Goal: Task Accomplishment & Management: Manage account settings

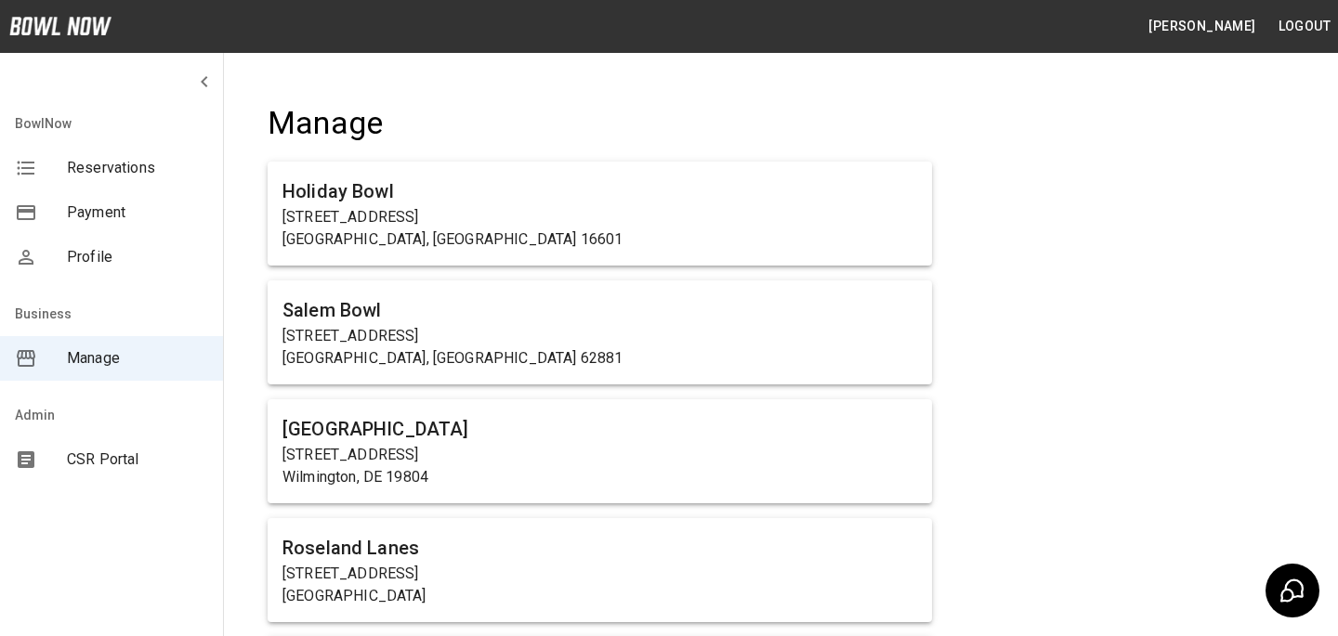
scroll to position [6888, 0]
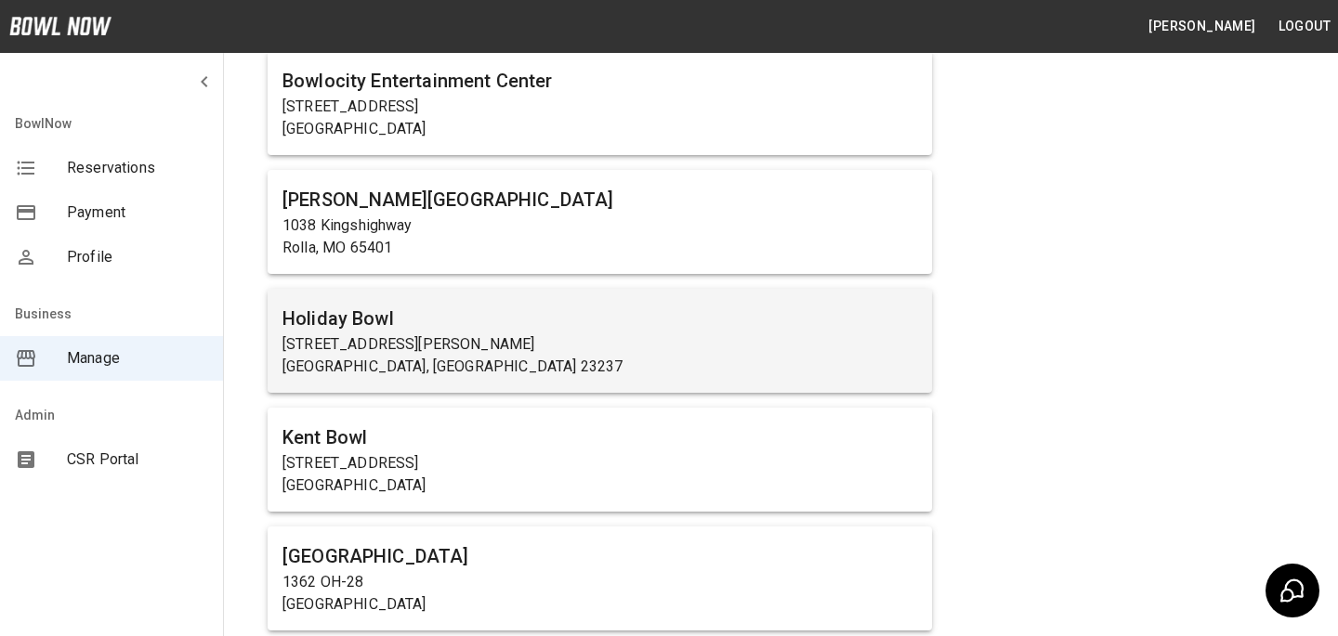
click at [491, 315] on h6 "Holiday Bowl" at bounding box center [599, 319] width 634 height 30
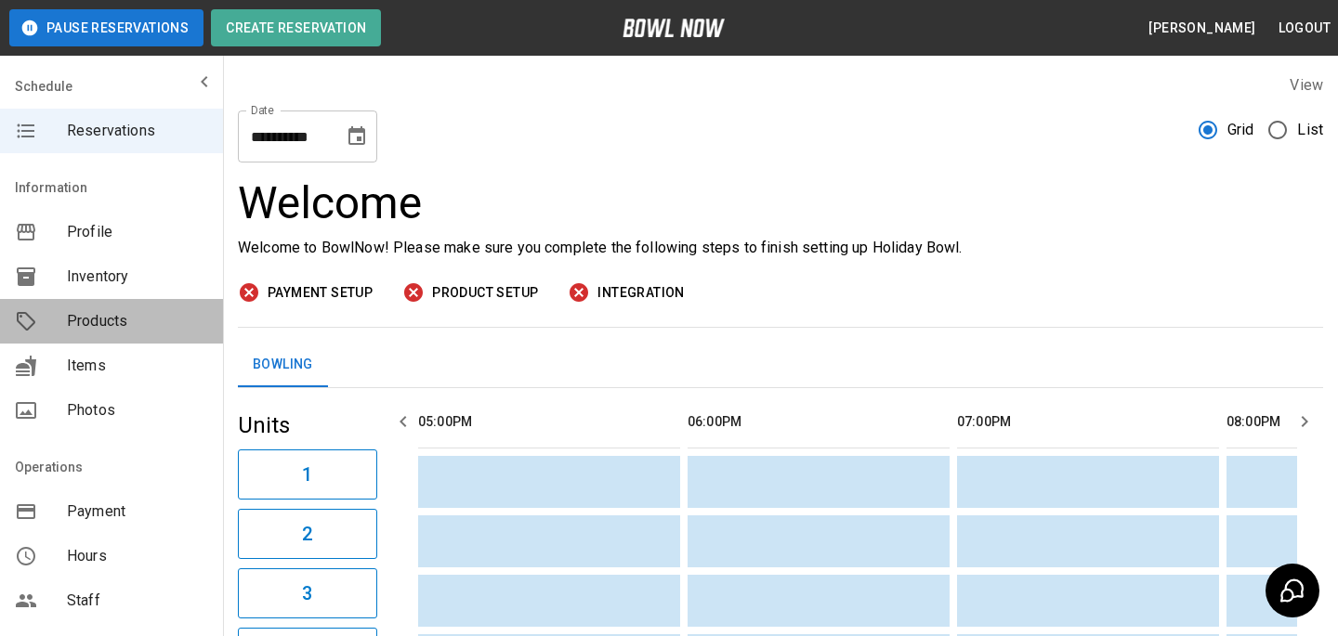
click at [33, 327] on icon "mailbox folders" at bounding box center [26, 321] width 22 height 22
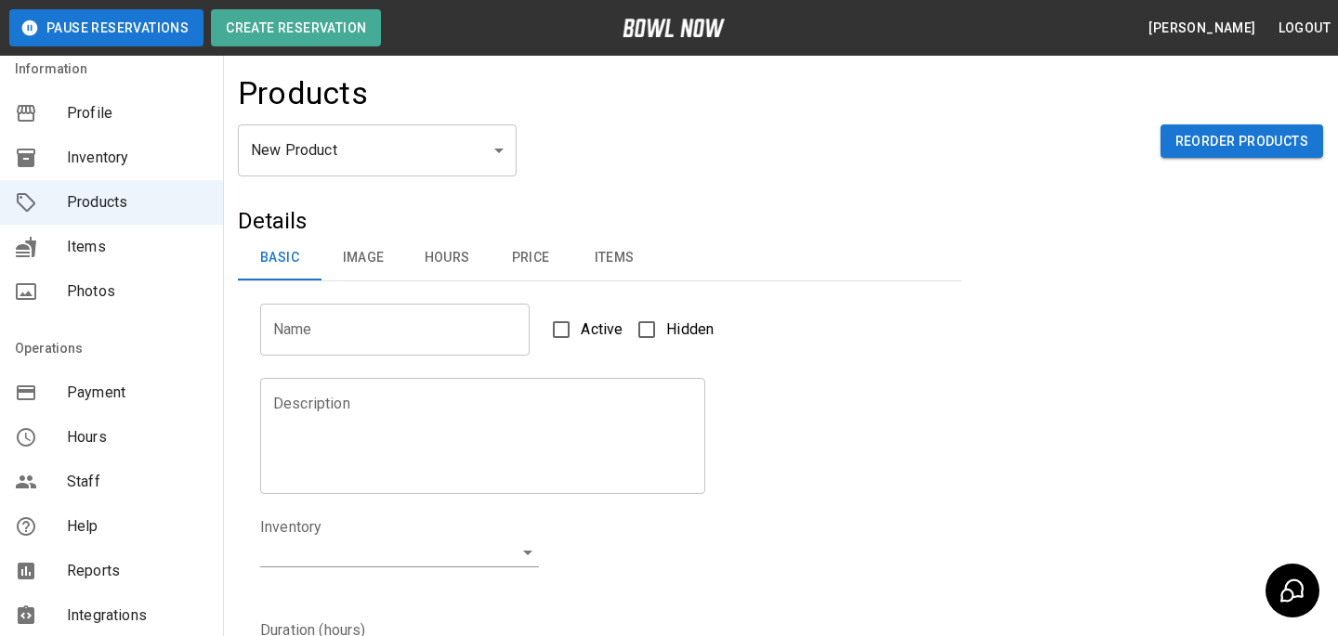
scroll to position [140, 0]
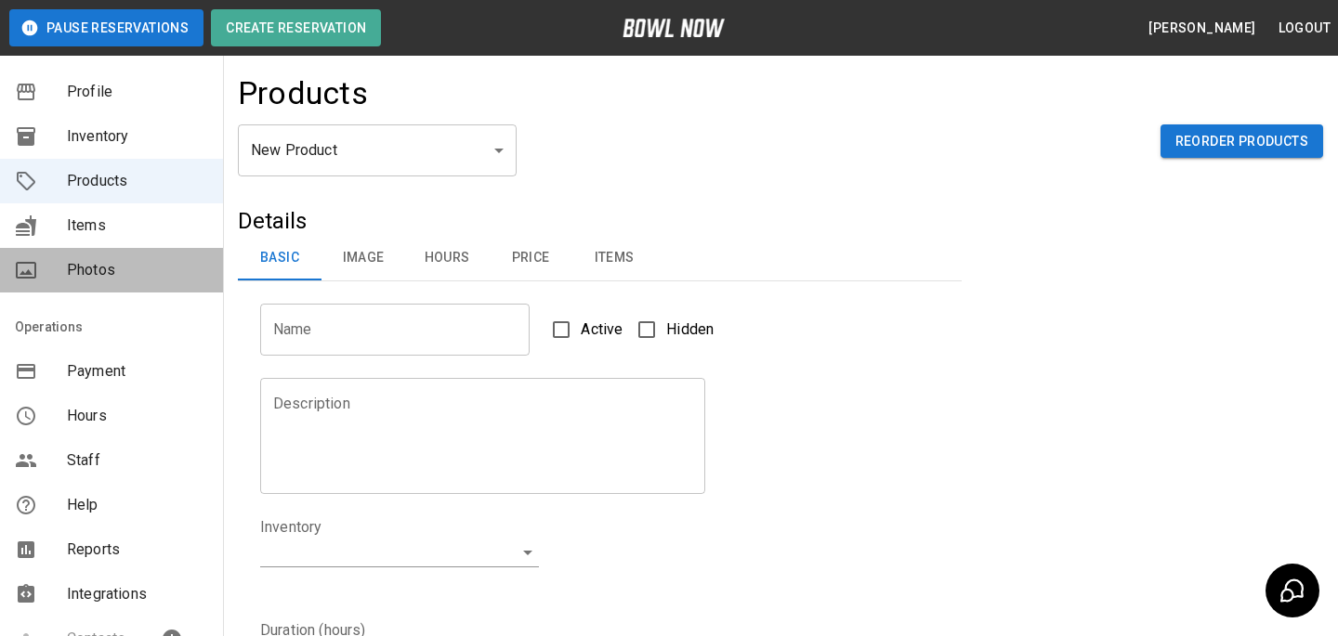
click at [131, 271] on span "Photos" at bounding box center [137, 270] width 141 height 22
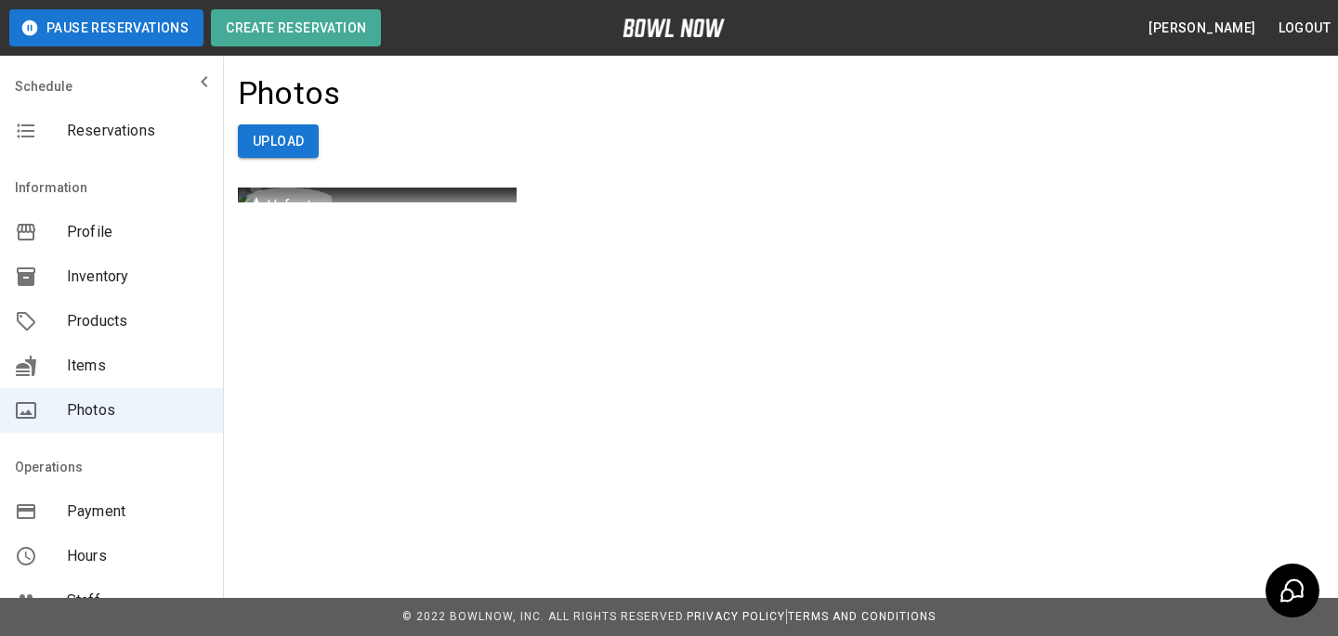
click at [277, 198] on p "Unfeature" at bounding box center [300, 206] width 64 height 22
click at [255, 192] on icon "button" at bounding box center [256, 184] width 13 height 17
click at [255, 159] on div "Photos Upload" at bounding box center [780, 138] width 1115 height 158
click at [255, 149] on button "Upload" at bounding box center [278, 141] width 81 height 34
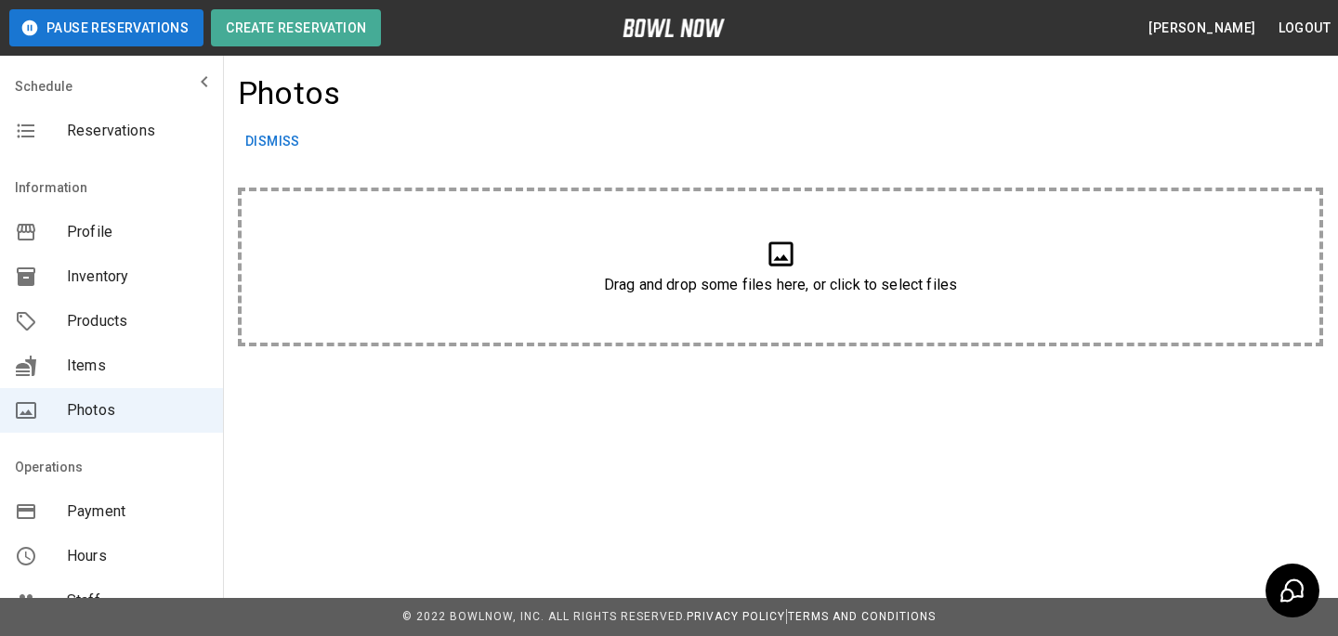
click at [344, 251] on div "Drag and drop some files here, or click to select files" at bounding box center [780, 267] width 985 height 59
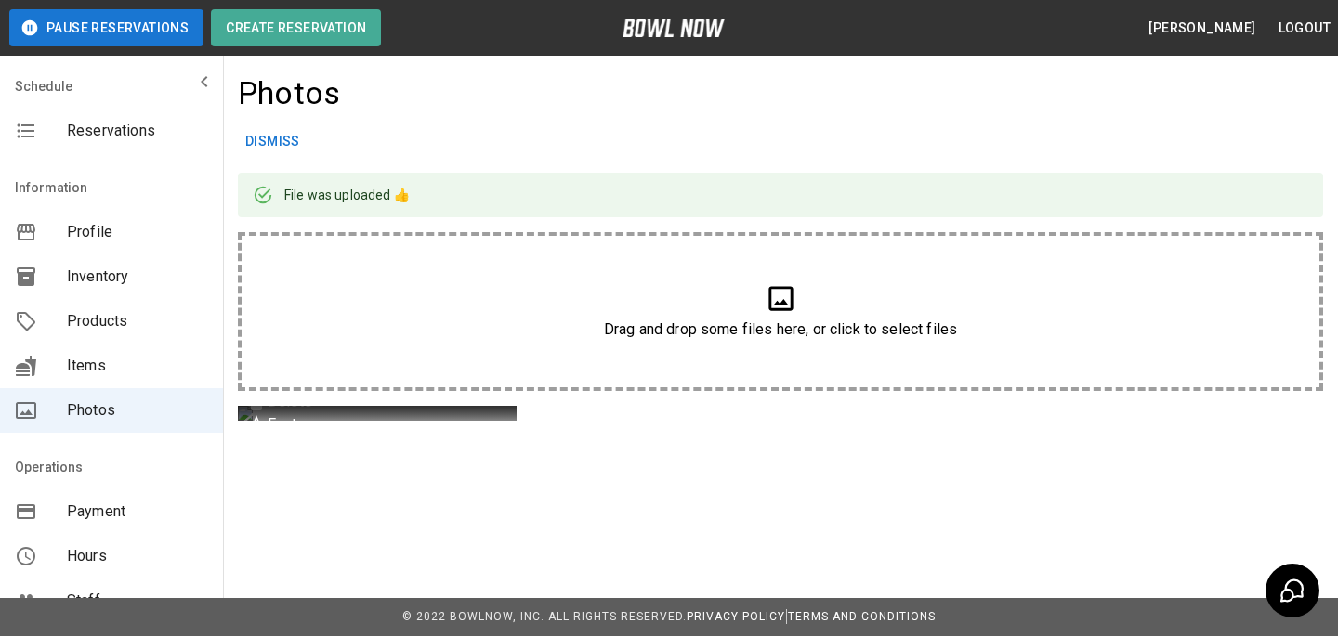
click at [261, 429] on icon "button" at bounding box center [256, 424] width 19 height 18
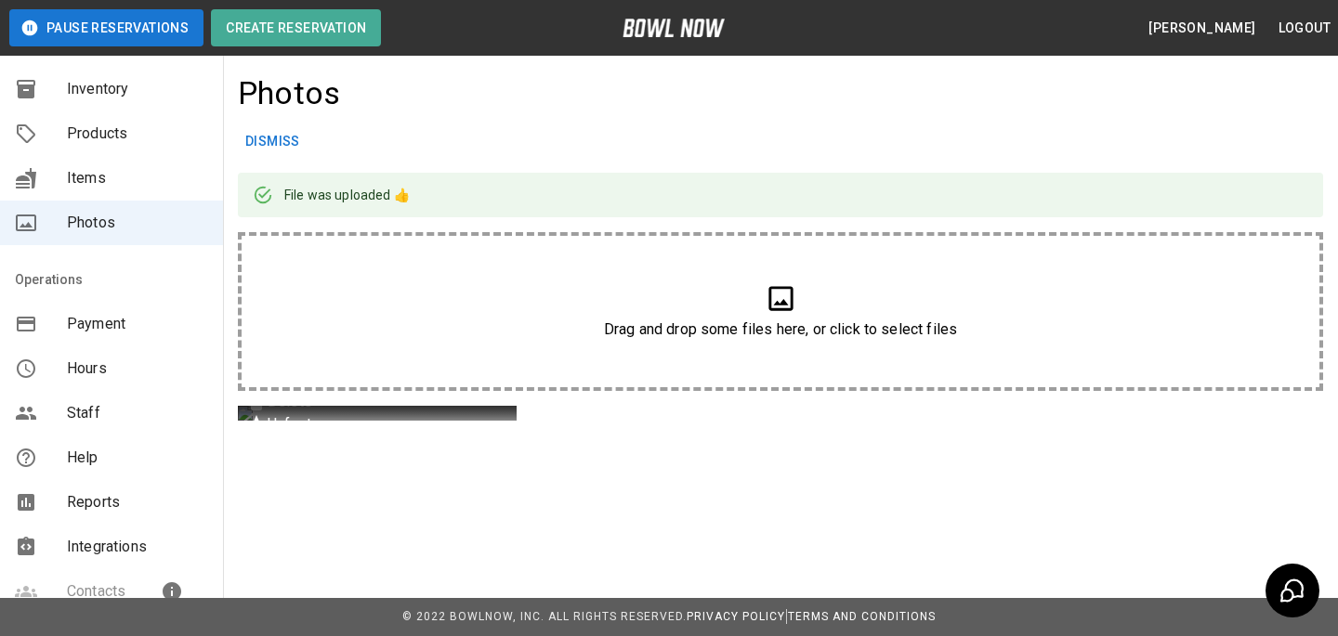
scroll to position [237, 0]
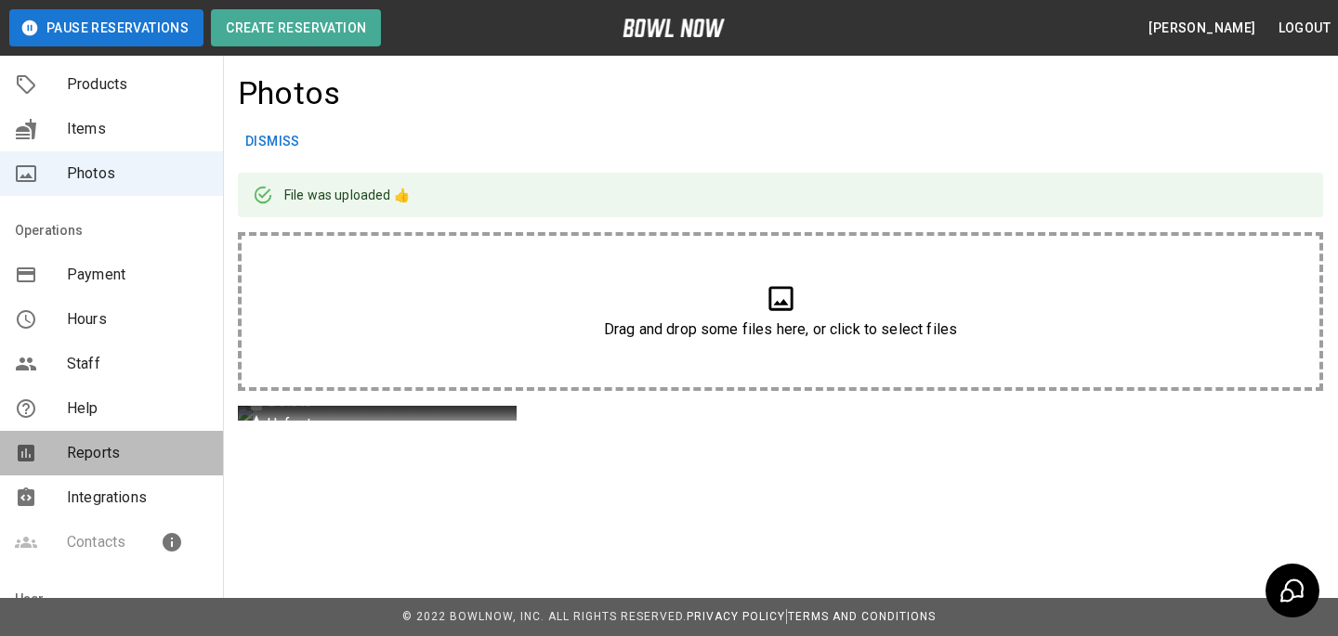
click at [86, 474] on div "Reports" at bounding box center [111, 453] width 223 height 45
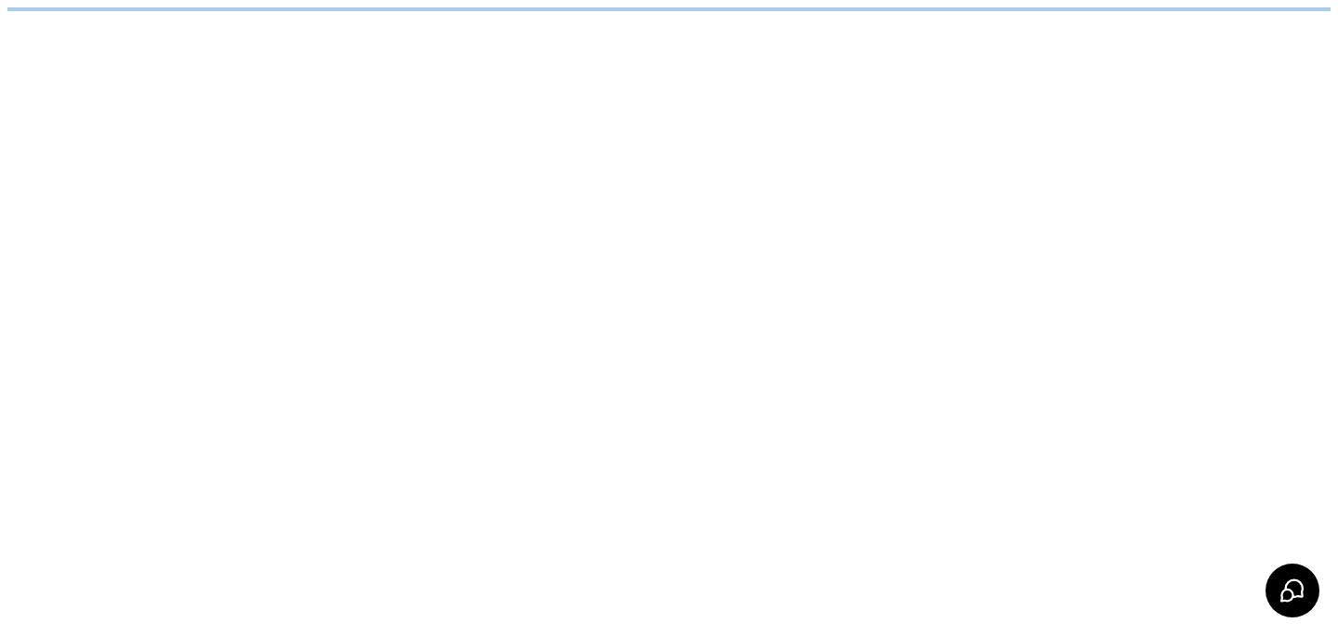
click at [95, 19] on html "/businesses/V3uMH23kP6nQJnG32K5z/reports" at bounding box center [669, 9] width 1338 height 19
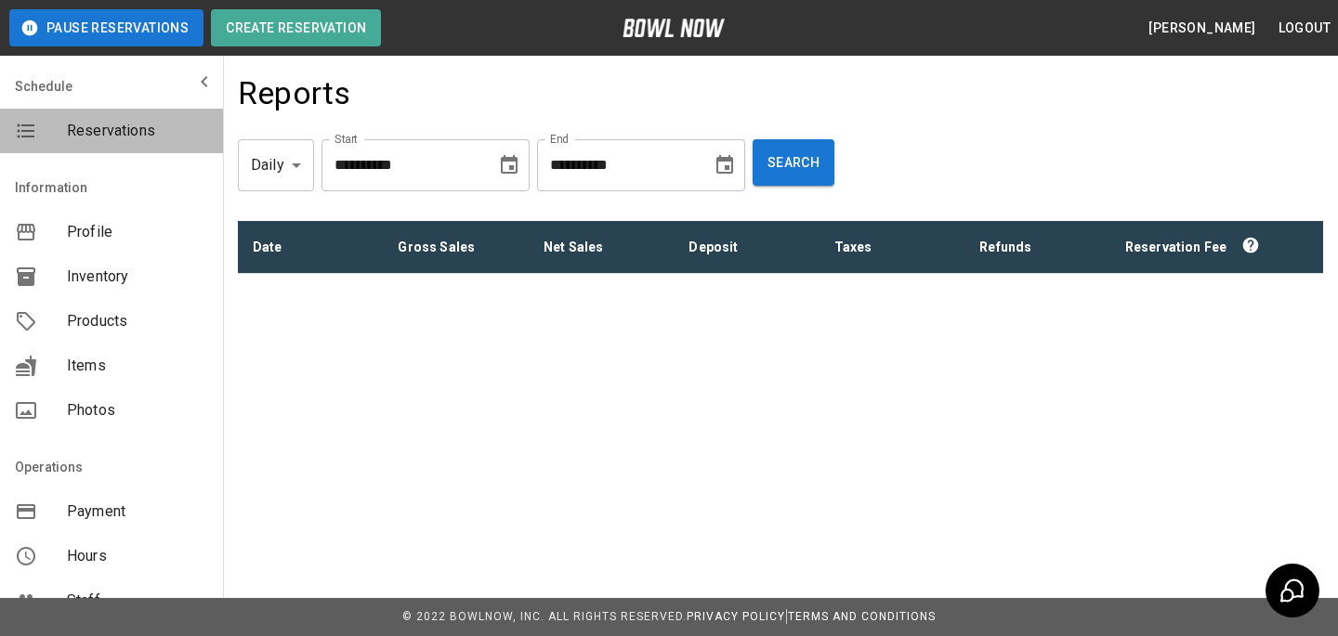
click at [148, 114] on div "Reservations" at bounding box center [111, 131] width 223 height 45
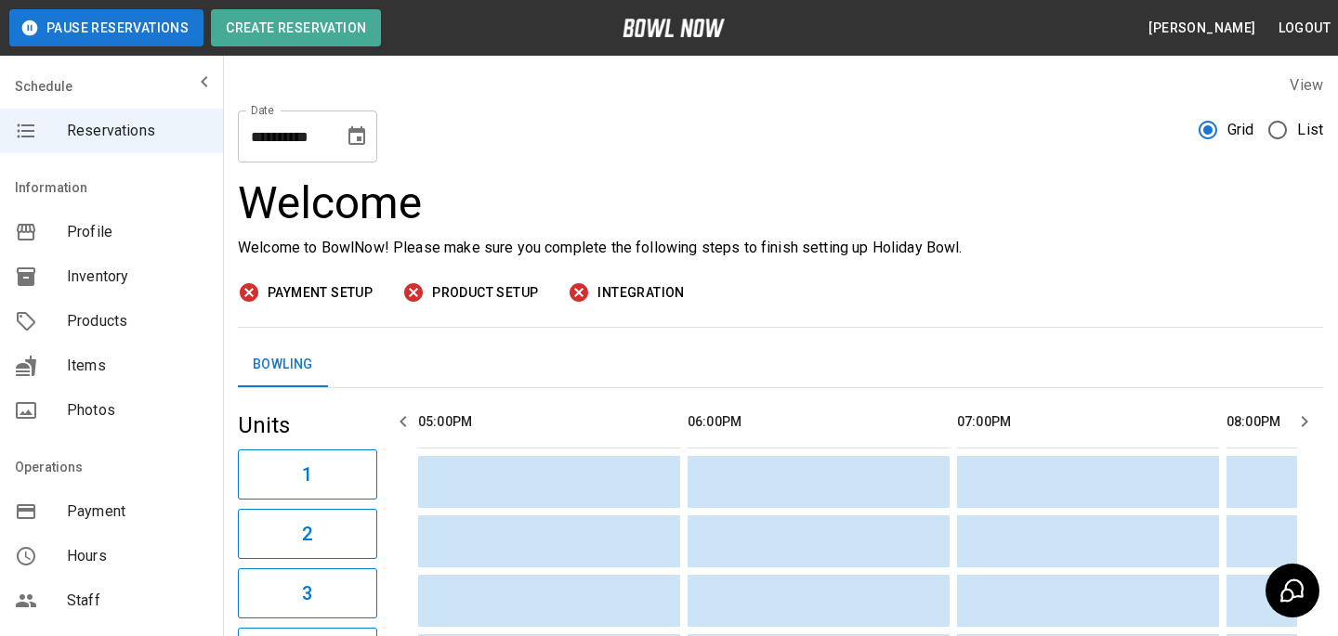
scroll to position [367, 0]
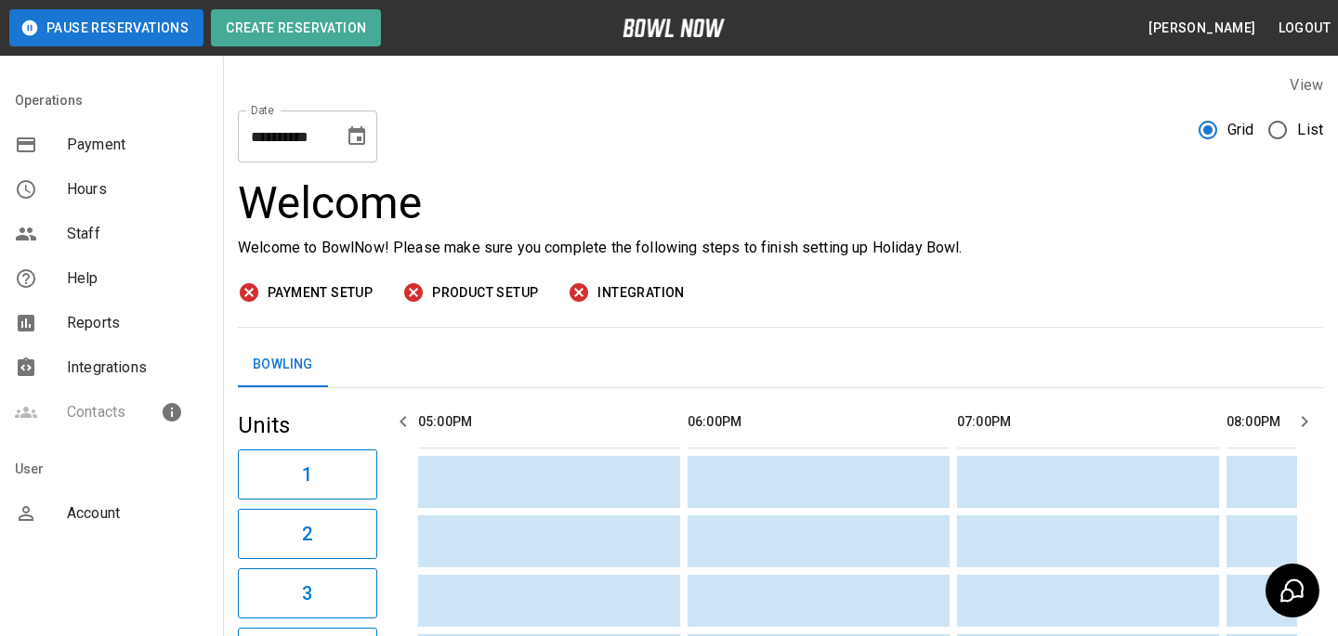
click at [97, 363] on span "Integrations" at bounding box center [137, 368] width 141 height 22
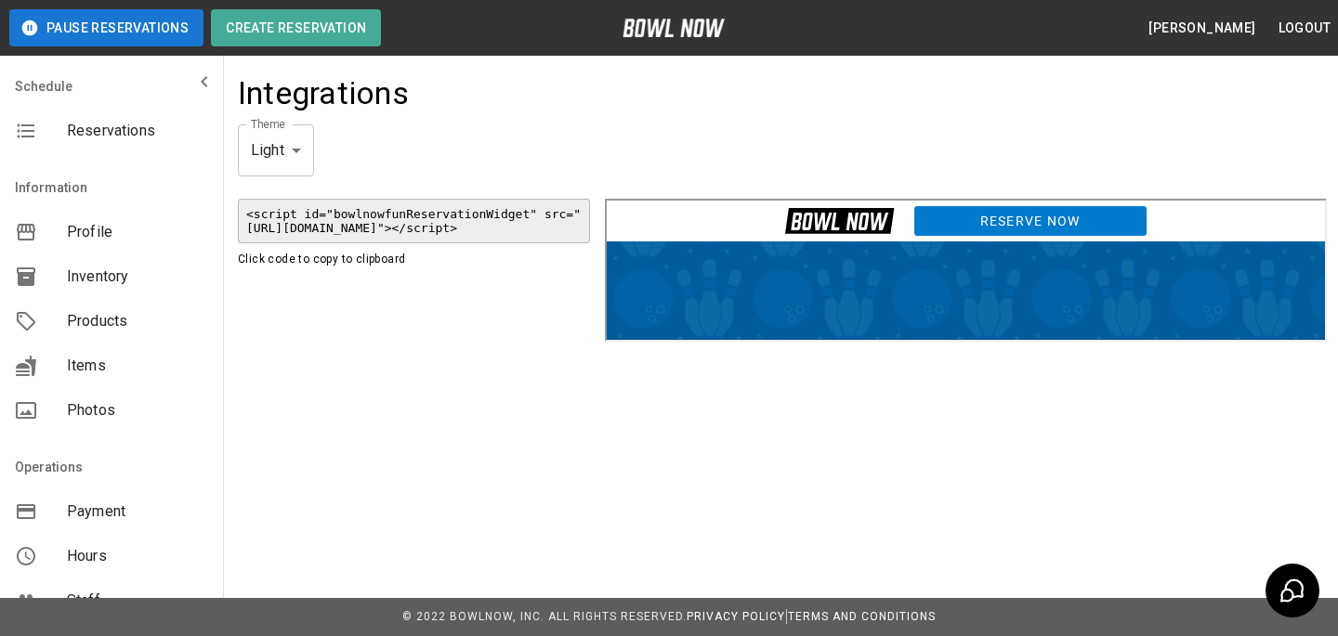
click at [984, 216] on link "Reserve Now" at bounding box center [1027, 219] width 234 height 32
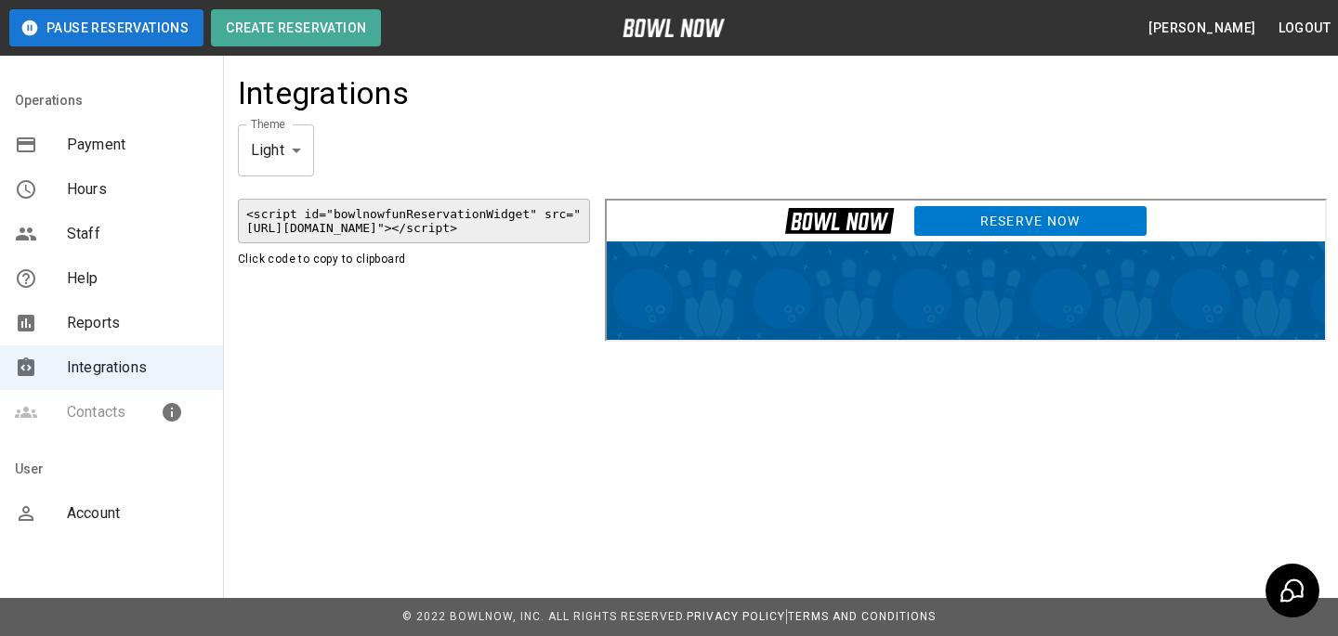
click at [94, 534] on div "Account" at bounding box center [111, 513] width 223 height 45
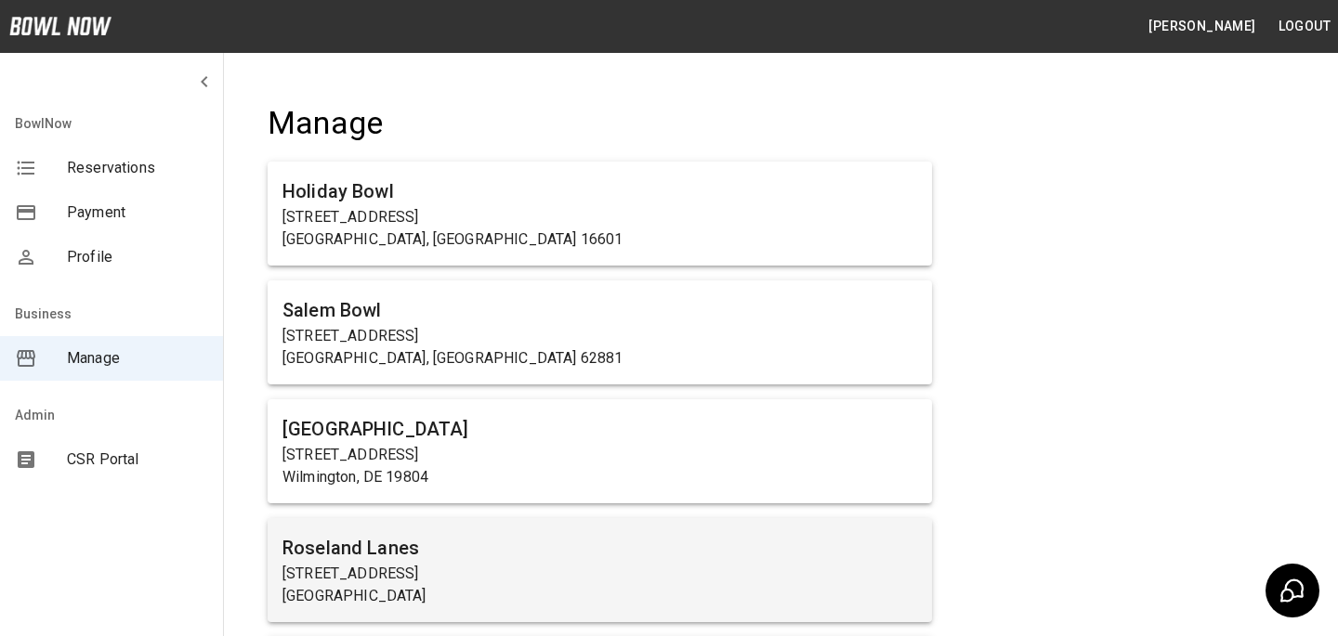
scroll to position [12596, 0]
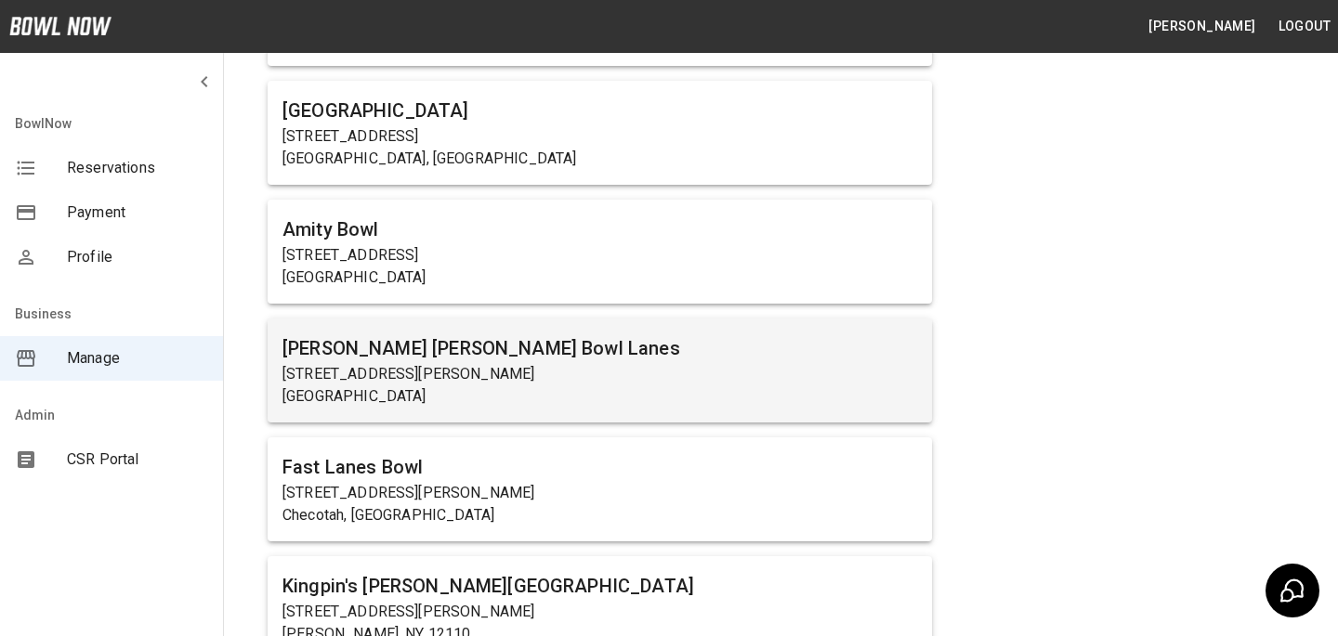
click at [505, 333] on h6 "Doug Kent's Rose Bowl Lanes" at bounding box center [599, 348] width 634 height 30
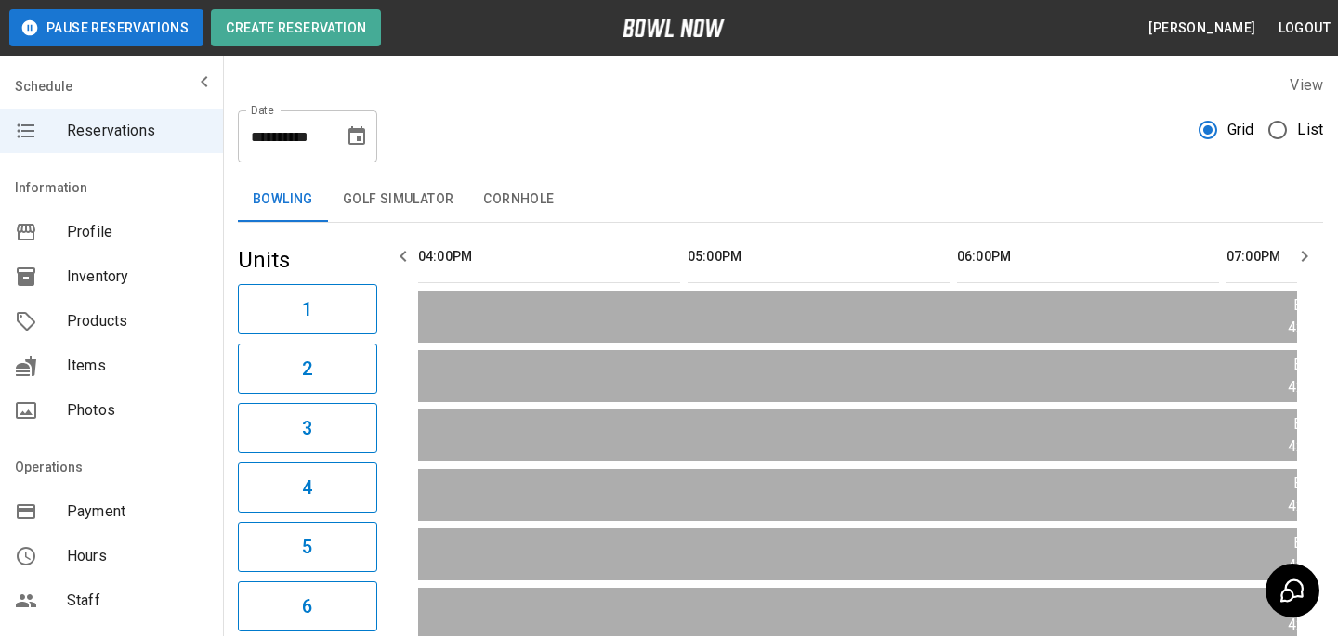
click at [66, 339] on div "Products" at bounding box center [111, 321] width 223 height 45
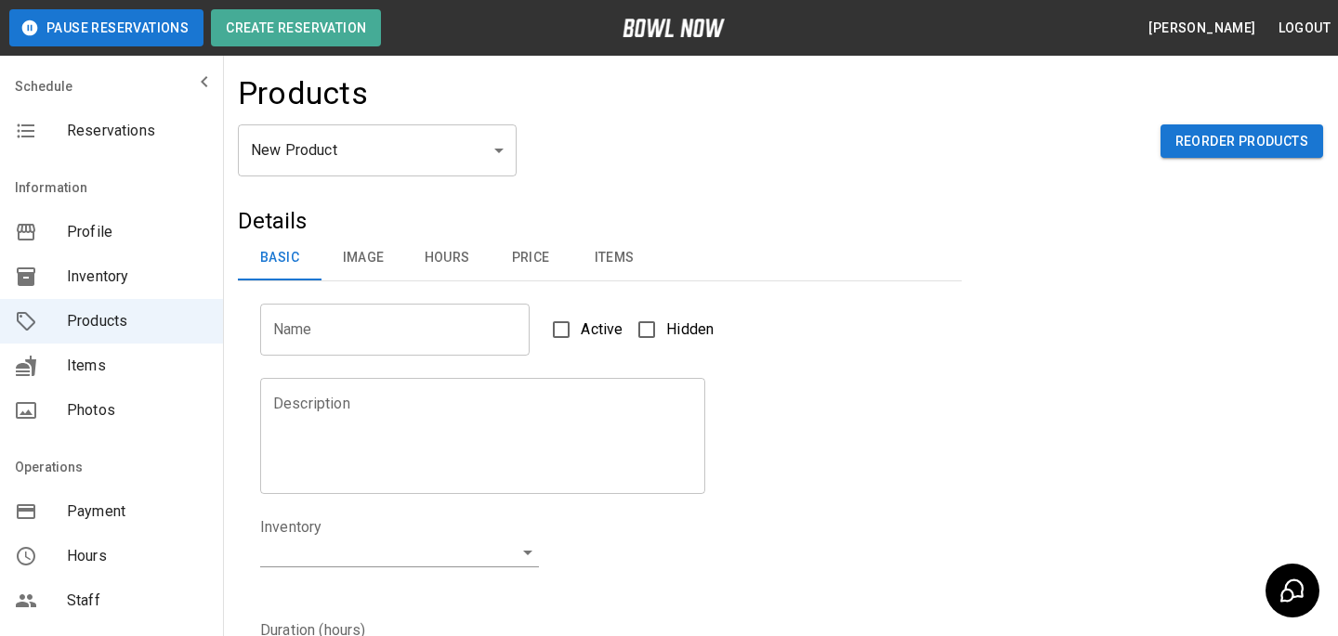
click at [322, 150] on body "Pause Reservations Create Reservation Bradey Powell Logout Schedule Reservation…" at bounding box center [669, 598] width 1338 height 1197
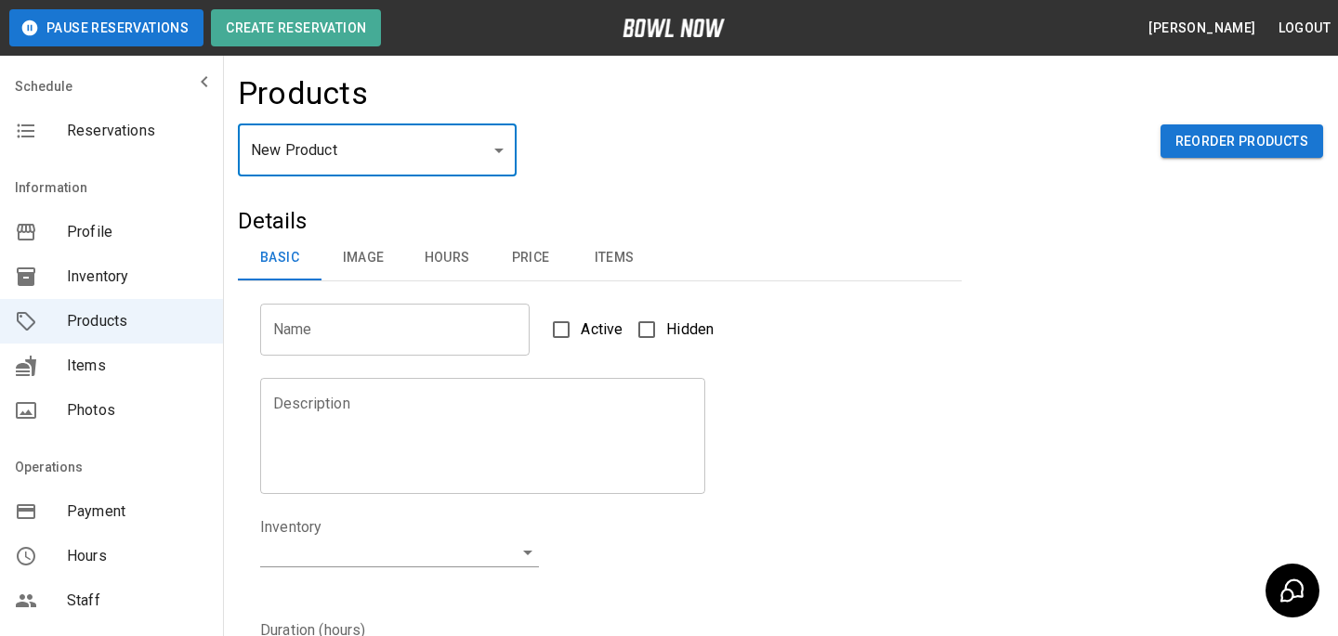
type input "*"
type input "**********"
type textarea "**********"
type input "**********"
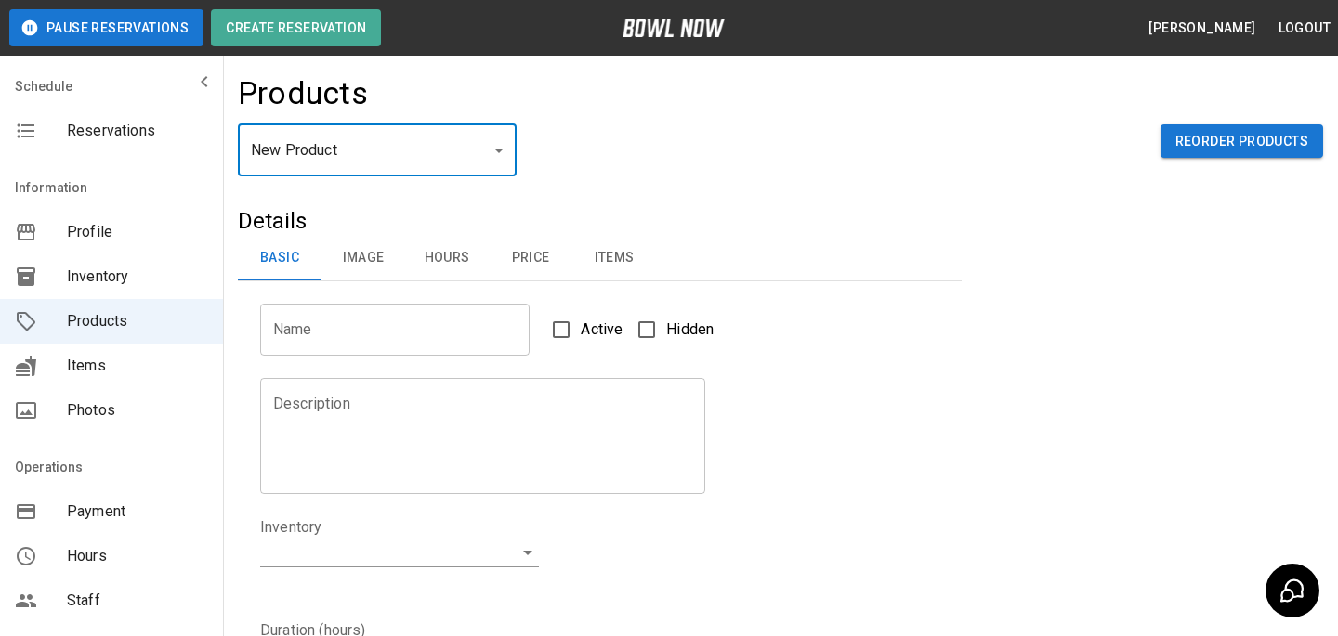
type input "*"
type input "**"
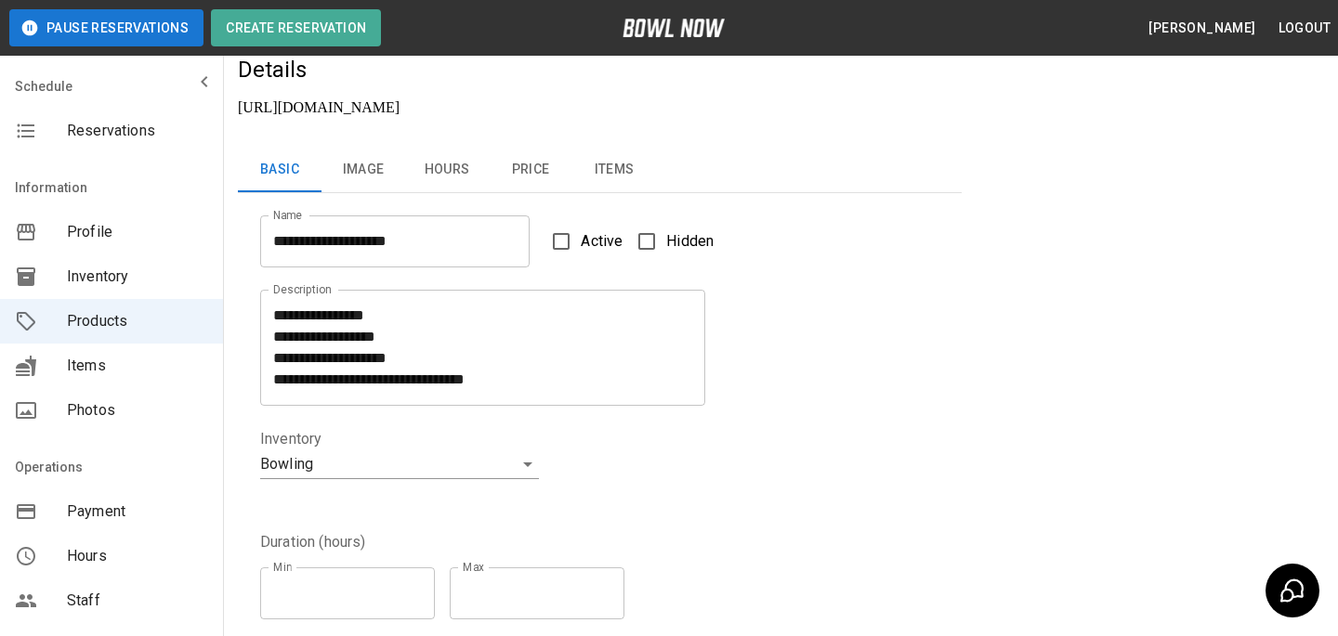
click at [379, 151] on button "Image" at bounding box center [363, 170] width 84 height 45
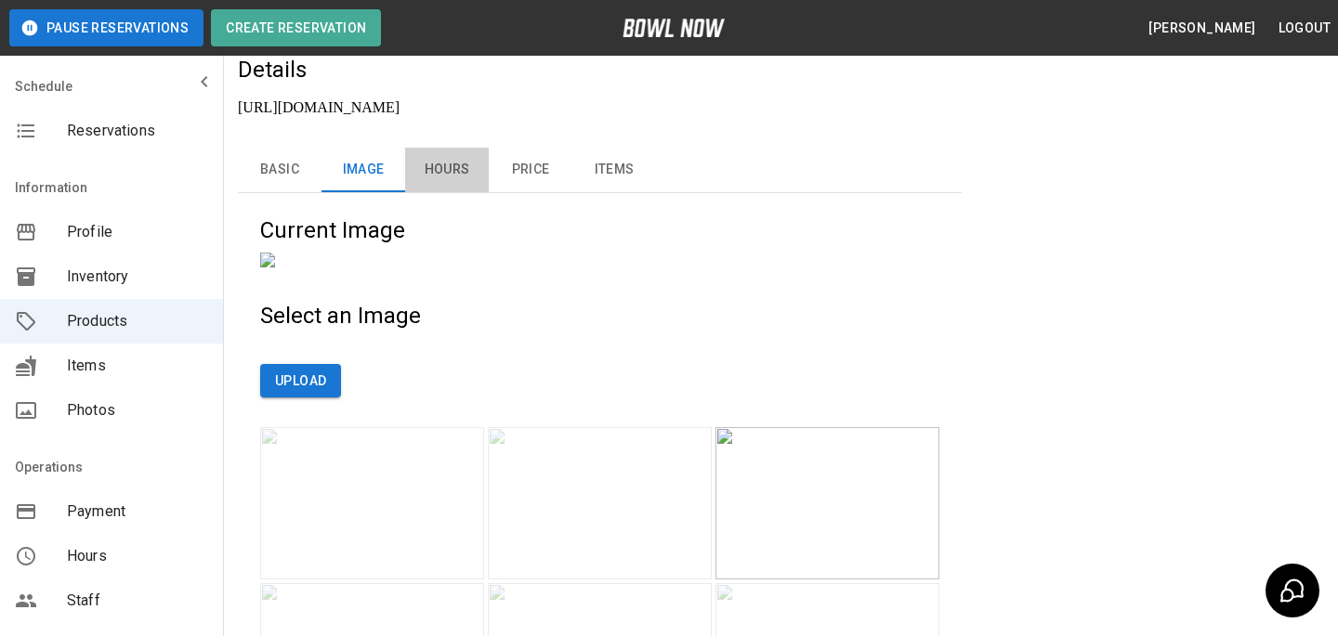
click at [453, 151] on button "Hours" at bounding box center [447, 170] width 84 height 45
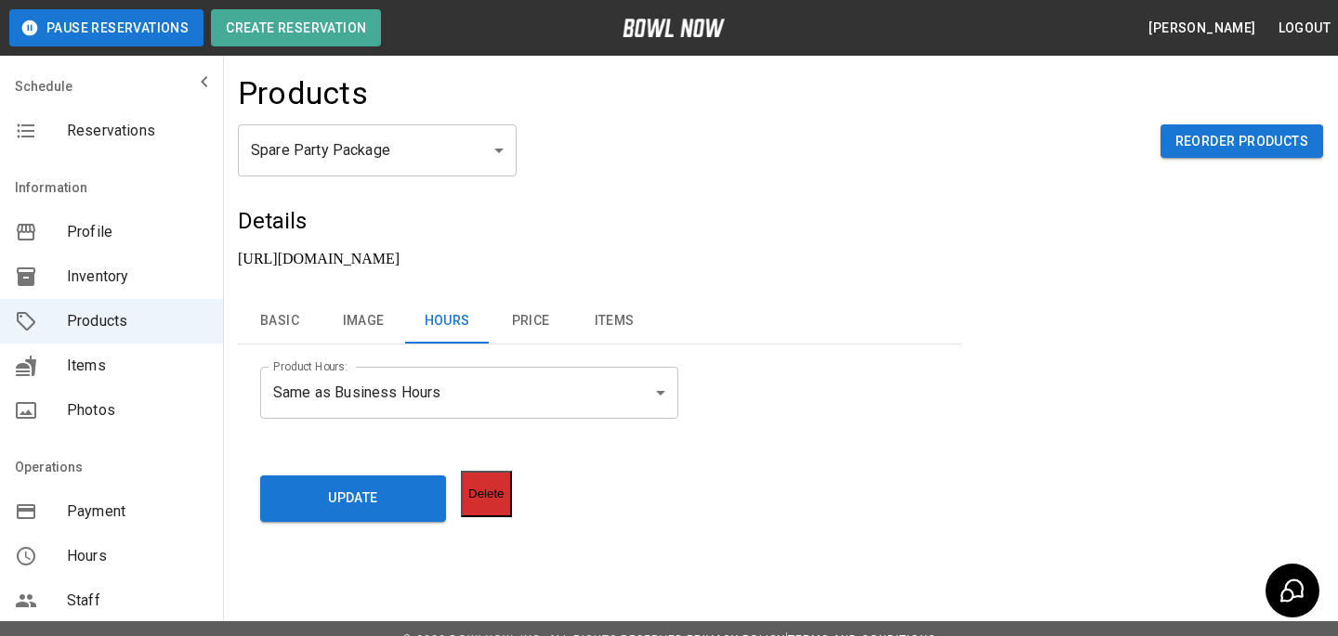
click at [565, 308] on button "Price" at bounding box center [531, 321] width 84 height 45
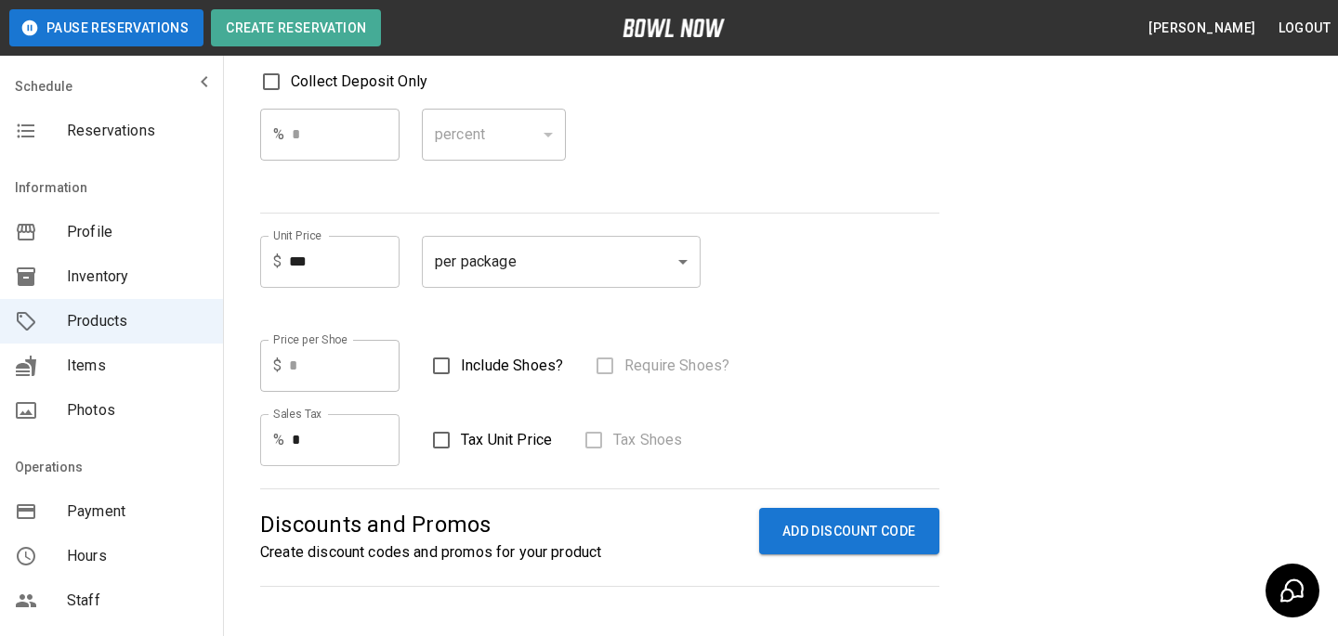
scroll to position [206, 0]
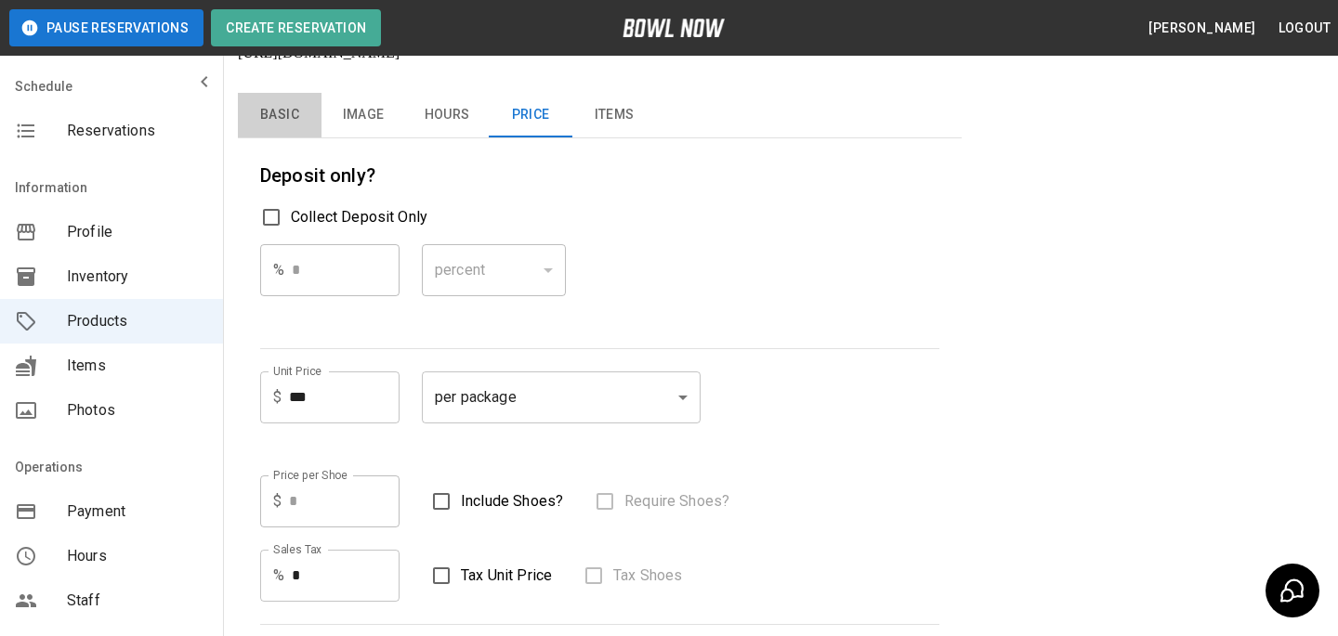
click at [262, 105] on button "Basic" at bounding box center [280, 115] width 84 height 45
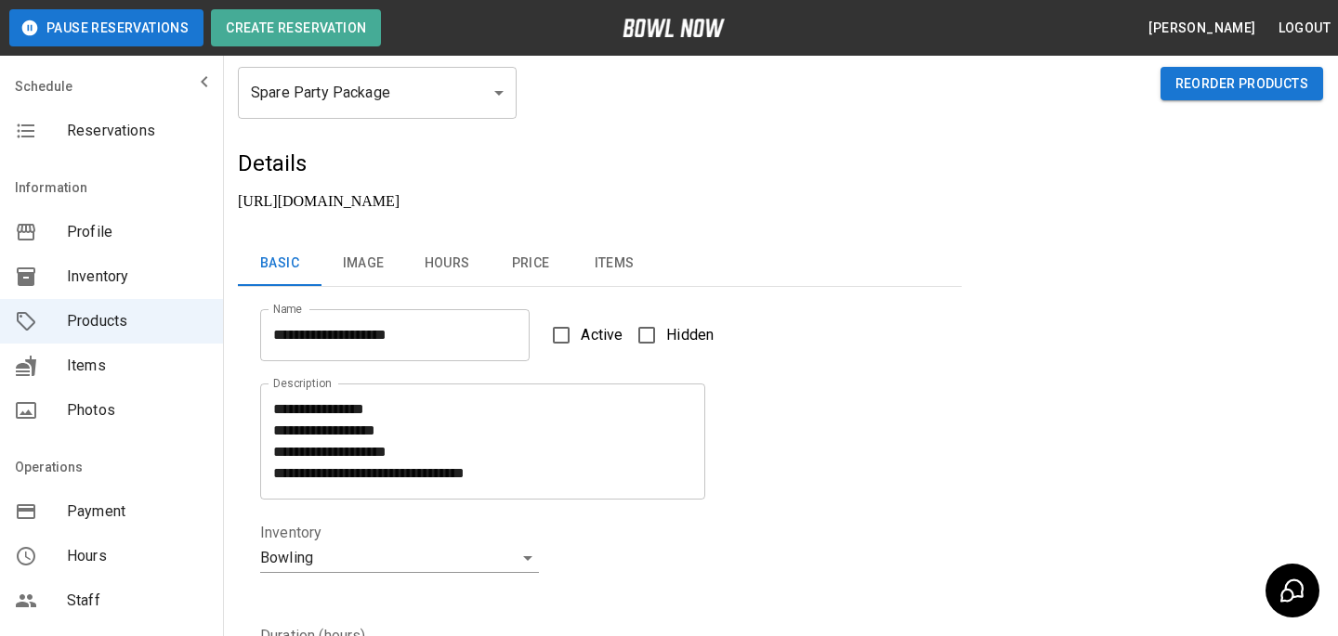
scroll to position [0, 0]
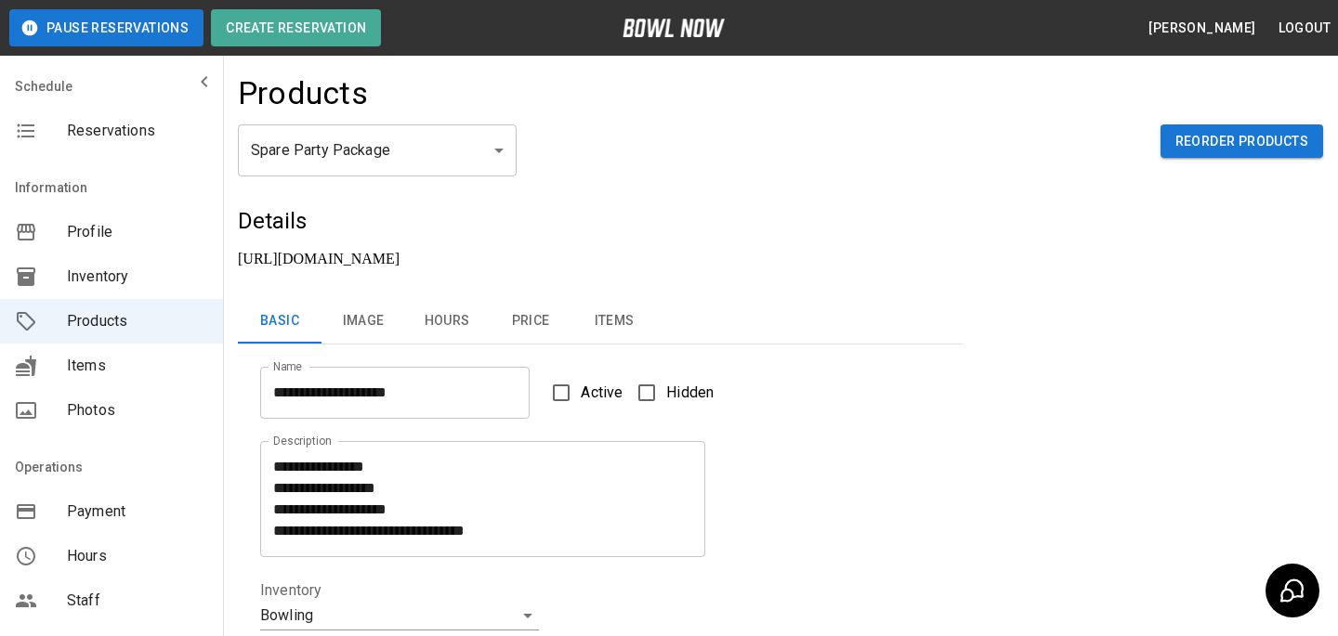
click at [369, 168] on body "**********" at bounding box center [669, 632] width 1338 height 1265
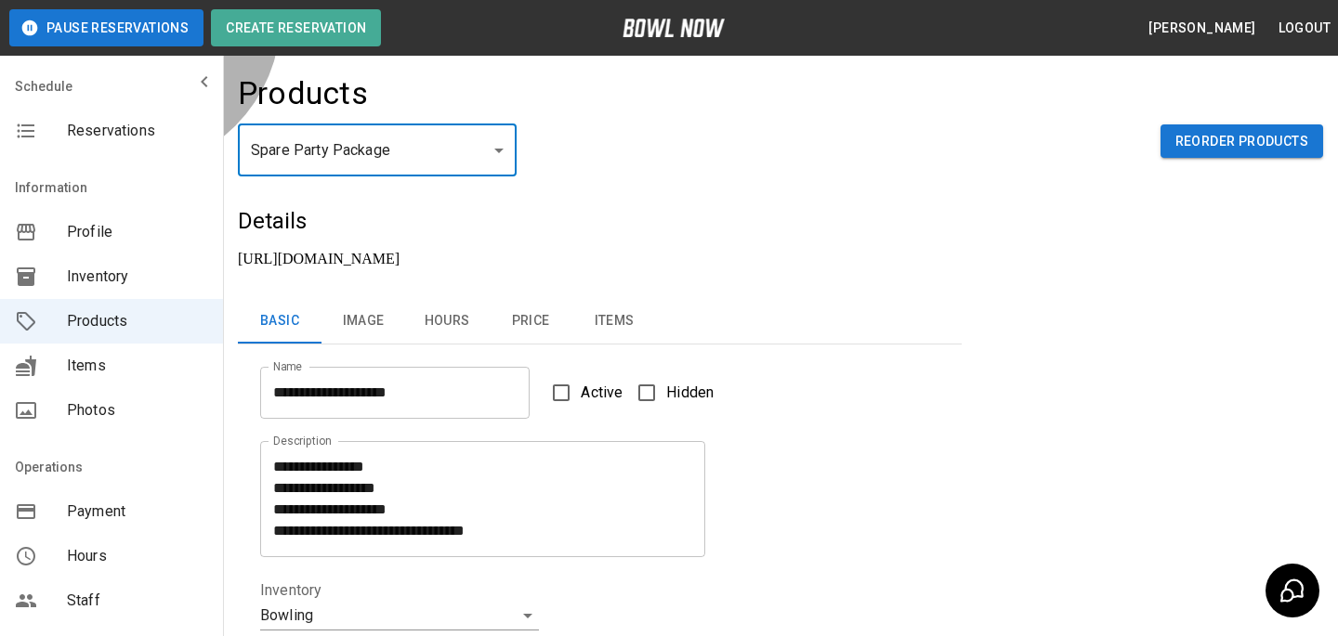
type input "*"
type input "**********"
type textarea "**********"
type input "**"
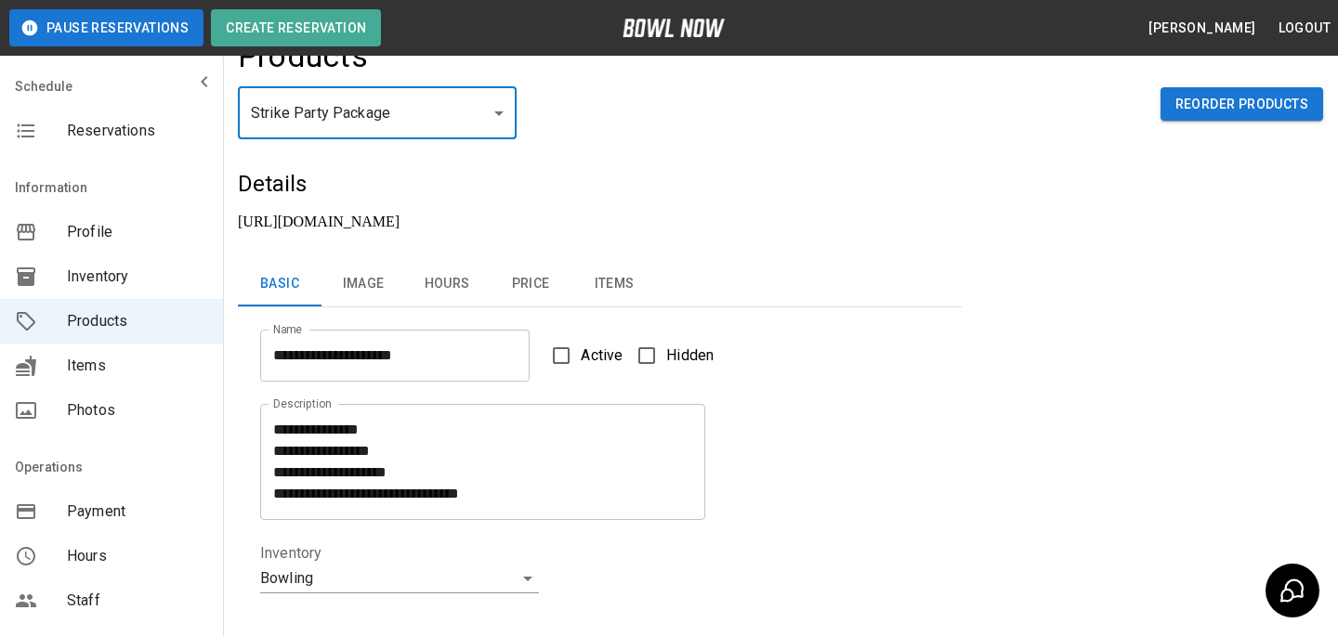
click at [530, 262] on button "Price" at bounding box center [531, 284] width 84 height 45
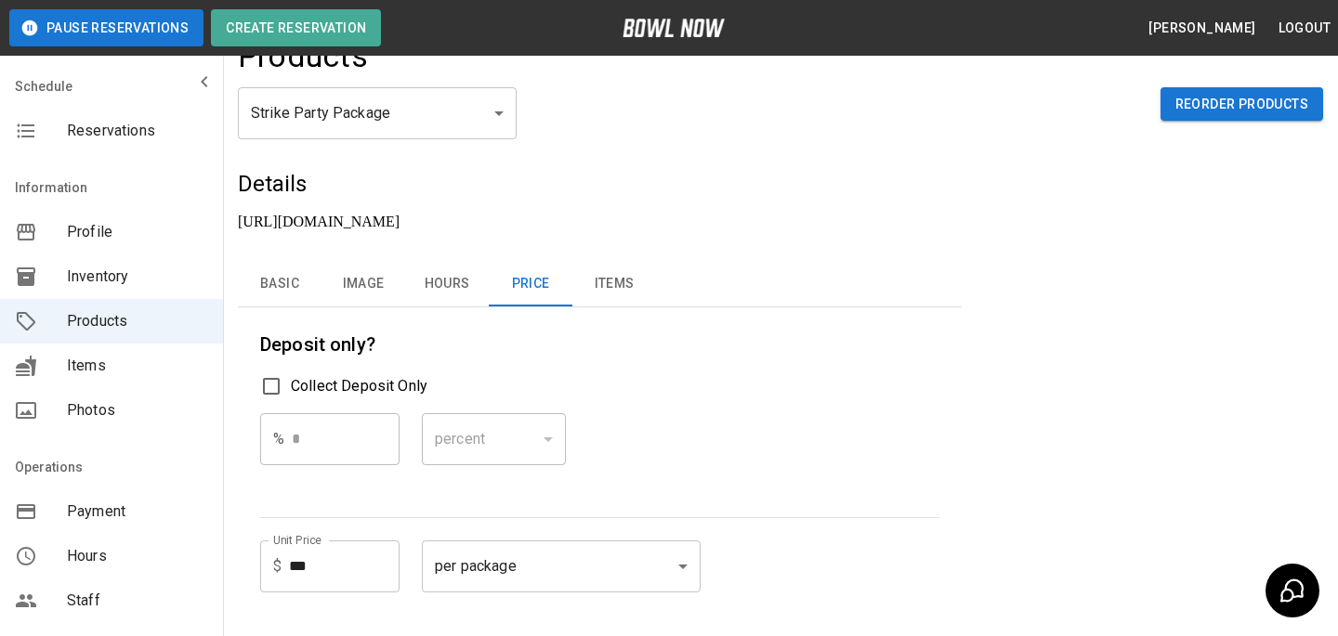
click at [423, 262] on button "Hours" at bounding box center [447, 284] width 84 height 45
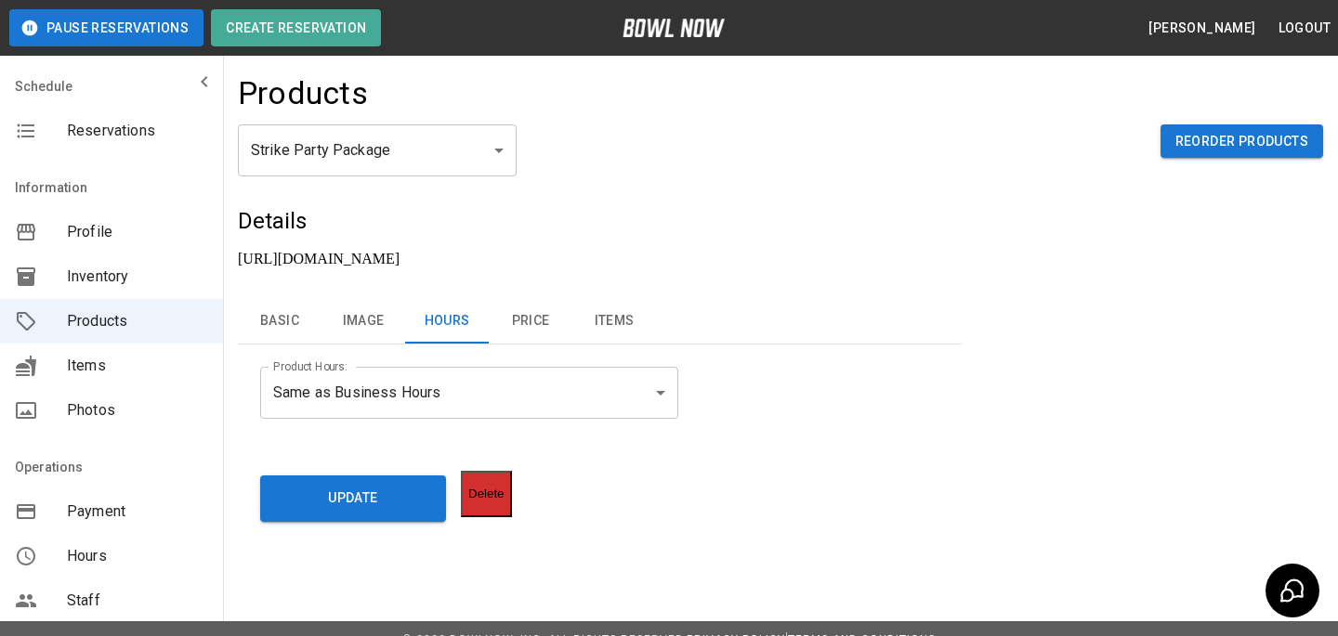
click at [294, 263] on div "https://bowlnow.com/places/qj3OkV1fMsRITD5GZ4u7?pid=VJlSLUzCI5L01OAZ8Fv7" at bounding box center [600, 275] width 724 height 48
click at [294, 299] on button "Basic" at bounding box center [280, 321] width 84 height 45
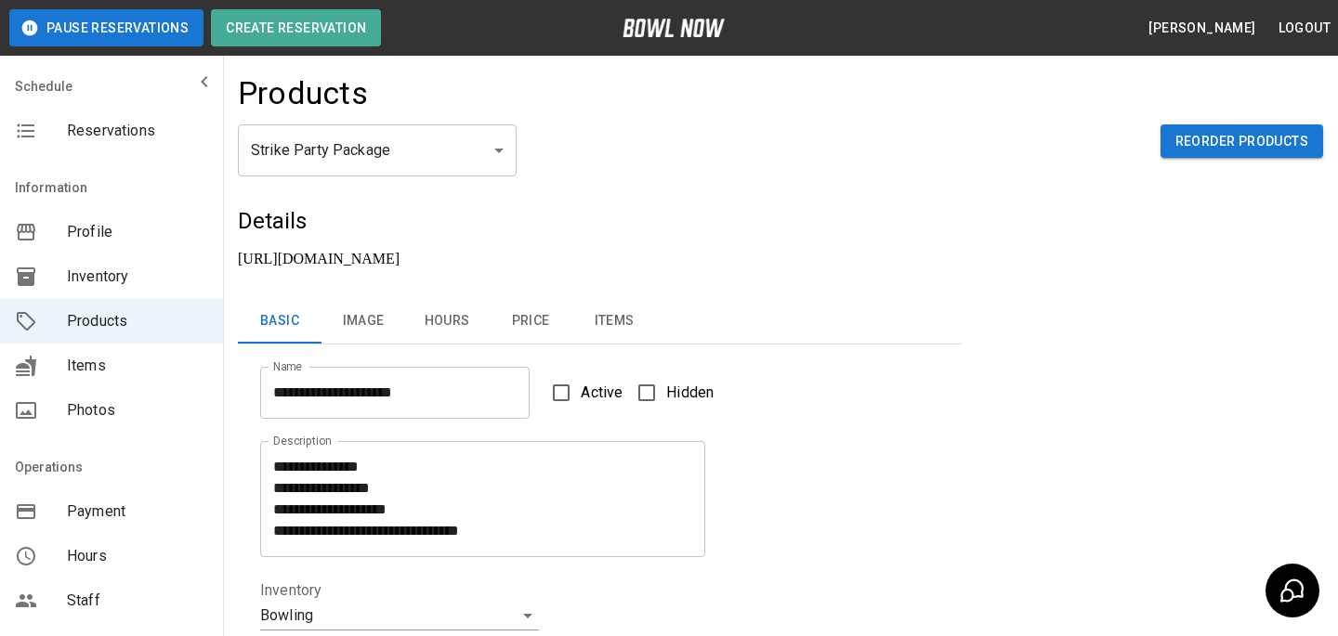
click at [340, 183] on div "Strike Party Package * ​ Reorder Products" at bounding box center [780, 165] width 1085 height 82
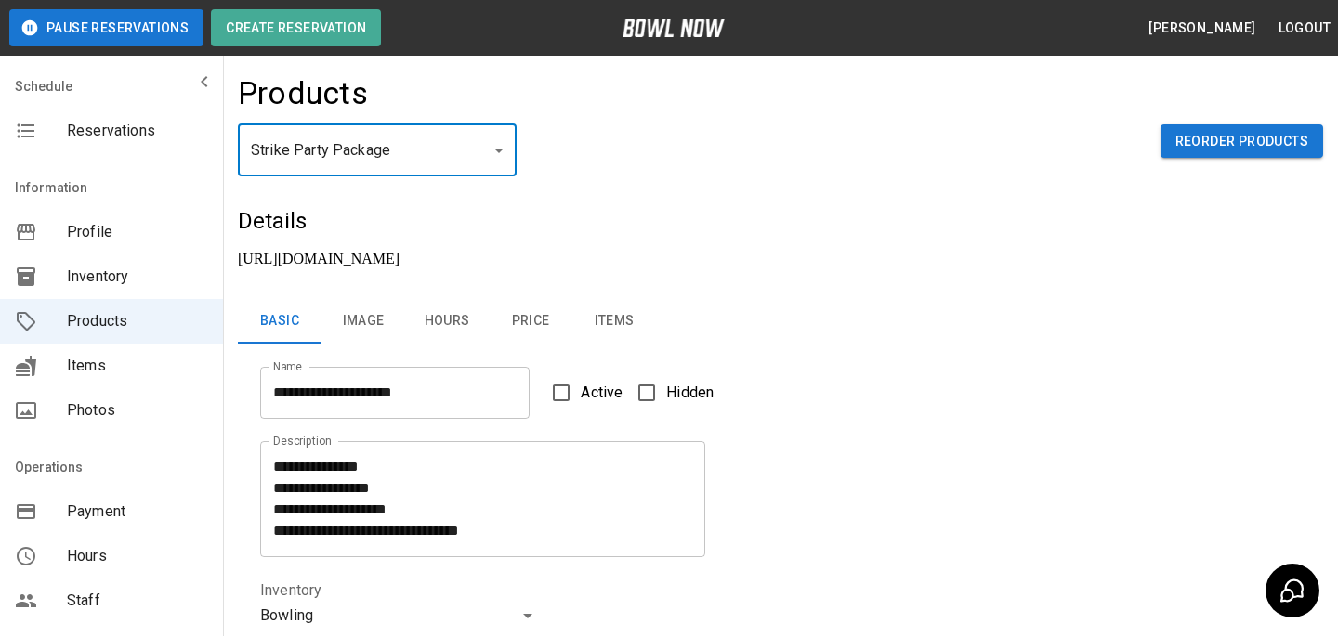
type input "*"
type input "**********"
type textarea "**********"
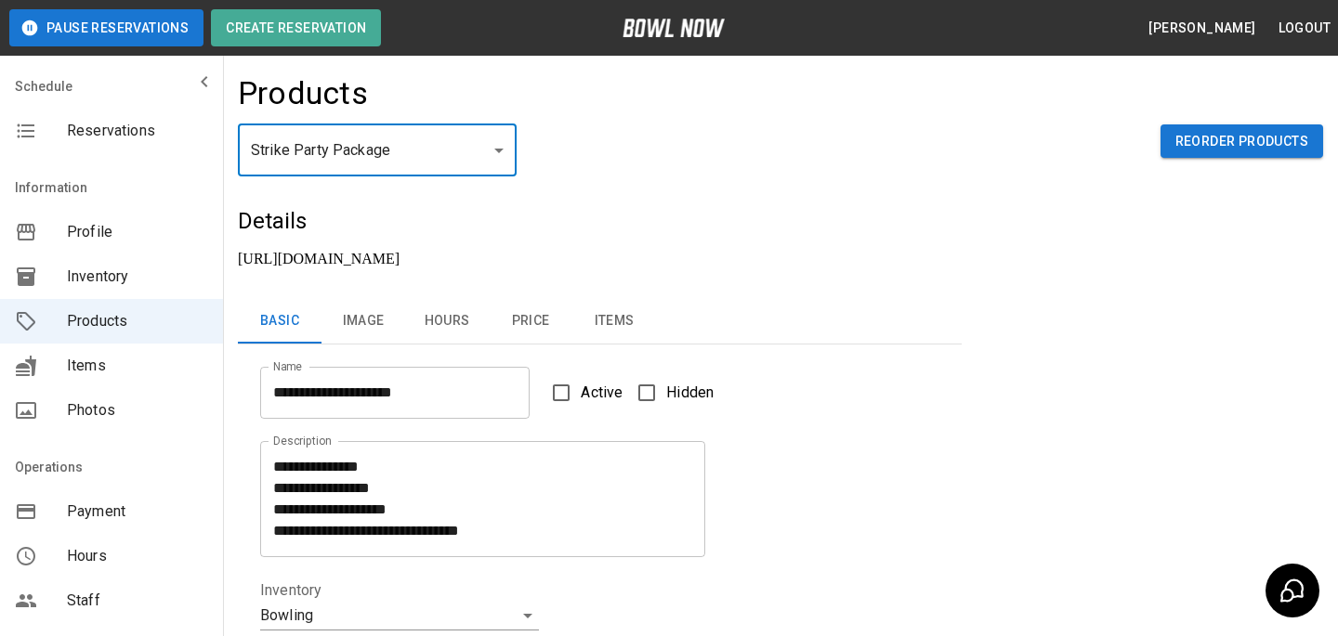
type input "*"
type input "**"
type input "****"
type input "*"
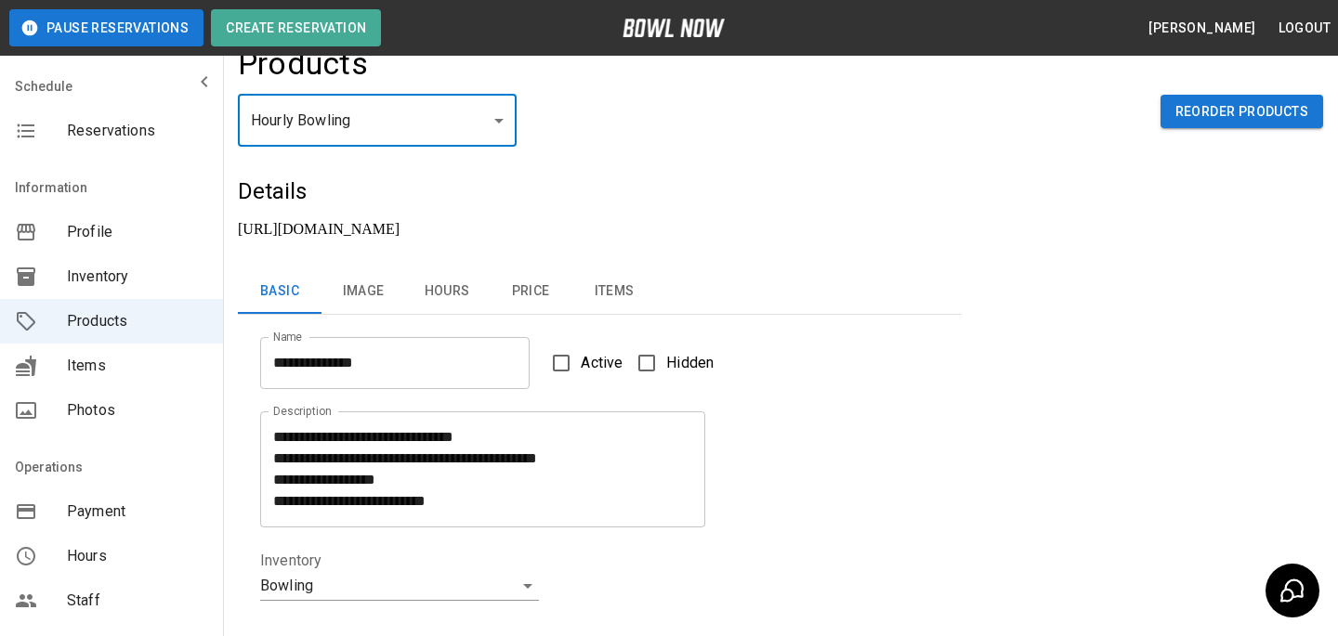
scroll to position [56, 0]
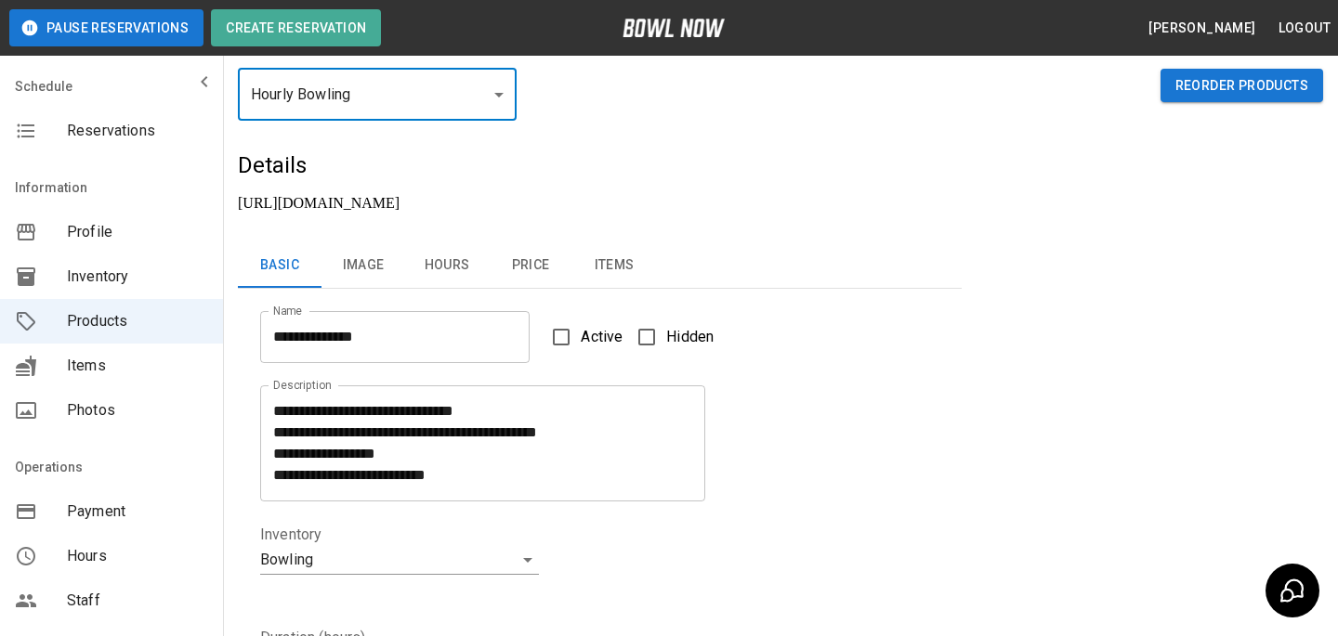
click at [529, 243] on button "Price" at bounding box center [531, 265] width 84 height 45
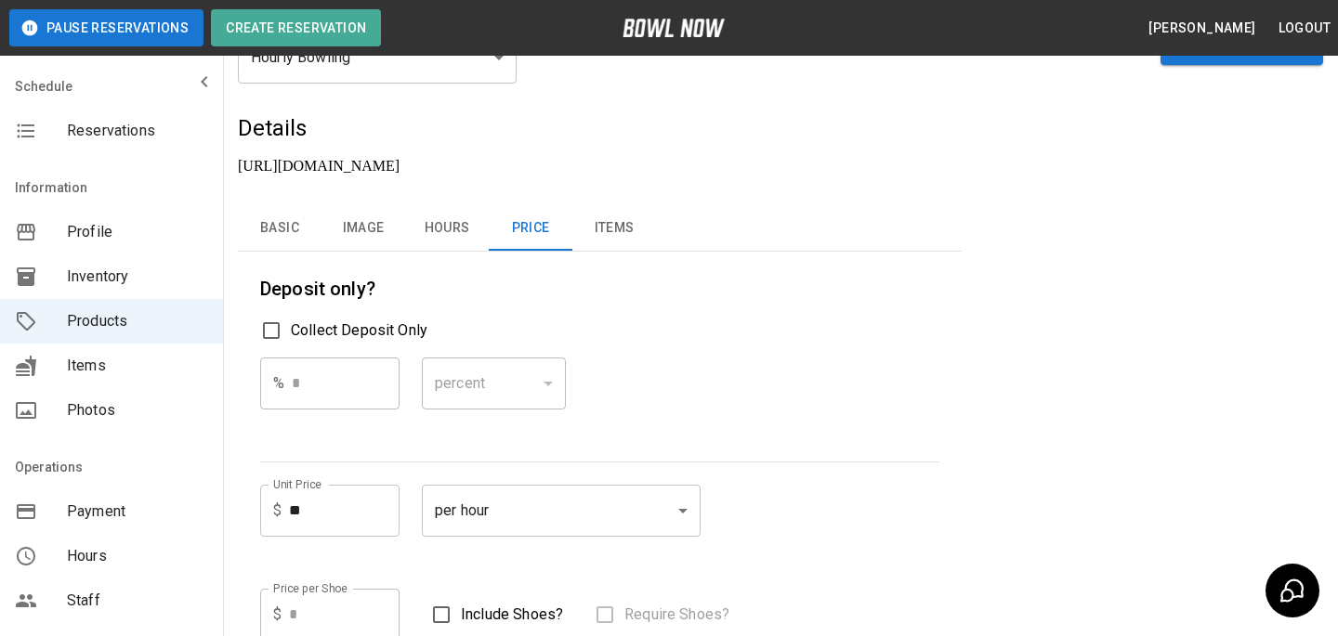
scroll to position [0, 0]
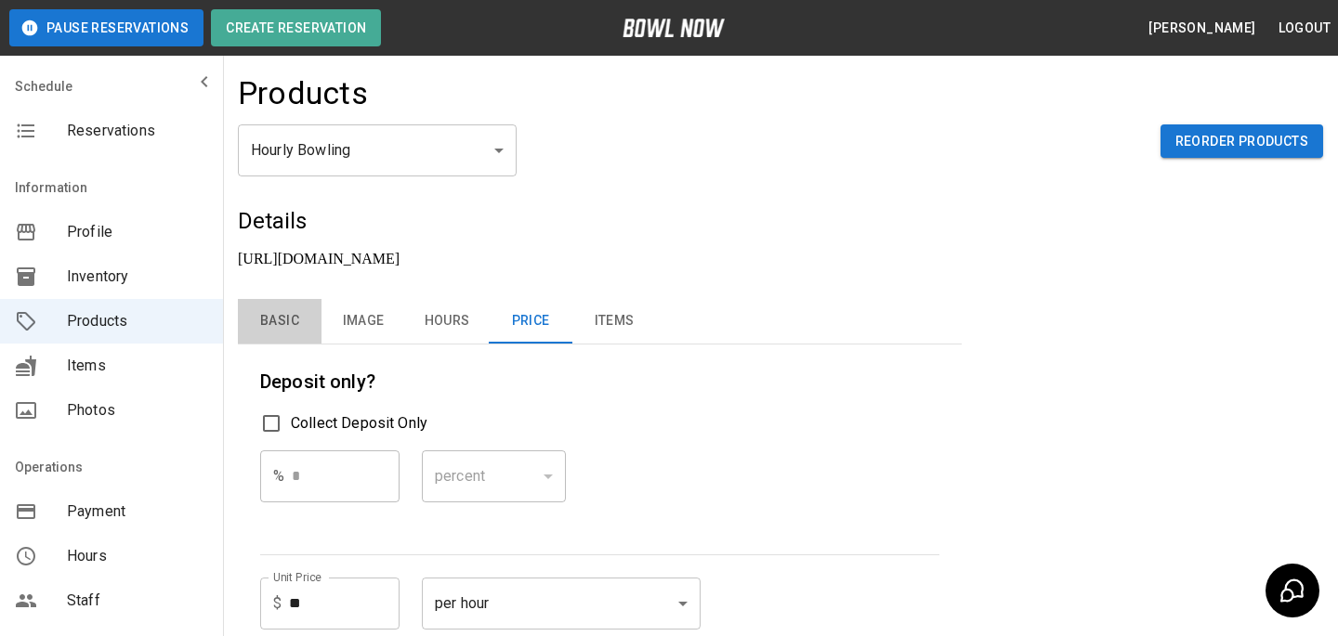
click at [272, 305] on button "Basic" at bounding box center [280, 321] width 84 height 45
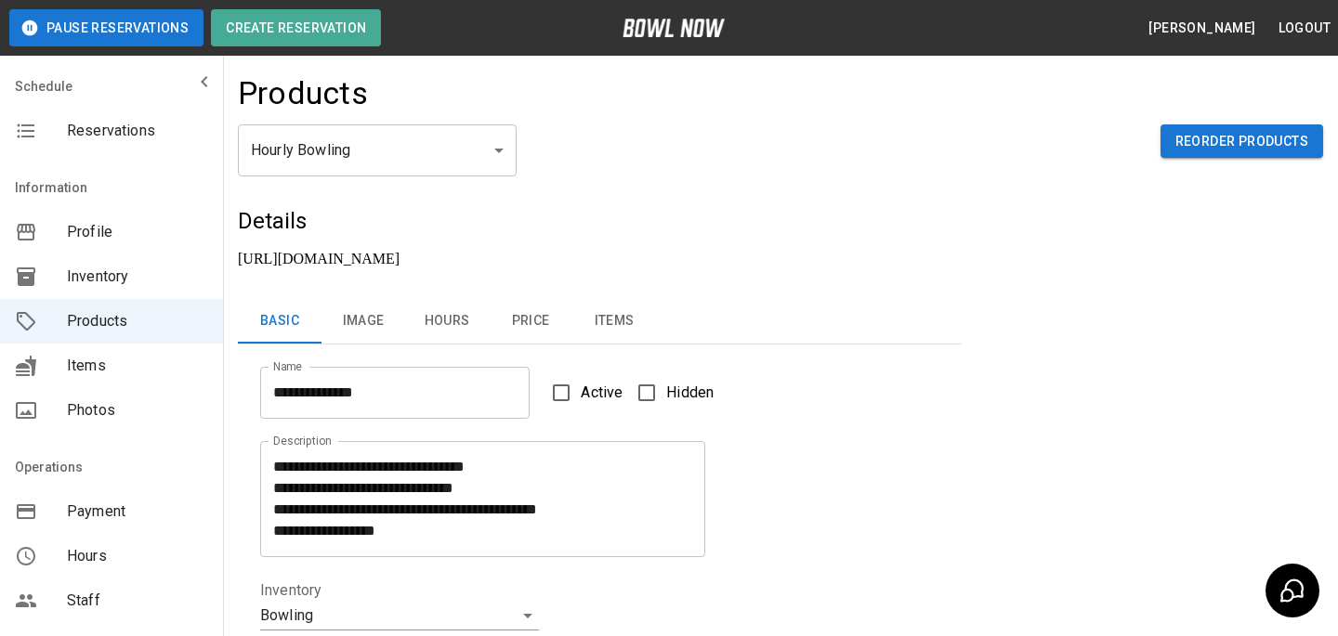
click at [360, 145] on body "**********" at bounding box center [669, 632] width 1338 height 1265
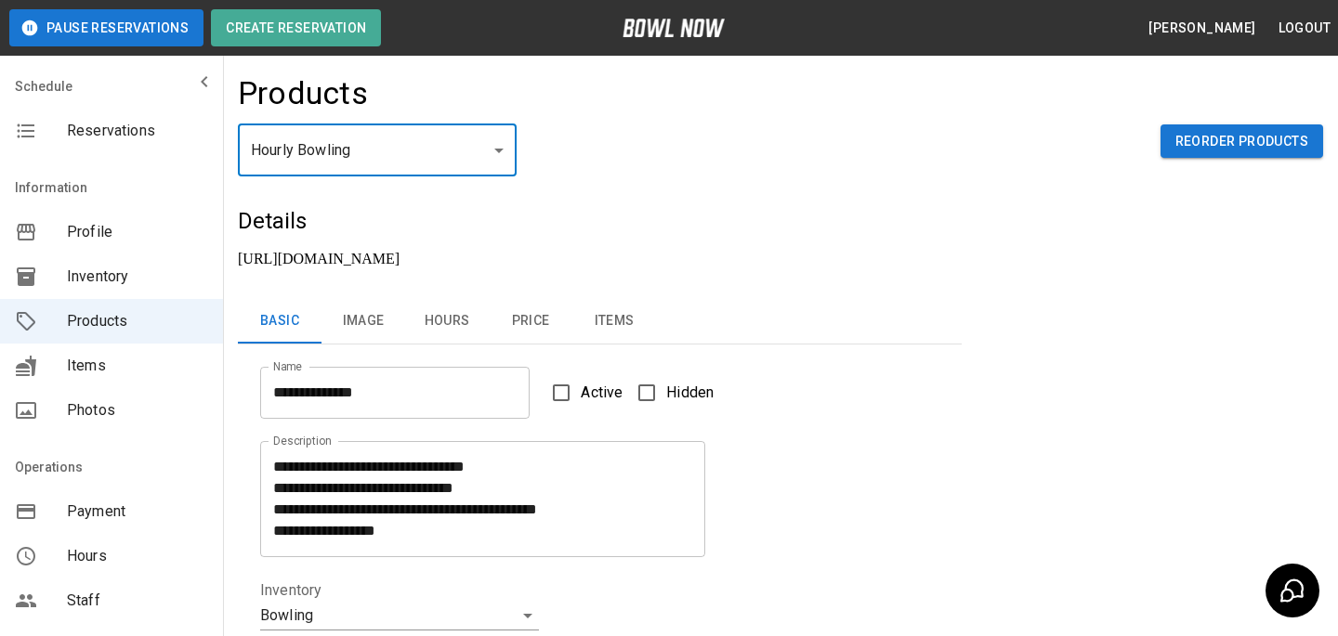
type input "*"
type input "**********"
type textarea "**********"
type input "**********"
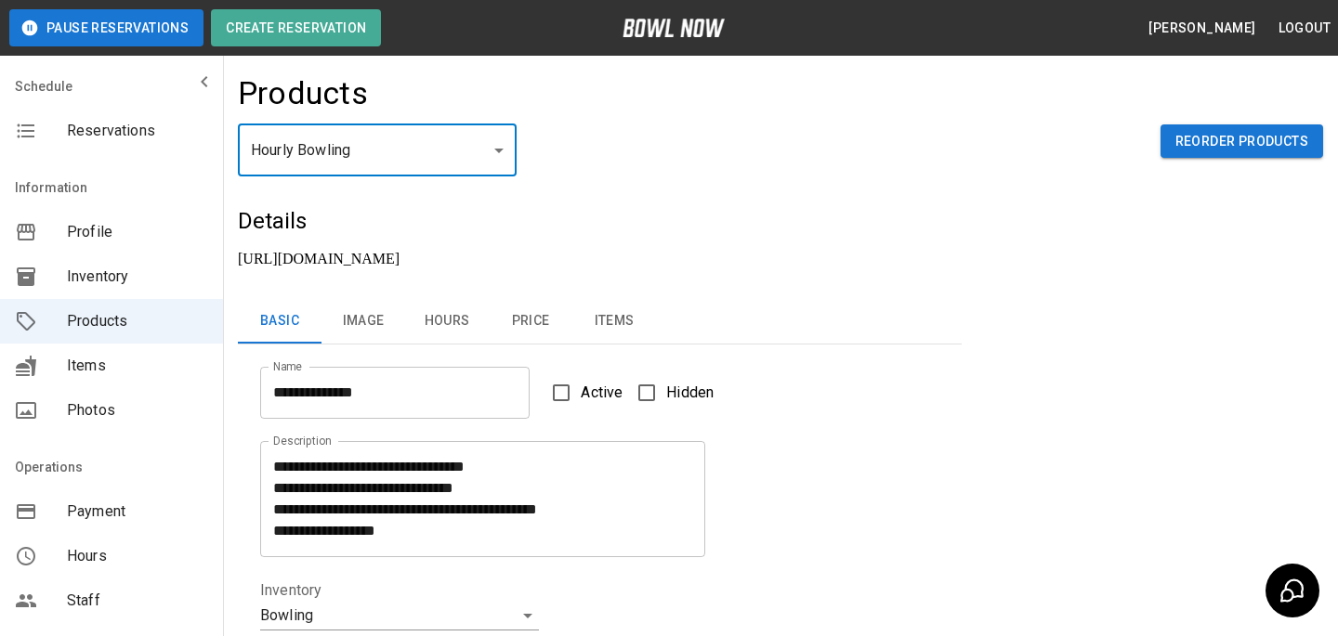
type input "*"
type input "**"
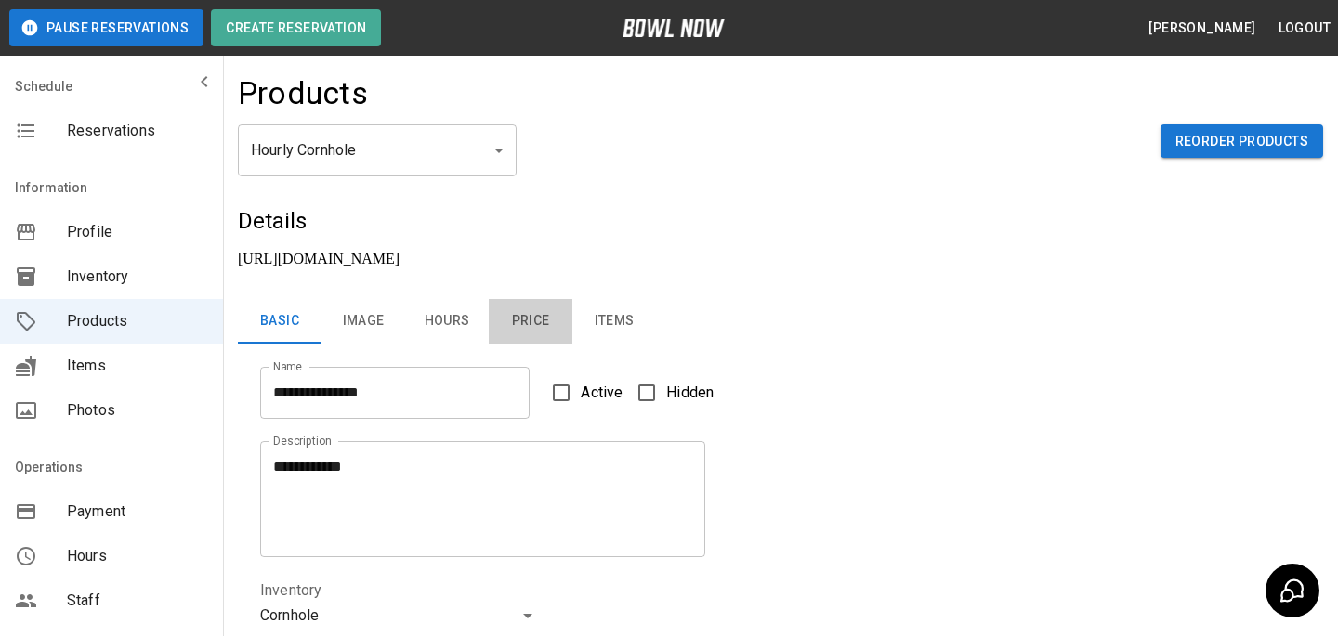
click at [523, 299] on button "Price" at bounding box center [531, 321] width 84 height 45
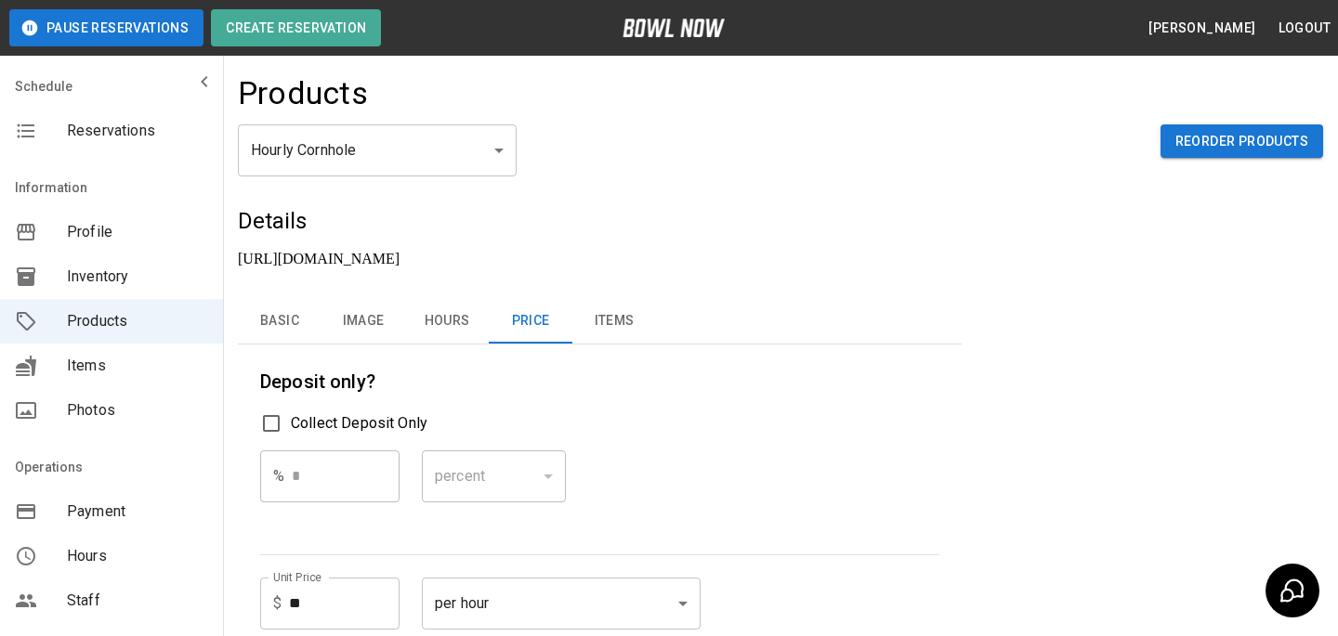
scroll to position [3, 0]
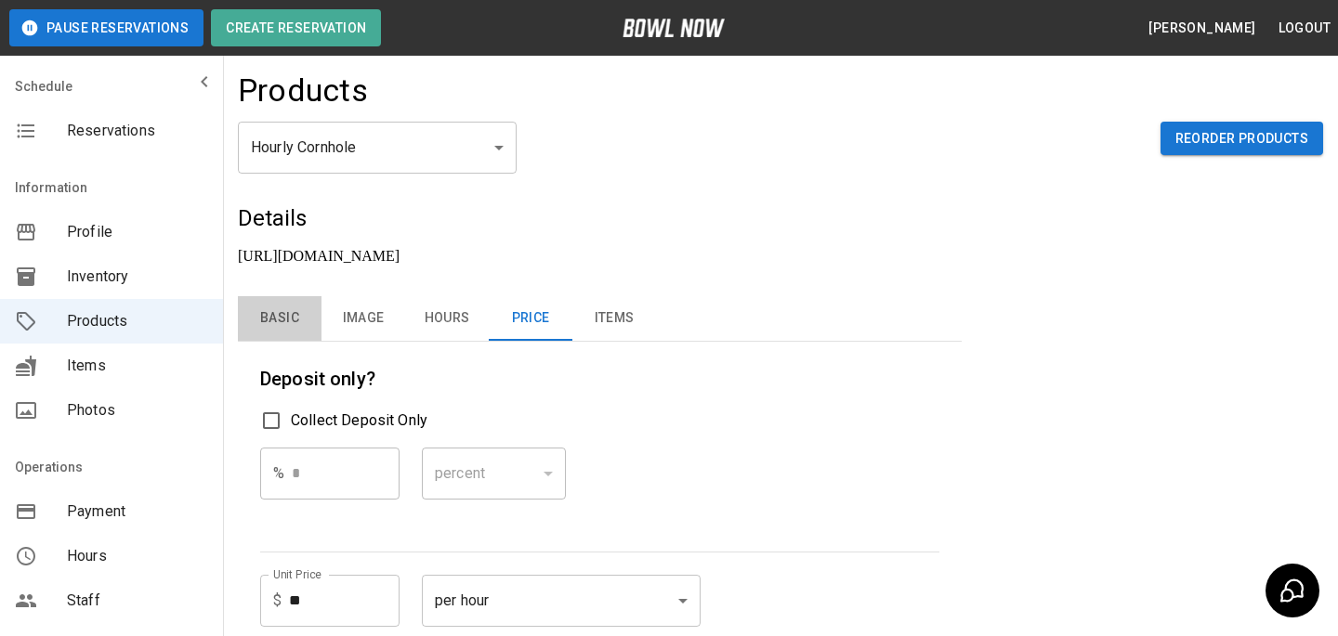
click at [261, 296] on button "Basic" at bounding box center [280, 318] width 84 height 45
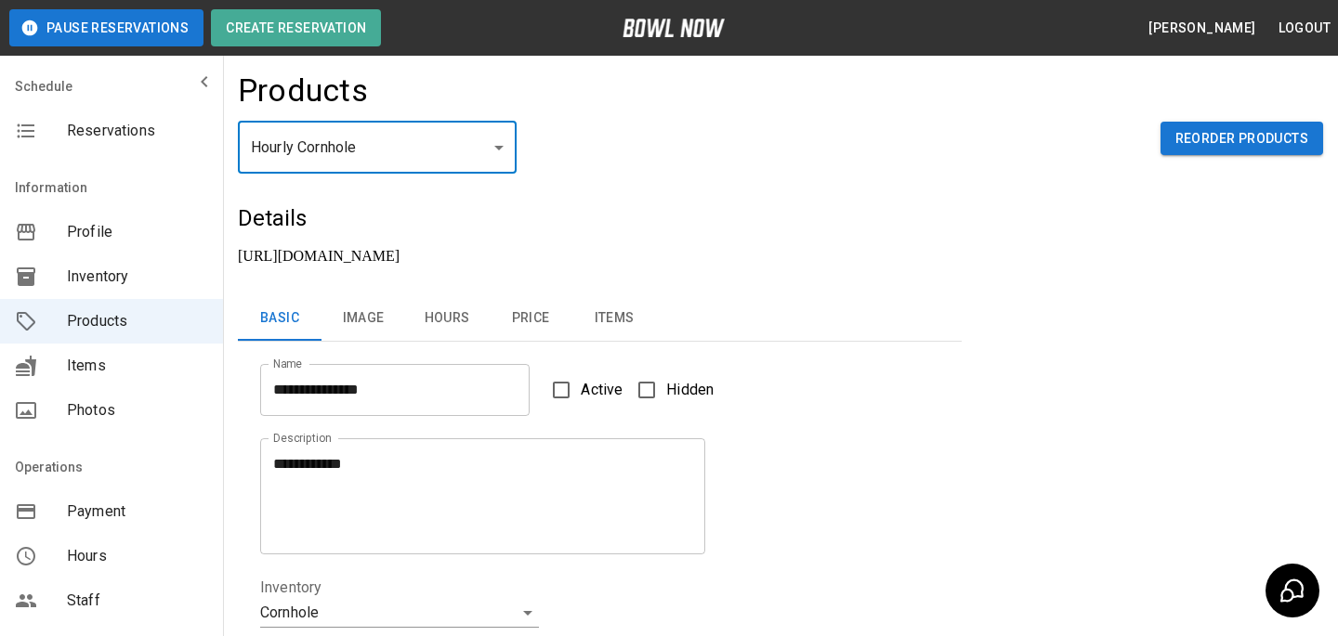
type input "*"
type input "**********"
type textarea "**********"
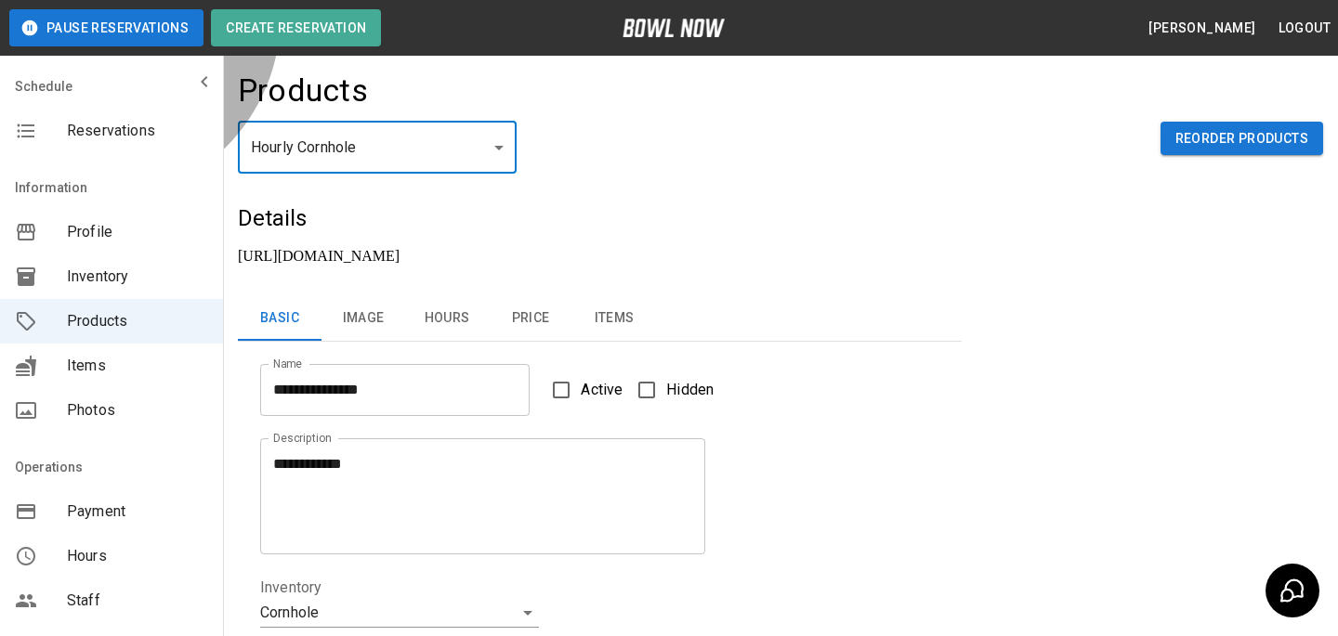
type input "**********"
type input "*"
type input "**"
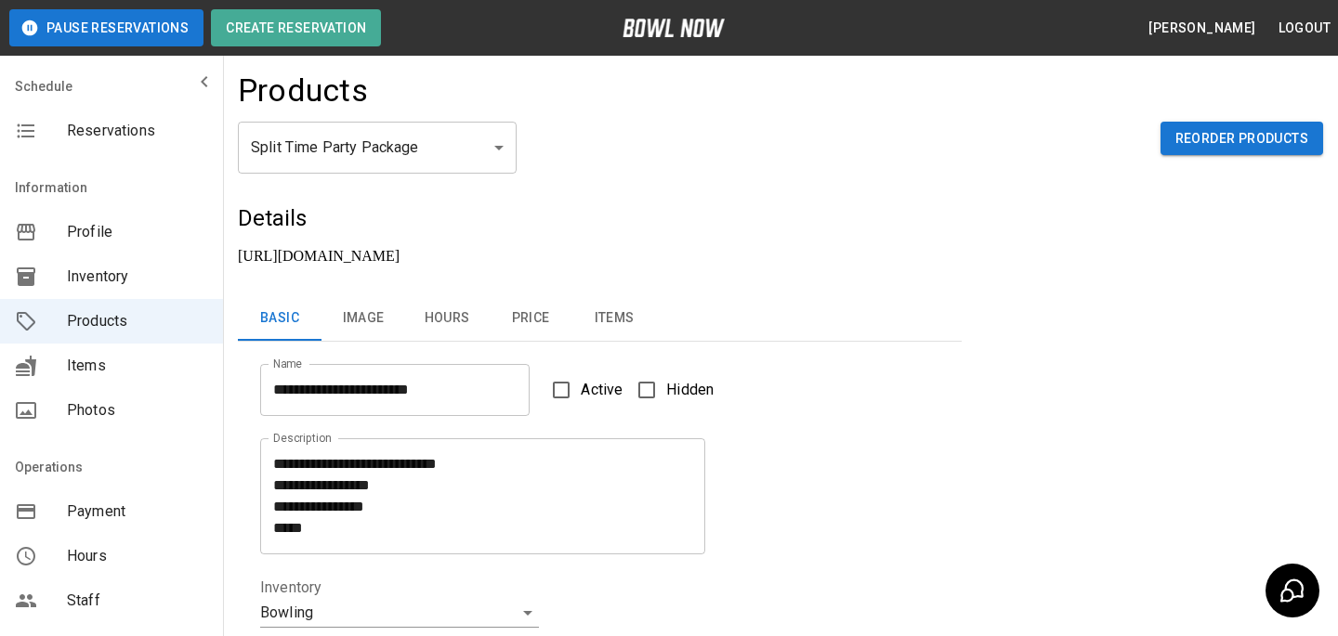
click at [435, 177] on div "Split Time Party Package * ​ Reorder Products" at bounding box center [780, 163] width 1085 height 82
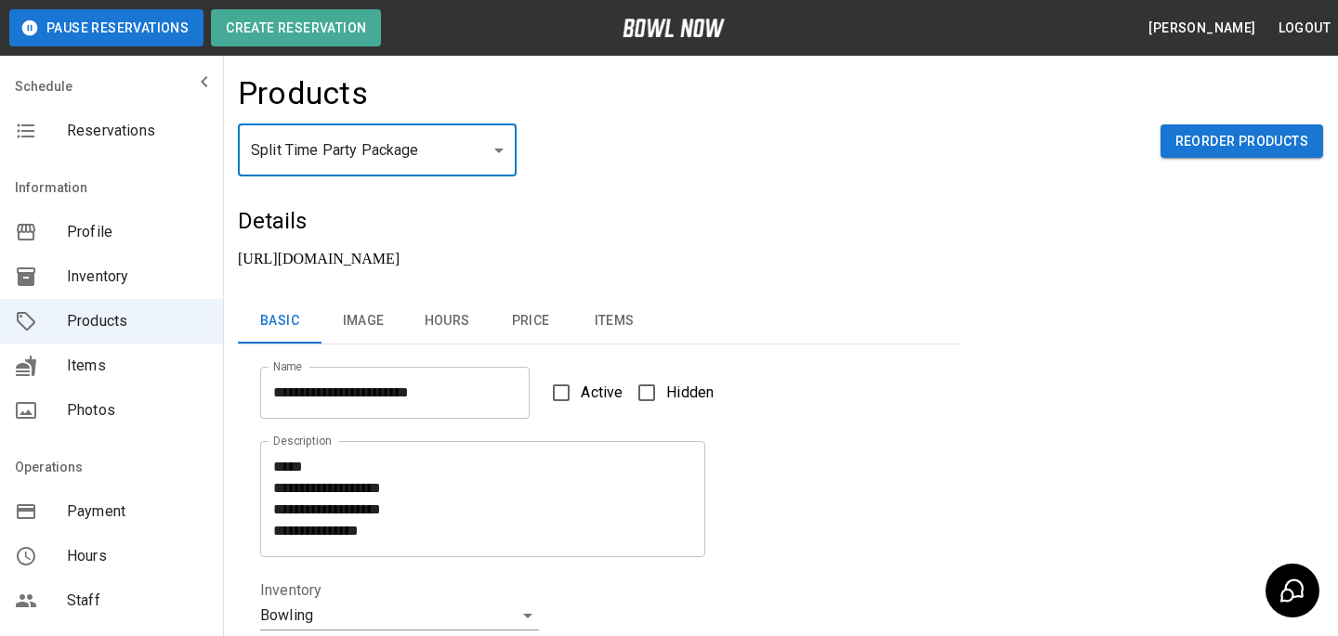
scroll to position [0, 0]
click at [417, 175] on body "**********" at bounding box center [669, 632] width 1338 height 1265
type input "*"
type input "**********"
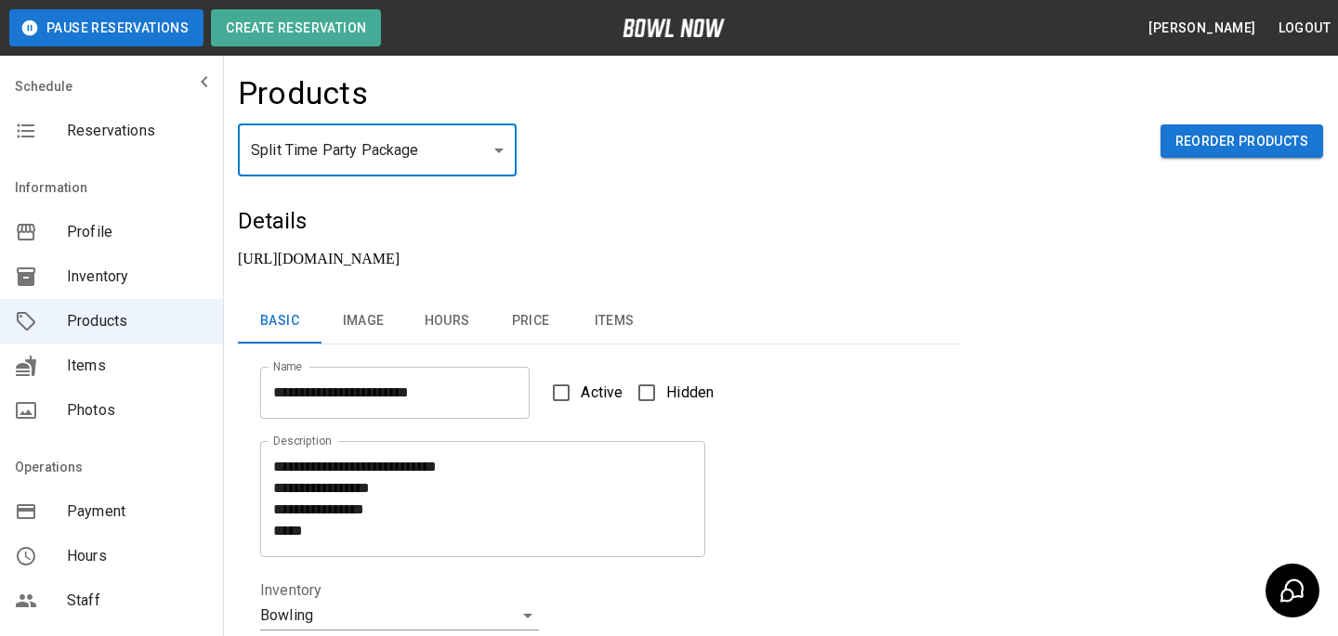
type textarea "**********"
type input "**********"
type input "*"
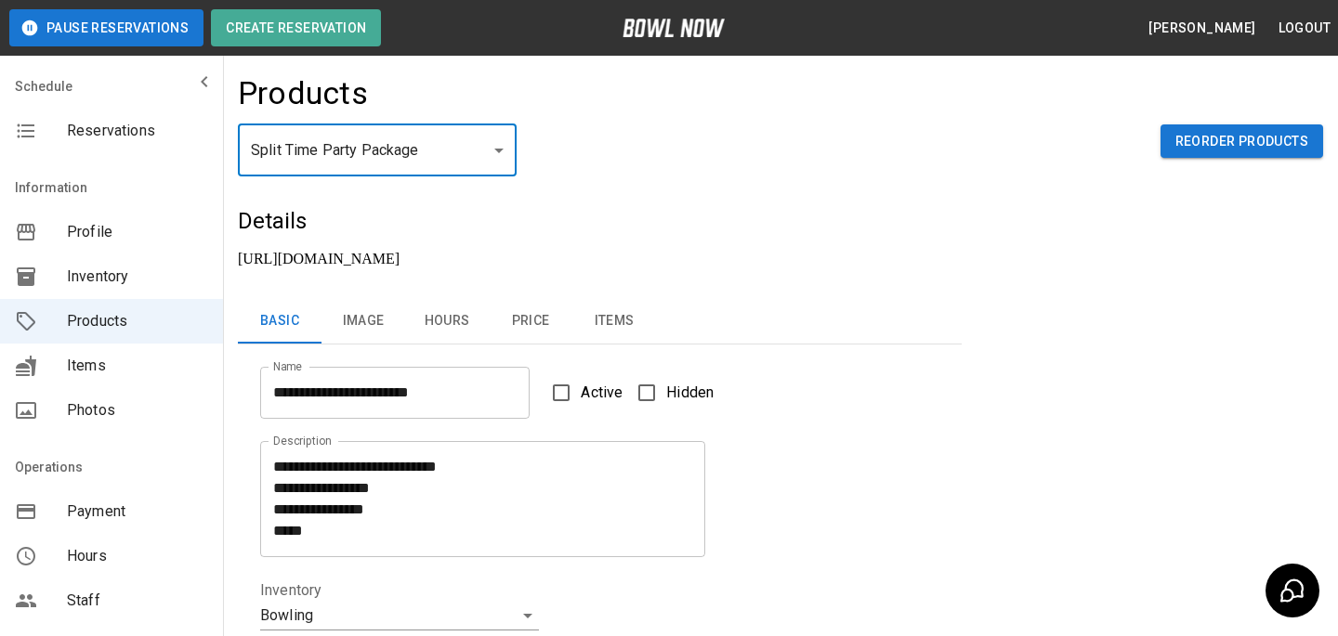
type input "*"
click at [102, 269] on span "Inventory" at bounding box center [137, 277] width 141 height 22
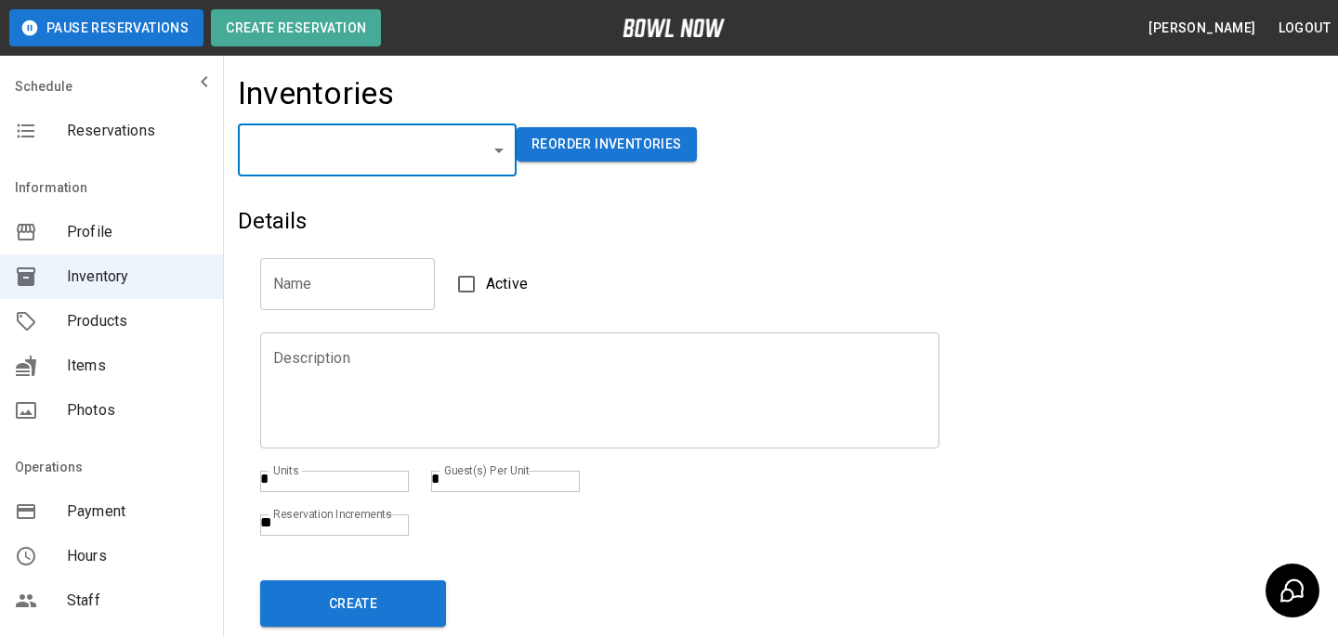
click at [329, 142] on body "Pause Reservations Create Reservation Bradey Powell Logout Schedule Reservation…" at bounding box center [669, 419] width 1338 height 839
type input "**********"
type input "*******"
type textarea "**"
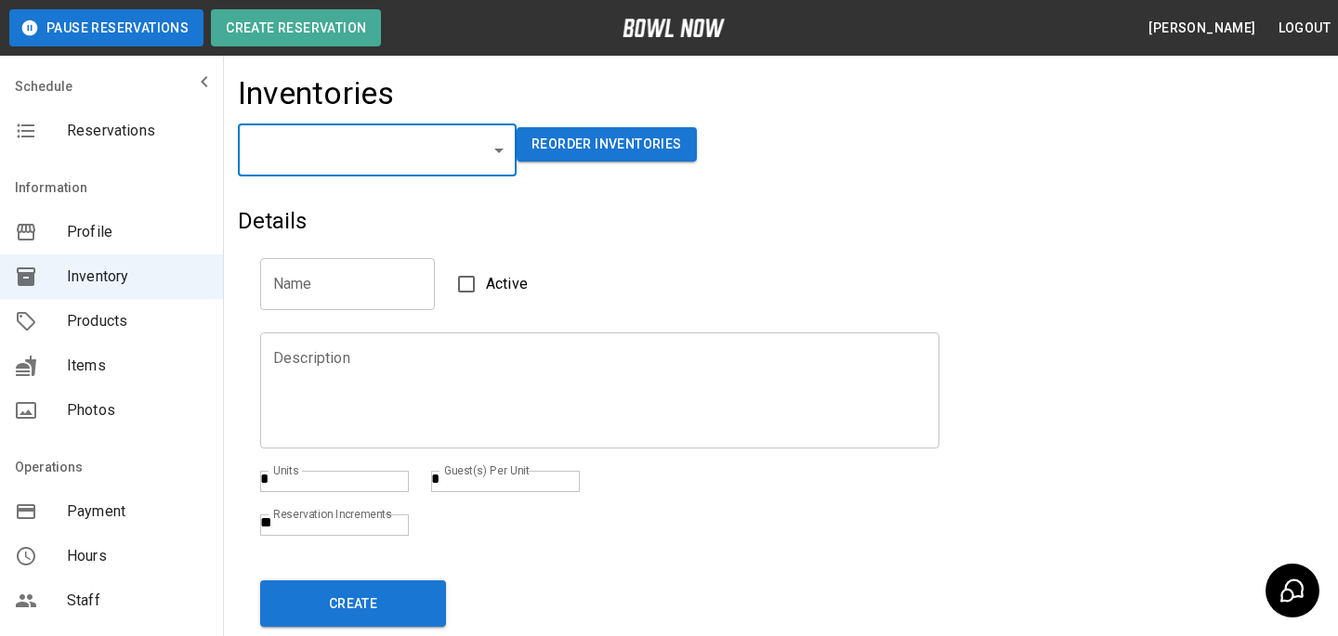
type textarea "*"
type textarea "**"
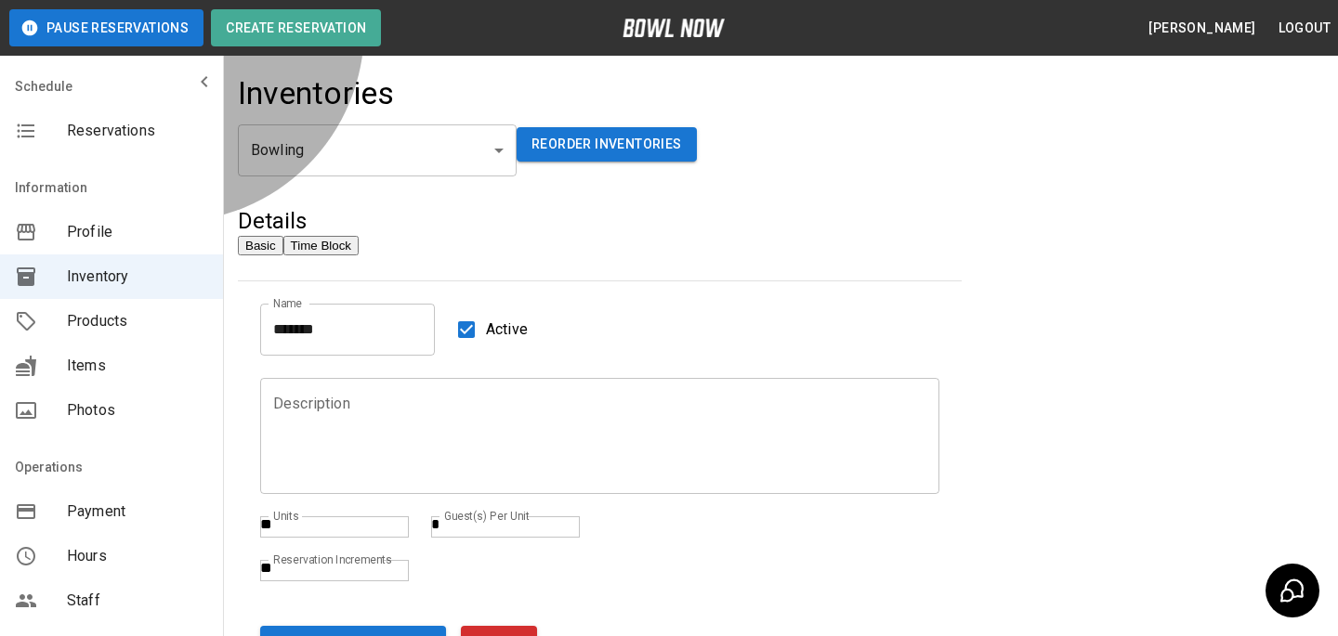
click at [359, 255] on button "Time Block" at bounding box center [320, 246] width 75 height 20
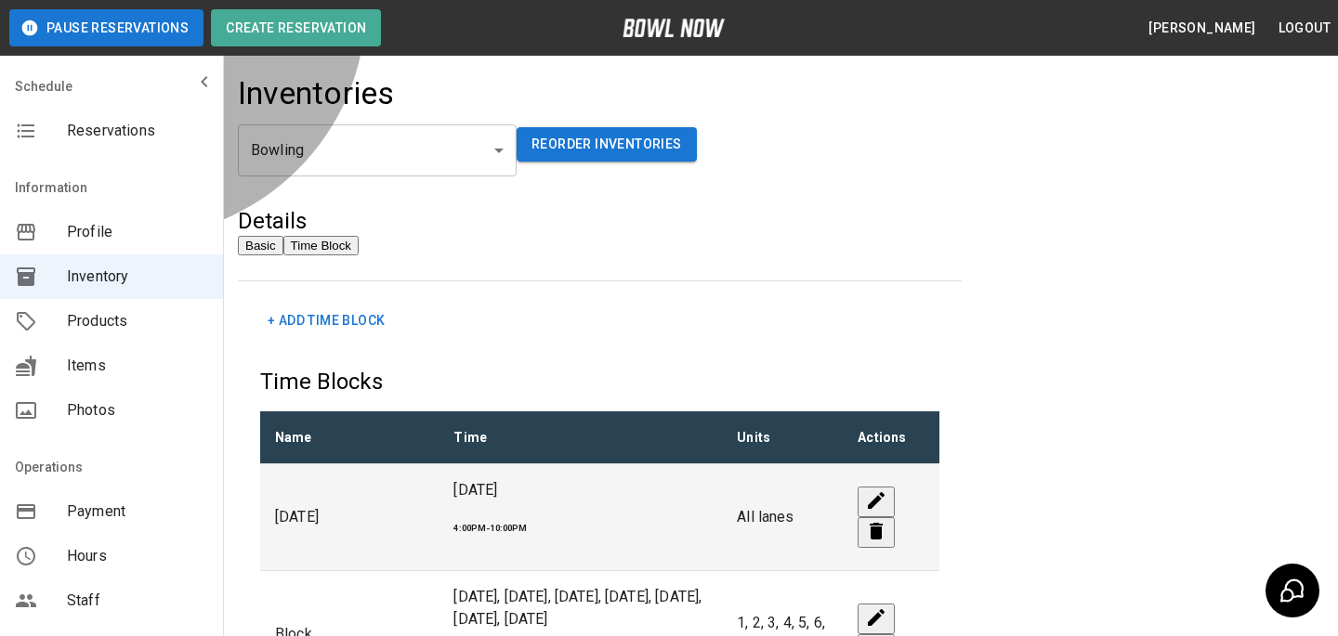
click at [283, 241] on button "Basic" at bounding box center [261, 246] width 46 height 20
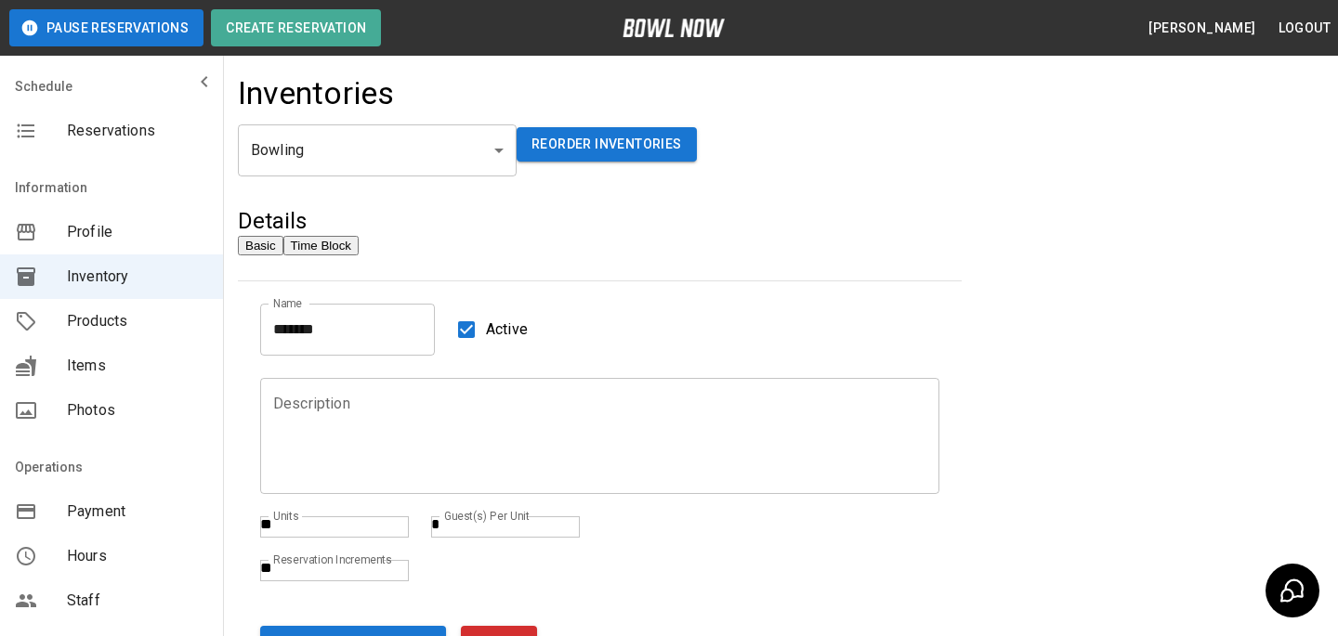
click at [359, 252] on button "Time Block" at bounding box center [320, 246] width 75 height 20
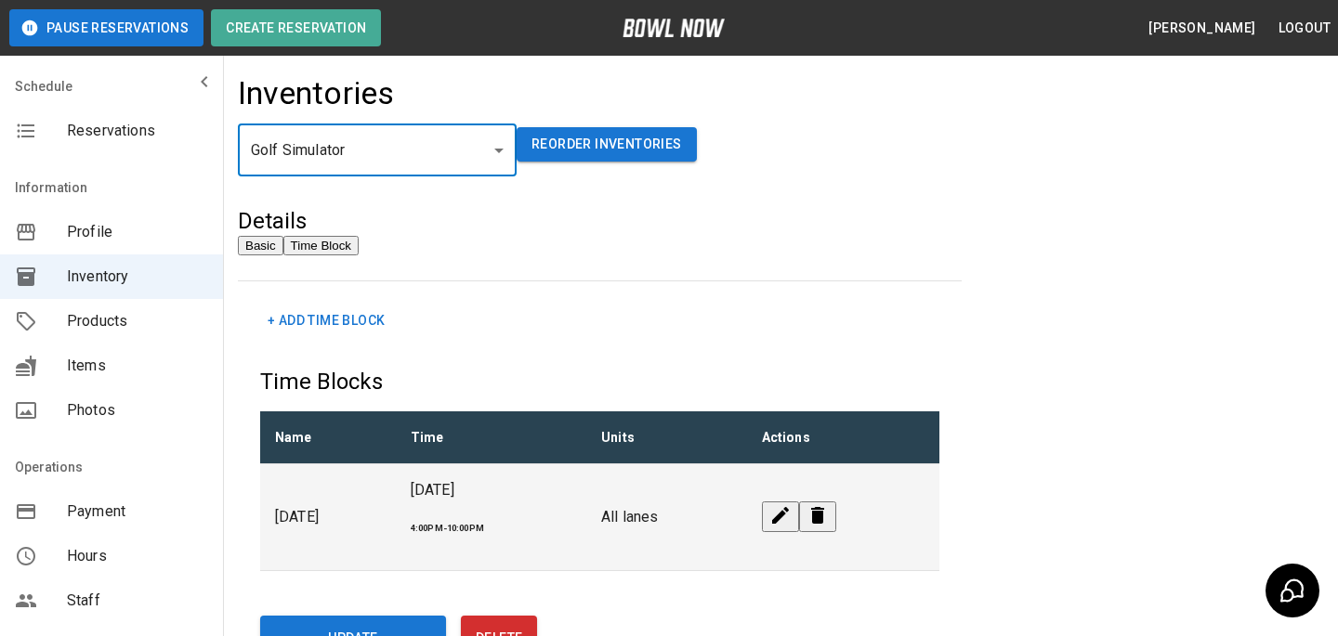
scroll to position [25, 0]
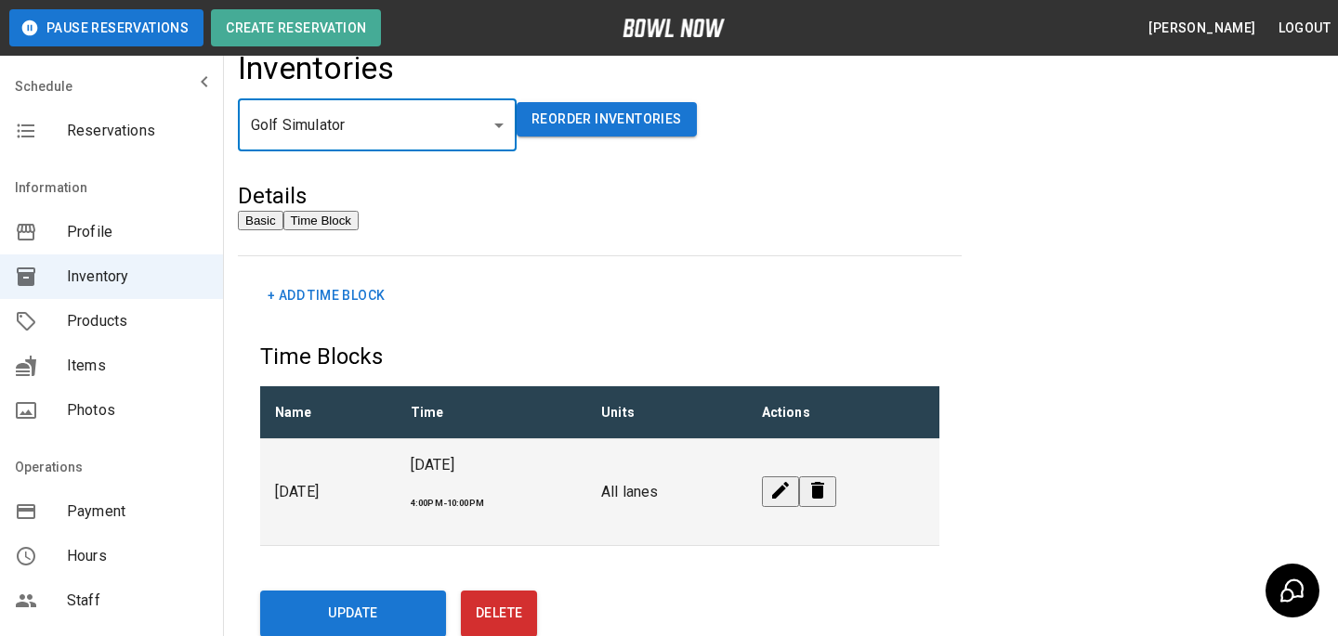
click at [382, 124] on body "**********" at bounding box center [669, 371] width 1338 height 792
type input "**********"
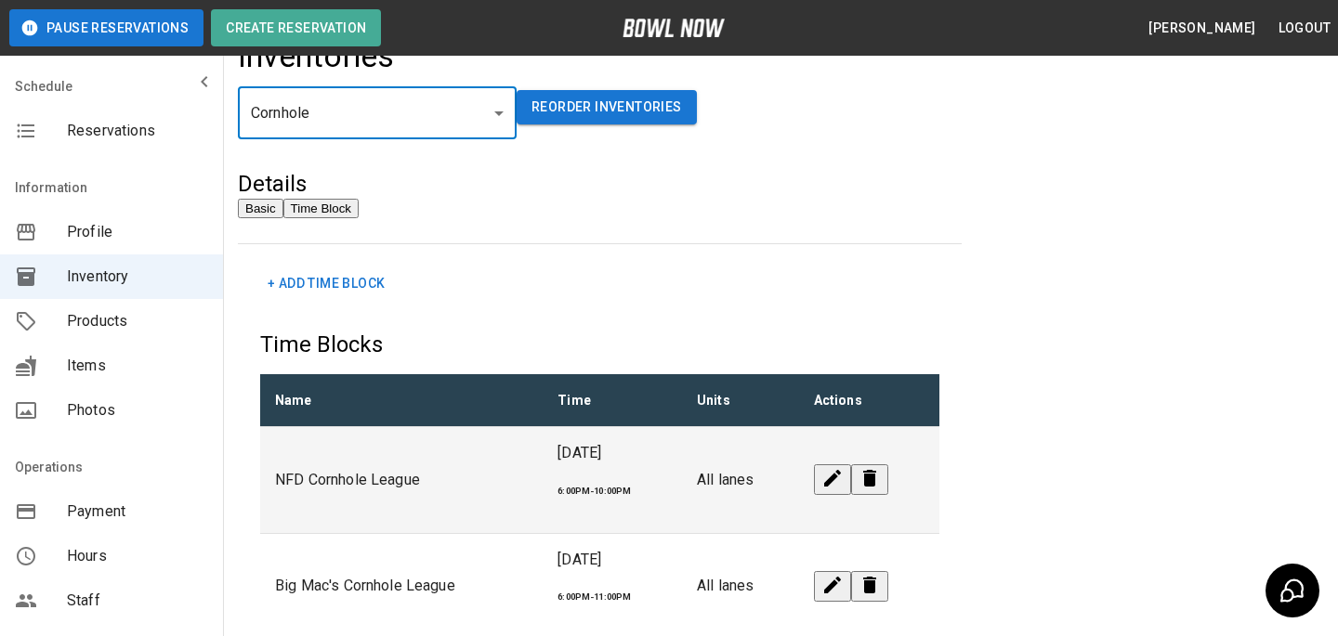
scroll to position [0, 0]
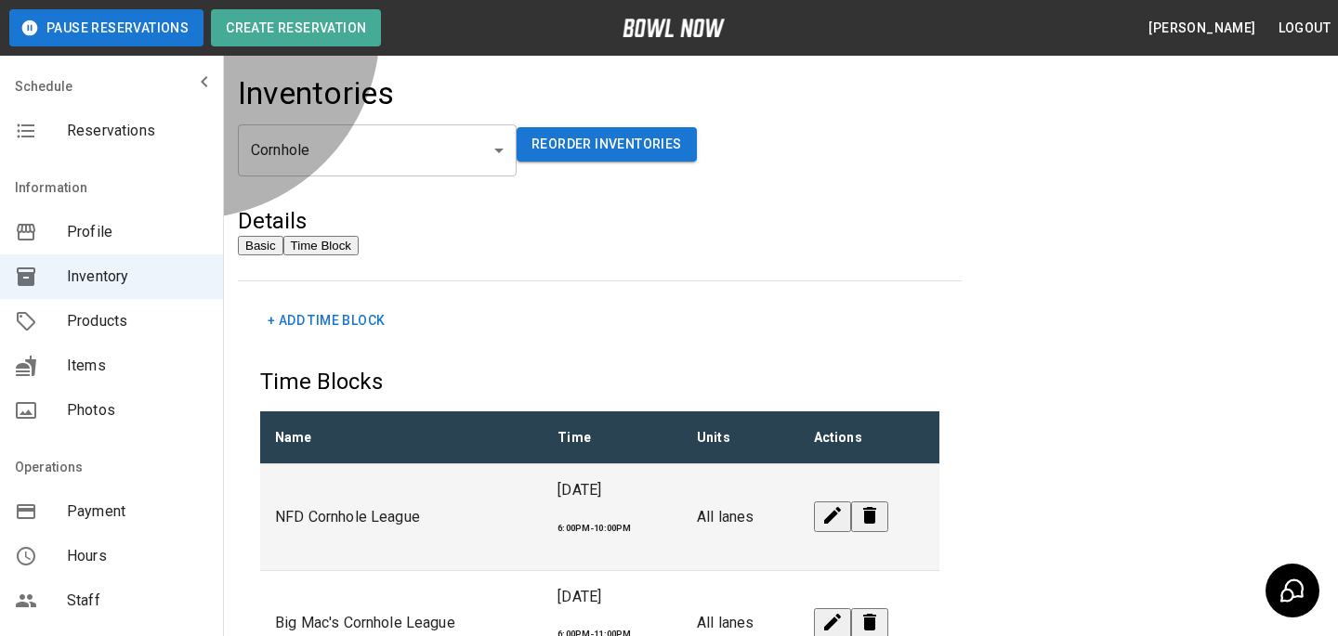
click at [283, 255] on button "Basic" at bounding box center [261, 246] width 46 height 20
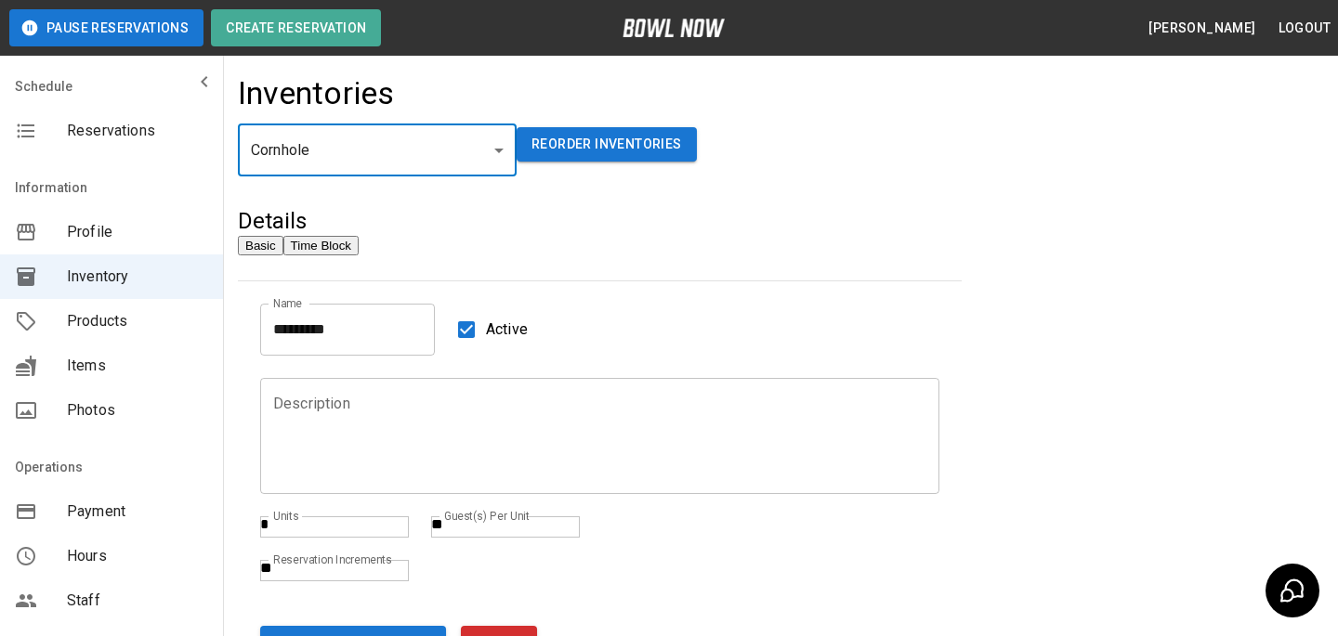
click at [399, 157] on body "**********" at bounding box center [669, 442] width 1338 height 884
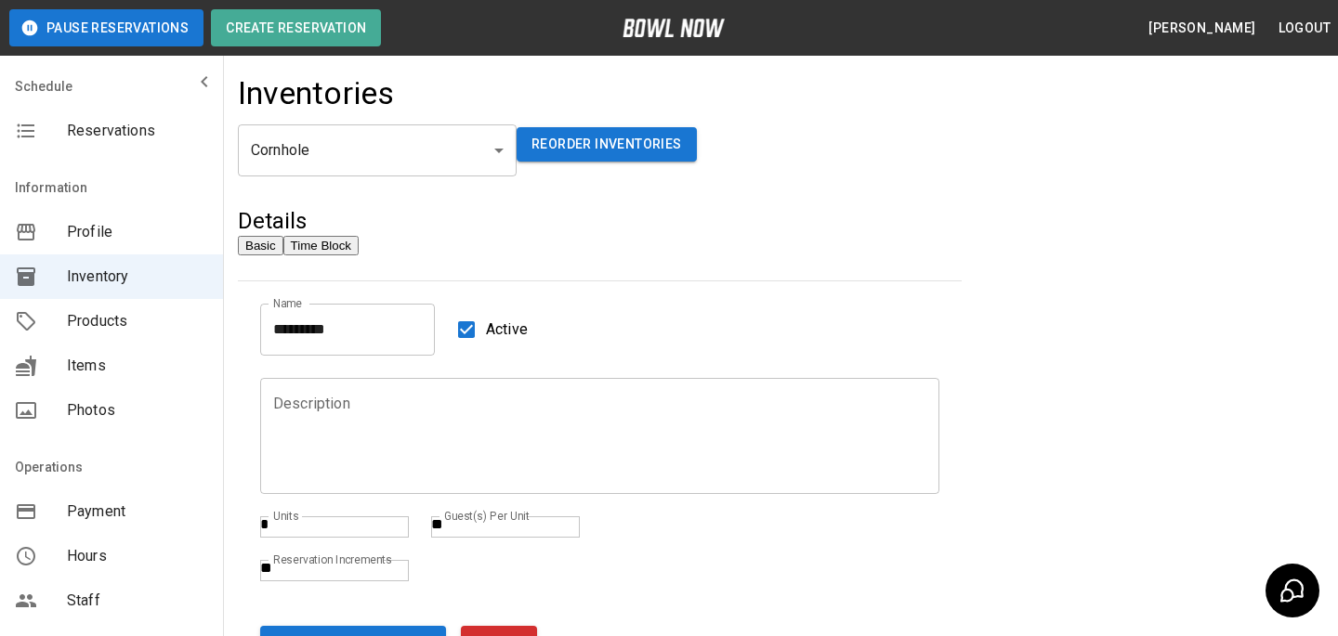
click at [106, 138] on span "Reservations" at bounding box center [137, 131] width 141 height 22
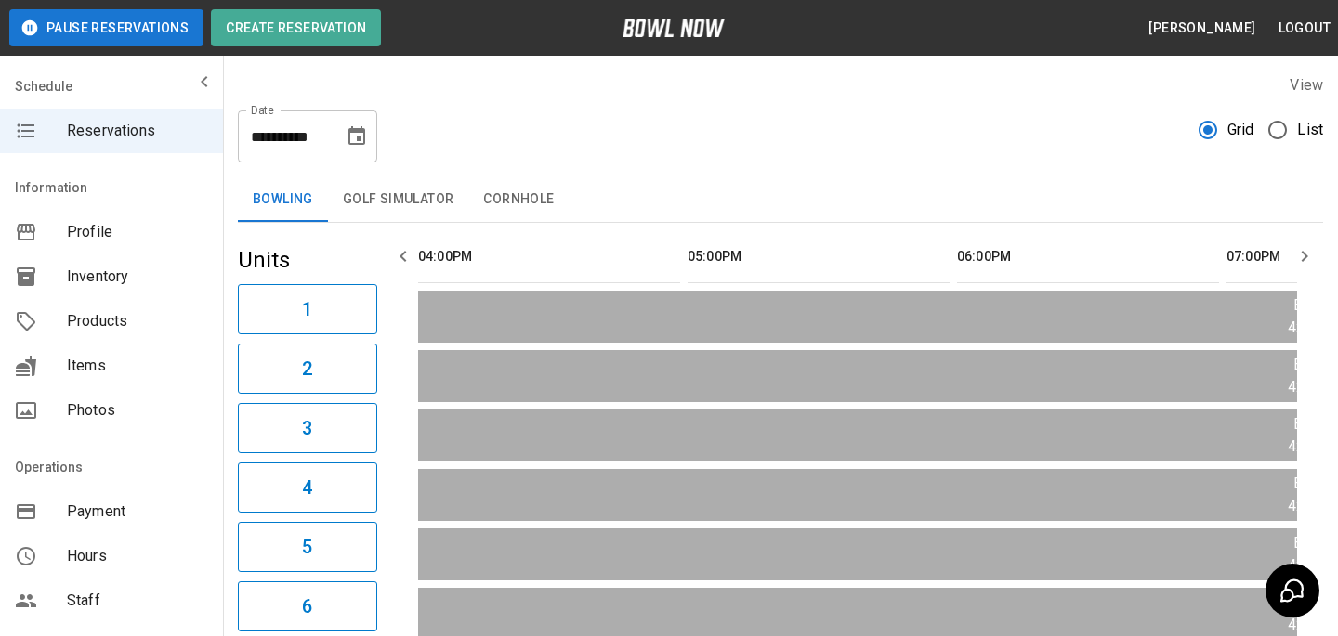
click at [107, 364] on span "Items" at bounding box center [137, 366] width 141 height 22
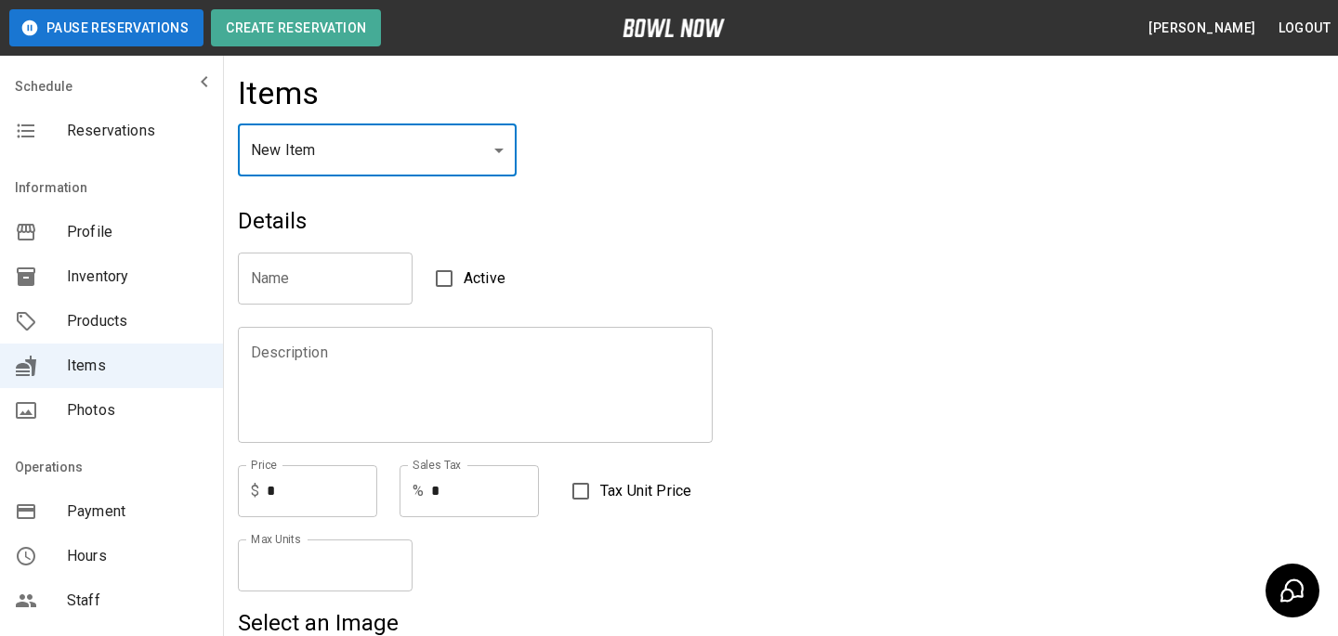
click at [88, 311] on span "Products" at bounding box center [137, 321] width 141 height 22
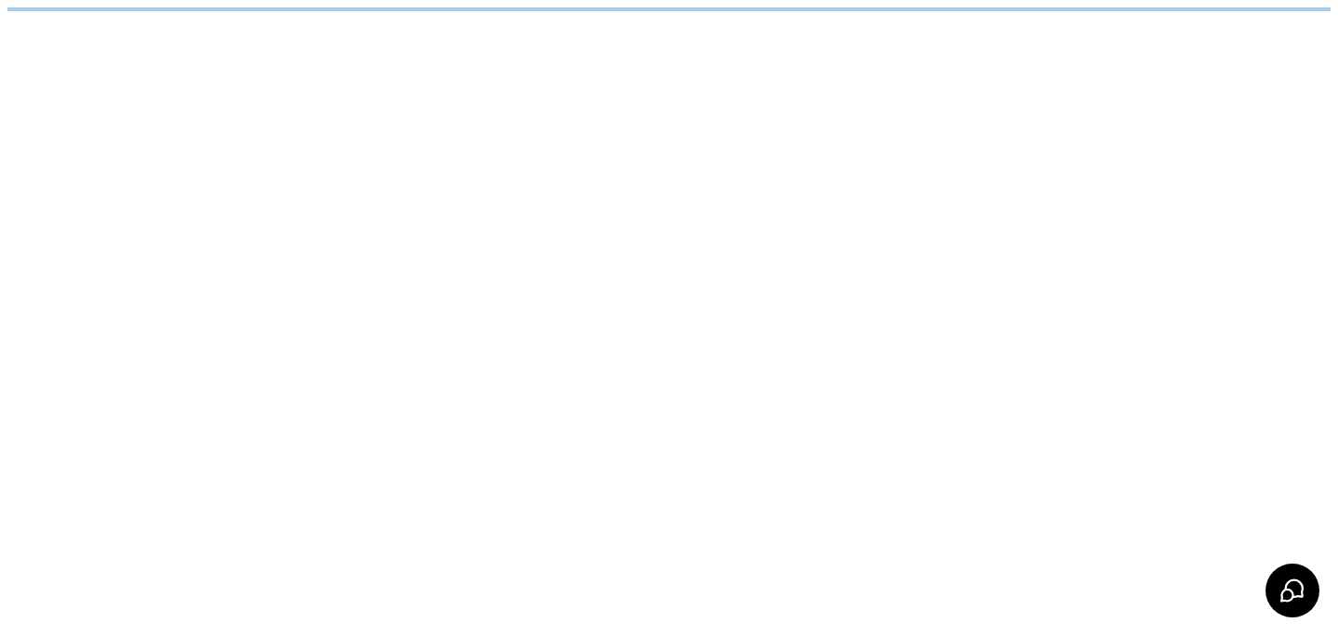
click at [354, 11] on body "/businesses/qj3OkV1fMsRITD5GZ4u7/products" at bounding box center [668, 9] width 1323 height 4
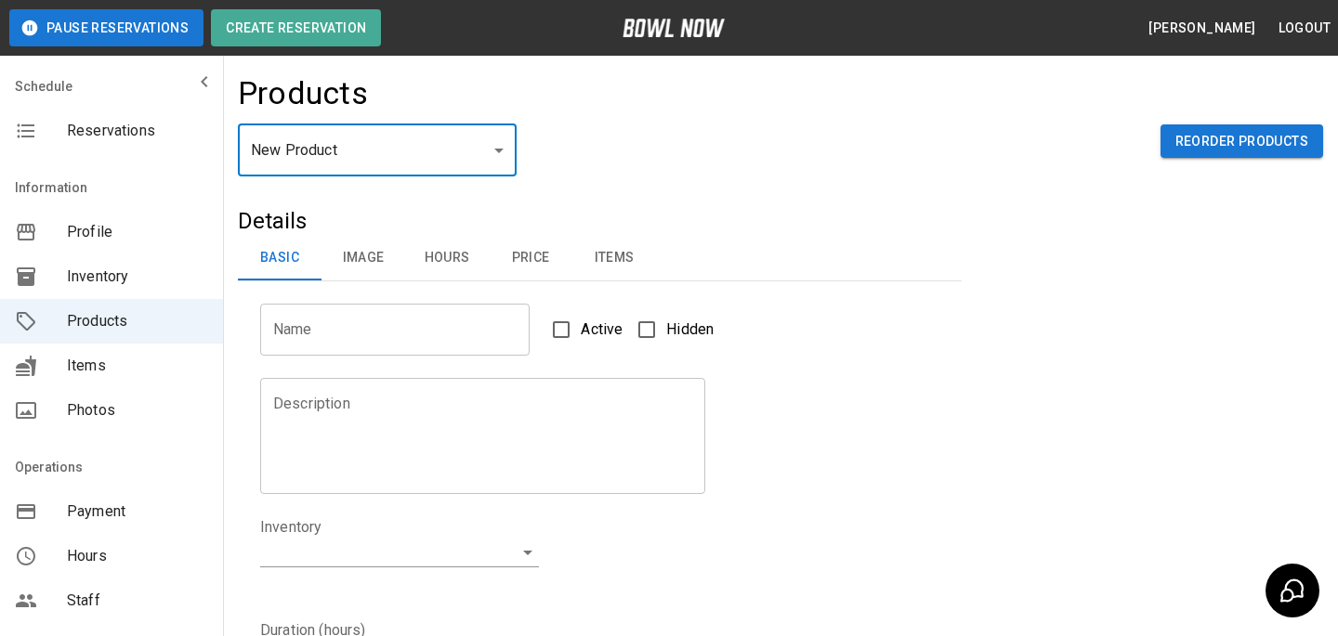
type input "*"
type input "**********"
type textarea "**********"
type input "**********"
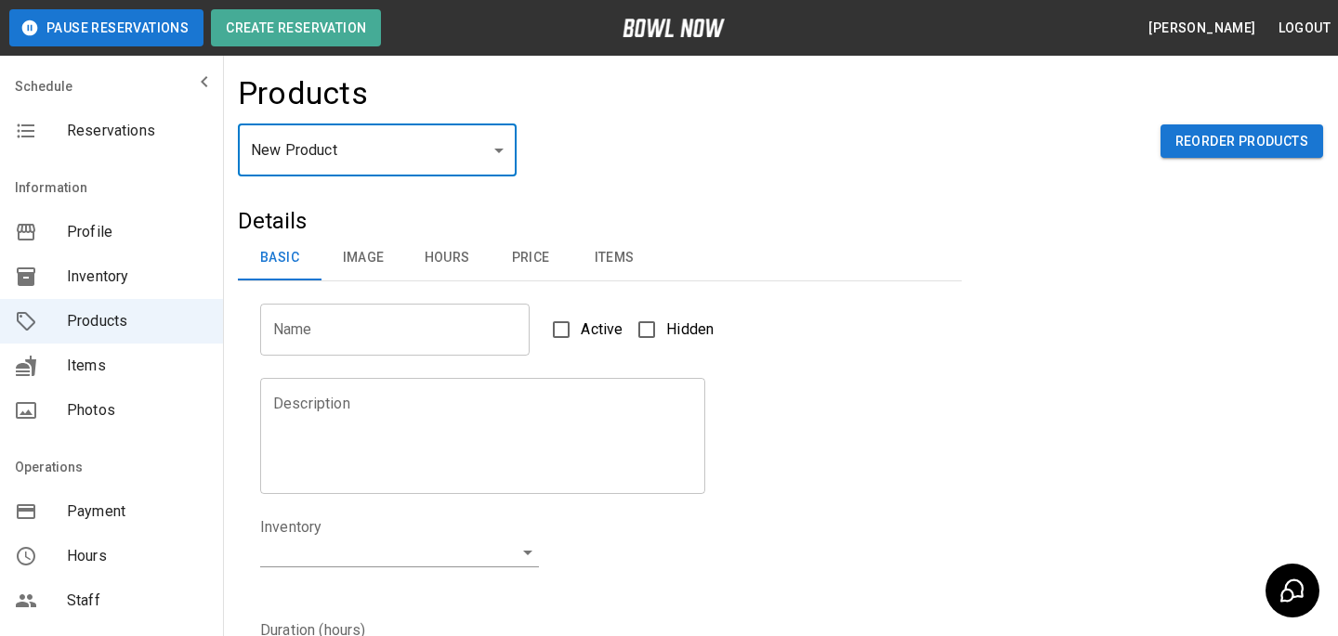
type input "*"
type input "**"
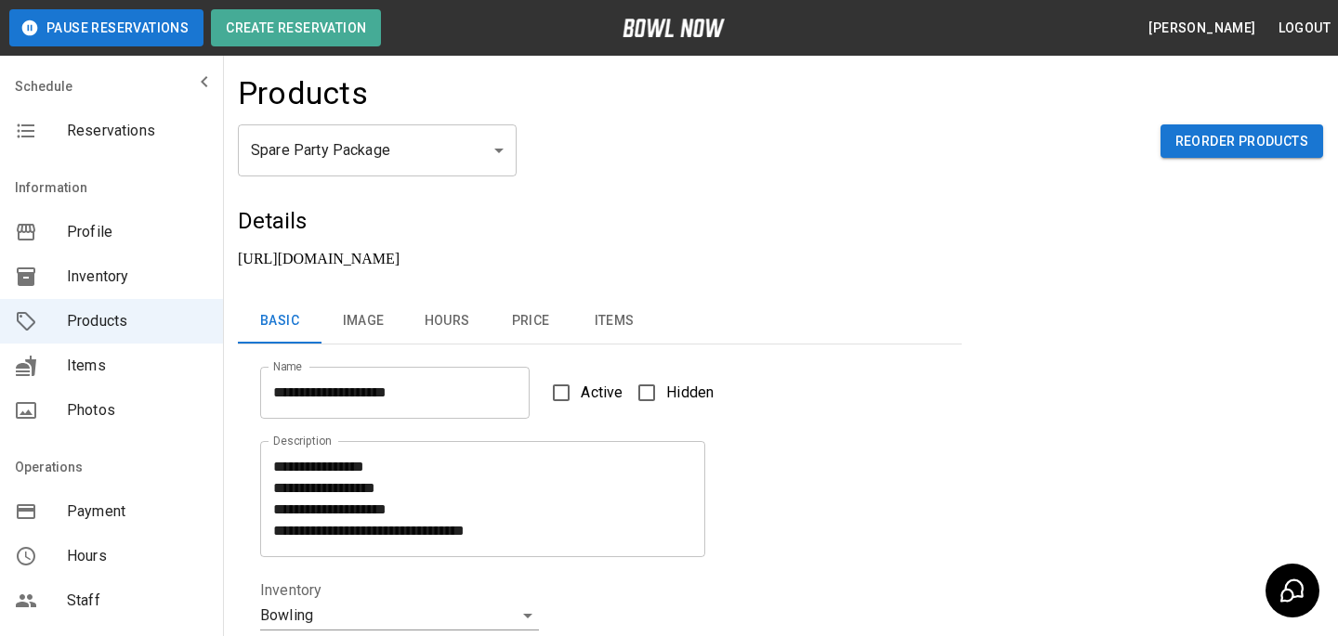
click at [611, 345] on div "**********" at bounding box center [588, 382] width 701 height 74
click at [608, 299] on button "Items" at bounding box center [614, 321] width 84 height 45
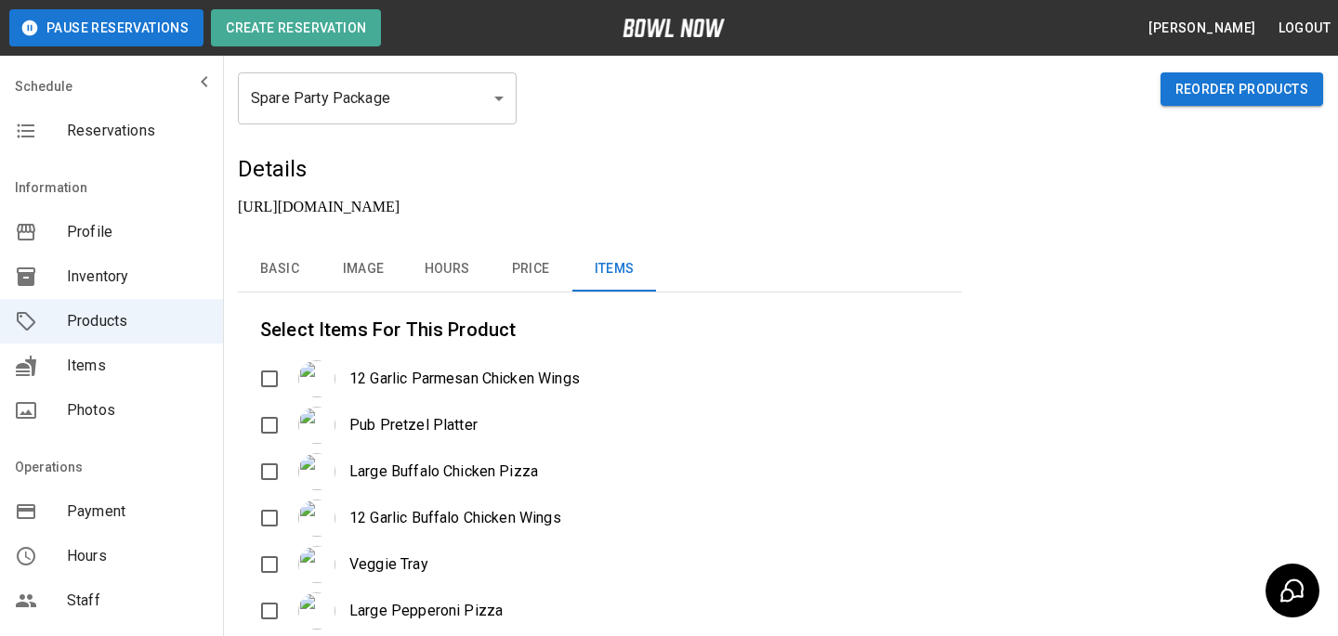
scroll to position [29, 0]
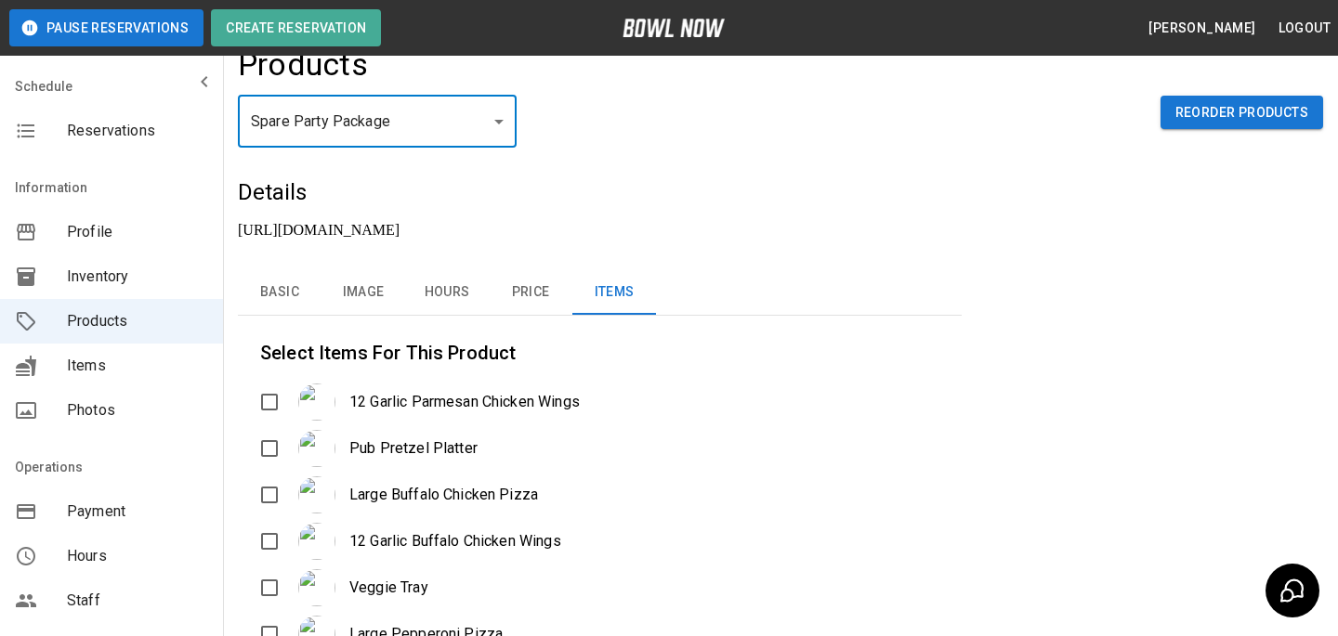
type input "*"
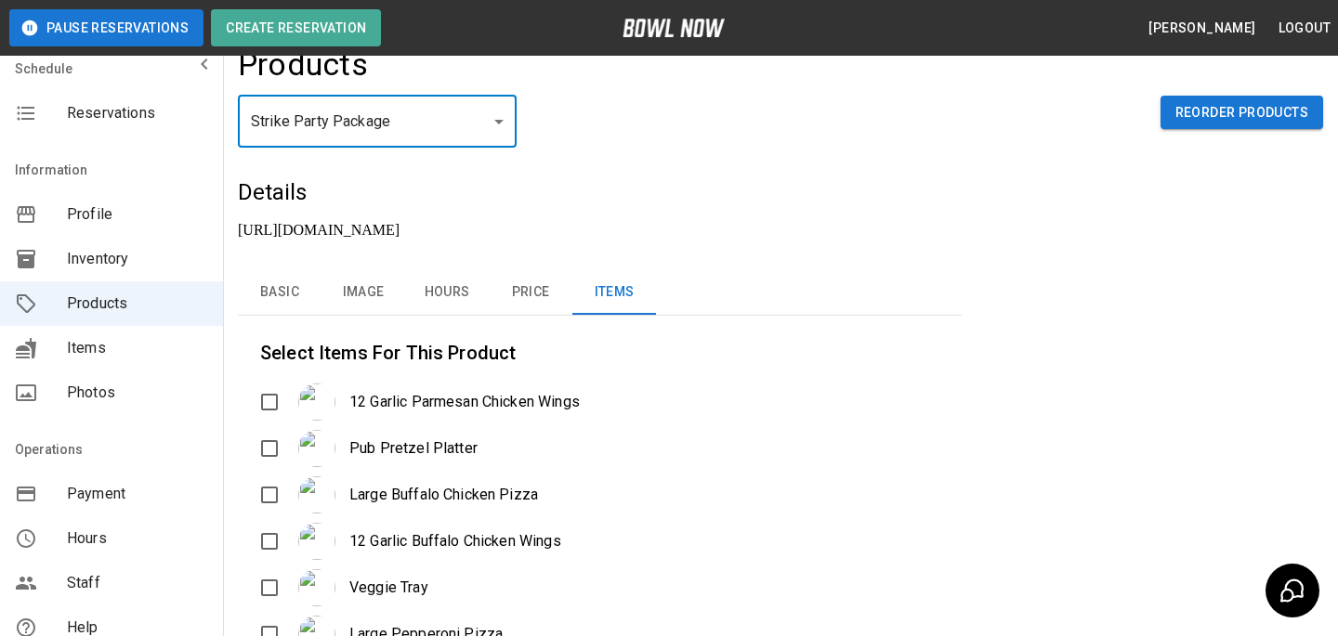
click at [120, 576] on span "Staff" at bounding box center [137, 583] width 141 height 22
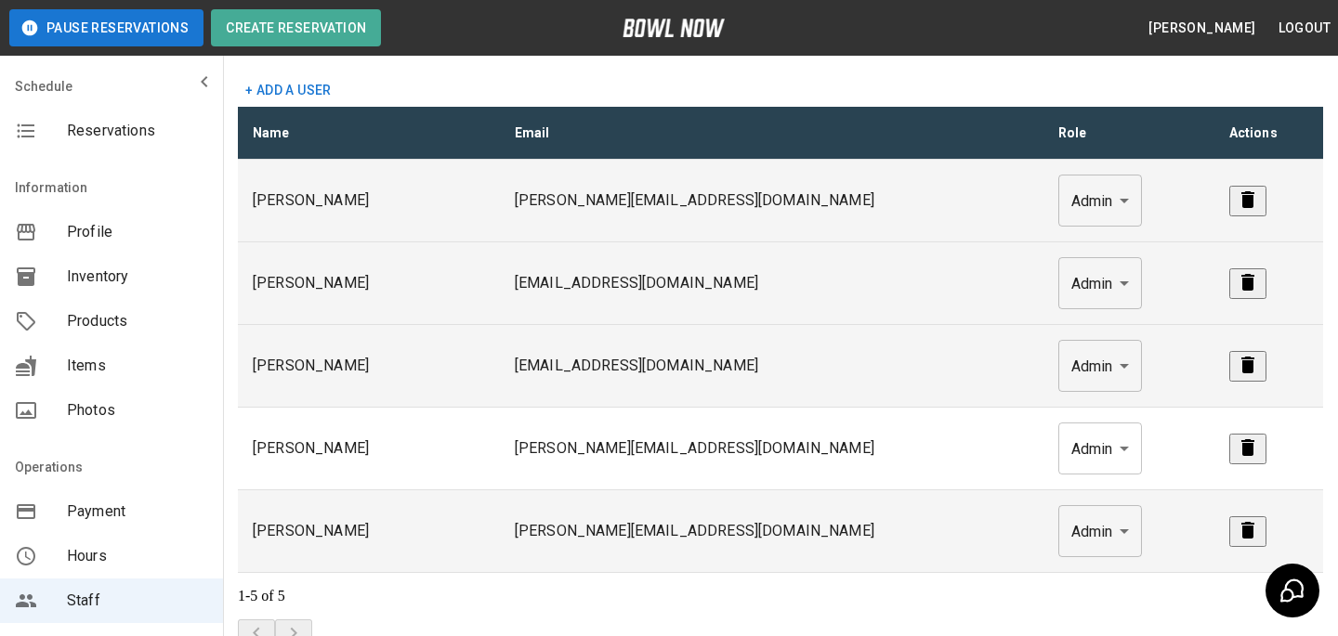
scroll to position [87, 0]
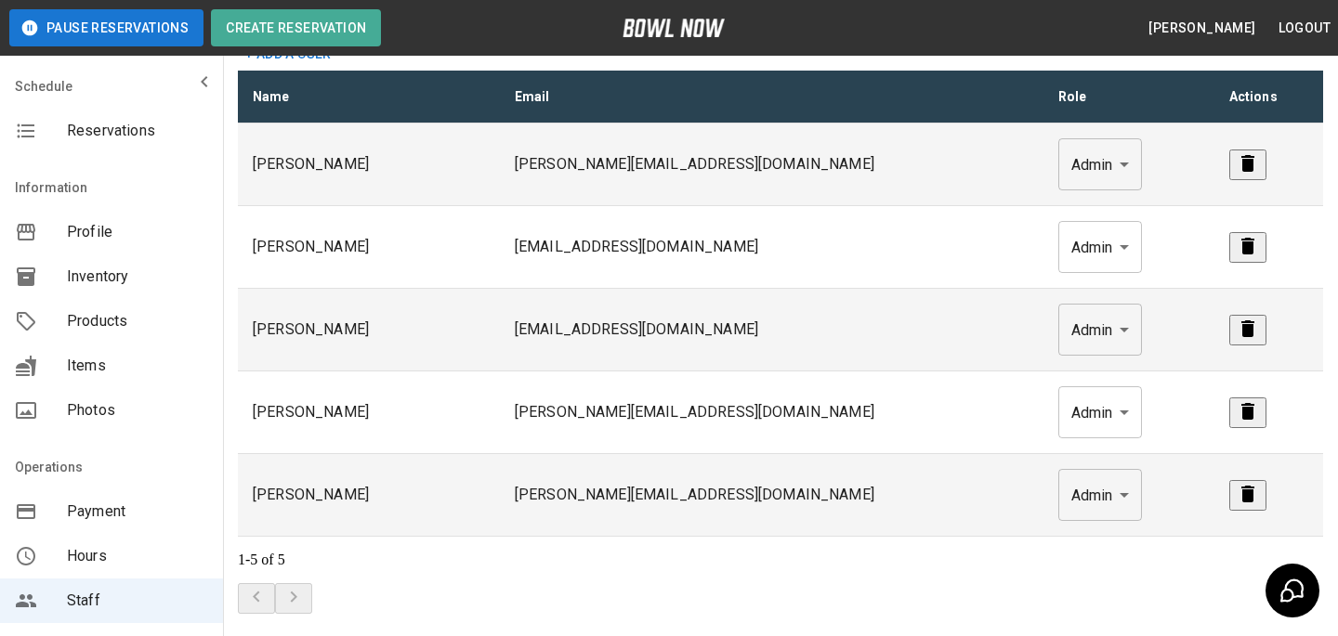
click at [1229, 315] on div "sticky table" at bounding box center [1268, 330] width 79 height 31
click at [1229, 316] on button "remove" at bounding box center [1247, 330] width 37 height 31
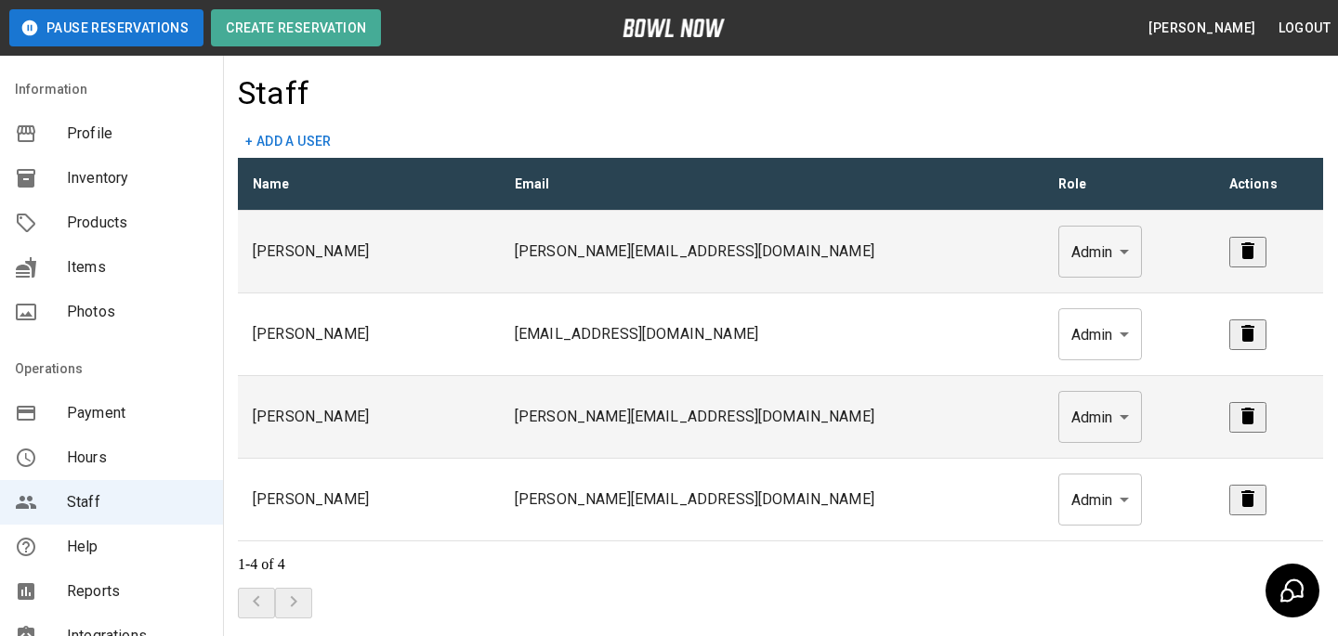
scroll to position [105, 0]
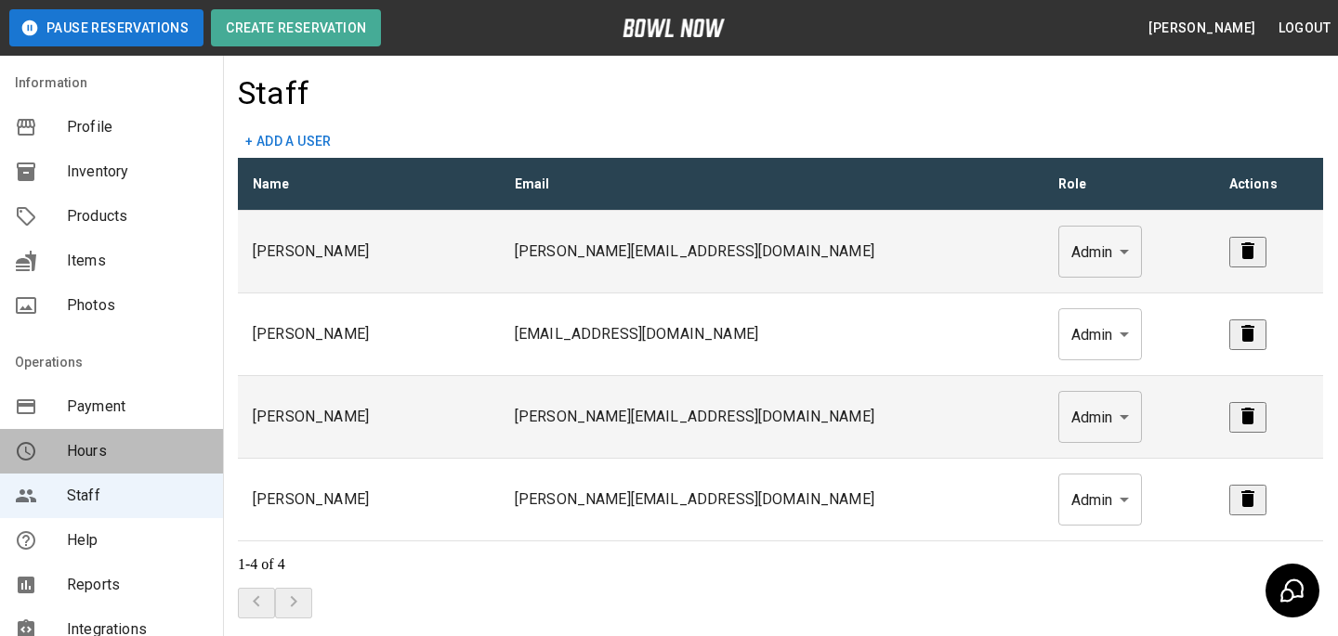
click at [106, 442] on span "Hours" at bounding box center [137, 451] width 141 height 22
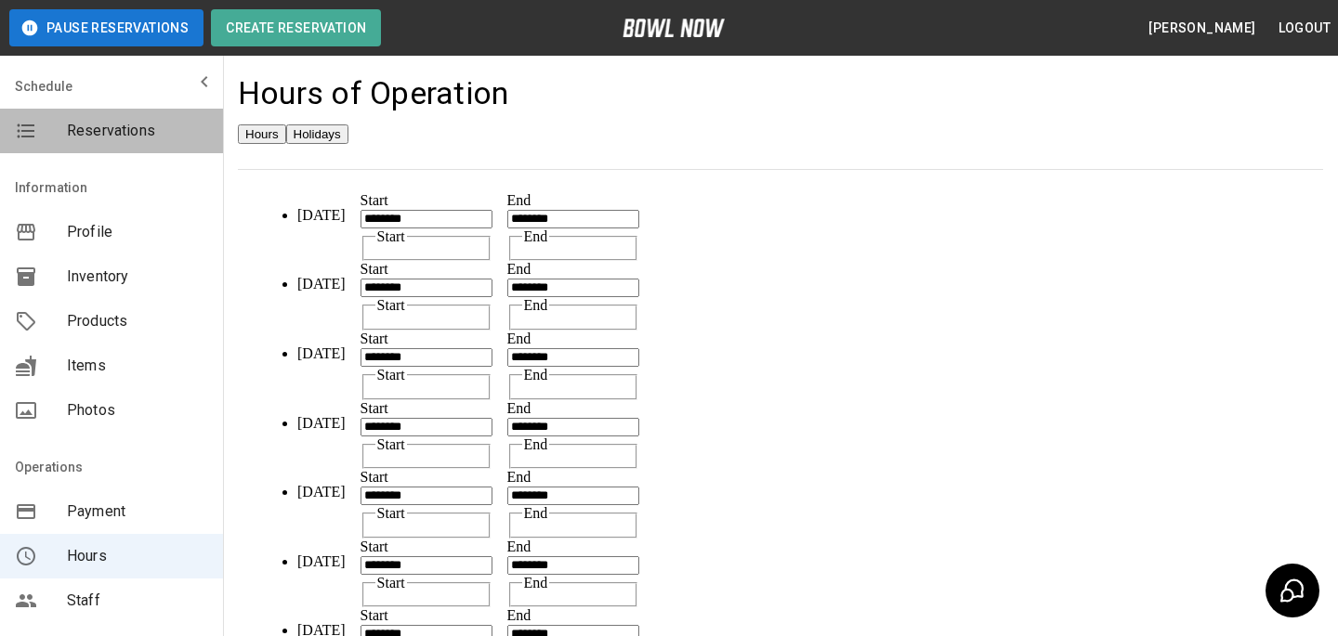
click at [95, 124] on span "Reservations" at bounding box center [137, 131] width 141 height 22
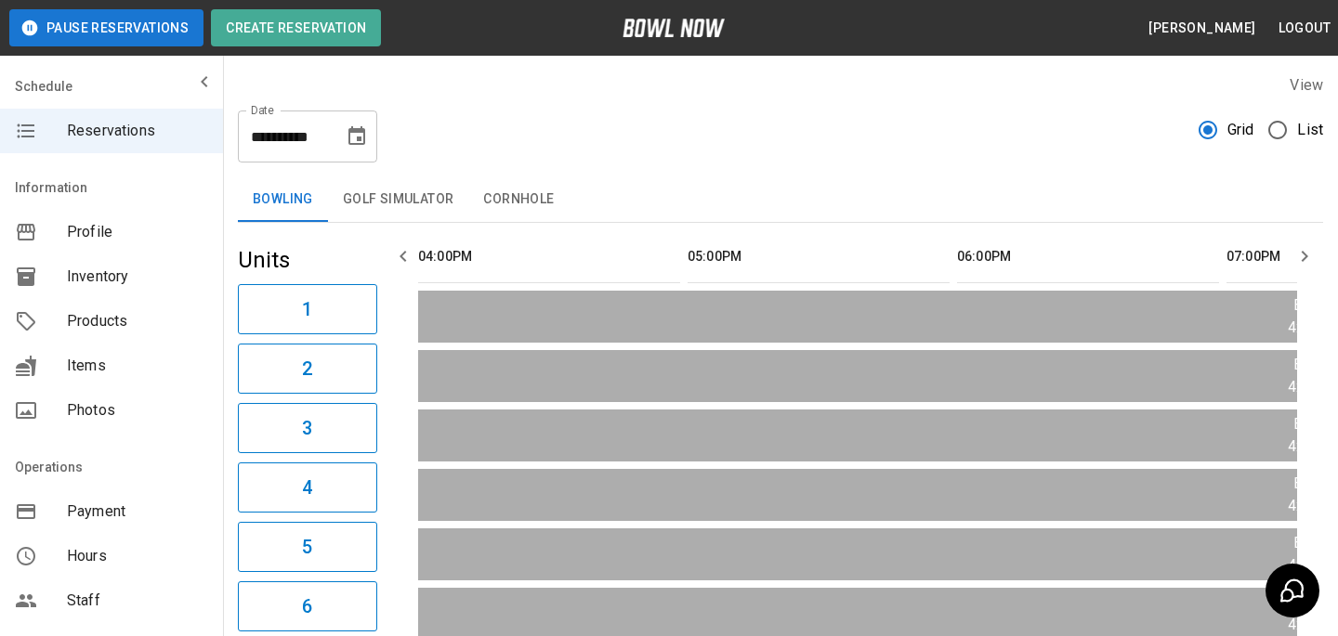
click at [129, 497] on div "Payment" at bounding box center [111, 512] width 223 height 45
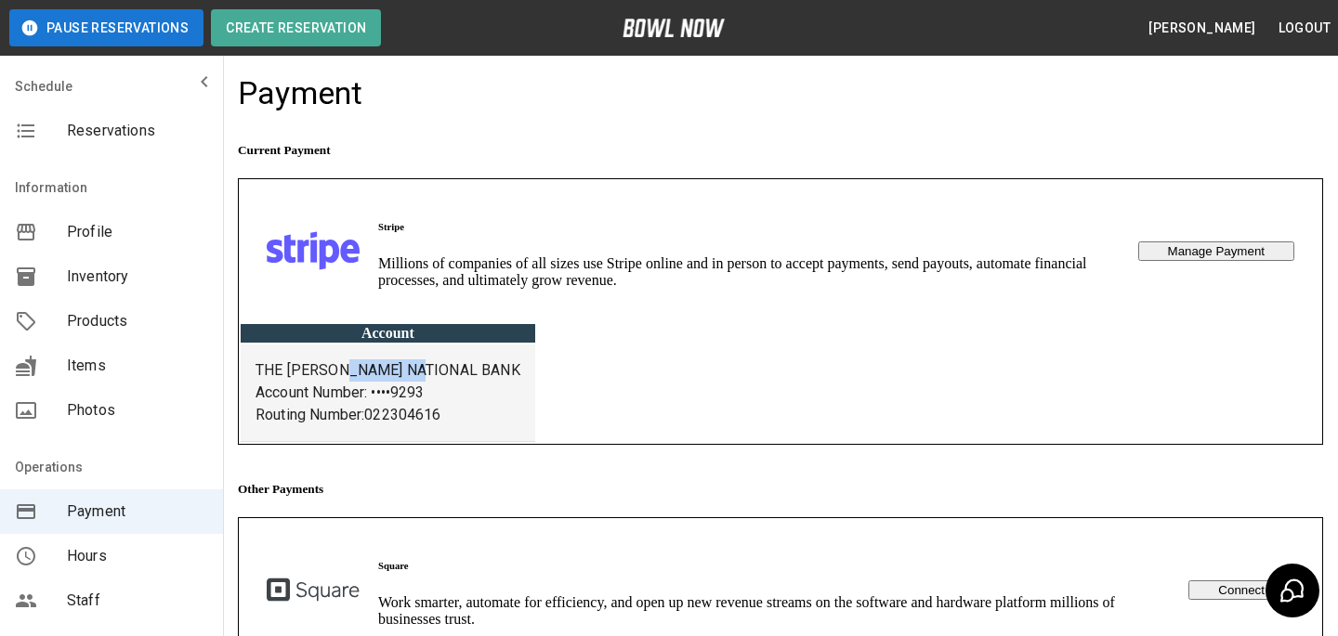
drag, startPoint x: 418, startPoint y: 387, endPoint x: 347, endPoint y: 378, distance: 71.2
click at [347, 378] on p "THE LYONS NATIONAL BANK" at bounding box center [387, 371] width 265 height 22
click at [106, 148] on div "Reservations" at bounding box center [111, 131] width 223 height 45
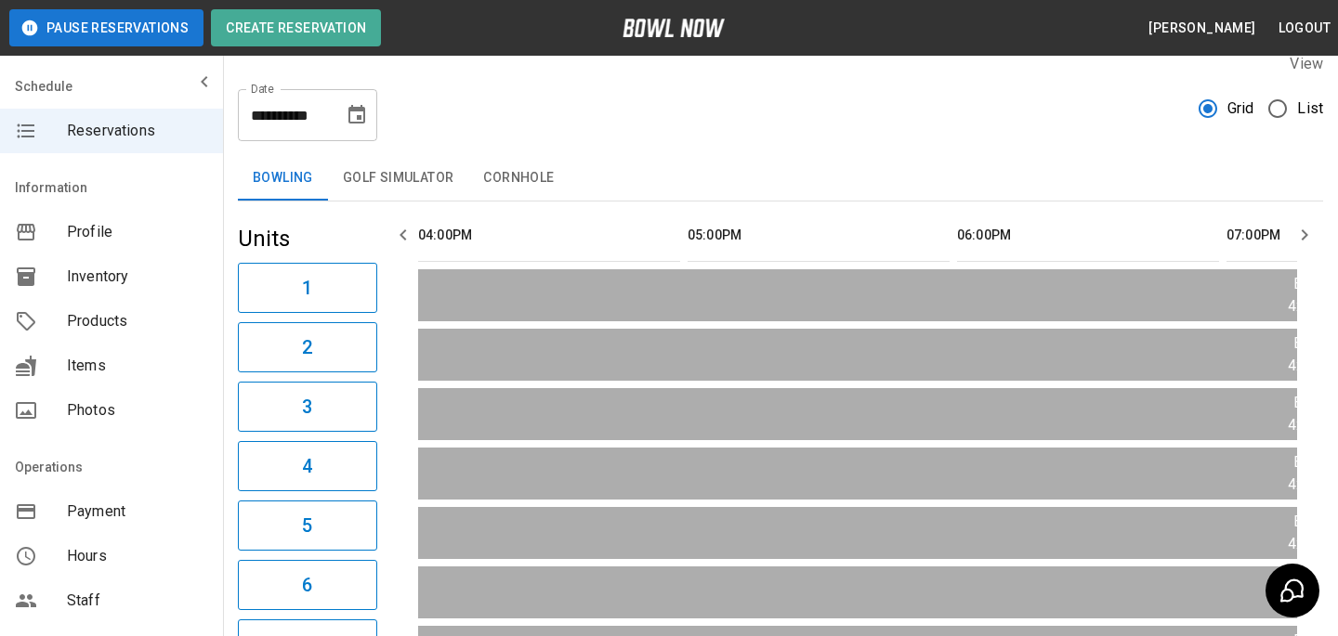
scroll to position [108, 0]
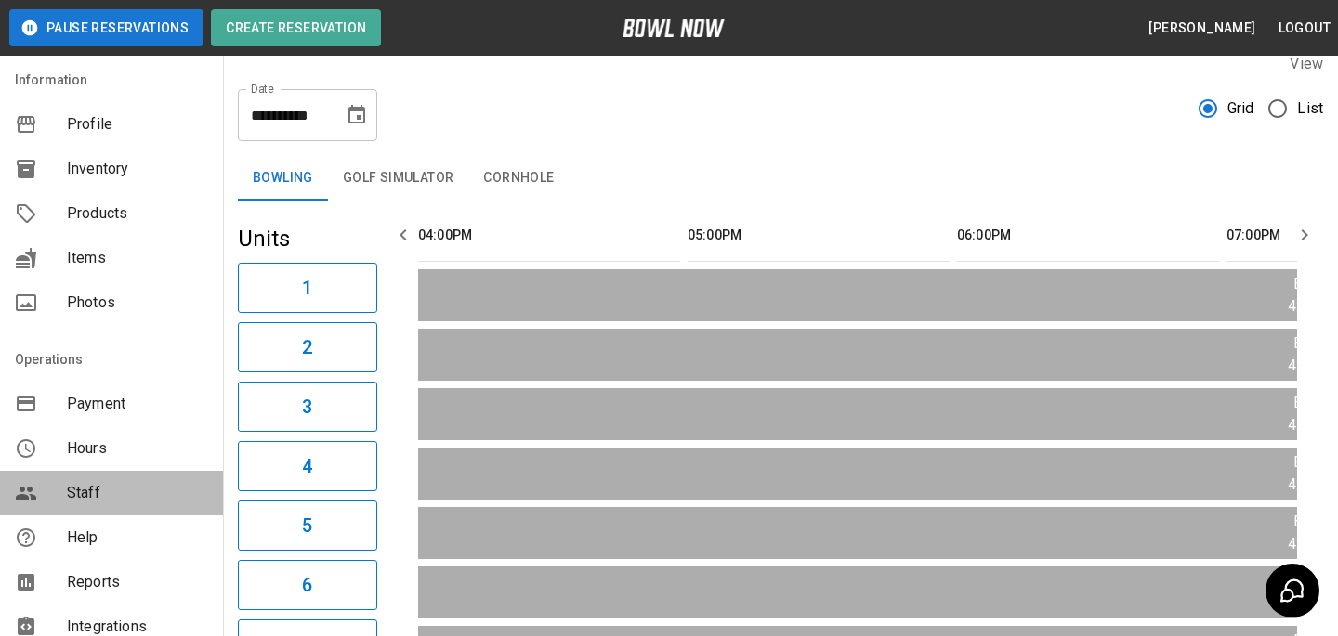
click at [160, 487] on span "Staff" at bounding box center [137, 493] width 141 height 22
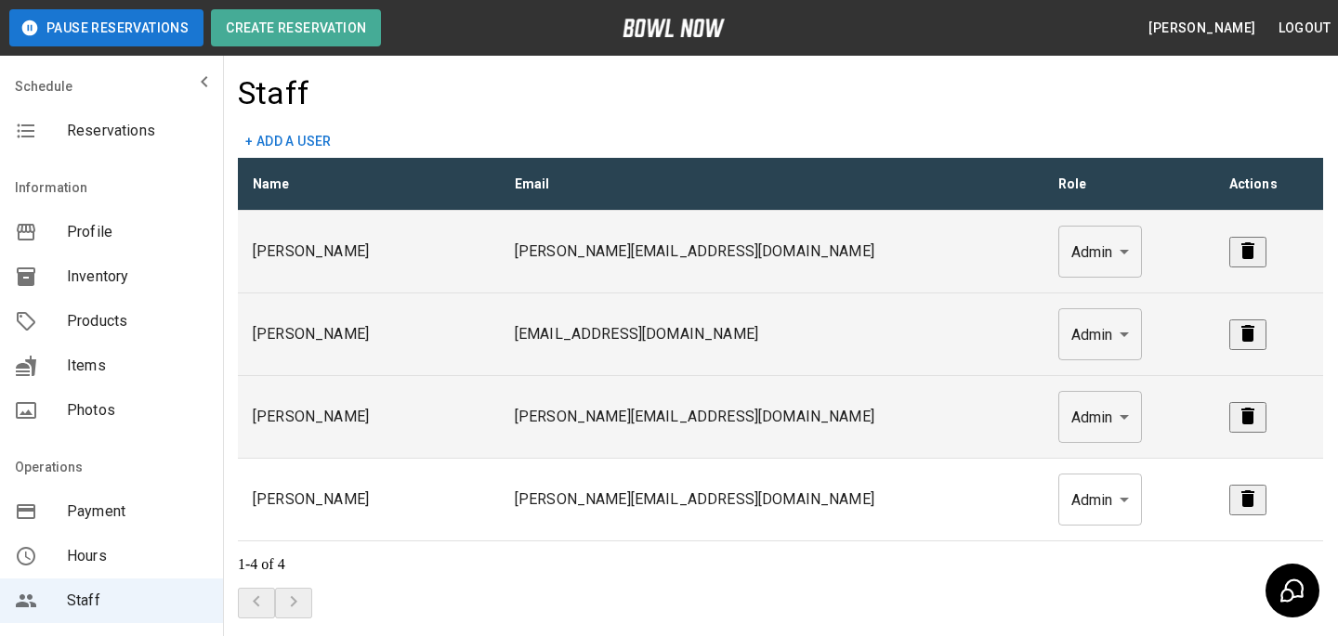
click at [709, 337] on p "nataliekent05@yahoo.com" at bounding box center [772, 334] width 514 height 22
copy p "nataliekent05@yahoo.com"
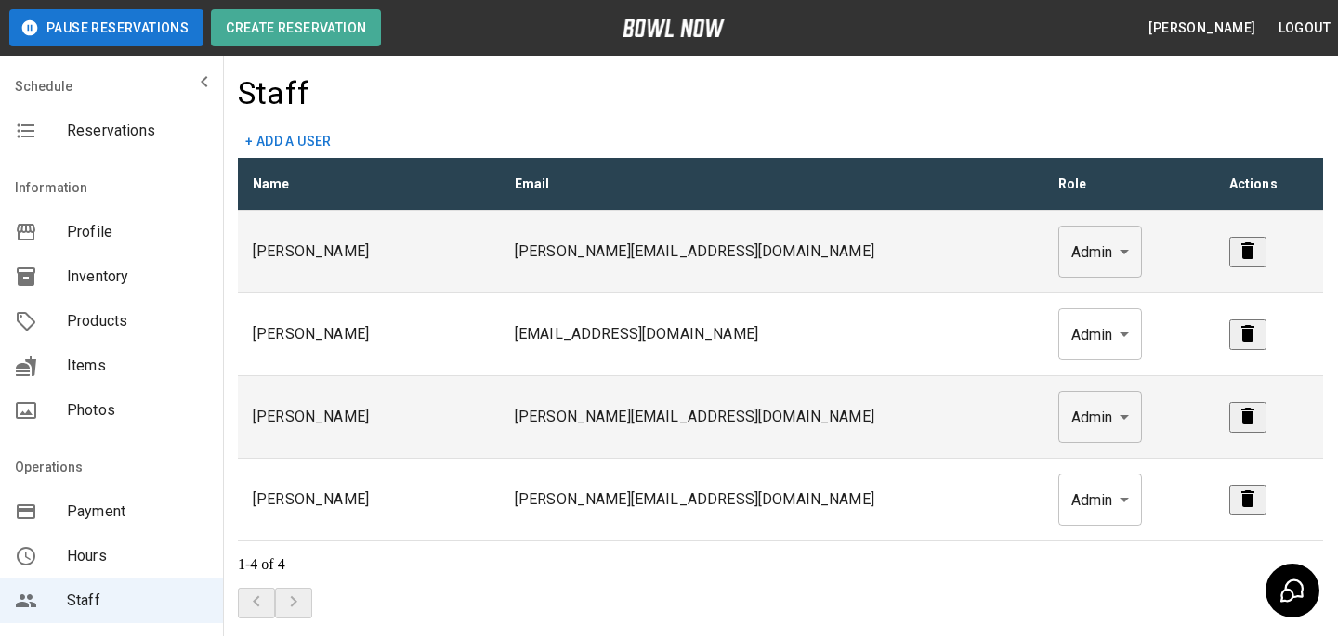
click at [886, 108] on div "Staff" at bounding box center [780, 99] width 1085 height 50
click at [171, 131] on span "Reservations" at bounding box center [137, 131] width 141 height 22
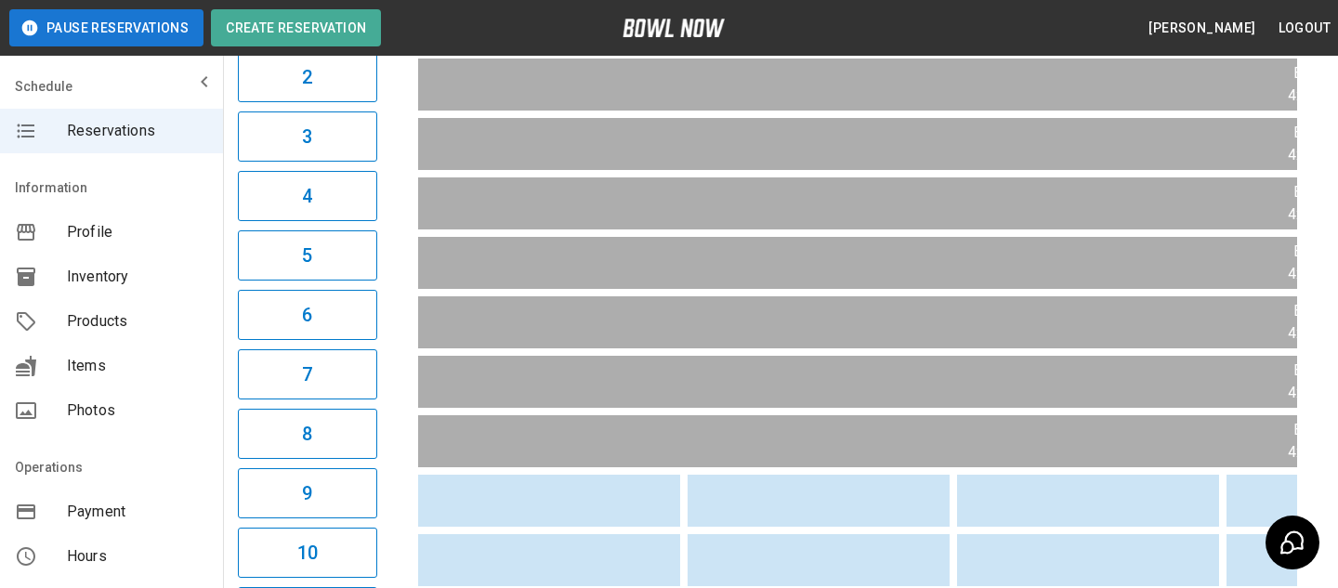
scroll to position [294, 0]
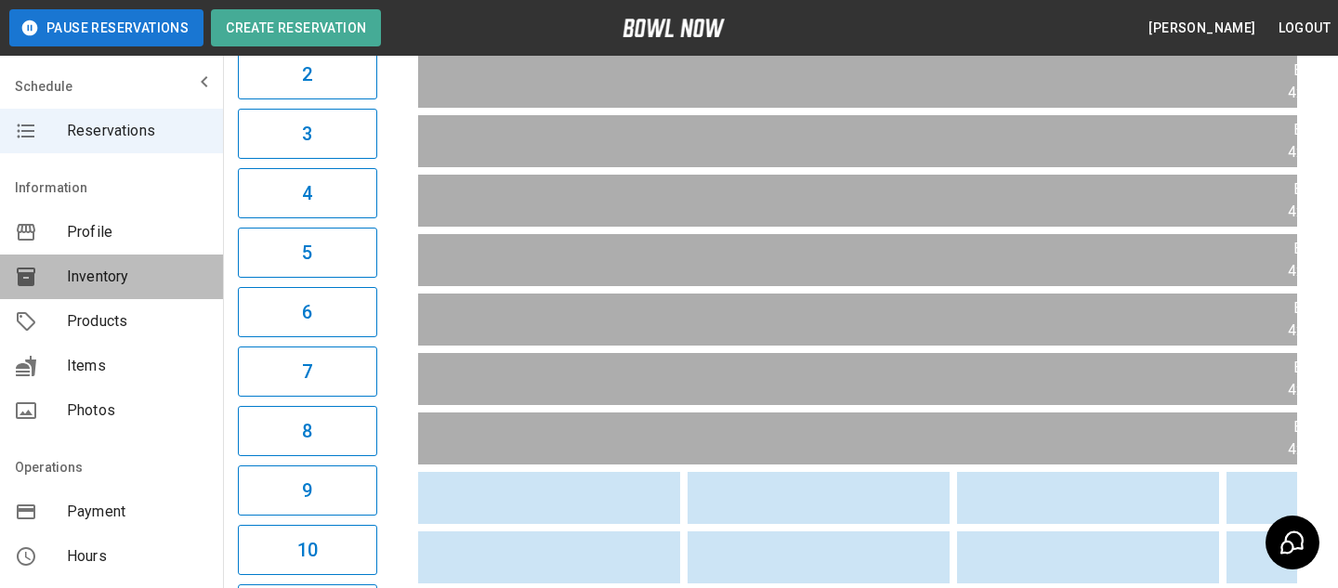
click at [168, 292] on div "Inventory" at bounding box center [111, 277] width 223 height 45
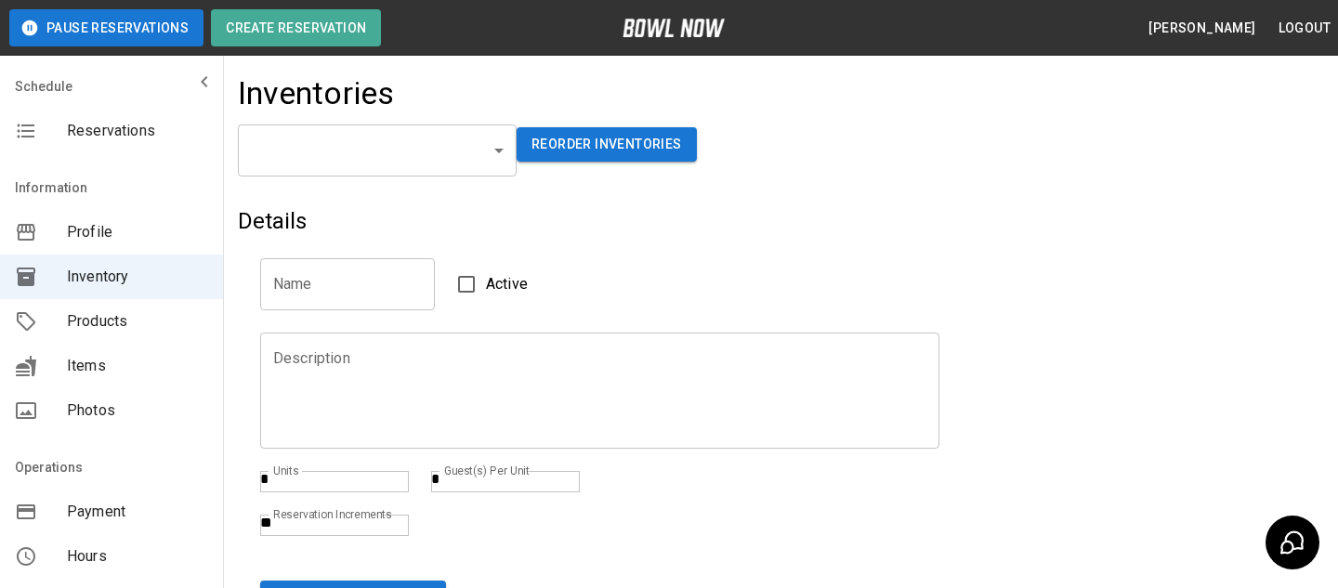
click at [433, 175] on body "Pause Reservations Create Reservation Bradey Powell Logout Schedule Reservation…" at bounding box center [669, 378] width 1338 height 757
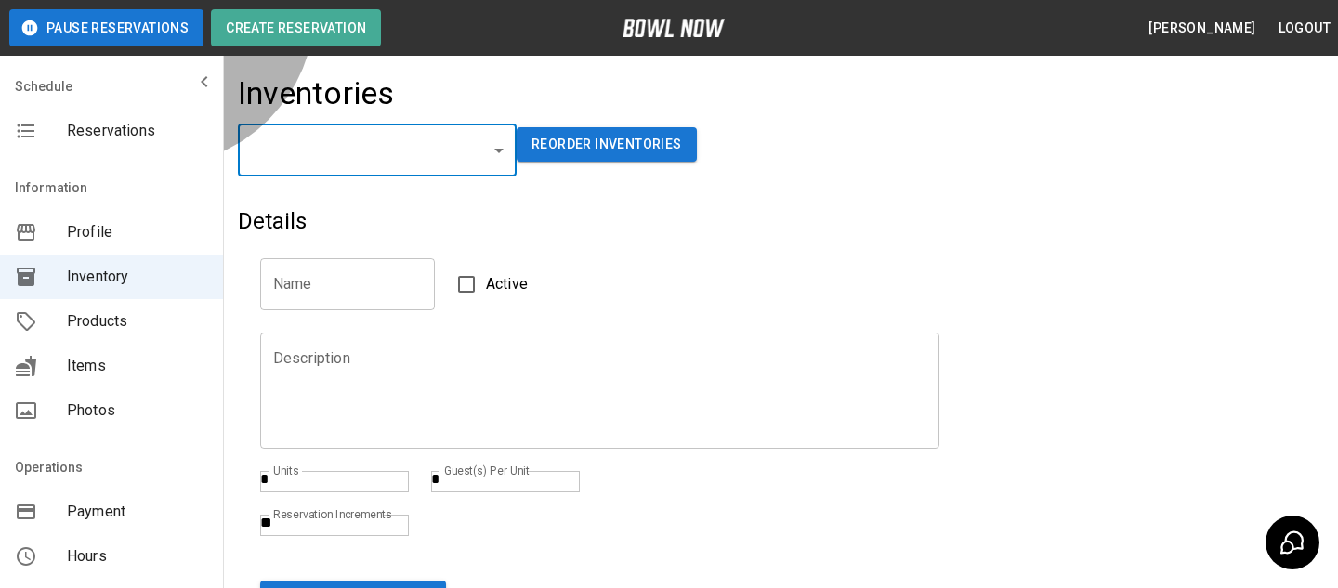
type input "**********"
type input "*******"
type textarea "**"
type textarea "*"
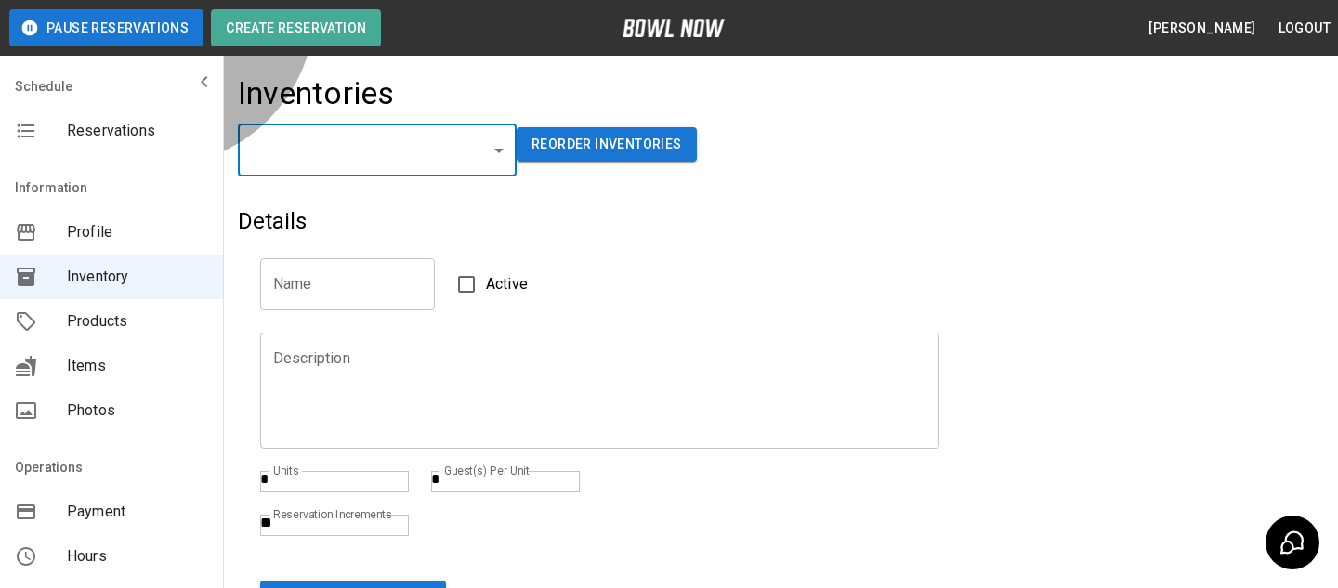
type textarea "**"
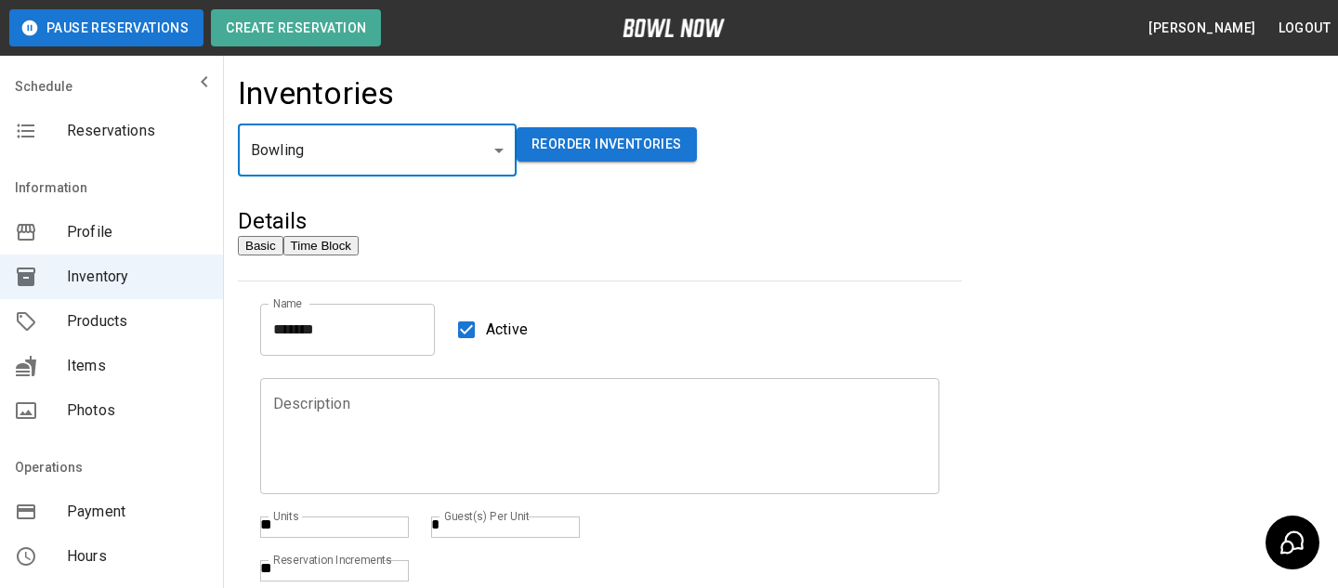
click at [359, 255] on button "Time Block" at bounding box center [320, 246] width 75 height 20
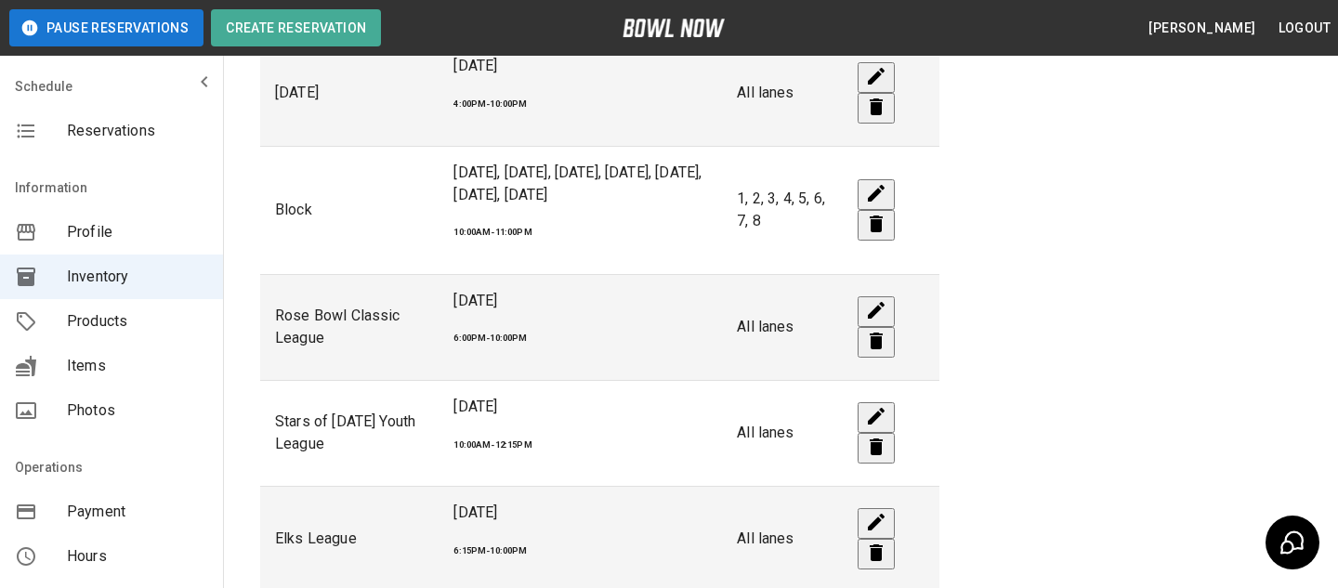
scroll to position [177, 0]
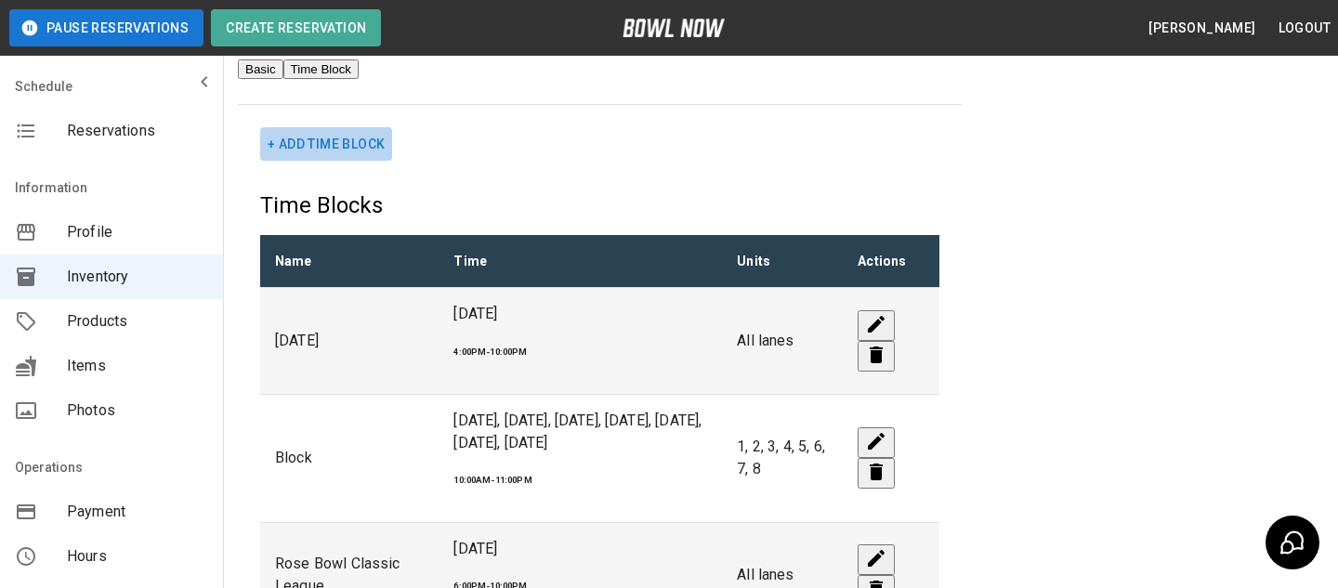
click at [336, 159] on button "+ Add Time Block" at bounding box center [326, 144] width 132 height 34
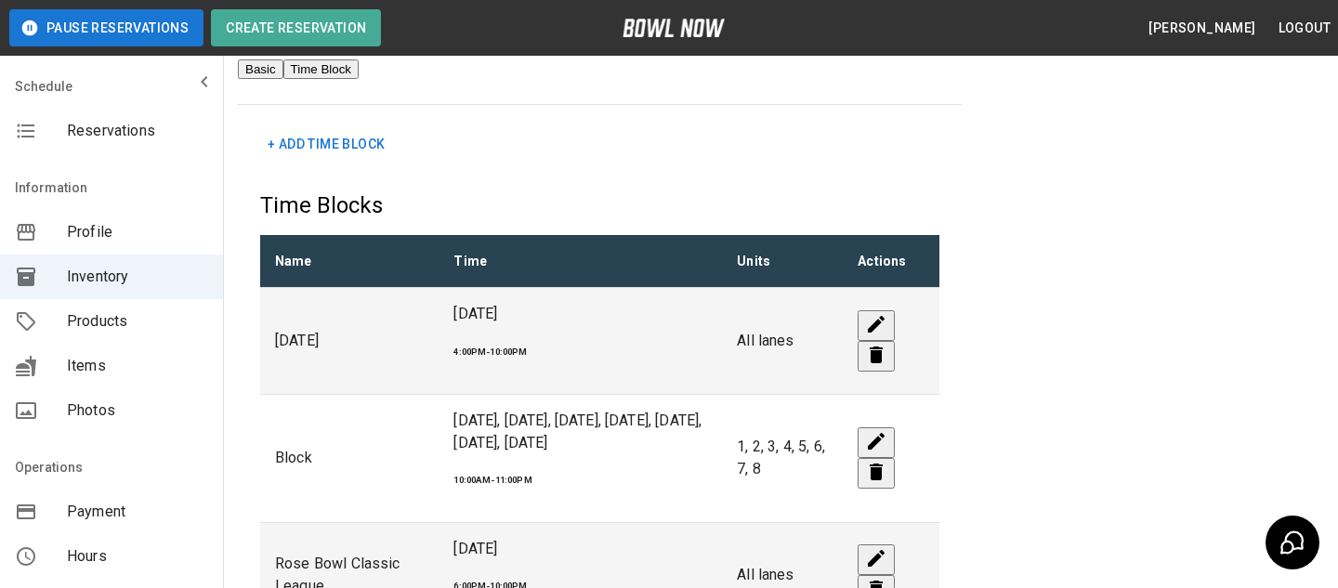
scroll to position [5, 0]
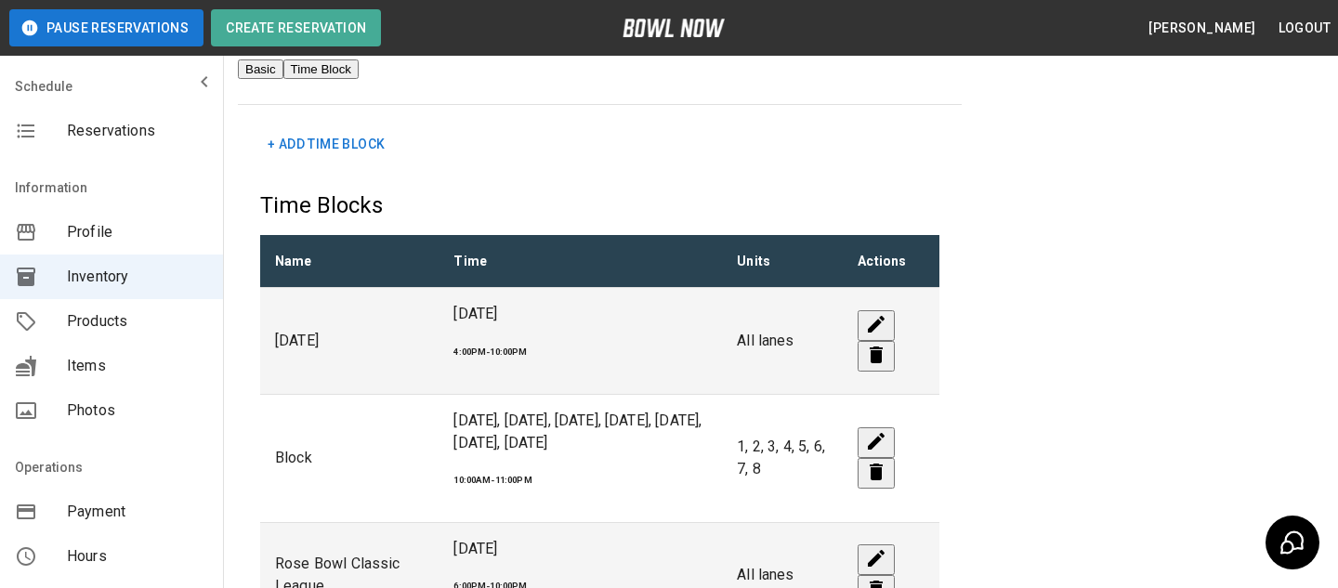
scroll to position [163, 0]
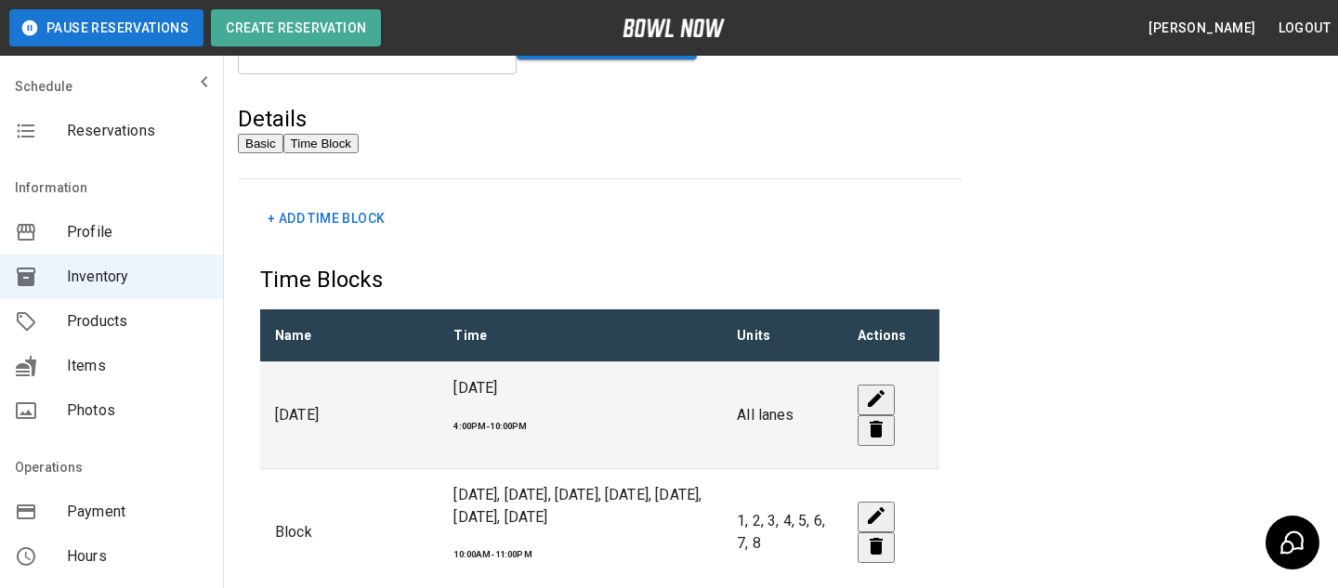
scroll to position [0, 0]
type input "****"
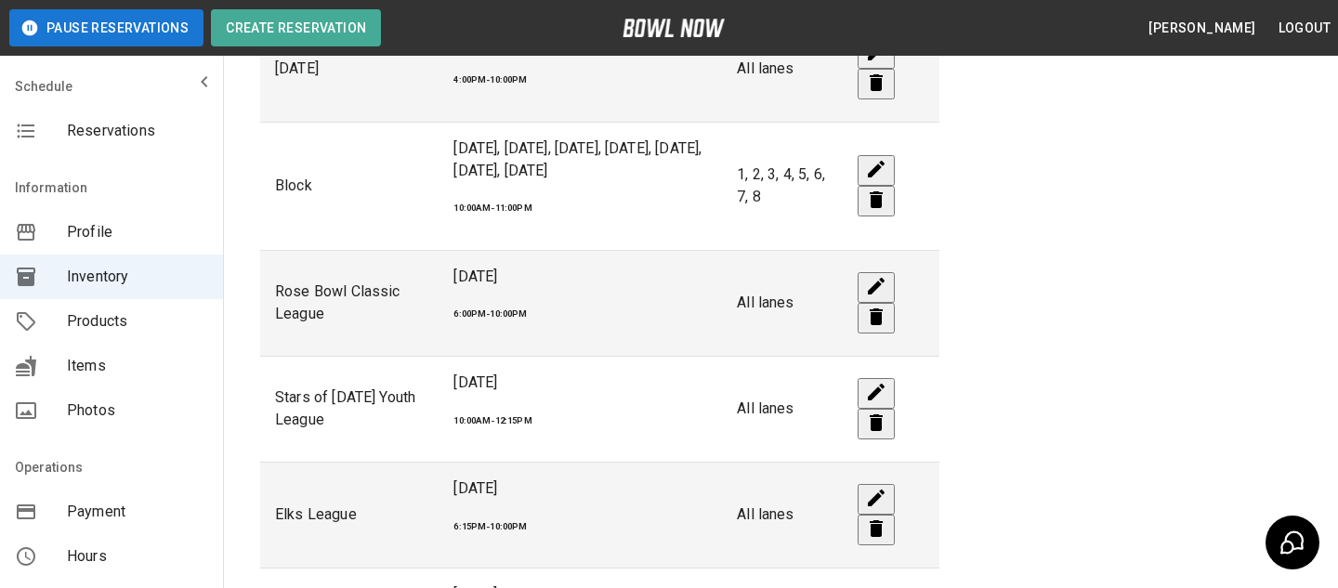
scroll to position [588, 0]
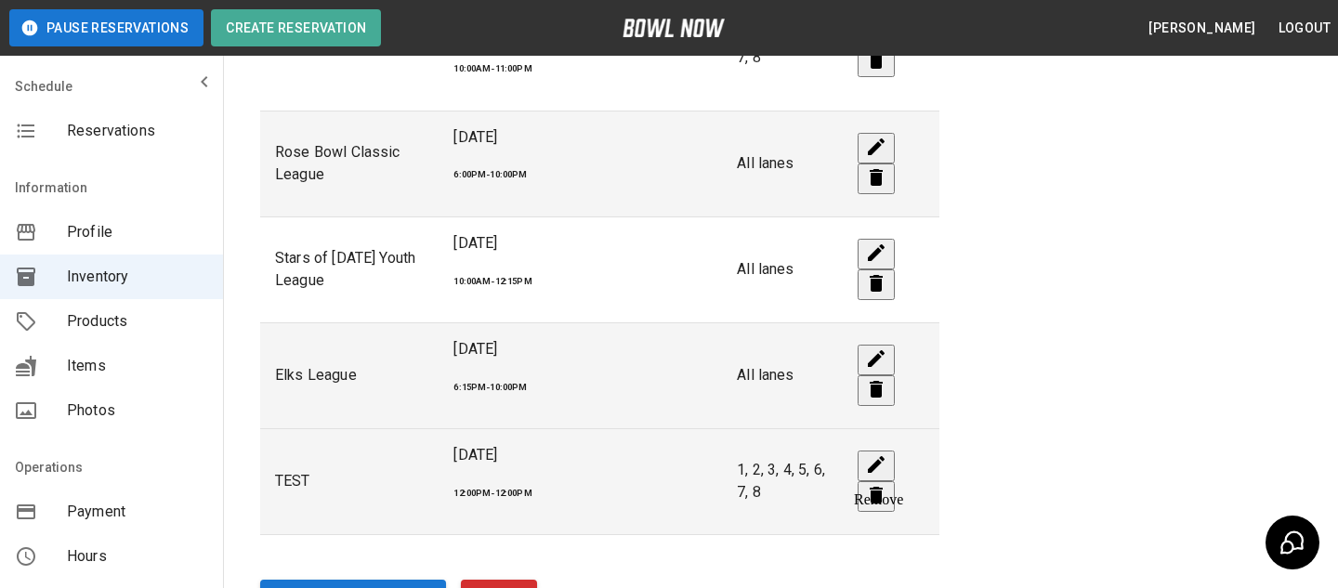
click at [878, 483] on button "remove" at bounding box center [875, 496] width 37 height 31
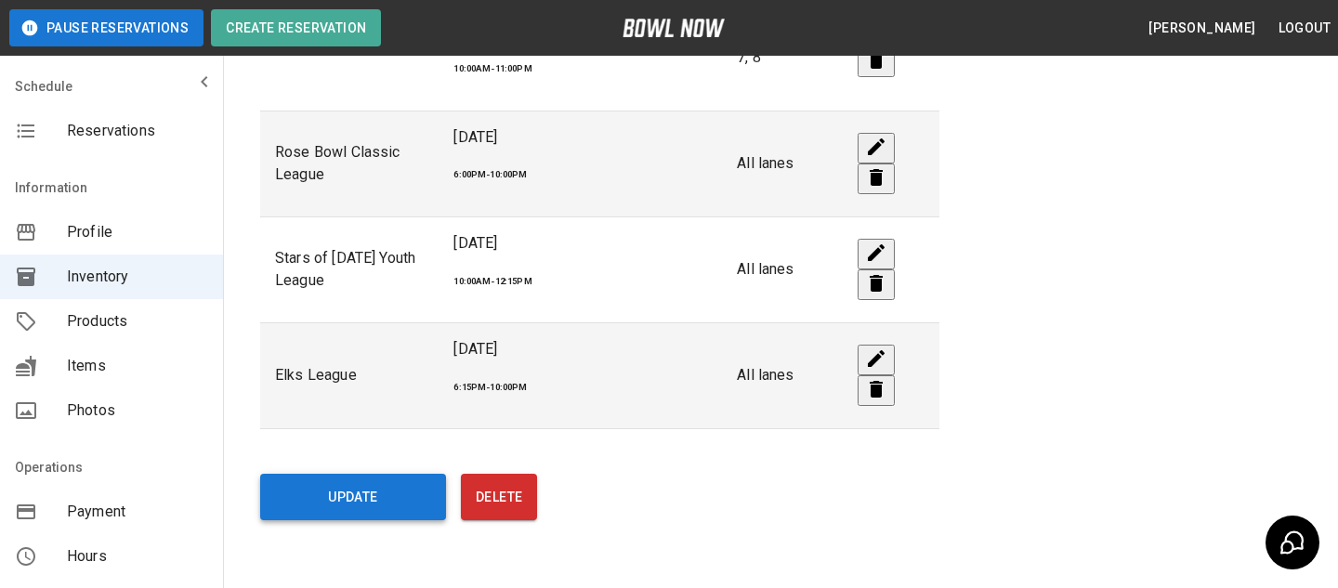
click at [415, 474] on button "Update" at bounding box center [353, 497] width 186 height 46
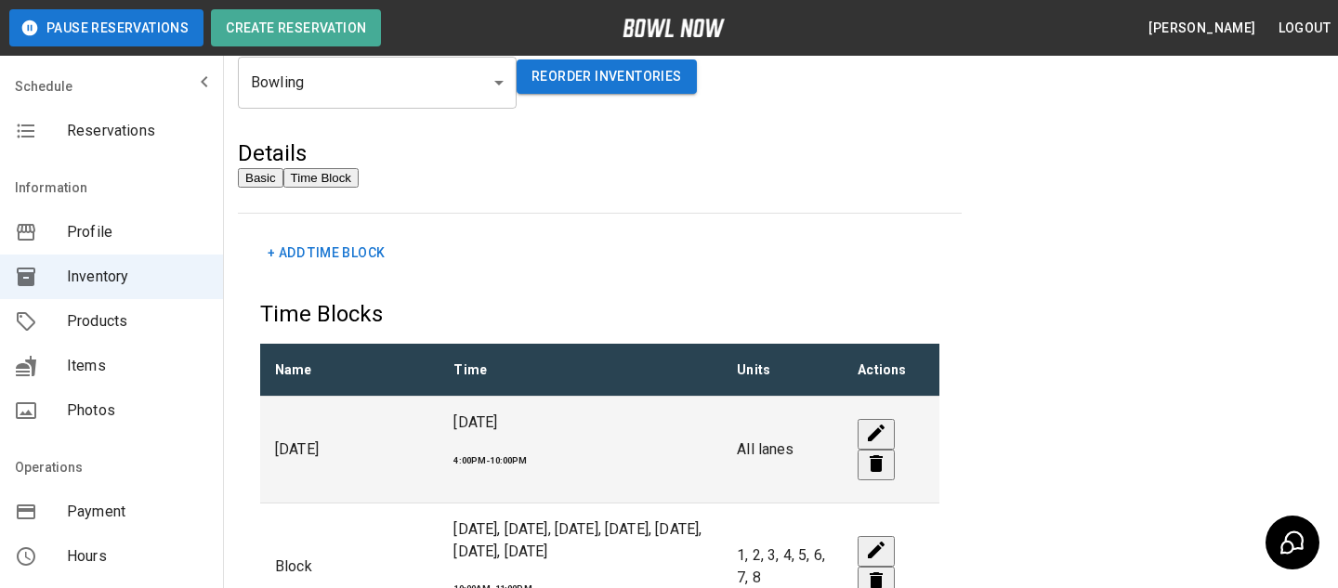
scroll to position [0, 0]
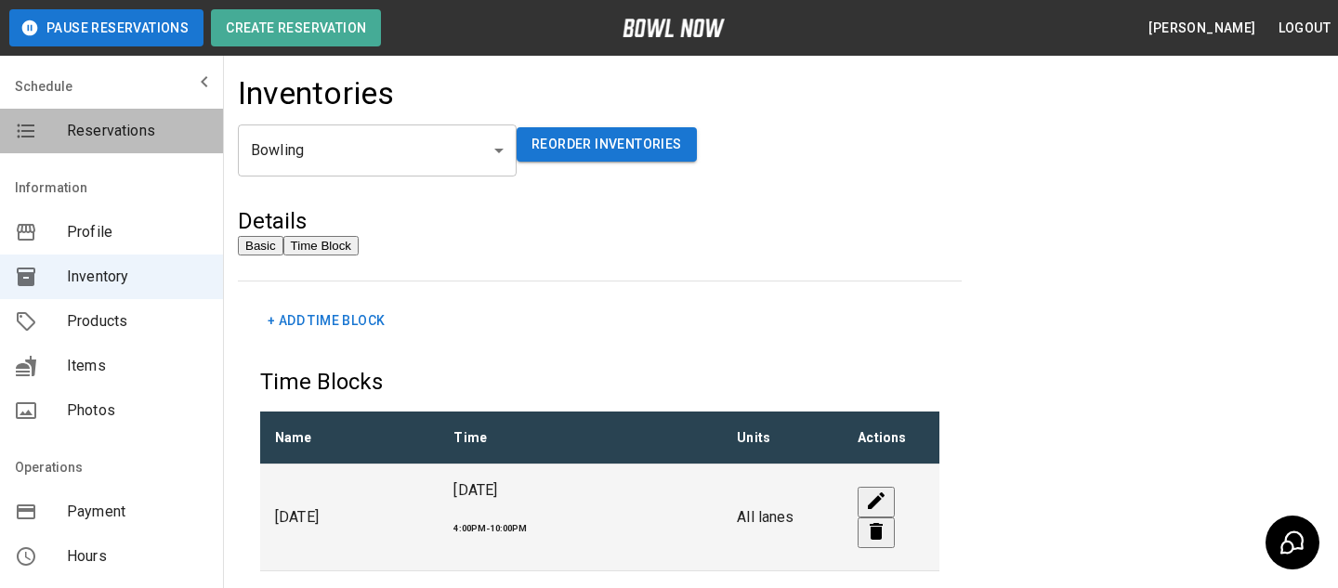
click at [199, 124] on span "Reservations" at bounding box center [137, 131] width 141 height 22
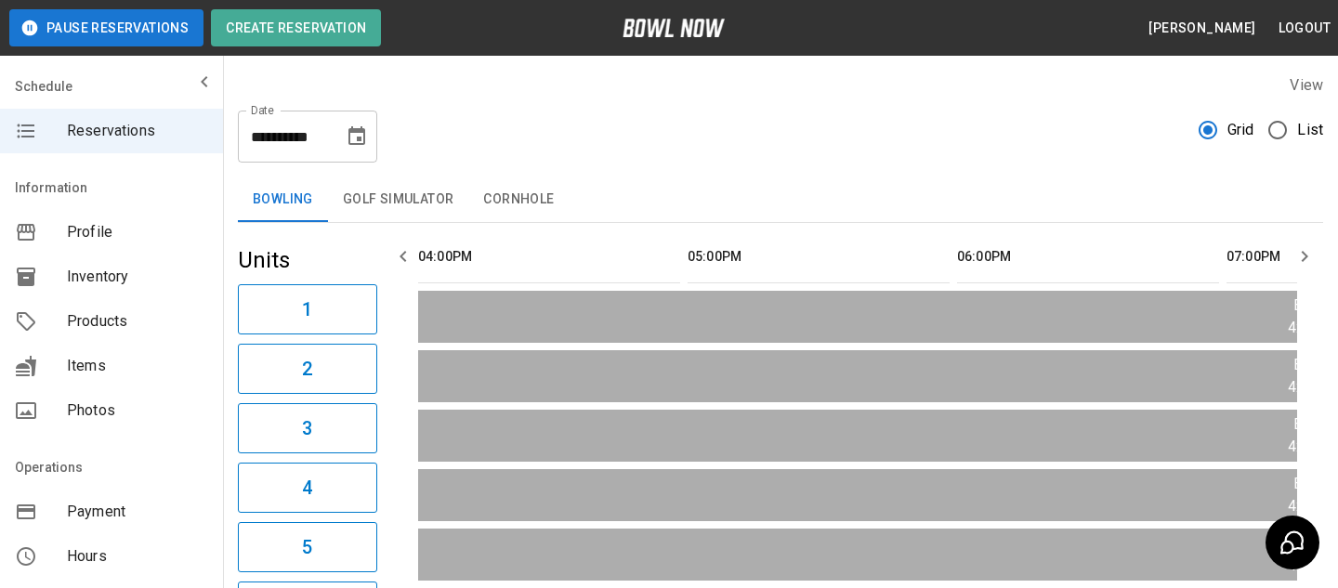
click at [380, 147] on div "**********" at bounding box center [780, 129] width 1085 height 67
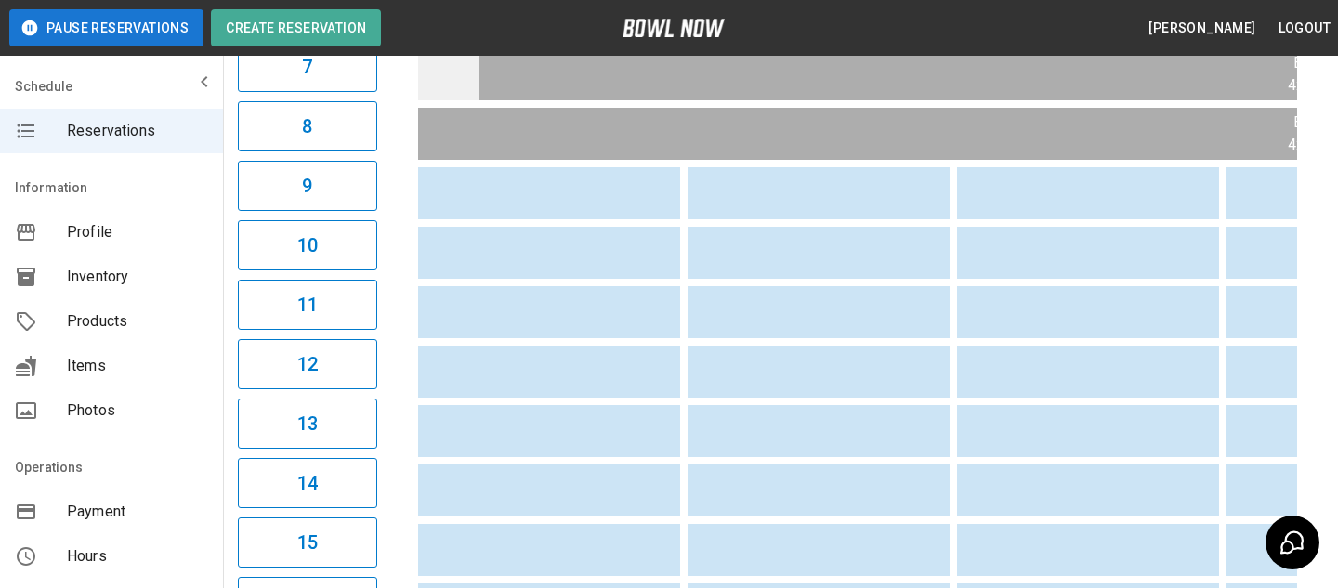
scroll to position [608, 0]
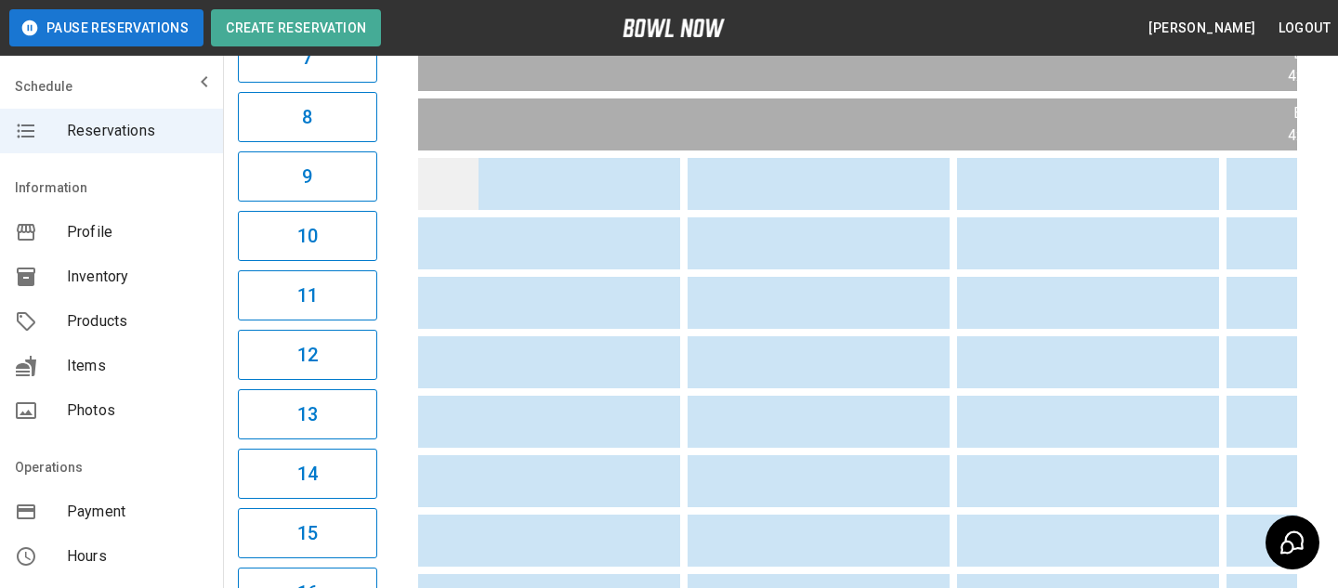
click at [464, 189] on td "sticky table" at bounding box center [448, 184] width 60 height 52
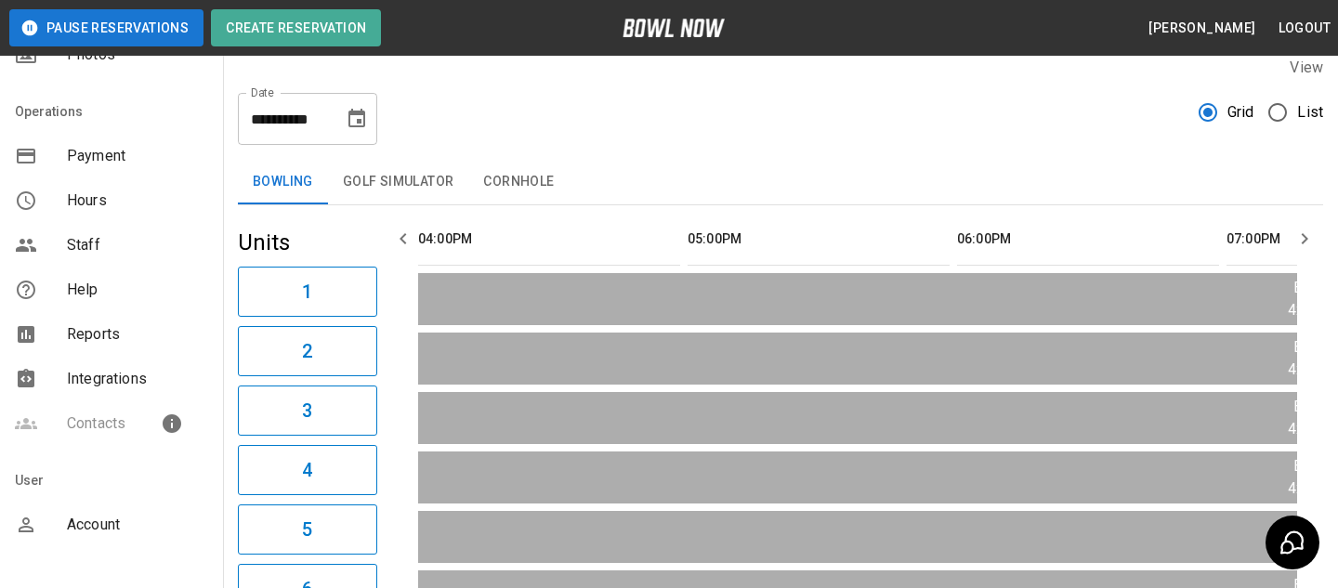
scroll to position [362, 0]
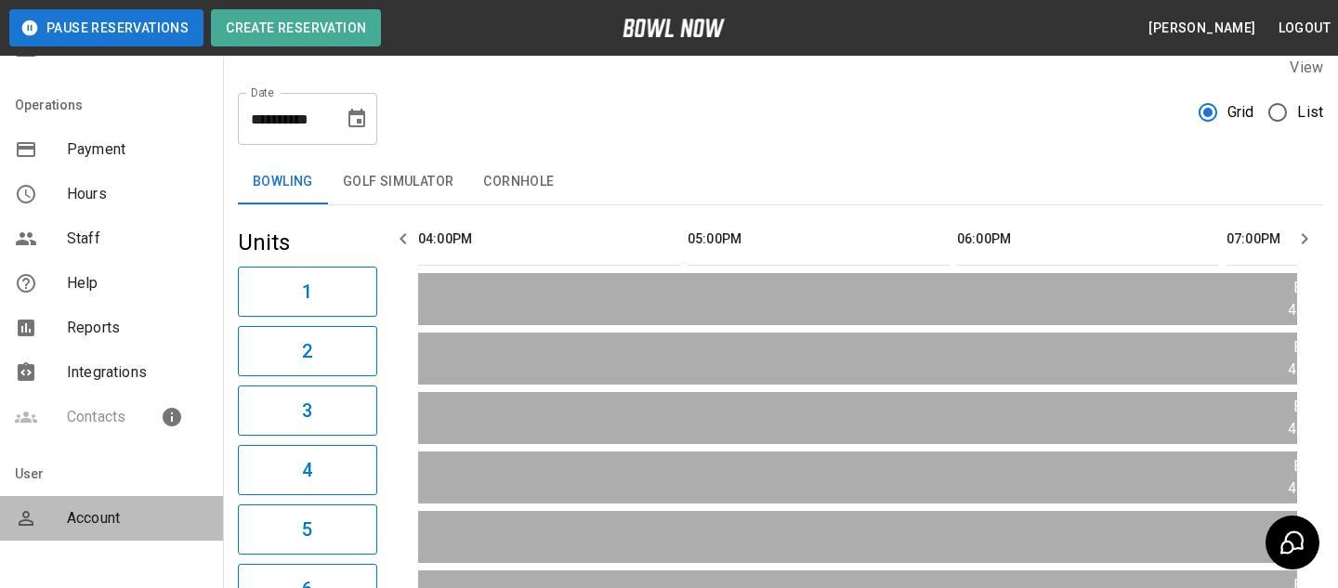
click at [90, 528] on span "Account" at bounding box center [137, 518] width 141 height 22
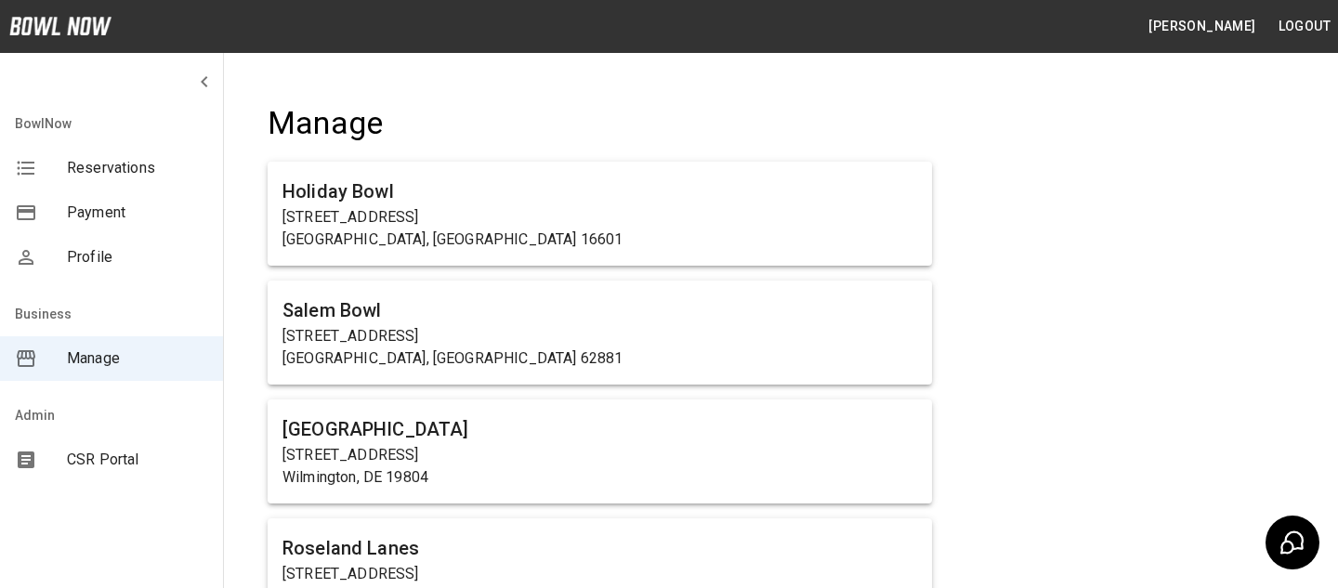
scroll to position [1205, 0]
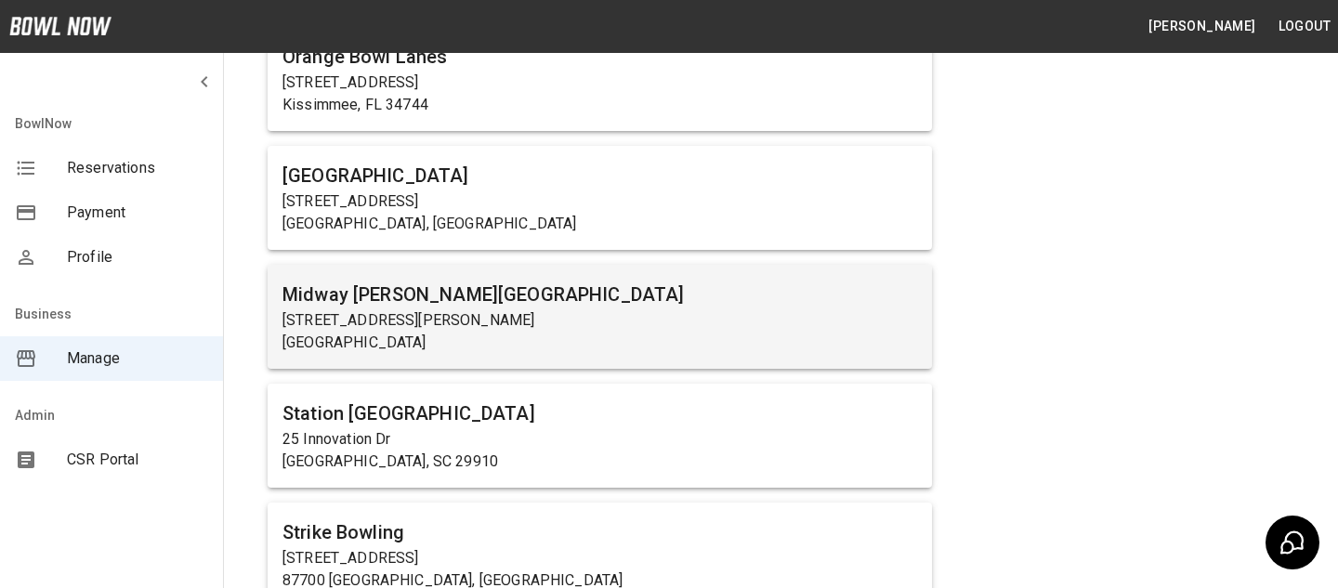
click at [521, 334] on p "Carlisle, PA 17015" at bounding box center [599, 343] width 634 height 22
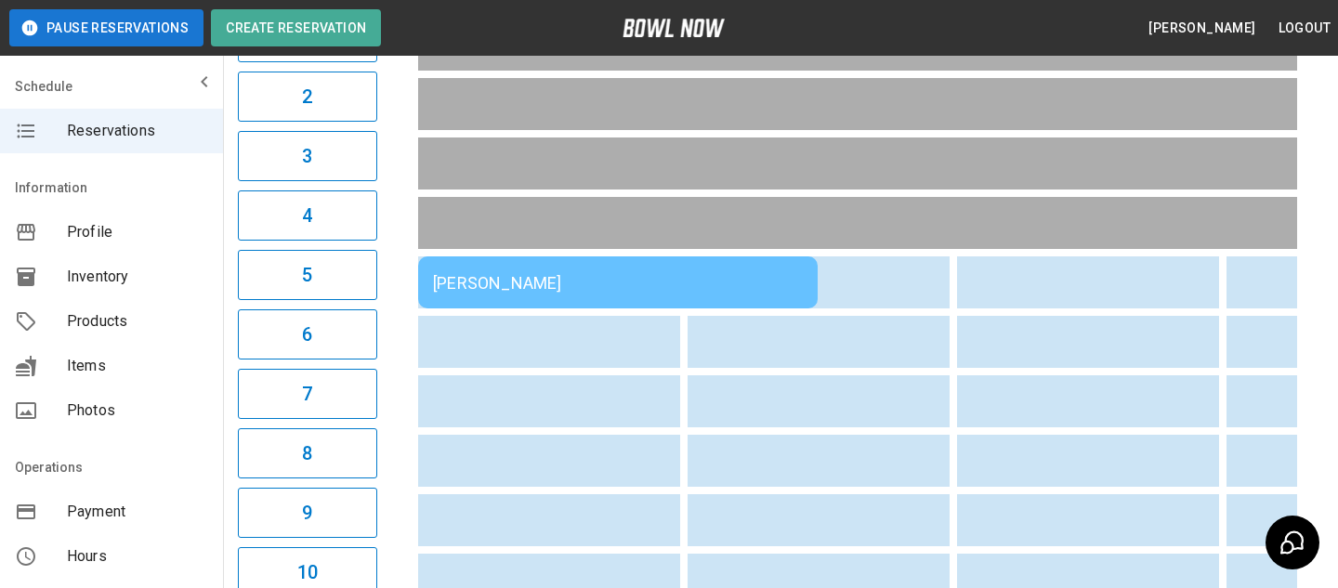
scroll to position [266, 0]
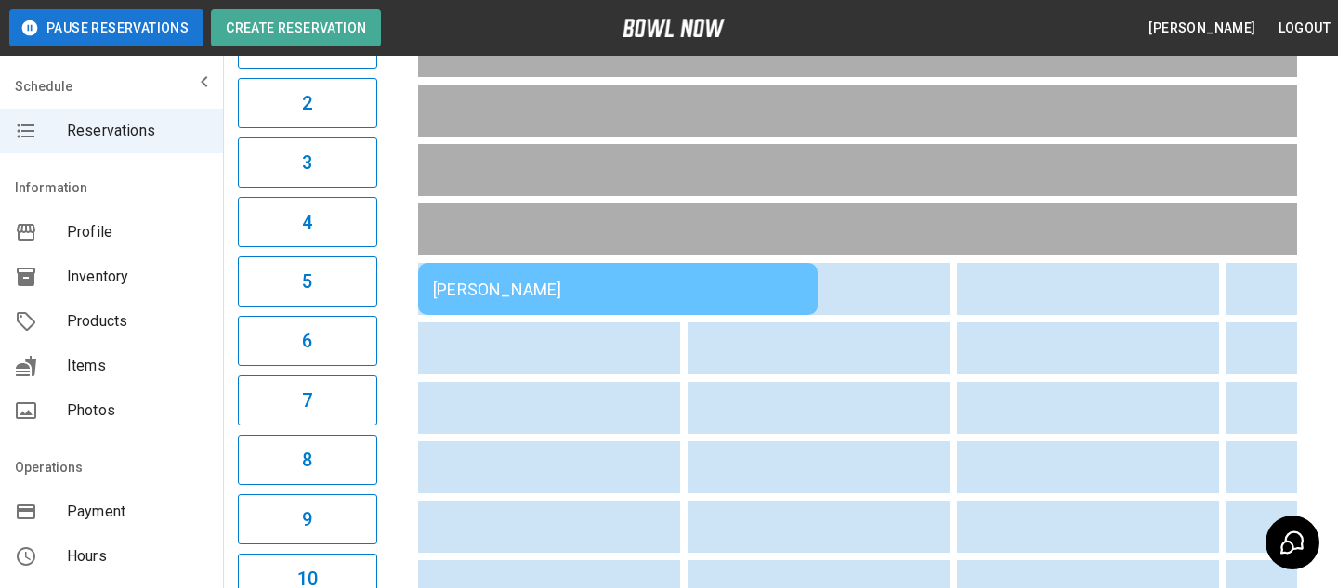
click at [578, 294] on div "Nathan Fedor" at bounding box center [618, 290] width 370 height 20
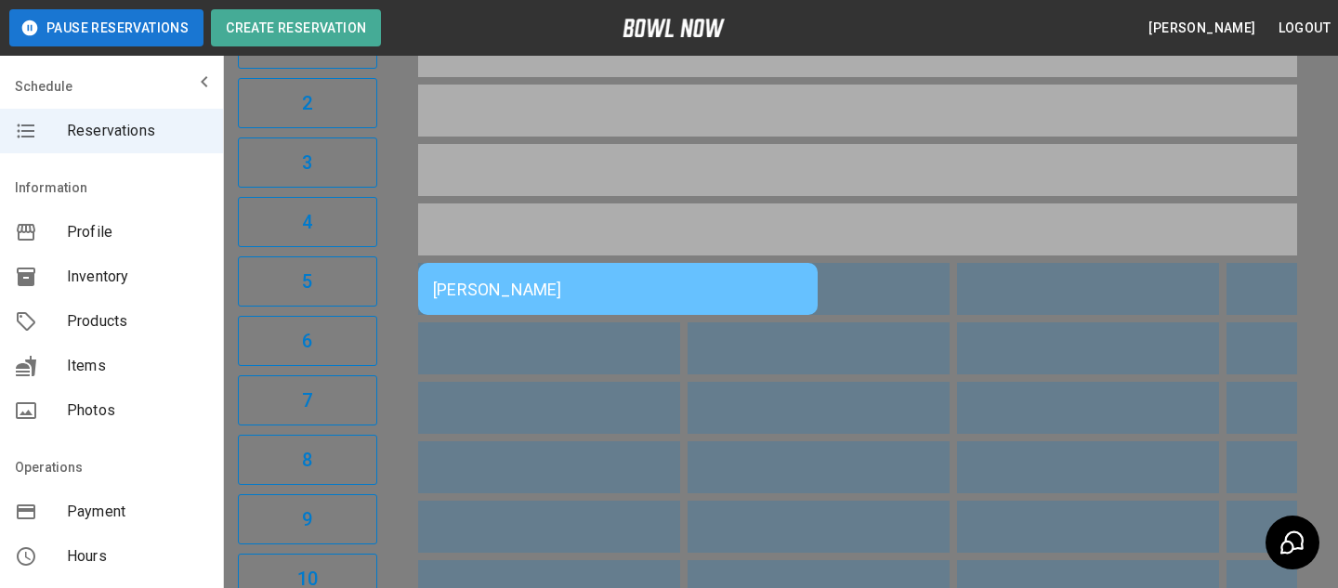
scroll to position [606, 0]
drag, startPoint x: 270, startPoint y: 192, endPoint x: 277, endPoint y: 180, distance: 13.7
click at [270, 192] on div at bounding box center [669, 294] width 1338 height 588
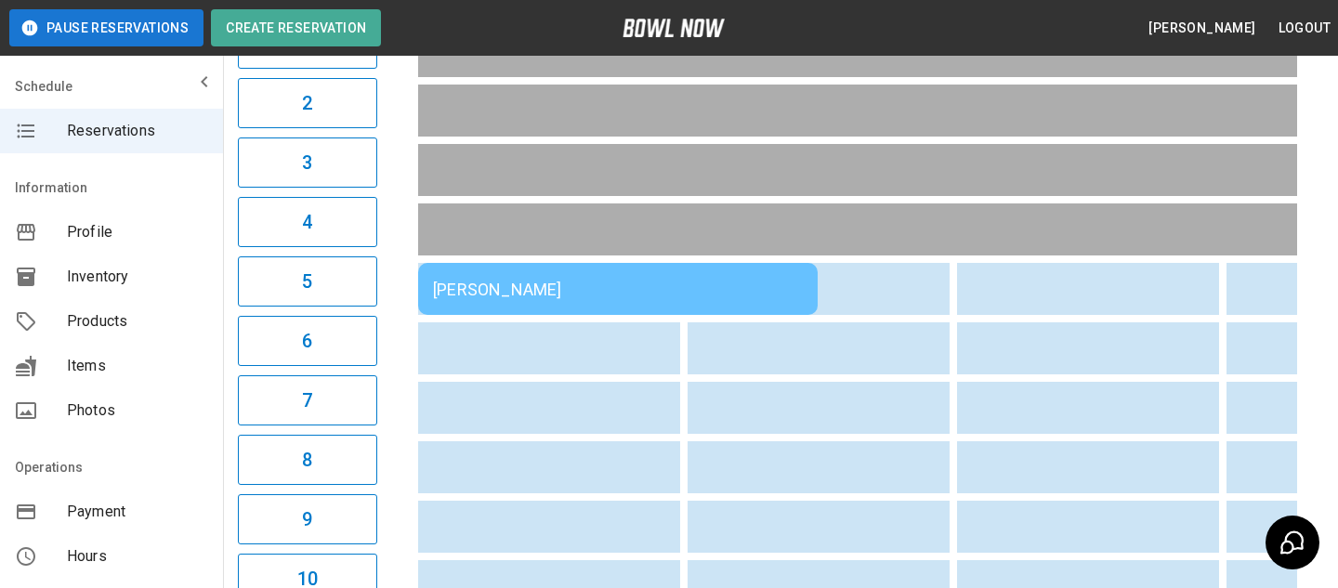
click at [131, 237] on span "Profile" at bounding box center [137, 232] width 141 height 22
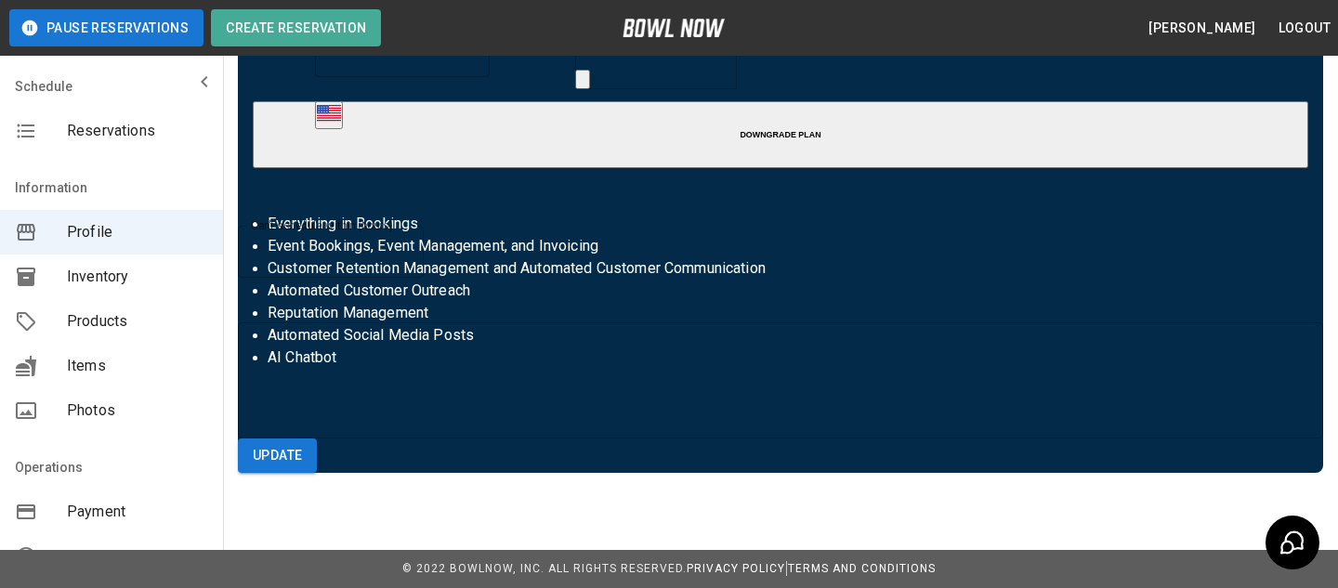
scroll to position [482, 0]
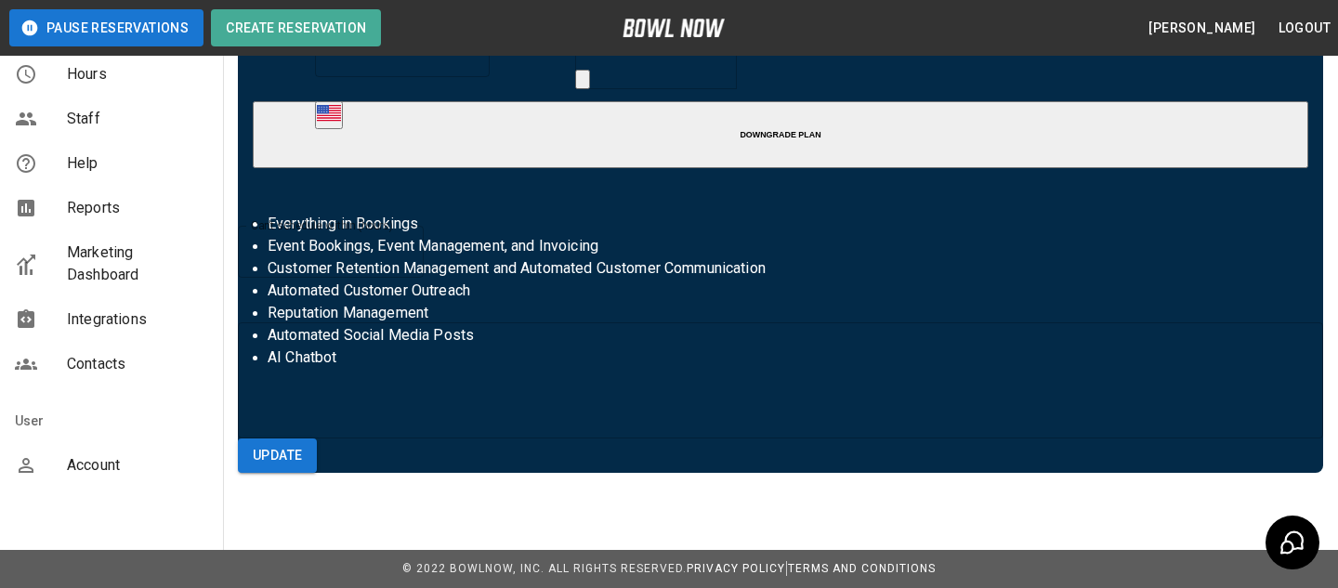
click at [121, 469] on span "Account" at bounding box center [137, 465] width 141 height 22
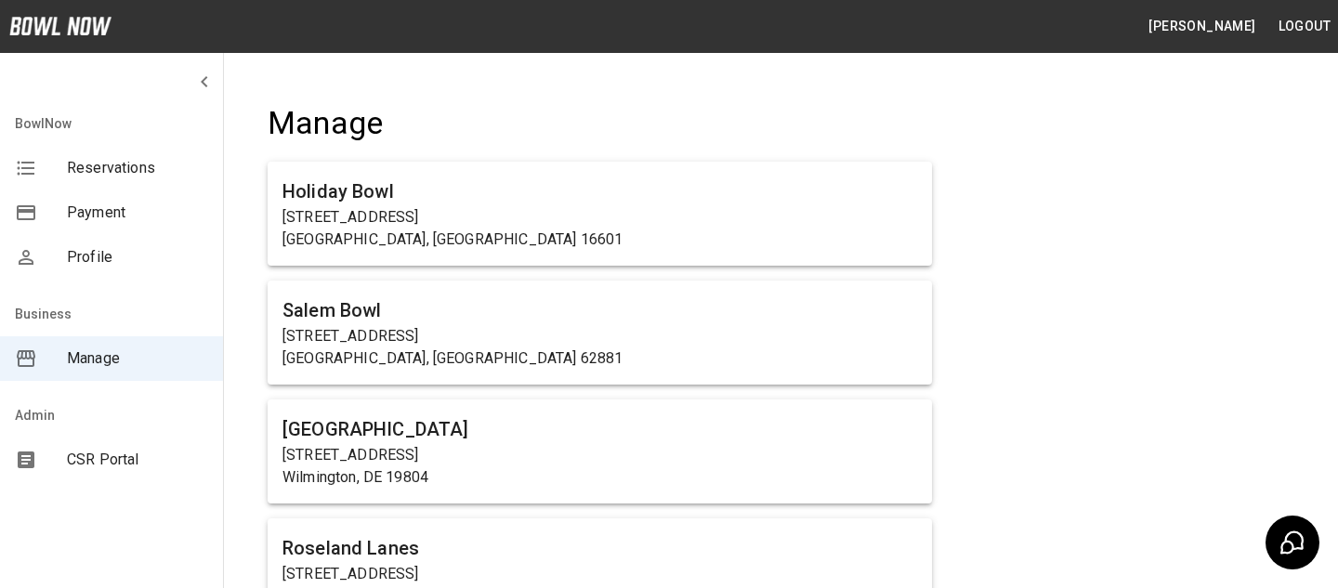
scroll to position [12620, 0]
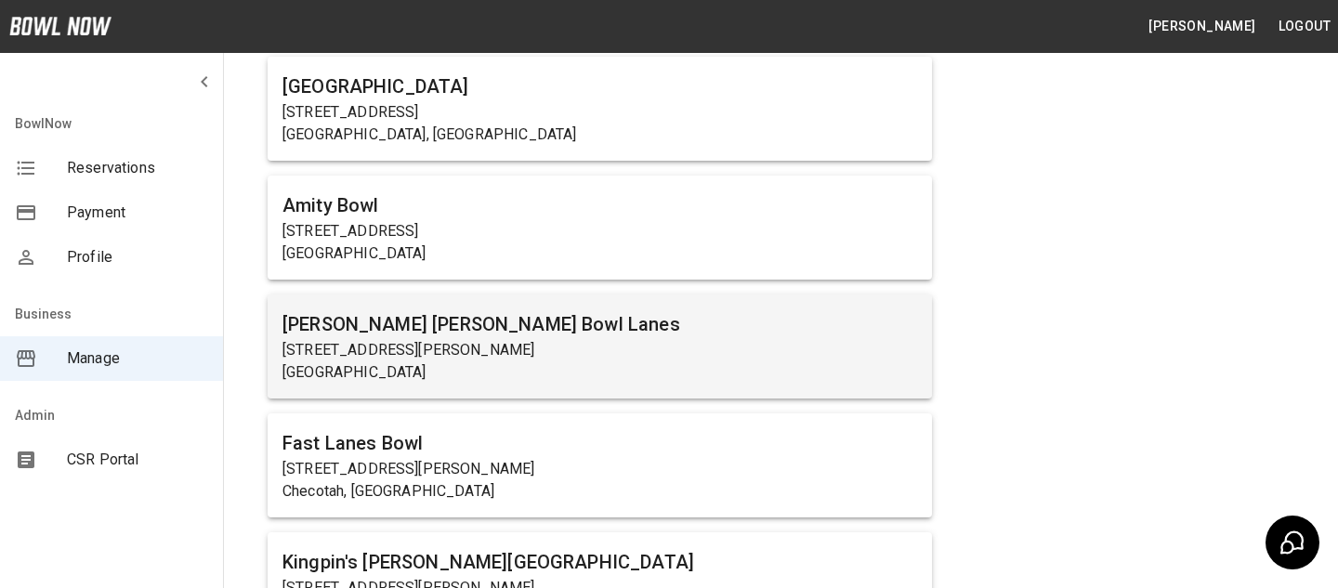
click at [446, 339] on p "725 W Miller St" at bounding box center [599, 350] width 634 height 22
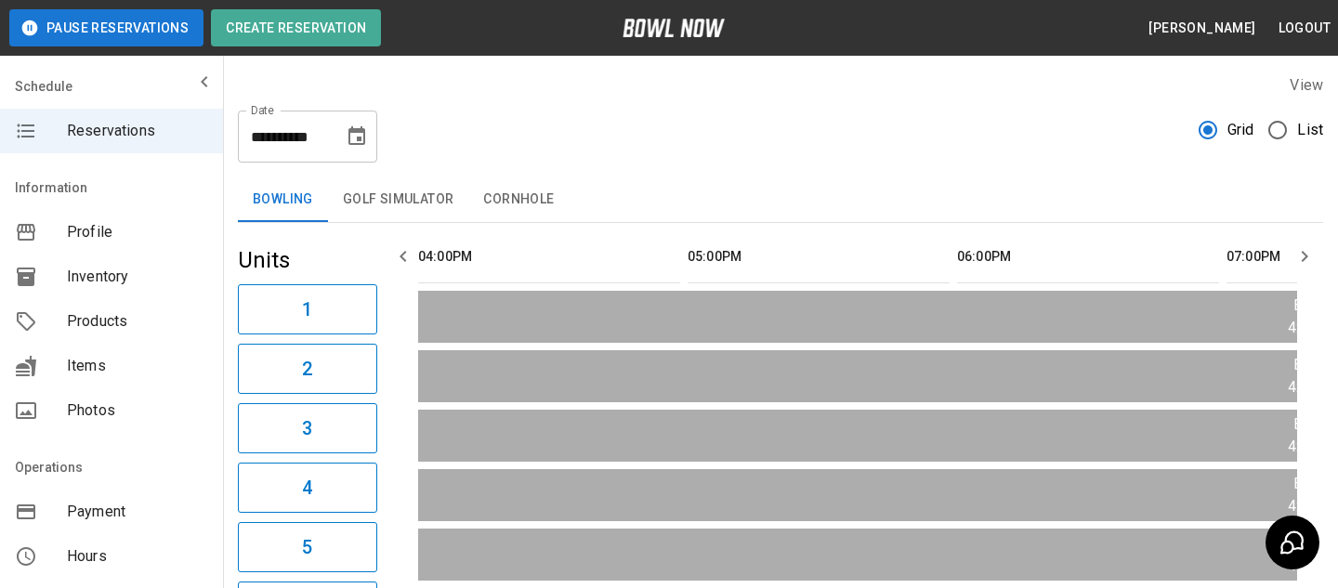
click at [121, 237] on span "Profile" at bounding box center [137, 232] width 141 height 22
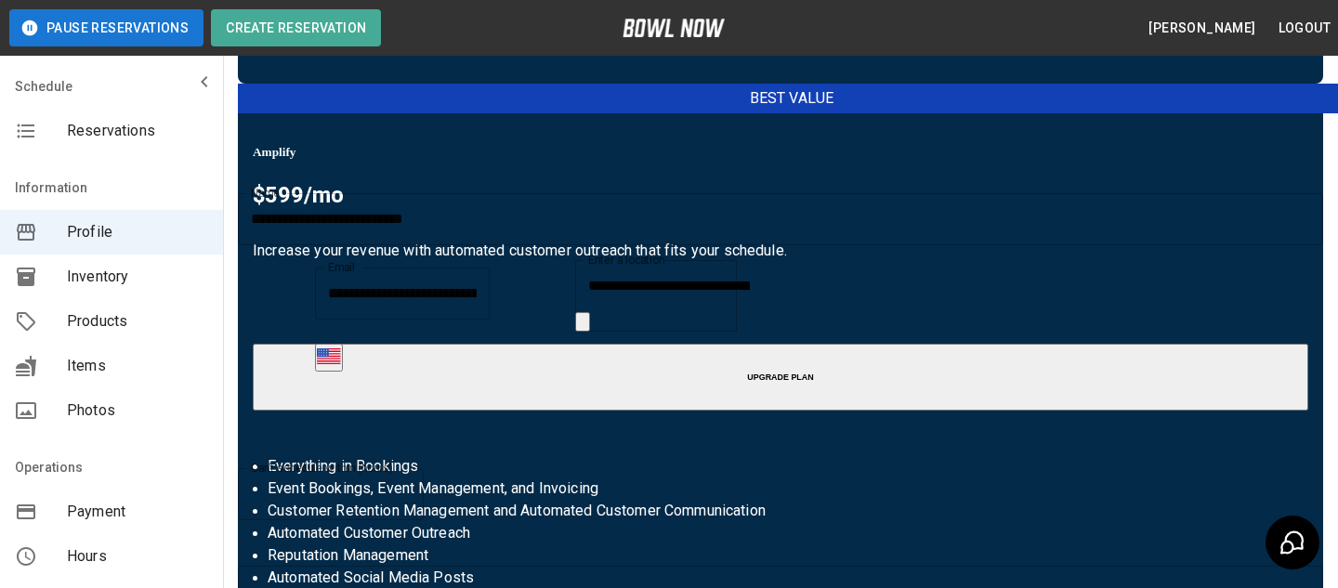
scroll to position [680, 0]
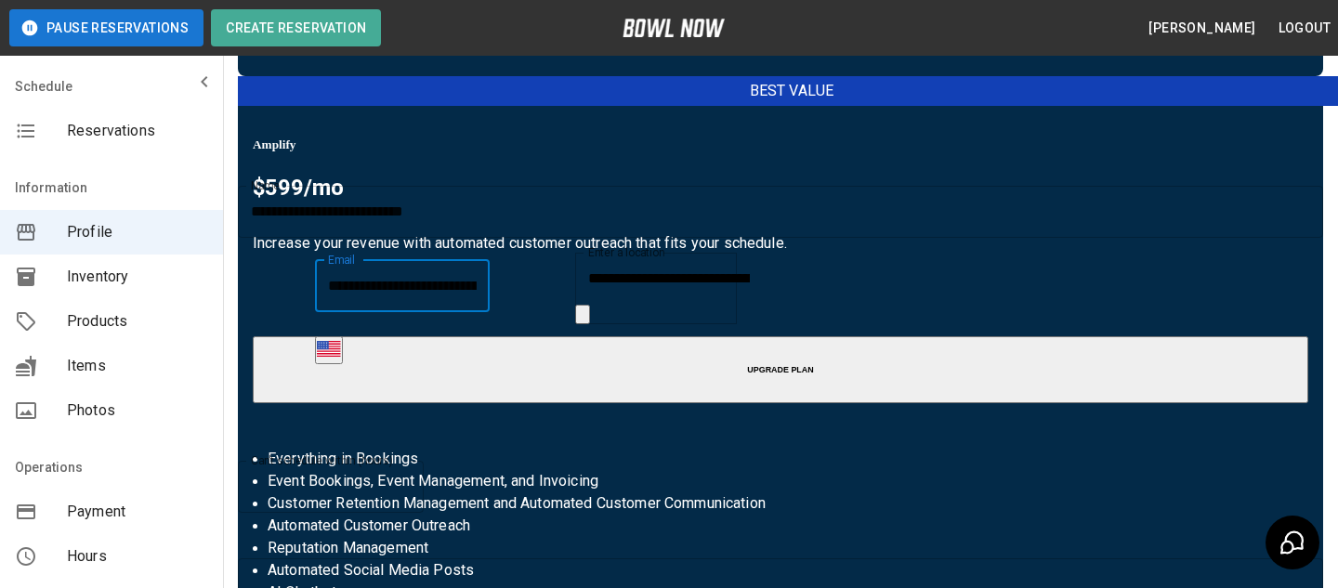
click at [476, 312] on input "**********" at bounding box center [402, 286] width 175 height 52
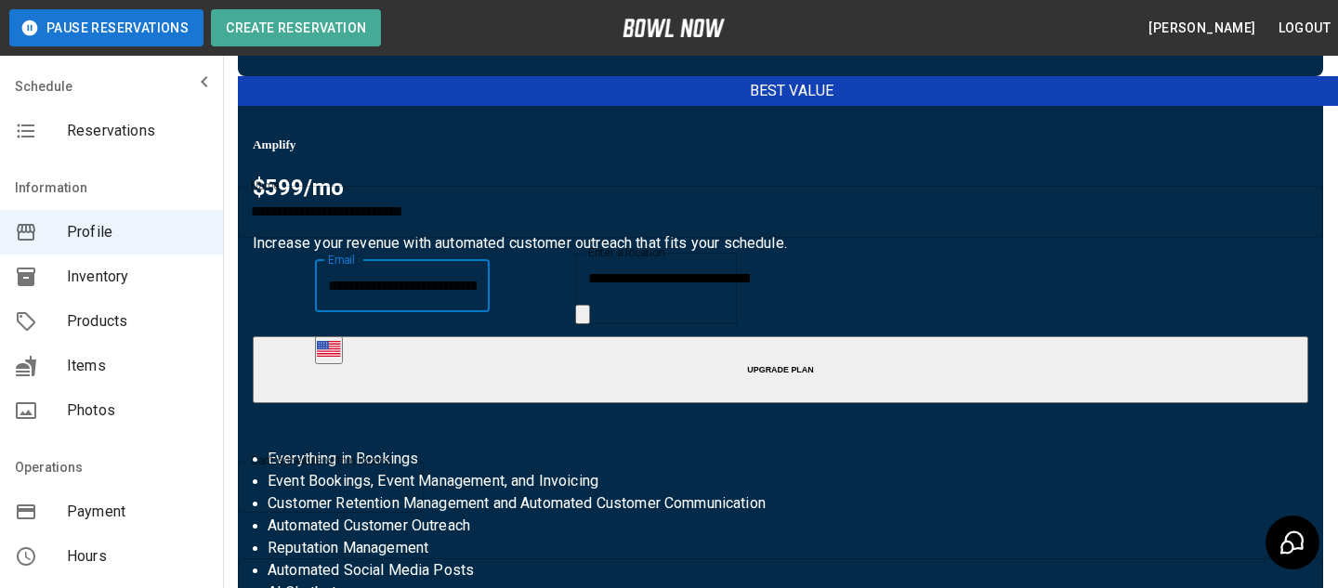
scroll to position [689, 0]
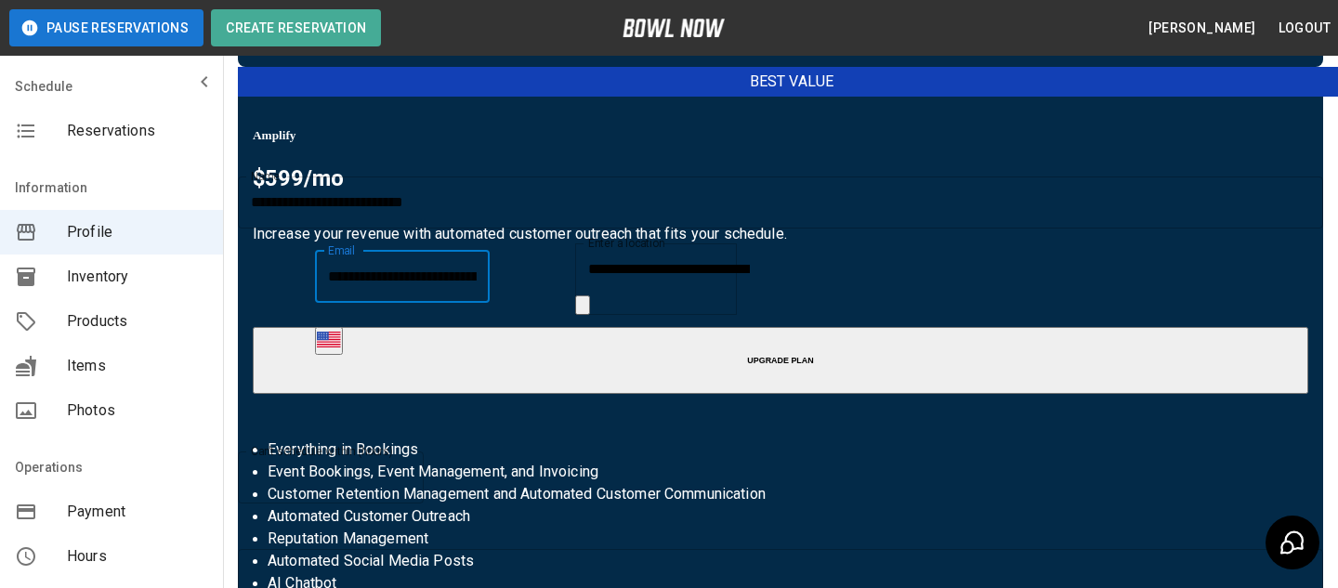
click at [733, 88] on div "Business Profile Bookings $149/mo Get revenue with the Industry’s highest conve…" at bounding box center [780, 41] width 1115 height 1343
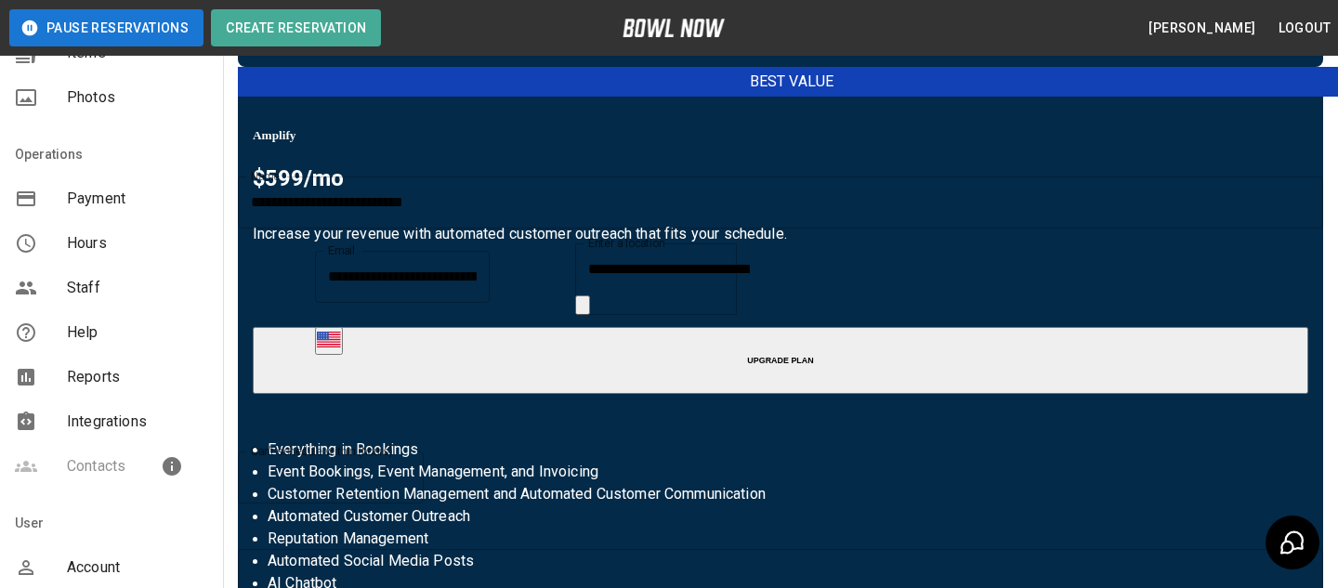
scroll to position [323, 0]
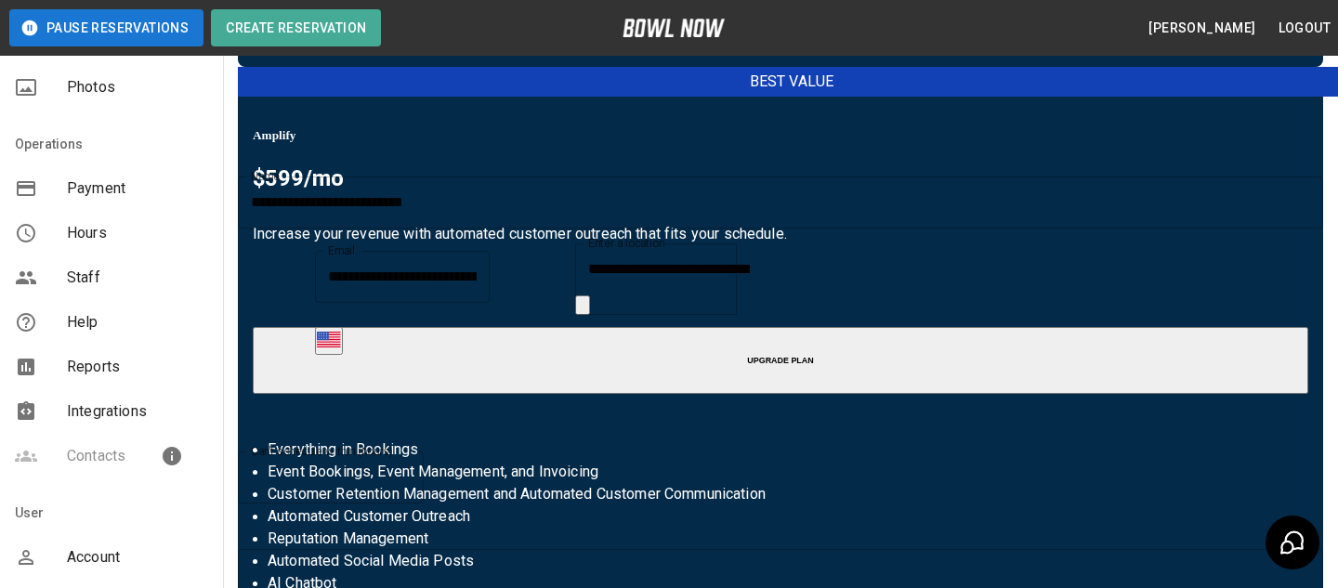
click at [203, 354] on div "Reports" at bounding box center [111, 367] width 223 height 45
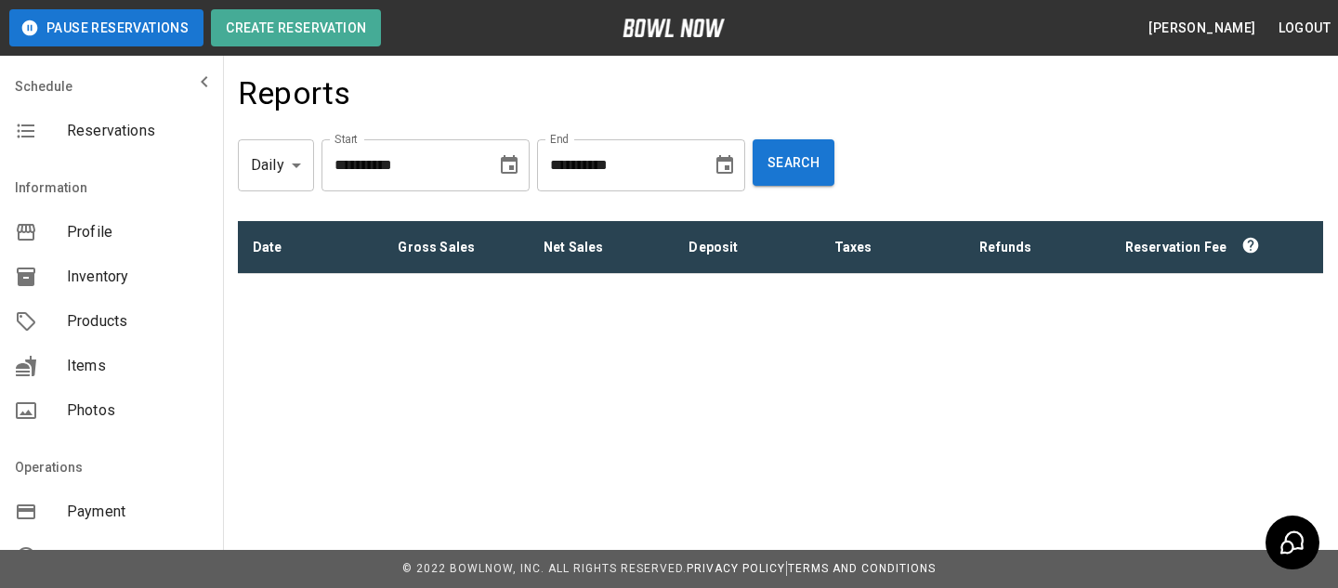
click at [314, 189] on div "**********" at bounding box center [780, 165] width 1085 height 82
click at [293, 183] on body "**********" at bounding box center [669, 326] width 1338 height 653
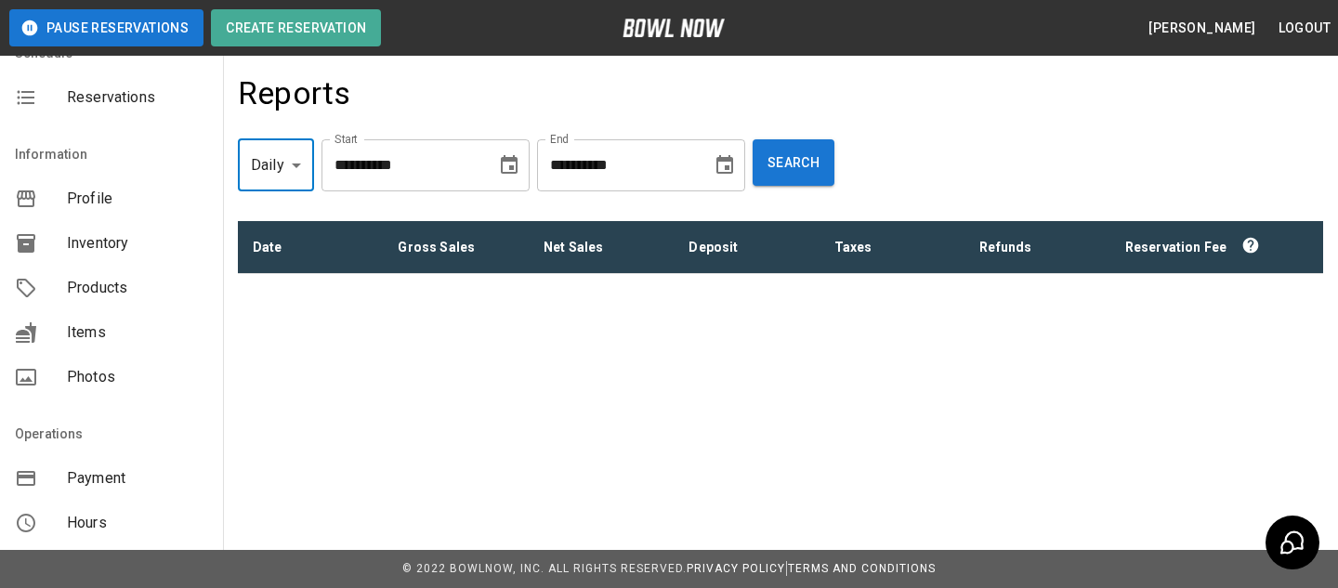
scroll to position [58, 0]
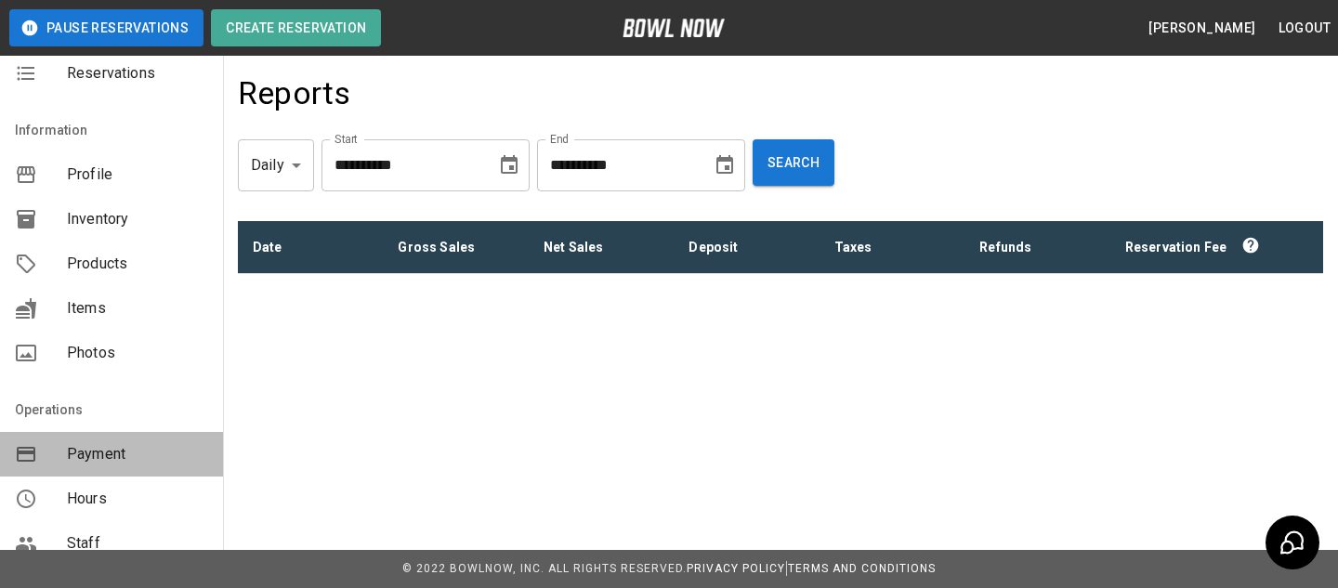
click at [199, 443] on span "Payment" at bounding box center [137, 454] width 141 height 22
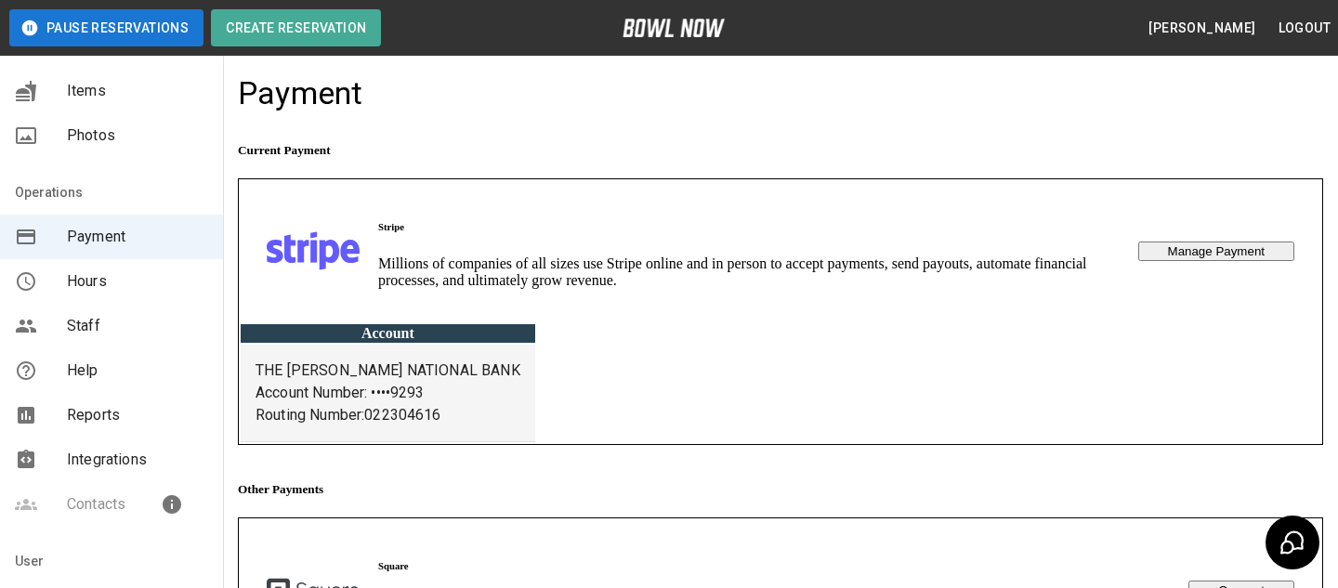
scroll to position [330, 0]
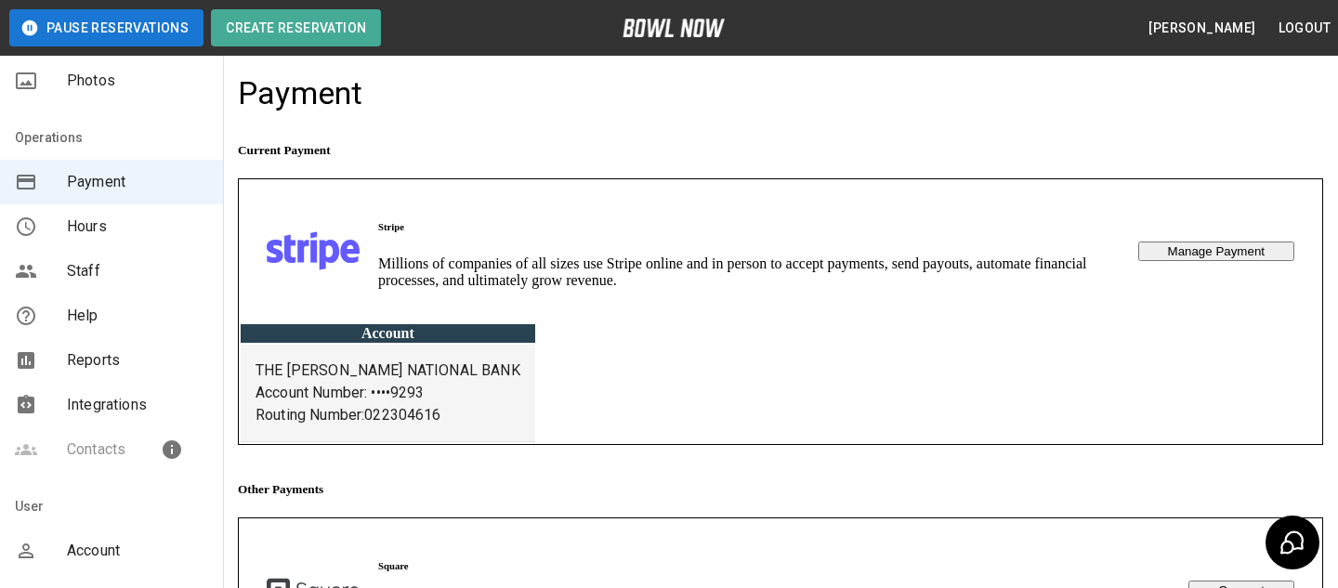
click at [70, 421] on div "Integrations" at bounding box center [111, 405] width 223 height 45
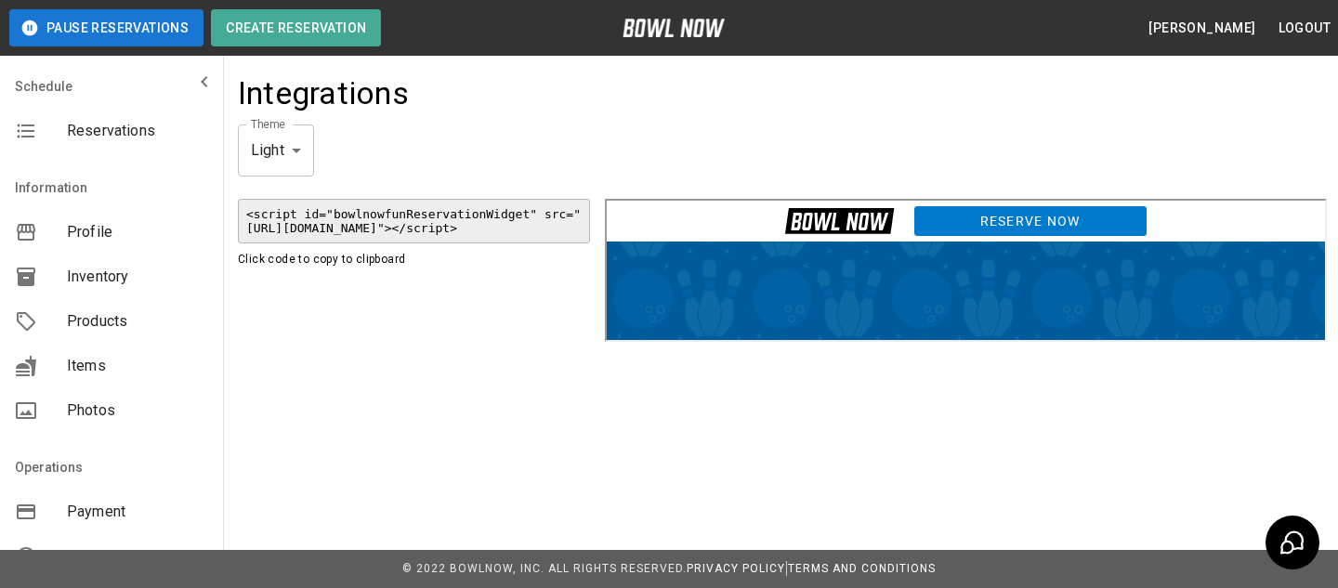
click at [963, 209] on link "Reserve Now" at bounding box center [1027, 219] width 234 height 32
click at [120, 116] on div "Reservations" at bounding box center [111, 131] width 223 height 45
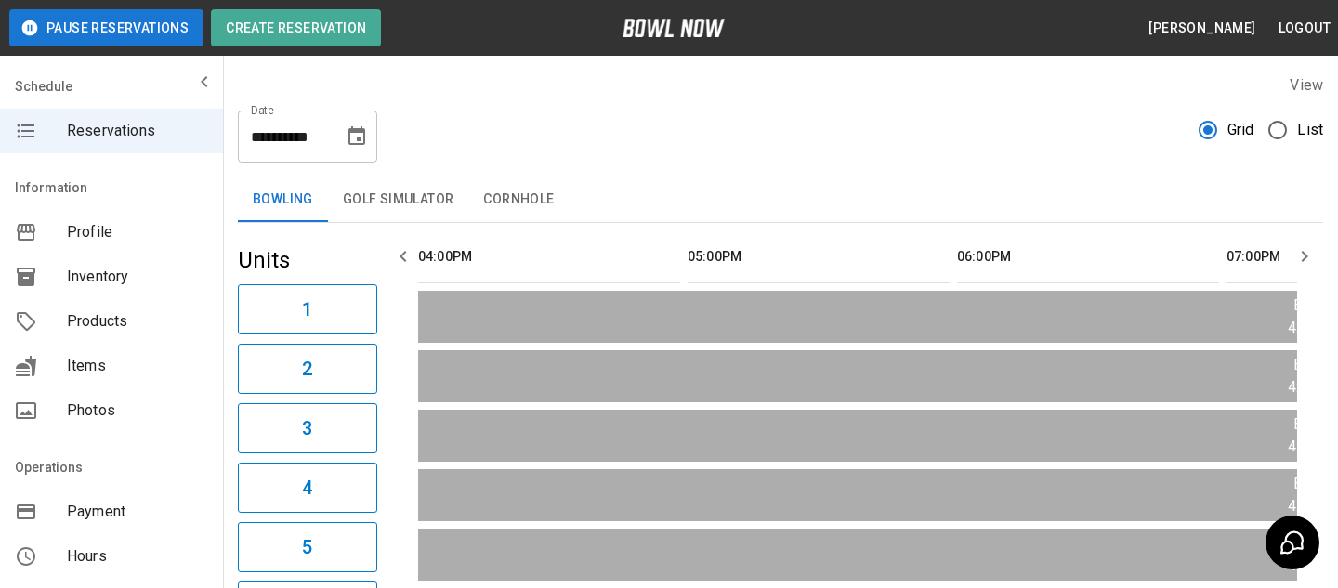
click at [159, 325] on span "Products" at bounding box center [137, 321] width 141 height 22
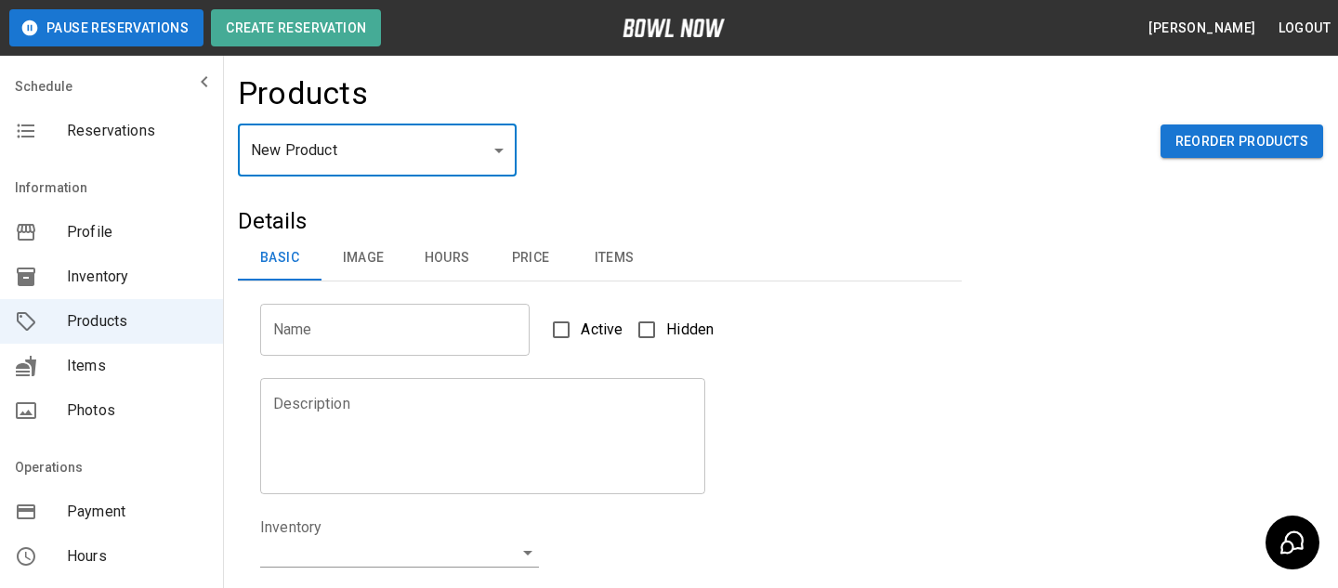
type input "*"
type input "**********"
type textarea "**********"
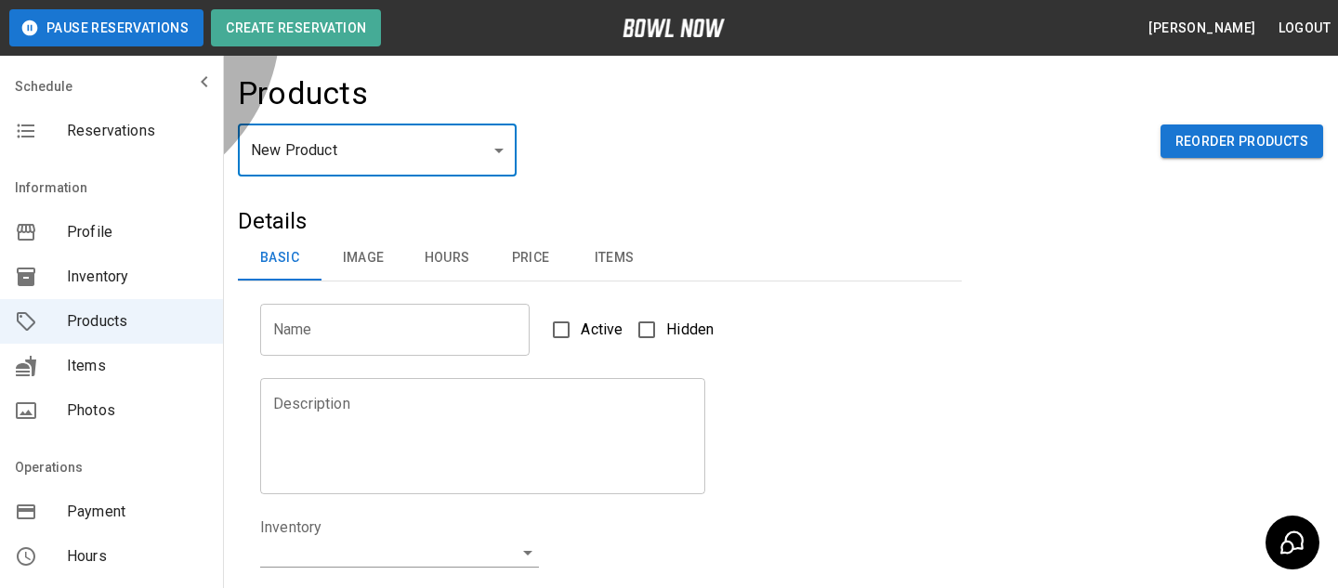
type input "**********"
type input "*"
type input "**"
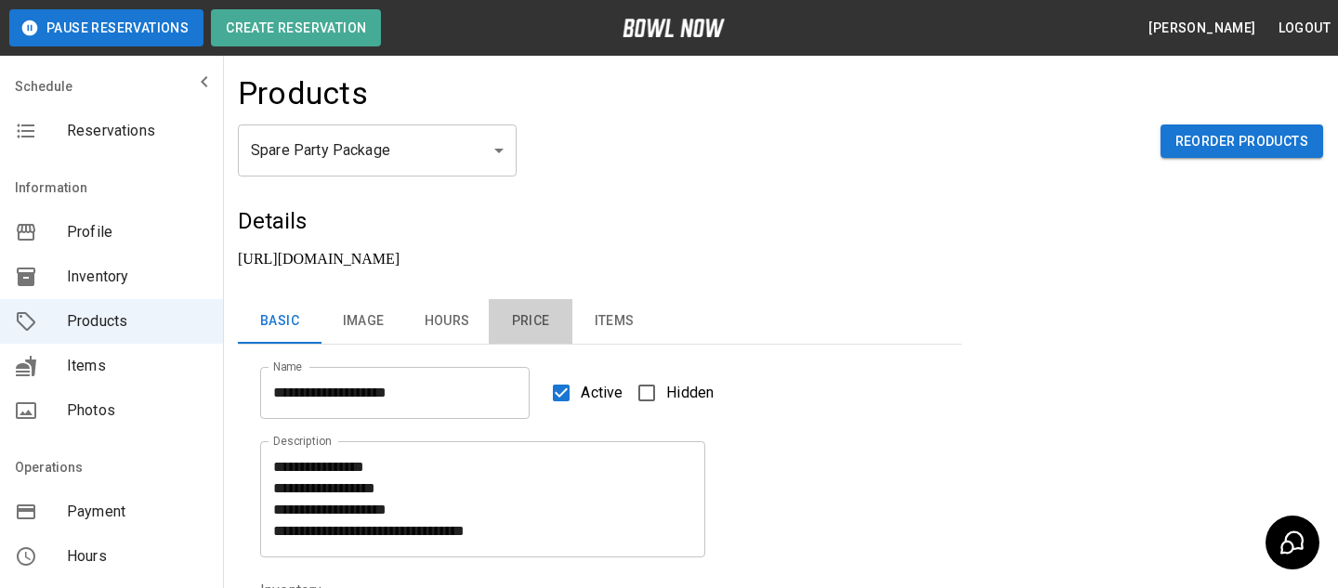
click at [553, 299] on button "Price" at bounding box center [531, 321] width 84 height 45
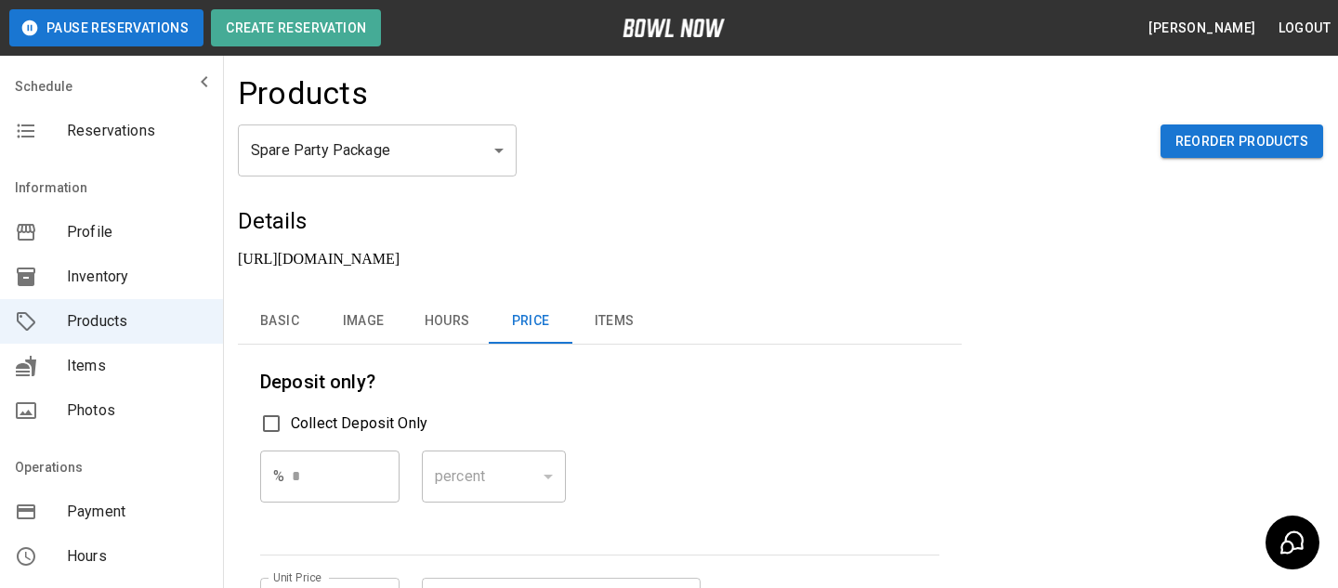
click at [297, 315] on button "Basic" at bounding box center [280, 321] width 84 height 45
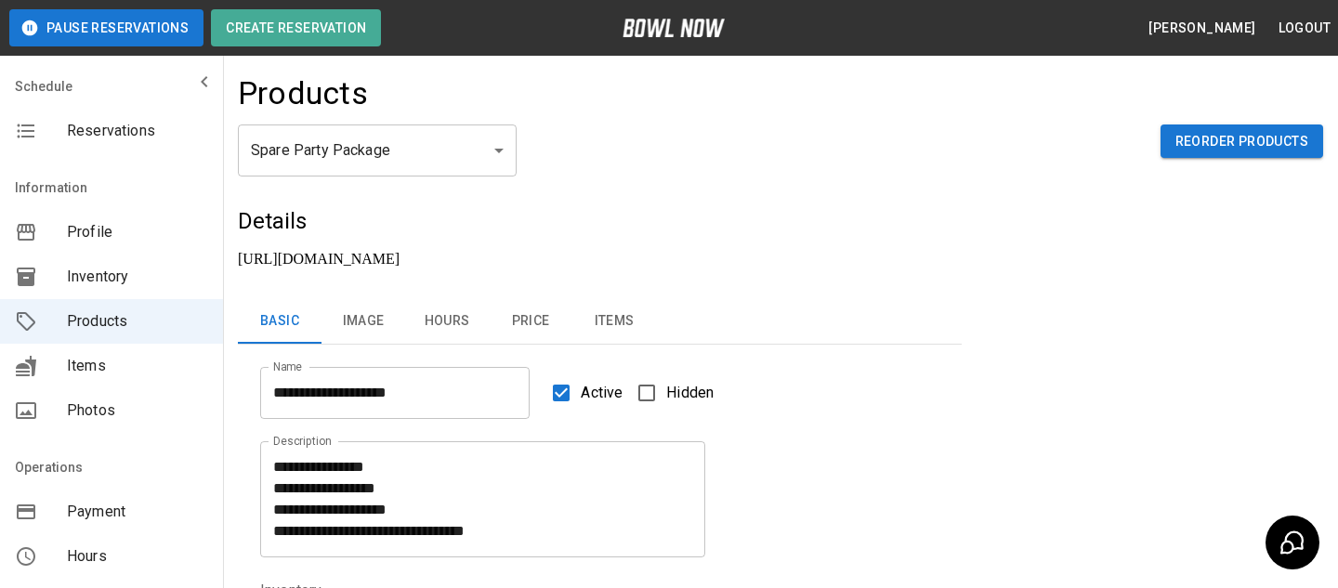
click at [215, 147] on div "Reservations" at bounding box center [111, 131] width 223 height 45
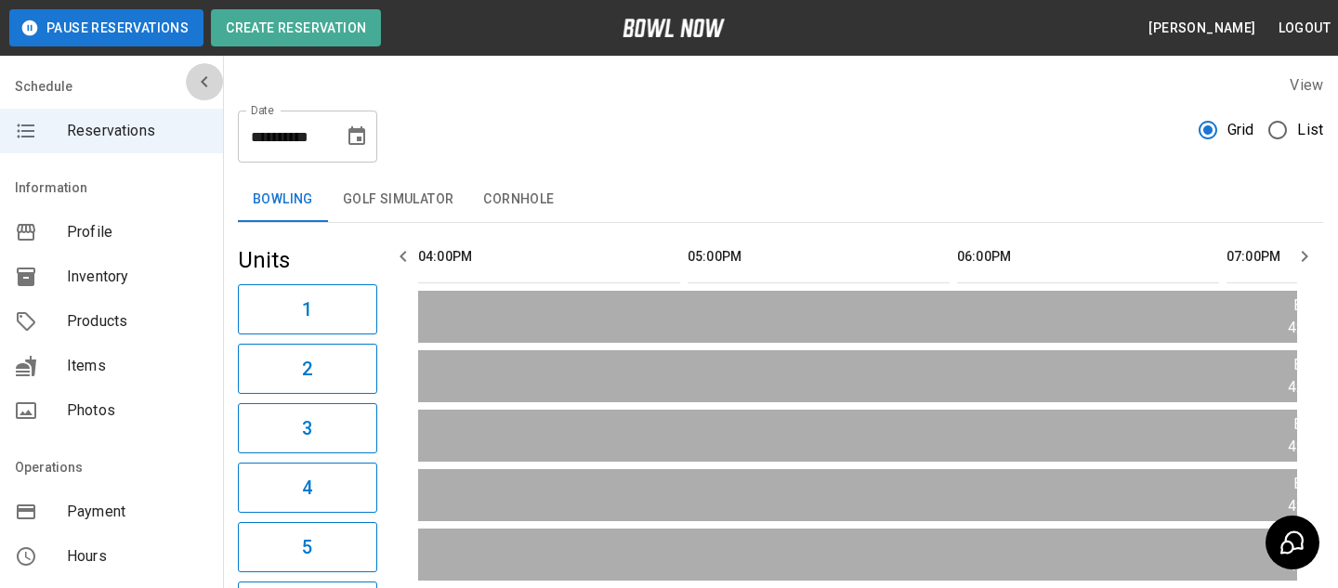
click at [203, 74] on icon "mailbox folders" at bounding box center [204, 82] width 22 height 22
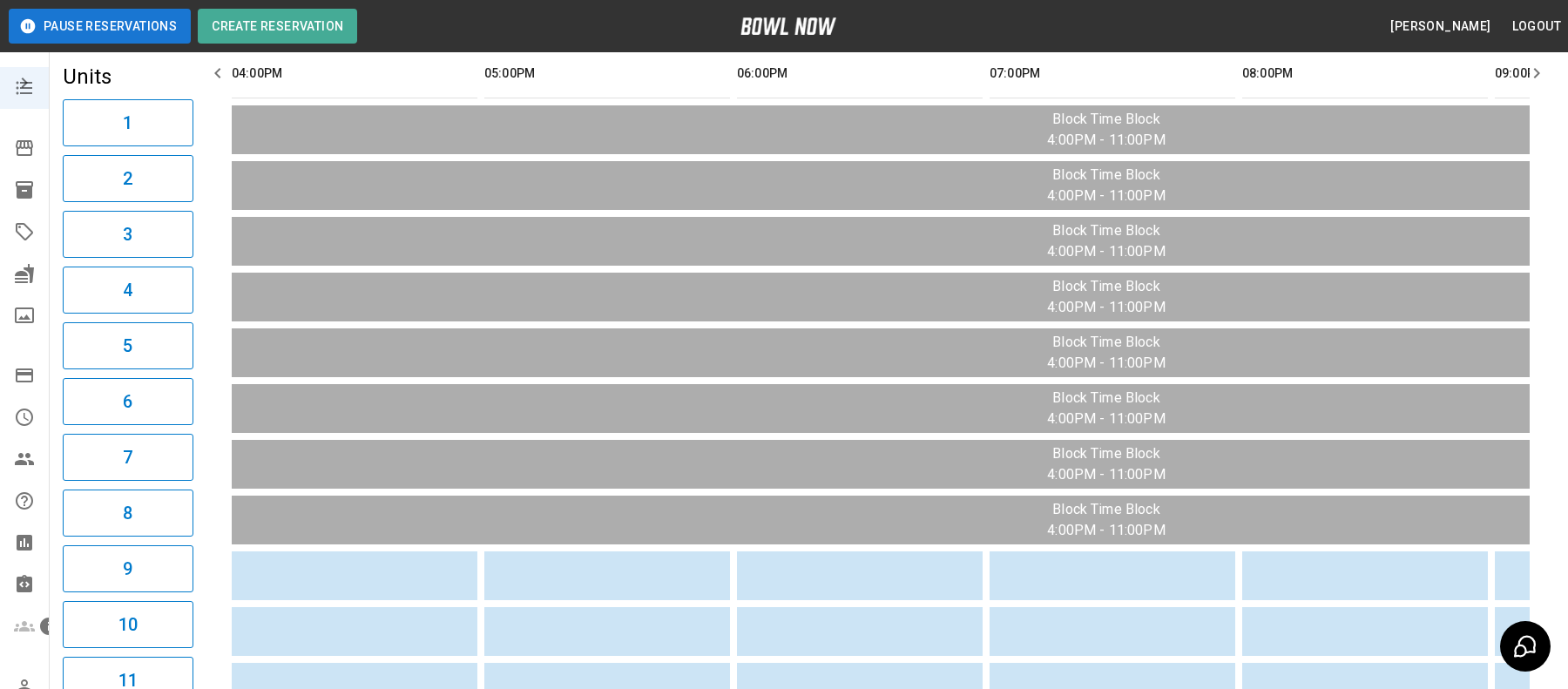
scroll to position [112, 0]
click at [23, 580] on icon "mailbox folders" at bounding box center [24, 575] width 14 height 14
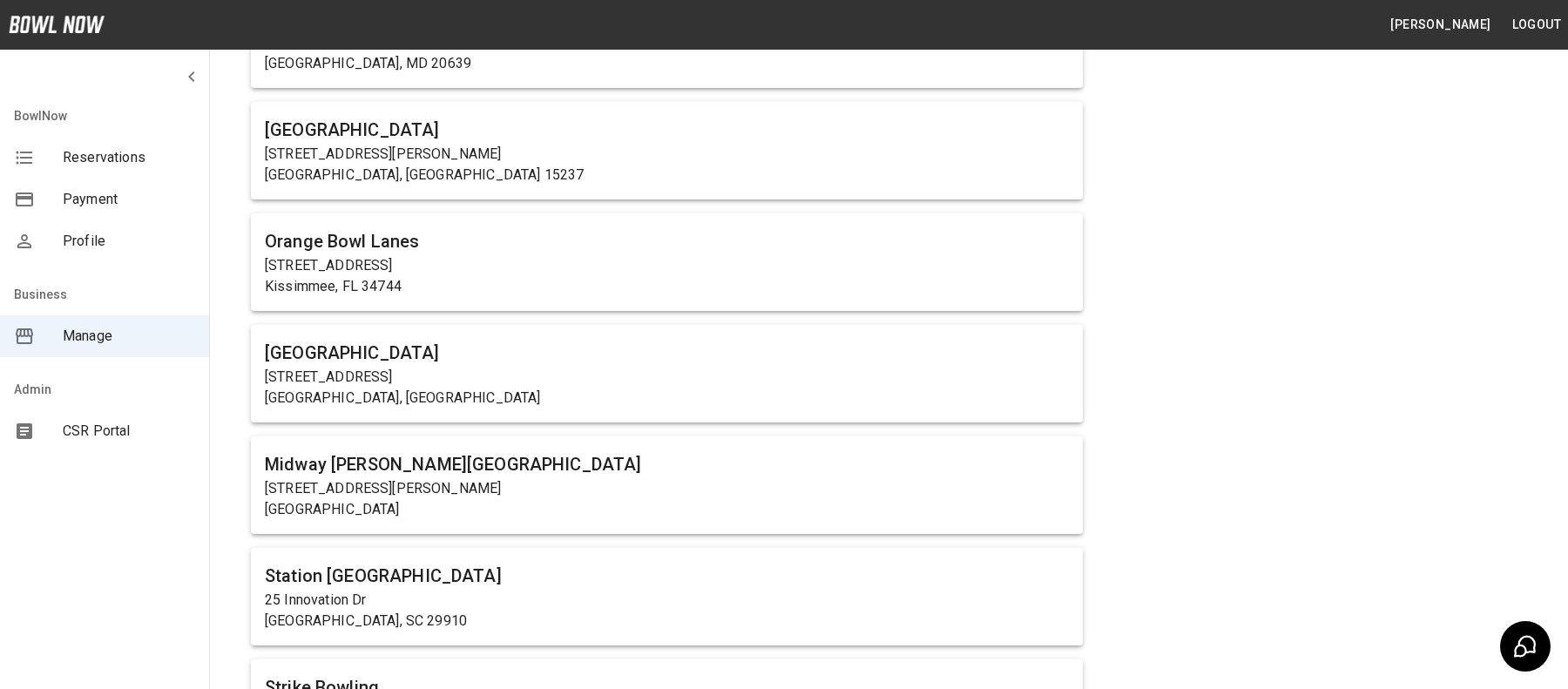
scroll to position [998, 0]
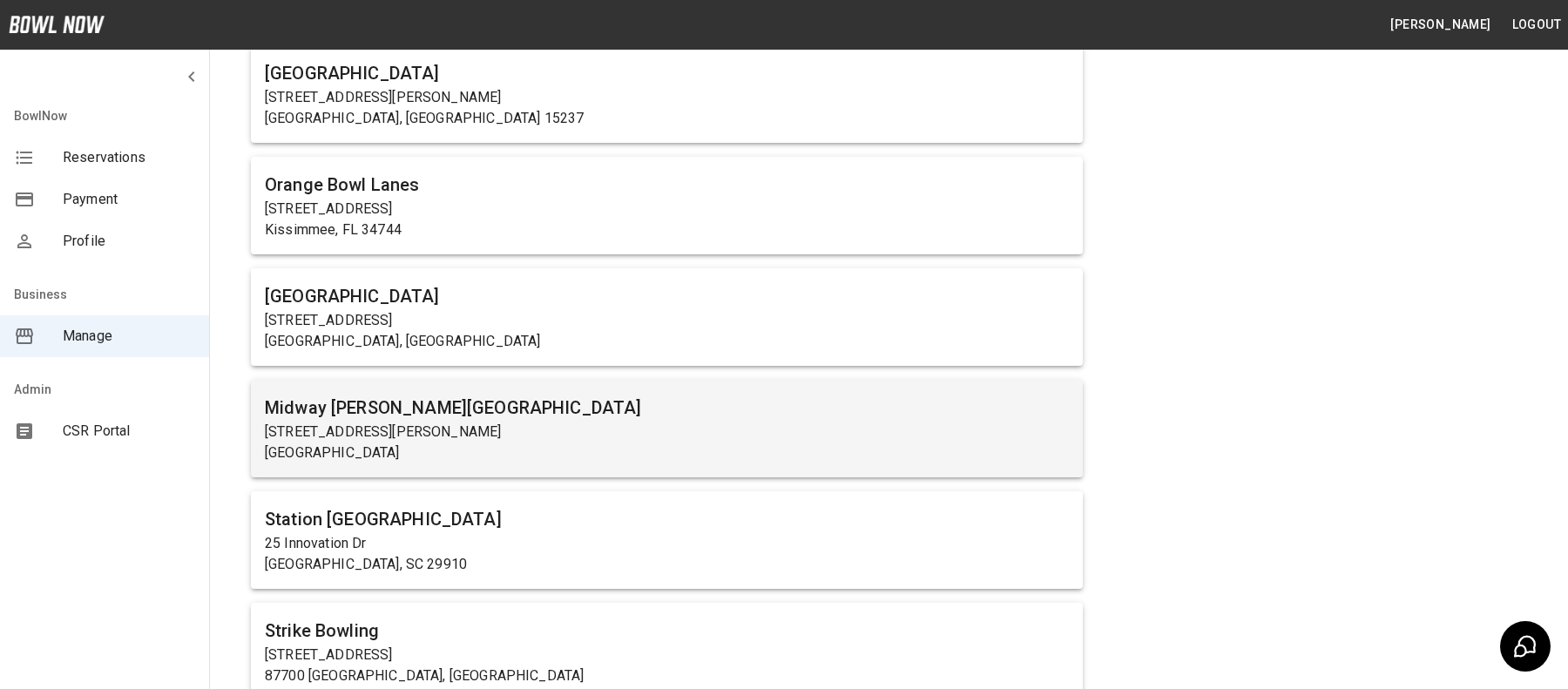
click at [493, 463] on div "Midway Bowling - Carlisle 1561 Holly Pike Carlisle, PA 17015" at bounding box center [667, 428] width 832 height 97
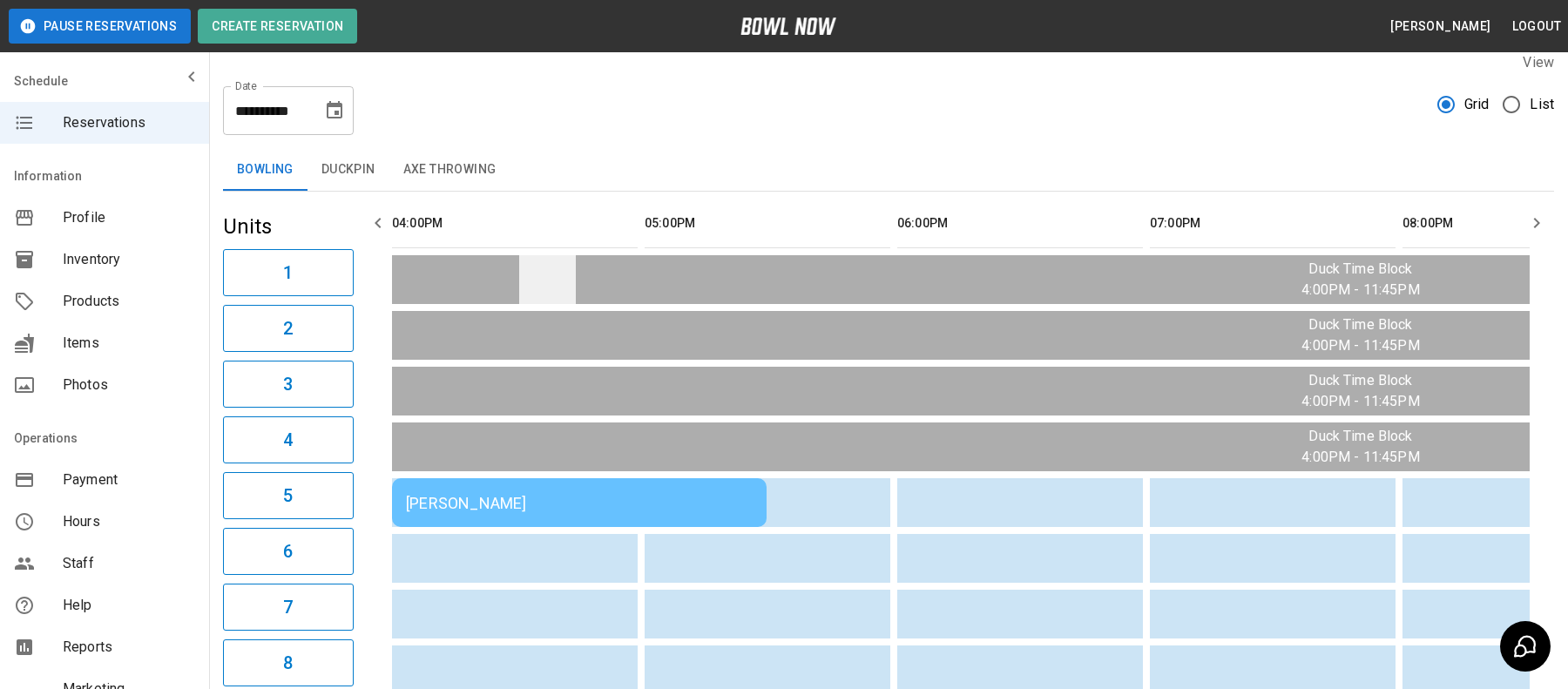
scroll to position [56, 0]
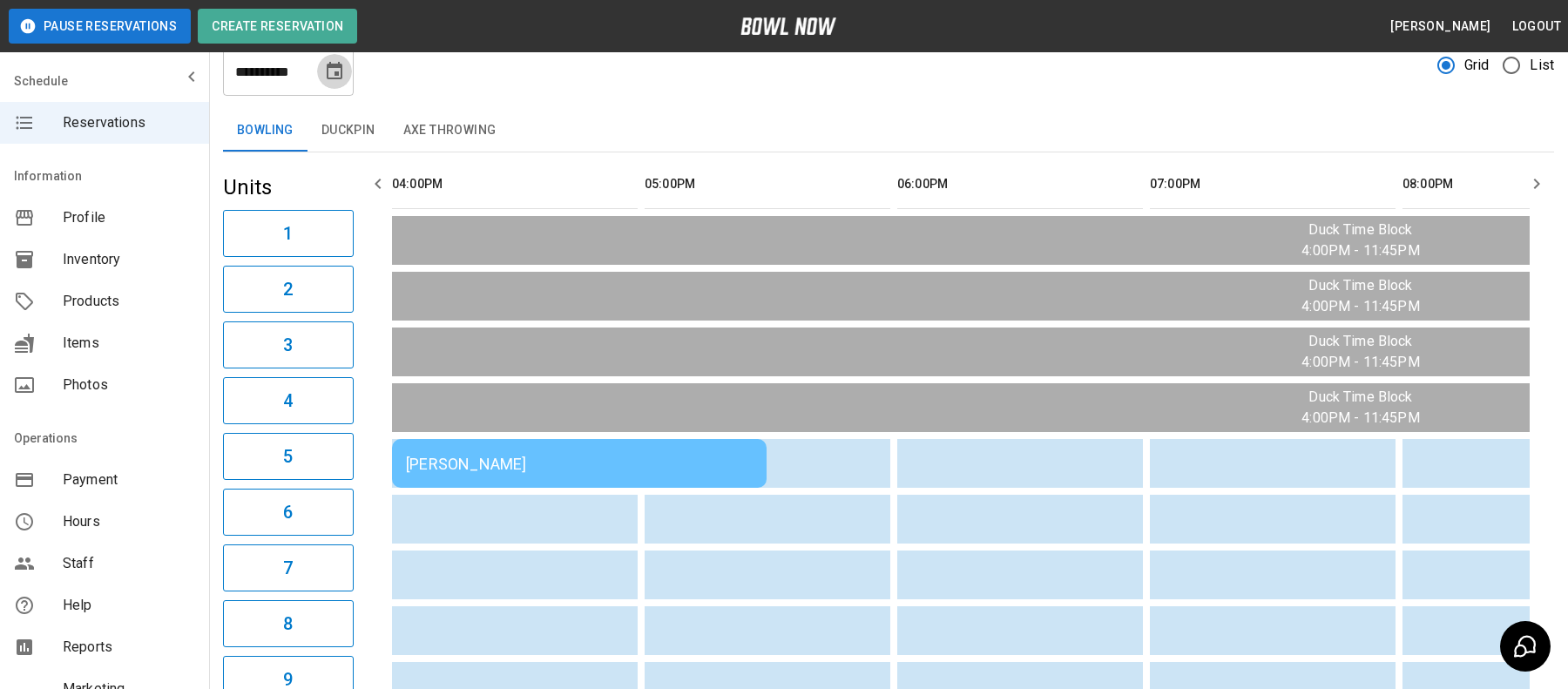
click at [345, 82] on button "Choose date, selected date is Aug 15, 2025" at bounding box center [334, 71] width 35 height 35
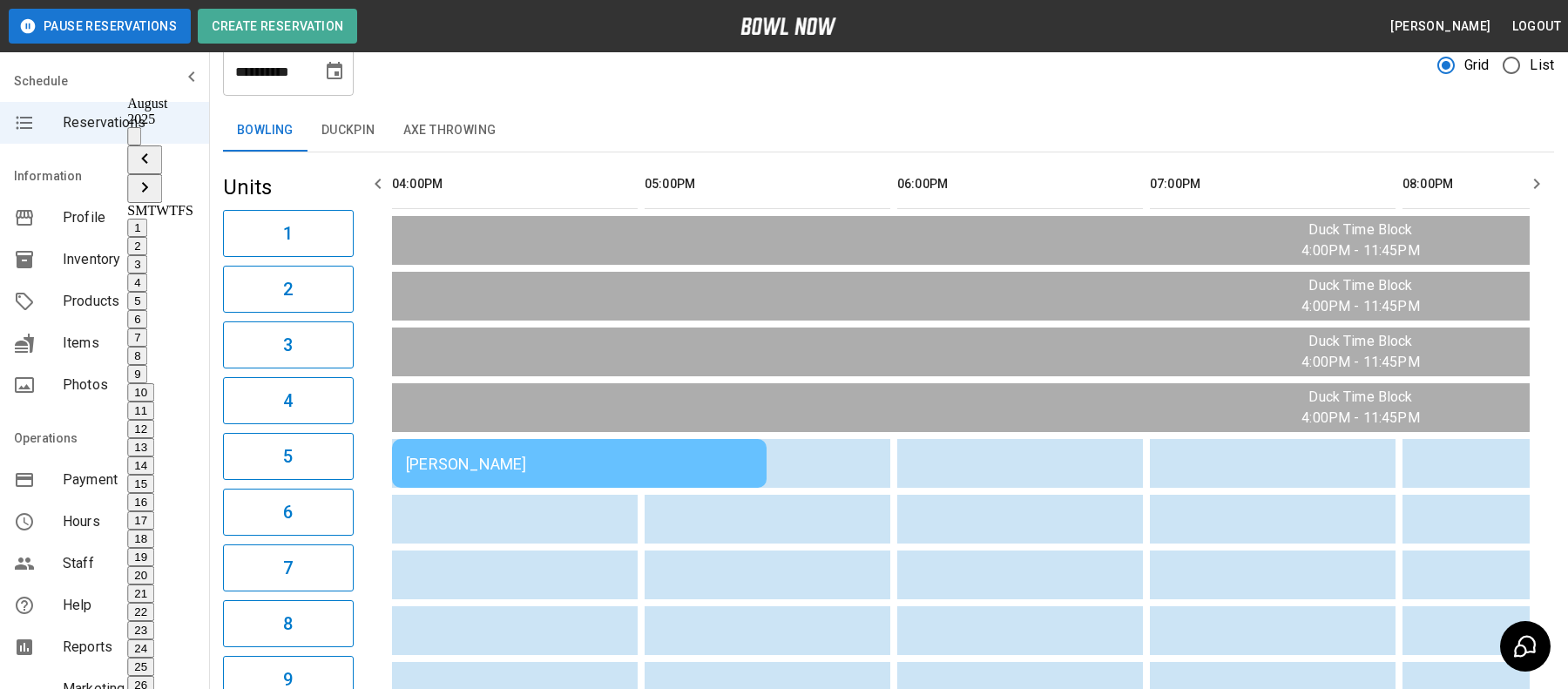
click at [155, 148] on icon "Previous month" at bounding box center [144, 158] width 21 height 21
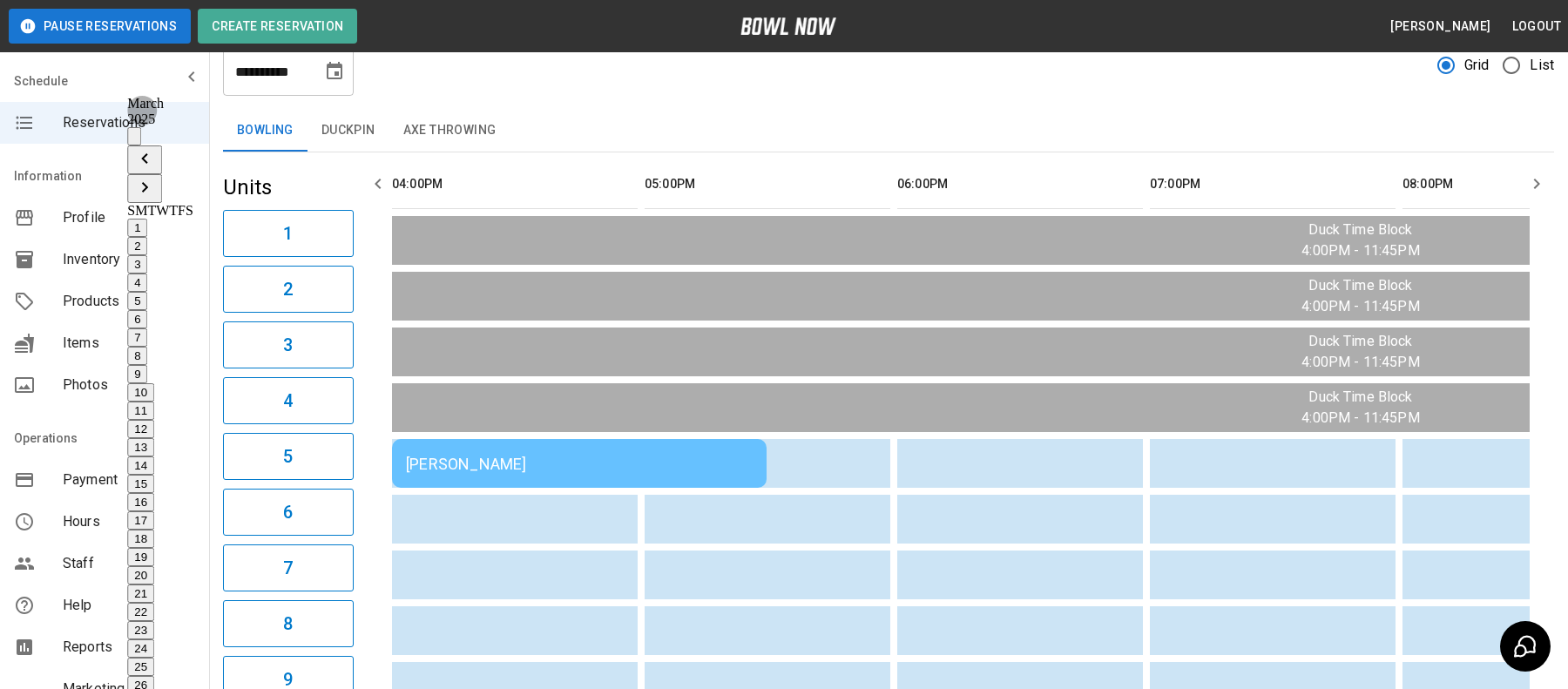
click at [155, 148] on icon "Previous month" at bounding box center [144, 158] width 21 height 21
click at [147, 347] on button "8" at bounding box center [137, 356] width 20 height 19
type input "**********"
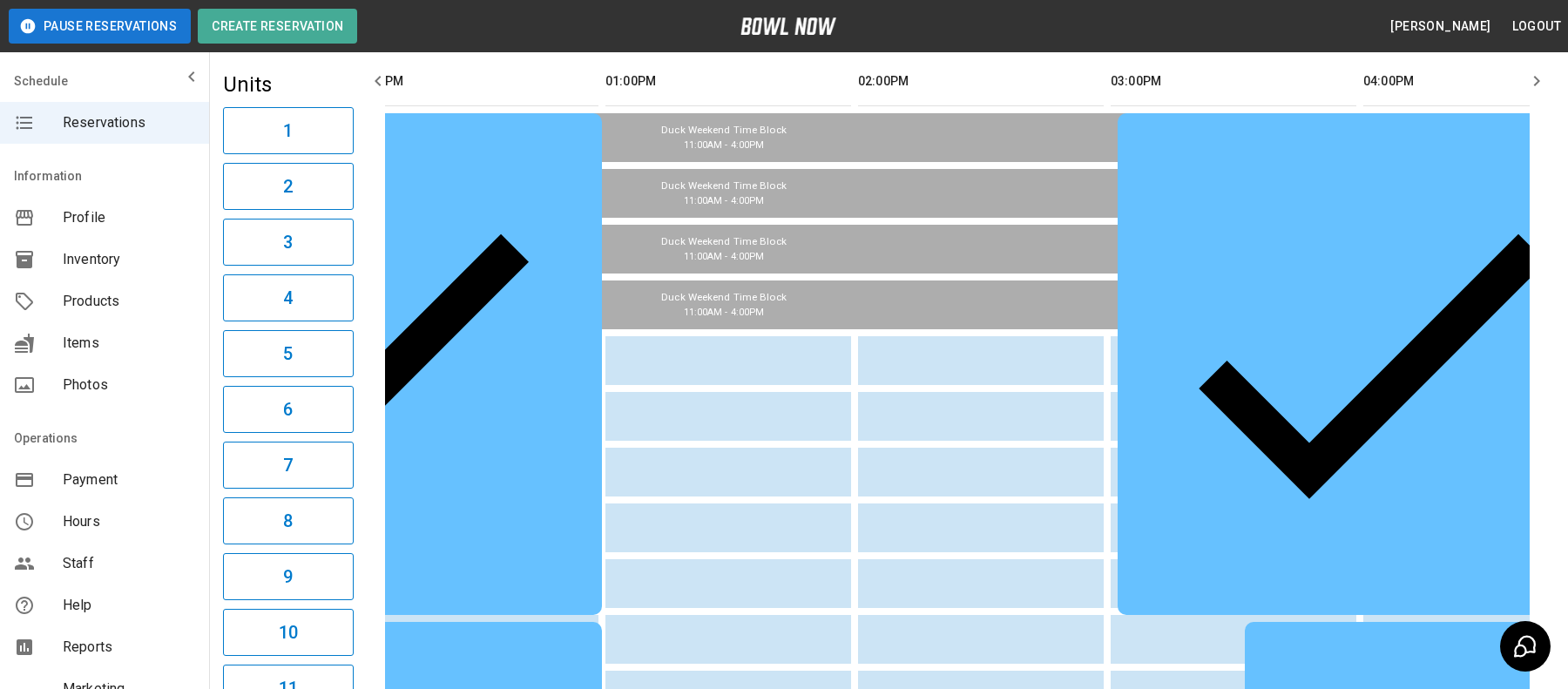
scroll to position [0, 306]
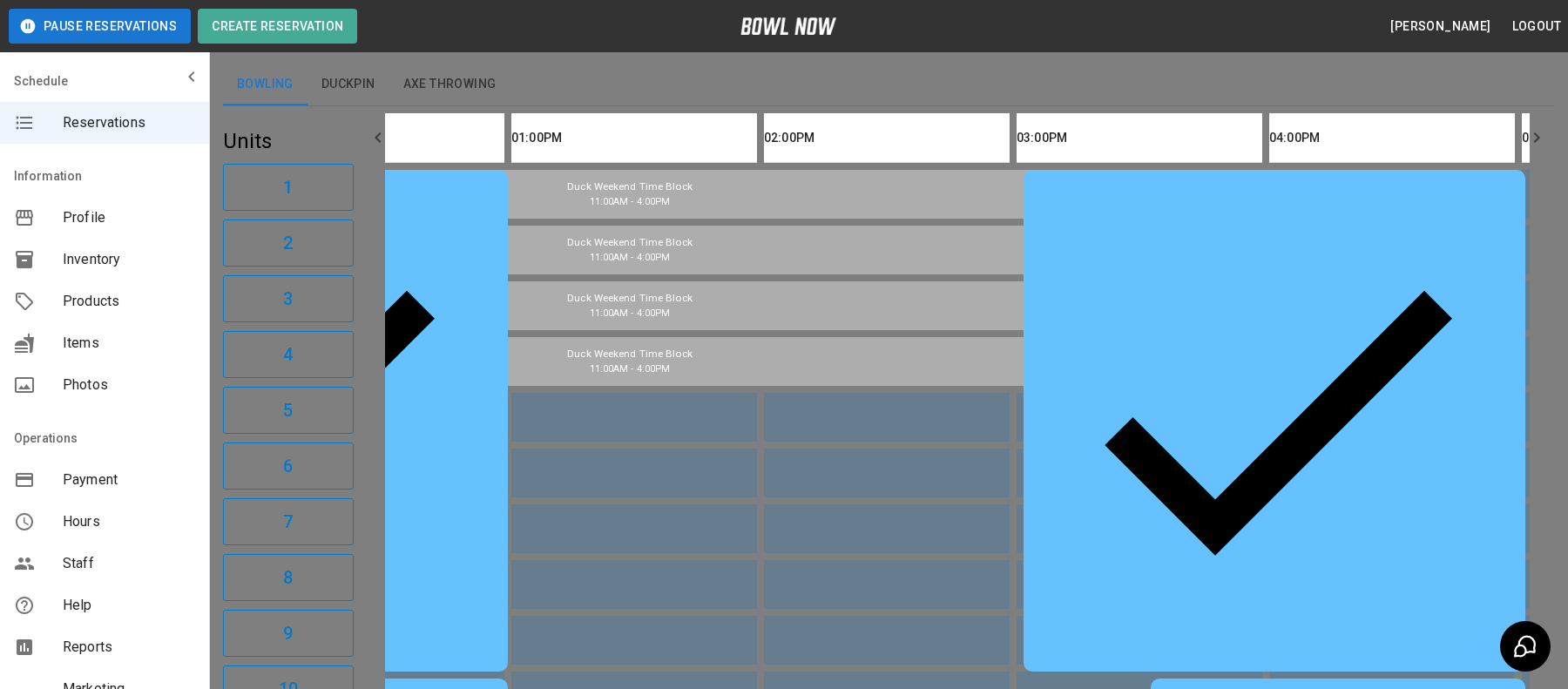
click at [1151, 442] on div at bounding box center [784, 344] width 1568 height 689
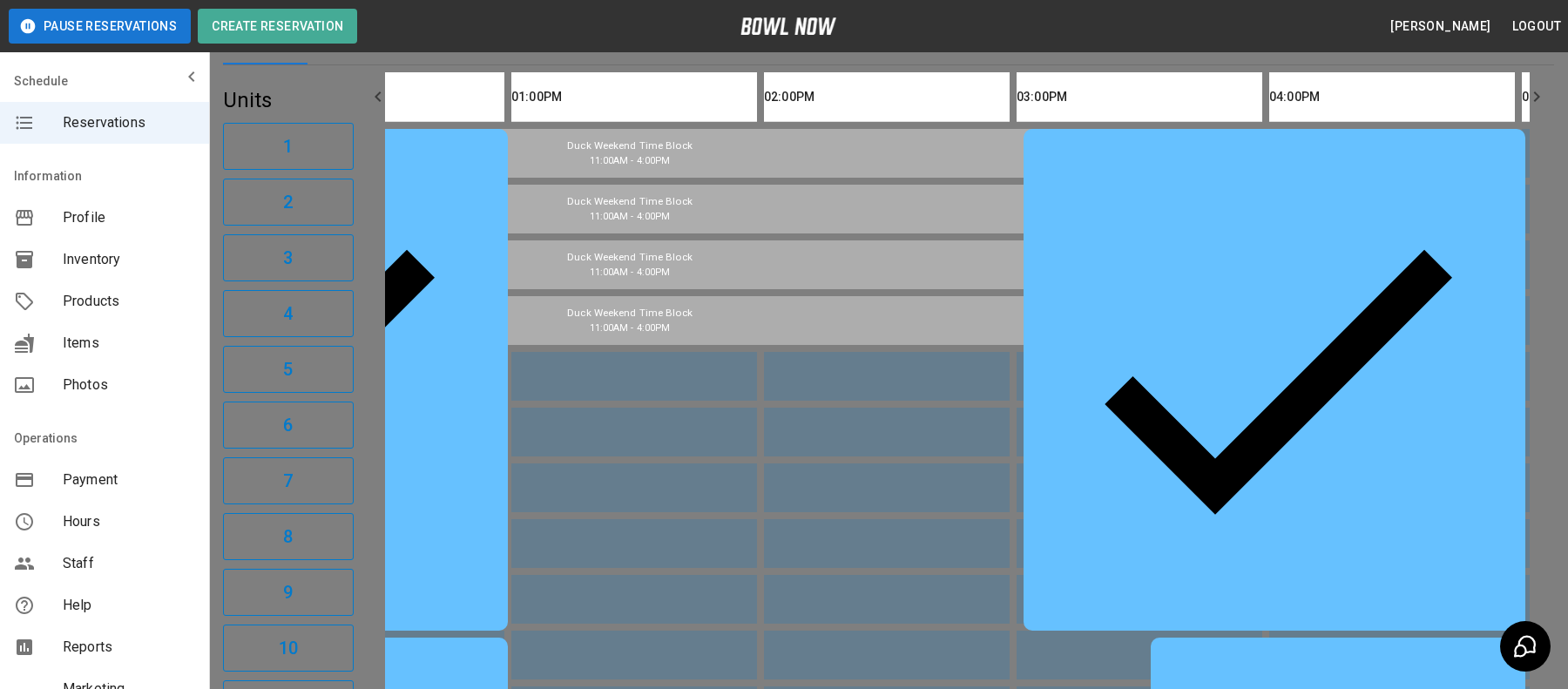
click at [1182, 305] on div at bounding box center [784, 344] width 1568 height 689
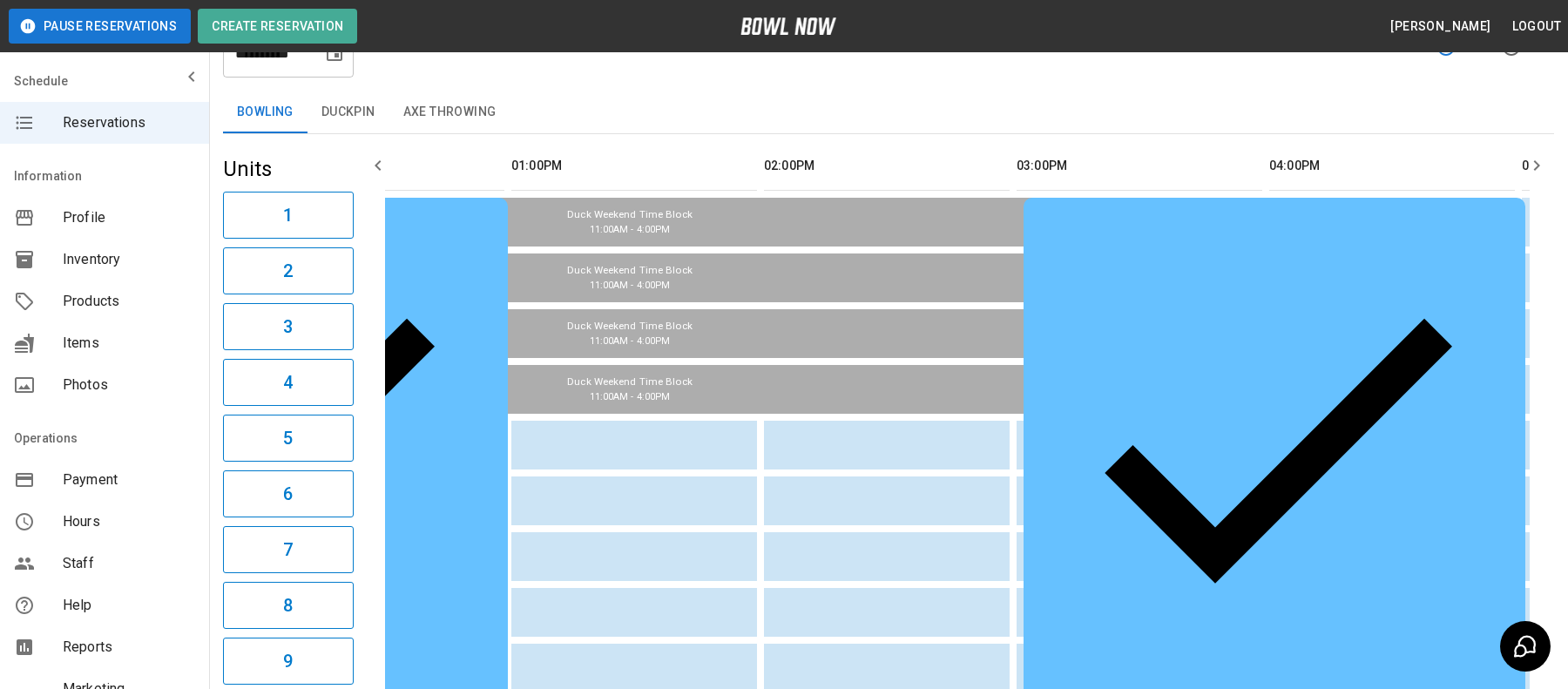
click at [284, 25] on button "Create Reservation" at bounding box center [278, 25] width 159 height 35
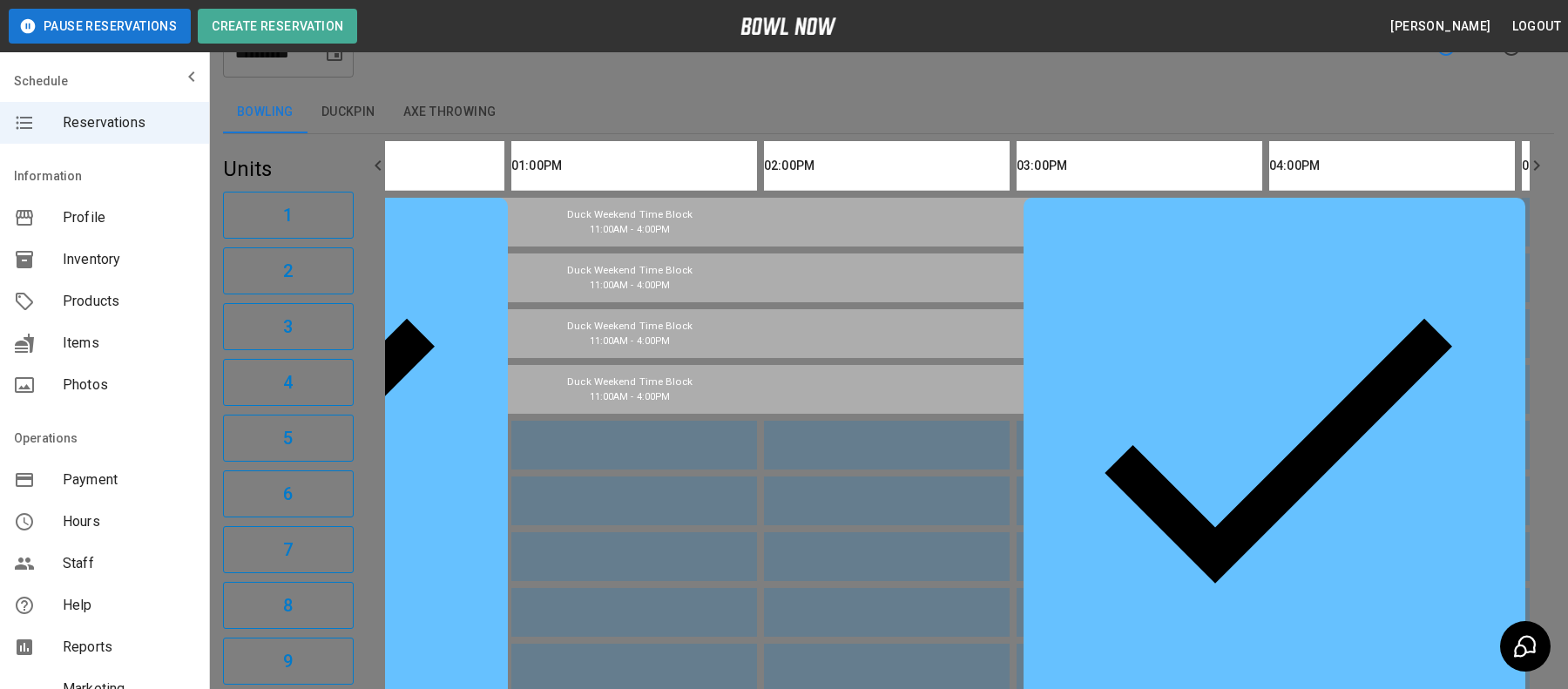
scroll to position [201, 0]
click at [1254, 526] on div at bounding box center [784, 344] width 1568 height 689
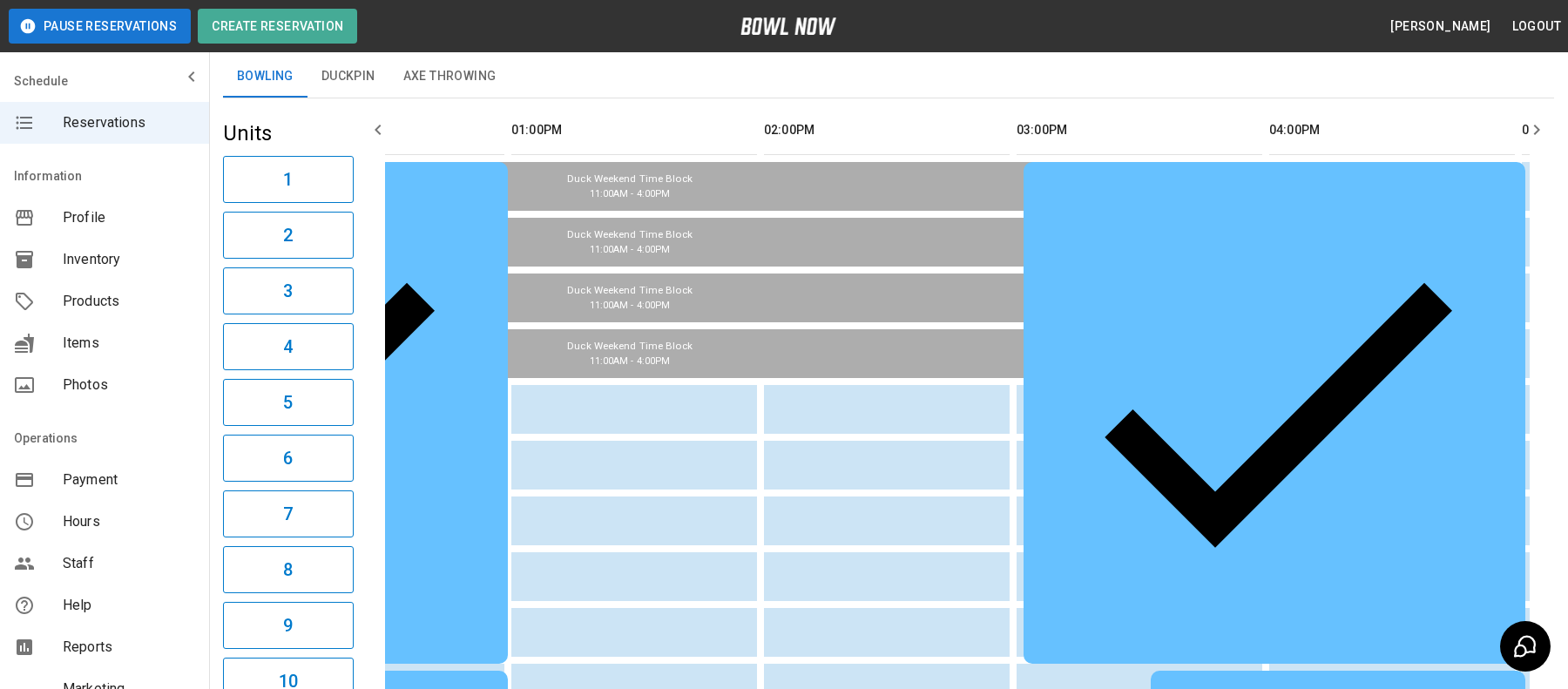
scroll to position [116, 0]
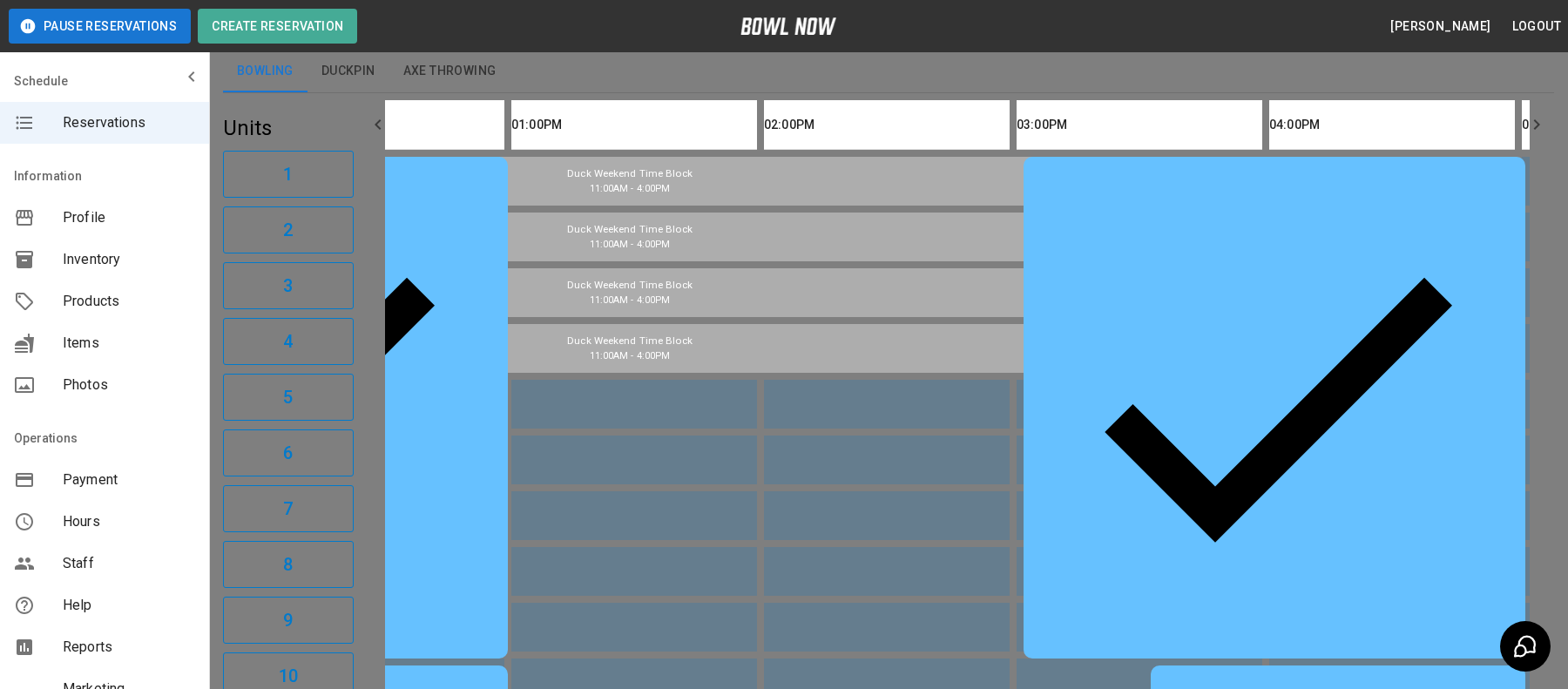
scroll to position [27, 0]
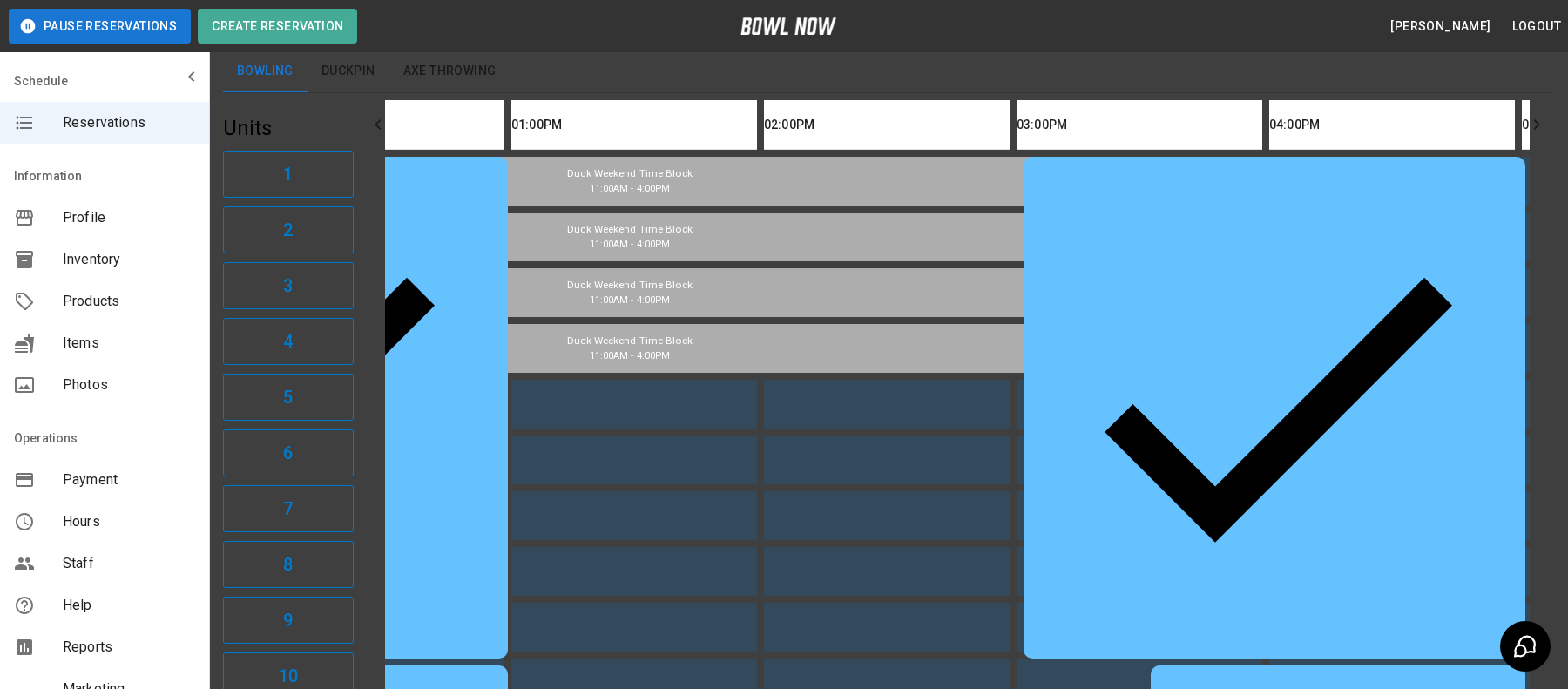
click at [919, 111] on div at bounding box center [784, 344] width 1568 height 689
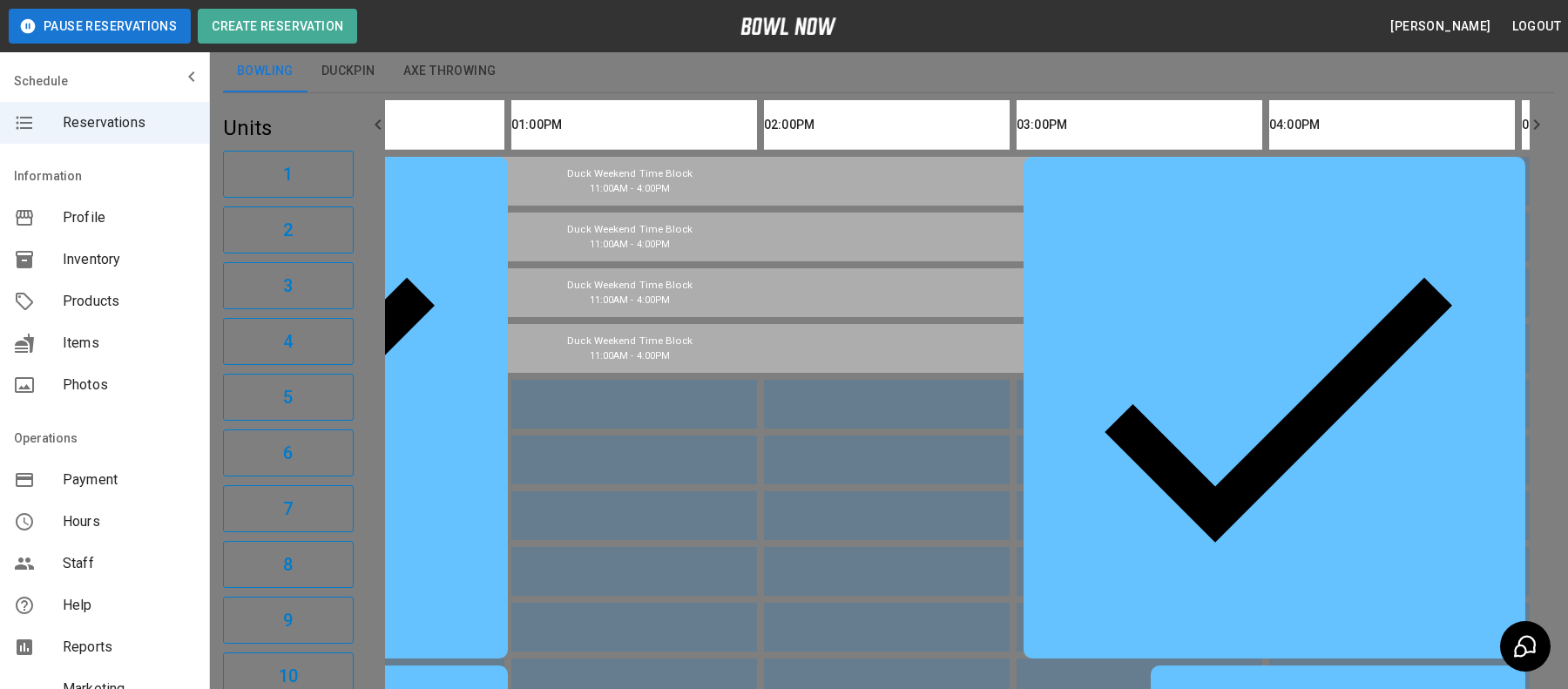
scroll to position [632, 0]
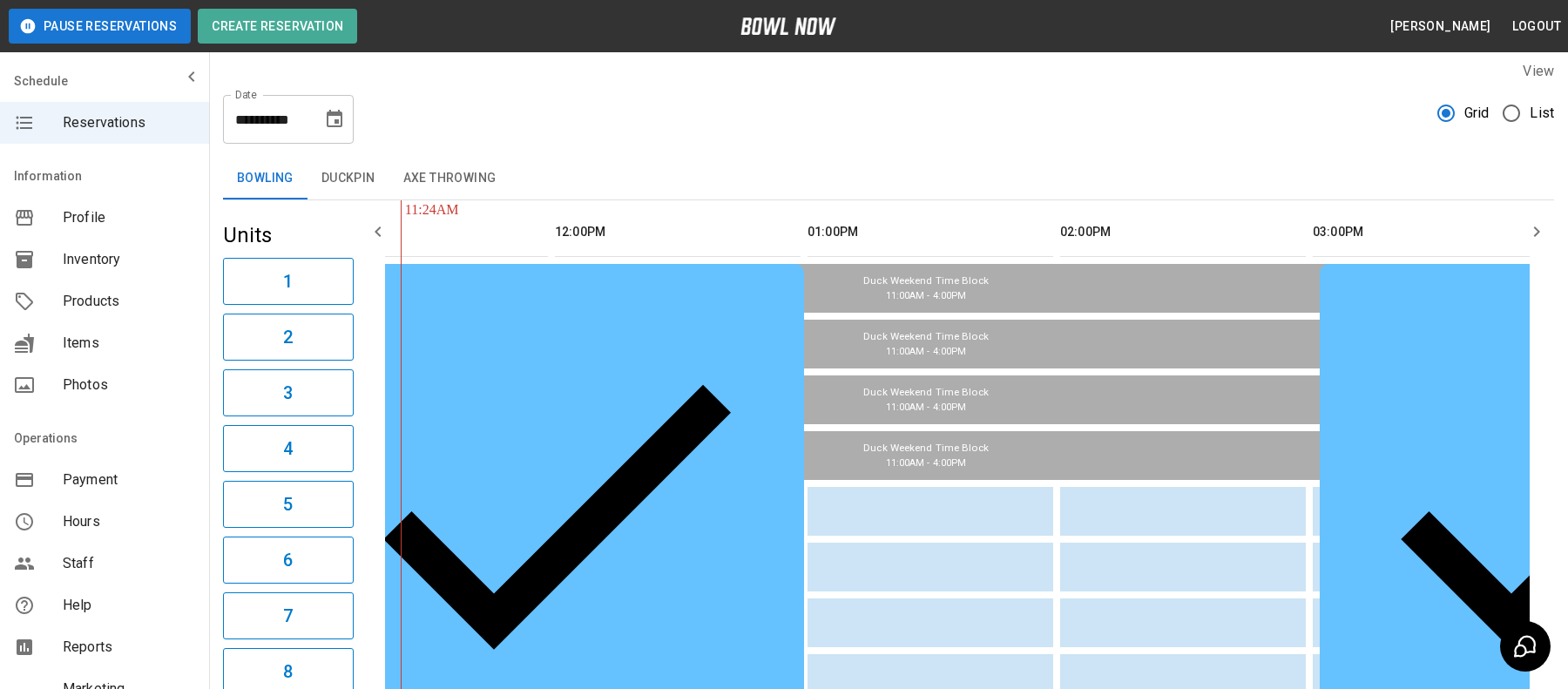
scroll to position [0, 57]
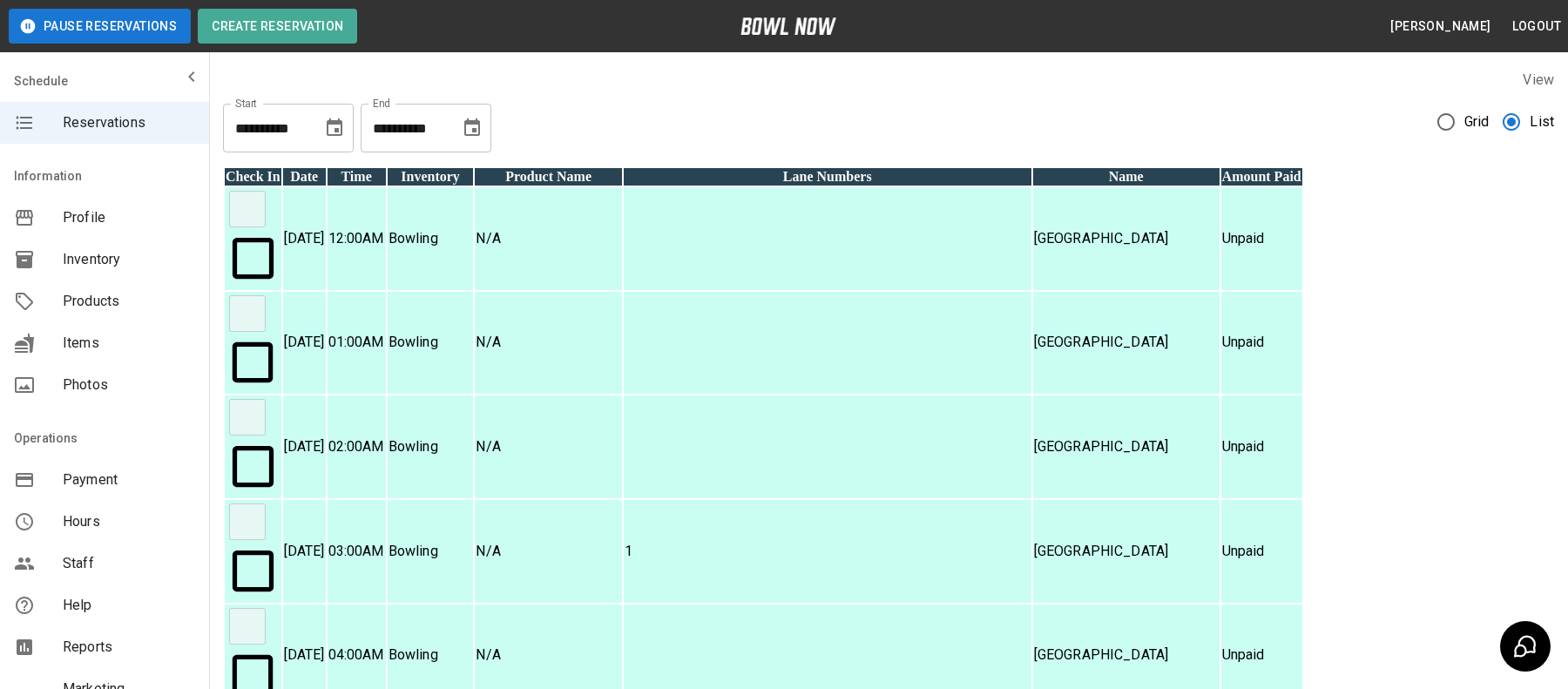
click at [472, 128] on icon "Choose date, selected date is Sep 15, 2025" at bounding box center [472, 127] width 21 height 21
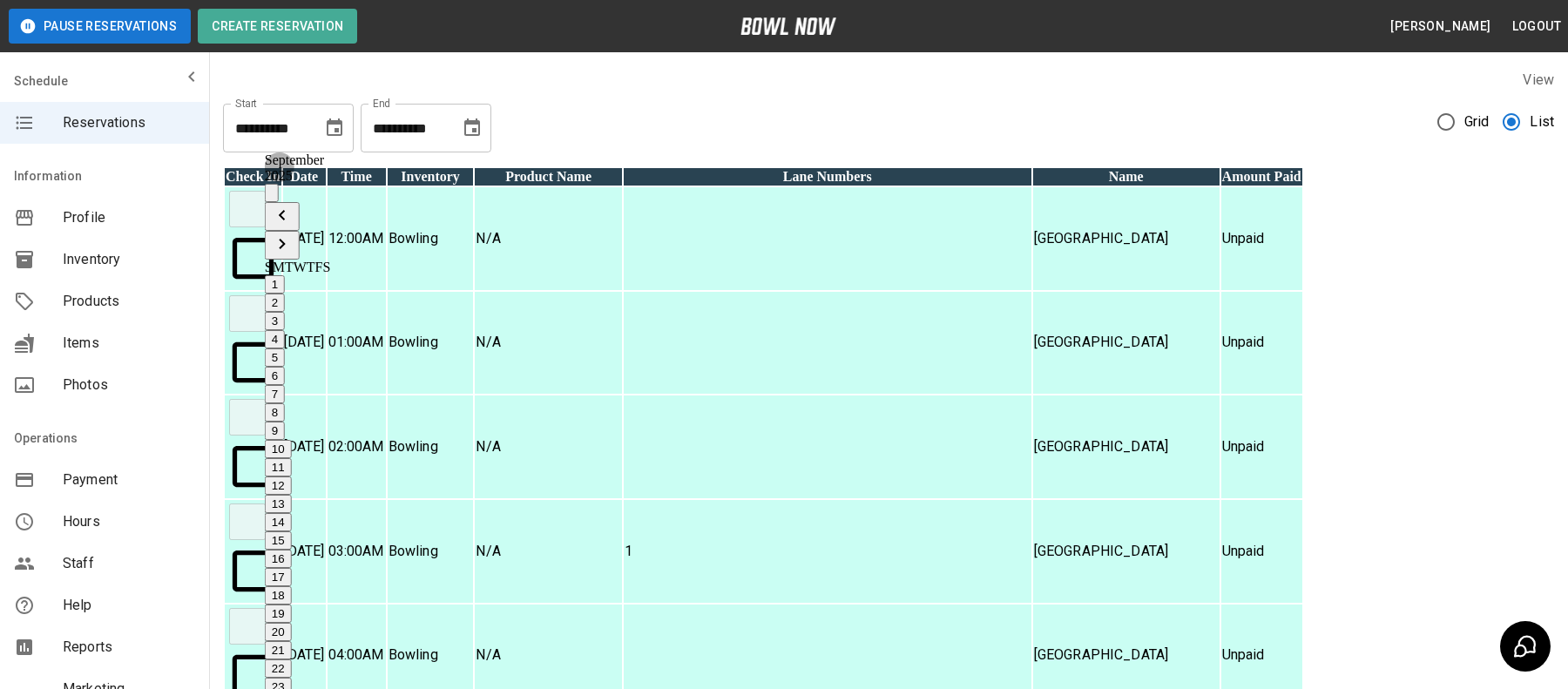
click at [293, 204] on icon "Previous month" at bounding box center [282, 215] width 21 height 21
click at [292, 568] on button "17" at bounding box center [278, 577] width 27 height 19
type input "**********"
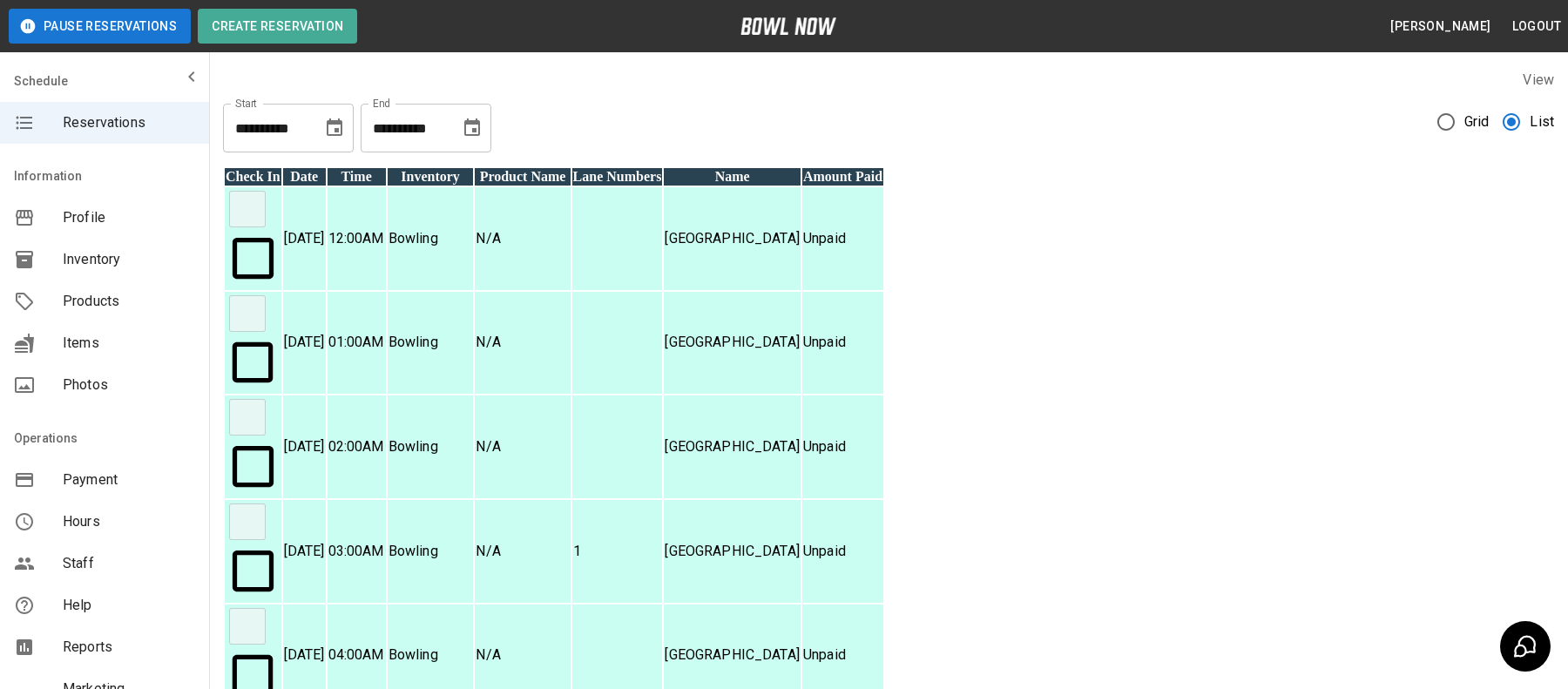
click at [873, 132] on div "**********" at bounding box center [888, 121] width 1331 height 63
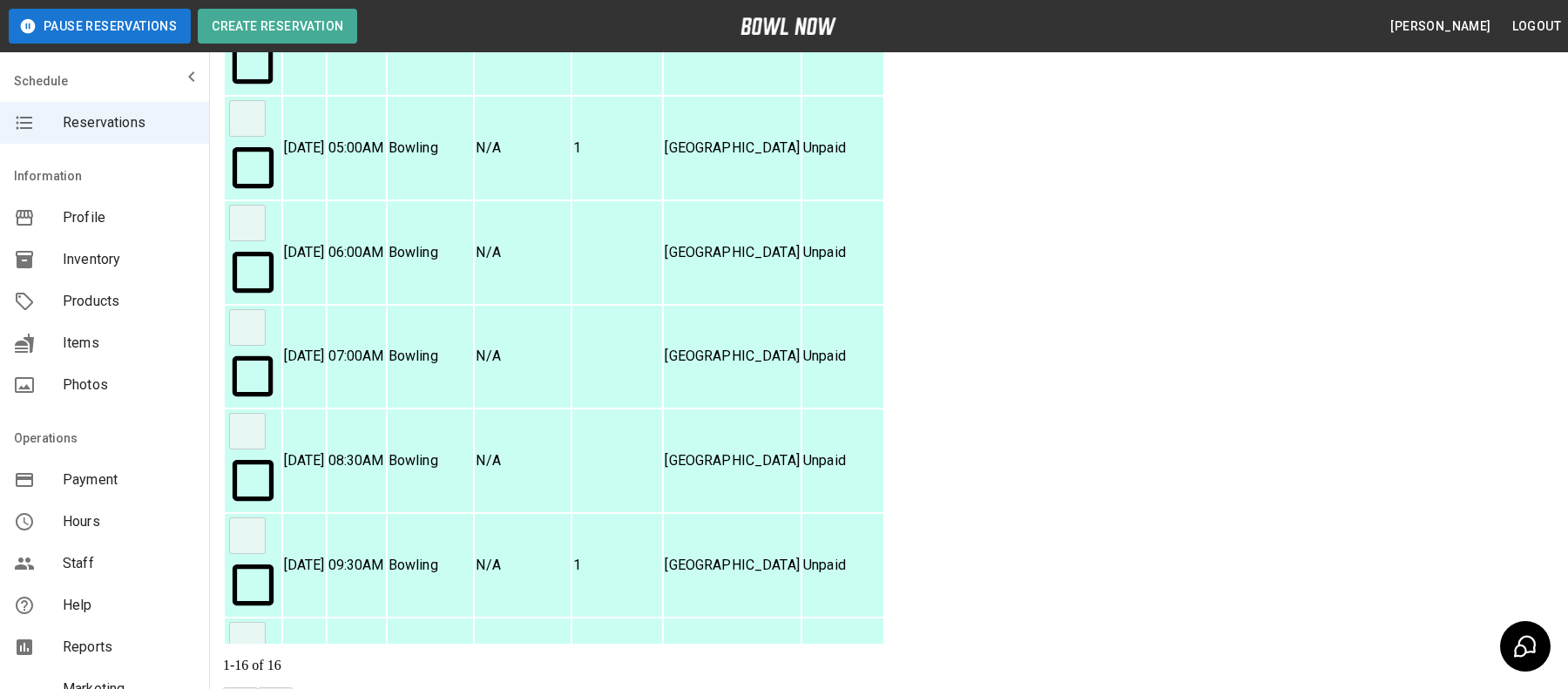
scroll to position [166, 0]
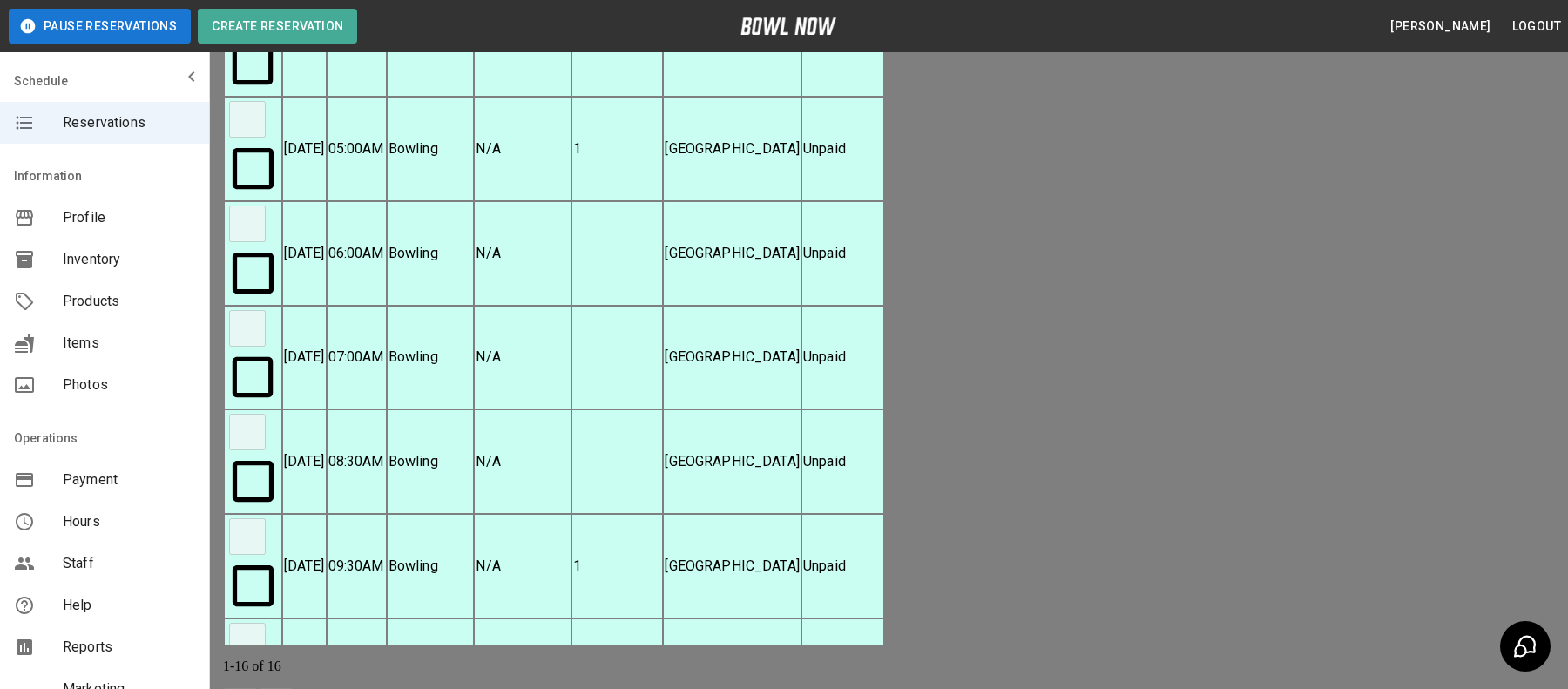
scroll to position [27, 0]
click at [1179, 370] on div at bounding box center [784, 344] width 1568 height 689
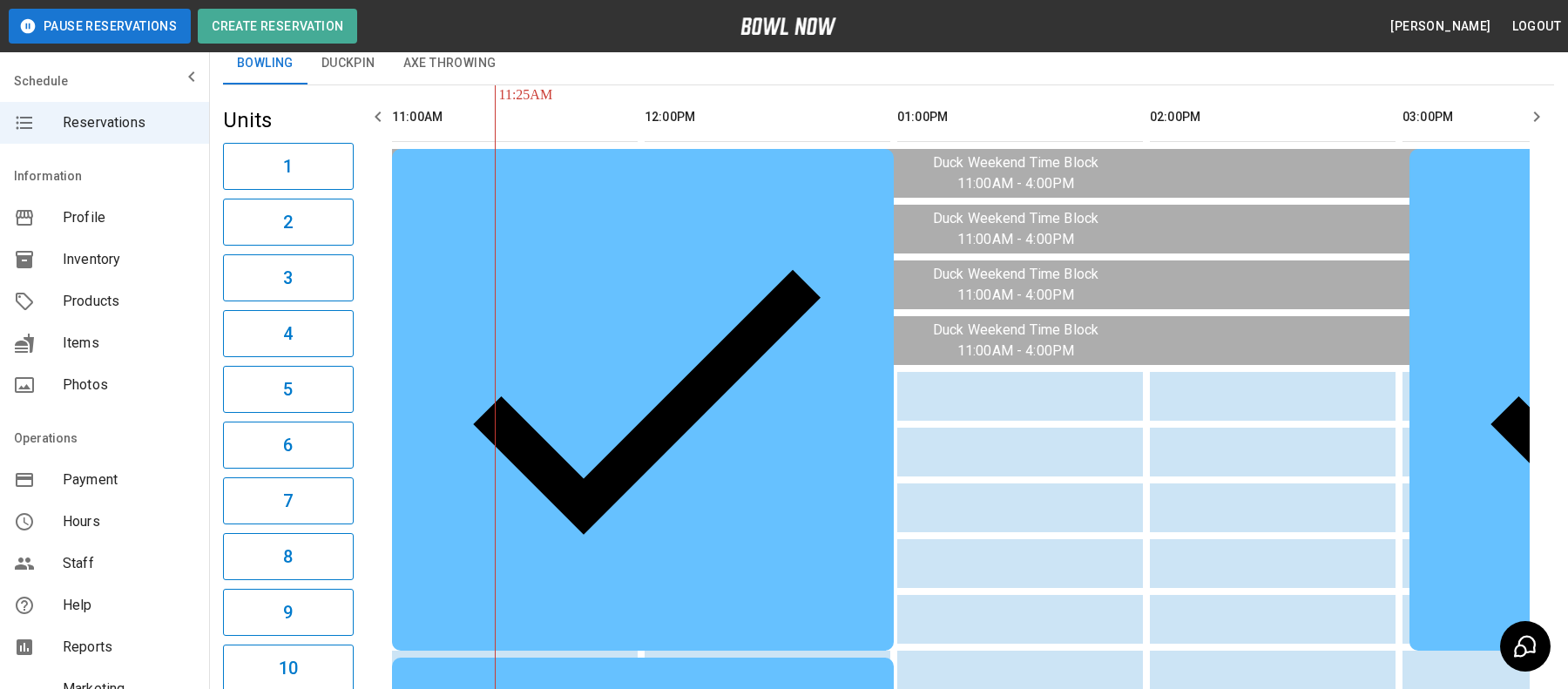
scroll to position [125, 0]
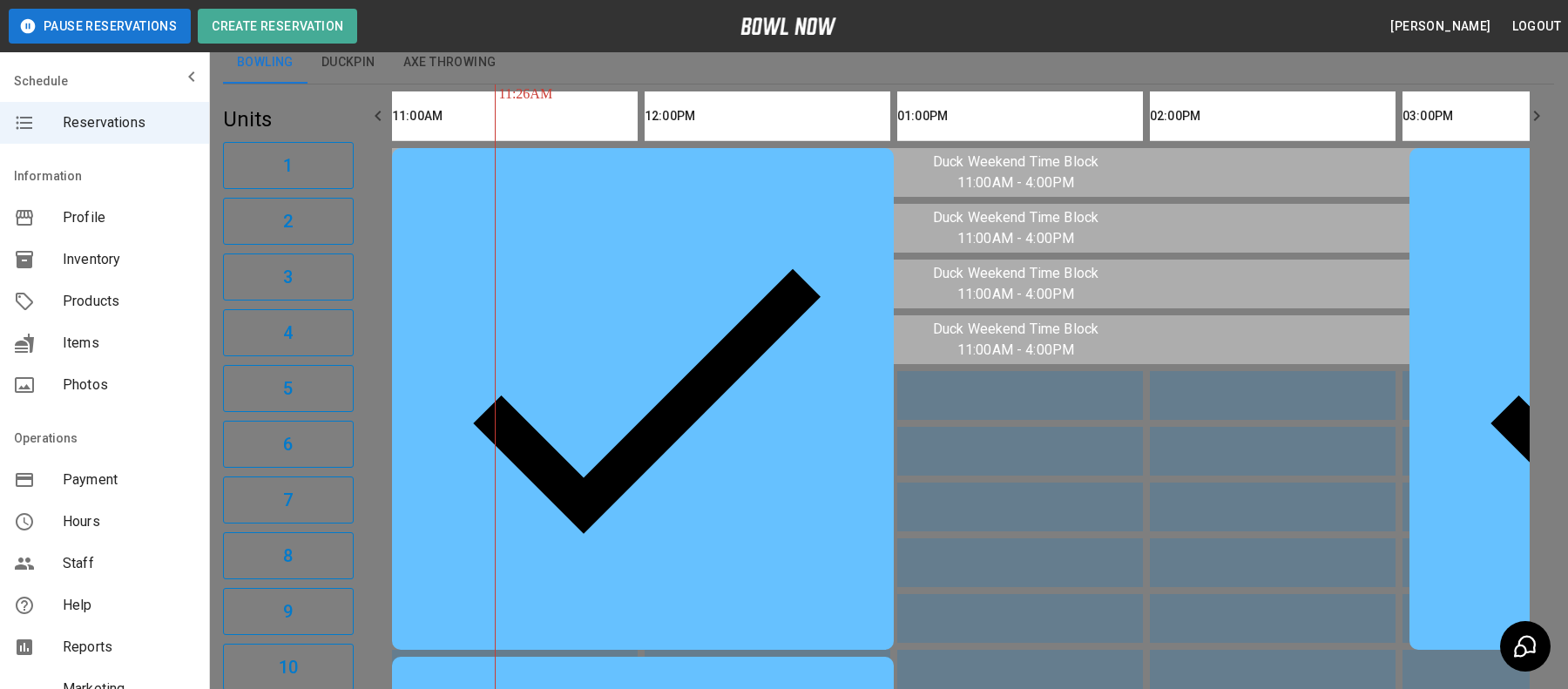
scroll to position [1047, 0]
click at [1147, 335] on div at bounding box center [784, 344] width 1568 height 689
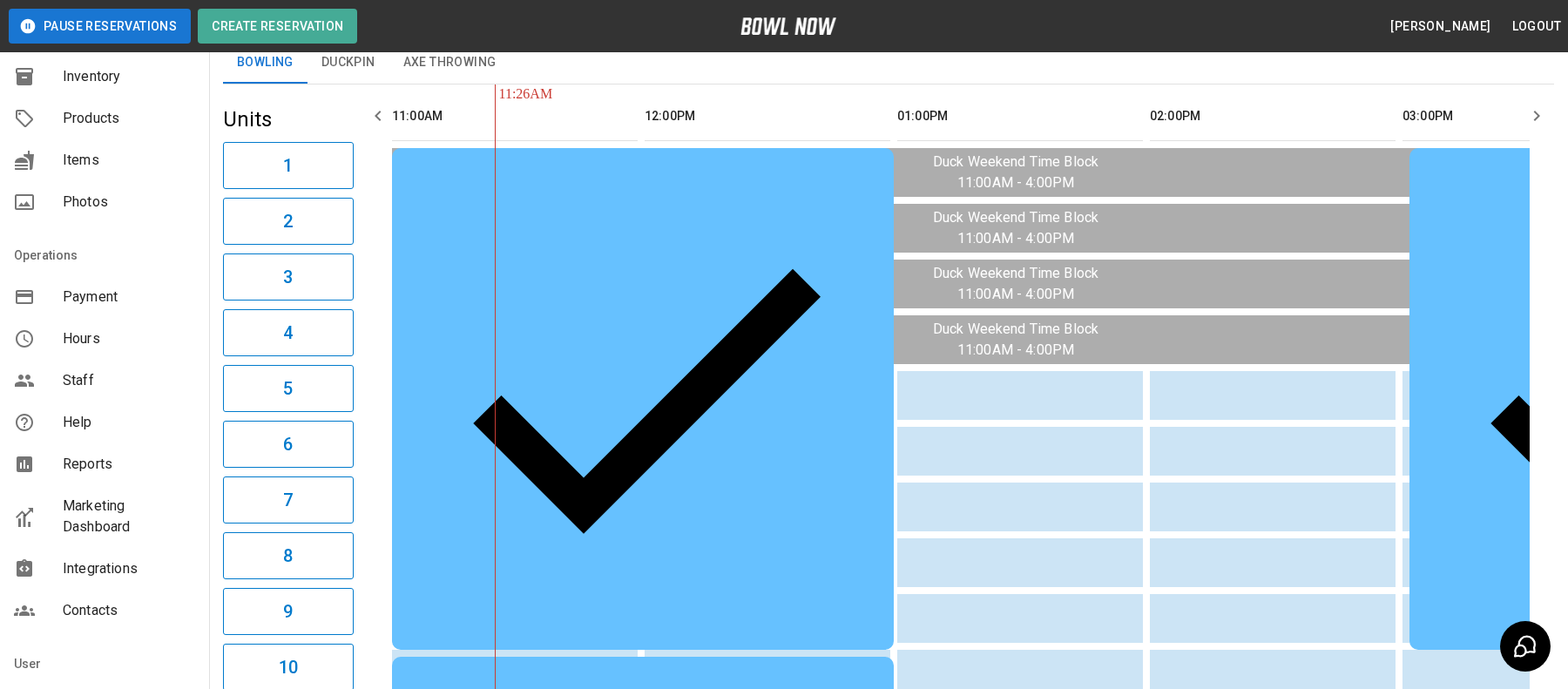
scroll to position [181, 0]
click at [117, 398] on div "Staff" at bounding box center [104, 382] width 209 height 42
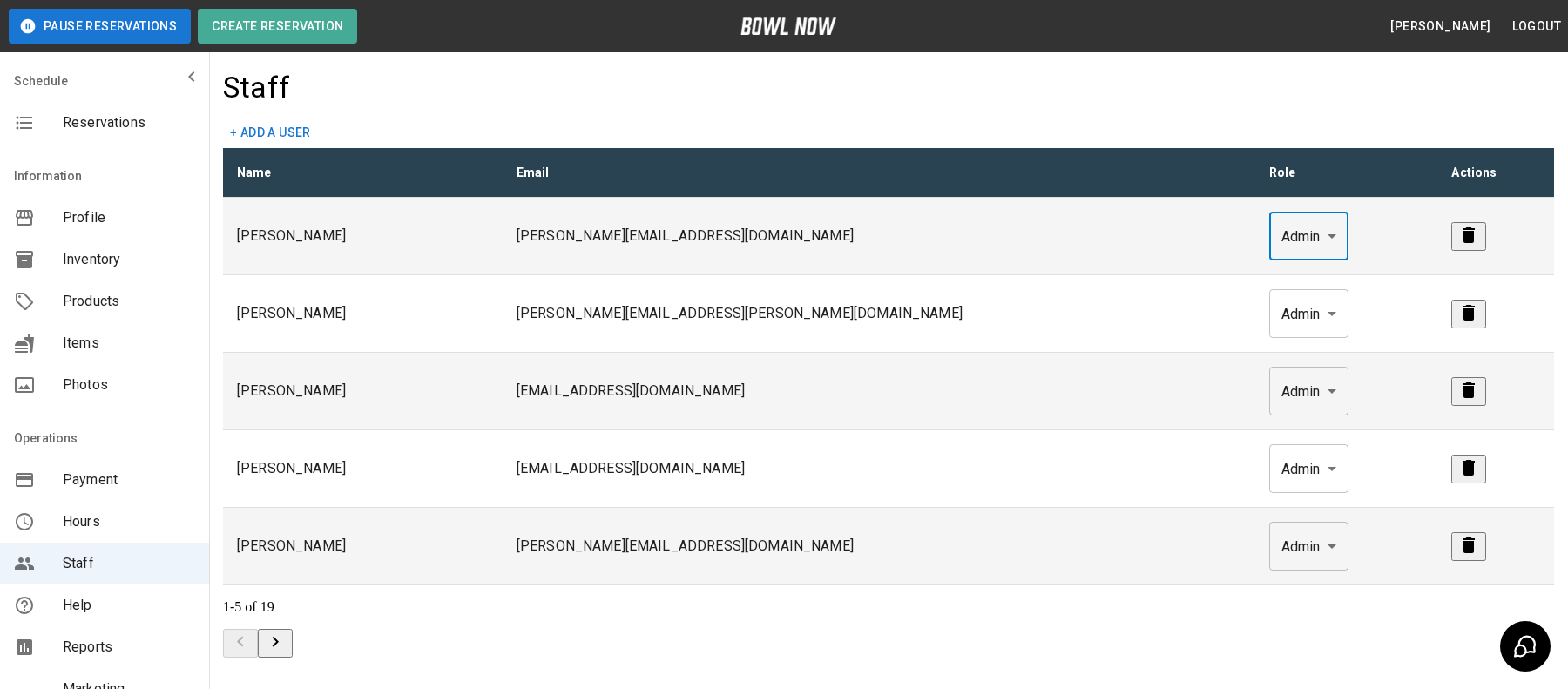
click at [1160, 235] on body "Pause Reservations Create Reservation Bradey Powell Logout Schedule Reservation…" at bounding box center [784, 405] width 1568 height 811
click at [105, 113] on span "Reservations" at bounding box center [128, 123] width 132 height 21
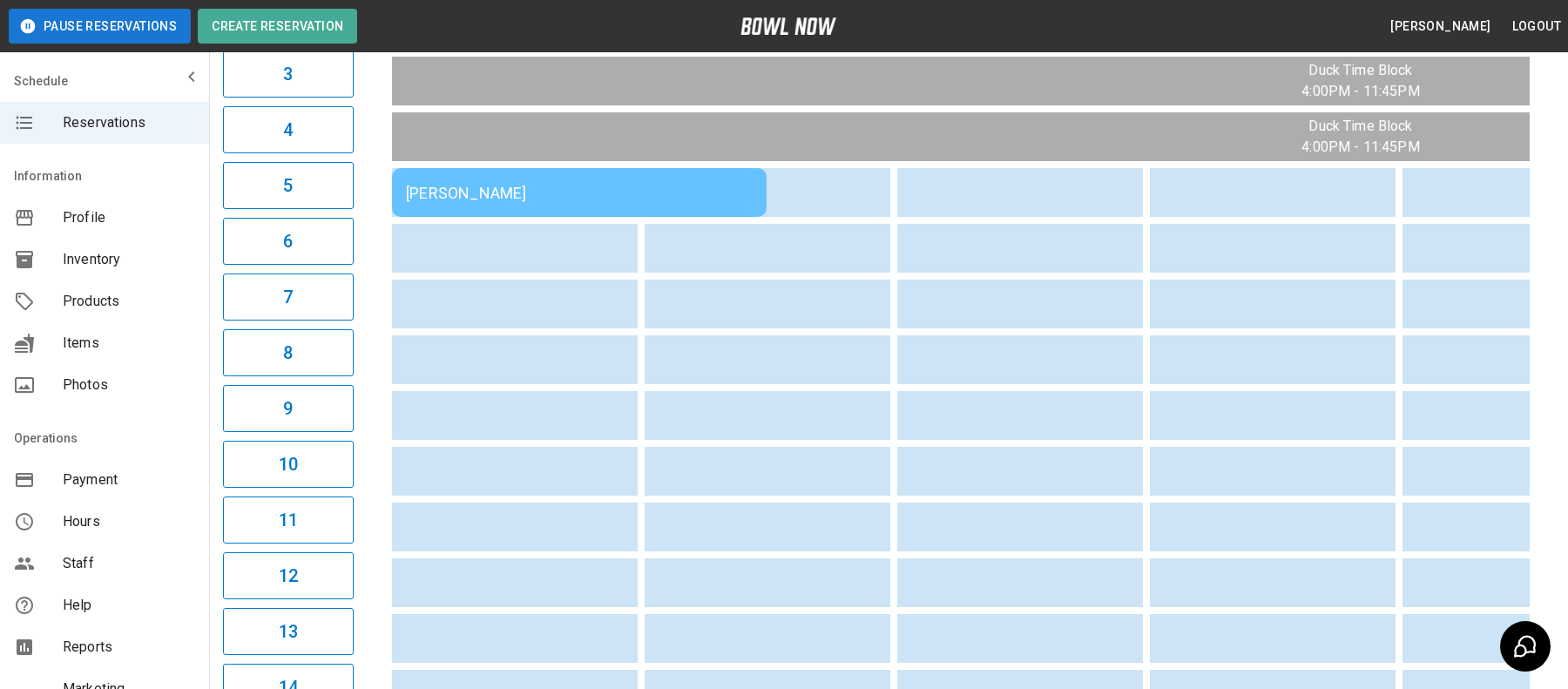
scroll to position [290, 0]
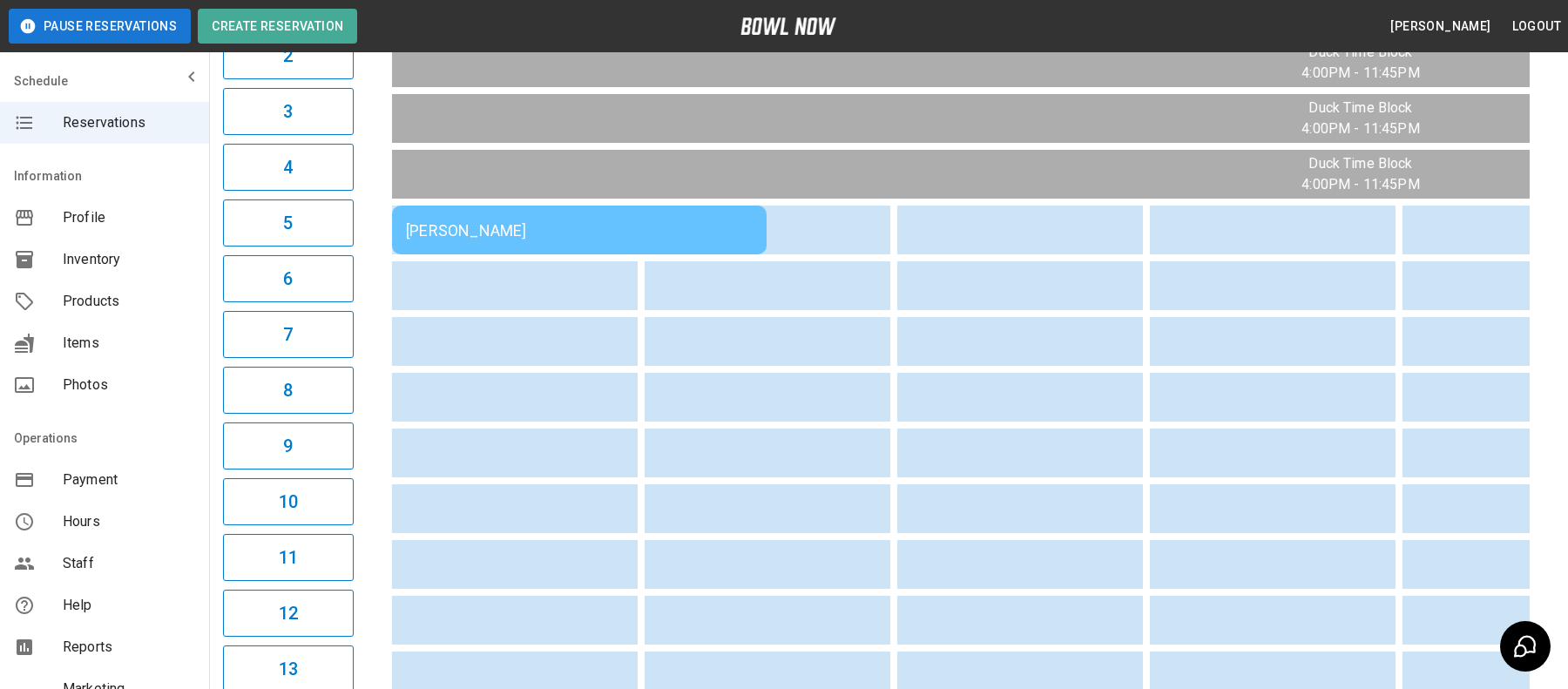
click at [675, 222] on div "Nathan Fedor" at bounding box center [580, 231] width 347 height 19
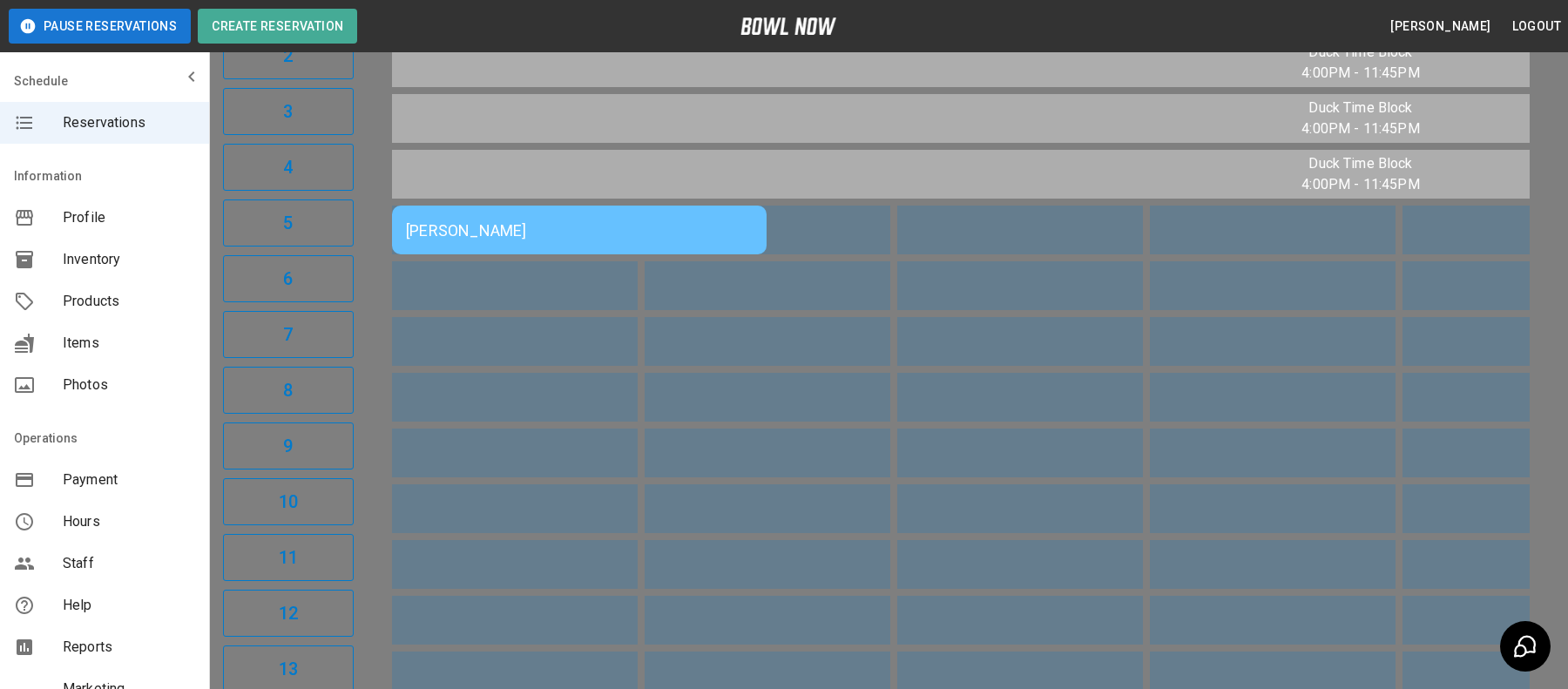
scroll to position [709, 0]
click at [367, 347] on div at bounding box center [784, 344] width 1568 height 689
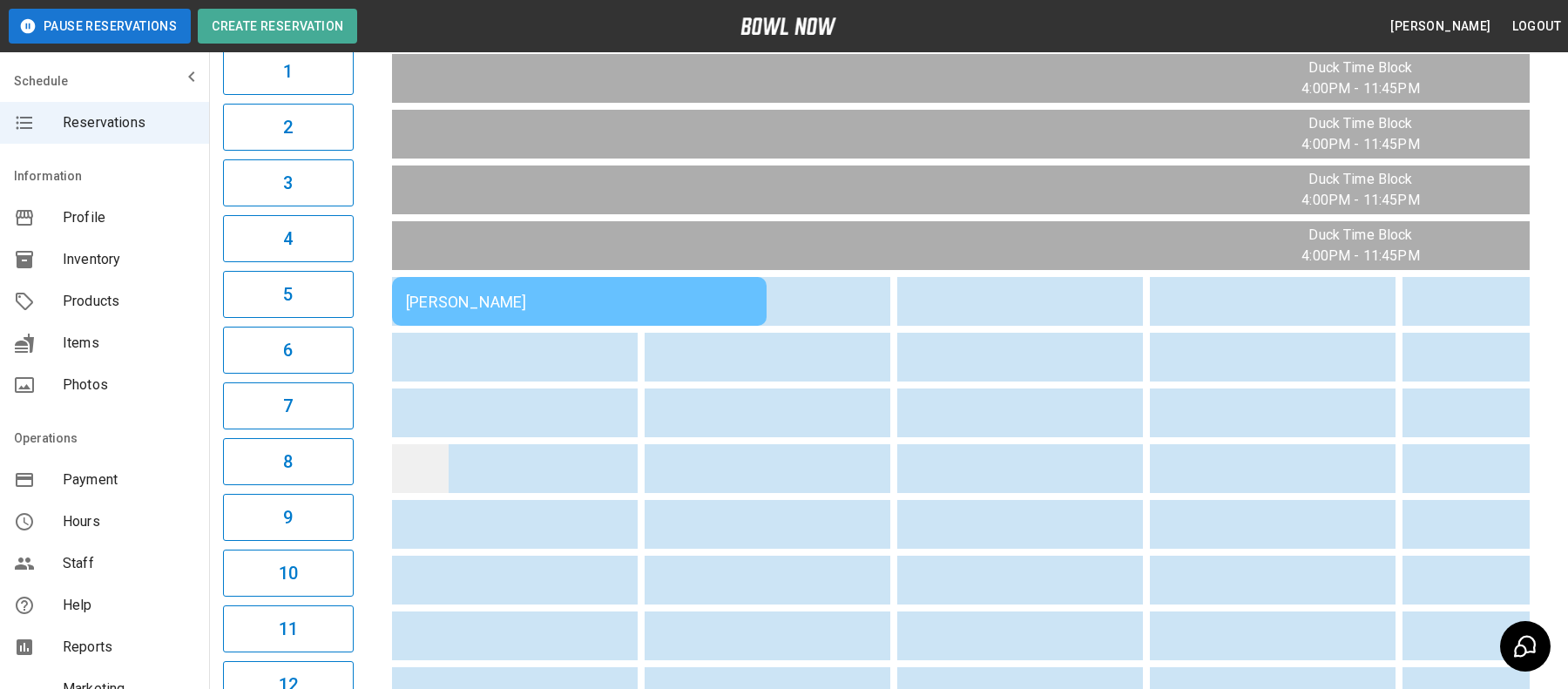
scroll to position [210, 0]
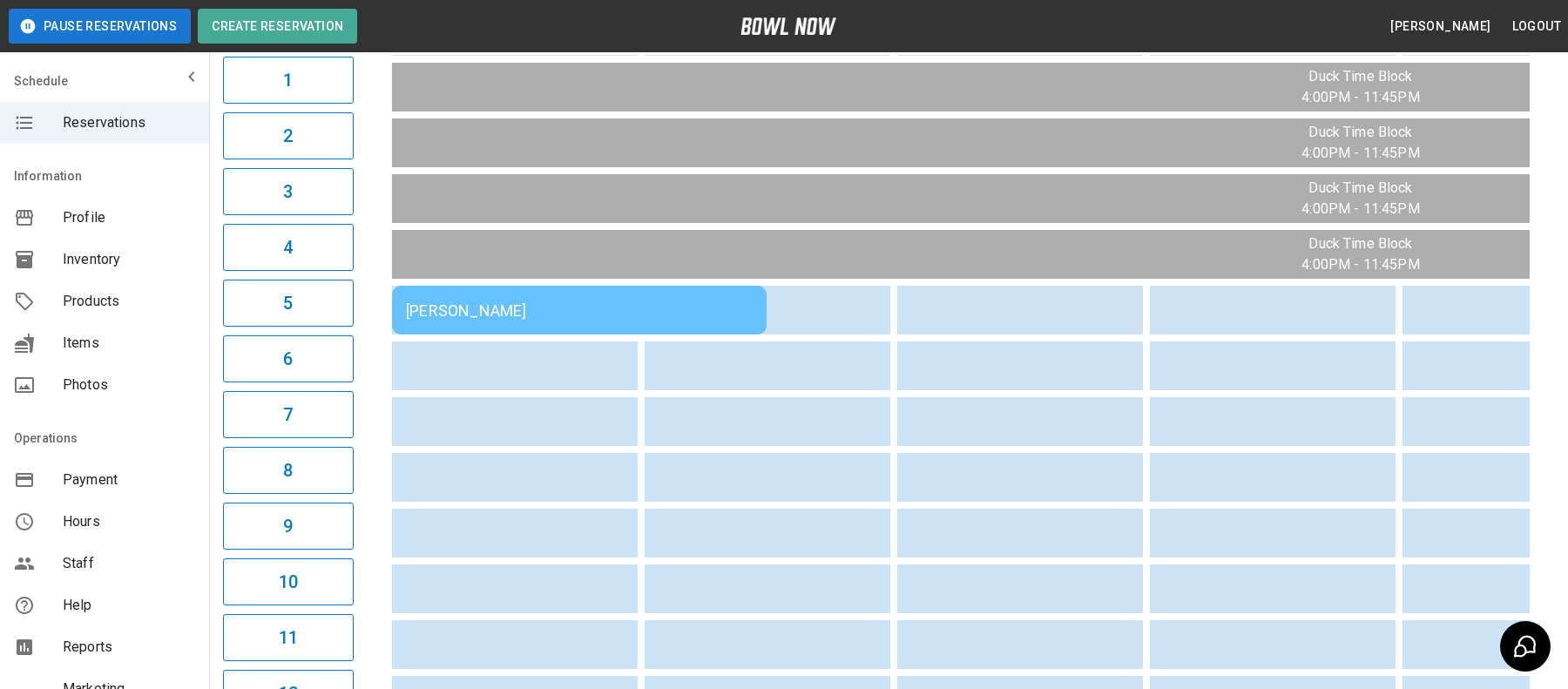
click at [577, 294] on td "Nathan Fedor" at bounding box center [579, 310] width 374 height 49
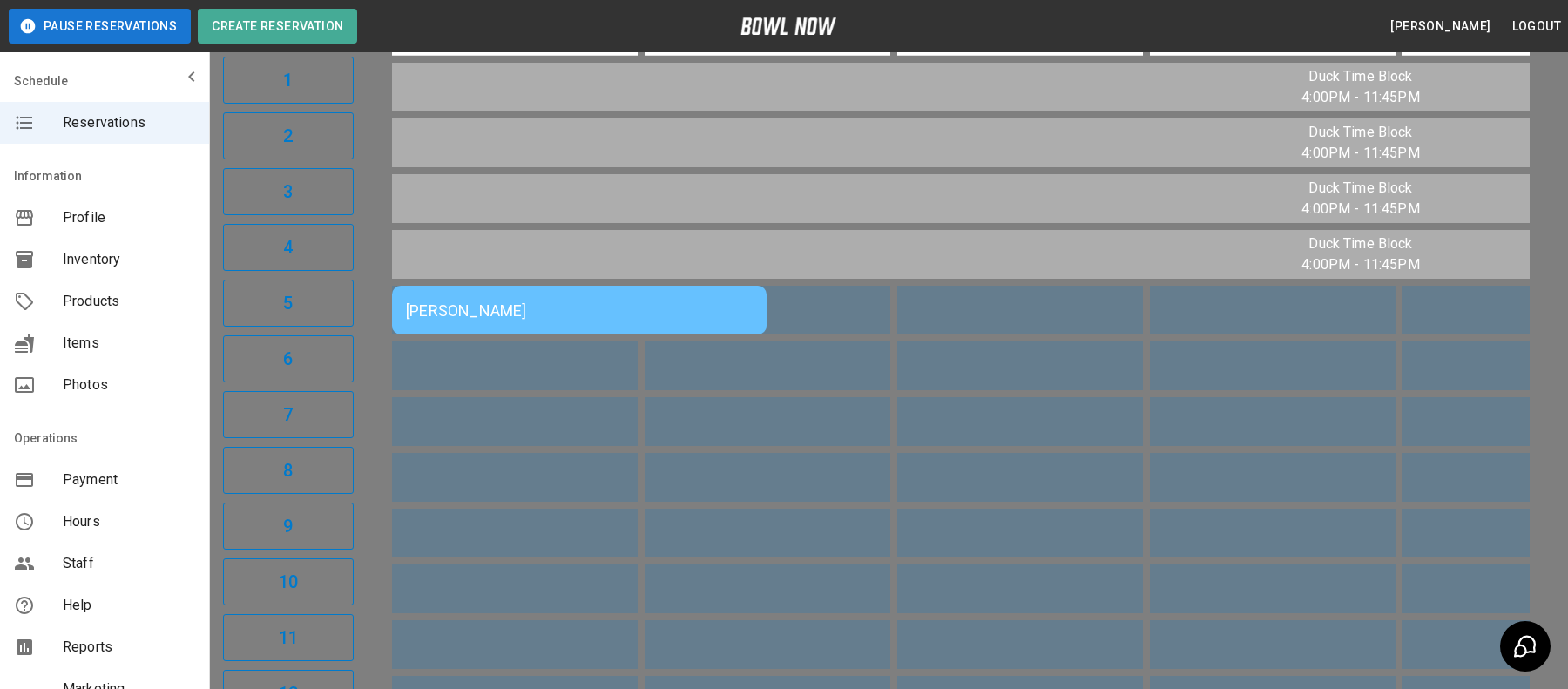
scroll to position [625, 0]
click at [1236, 394] on div at bounding box center [784, 344] width 1568 height 689
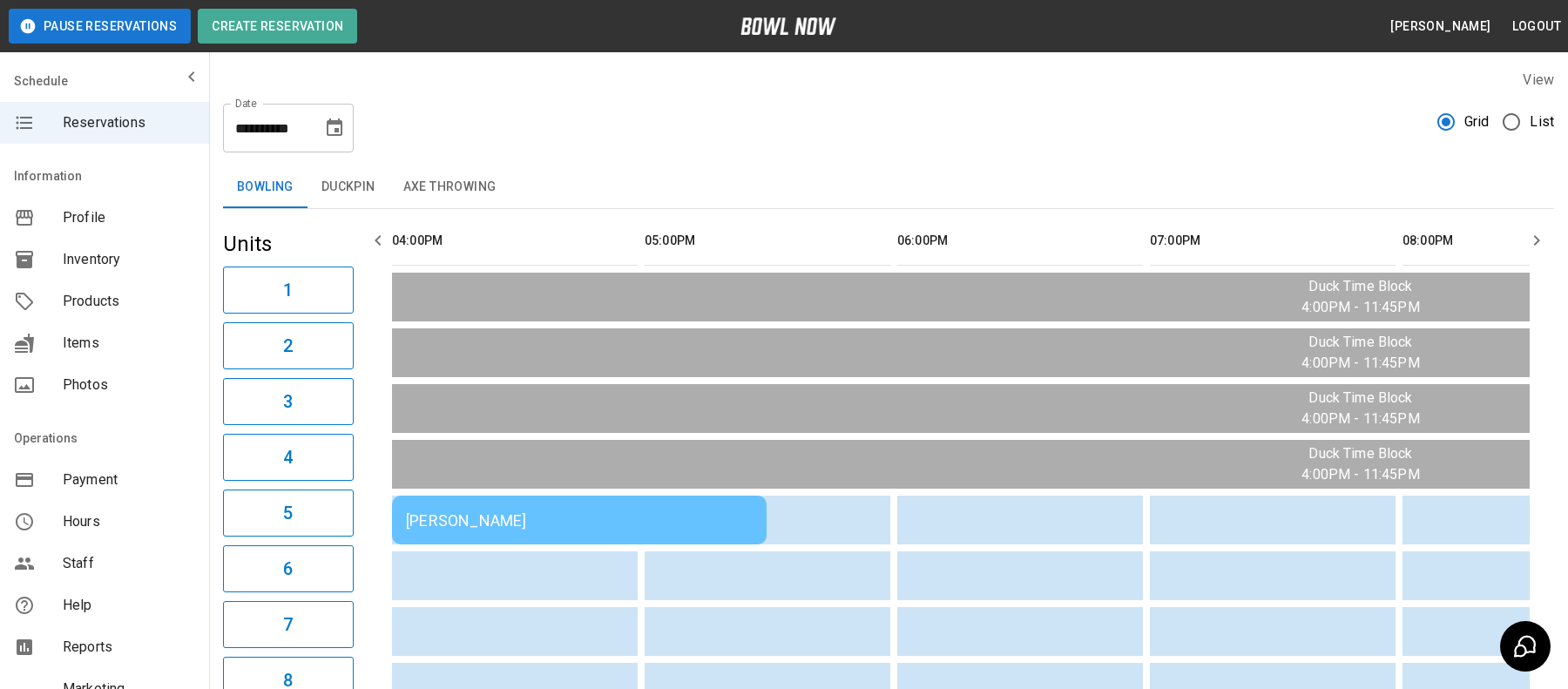
scroll to position [313, 0]
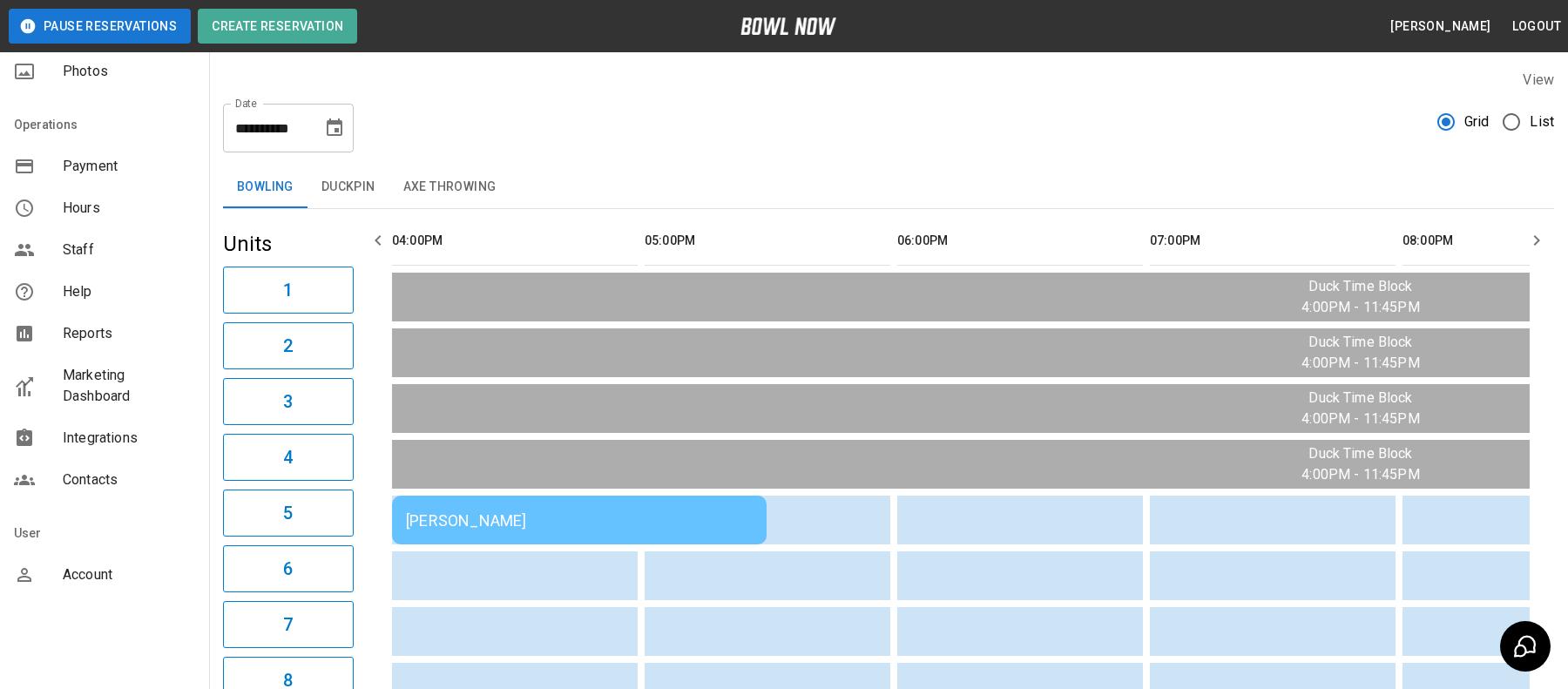
click at [107, 565] on span "Account" at bounding box center [128, 575] width 132 height 21
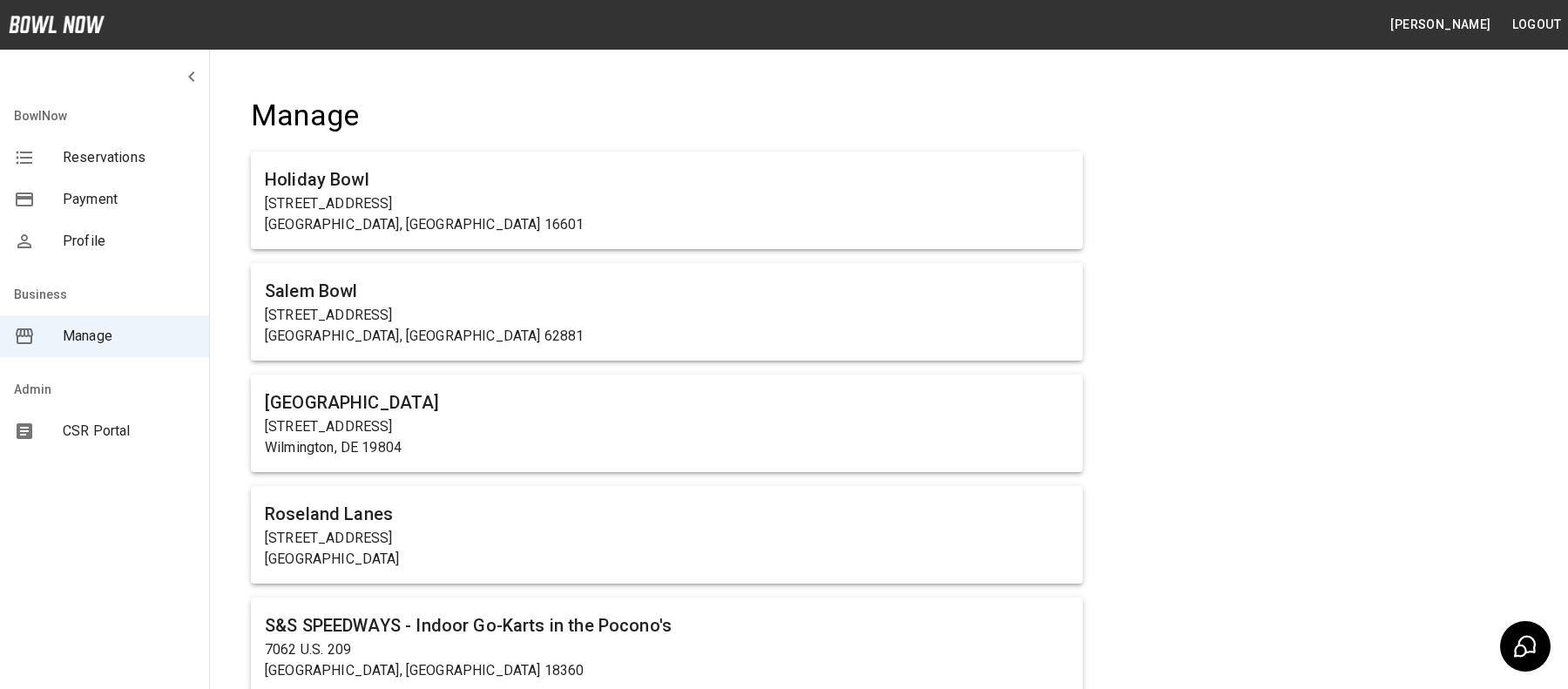
scroll to position [11759, 0]
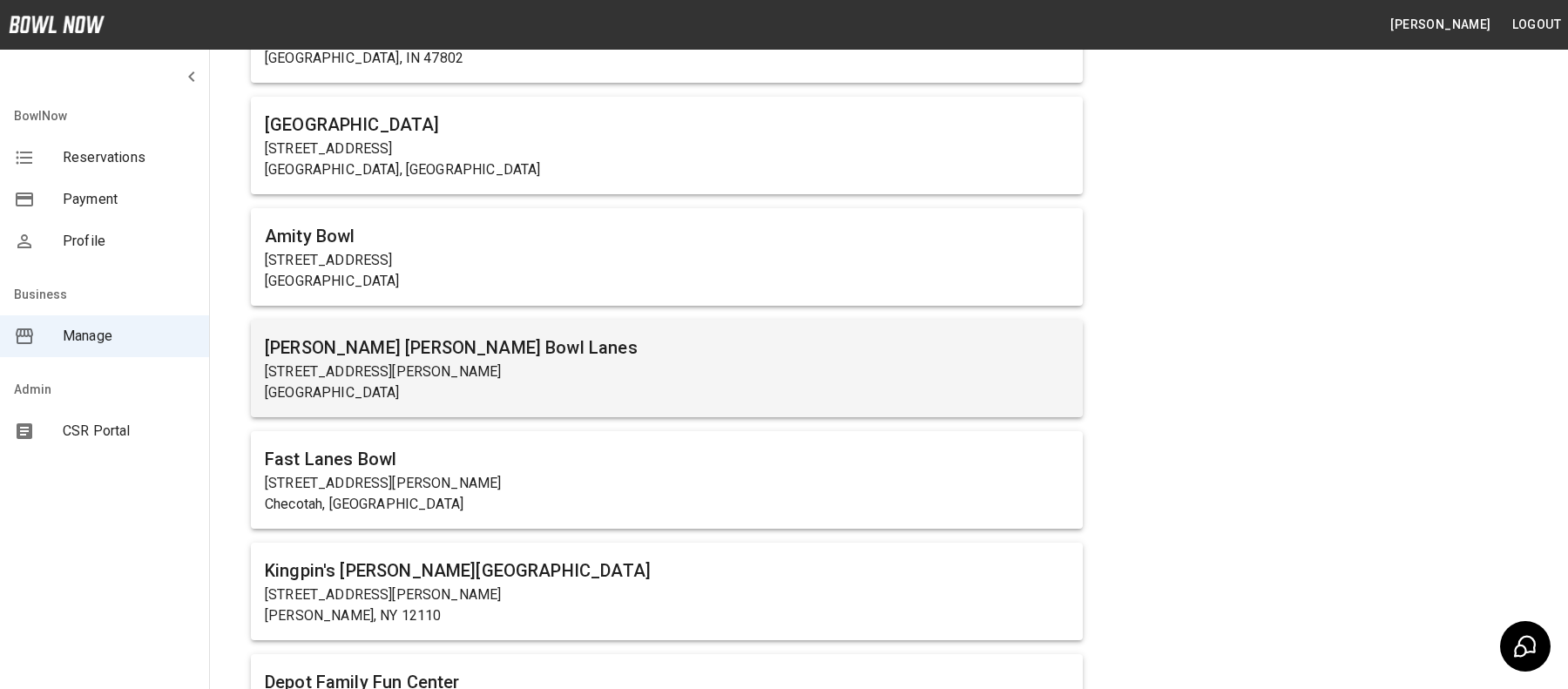
click at [509, 362] on p "725 W Miller St" at bounding box center [666, 372] width 804 height 21
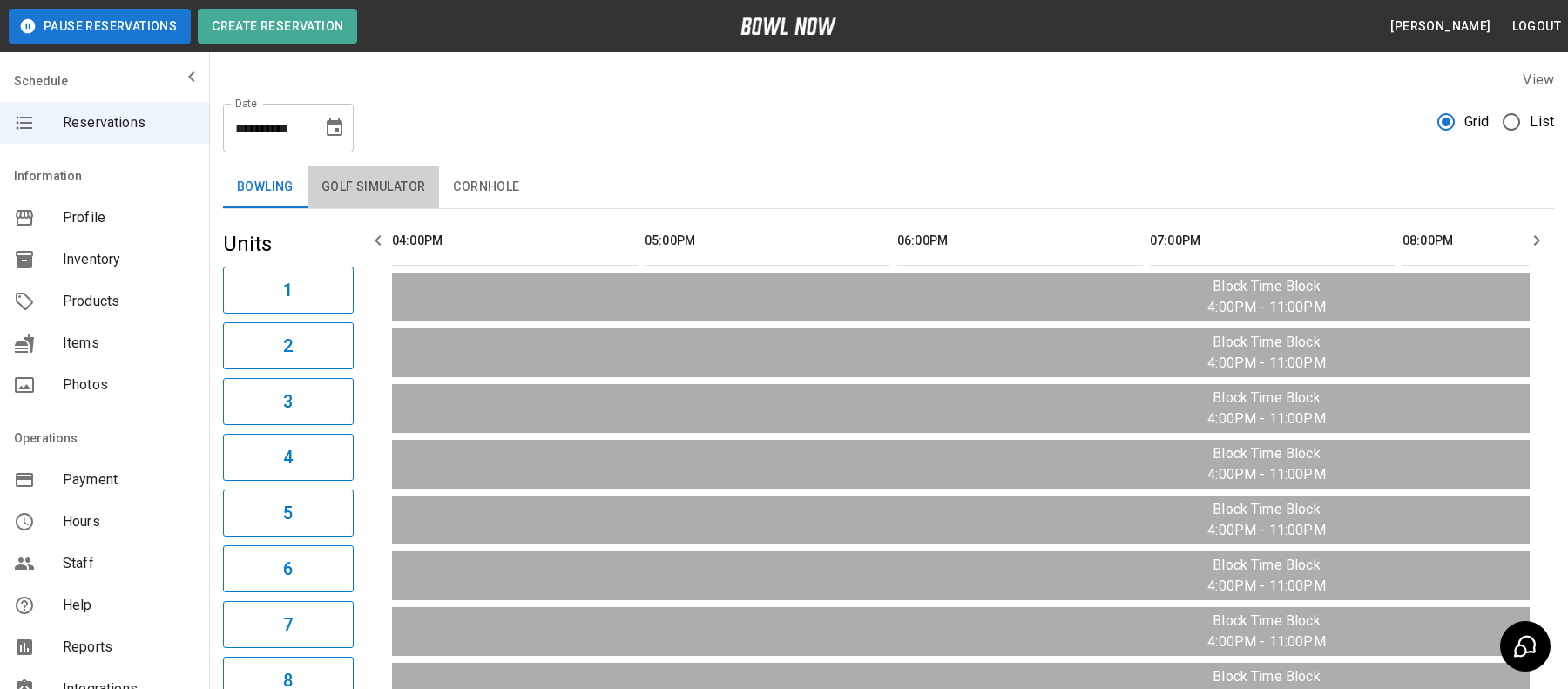
click at [373, 185] on button "Golf Simulator" at bounding box center [373, 187] width 132 height 42
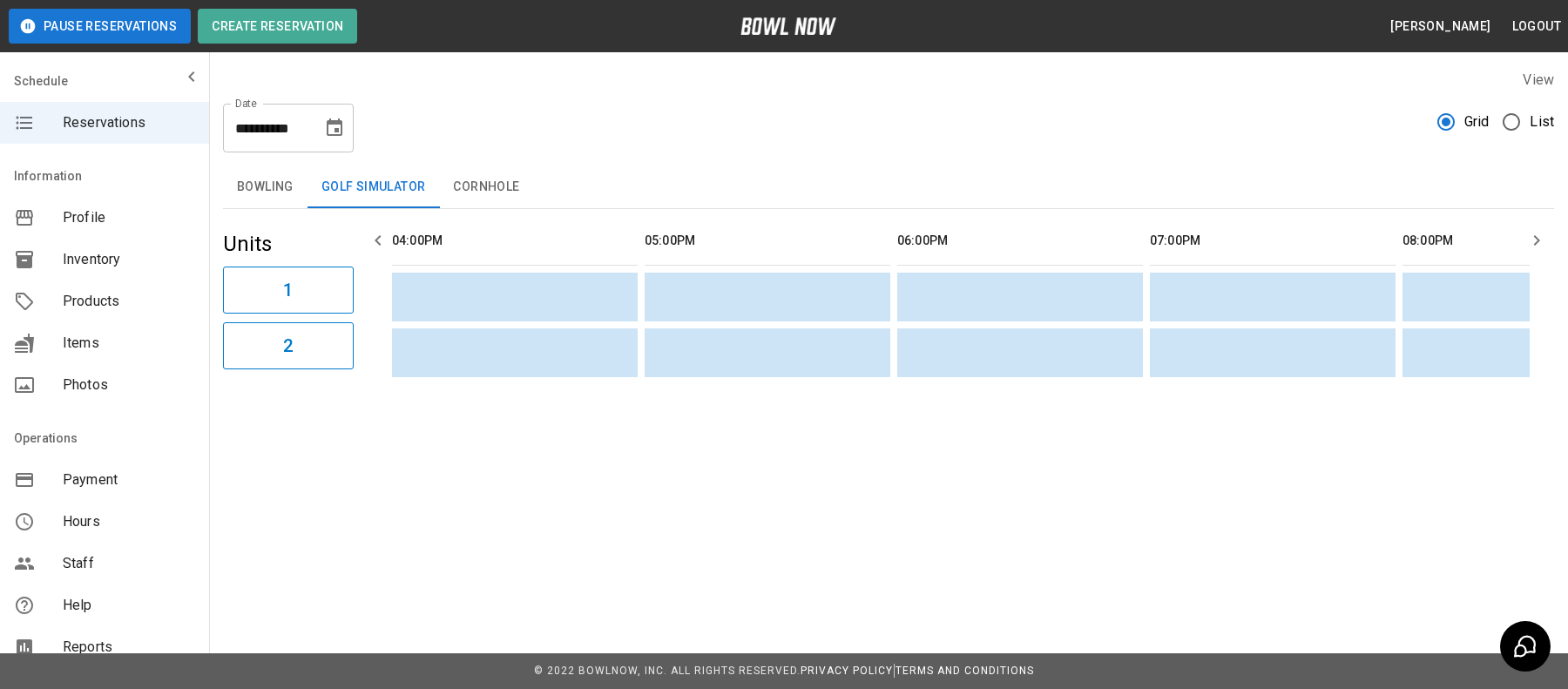
click at [279, 184] on button "Bowling" at bounding box center [265, 187] width 84 height 42
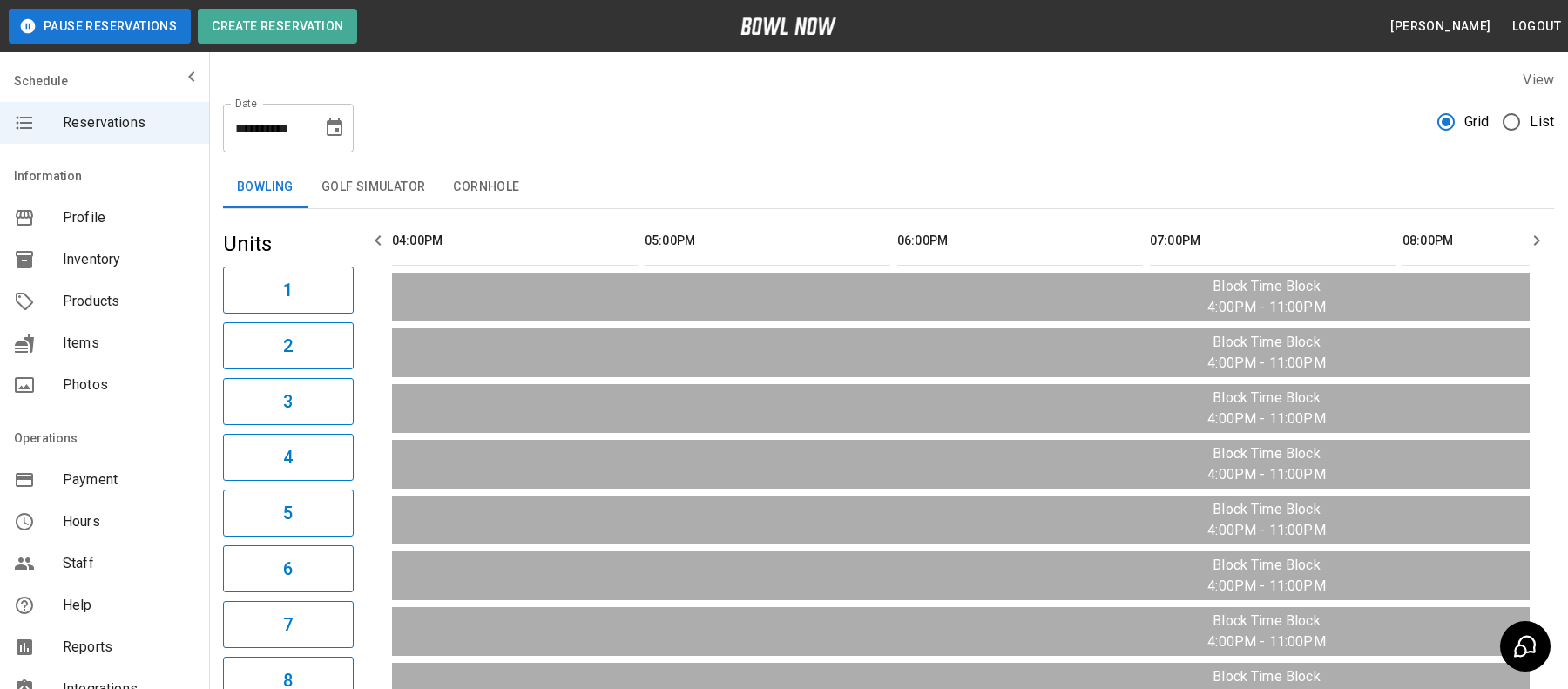
click at [346, 187] on button "Golf Simulator" at bounding box center [373, 187] width 132 height 42
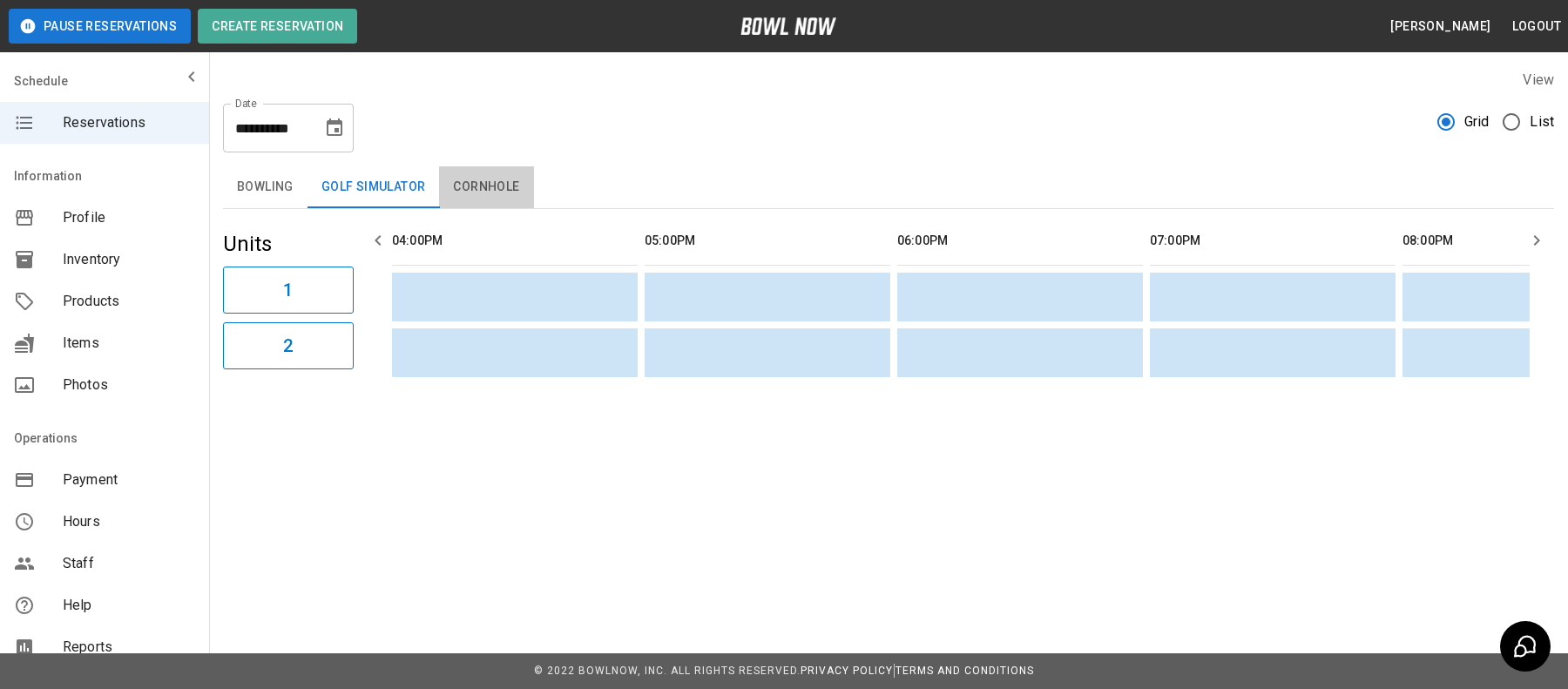
click at [462, 174] on button "Cornhole" at bounding box center [486, 187] width 94 height 42
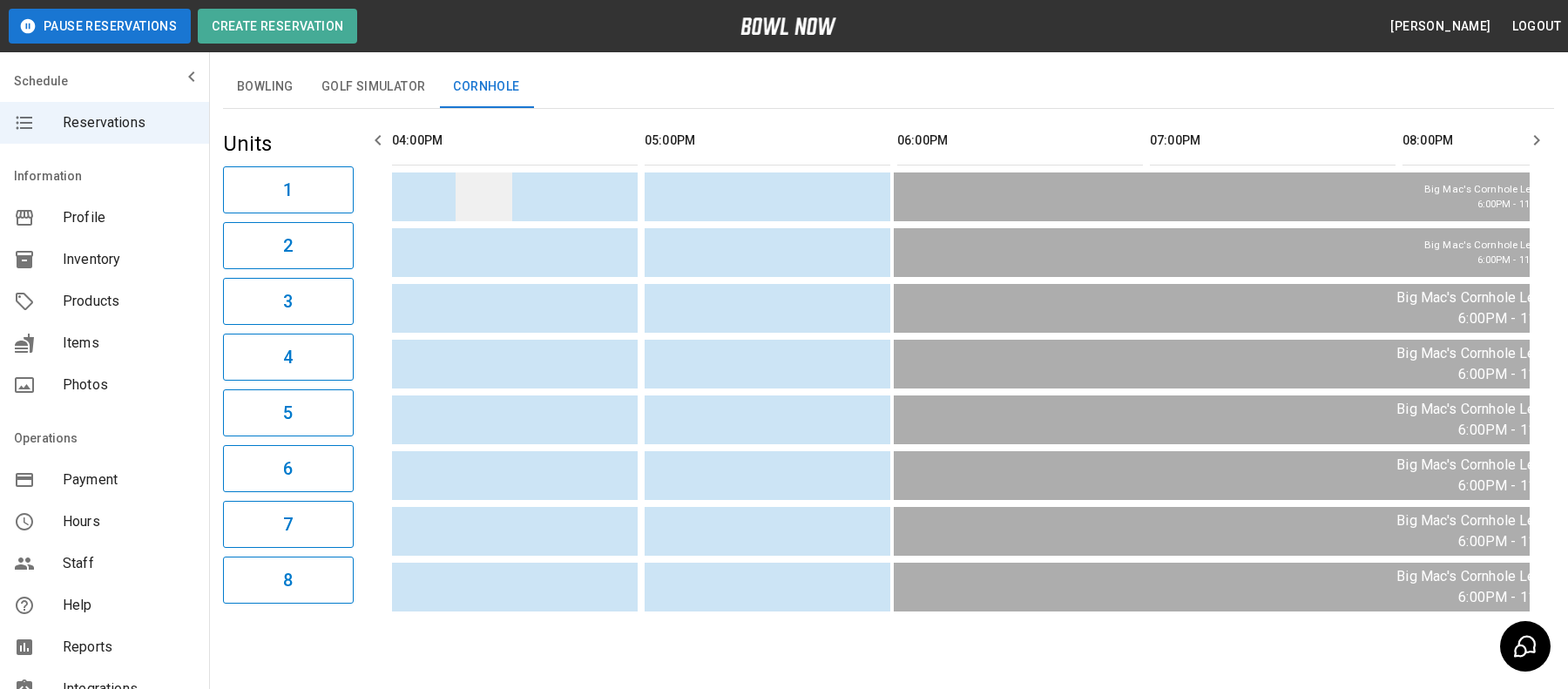
scroll to position [92, 0]
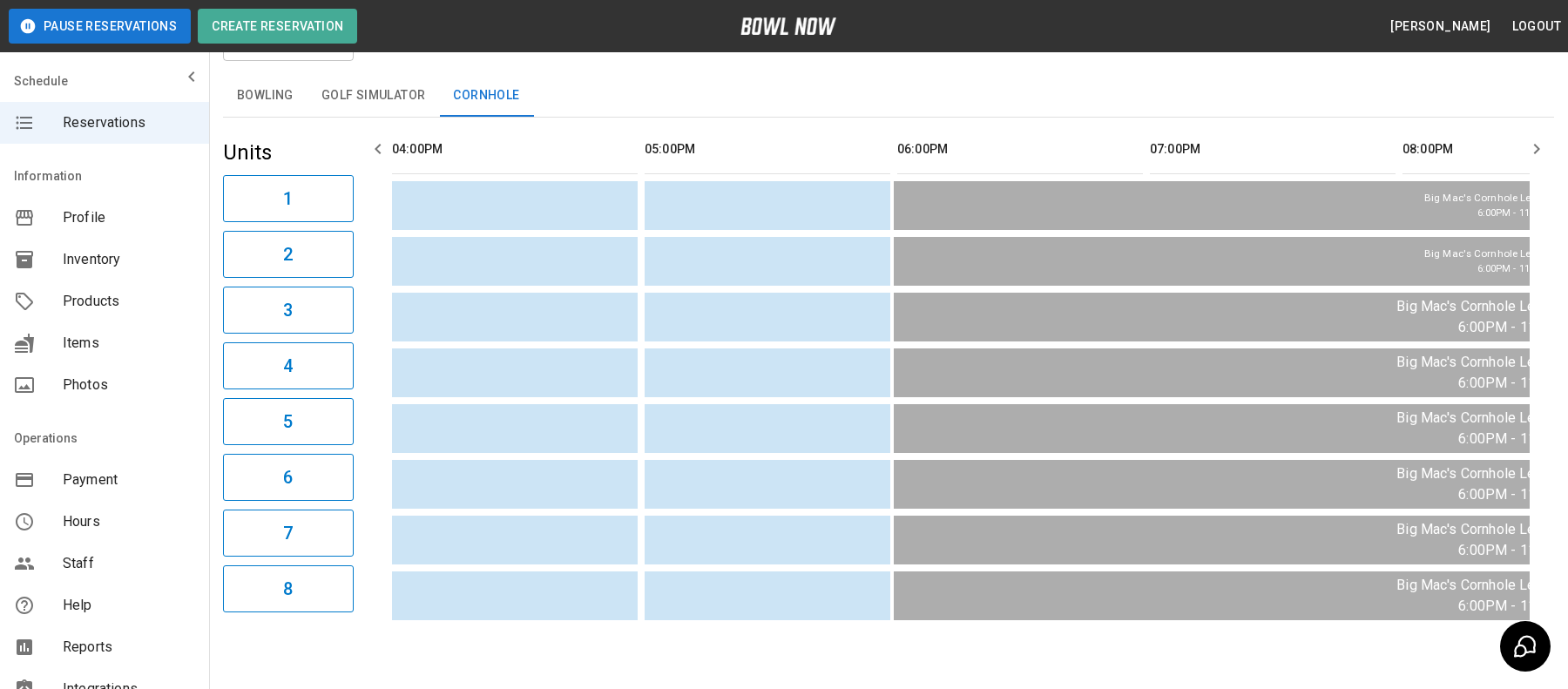
click at [284, 93] on button "Bowling" at bounding box center [265, 96] width 84 height 42
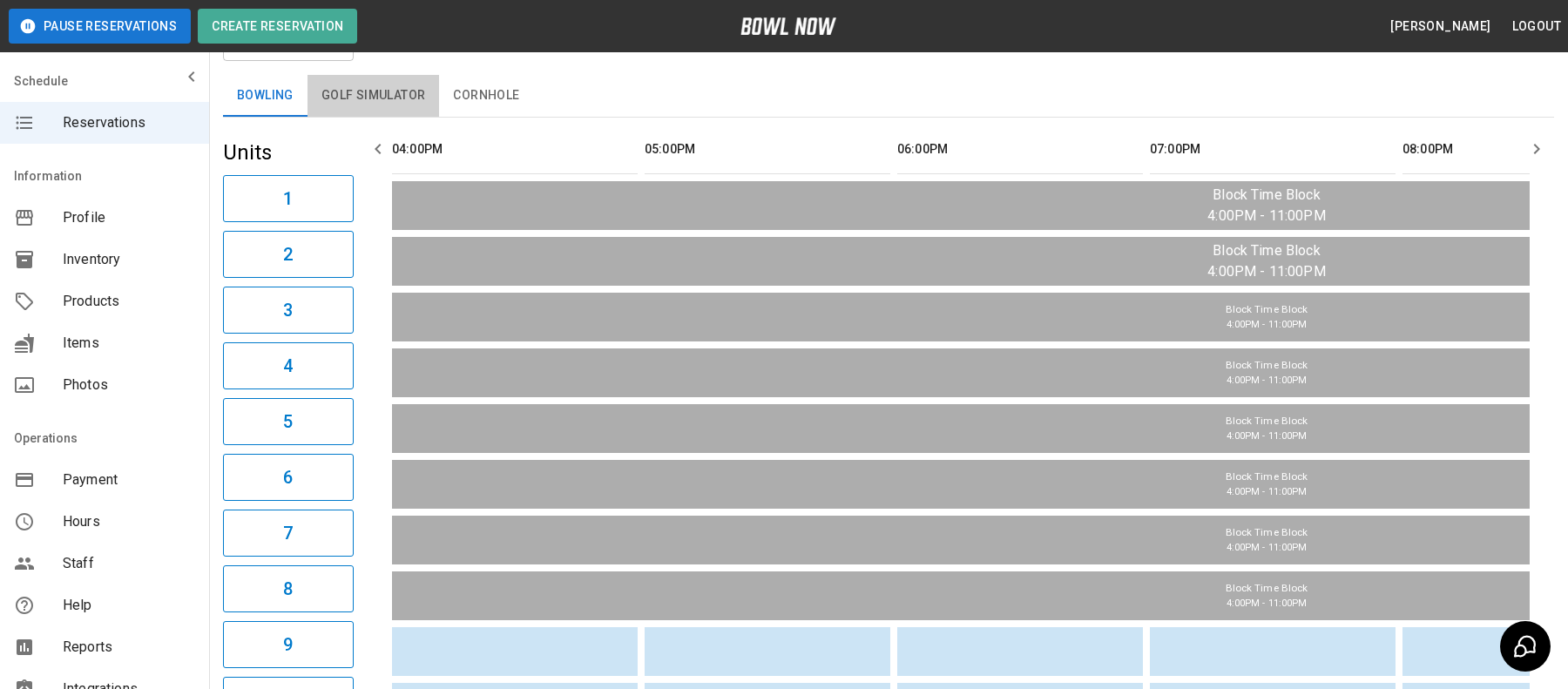
click at [352, 109] on button "Golf Simulator" at bounding box center [373, 96] width 132 height 42
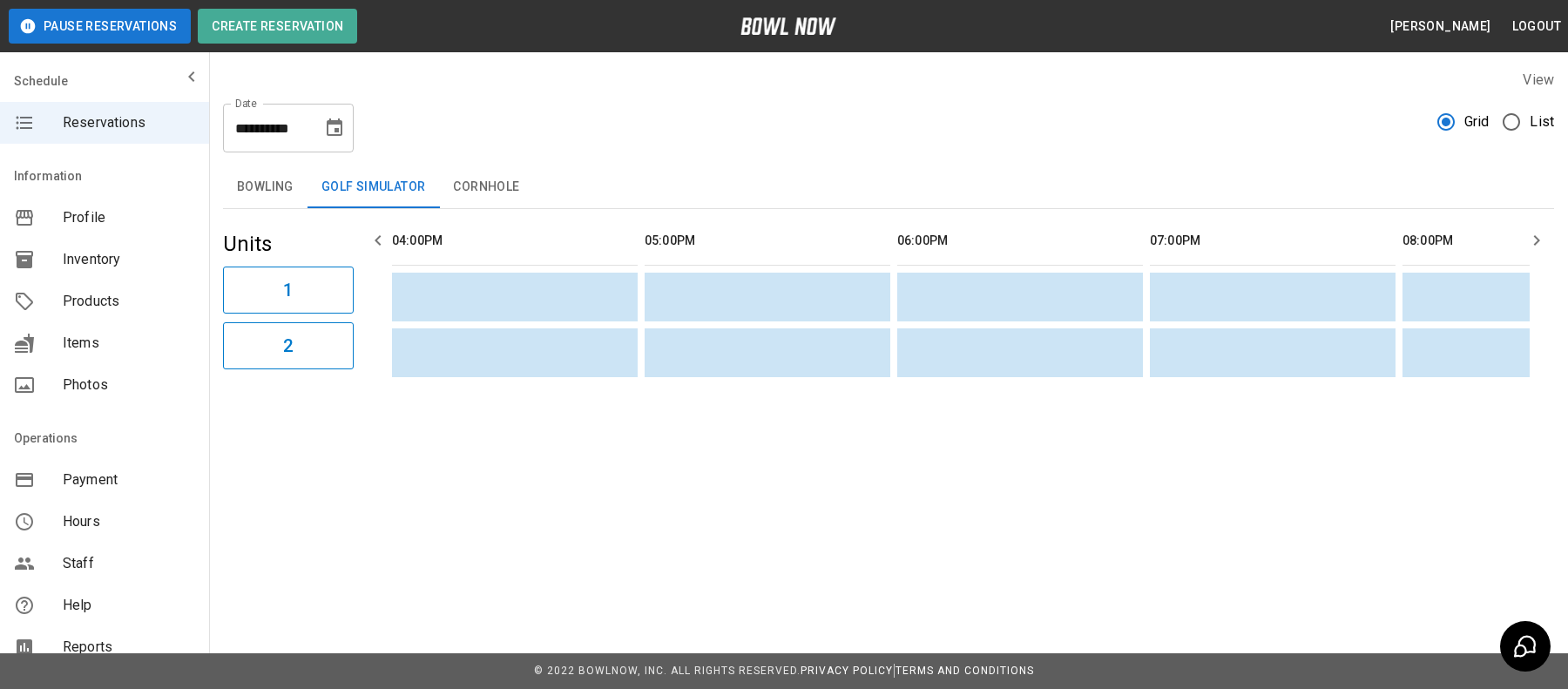
click at [508, 189] on button "Cornhole" at bounding box center [486, 187] width 94 height 42
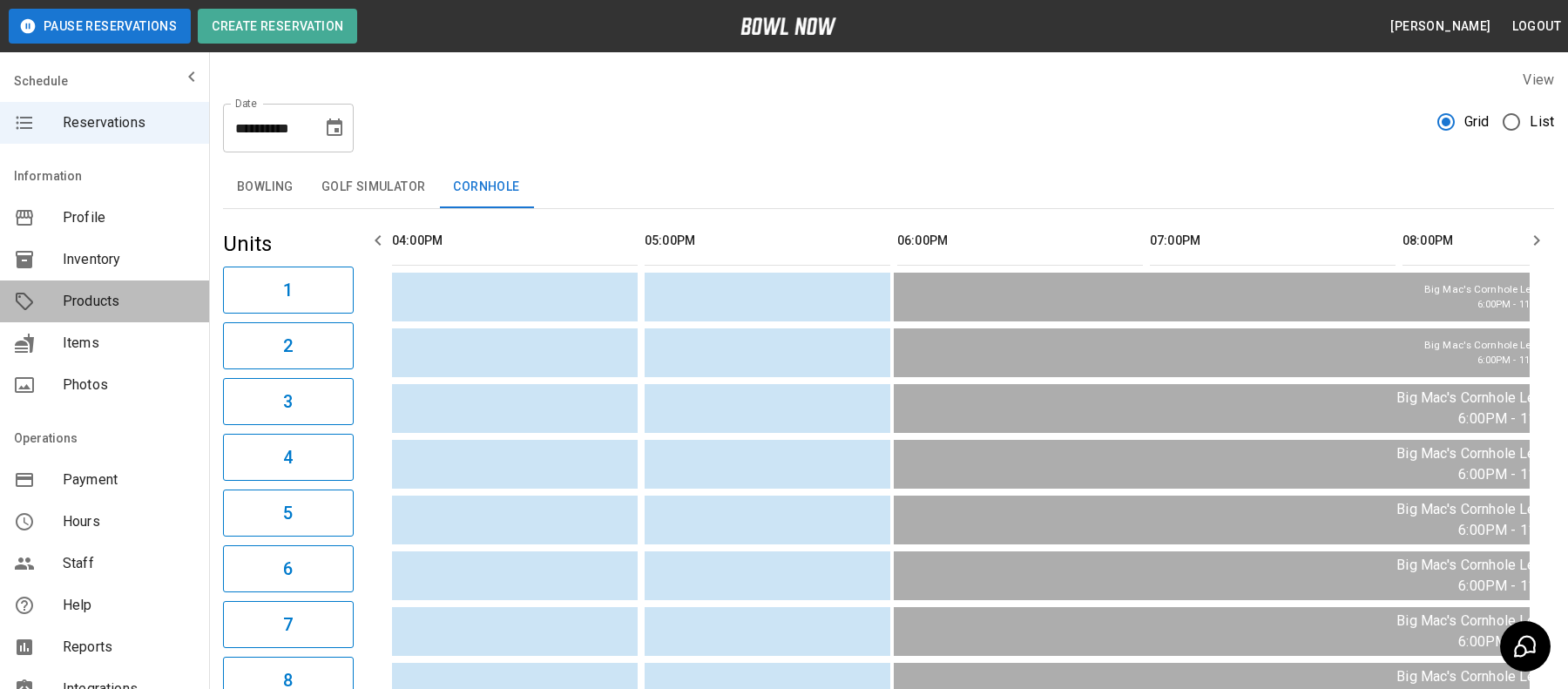
click at [186, 305] on span "Products" at bounding box center [128, 301] width 132 height 21
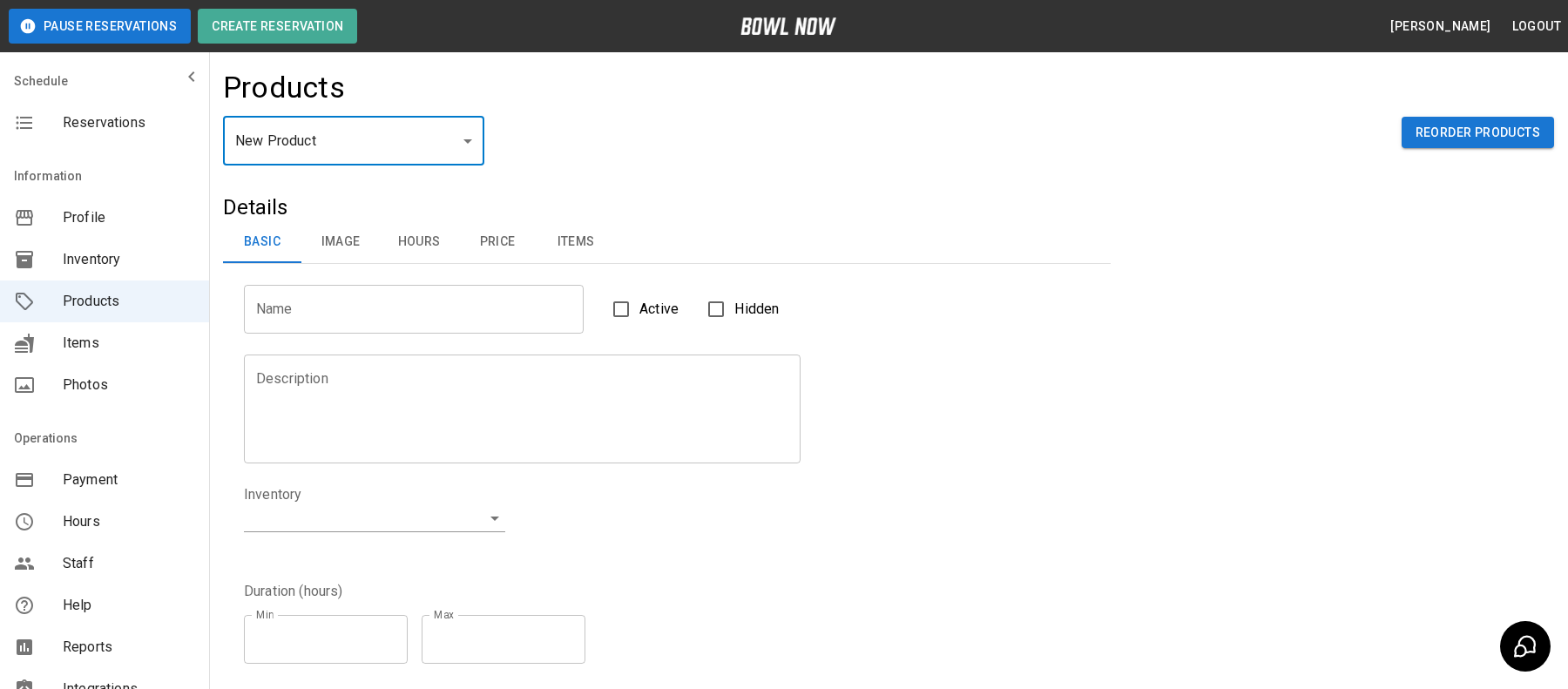
click at [400, 128] on body "Pause Reservations Create Reservation Bradey Powell Logout Schedule Reservation…" at bounding box center [784, 645] width 1568 height 1291
click at [155, 262] on span "Inventory" at bounding box center [128, 260] width 132 height 21
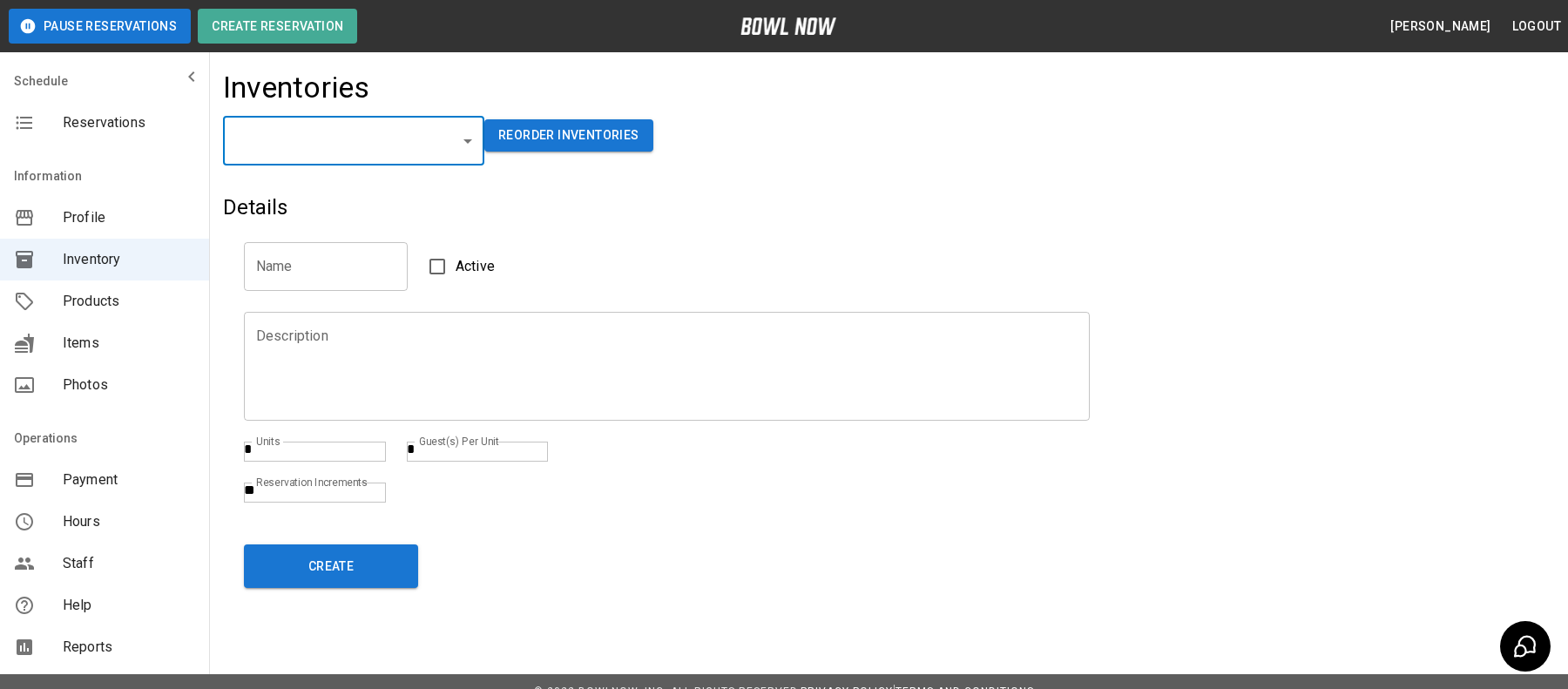
click at [362, 163] on body "Pause Reservations Create Reservation Bradey Powell Logout Schedule Reservation…" at bounding box center [784, 393] width 1568 height 786
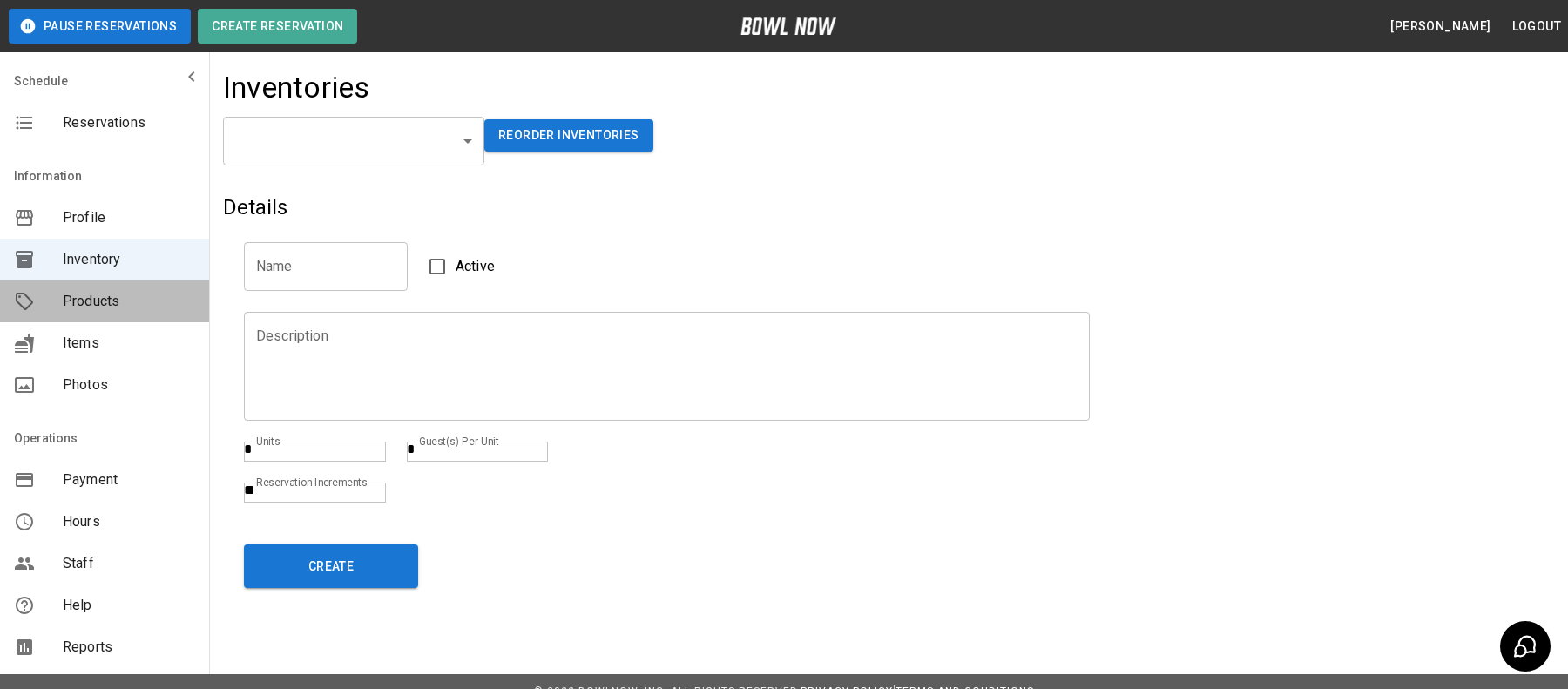
click at [145, 303] on span "Products" at bounding box center [128, 301] width 132 height 21
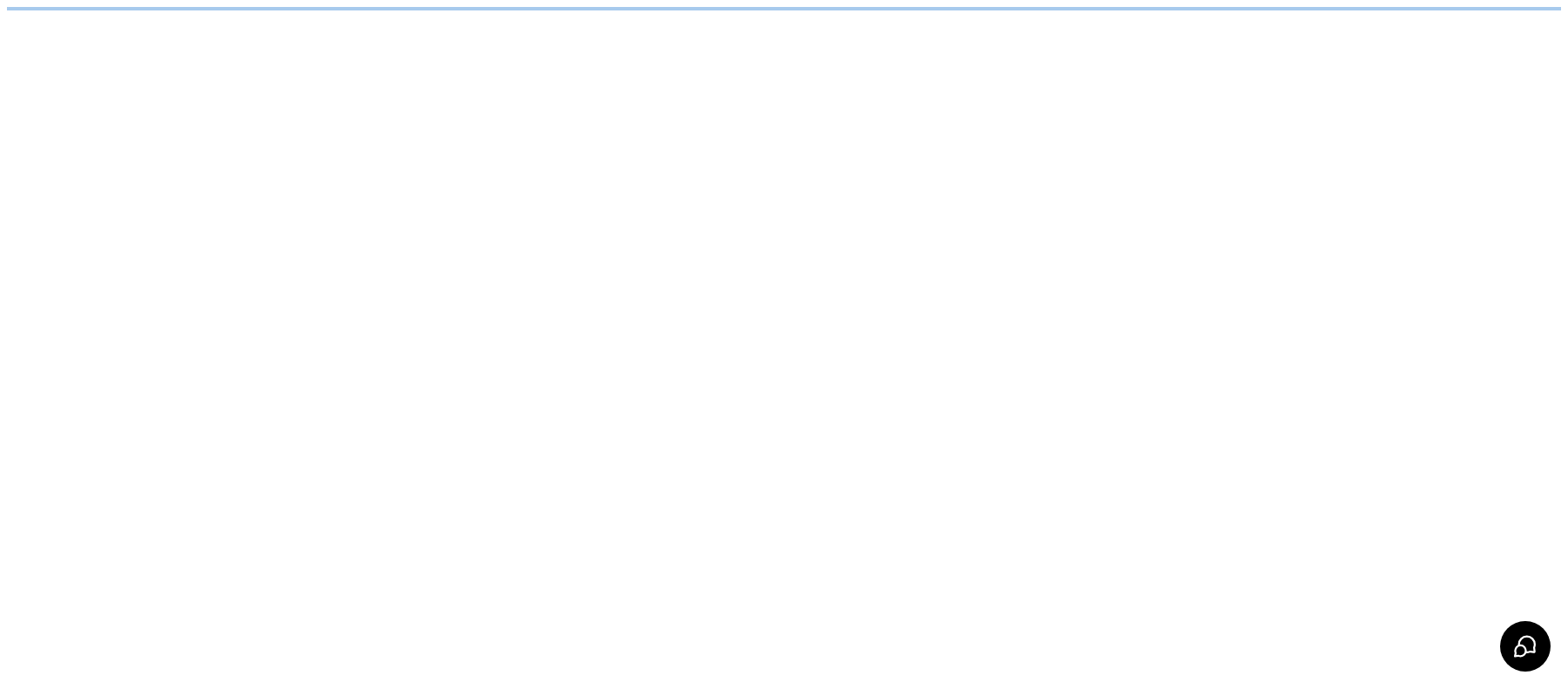
click at [372, 18] on html "/businesses/qj3OkV1fMsRITD5GZ4u7/products" at bounding box center [784, 8] width 1568 height 18
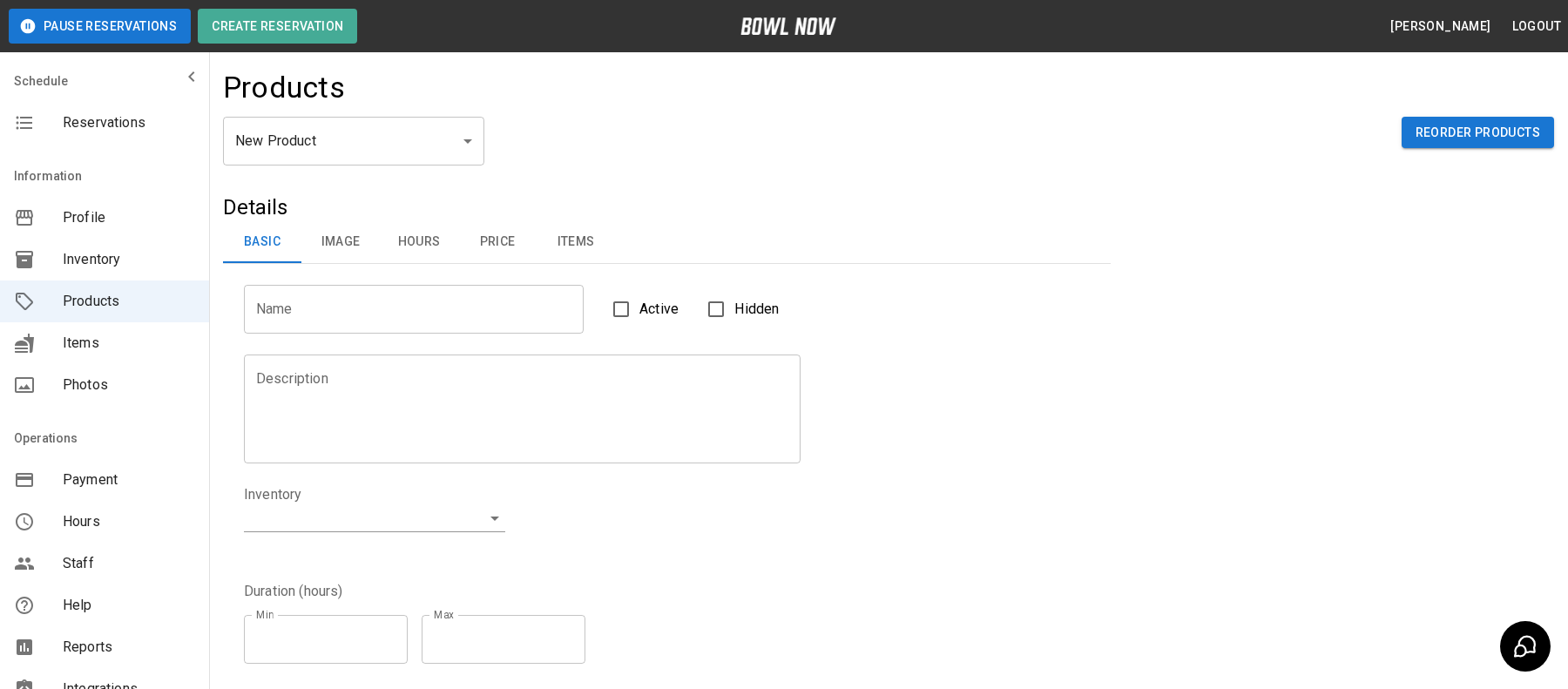
click at [368, 161] on body "Pause Reservations Create Reservation Bradey Powell Logout Schedule Reservation…" at bounding box center [784, 561] width 1568 height 1122
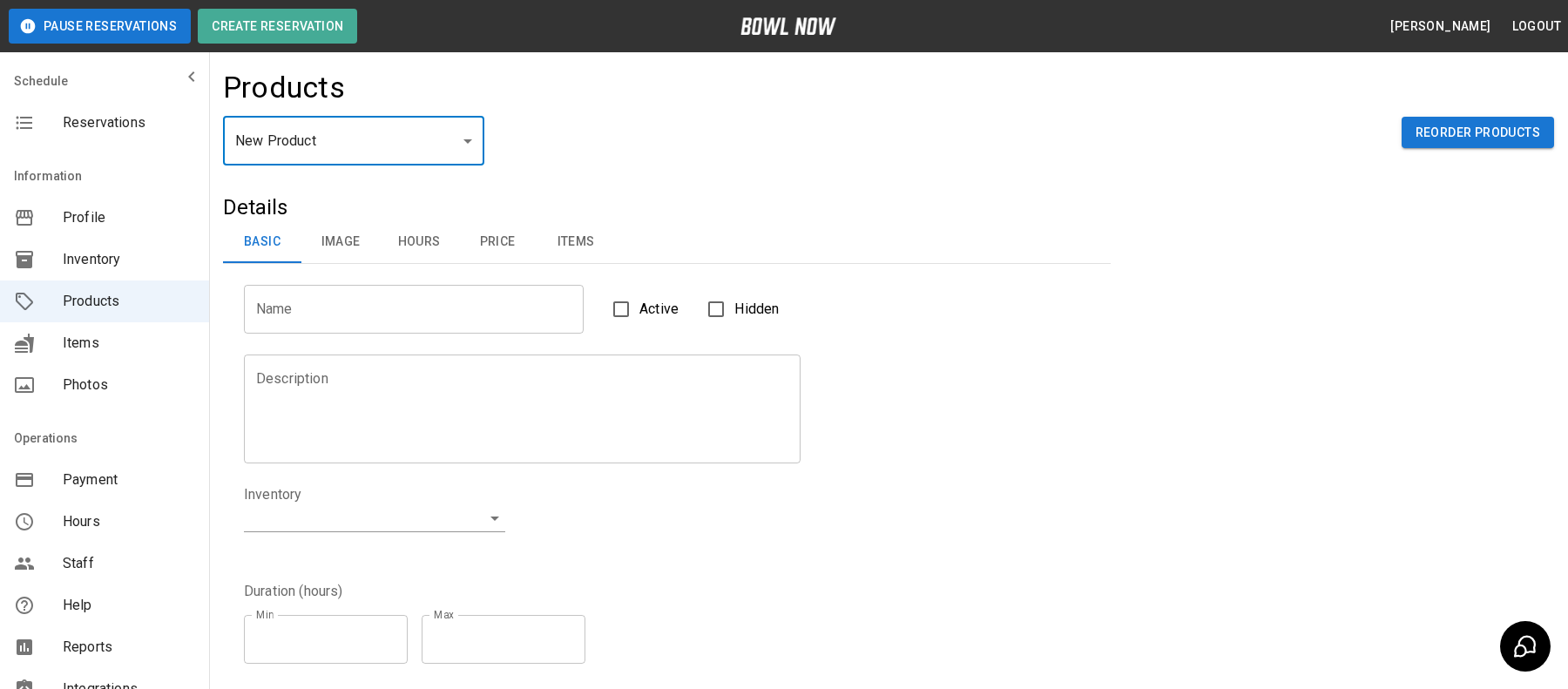
type input "*"
type input "**********"
type textarea "**********"
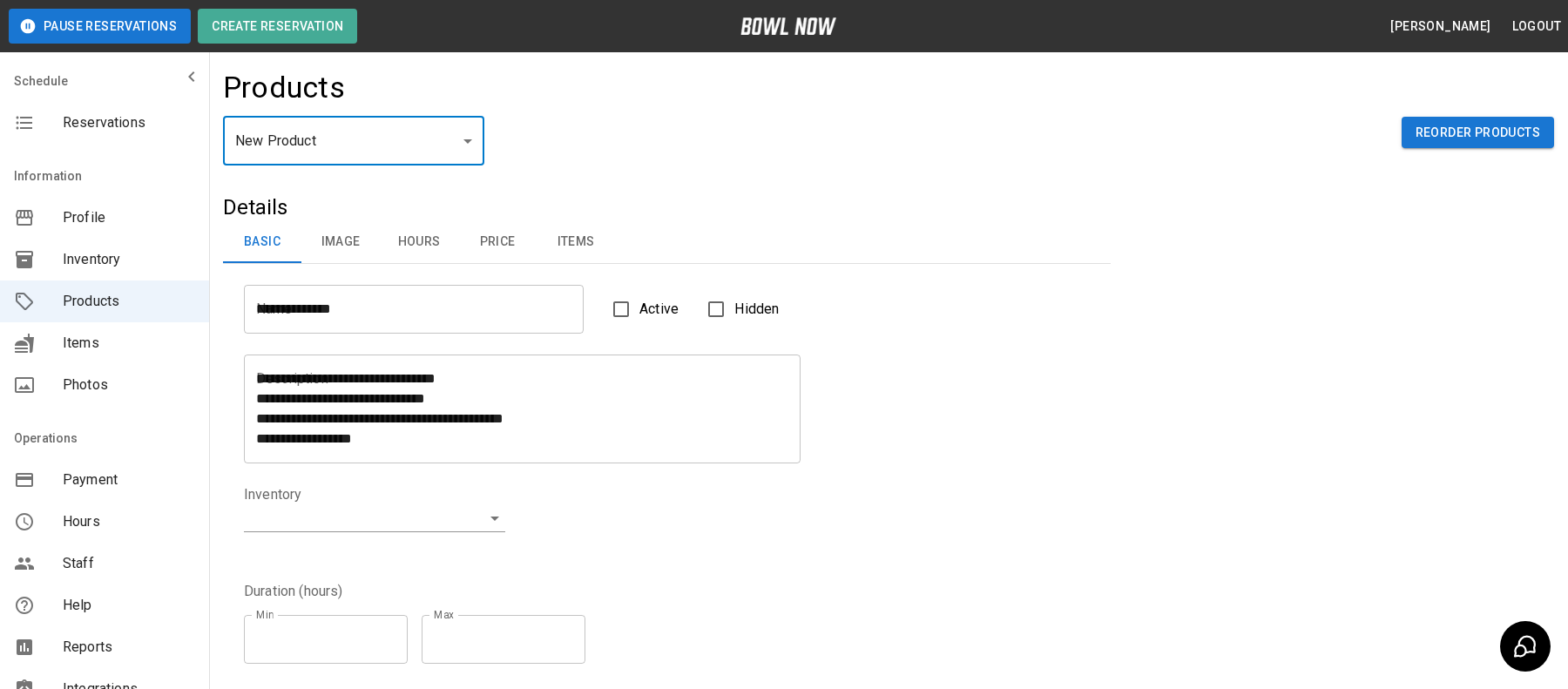
type input "**********"
type input "*"
type input "**"
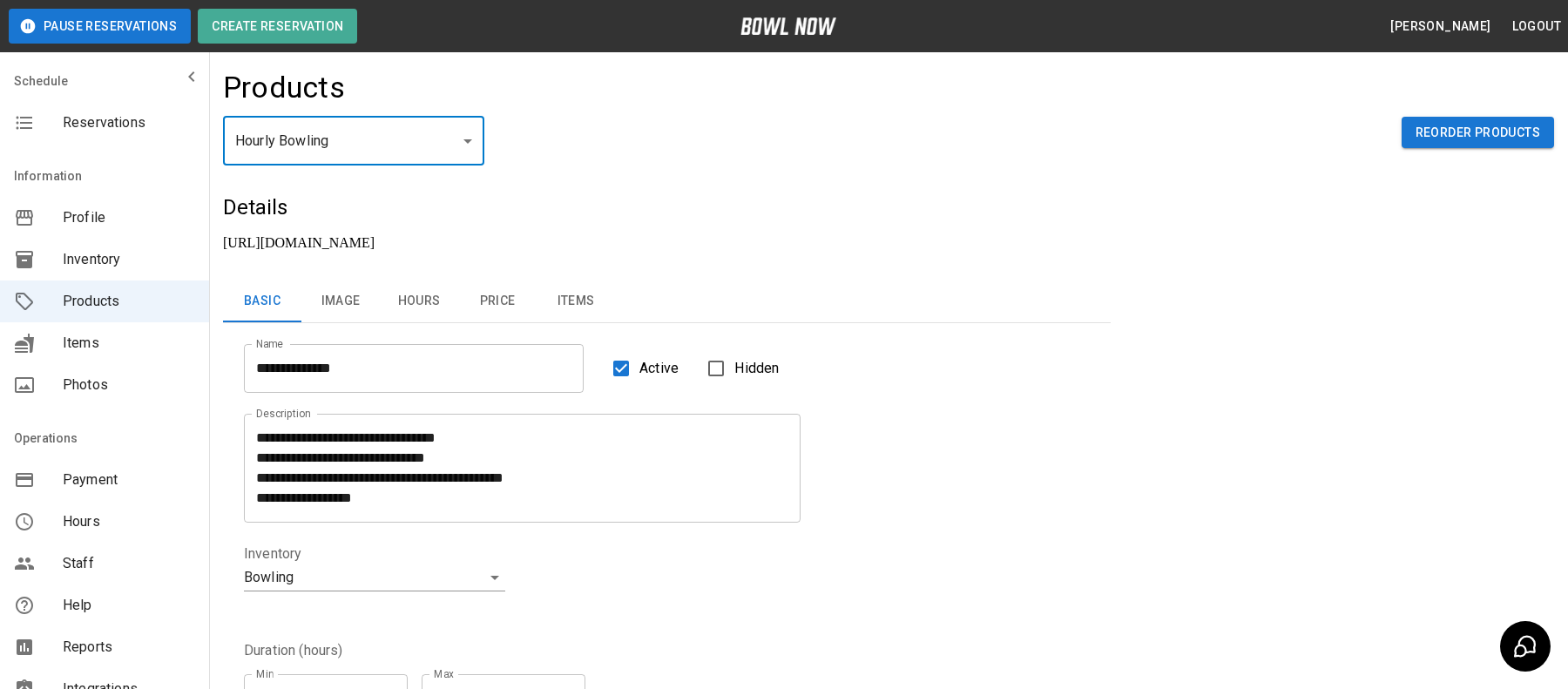
scroll to position [20, 0]
click at [423, 538] on body "**********" at bounding box center [784, 592] width 1568 height 1186
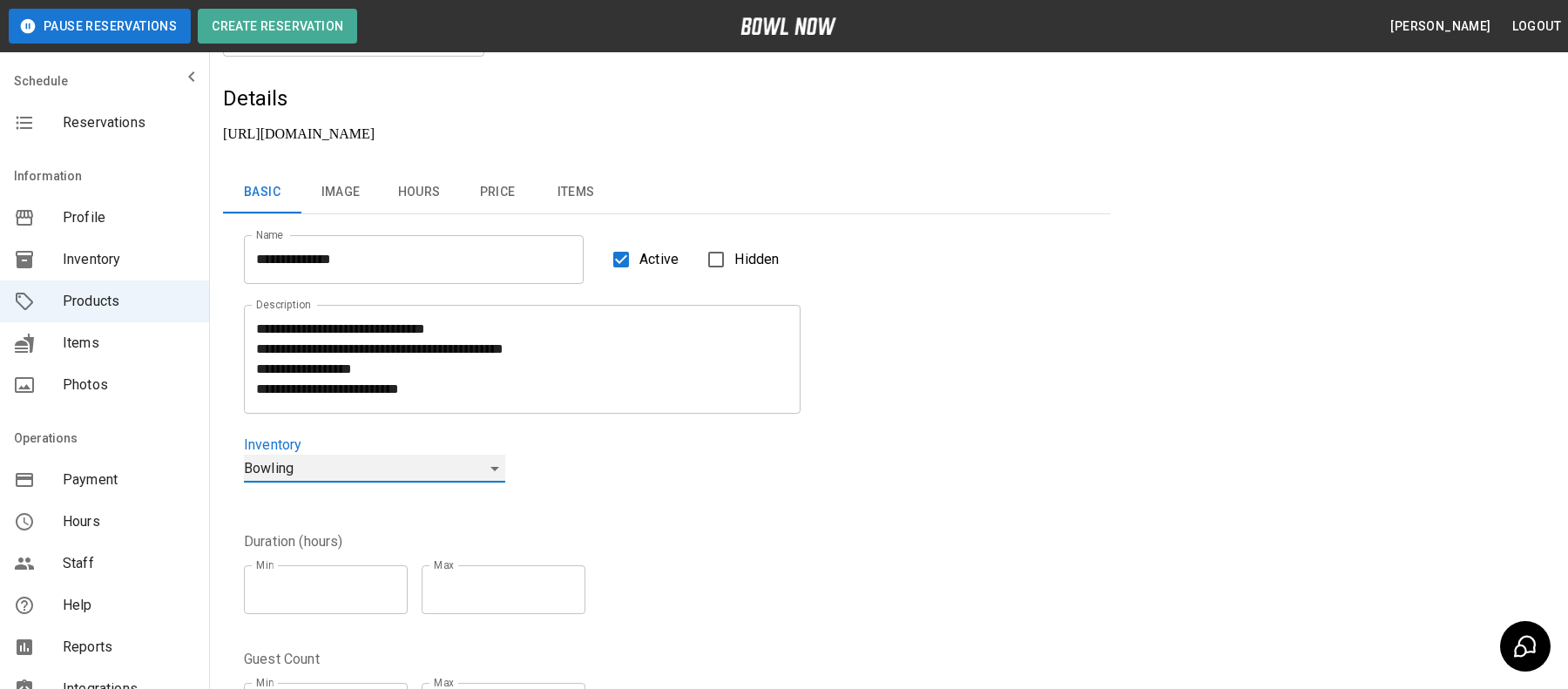
scroll to position [130, 0]
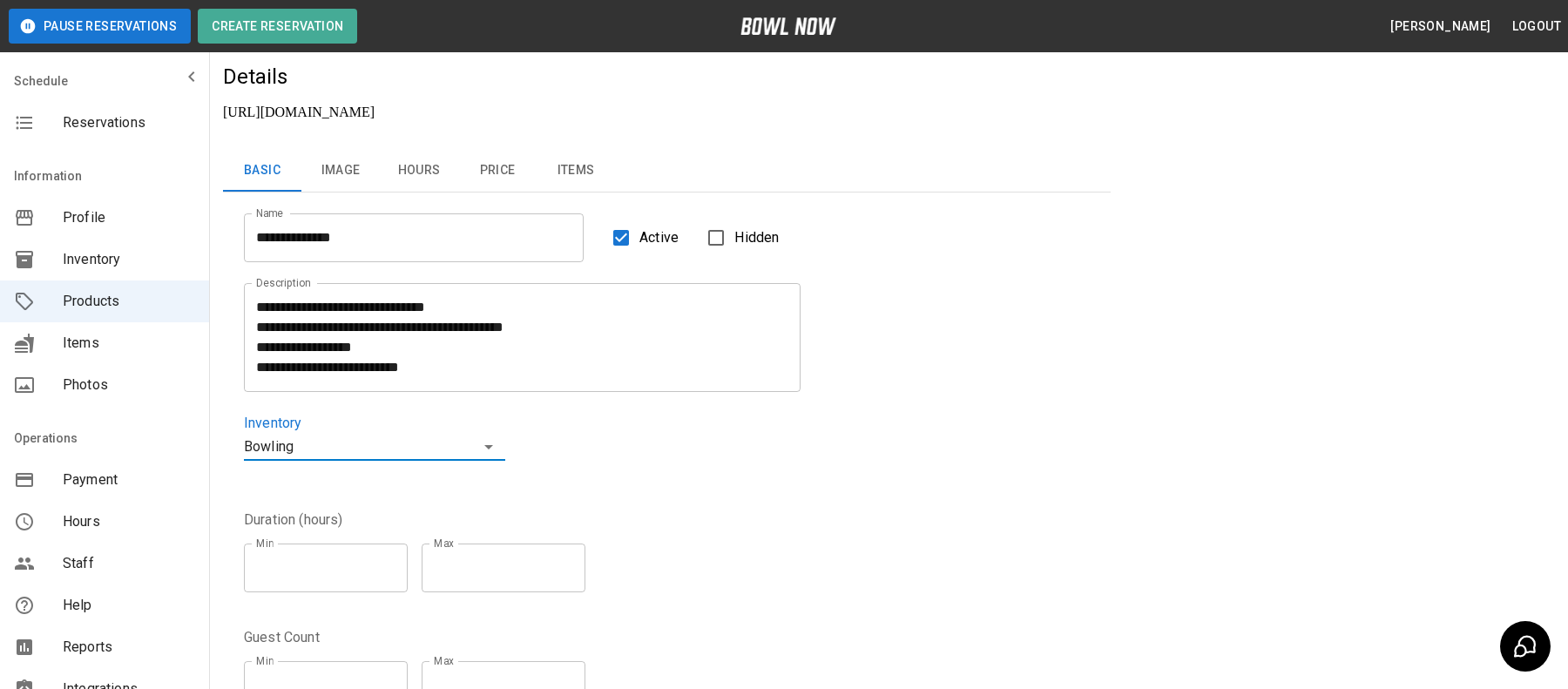
click at [468, 423] on body "**********" at bounding box center [784, 493] width 1568 height 1247
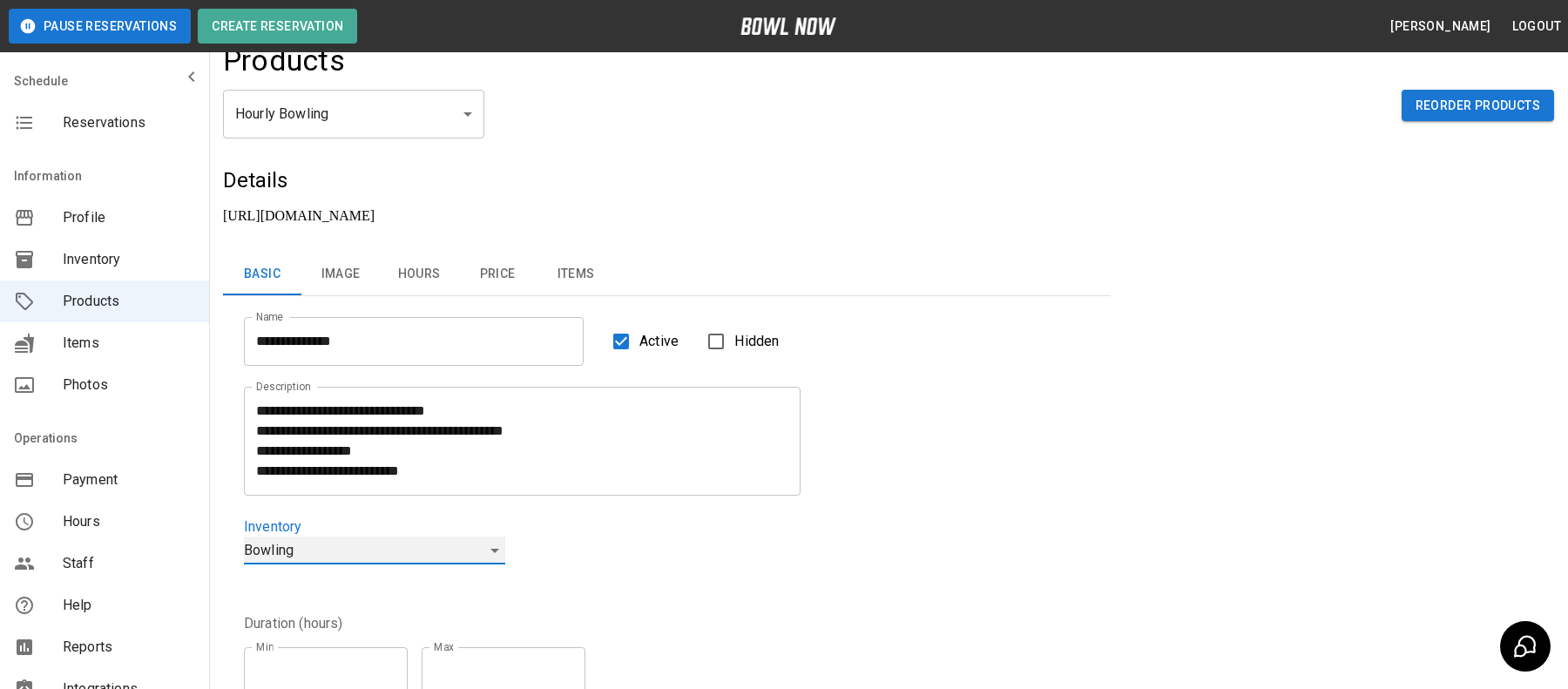
scroll to position [26, 0]
click at [485, 533] on body "**********" at bounding box center [784, 566] width 1568 height 1186
click at [49, 143] on nav "Schedule Reservations" at bounding box center [104, 105] width 209 height 91
click at [74, 114] on span "Reservations" at bounding box center [128, 123] width 132 height 21
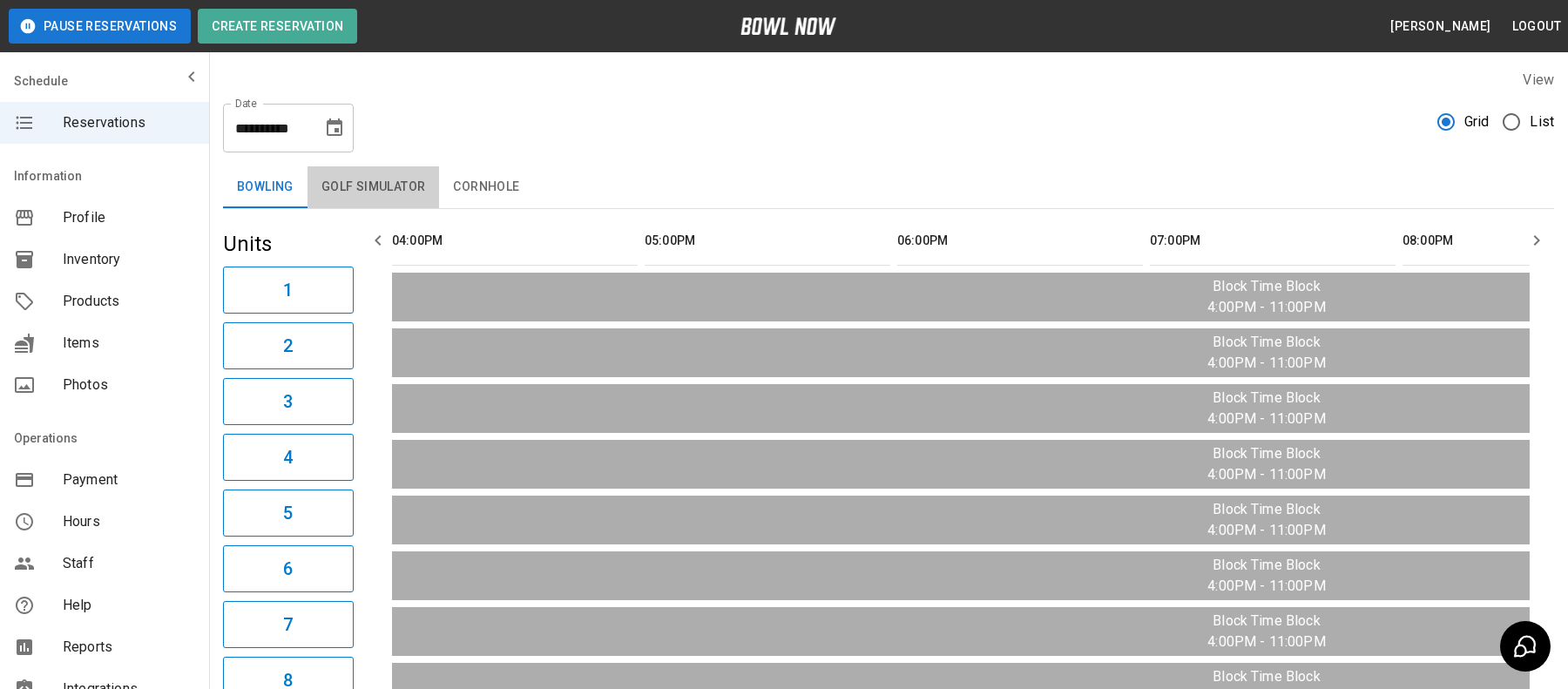
click at [433, 177] on button "Golf Simulator" at bounding box center [373, 187] width 132 height 42
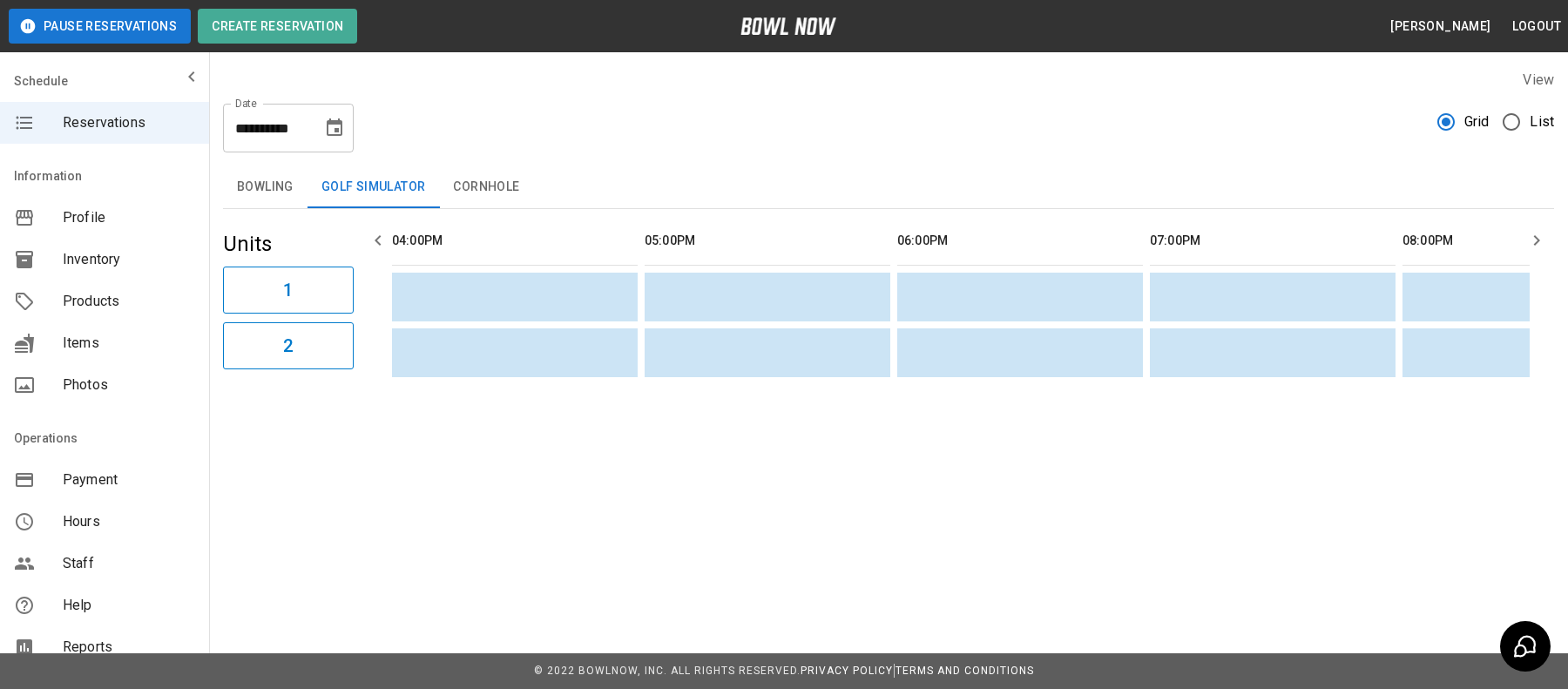
click at [475, 178] on button "Cornhole" at bounding box center [486, 187] width 94 height 42
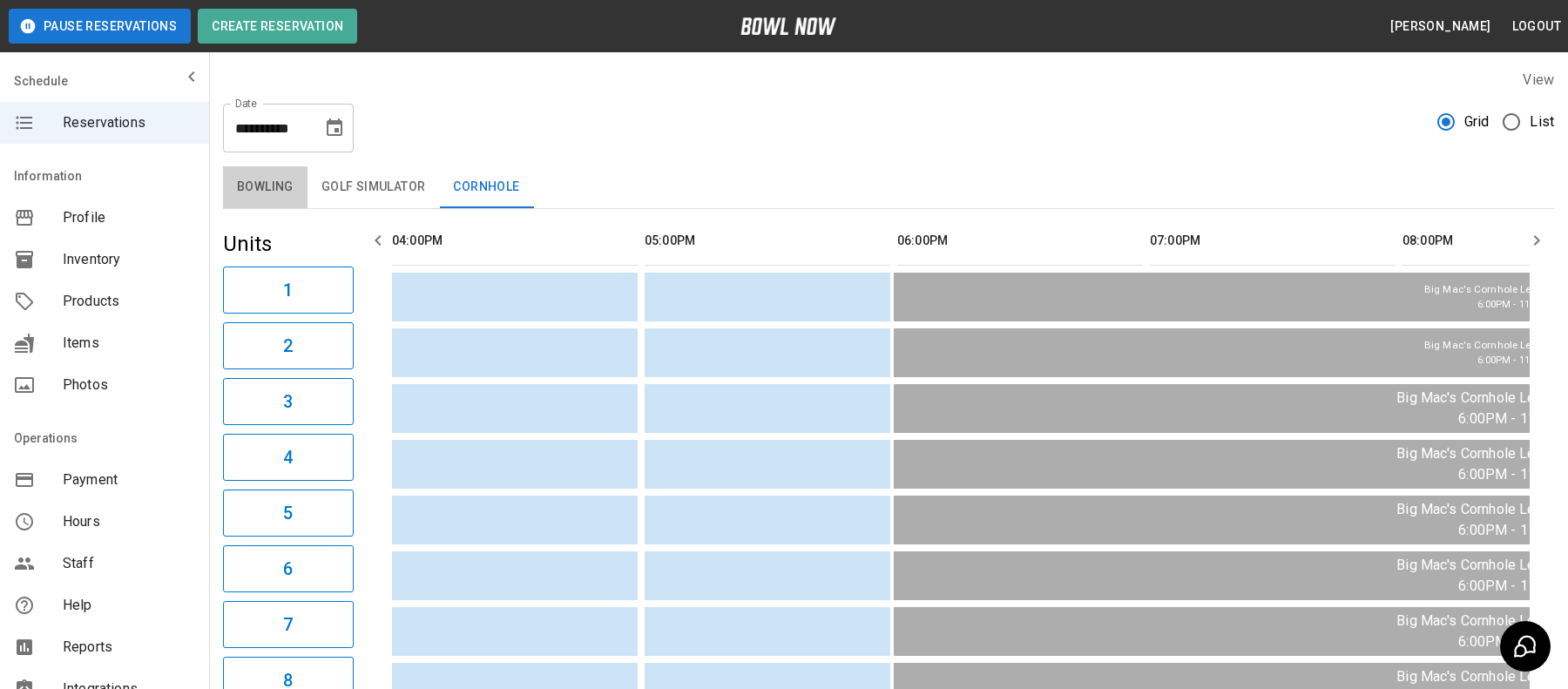
click at [290, 190] on button "Bowling" at bounding box center [265, 187] width 84 height 42
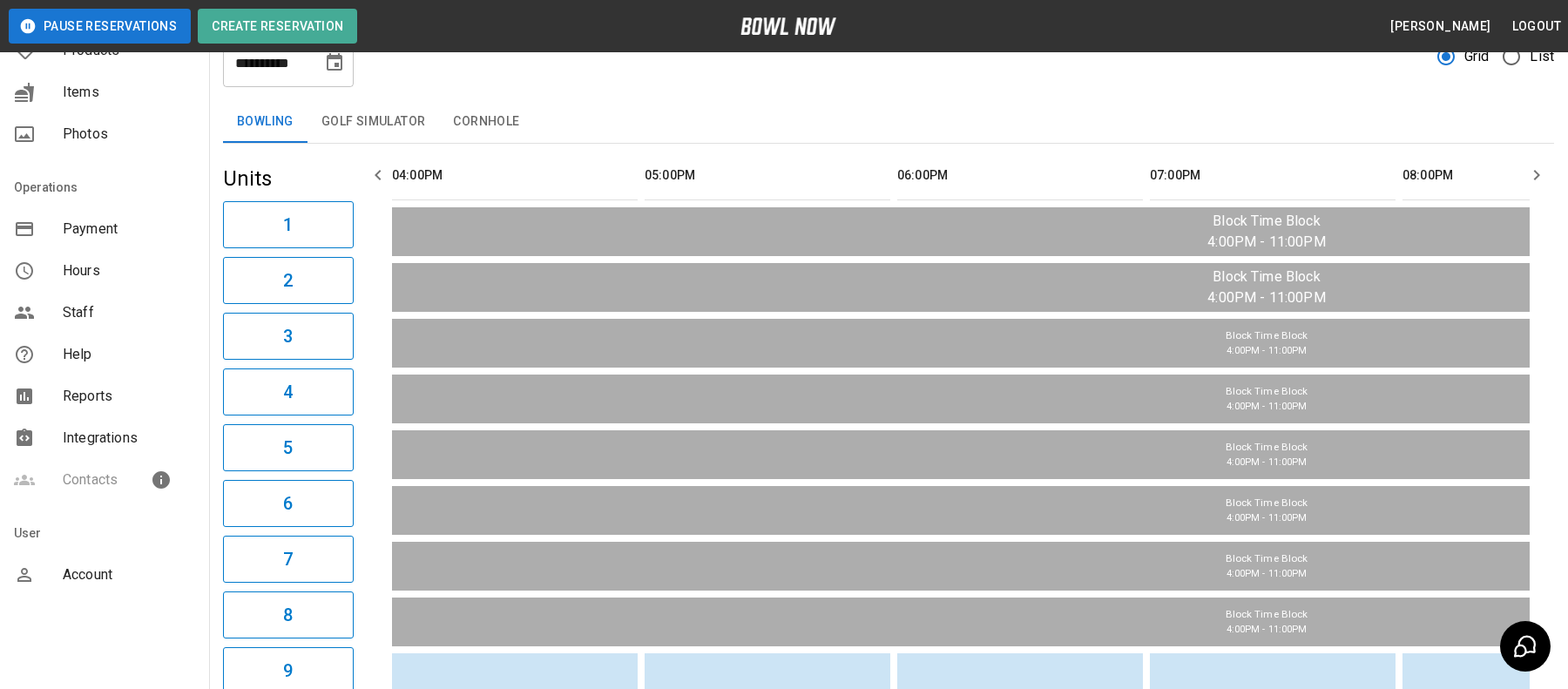
scroll to position [265, 0]
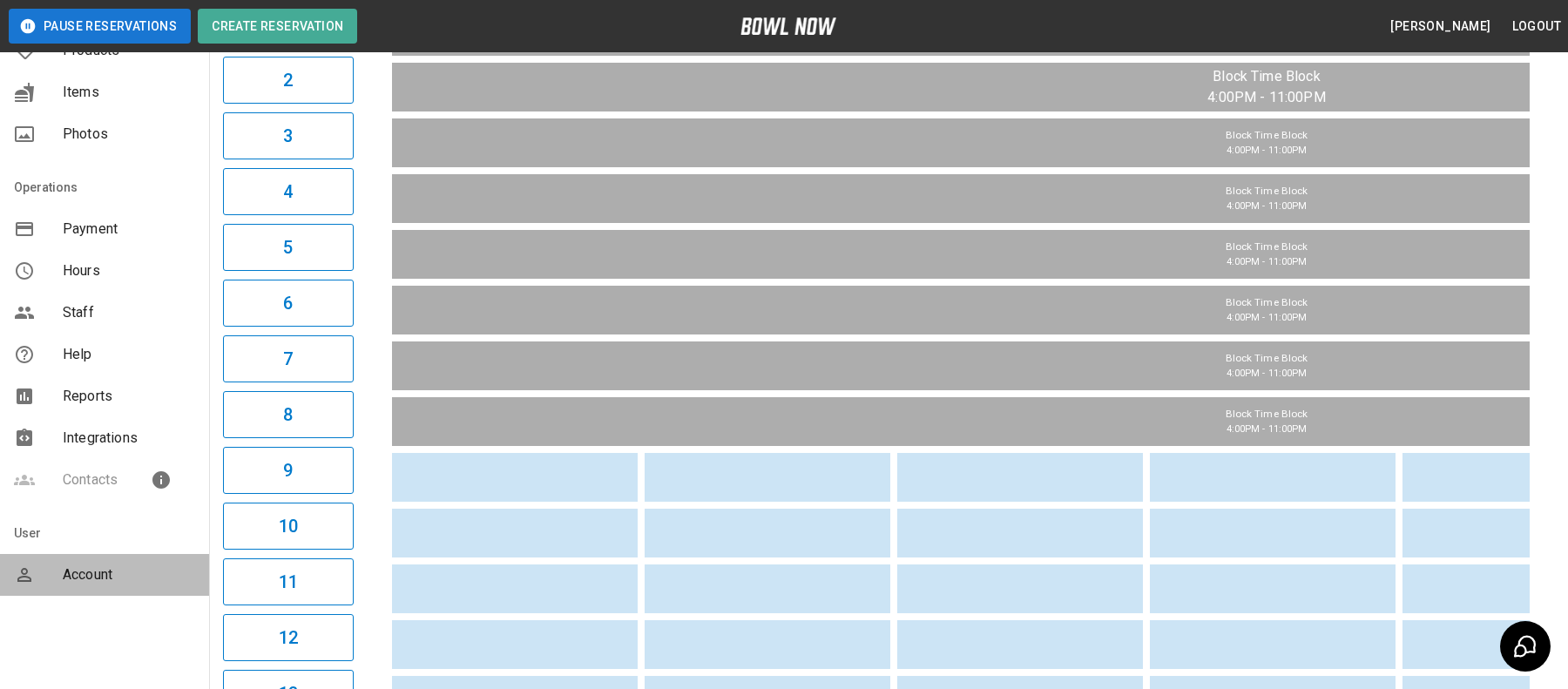
click at [82, 559] on div "Account" at bounding box center [104, 575] width 209 height 42
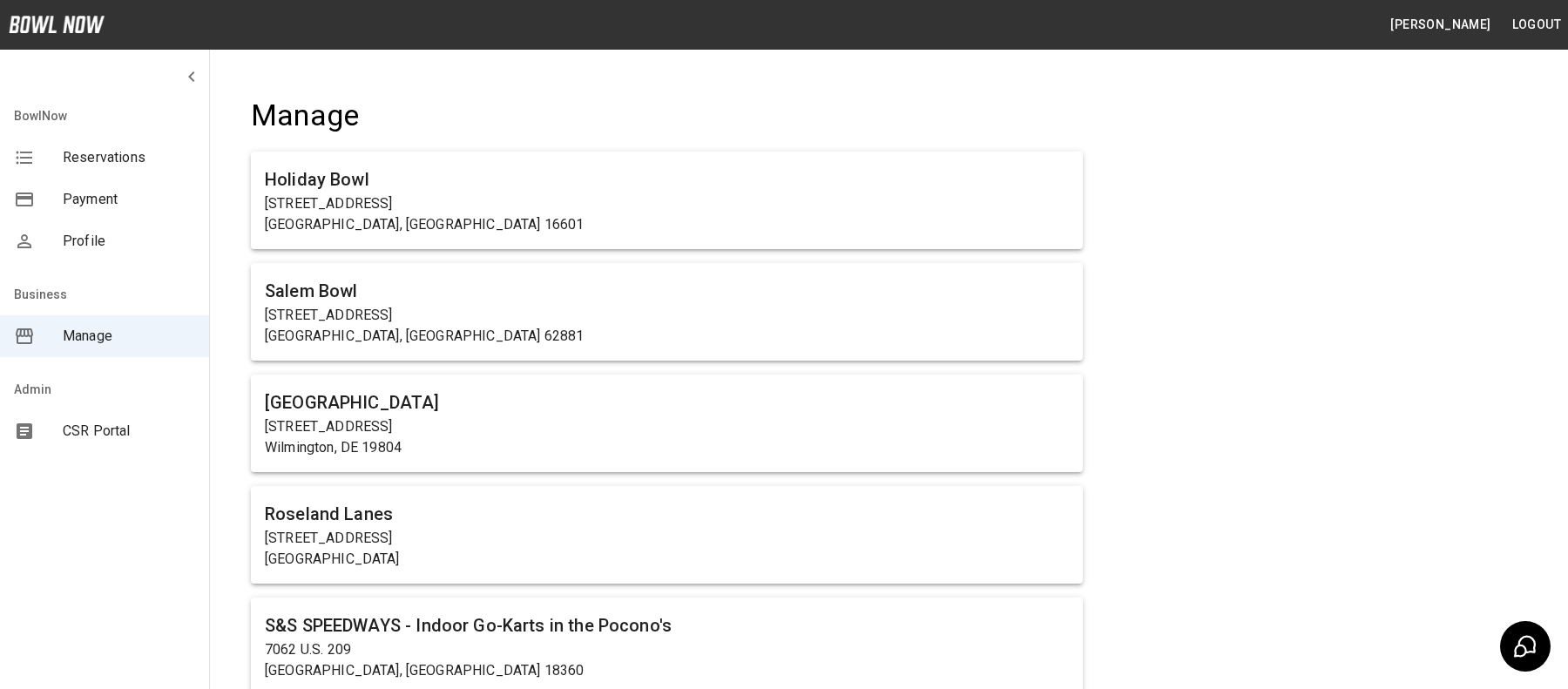
scroll to position [11759, 0]
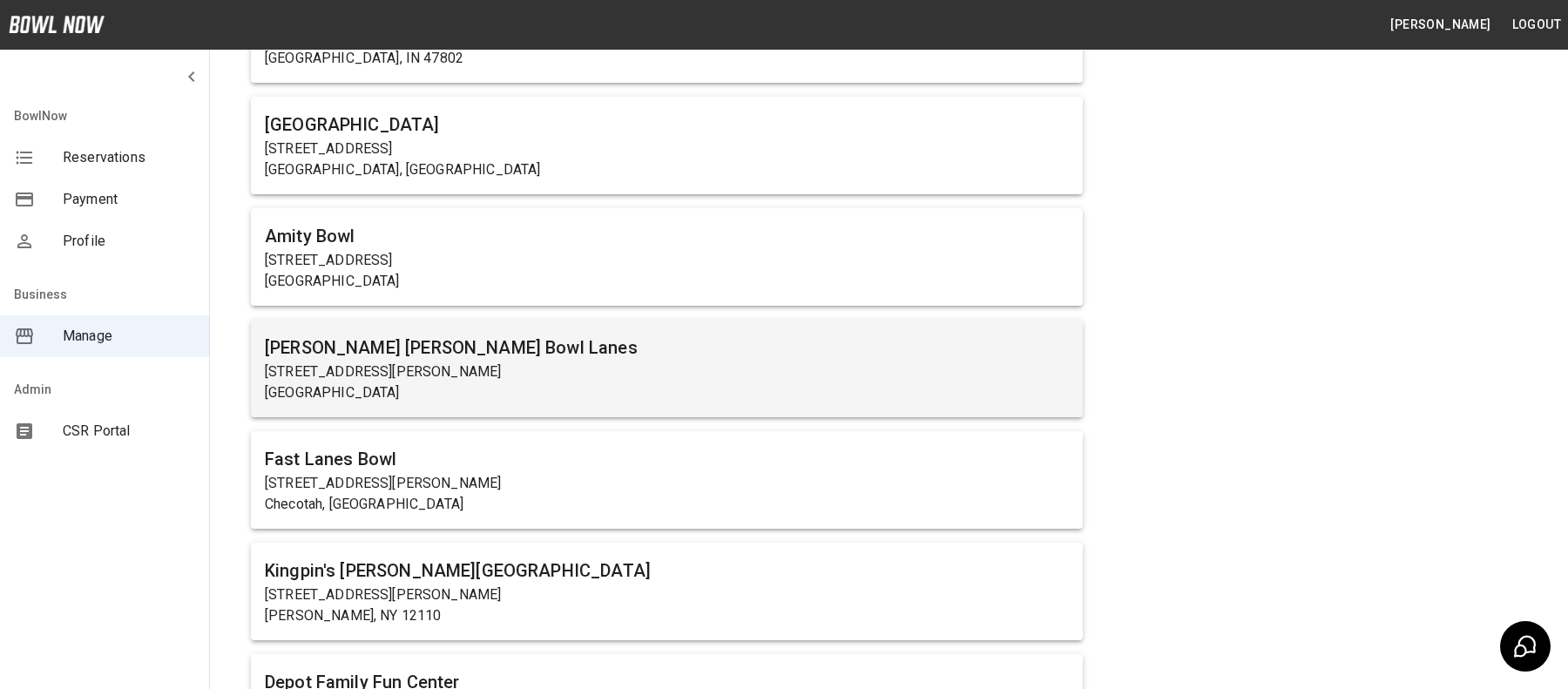
click at [387, 321] on div "Doug Kent's Rose Bowl Lanes 725 W Miller St Newark, NY 14513" at bounding box center [667, 368] width 832 height 97
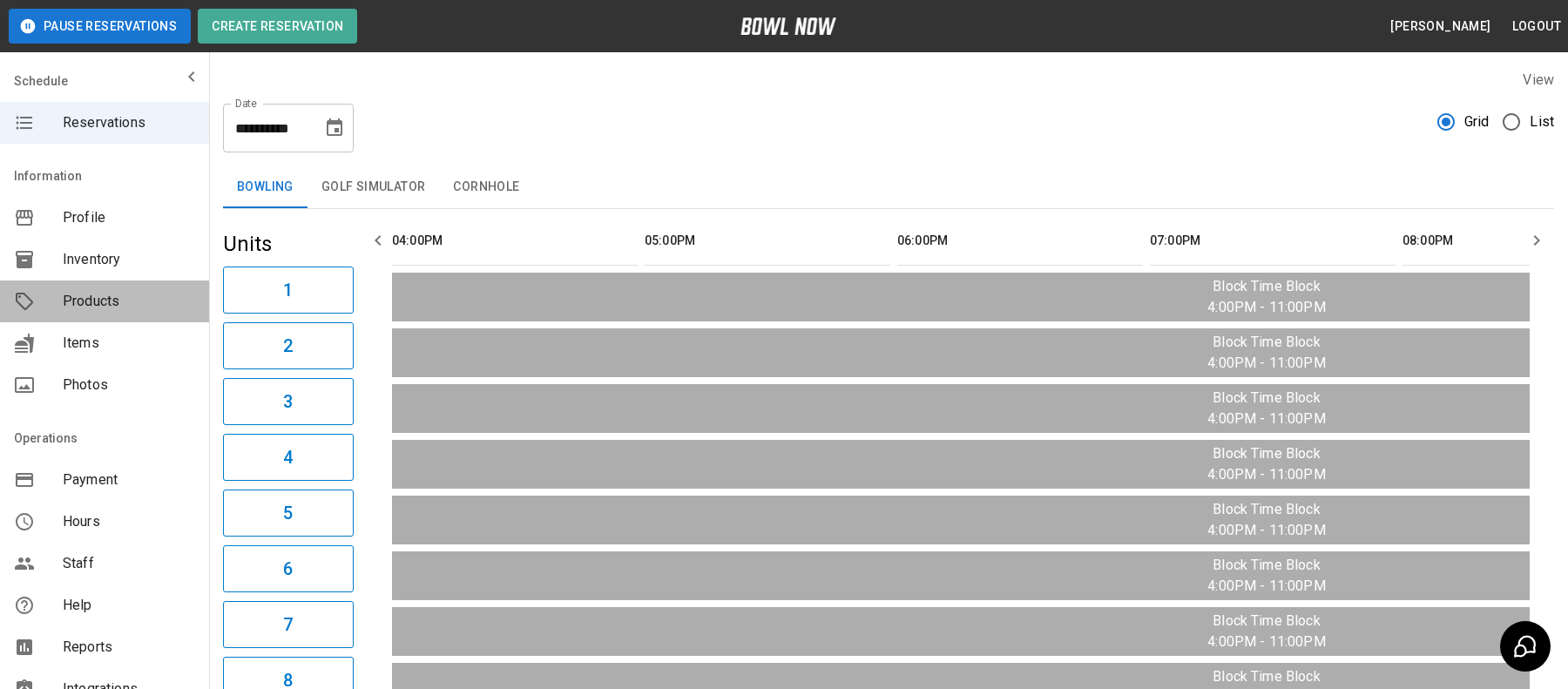
click at [141, 293] on span "Products" at bounding box center [128, 301] width 132 height 21
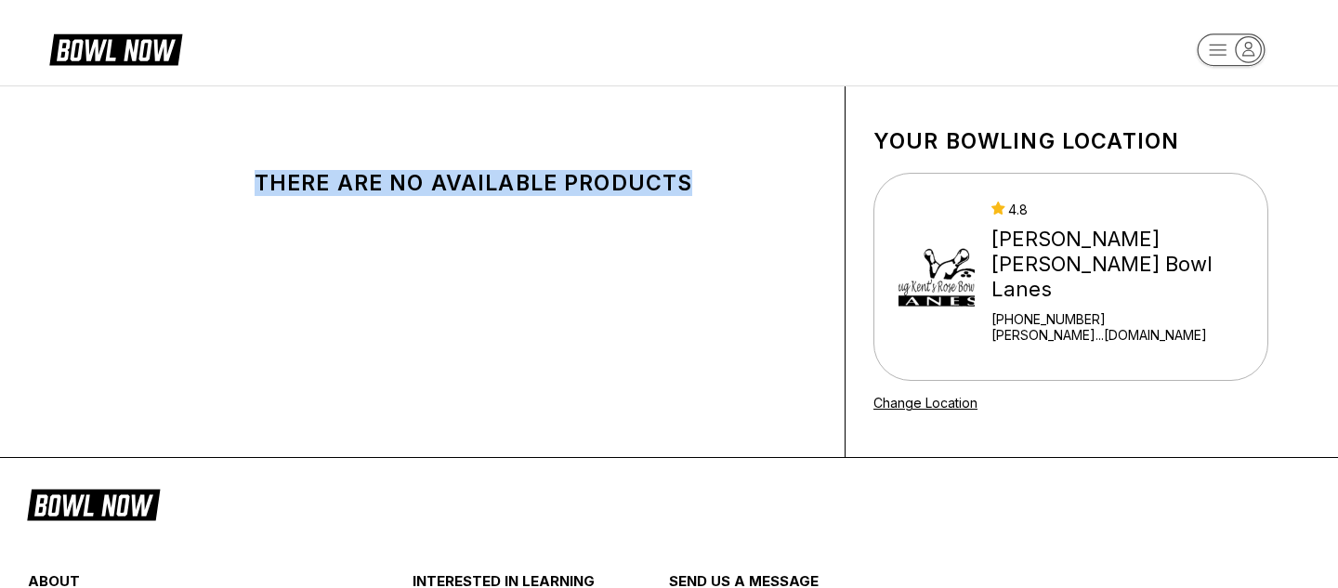
drag, startPoint x: 247, startPoint y: 190, endPoint x: 778, endPoint y: 286, distance: 539.9
click at [778, 286] on div "There are no available products" at bounding box center [473, 271] width 743 height 371
click at [771, 281] on div "There are no available products" at bounding box center [473, 271] width 743 height 371
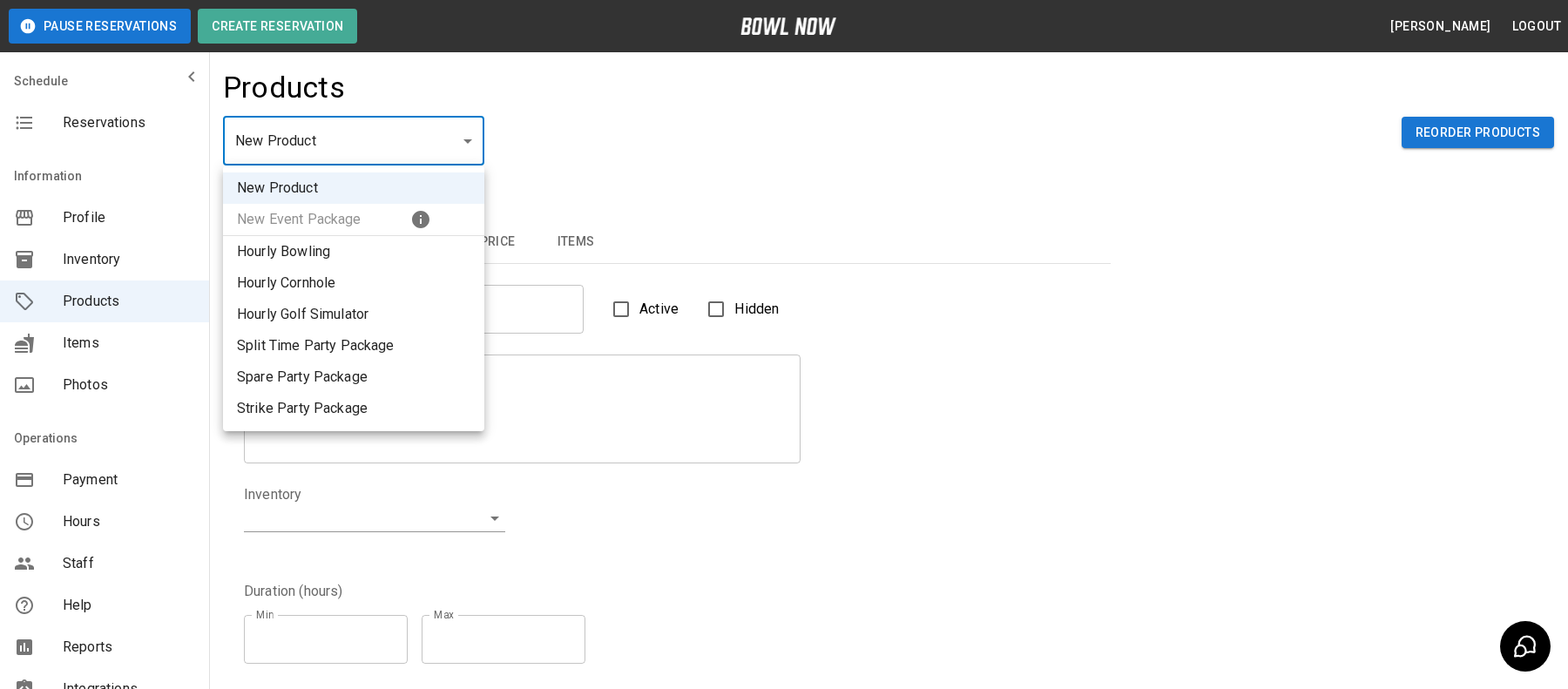
click at [400, 155] on body "Pause Reservations Create Reservation Bradey Powell Logout Schedule Reservation…" at bounding box center [784, 561] width 1568 height 1122
click at [353, 250] on li "Hourly Bowling" at bounding box center [354, 251] width 262 height 31
type input "*"
type input "**********"
type textarea "**********"
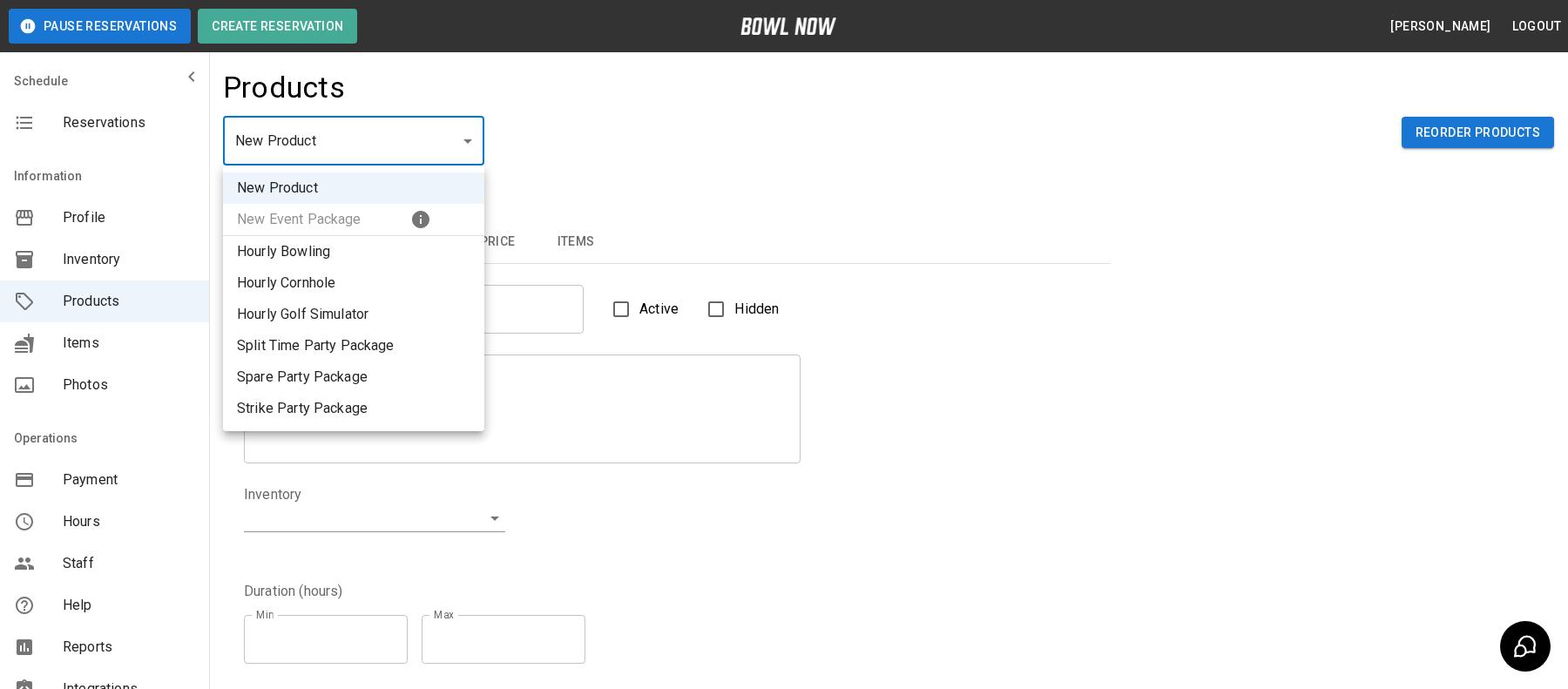
type input "**********"
type input "*"
type input "**"
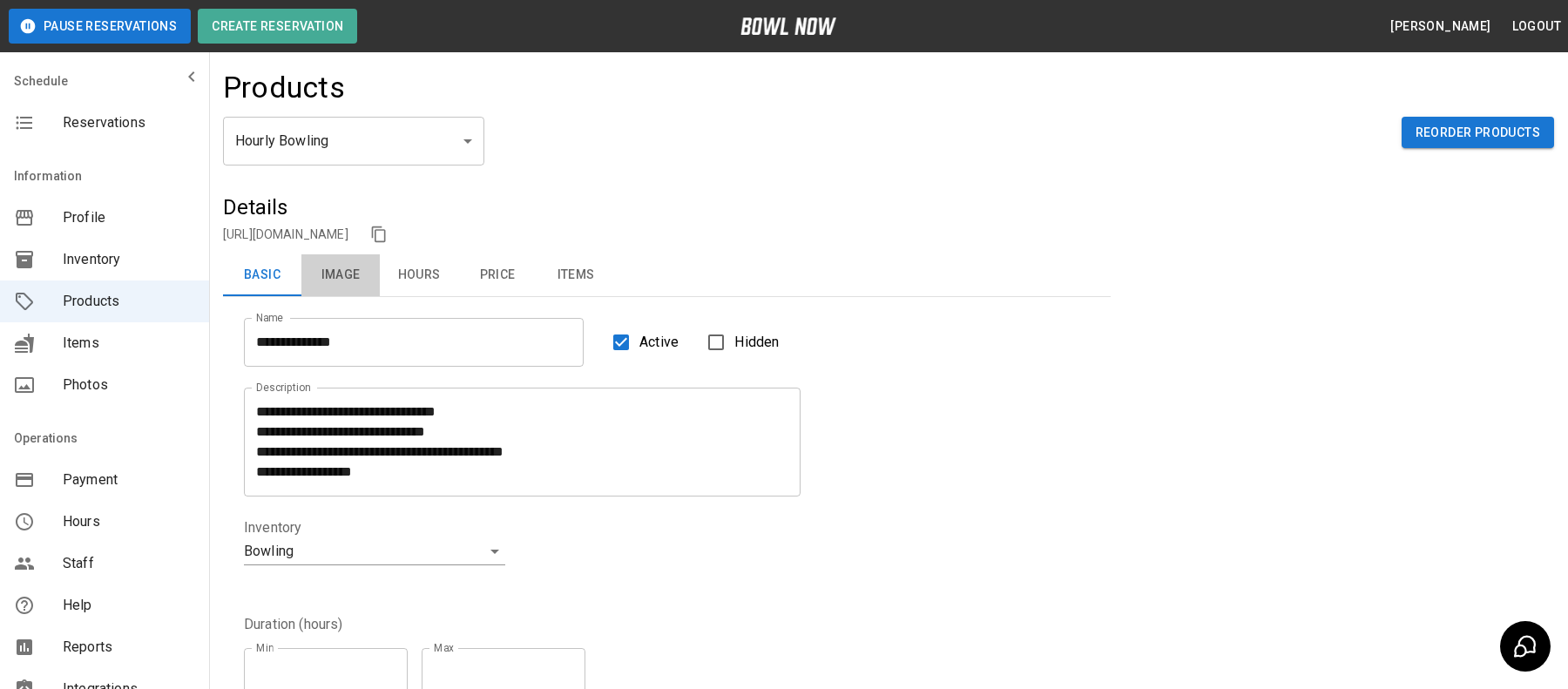
click at [342, 279] on button "Image" at bounding box center [340, 275] width 79 height 42
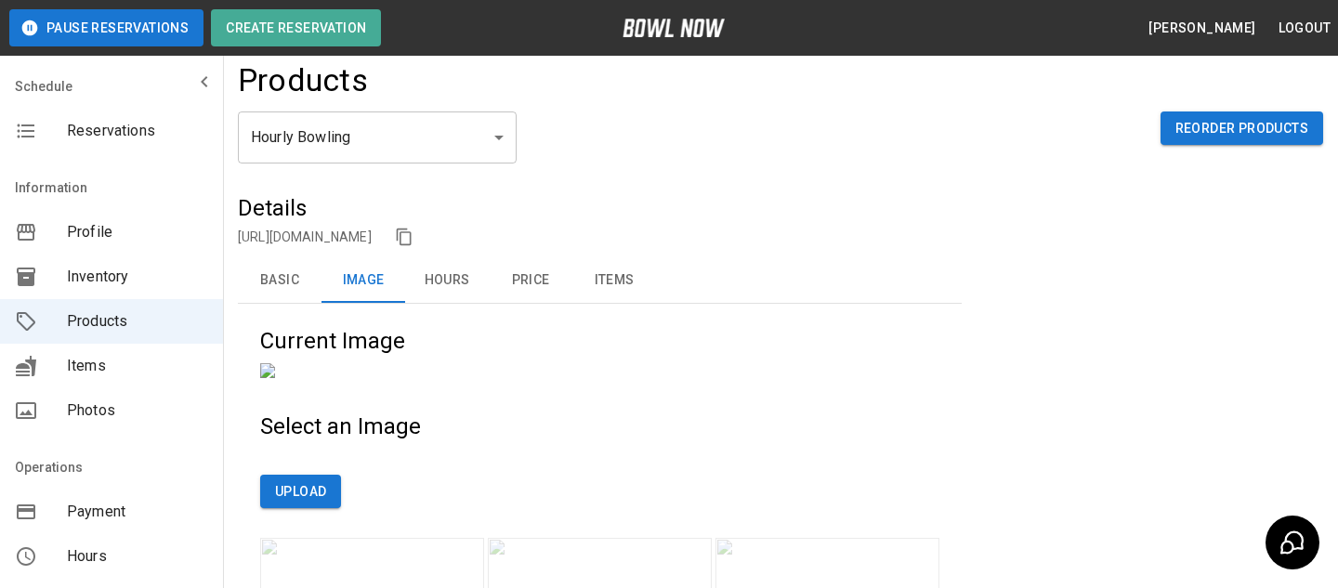
scroll to position [9, 0]
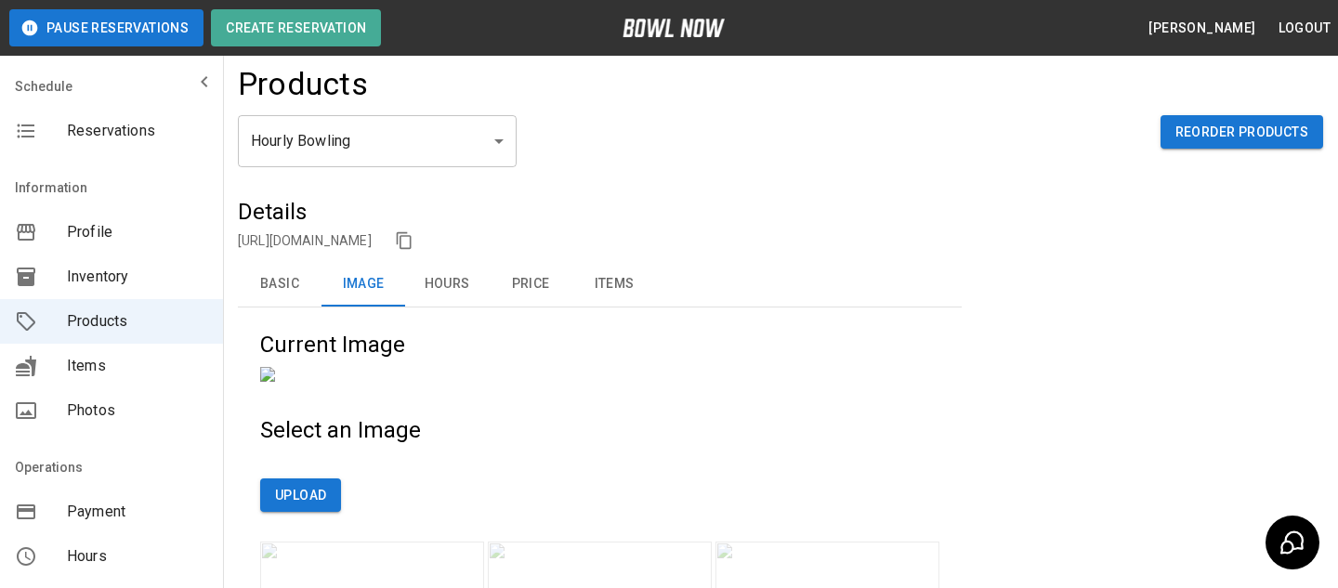
click at [461, 292] on button "Hours" at bounding box center [447, 284] width 84 height 45
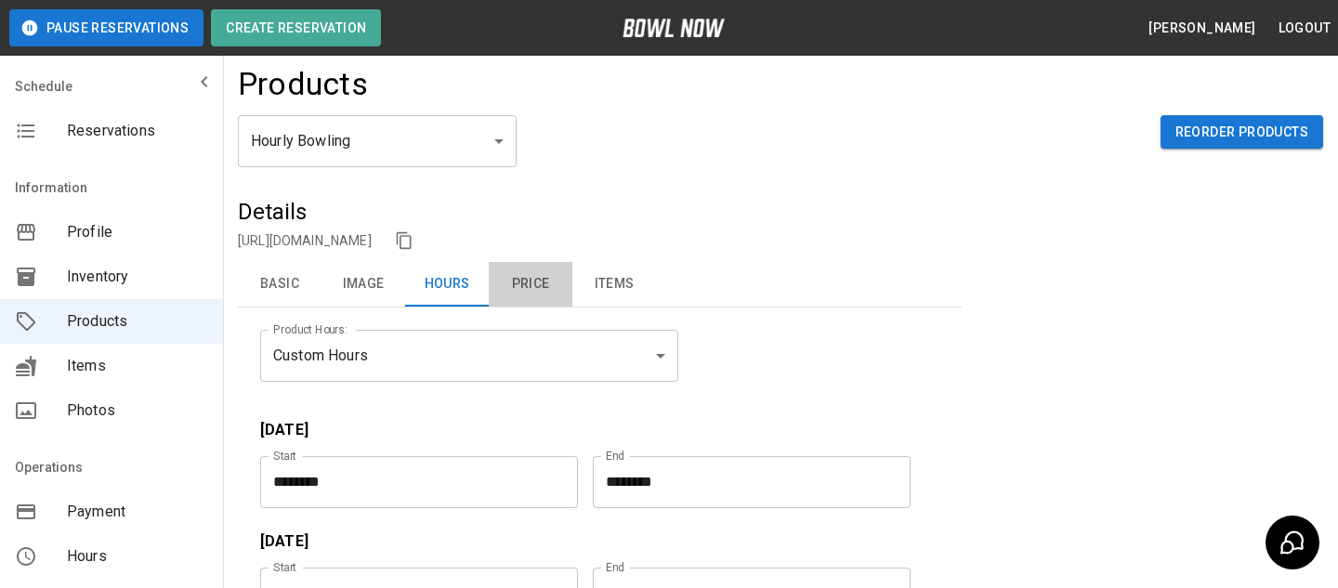
click at [513, 292] on button "Price" at bounding box center [531, 284] width 84 height 45
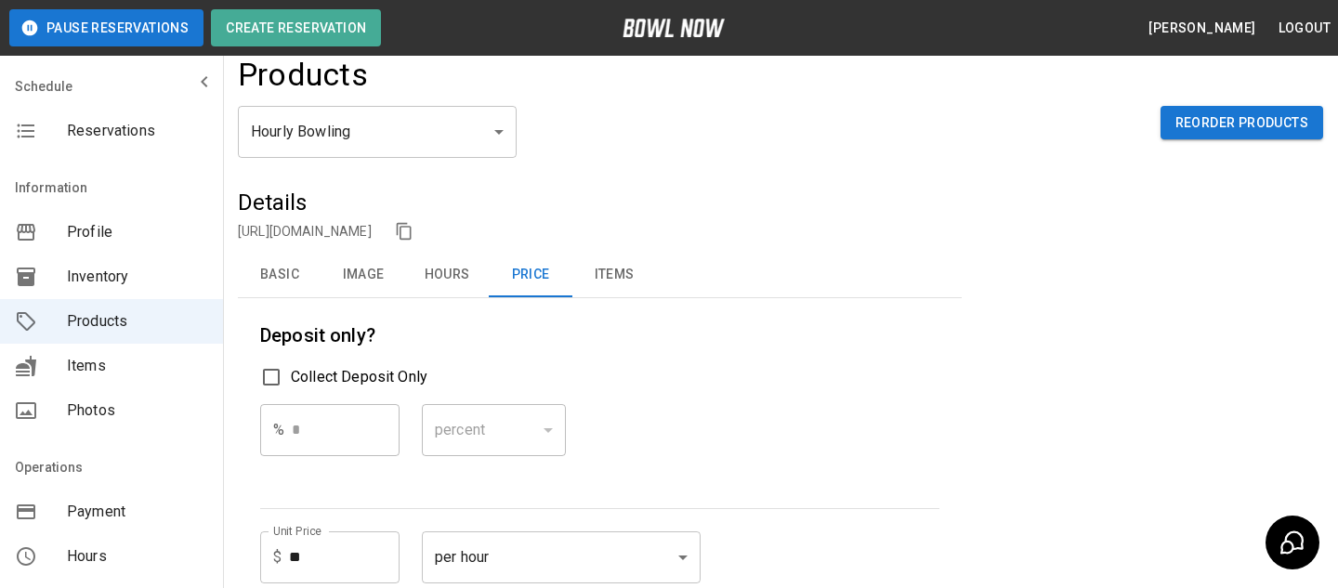
scroll to position [0, 0]
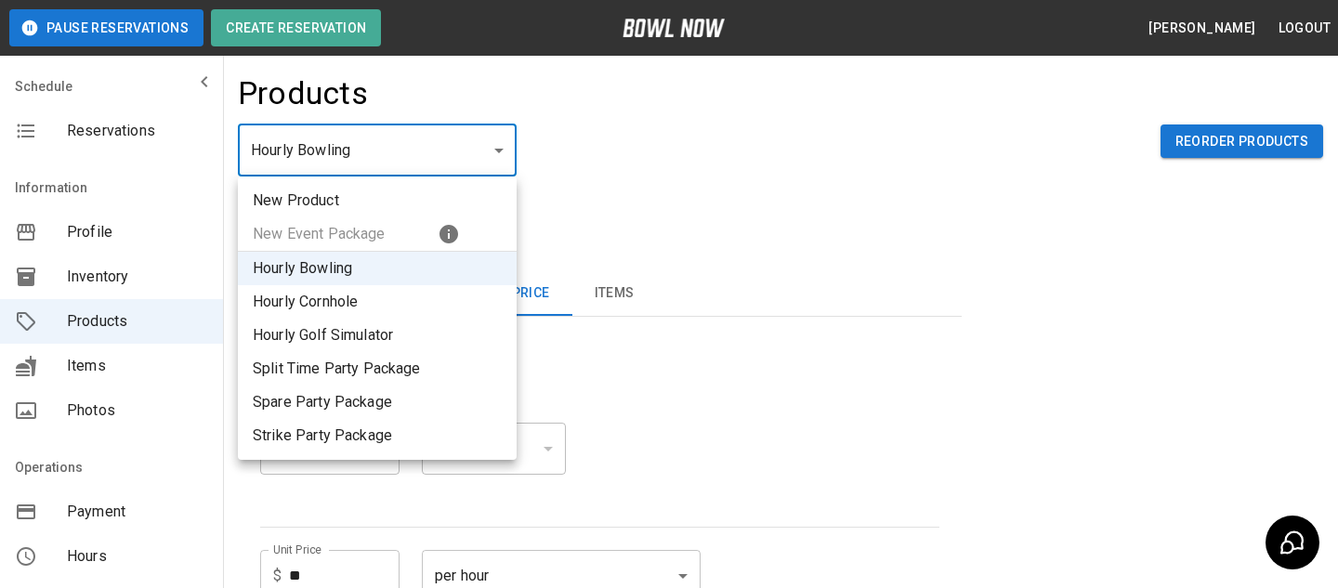
click at [457, 384] on li "Split Time Party Package" at bounding box center [377, 368] width 279 height 33
type input "*"
type input "***"
type input "*******"
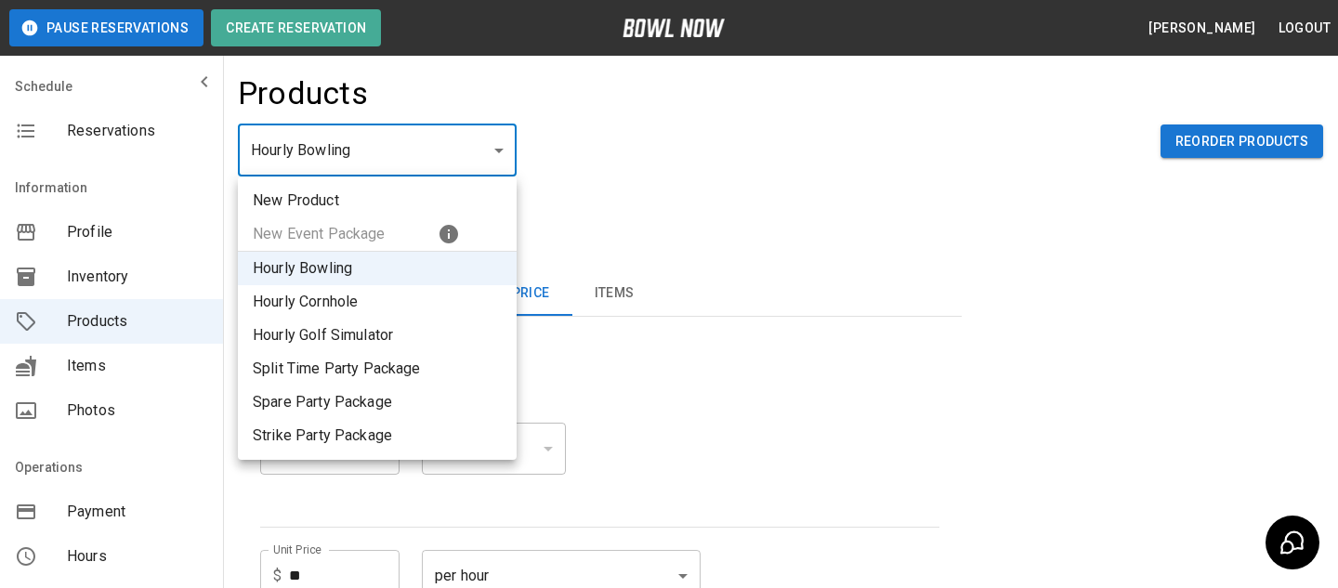
type input "*"
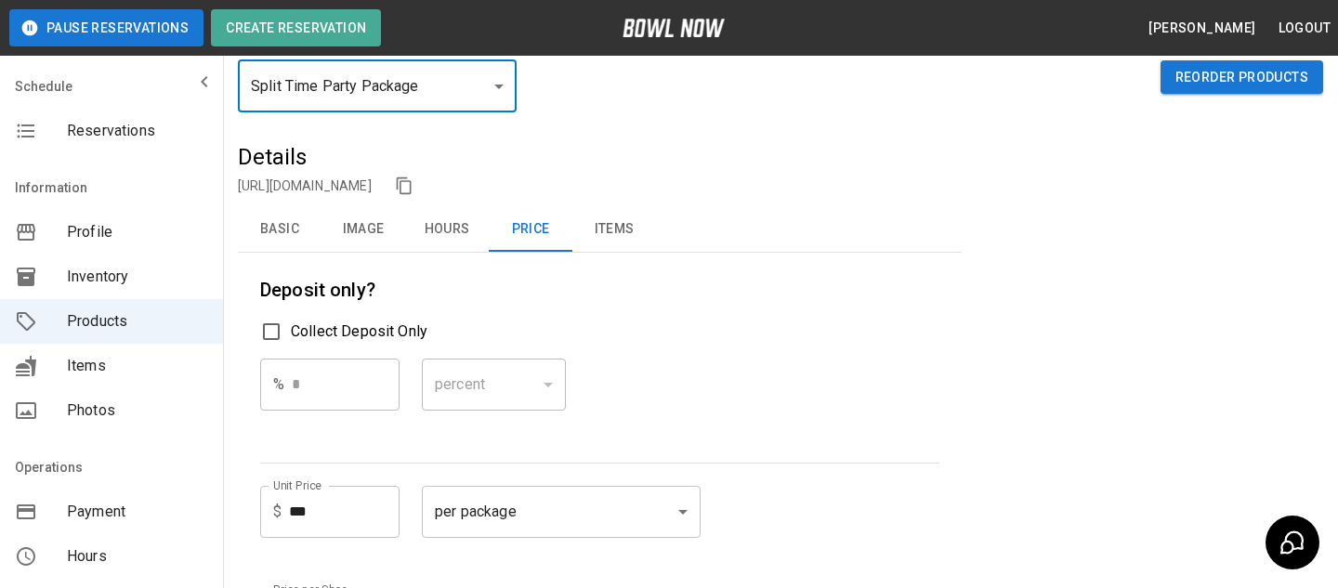
scroll to position [85, 0]
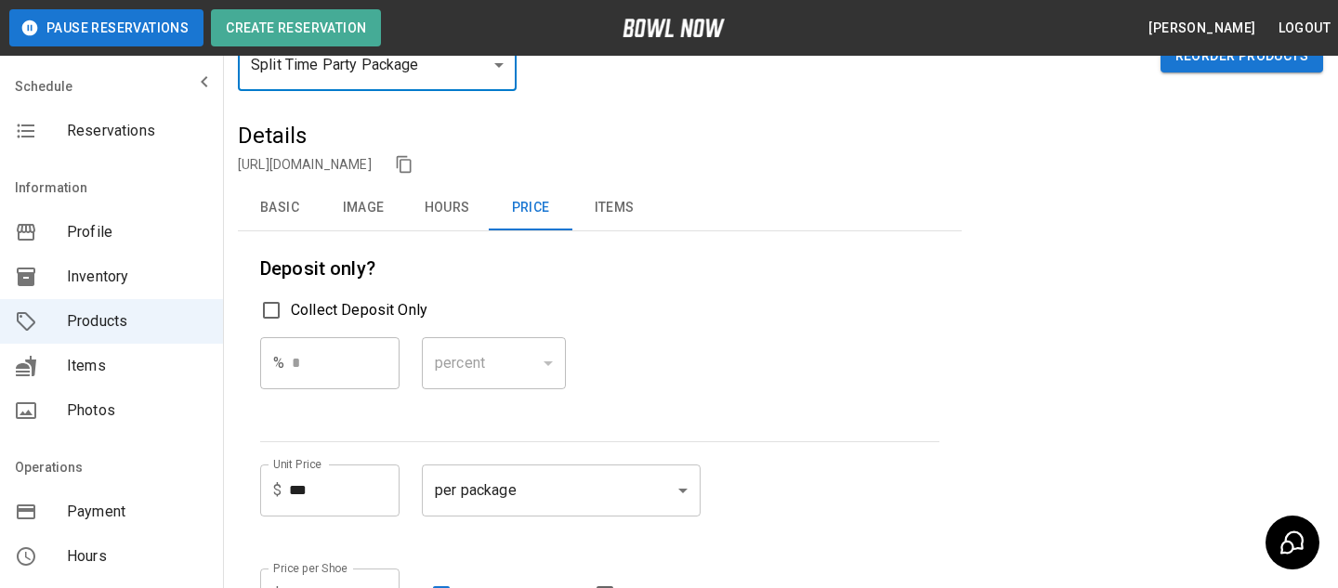
click at [361, 302] on span "Collect Deposit Only" at bounding box center [359, 310] width 137 height 22
click at [464, 343] on body "**********" at bounding box center [669, 564] width 1338 height 1299
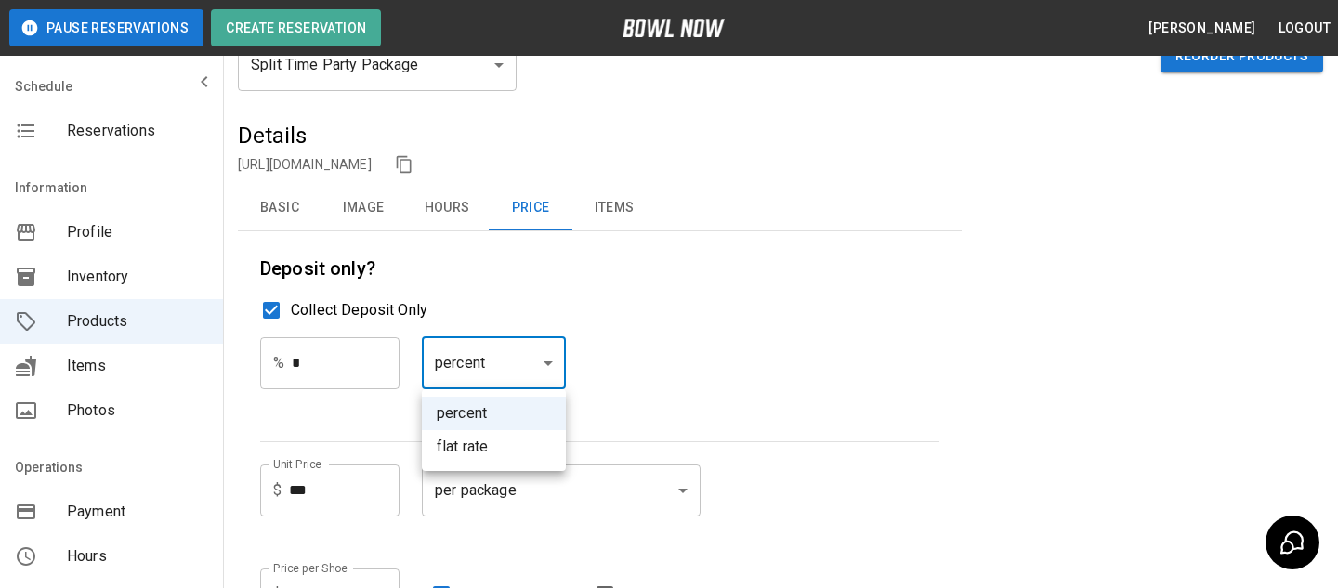
click at [273, 320] on div at bounding box center [669, 294] width 1338 height 588
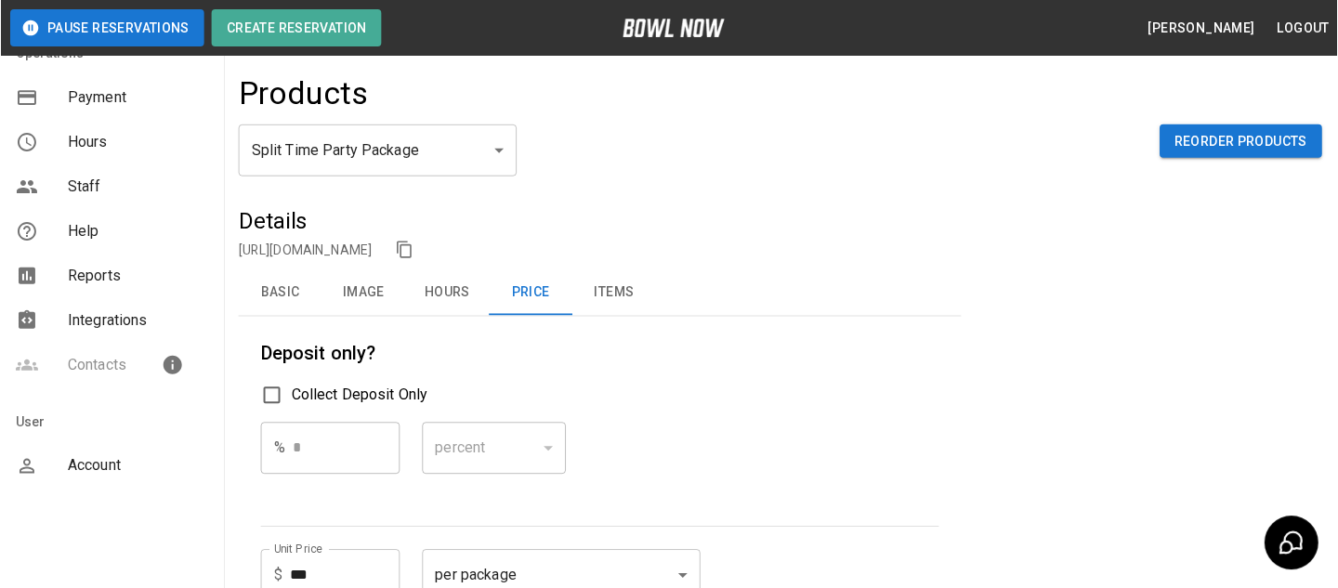
scroll to position [415, 0]
click at [132, 486] on div "Account" at bounding box center [111, 465] width 223 height 45
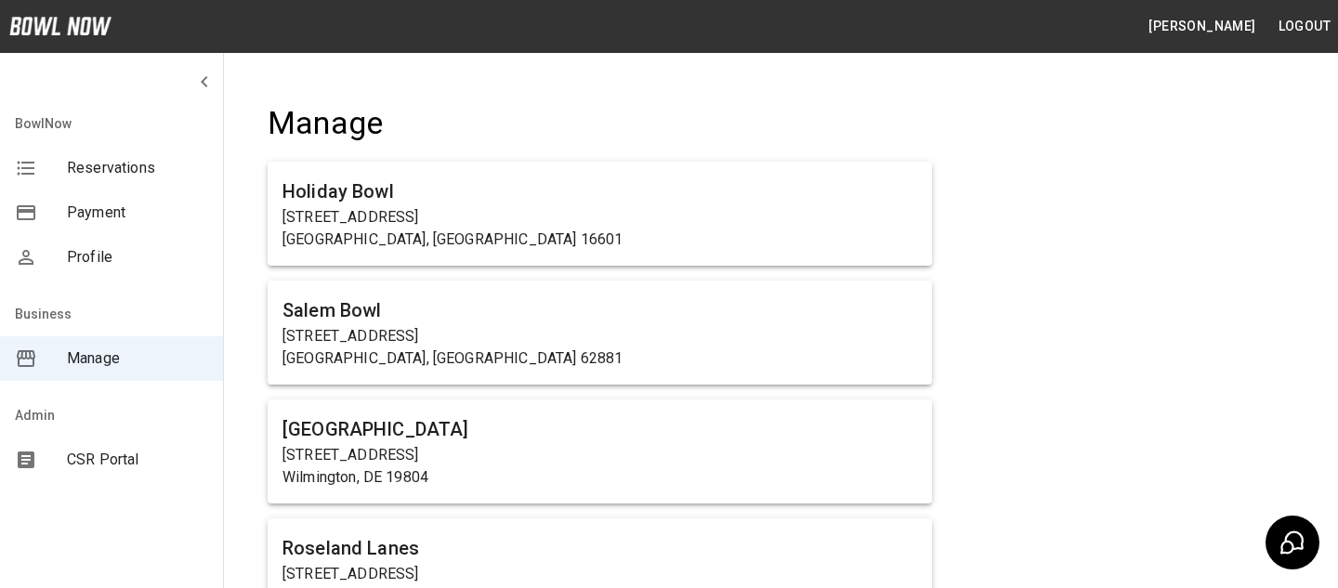
scroll to position [1205, 0]
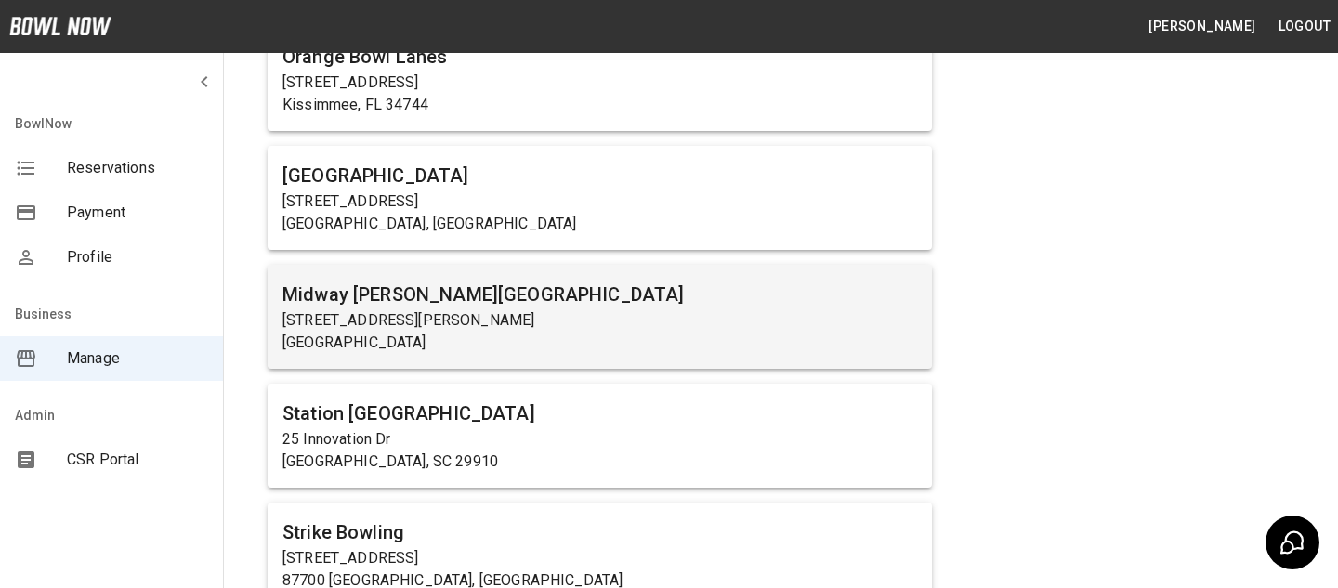
click at [661, 334] on p "Carlisle, PA 17015" at bounding box center [599, 343] width 634 height 22
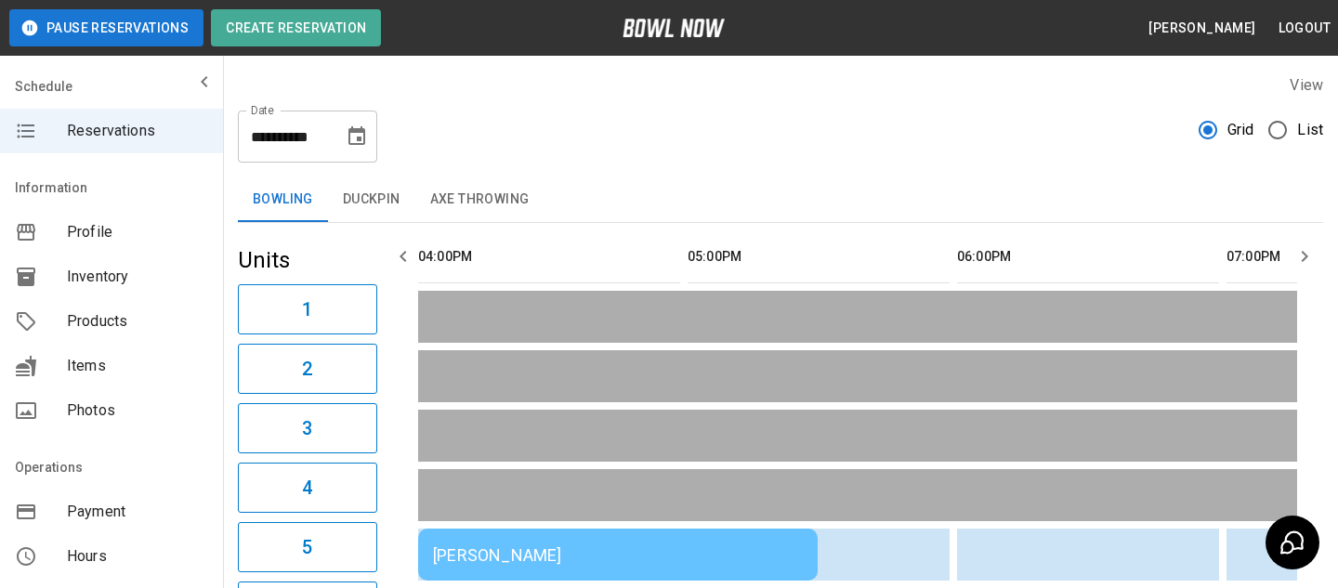
click at [1276, 150] on div "Grid List" at bounding box center [1260, 137] width 124 height 52
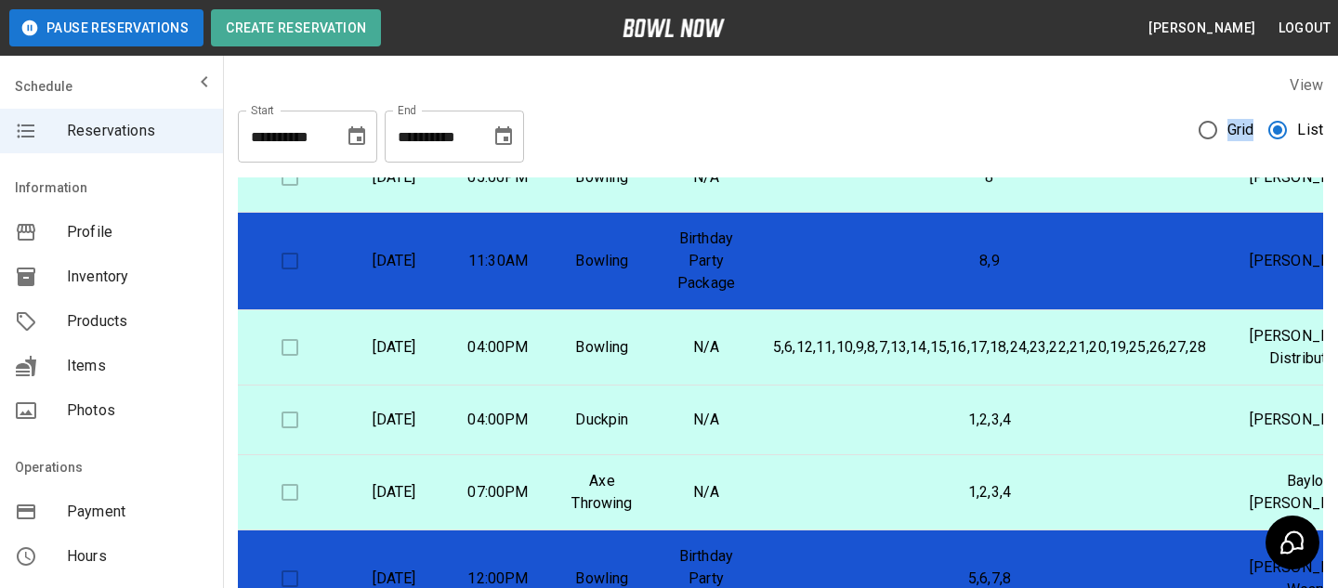
scroll to position [1552, 0]
click at [834, 272] on p "8,9" at bounding box center [989, 261] width 433 height 22
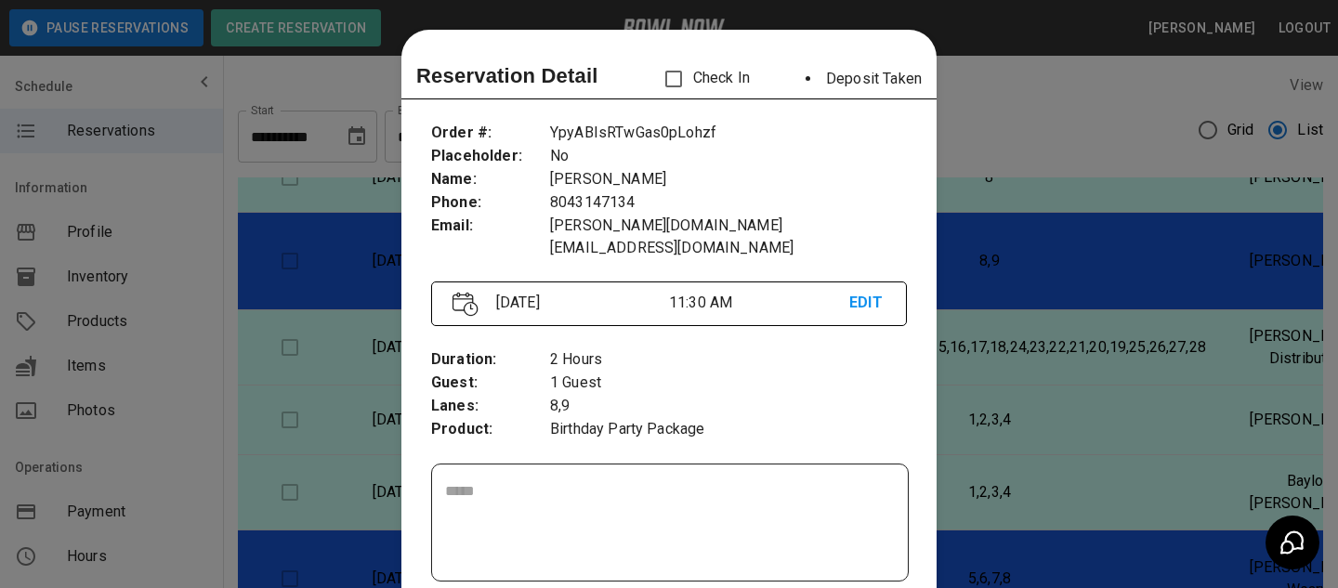
scroll to position [30, 0]
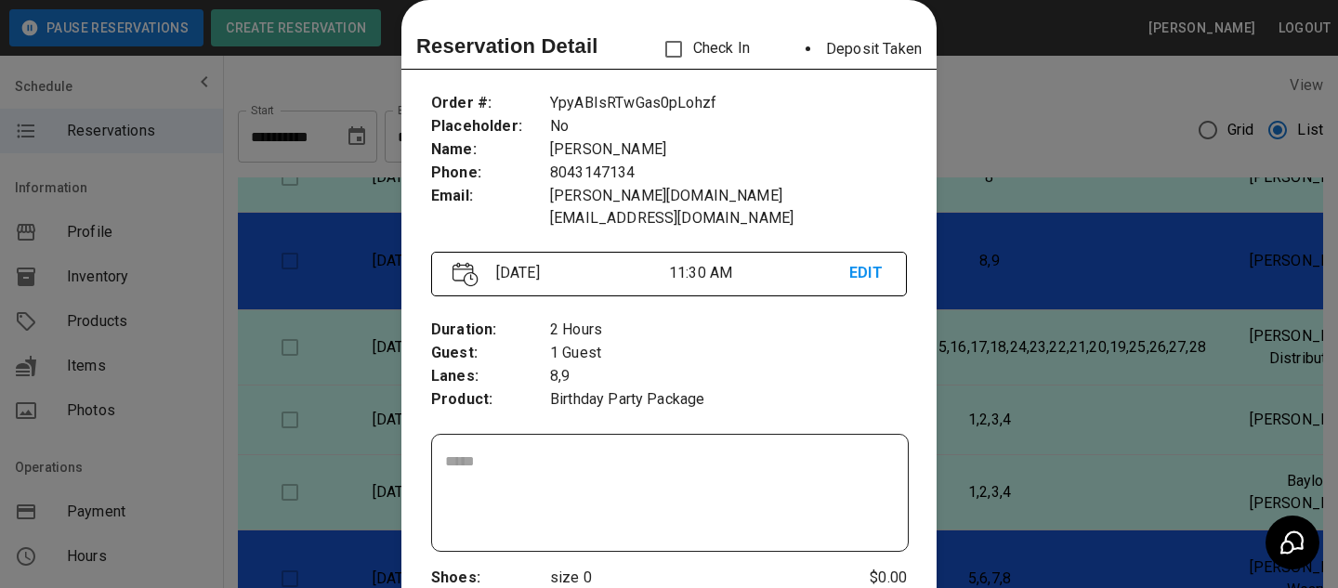
click at [1114, 382] on div at bounding box center [669, 294] width 1338 height 588
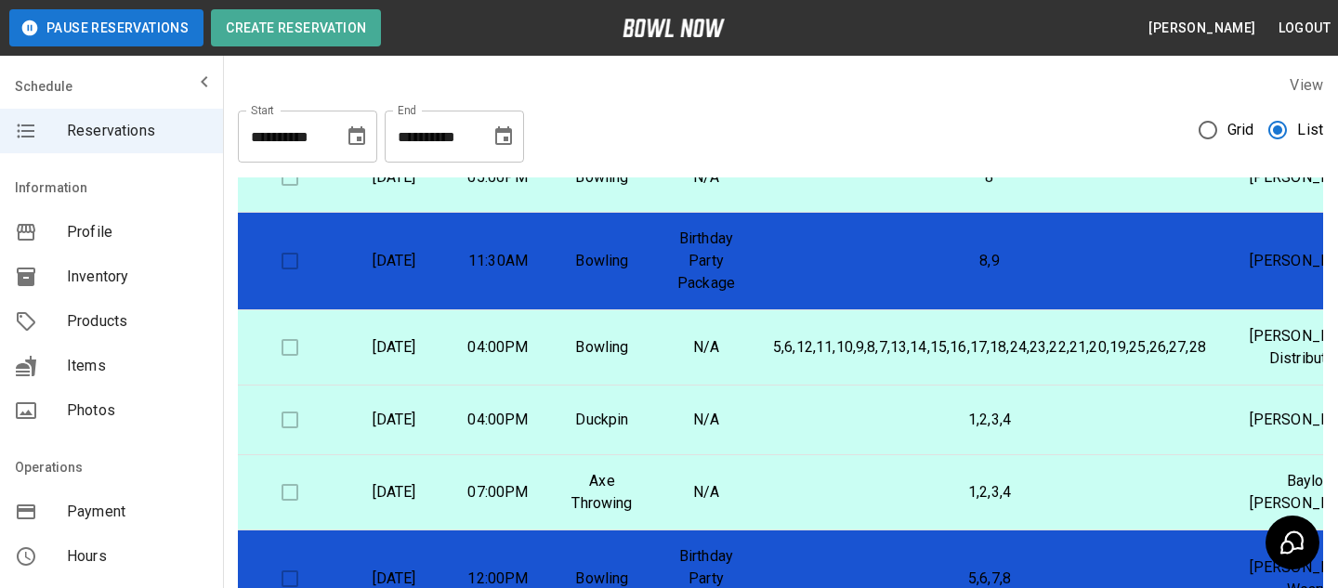
click at [912, 272] on p "8,9" at bounding box center [989, 261] width 433 height 22
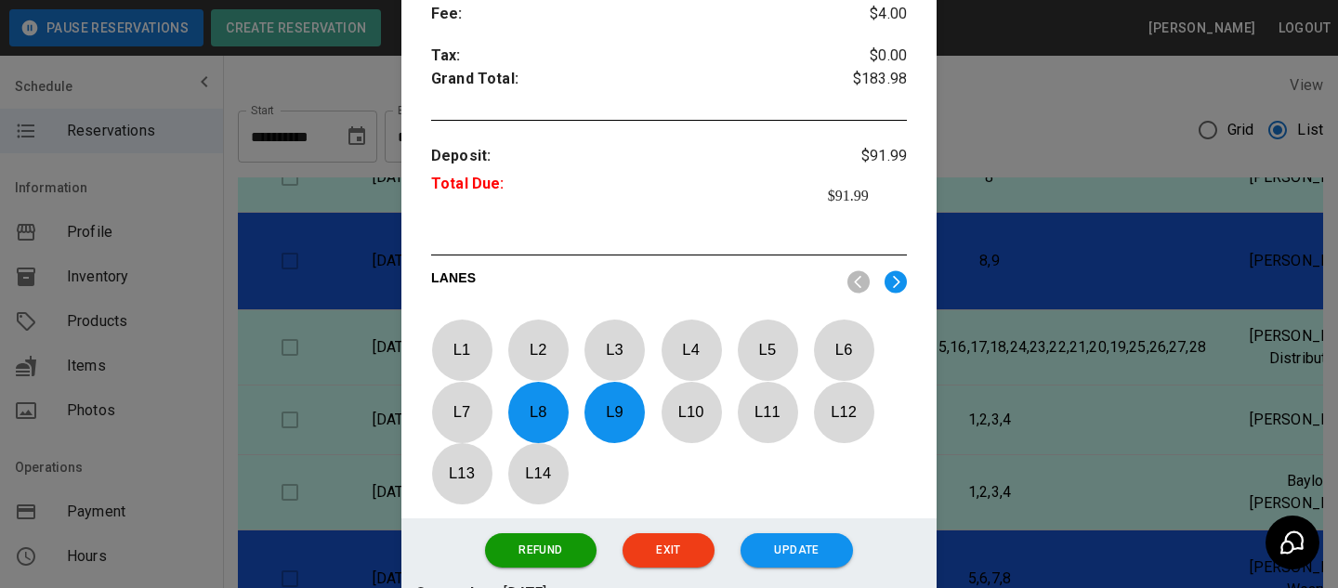
scroll to position [812, 0]
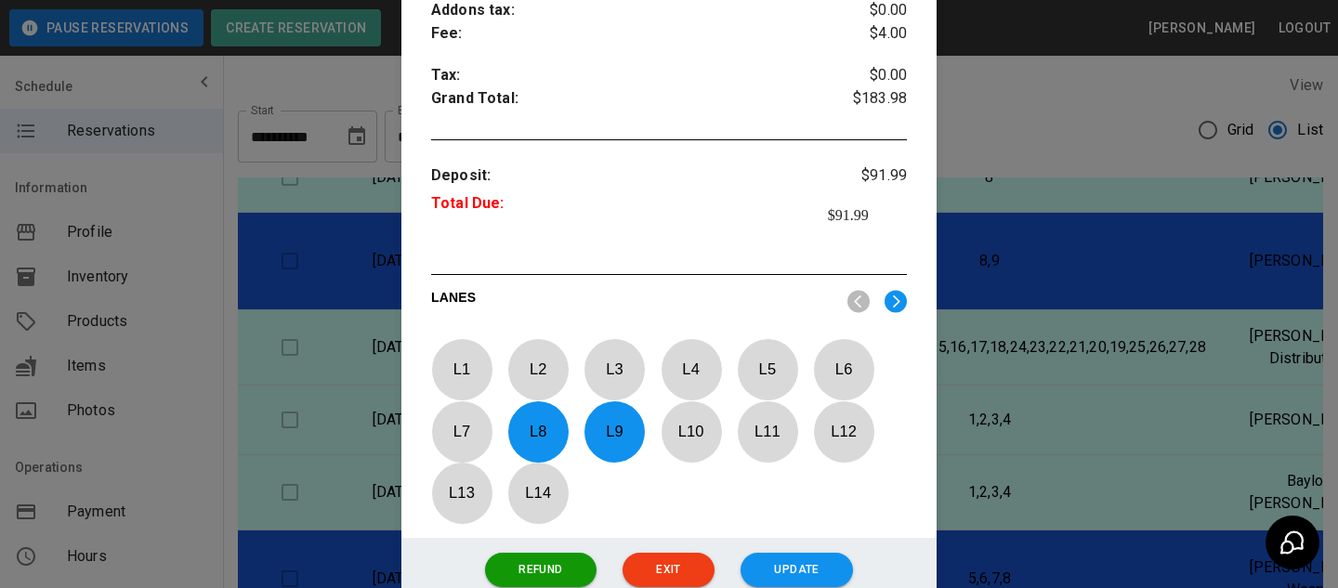
click at [956, 309] on div at bounding box center [669, 294] width 1338 height 588
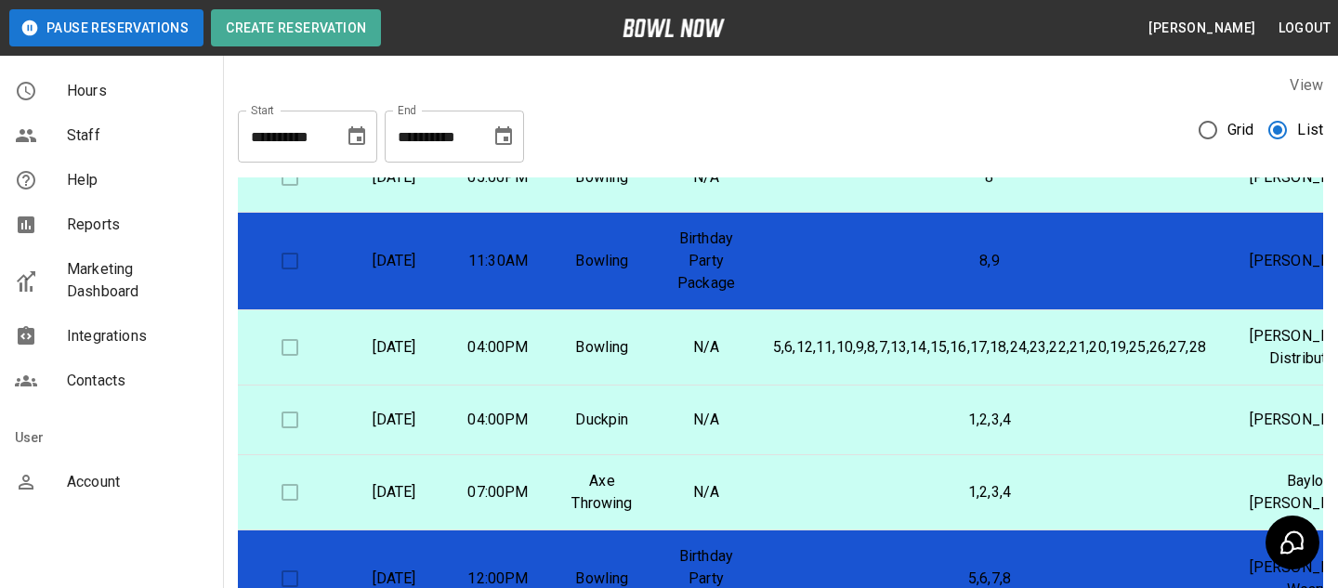
scroll to position [482, 0]
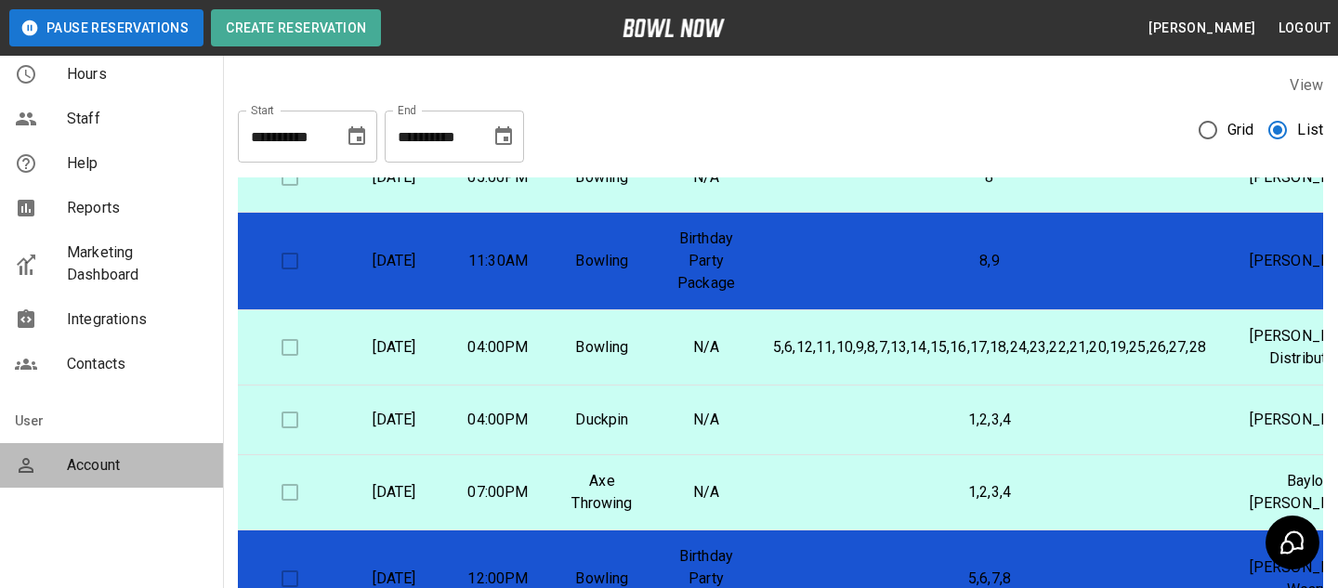
click at [167, 483] on div "Account" at bounding box center [111, 465] width 223 height 45
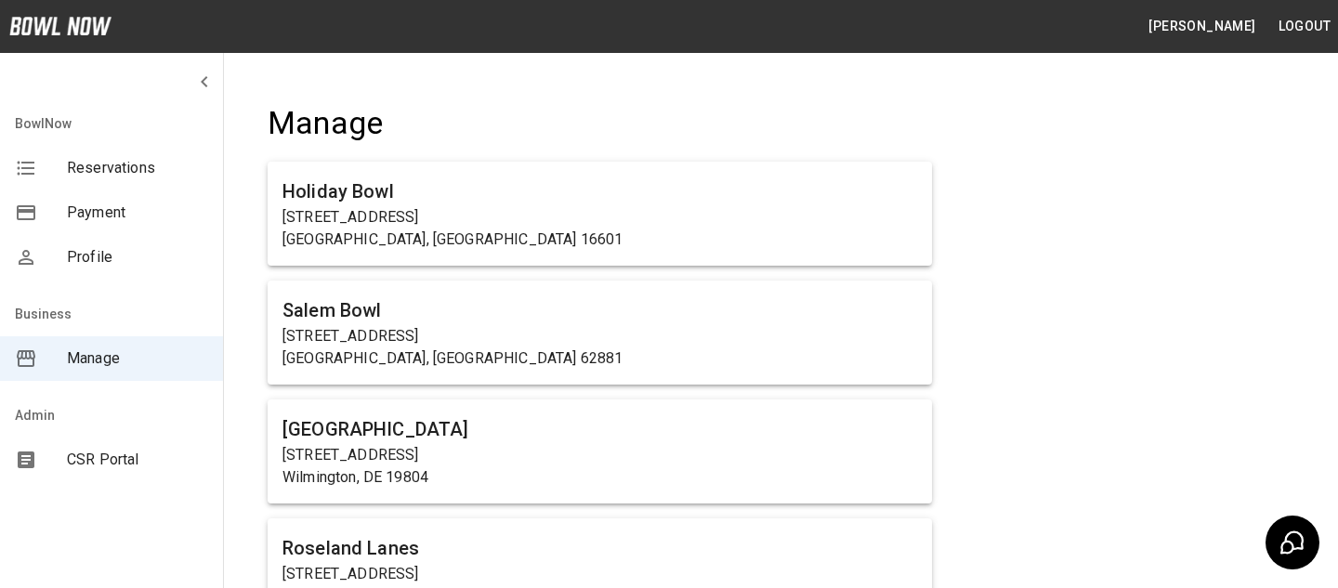
scroll to position [12620, 0]
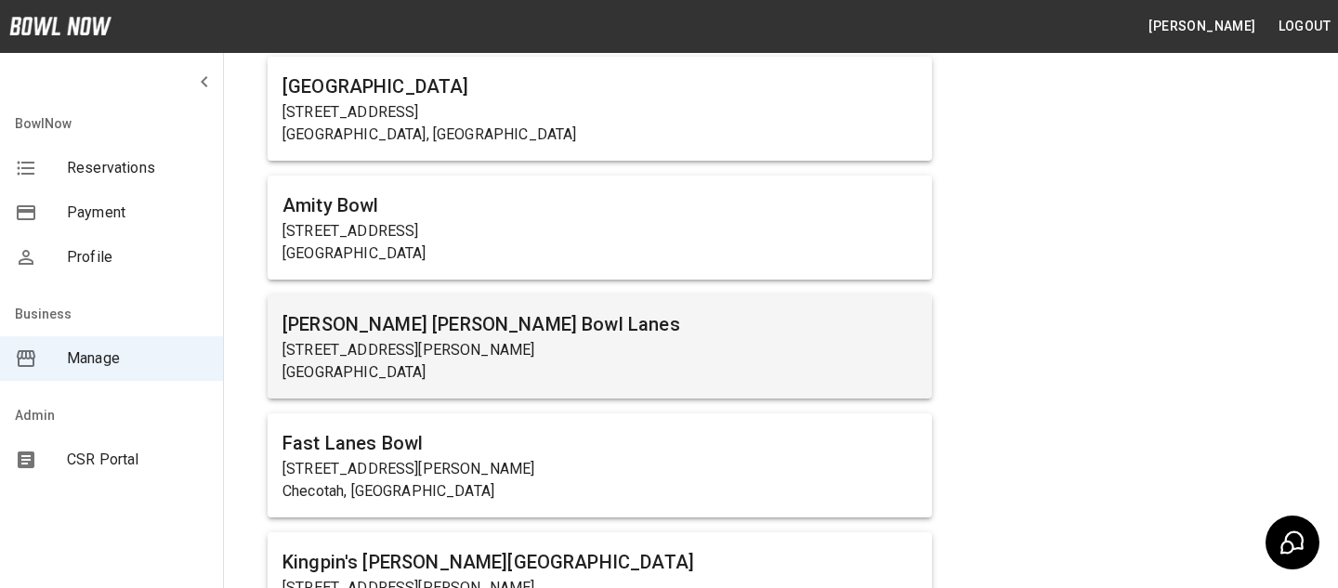
click at [504, 354] on div "Doug Kent's Rose Bowl Lanes 725 W Miller St Newark, NY 14513" at bounding box center [600, 346] width 664 height 104
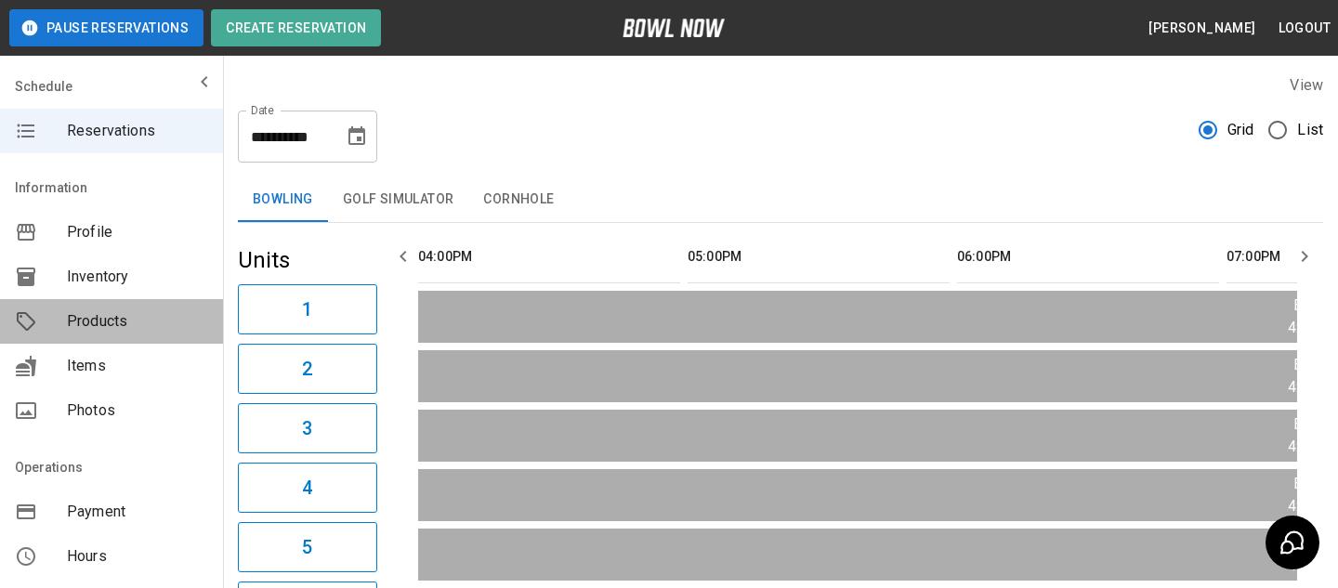
click at [172, 318] on span "Products" at bounding box center [137, 321] width 141 height 22
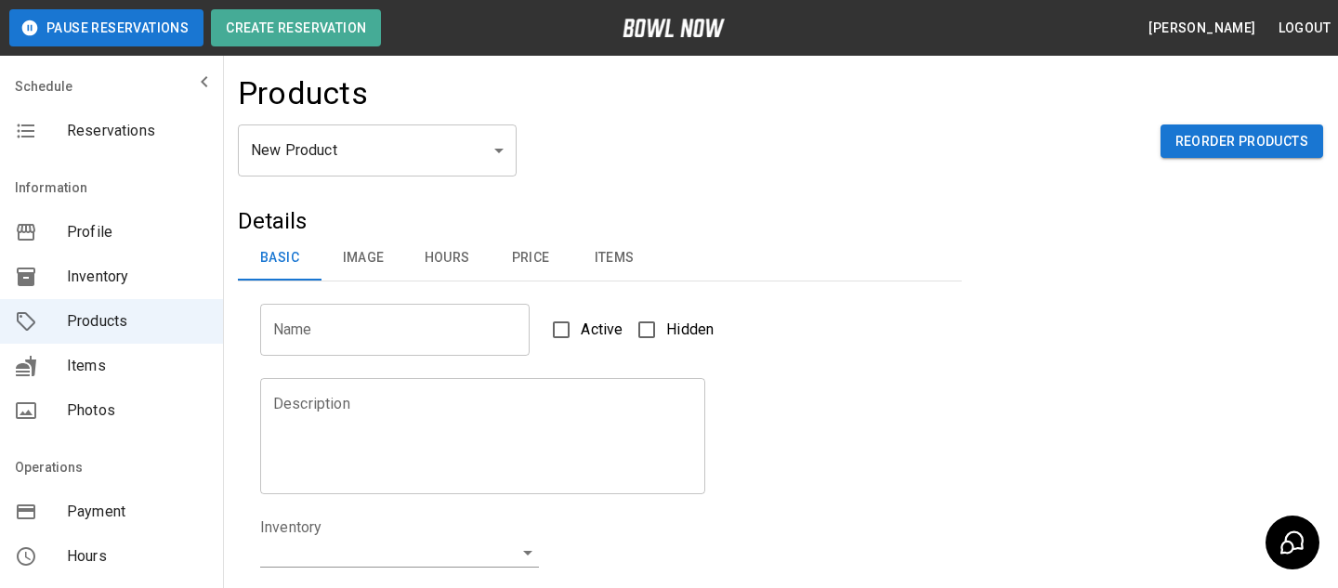
click at [337, 150] on body "Pause Reservations Create Reservation Bradey Powell Logout Schedule Reservation…" at bounding box center [669, 598] width 1338 height 1197
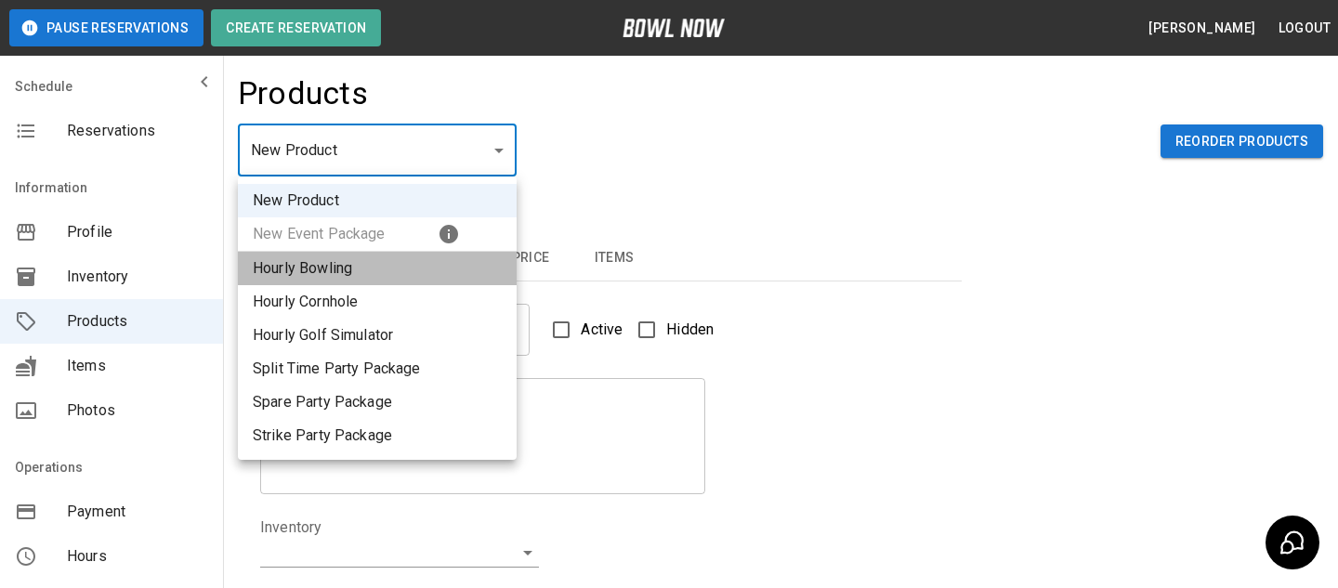
click at [333, 274] on li "Hourly Bowling" at bounding box center [377, 268] width 279 height 33
type input "*"
type input "**********"
type textarea "**********"
type input "**********"
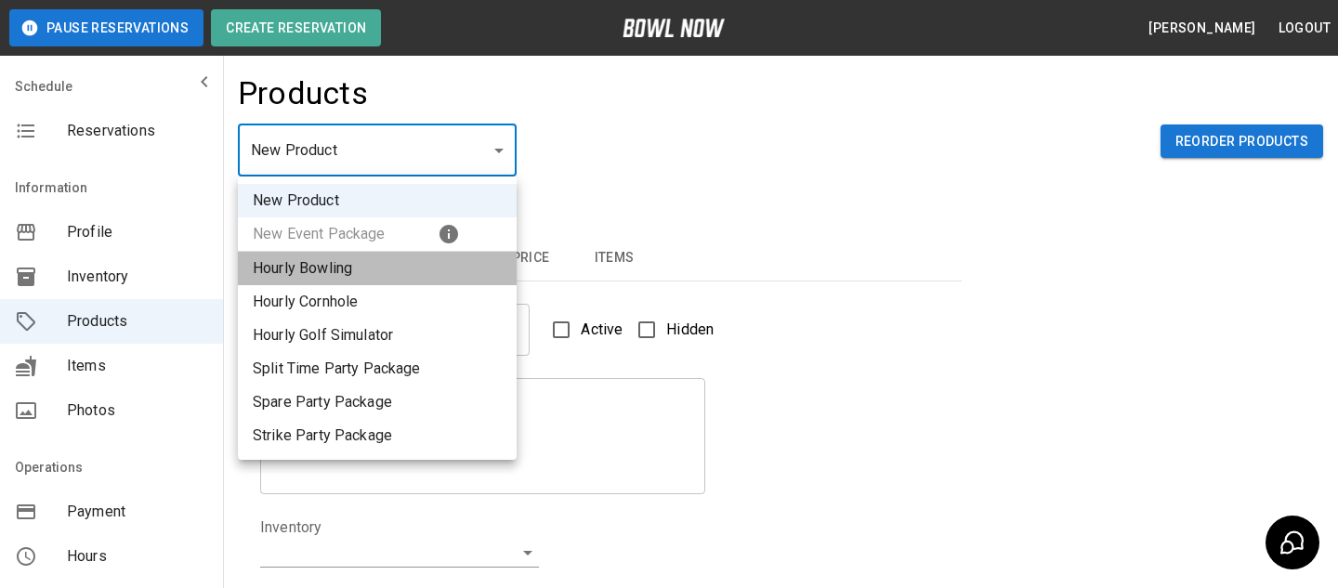
type input "*"
type input "**"
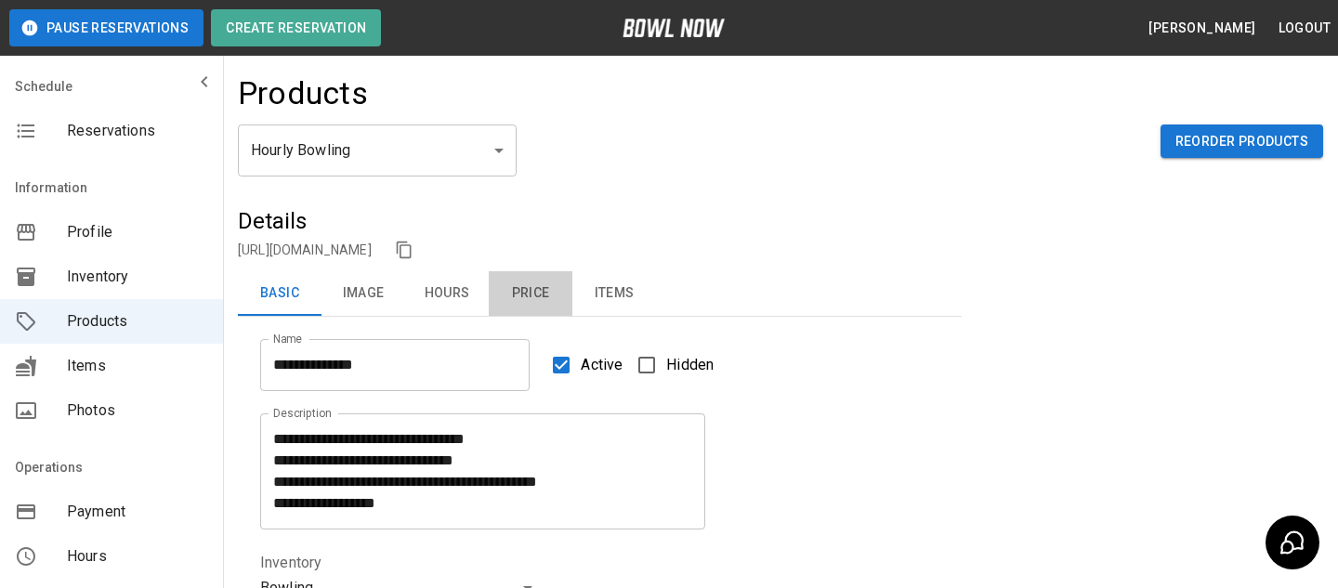
click at [536, 273] on button "Price" at bounding box center [531, 293] width 84 height 45
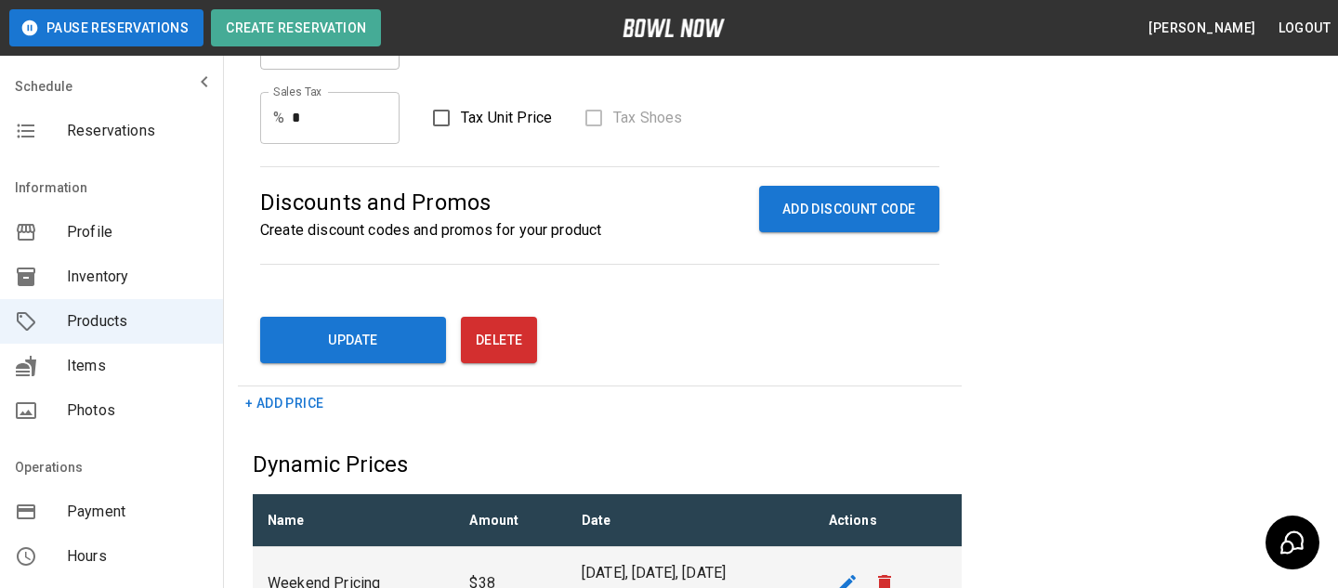
scroll to position [605, 0]
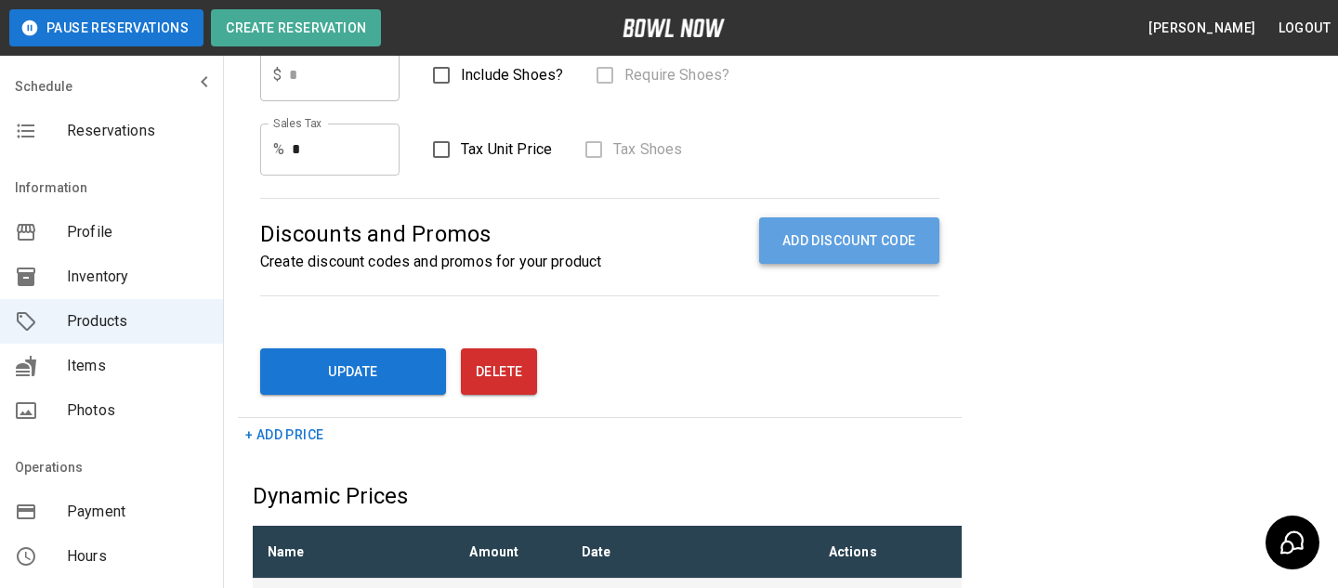
click at [817, 245] on button "ADD DISCOUNT CODE" at bounding box center [849, 240] width 180 height 47
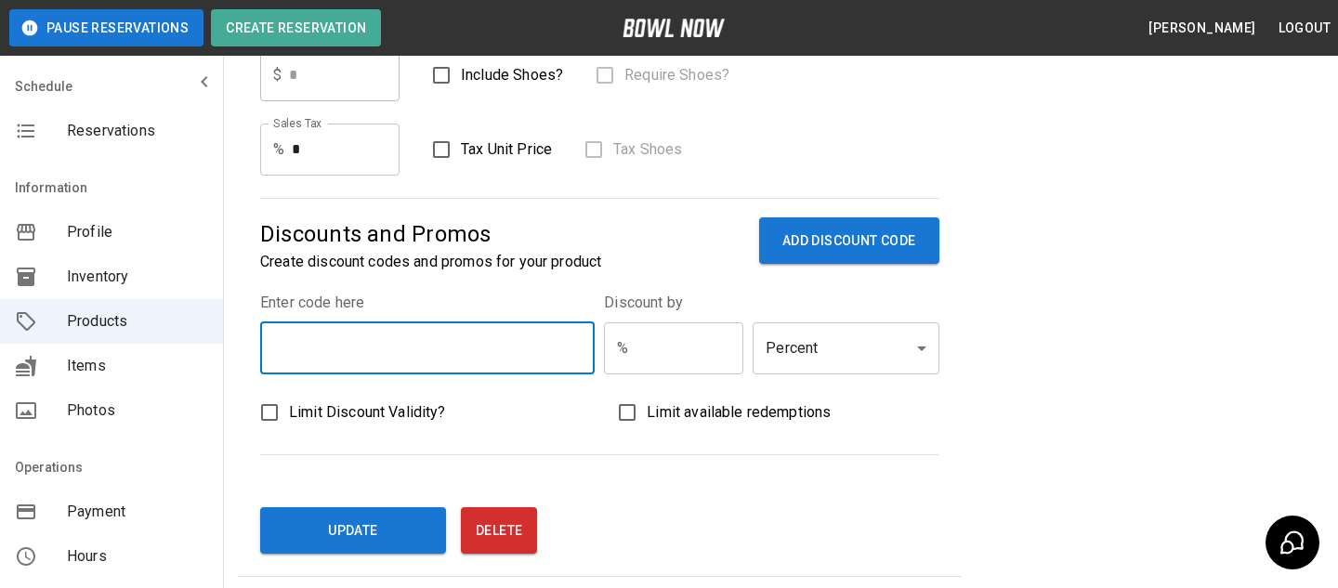
click at [526, 347] on input "text" at bounding box center [427, 348] width 334 height 52
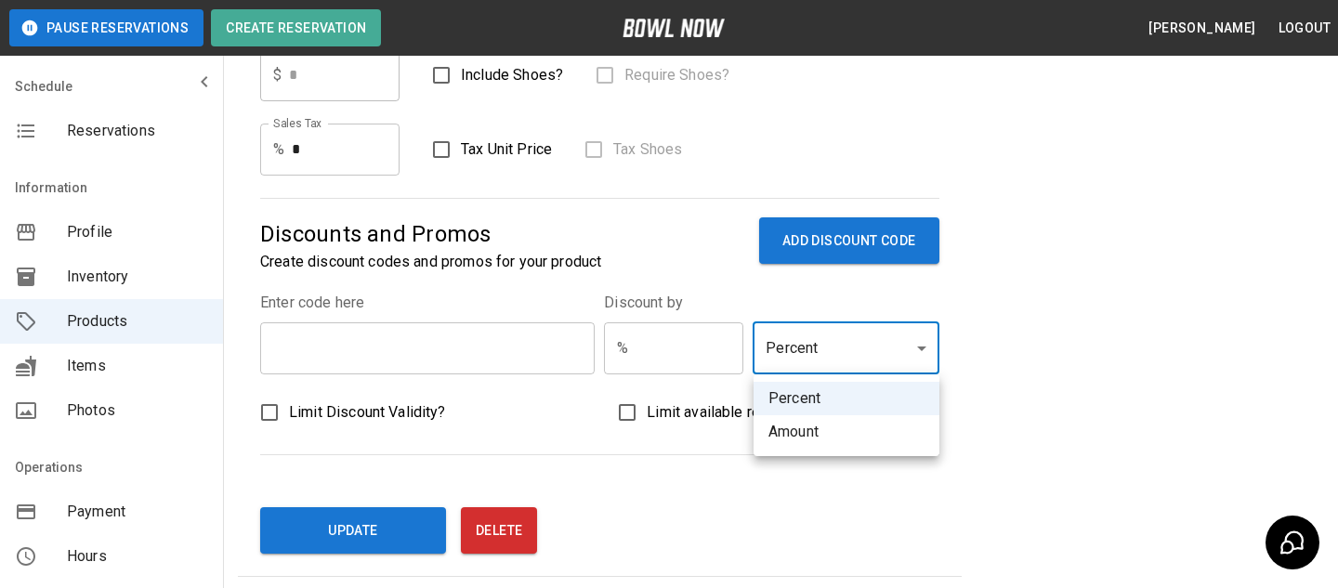
click at [817, 335] on body "**********" at bounding box center [669, 160] width 1338 height 1531
click at [532, 349] on div at bounding box center [669, 294] width 1338 height 588
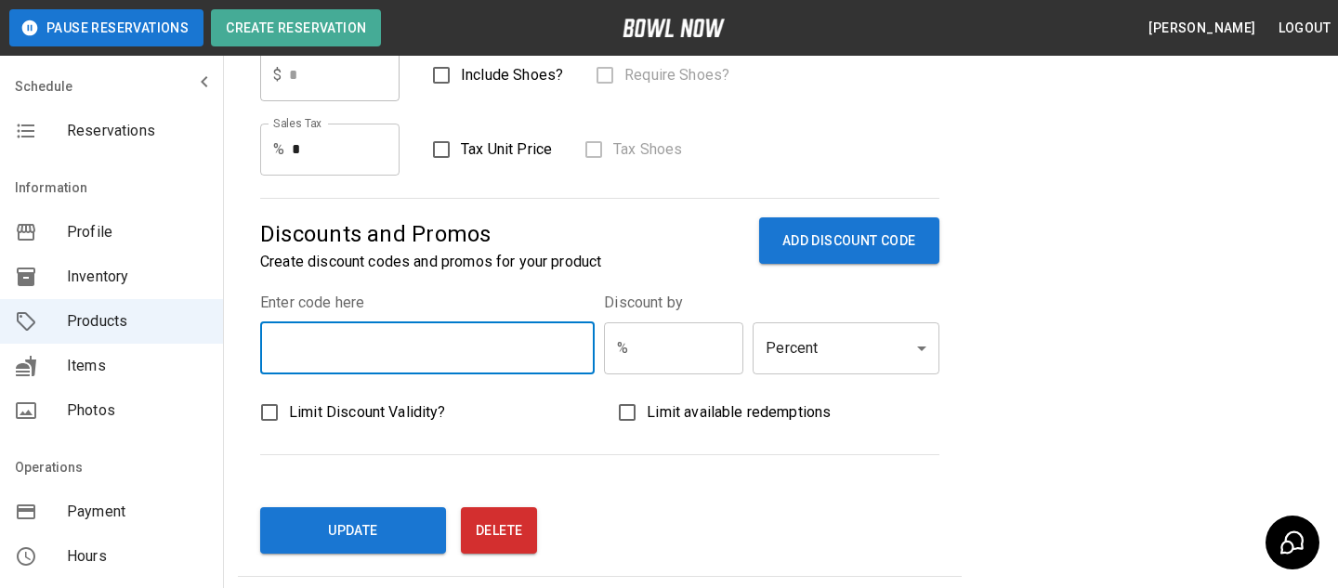
click at [532, 349] on input "text" at bounding box center [427, 348] width 334 height 52
type input "****"
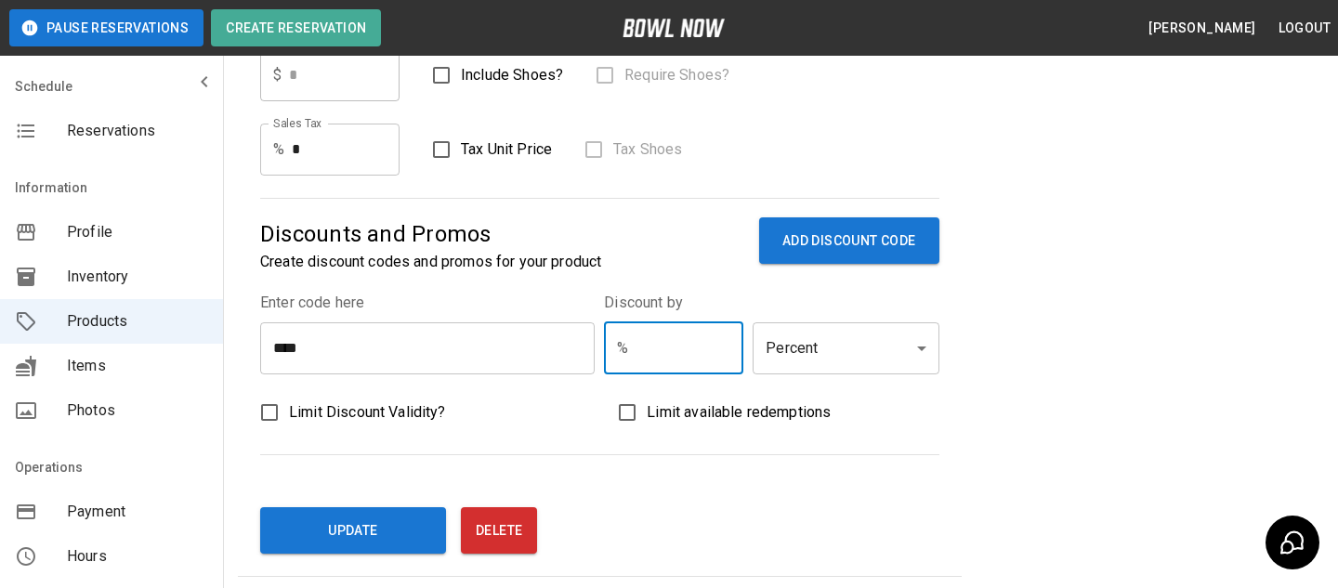
click at [648, 346] on input "text" at bounding box center [689, 348] width 108 height 52
type input "**"
click at [809, 307] on fieldset "Discount by % ** ​ Percent ******* ​" at bounding box center [771, 333] width 334 height 83
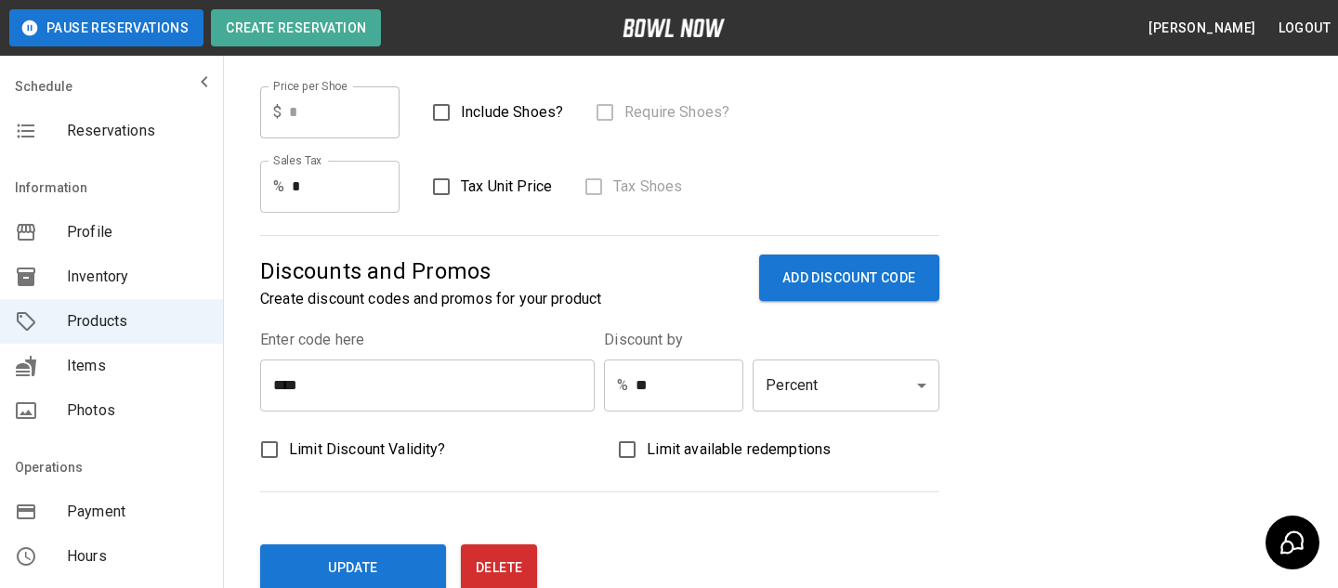
scroll to position [562, 0]
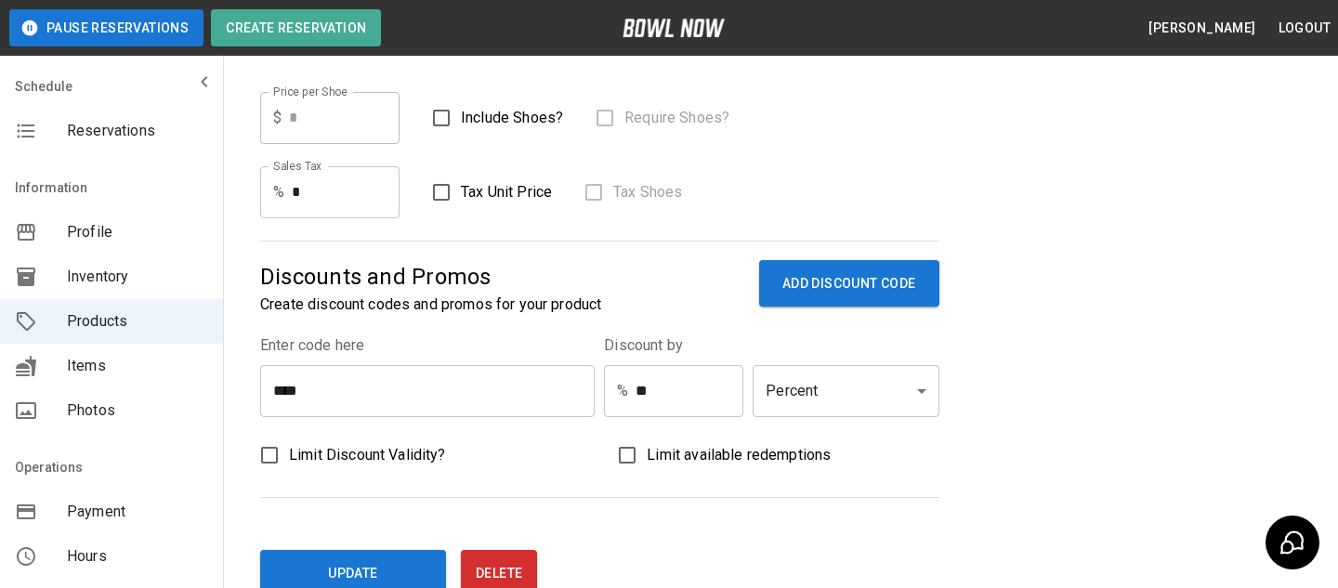
click at [342, 456] on span "Limit Discount Validity?" at bounding box center [367, 455] width 157 height 22
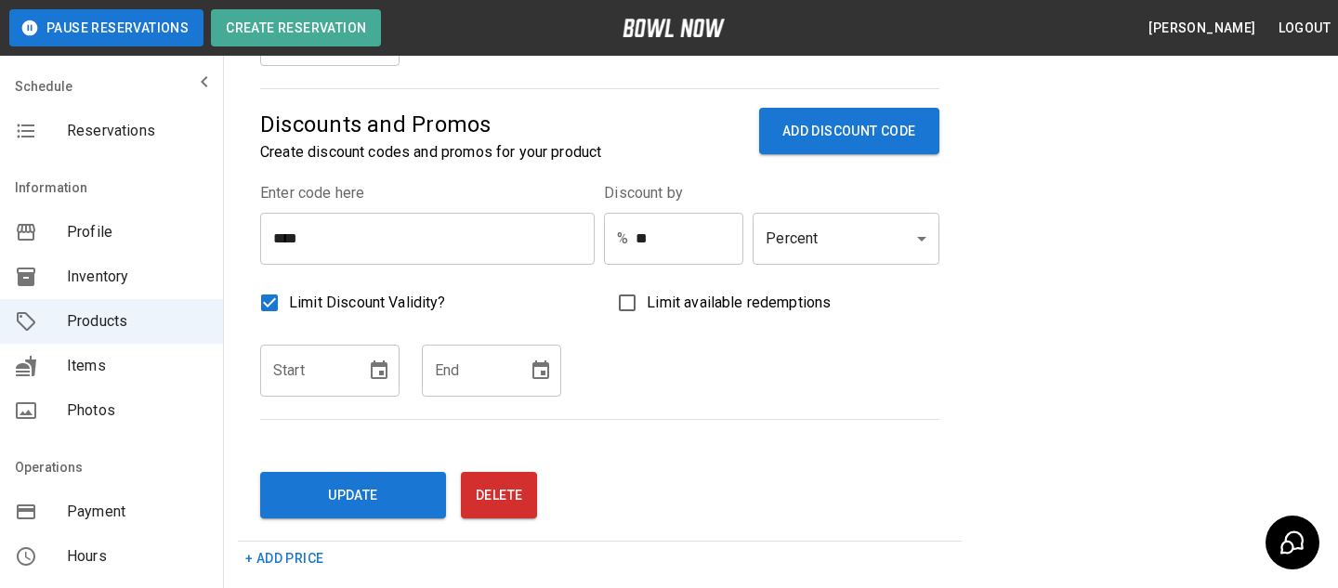
scroll to position [724, 0]
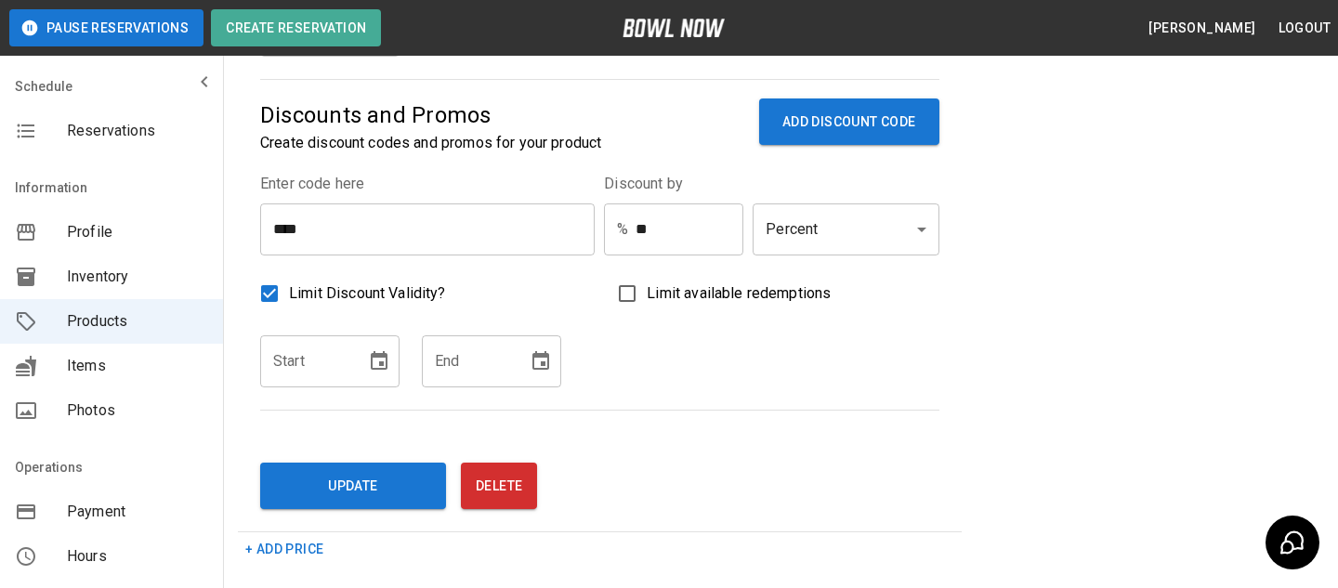
click at [393, 364] on button "Choose date" at bounding box center [378, 361] width 37 height 37
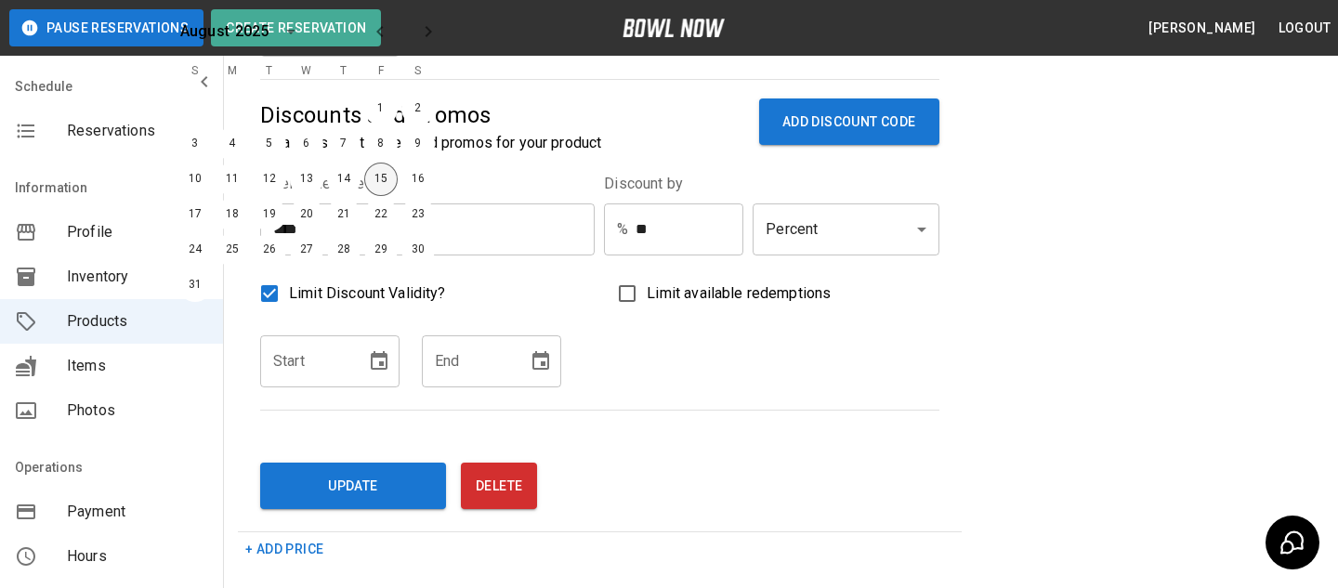
click at [383, 185] on button "15" at bounding box center [380, 179] width 33 height 33
type input "**********"
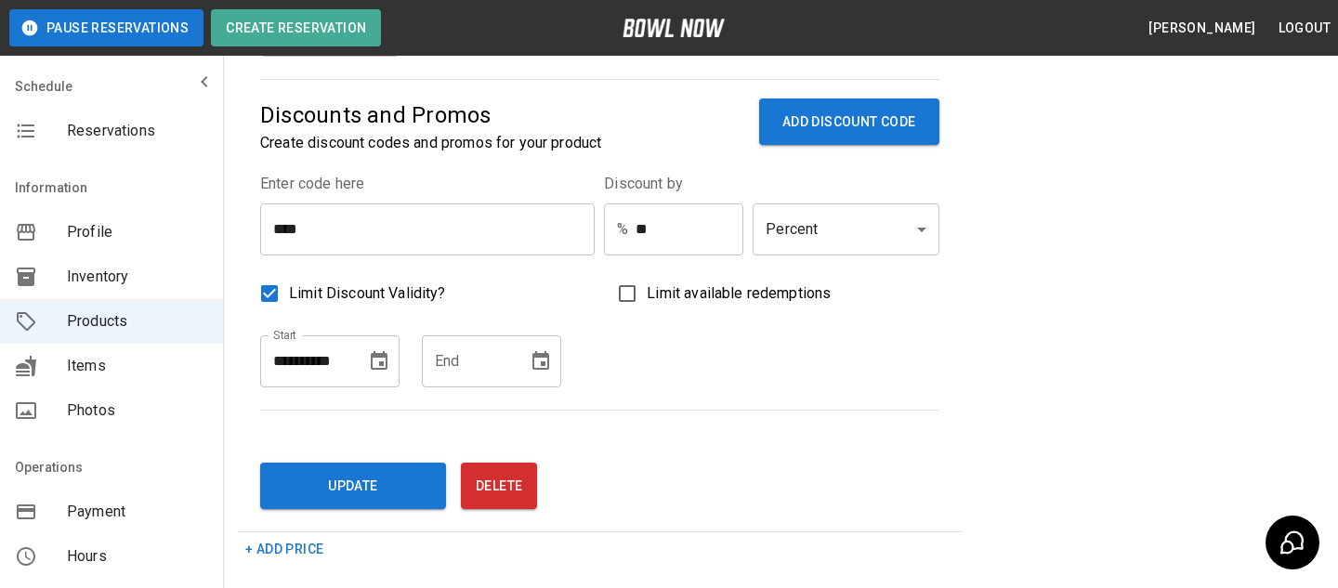
click at [527, 353] on button "Choose date" at bounding box center [540, 361] width 37 height 37
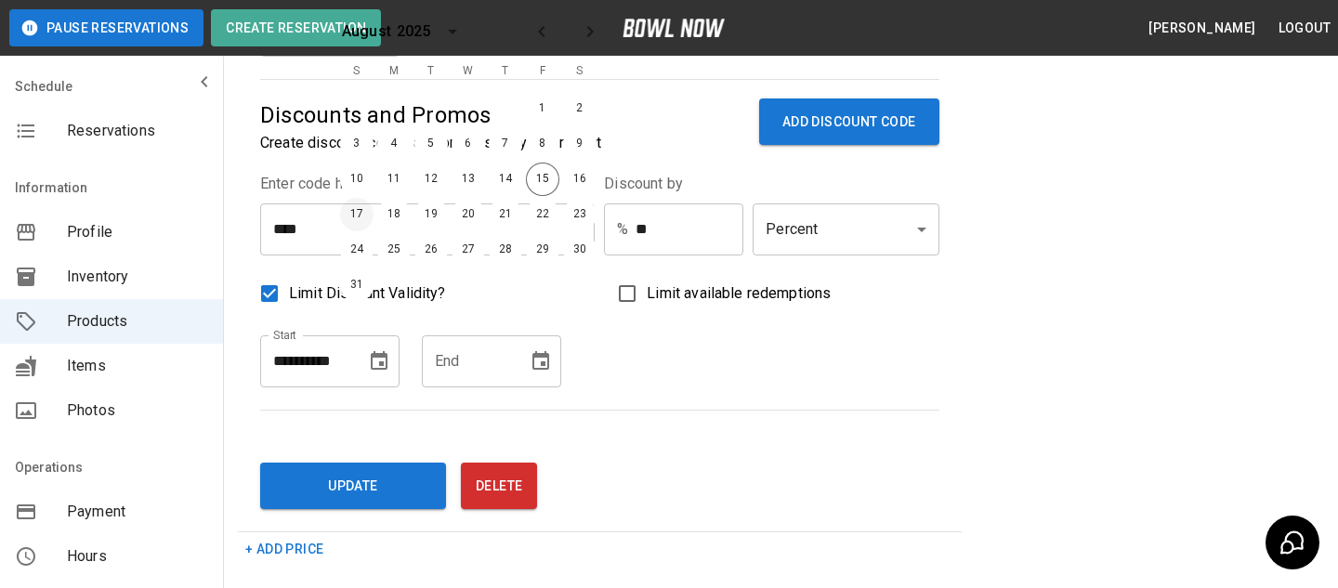
click at [356, 216] on button "17" at bounding box center [356, 214] width 33 height 33
type input "**********"
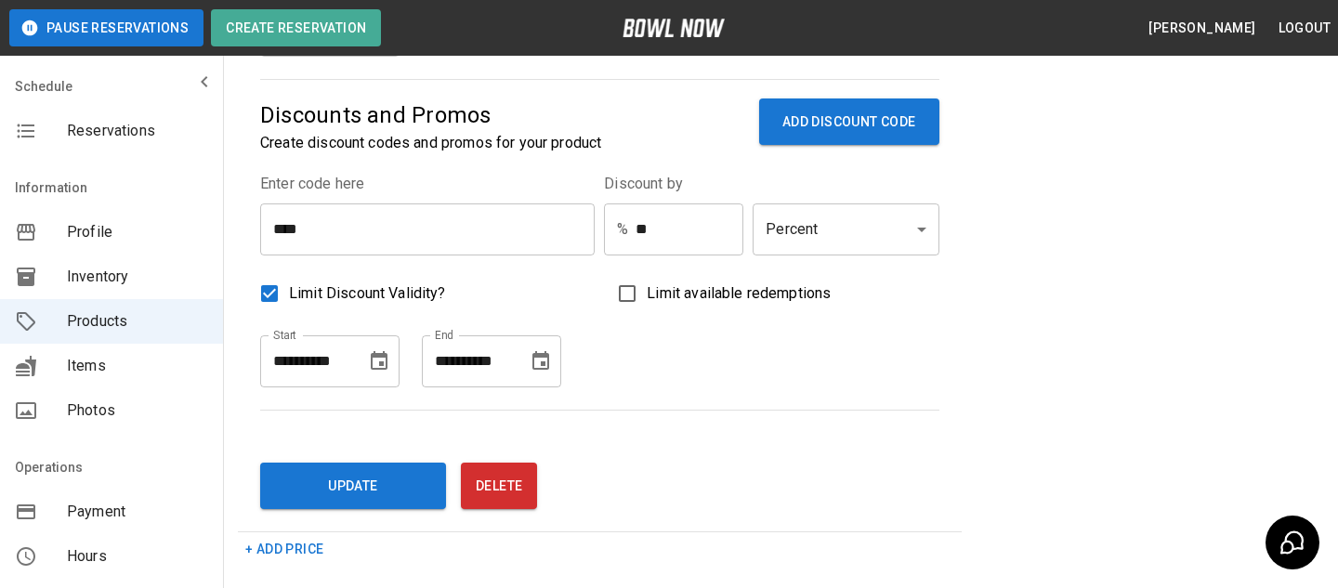
click at [655, 290] on span "Limit available redemptions" at bounding box center [739, 293] width 184 height 22
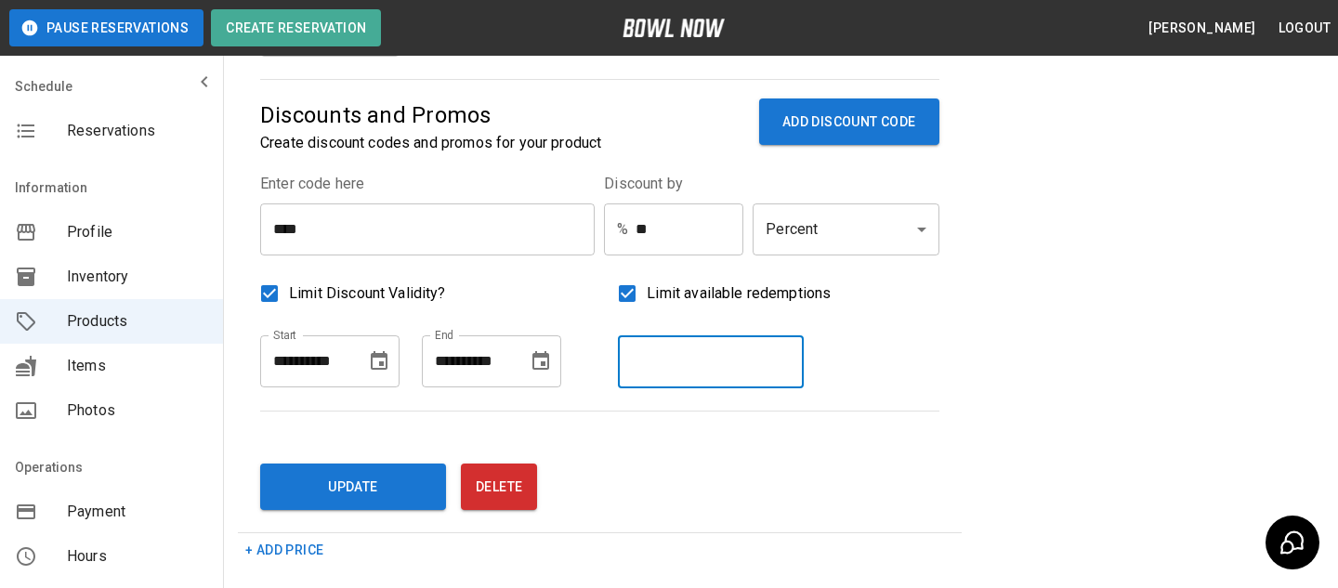
click at [694, 349] on input "number" at bounding box center [711, 362] width 186 height 52
type input "**"
click at [1057, 358] on div "**********" at bounding box center [780, 8] width 1085 height 1050
click at [862, 141] on button "ADD DISCOUNT CODE" at bounding box center [849, 121] width 180 height 47
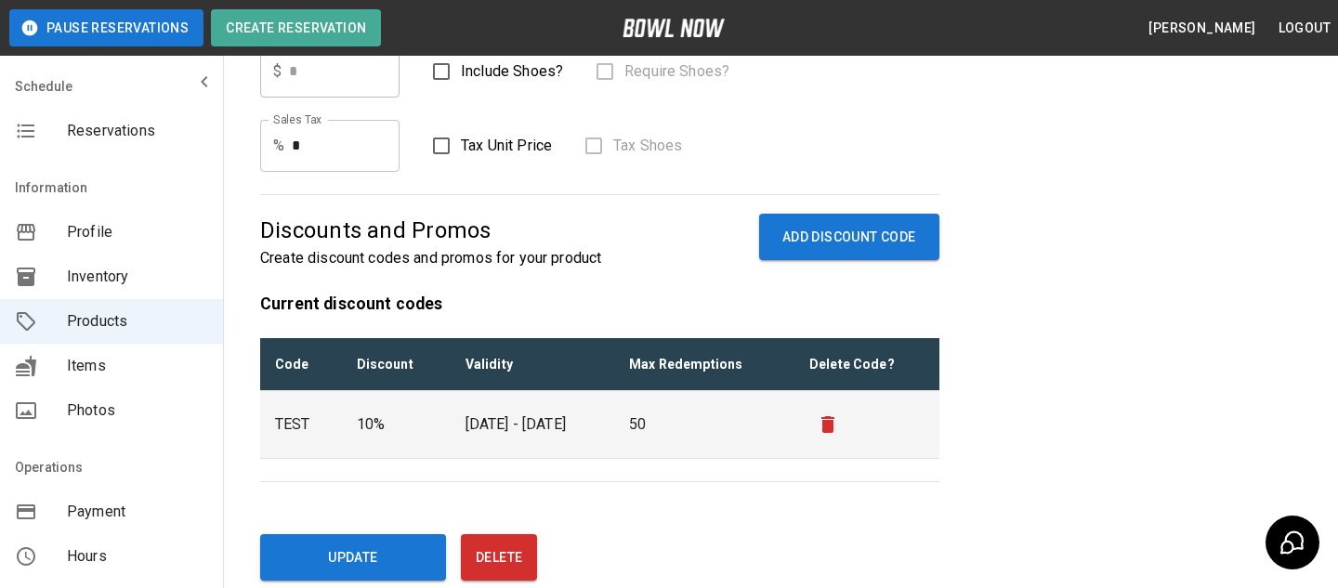
scroll to position [602, 0]
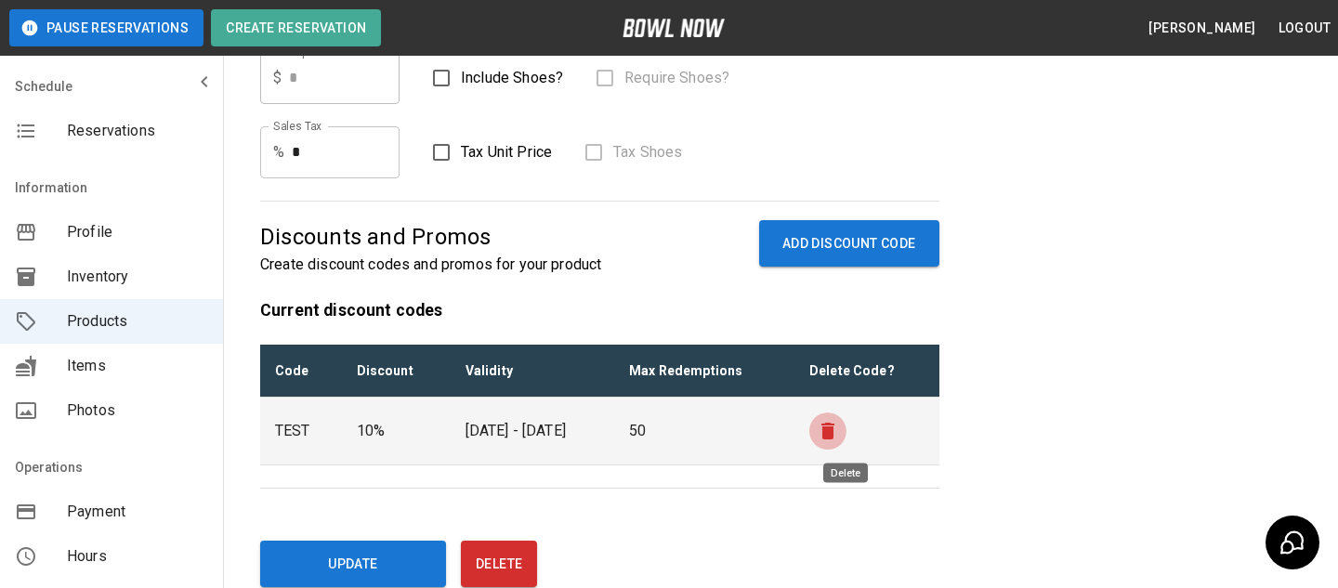
click at [846, 433] on button "remove" at bounding box center [827, 430] width 37 height 37
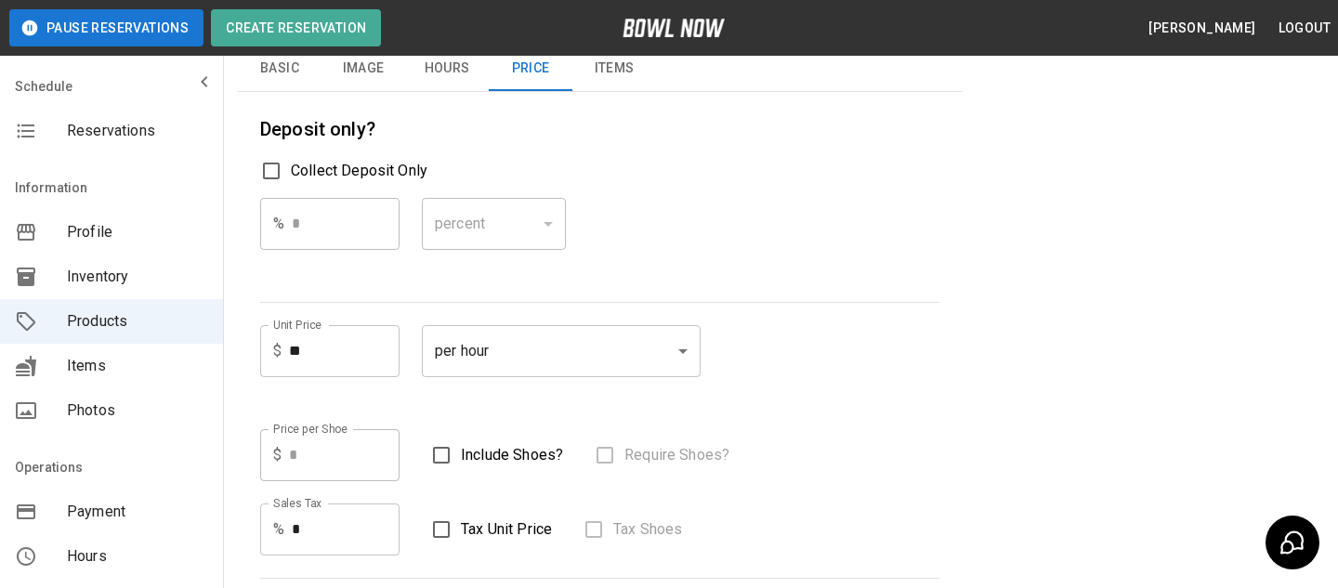
scroll to position [196, 0]
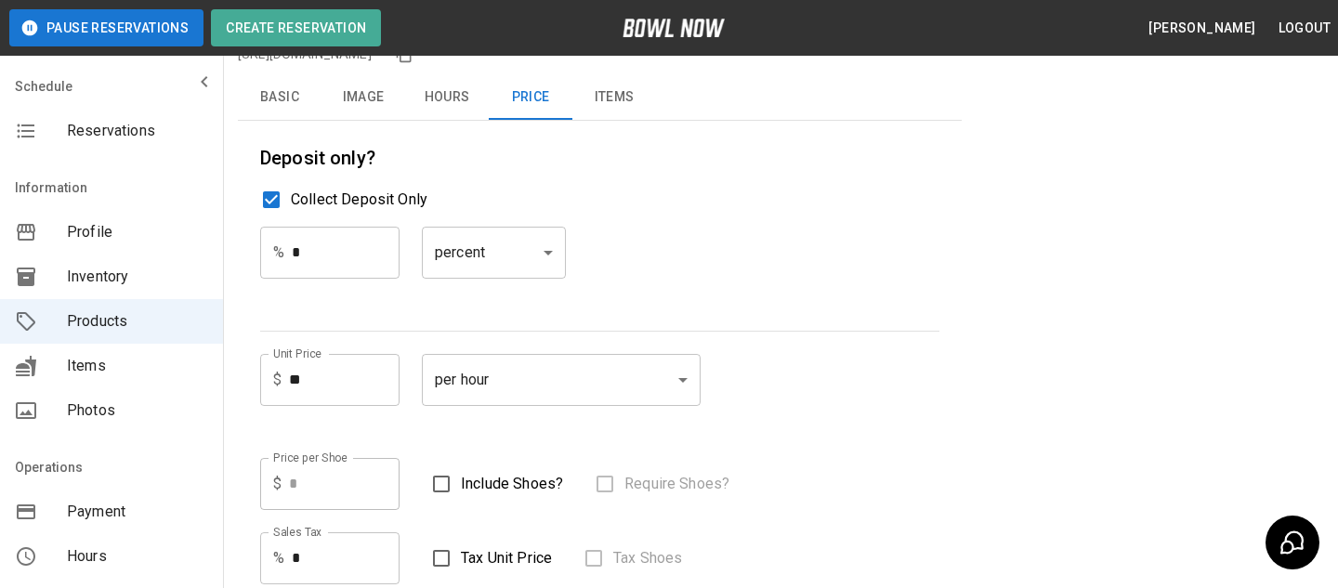
click at [398, 200] on span "Collect Deposit Only" at bounding box center [359, 200] width 137 height 22
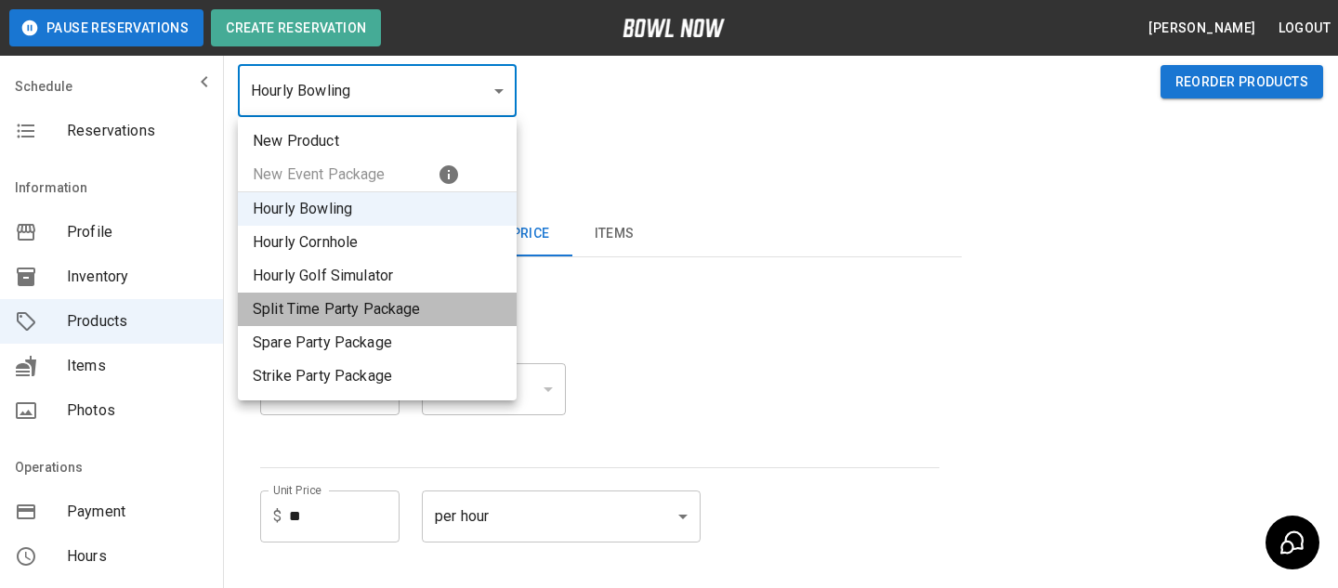
click at [387, 296] on li "Split Time Party Package" at bounding box center [377, 309] width 279 height 33
type input "*"
type input "***"
type input "*******"
type input "*"
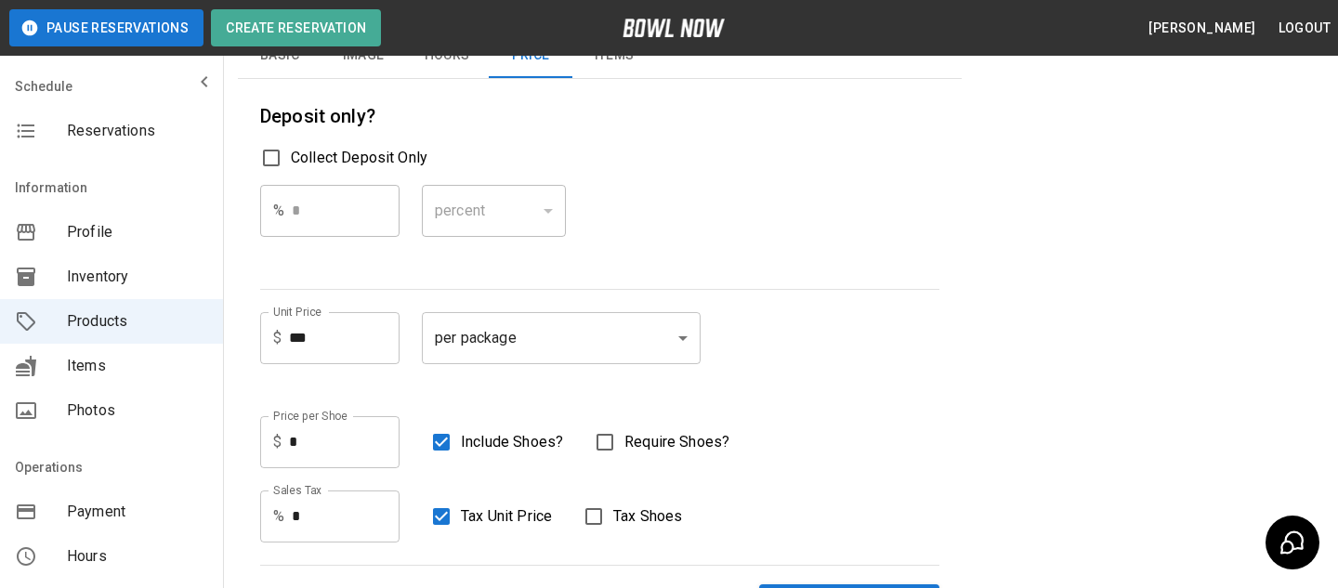
scroll to position [291, 0]
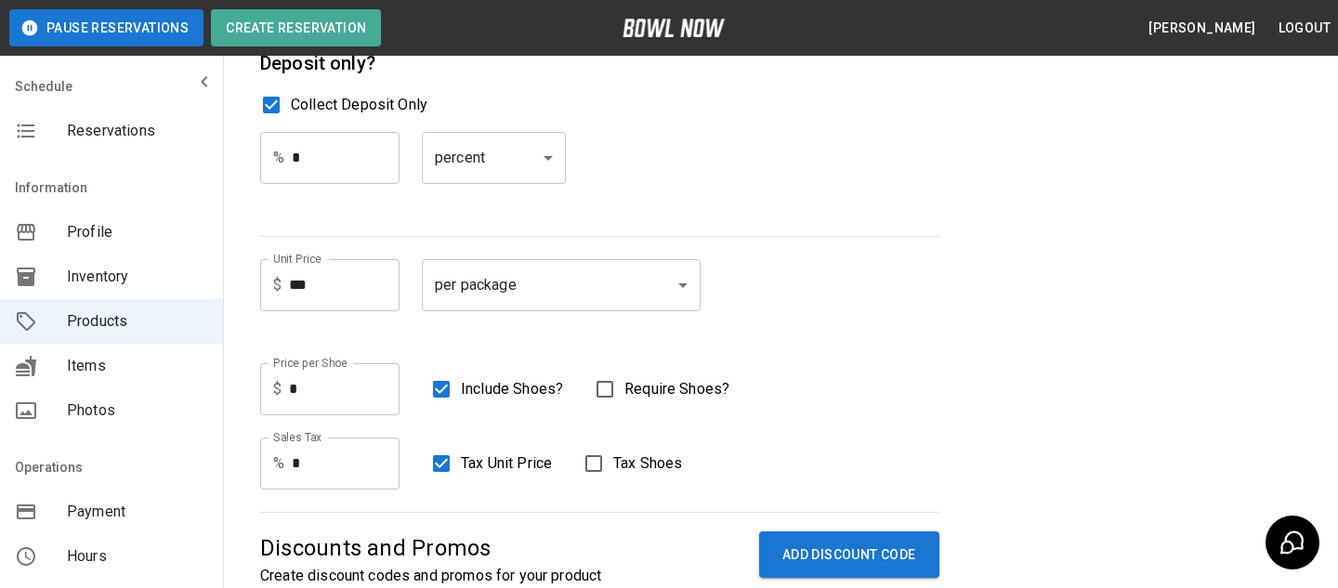
click at [362, 110] on span "Collect Deposit Only" at bounding box center [359, 105] width 137 height 22
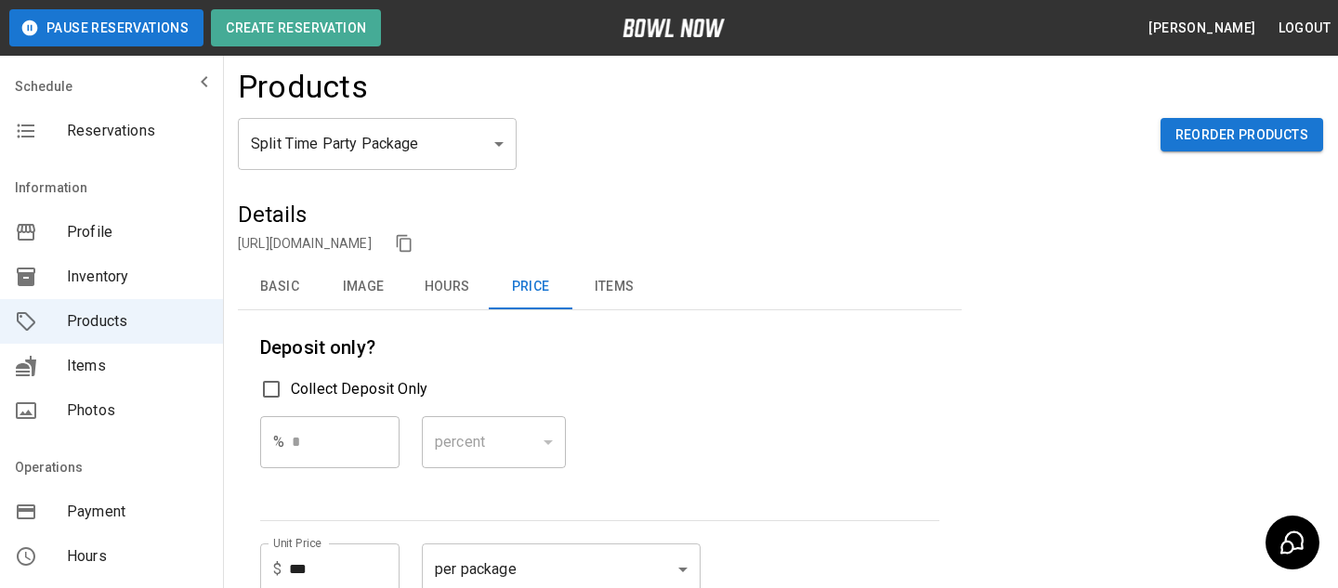
scroll to position [0, 0]
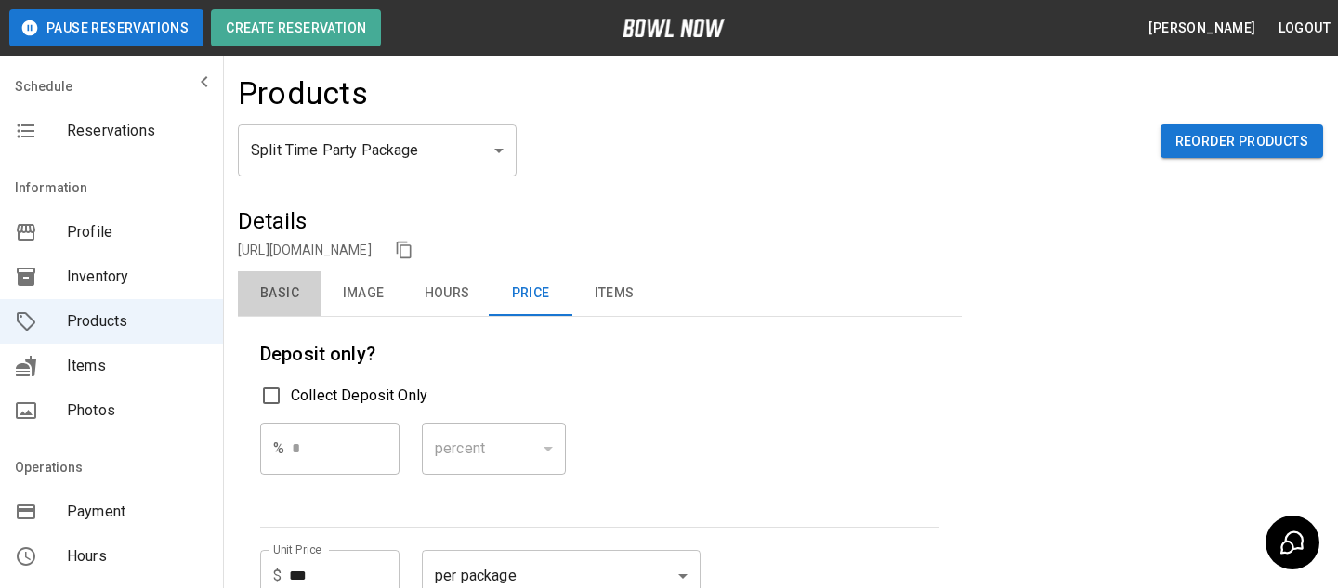
click at [294, 279] on button "Basic" at bounding box center [280, 293] width 84 height 45
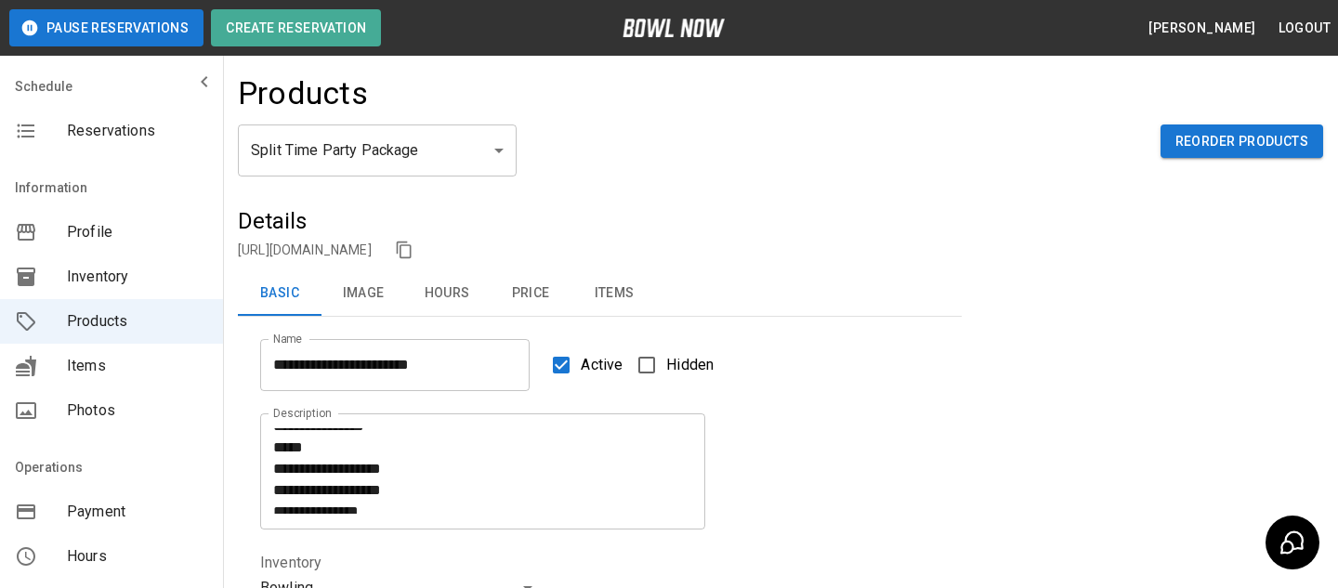
scroll to position [1, 0]
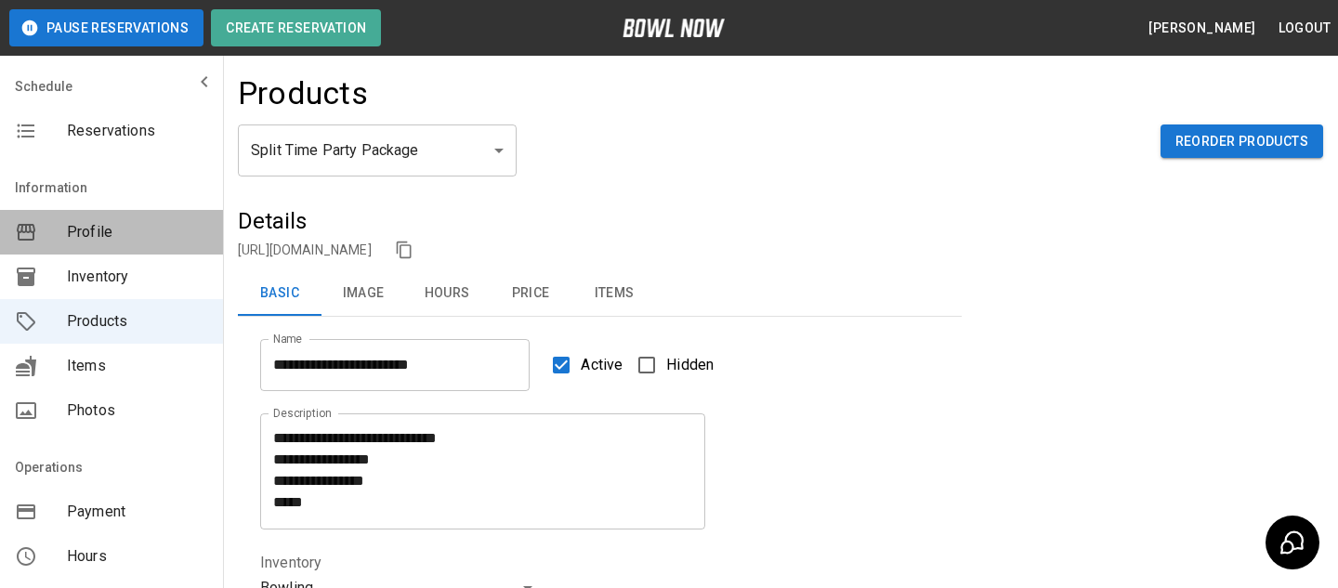
click at [122, 233] on span "Profile" at bounding box center [137, 232] width 141 height 22
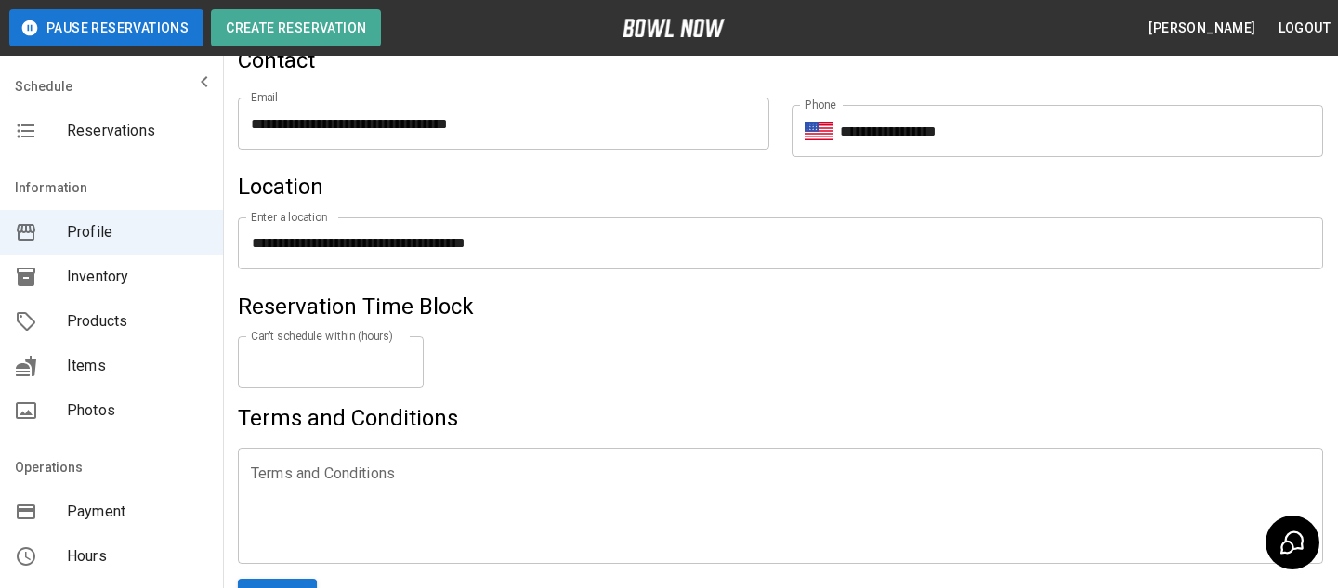
scroll to position [852, 0]
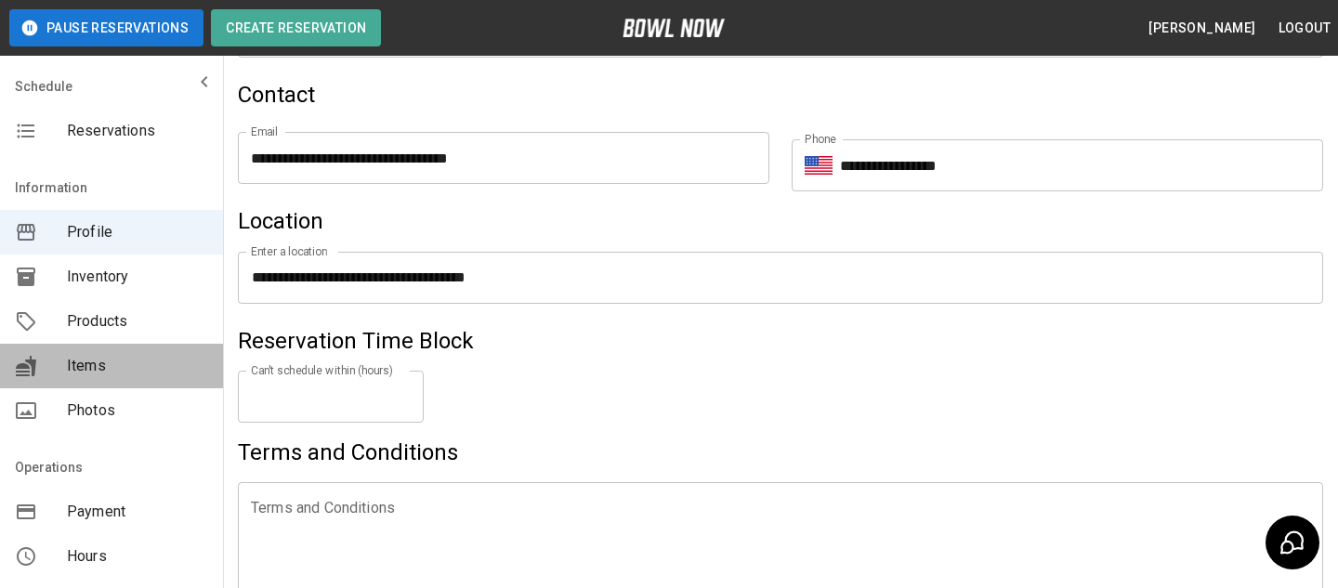
click at [156, 356] on span "Items" at bounding box center [137, 366] width 141 height 22
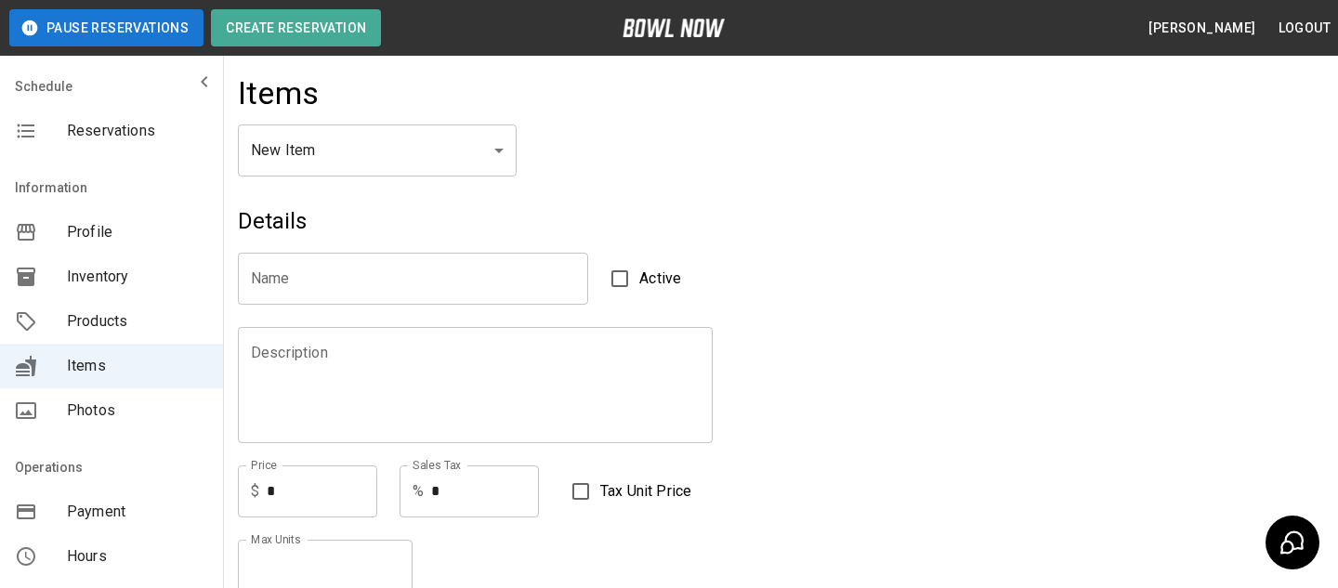
click at [360, 101] on div "Items" at bounding box center [780, 99] width 1085 height 50
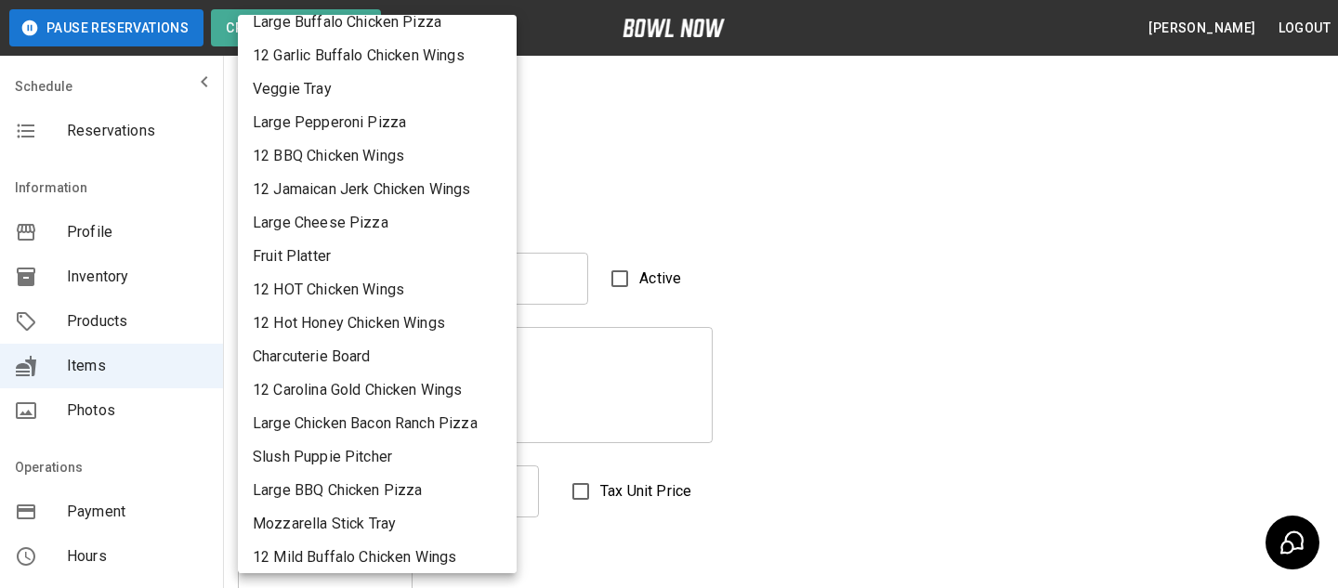
scroll to position [145, 0]
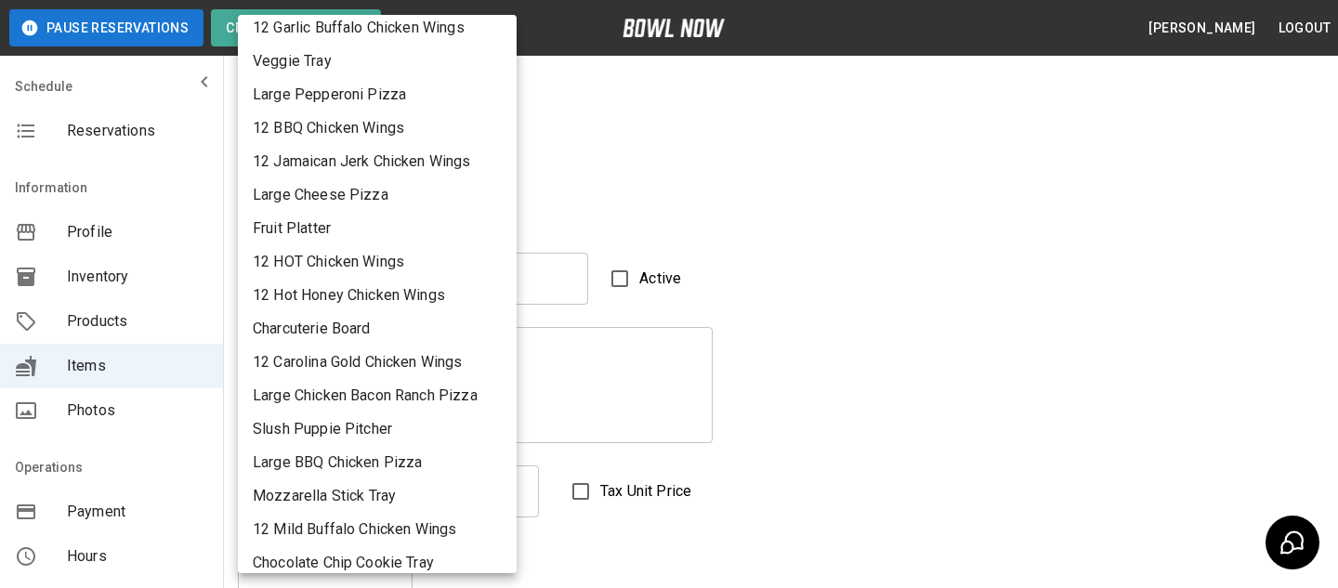
click at [602, 174] on div at bounding box center [669, 294] width 1338 height 588
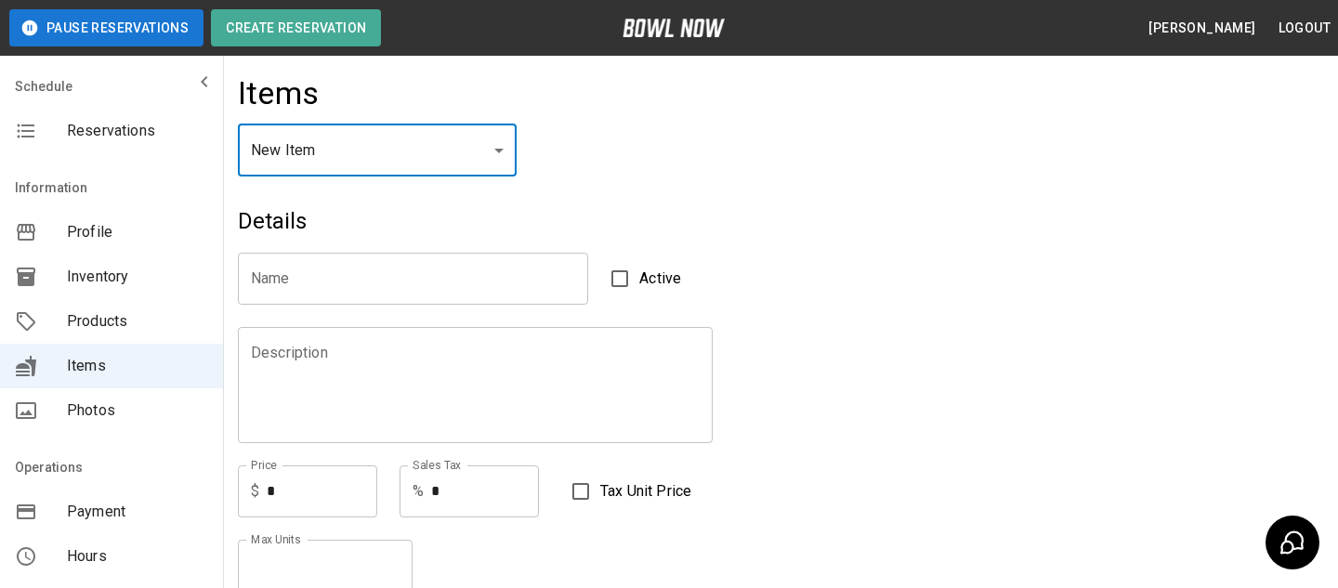
click at [49, 324] on div "mailbox folders" at bounding box center [41, 321] width 52 height 22
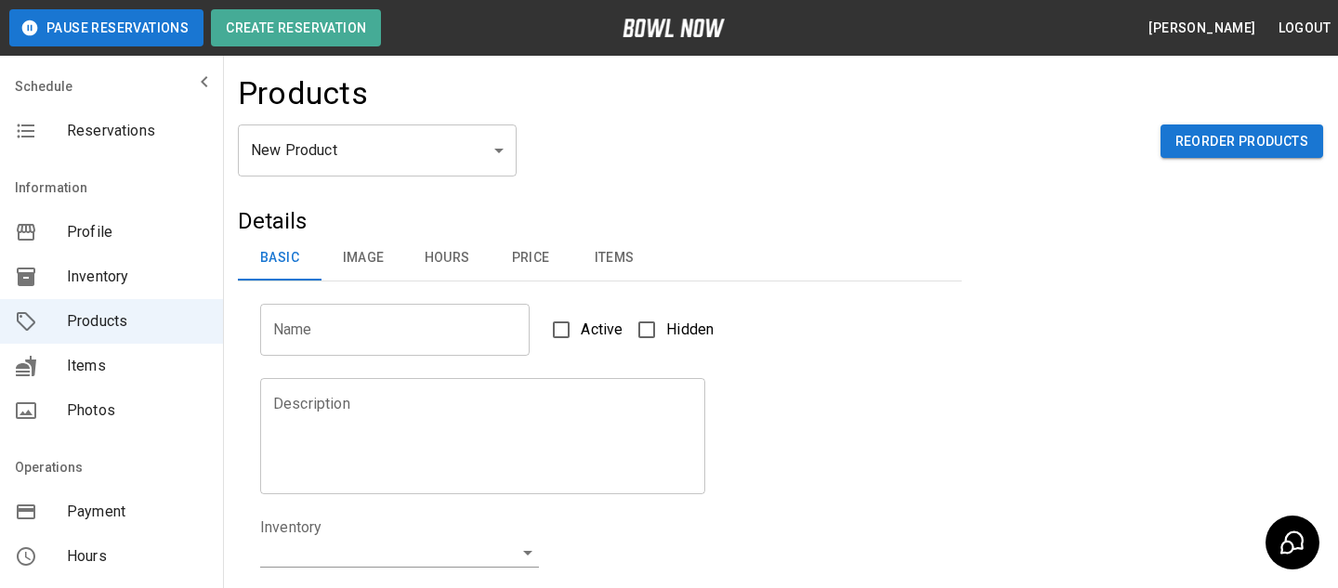
click at [586, 255] on button "Items" at bounding box center [614, 258] width 84 height 45
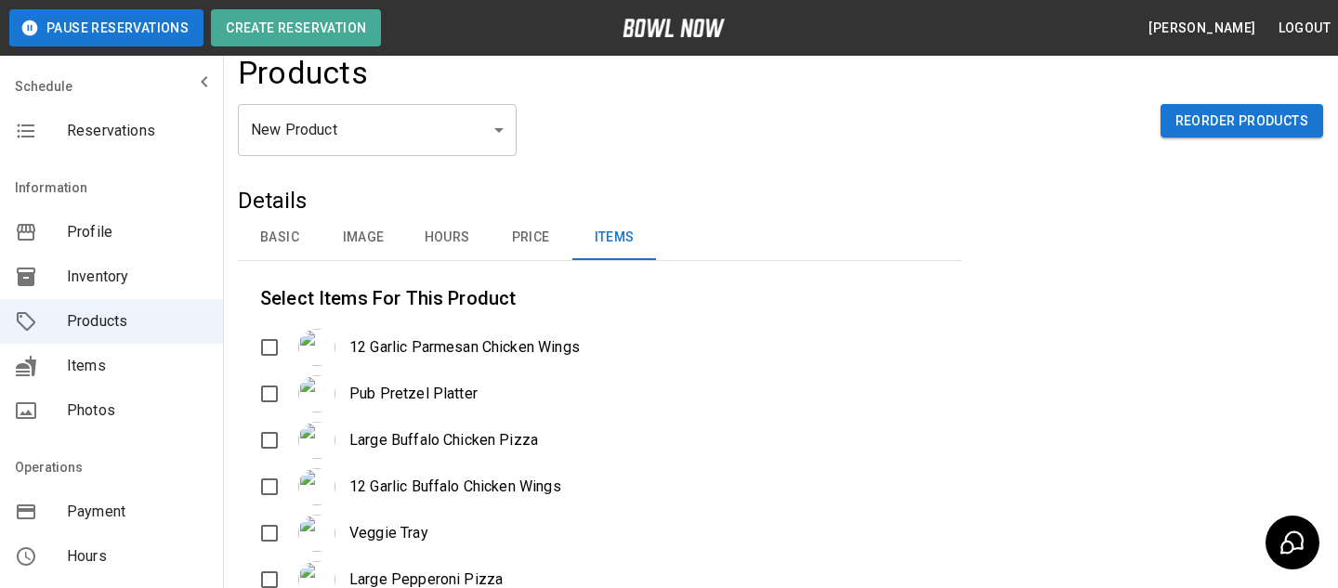
scroll to position [16, 0]
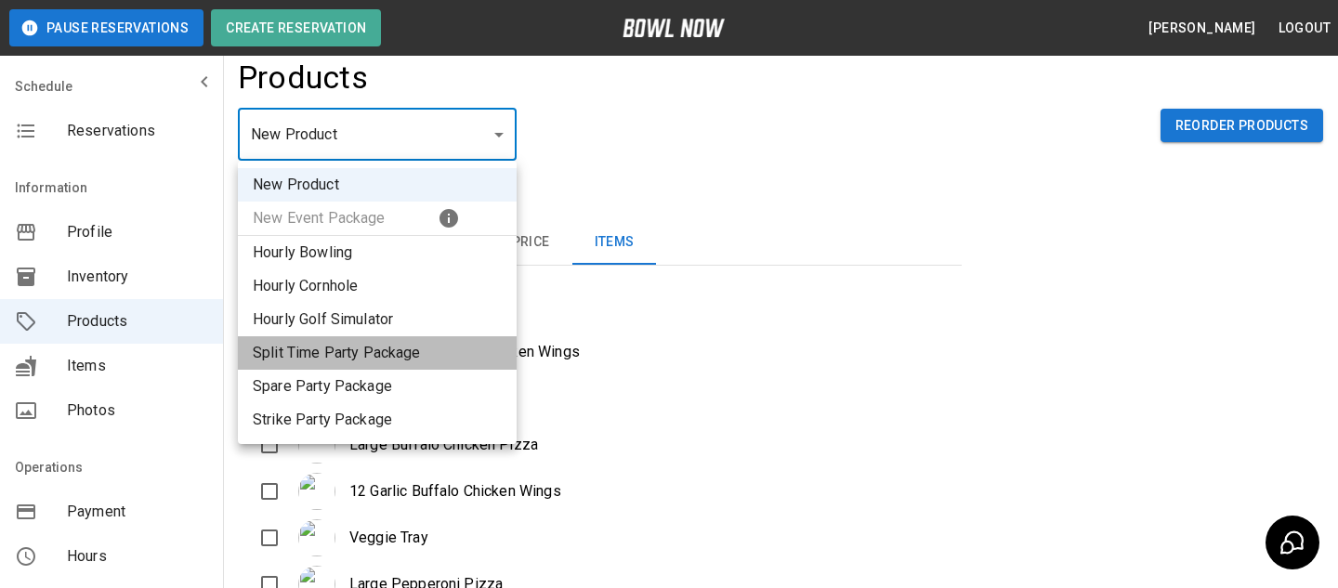
click at [372, 344] on li "Split Time Party Package" at bounding box center [377, 352] width 279 height 33
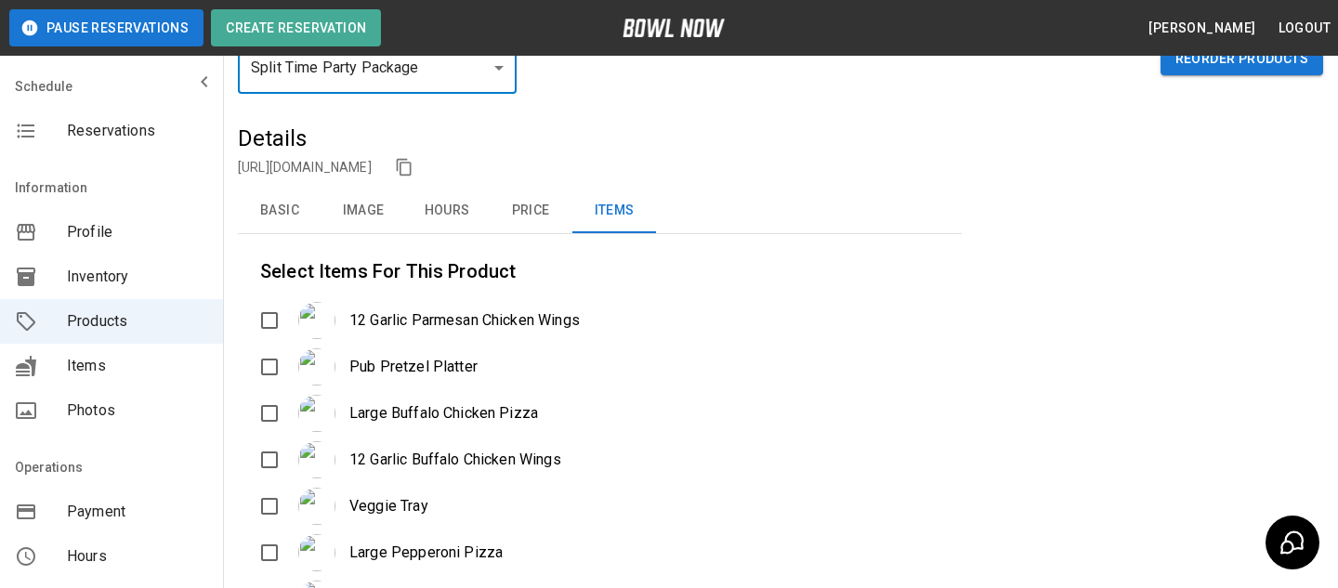
scroll to position [84, 0]
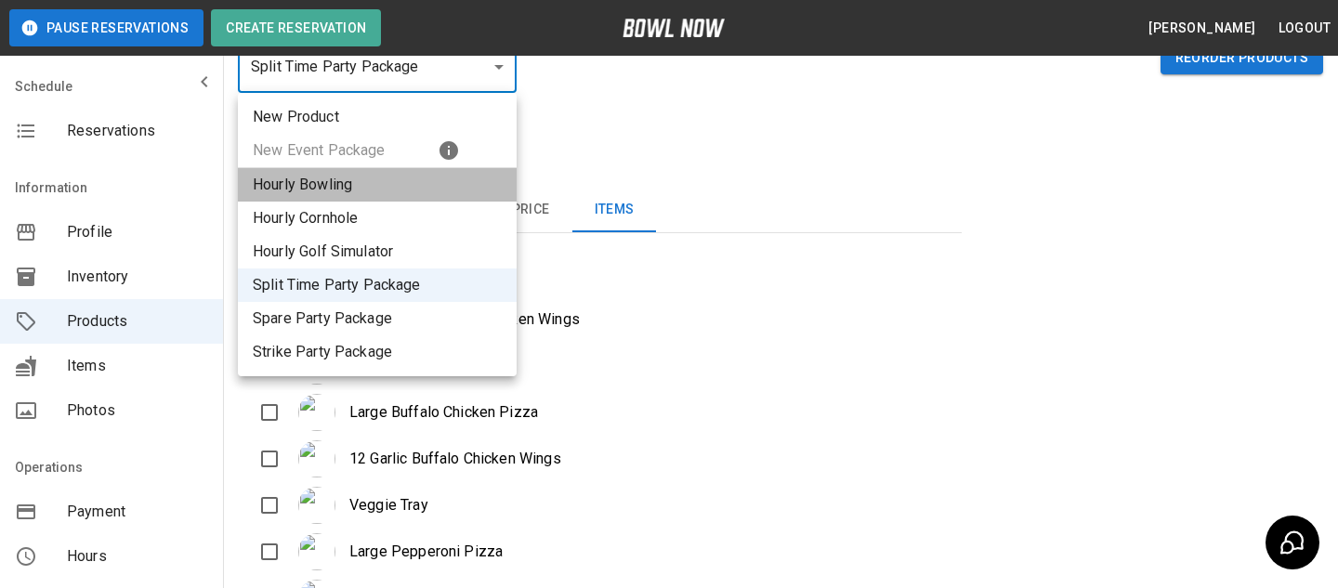
click at [310, 198] on li "Hourly Bowling" at bounding box center [377, 184] width 279 height 33
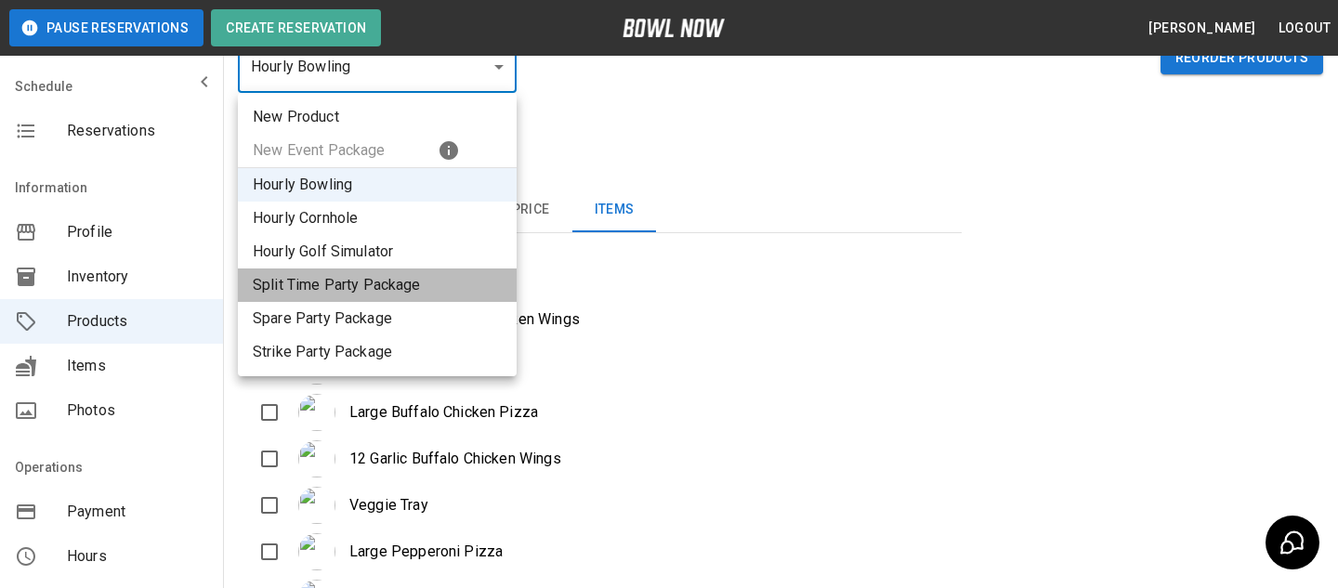
click at [356, 283] on li "Split Time Party Package" at bounding box center [377, 284] width 279 height 33
type input "*"
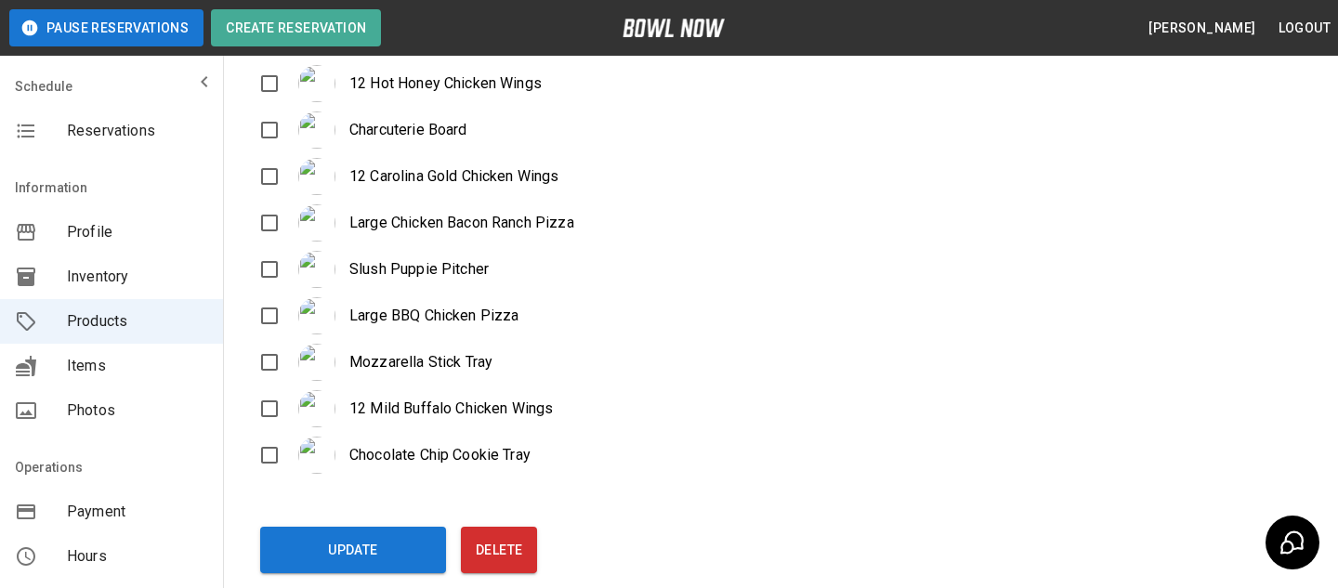
scroll to position [932, 0]
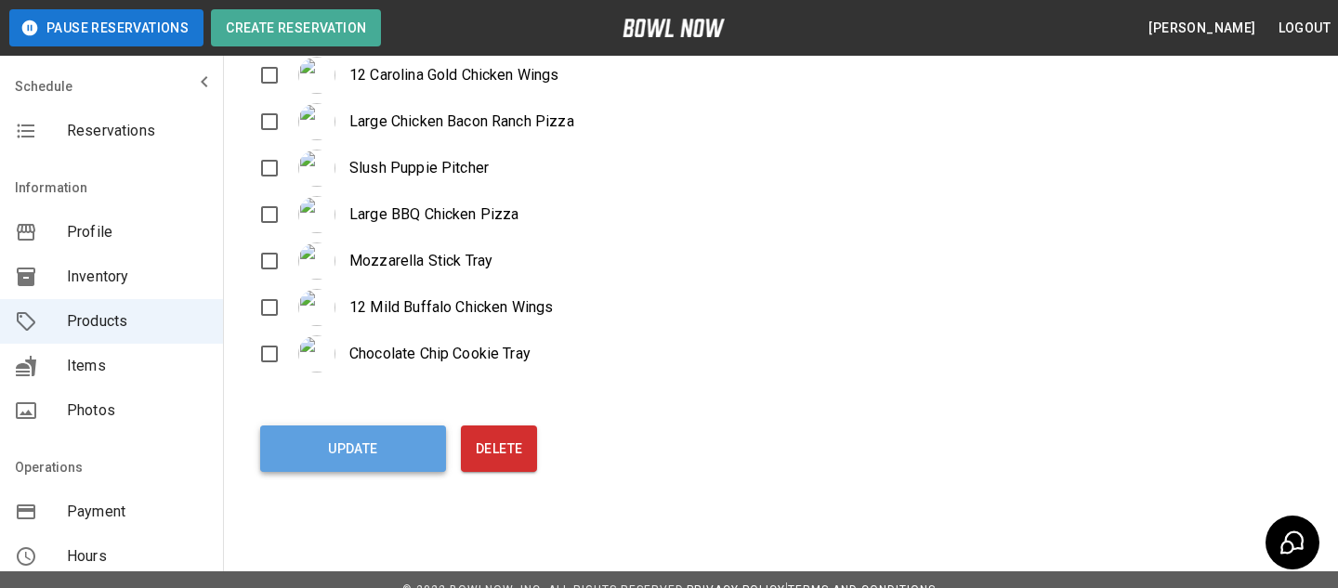
click at [412, 458] on button "Update" at bounding box center [353, 448] width 186 height 46
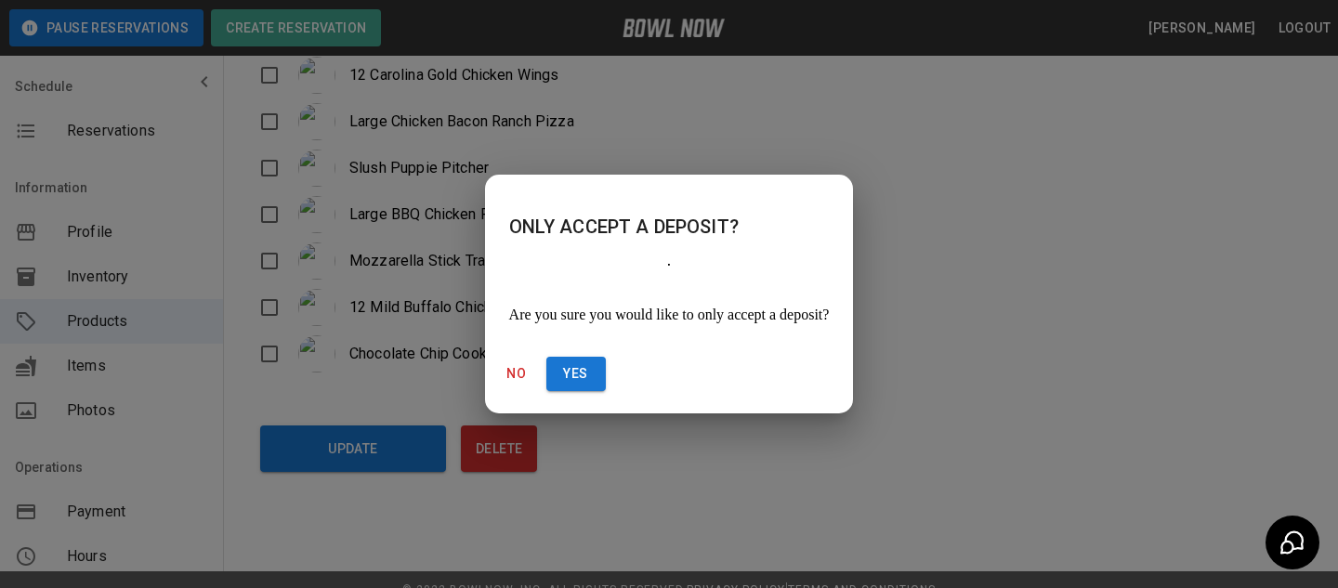
click at [800, 360] on div "No Yes" at bounding box center [669, 374] width 365 height 34
click at [606, 358] on button "Yes" at bounding box center [575, 374] width 59 height 34
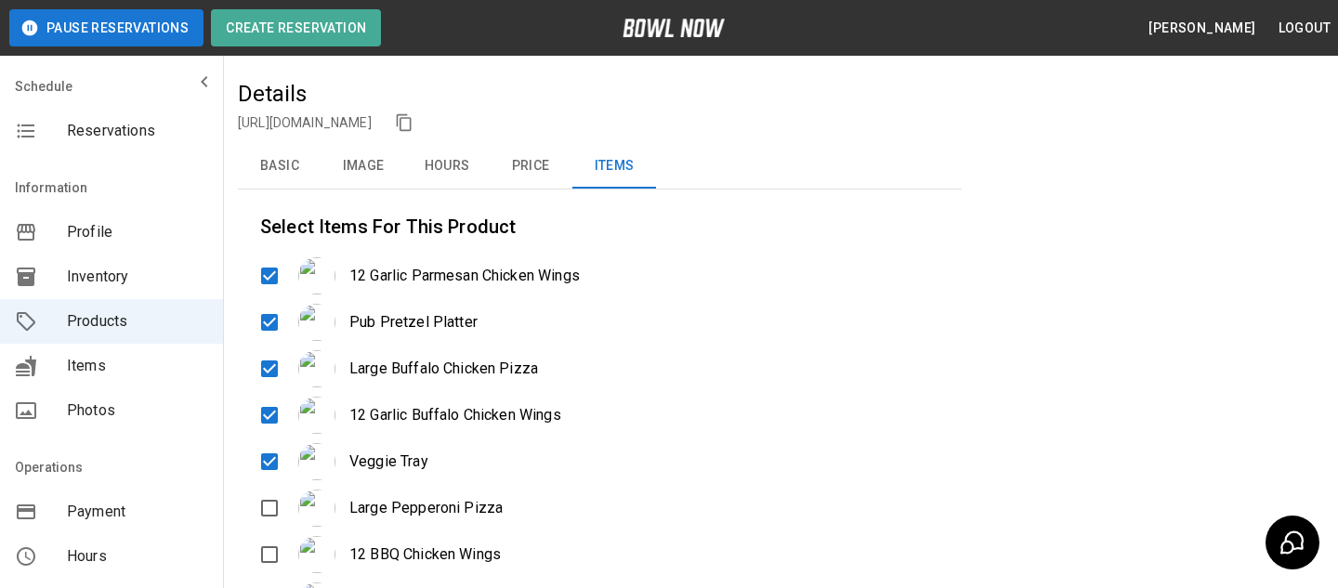
scroll to position [184, 0]
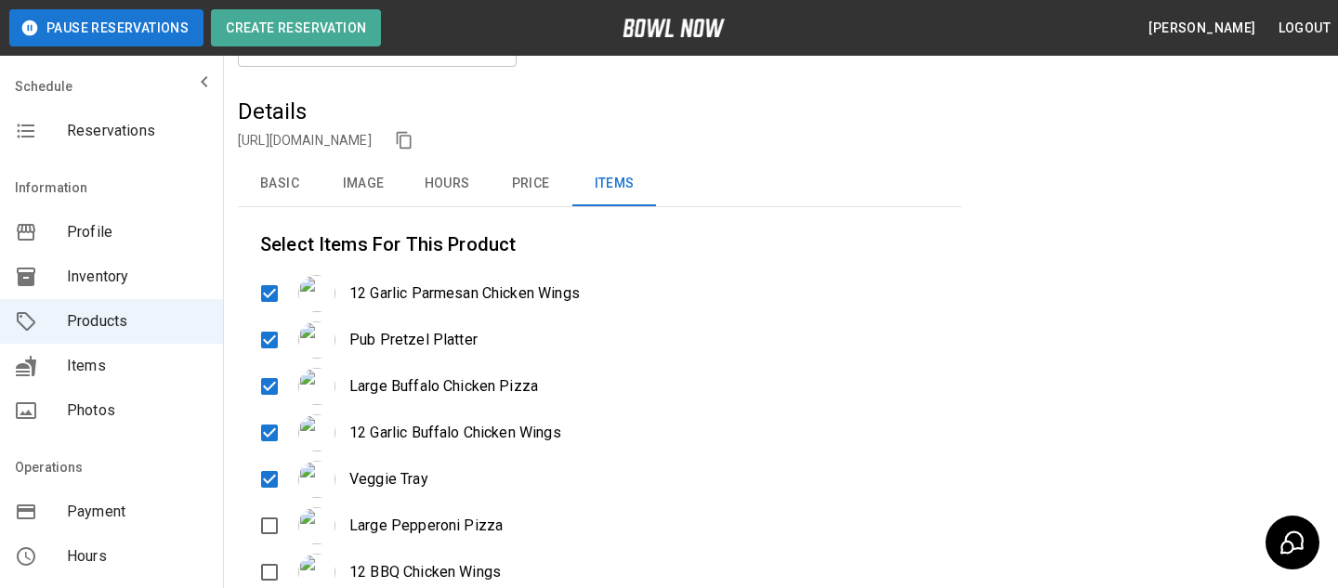
click at [299, 173] on button "Basic" at bounding box center [280, 184] width 84 height 45
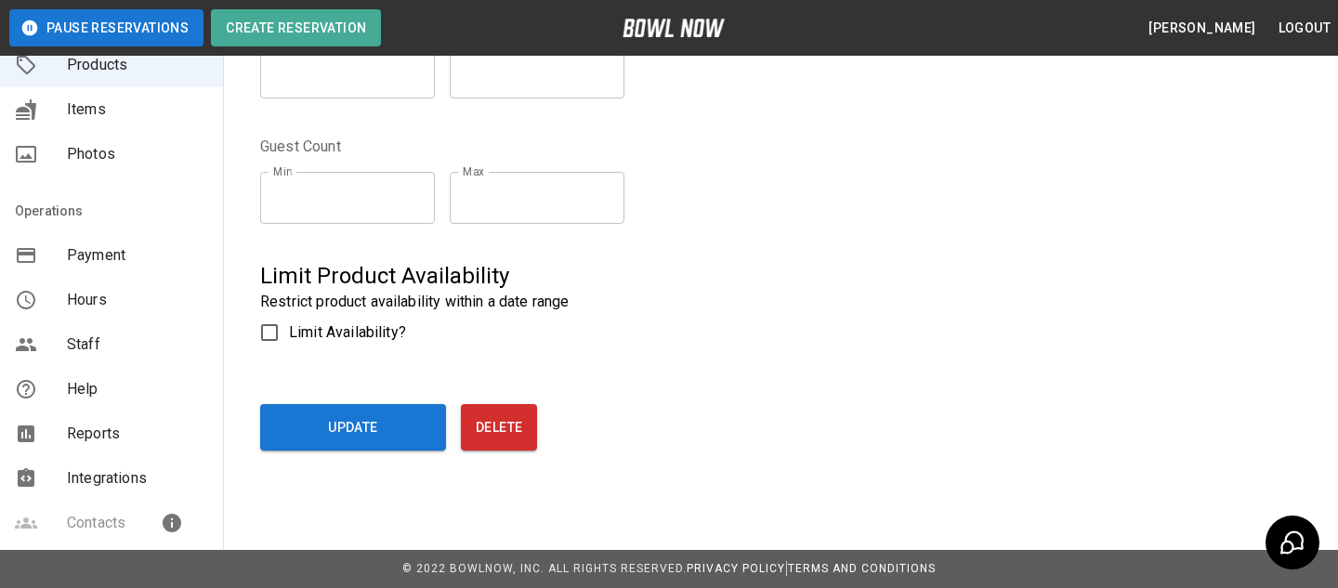
scroll to position [268, 0]
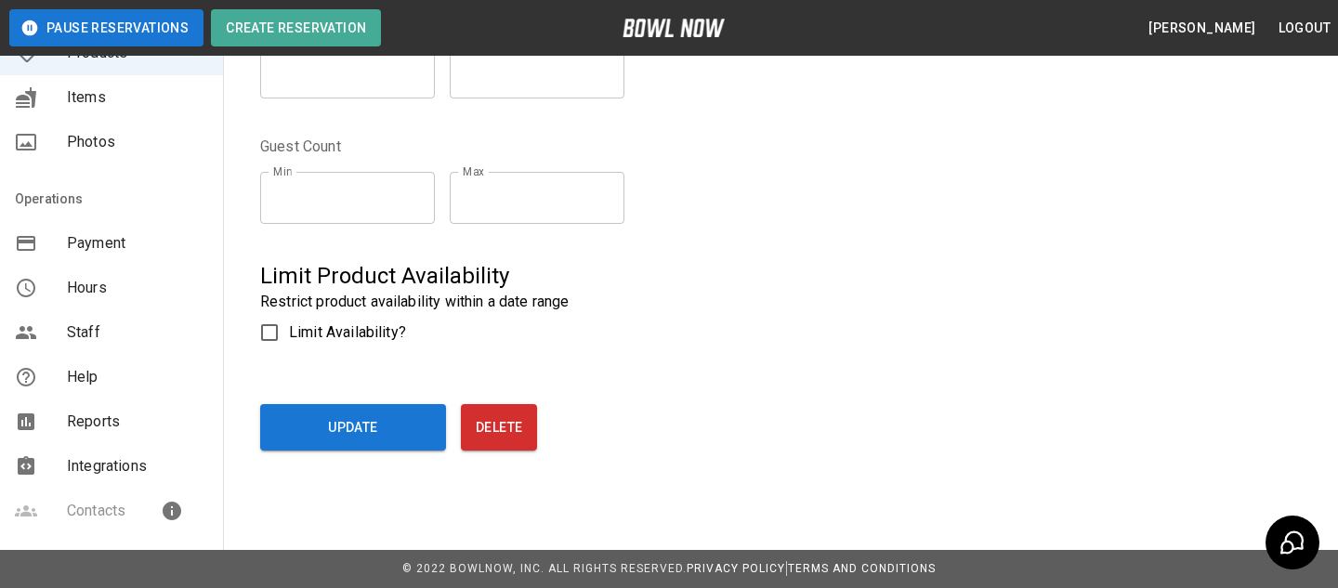
click at [69, 462] on span "Integrations" at bounding box center [137, 466] width 141 height 22
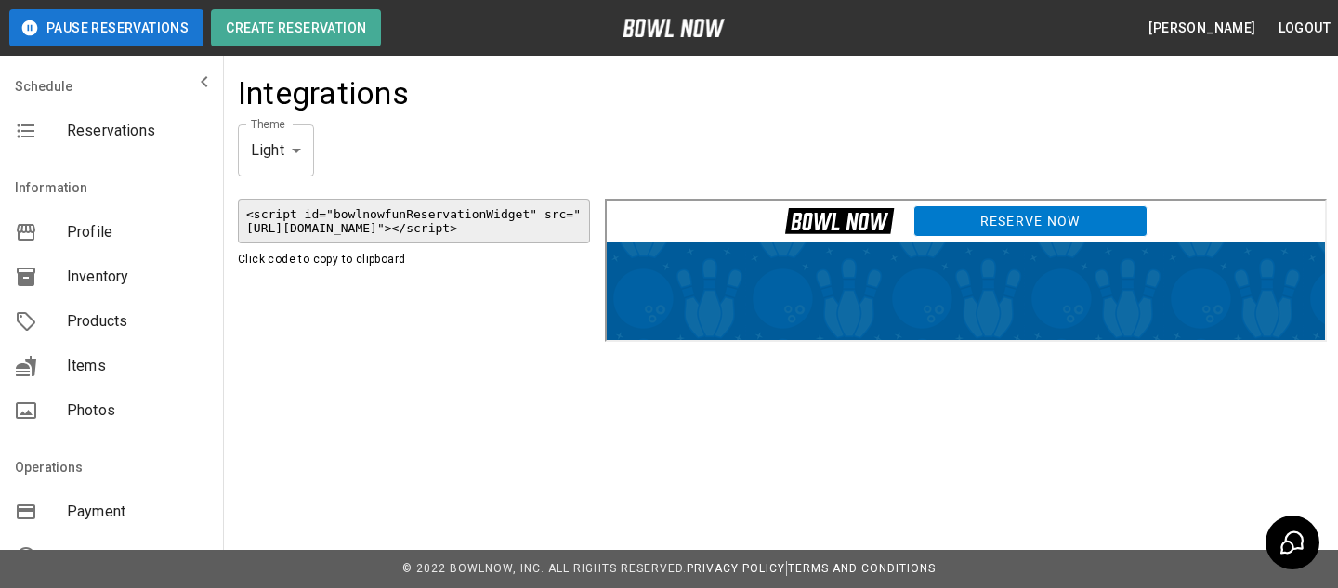
click at [1008, 201] on div "Reserve Now" at bounding box center [963, 218] width 718 height 41
click at [1006, 226] on link "Reserve Now" at bounding box center [1027, 219] width 234 height 32
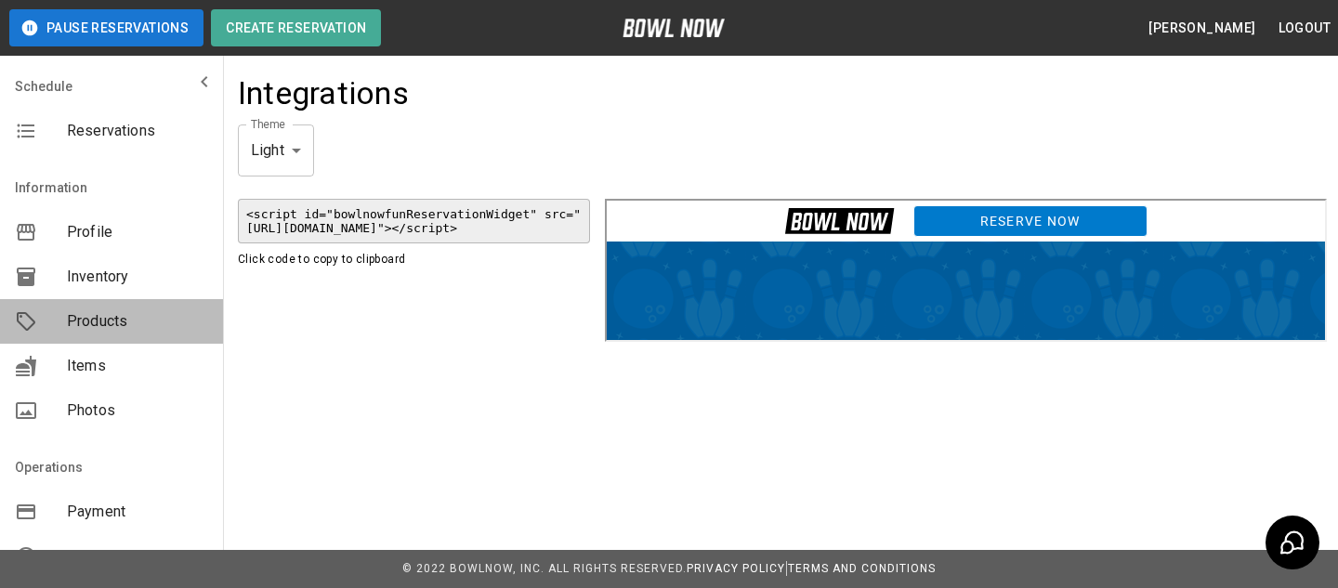
click at [160, 312] on span "Products" at bounding box center [137, 321] width 141 height 22
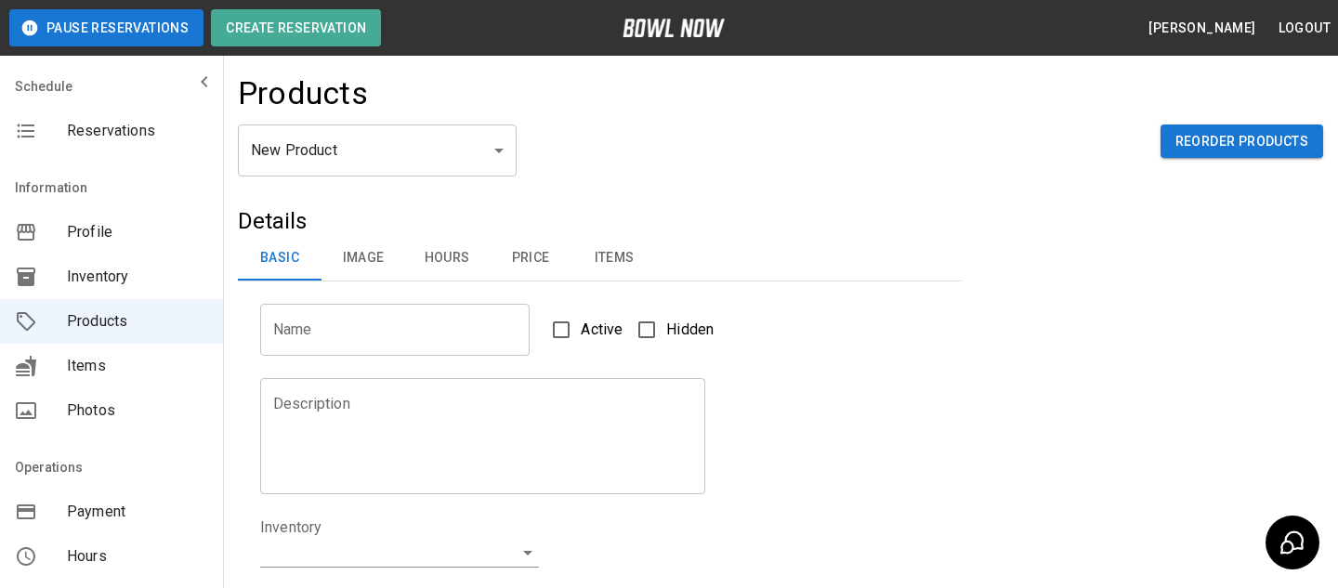
click at [439, 172] on body "Pause Reservations Create Reservation Bradey Powell Logout Schedule Reservation…" at bounding box center [669, 598] width 1338 height 1197
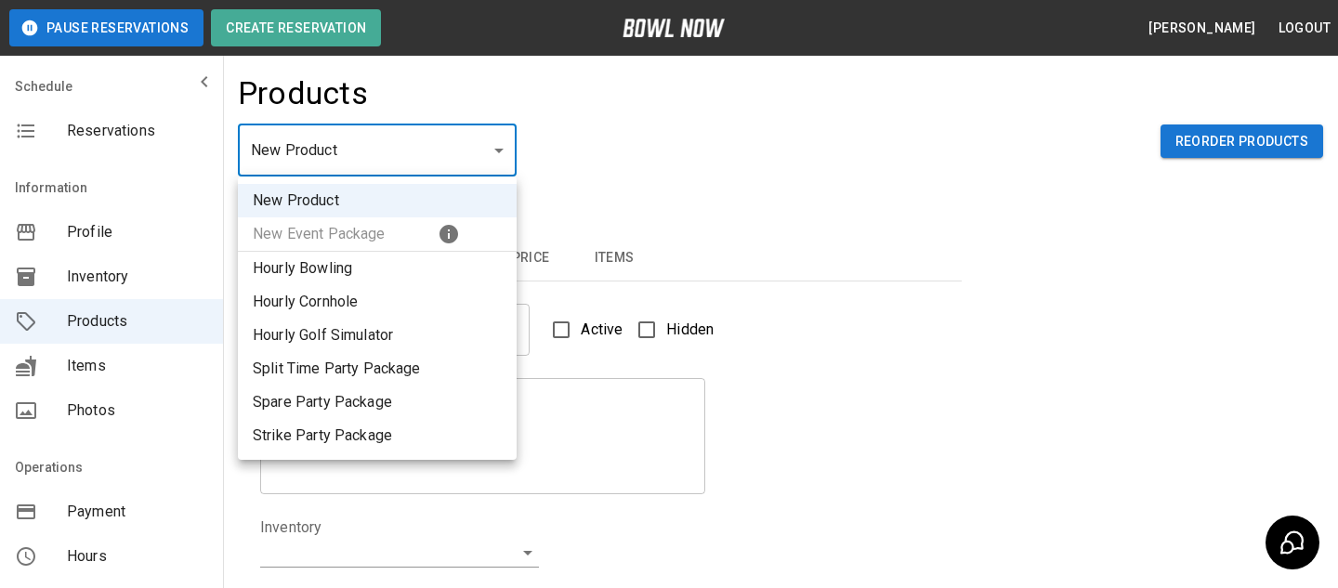
click at [650, 252] on div at bounding box center [669, 294] width 1338 height 588
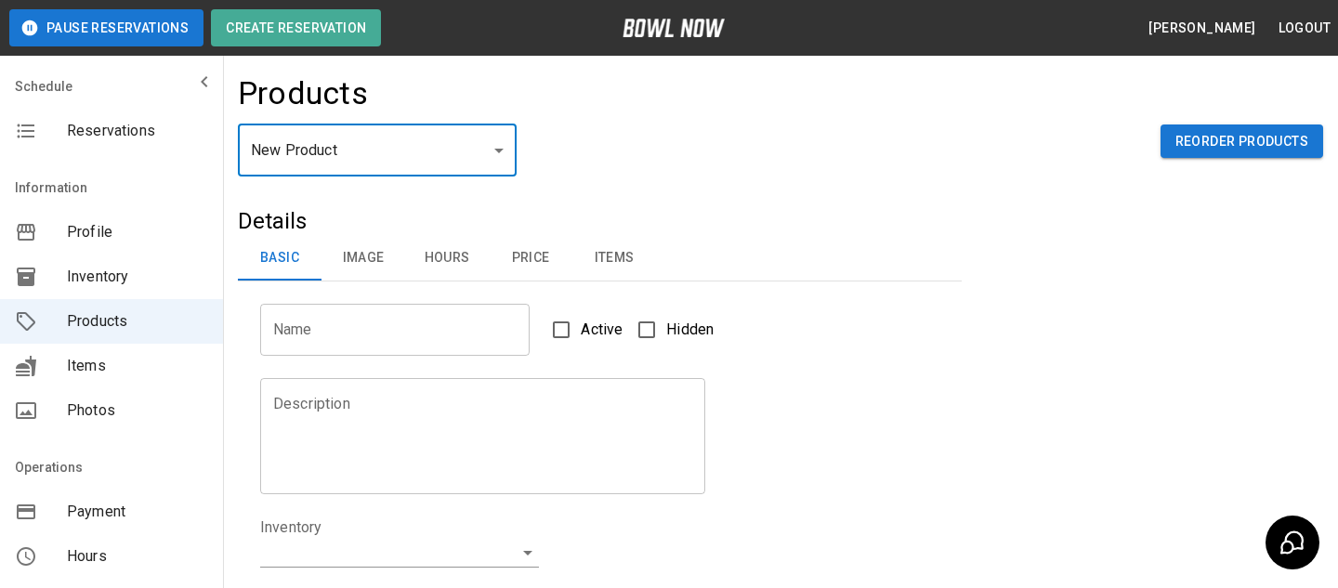
click at [436, 149] on body "Pause Reservations Create Reservation Bradey Powell Logout Schedule Reservation…" at bounding box center [669, 598] width 1338 height 1197
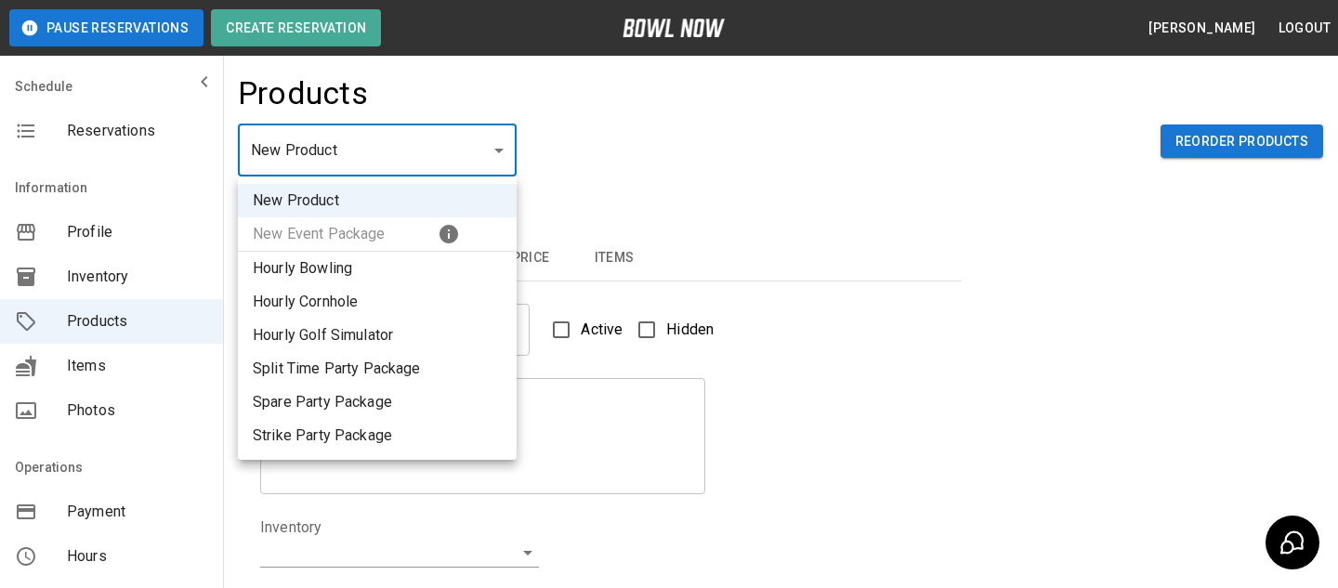
click at [425, 377] on li "Split Time Party Package" at bounding box center [377, 368] width 279 height 33
type input "*"
type input "**********"
type textarea "**********"
type input "**********"
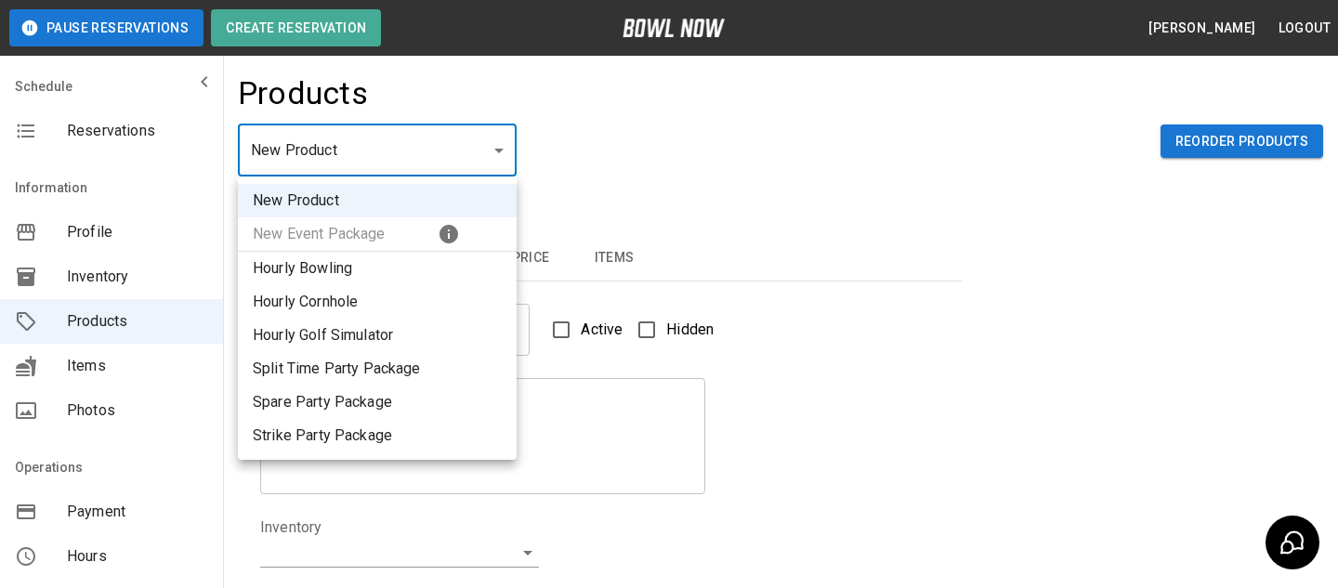
type input "*"
type input "**"
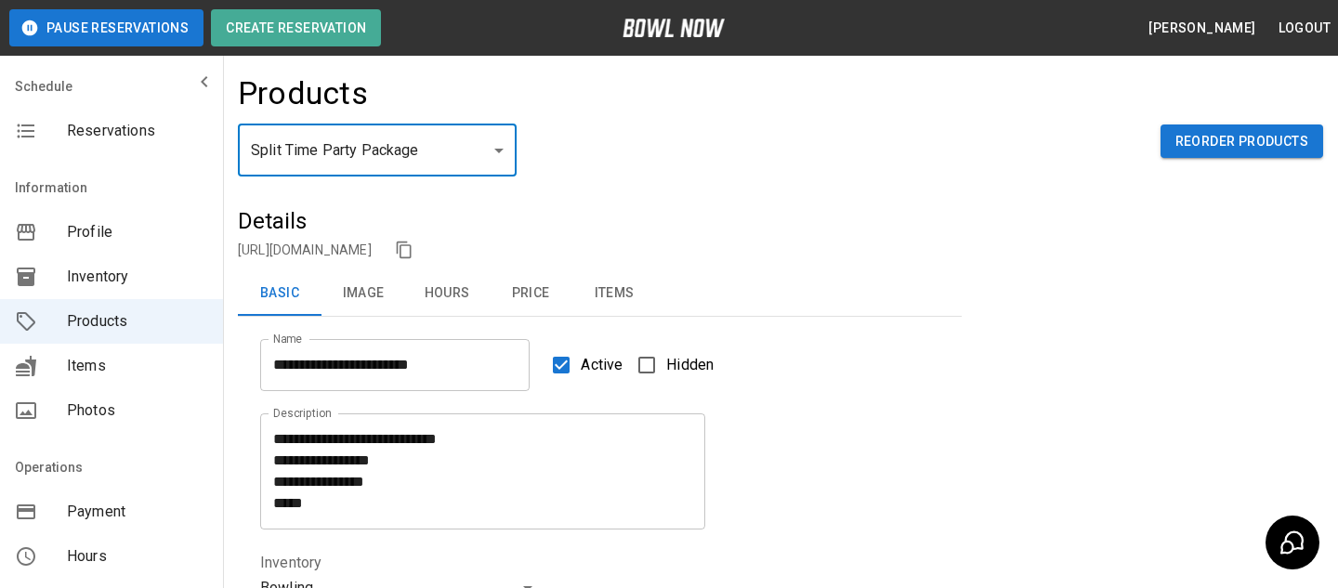
click at [628, 315] on button "Items" at bounding box center [614, 293] width 84 height 45
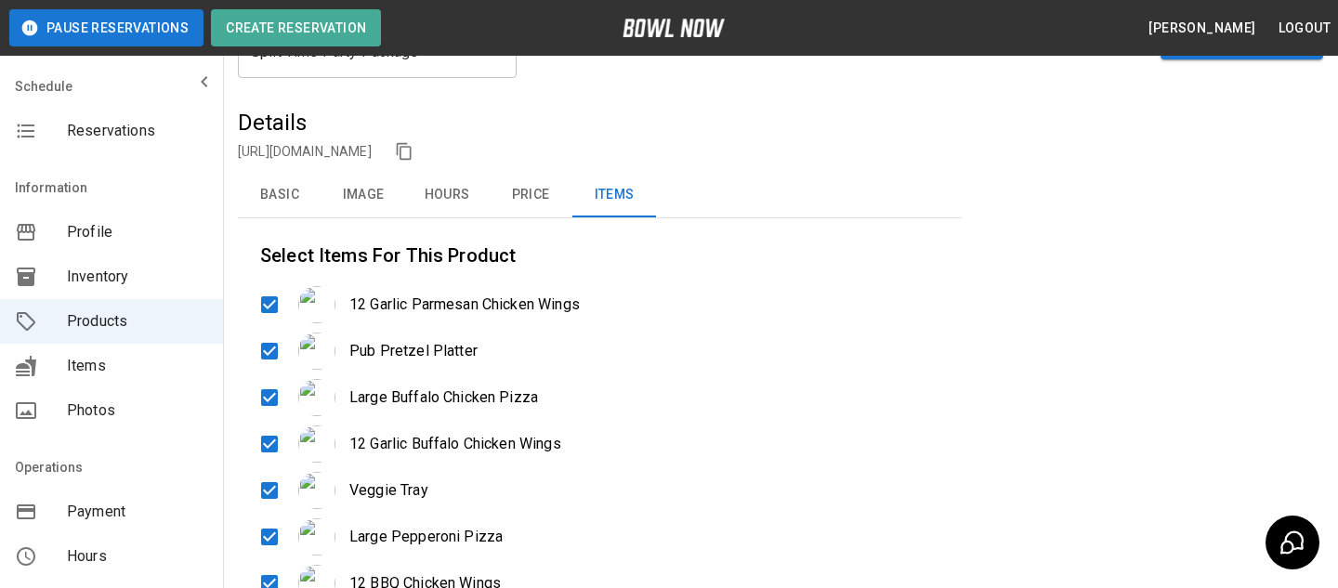
scroll to position [96, 0]
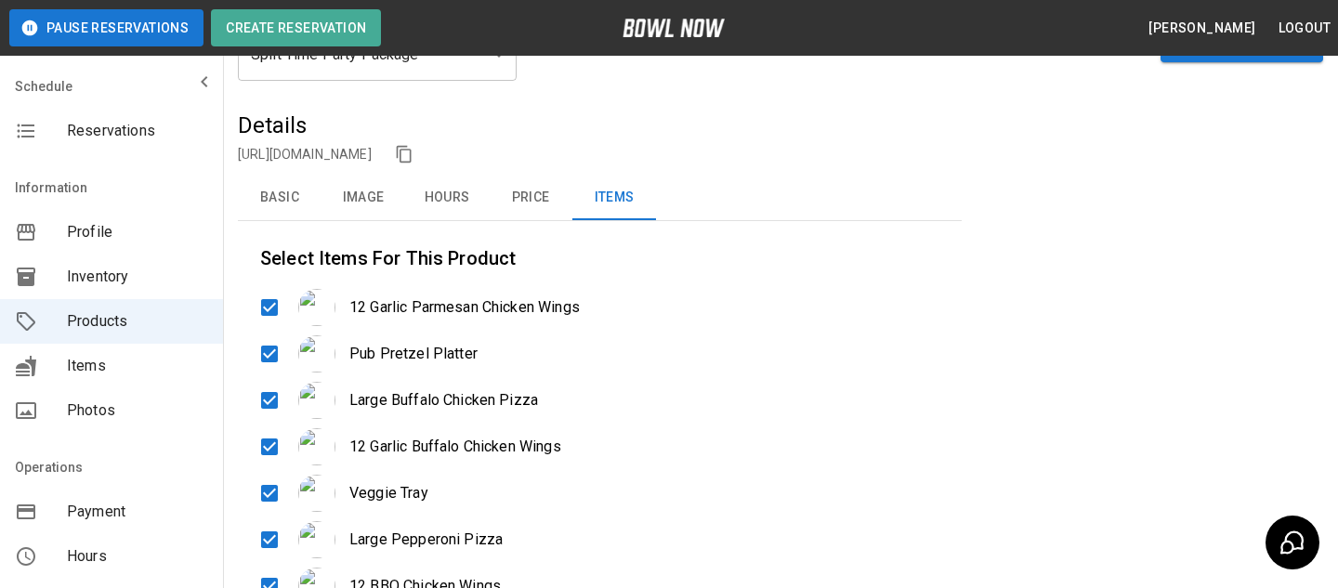
click at [311, 194] on button "Basic" at bounding box center [280, 198] width 84 height 45
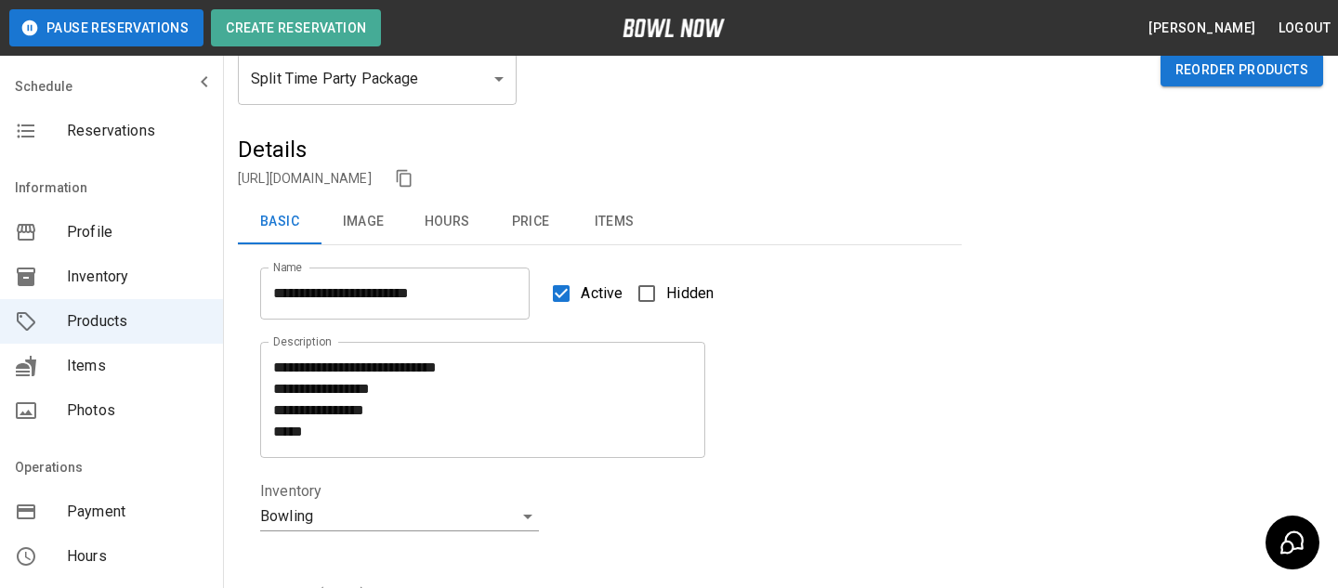
scroll to position [60, 0]
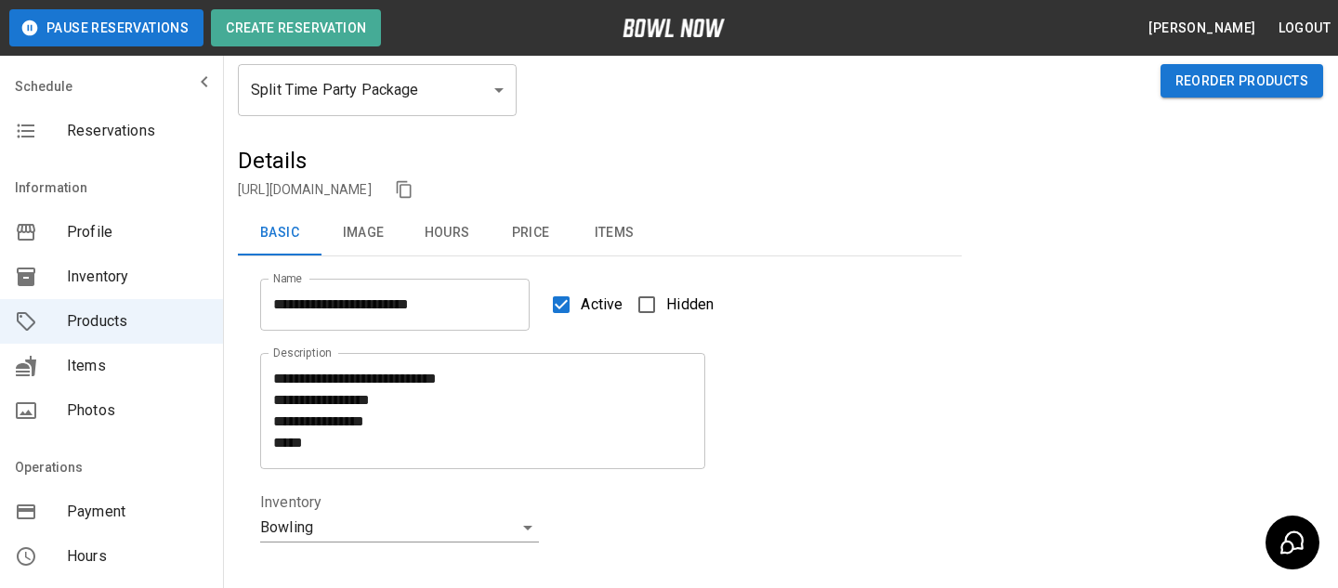
click at [443, 97] on body "**********" at bounding box center [669, 556] width 1338 height 1233
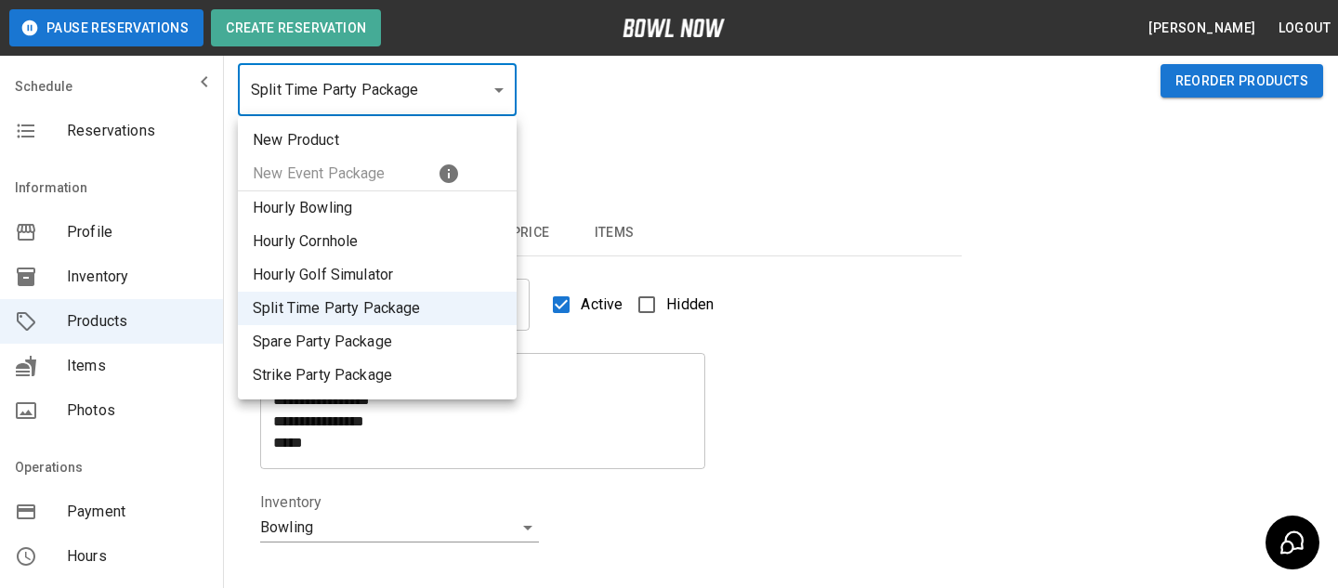
click at [553, 132] on div at bounding box center [669, 294] width 1338 height 588
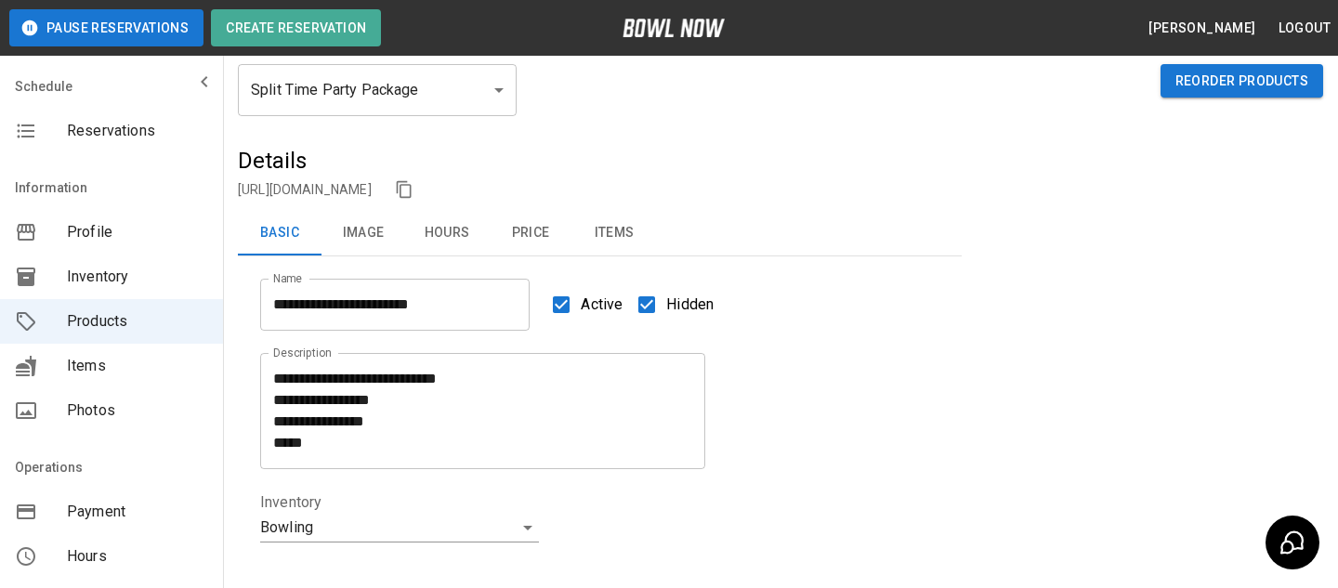
click at [372, 182] on link "https://bowlnow.com/places/qj3OkV1fMsRITD5GZ4u7?pid=u6pEOaCw7vOj67VVFpye" at bounding box center [305, 189] width 134 height 15
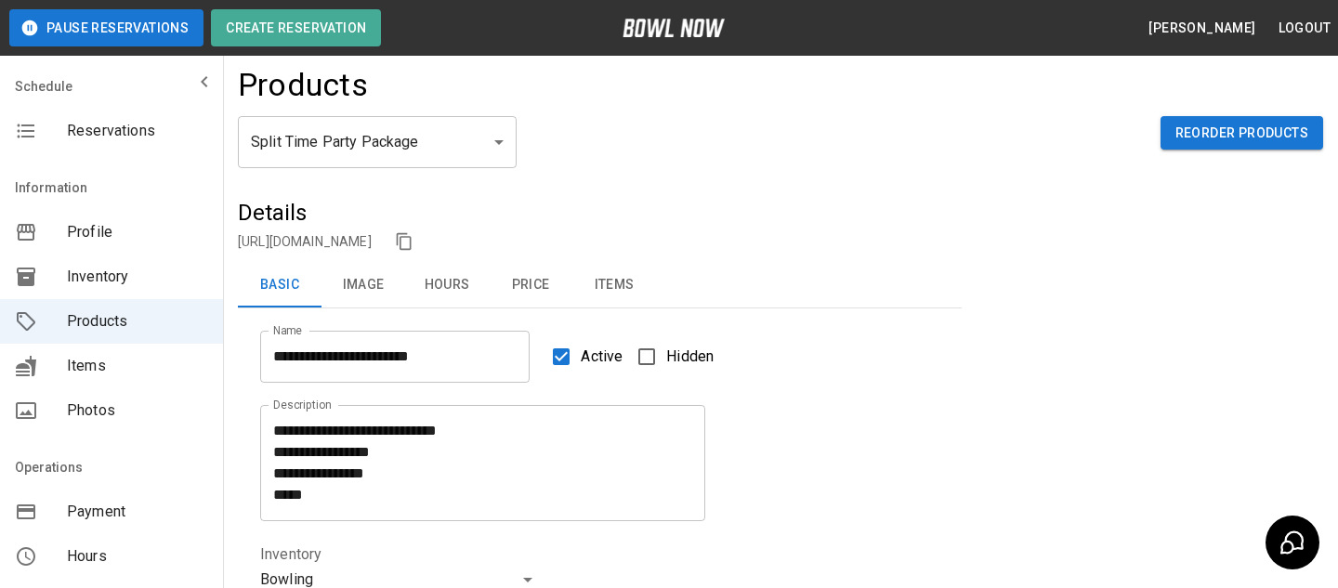
scroll to position [1, 0]
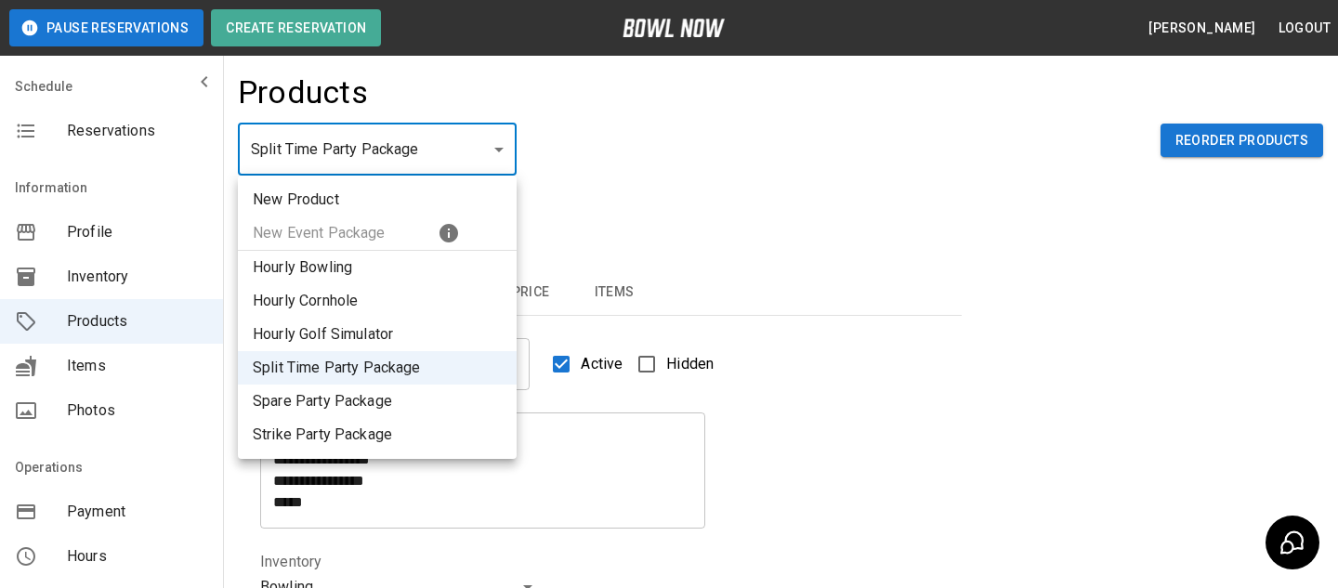
click at [599, 109] on div at bounding box center [669, 294] width 1338 height 588
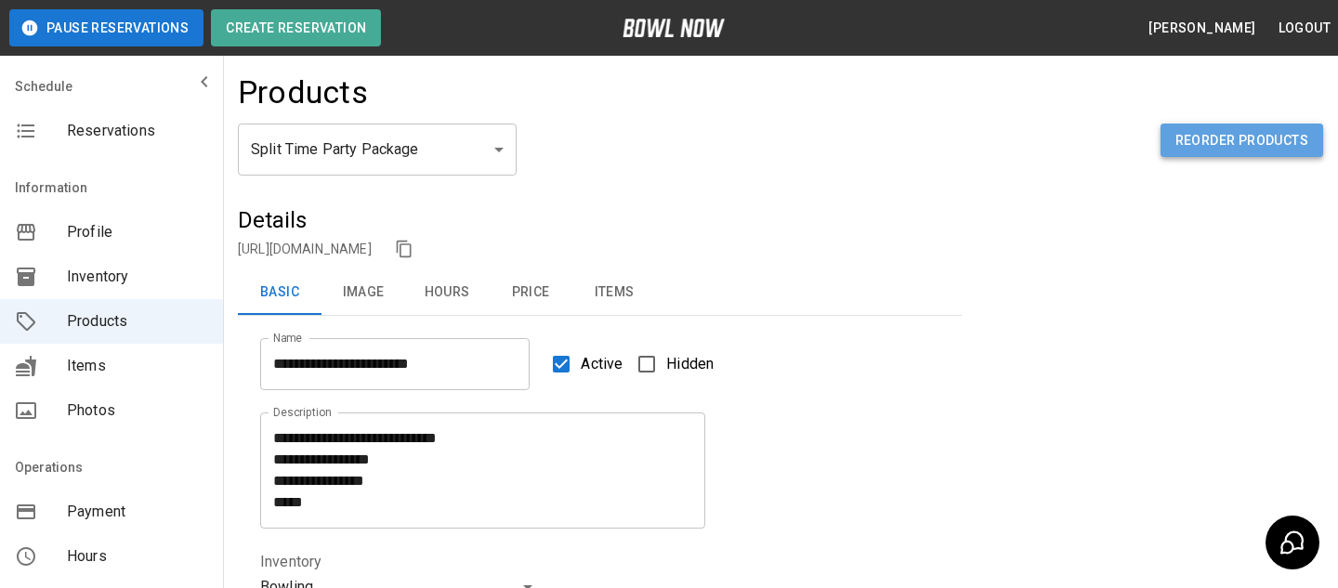
click at [1232, 142] on button "Reorder Products" at bounding box center [1241, 141] width 163 height 34
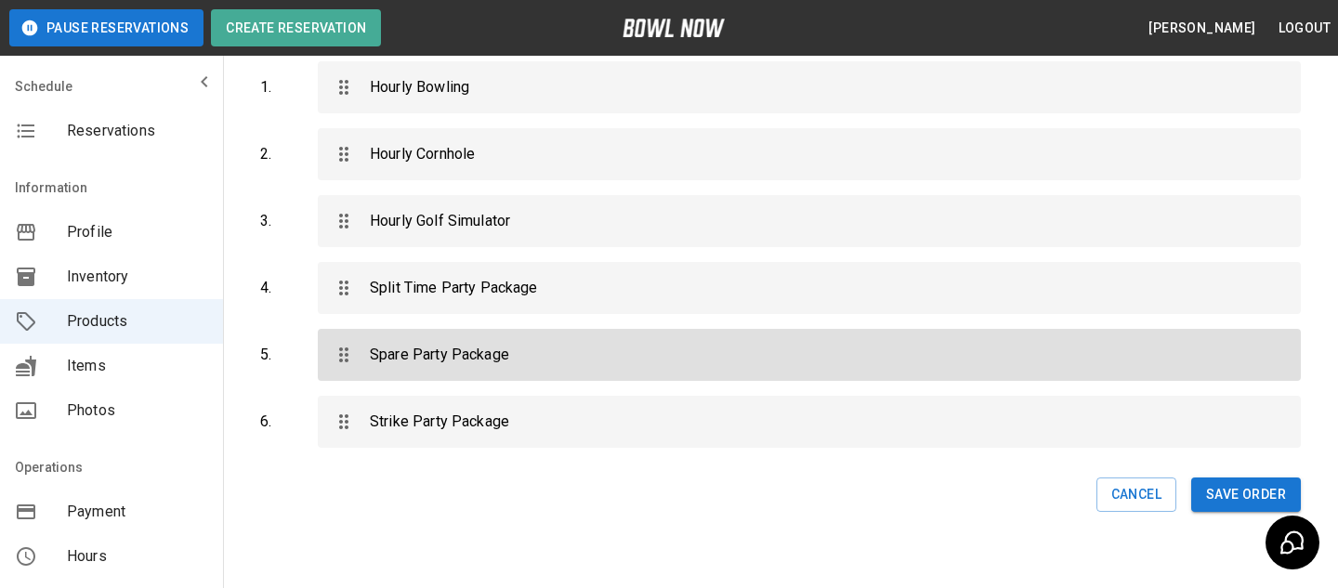
scroll to position [120, 0]
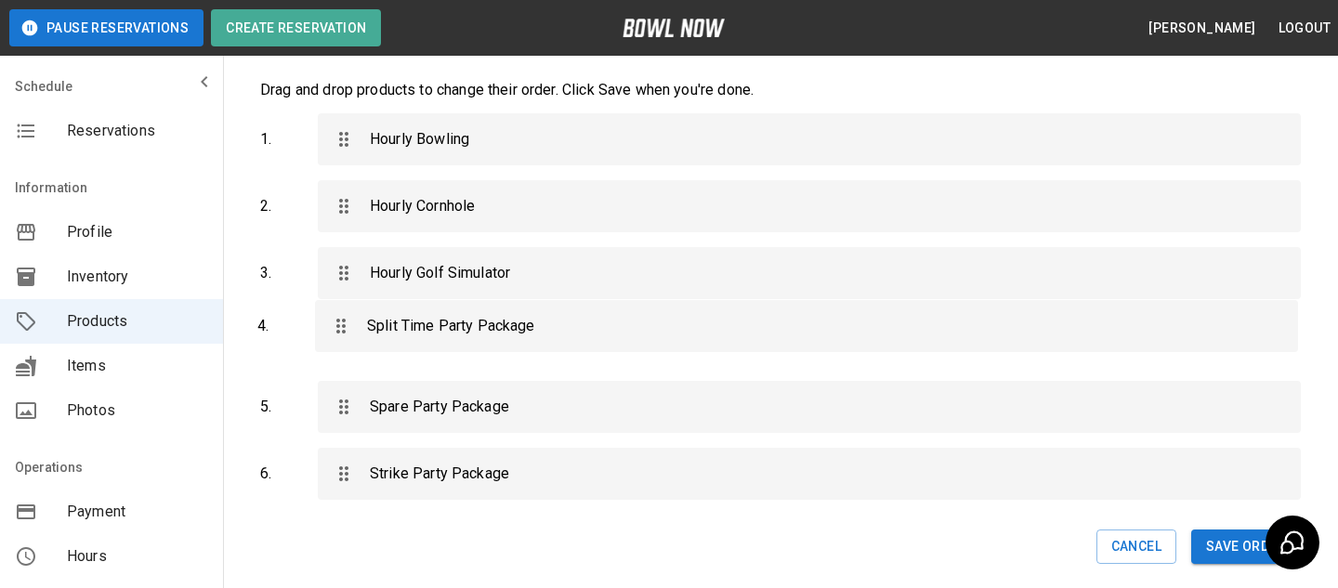
drag, startPoint x: 401, startPoint y: 340, endPoint x: 399, endPoint y: 321, distance: 18.8
click at [399, 321] on div "1 . Hourly Bowling 2 . Hourly Cornhole 3 . Hourly Golf Simulator 4 . Split Time…" at bounding box center [780, 306] width 1040 height 401
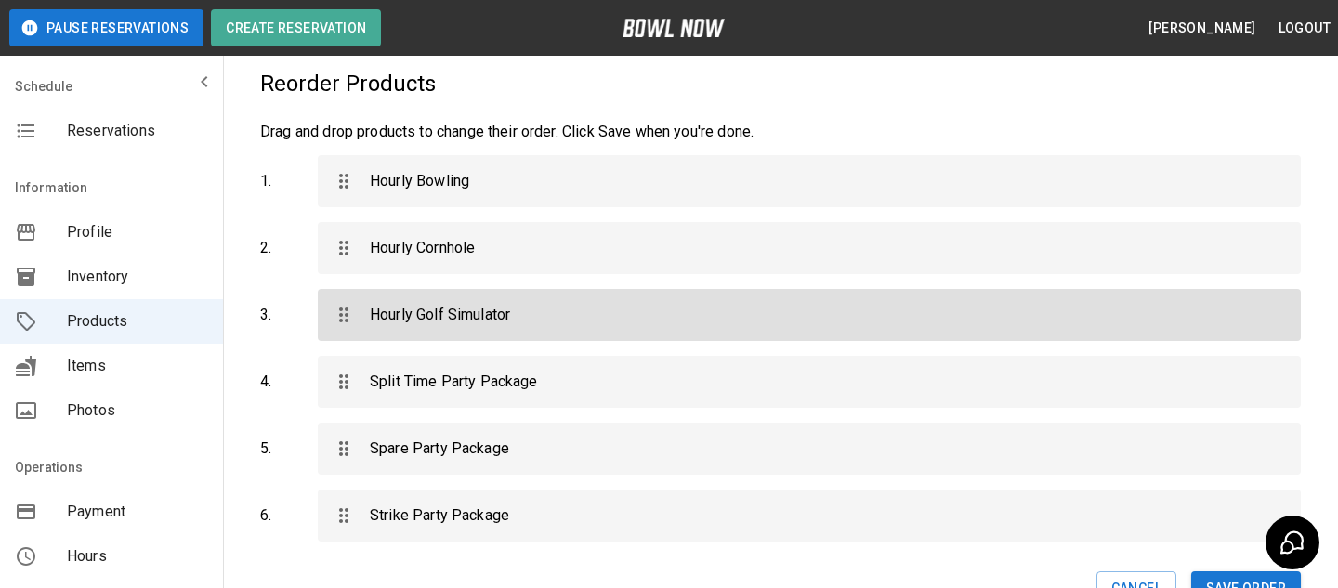
scroll to position [100, 0]
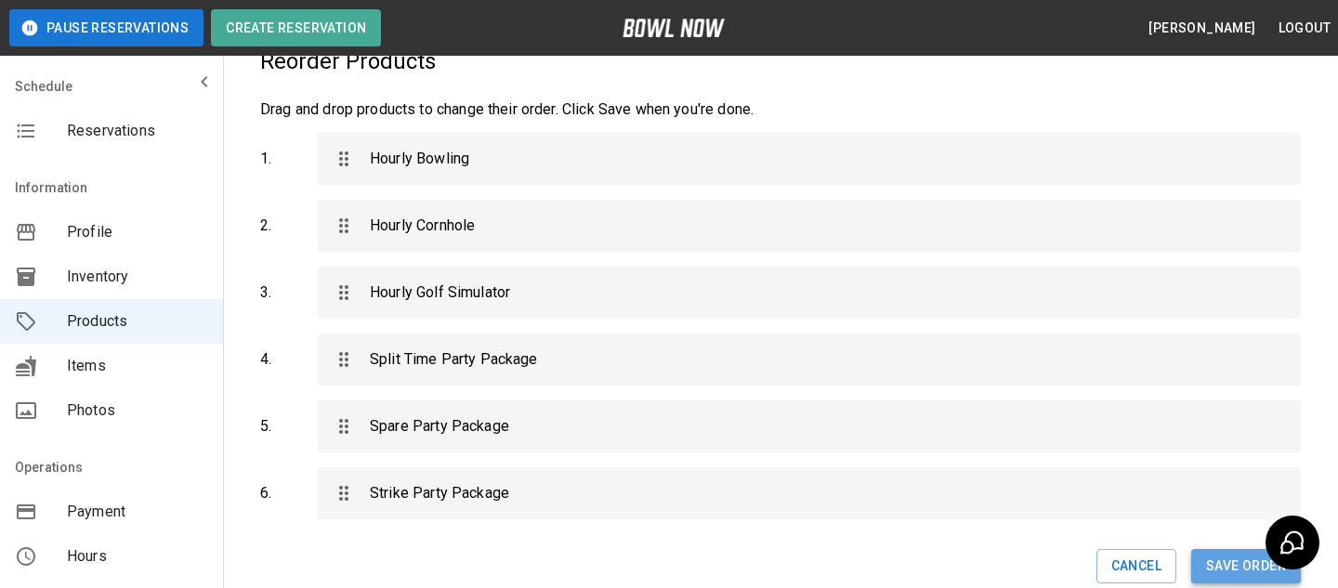
click at [1247, 561] on button "Save Order" at bounding box center [1246, 566] width 110 height 34
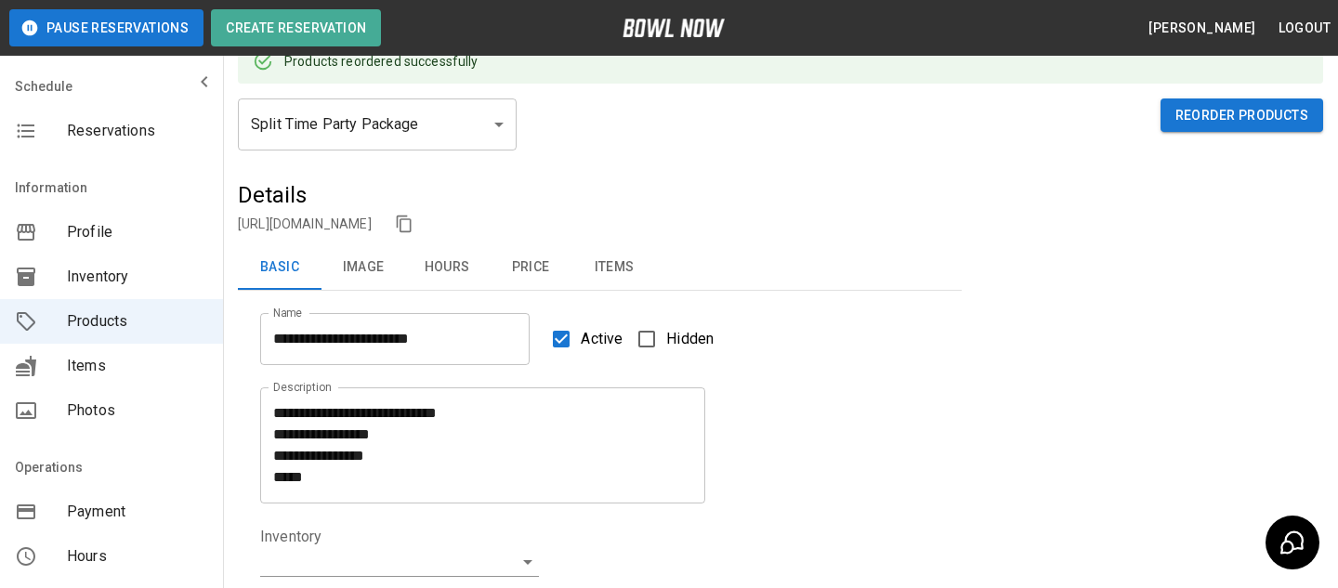
type input "**********"
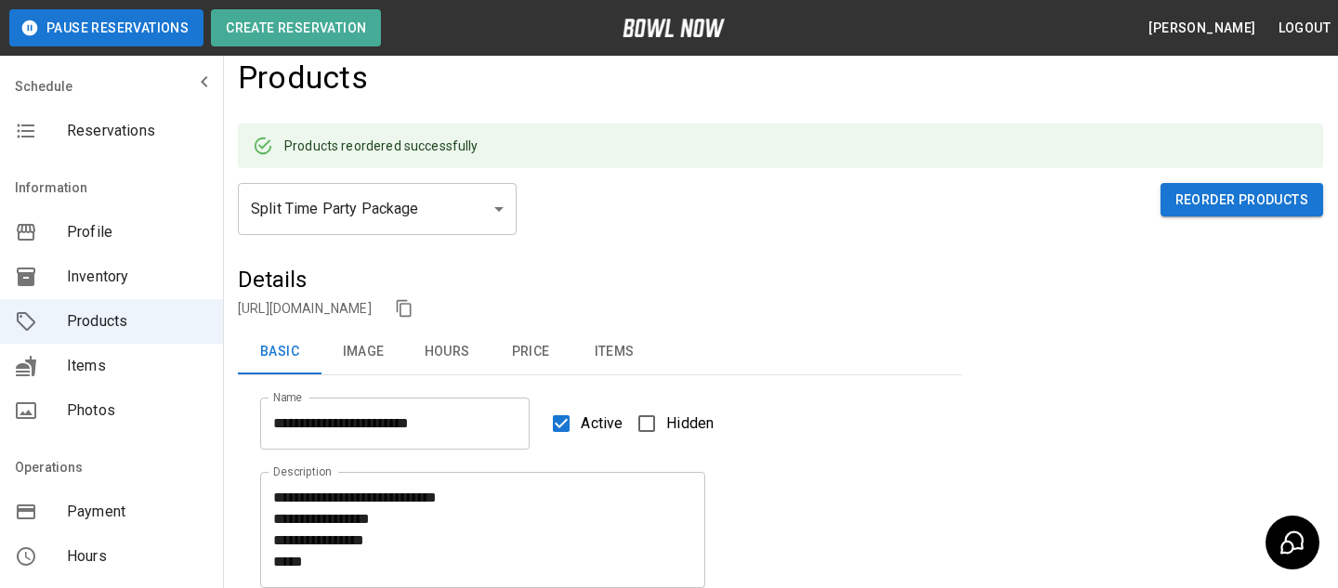
scroll to position [0, 0]
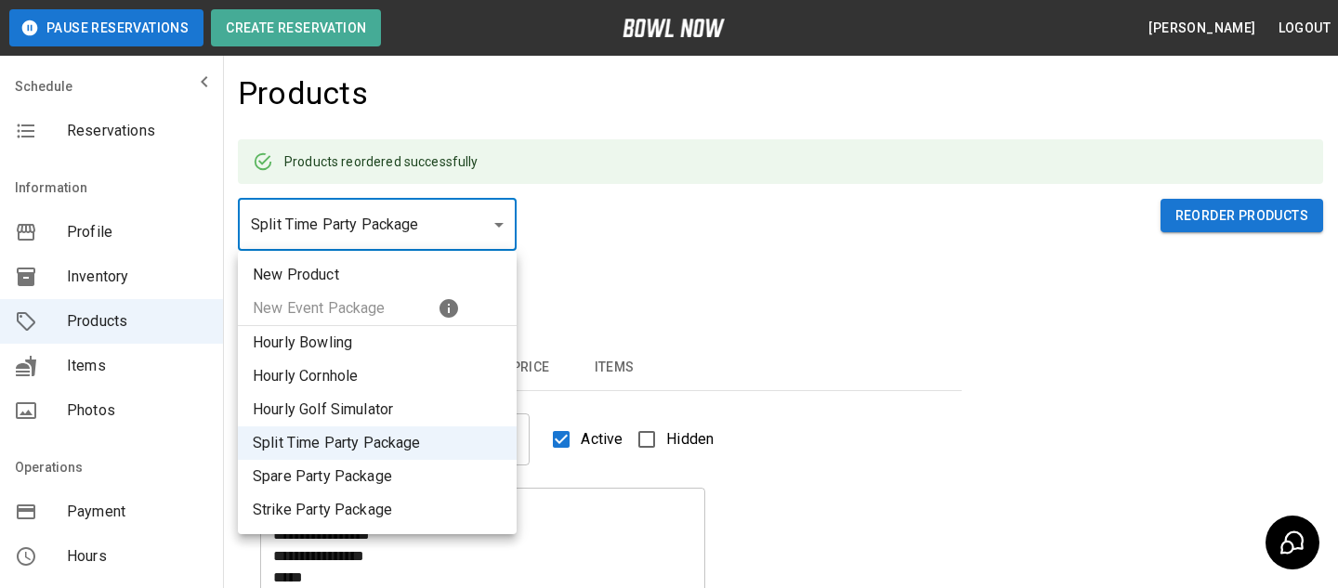
click at [654, 221] on div at bounding box center [669, 294] width 1338 height 588
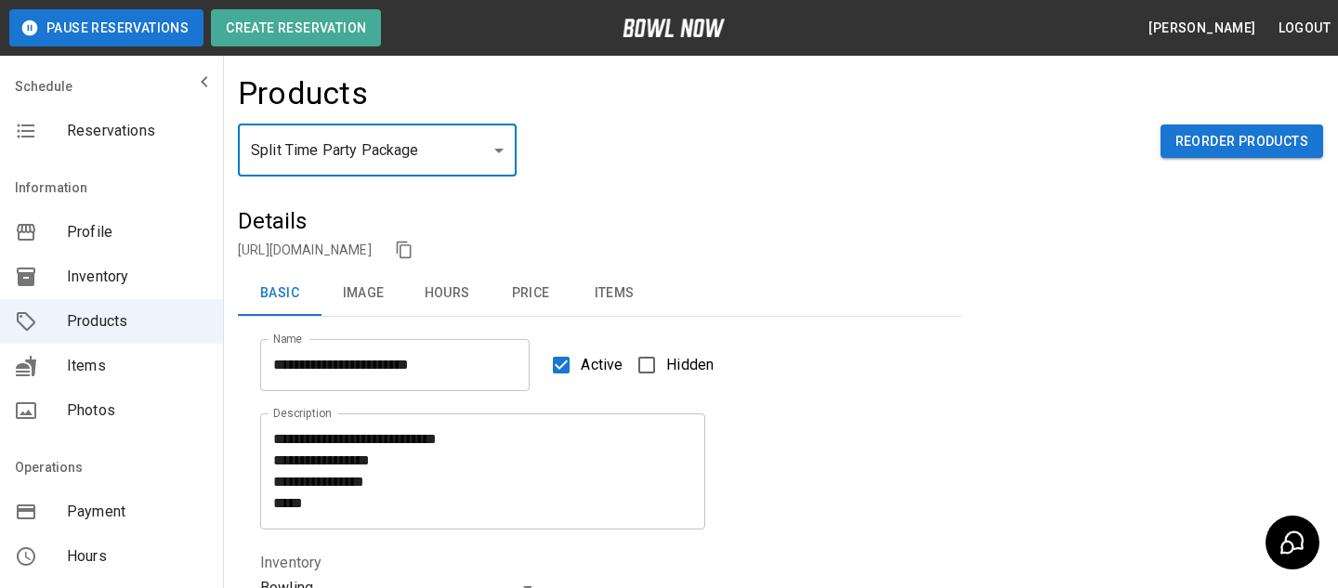
click at [189, 268] on span "Inventory" at bounding box center [137, 277] width 141 height 22
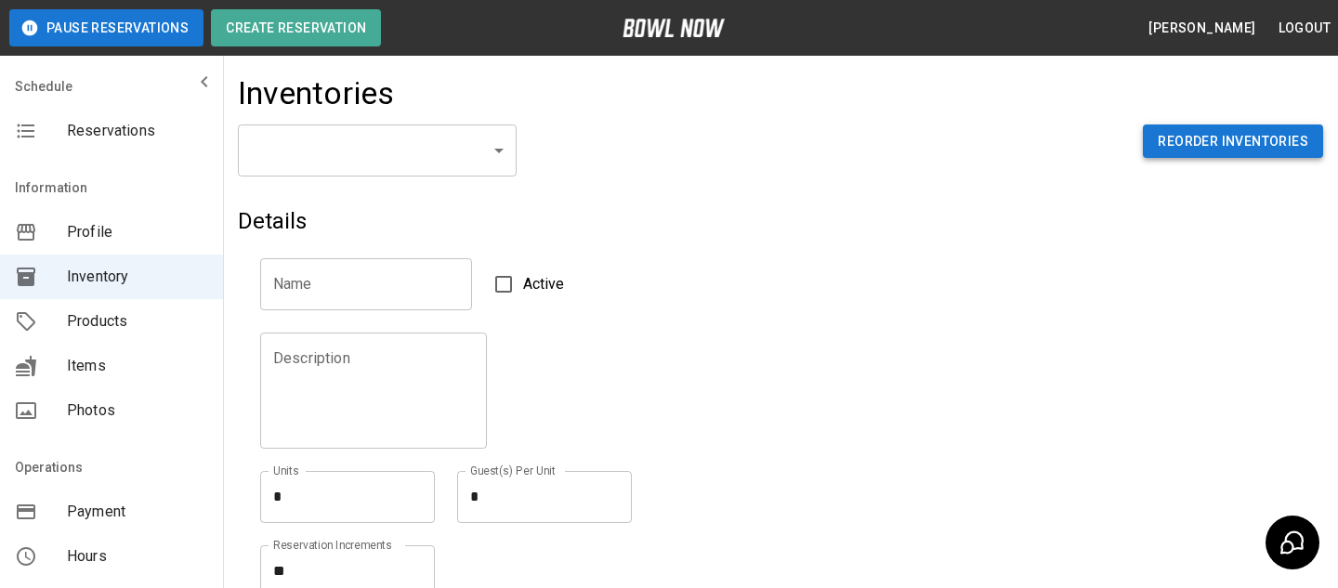
click at [1153, 149] on button "Reorder Inventories" at bounding box center [1233, 141] width 180 height 34
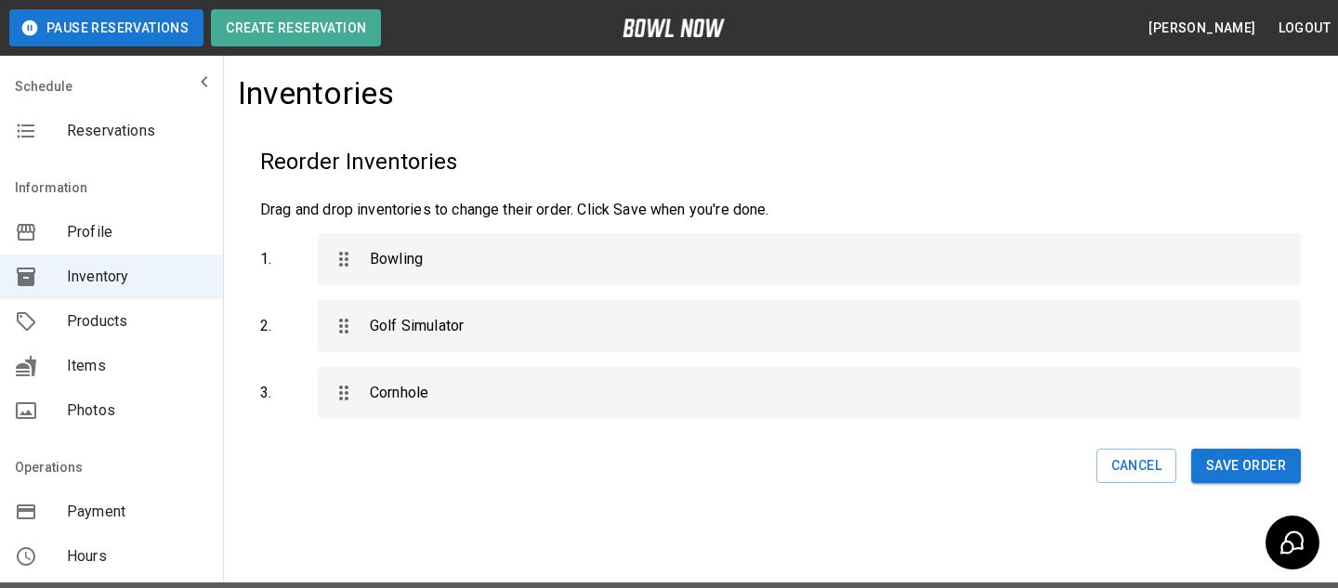
click at [135, 135] on span "Reservations" at bounding box center [137, 131] width 141 height 22
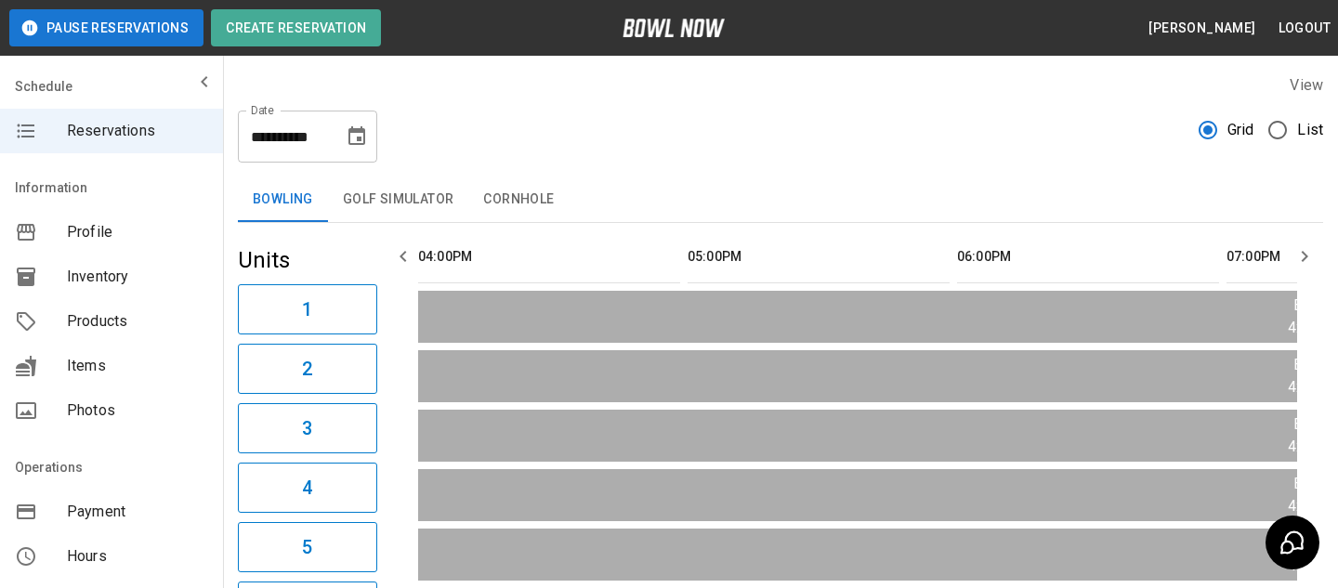
click at [369, 205] on button "Golf Simulator" at bounding box center [398, 199] width 141 height 45
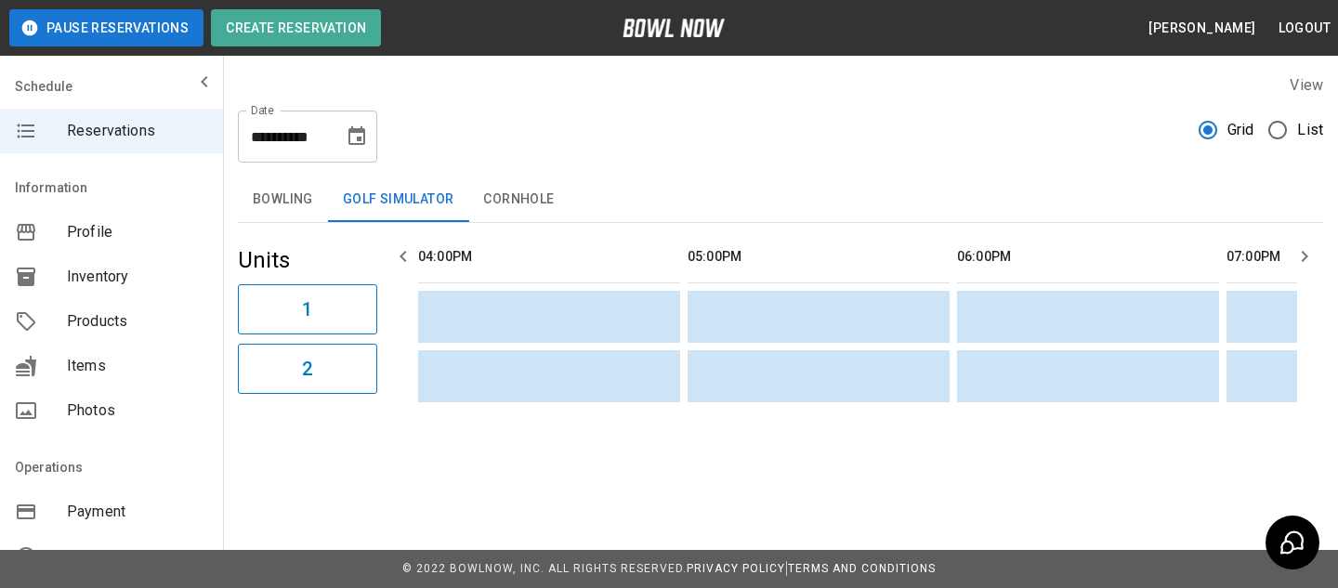
click at [489, 204] on button "Cornhole" at bounding box center [518, 199] width 100 height 45
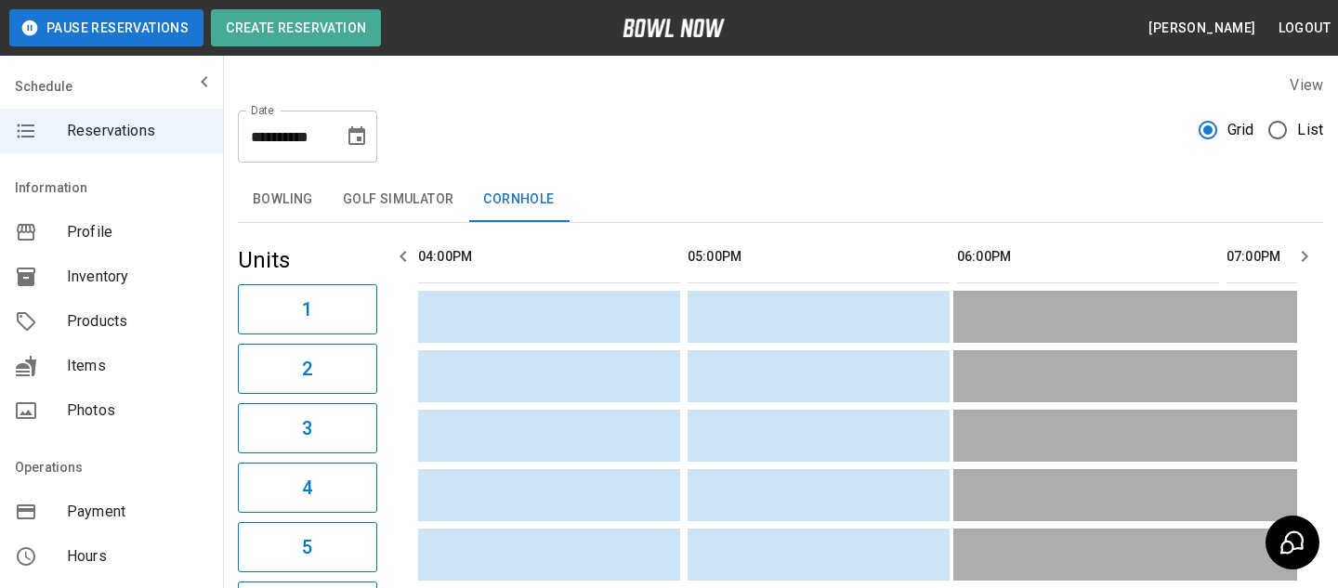
click at [313, 216] on button "Bowling" at bounding box center [283, 199] width 90 height 45
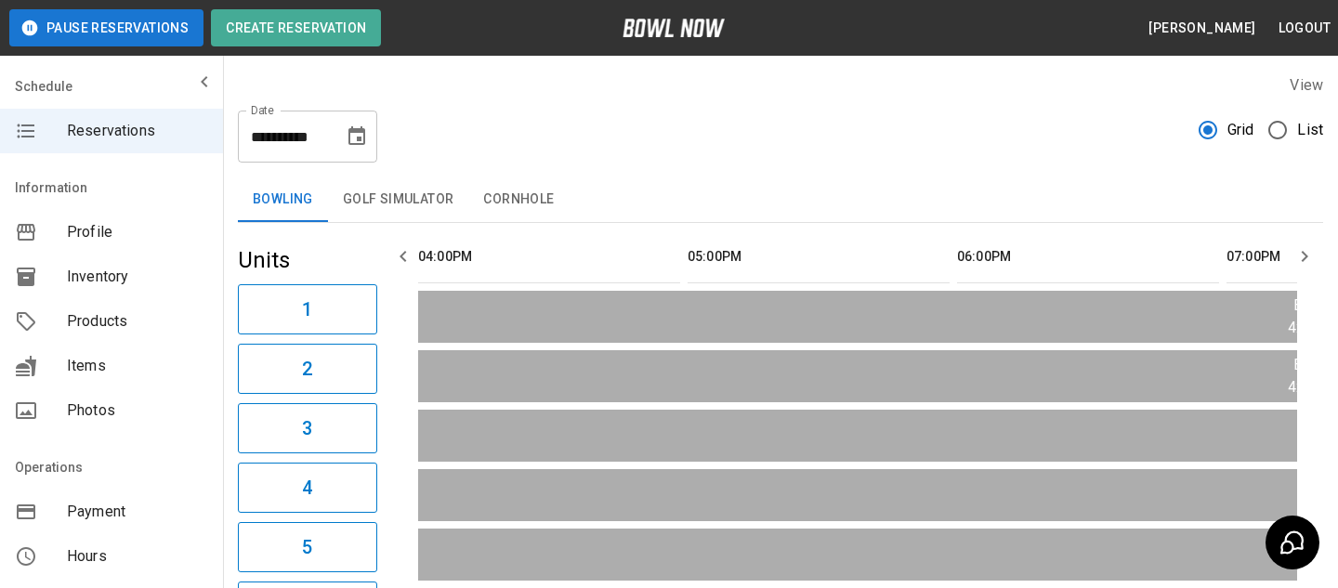
click at [183, 307] on div "Products" at bounding box center [111, 321] width 223 height 45
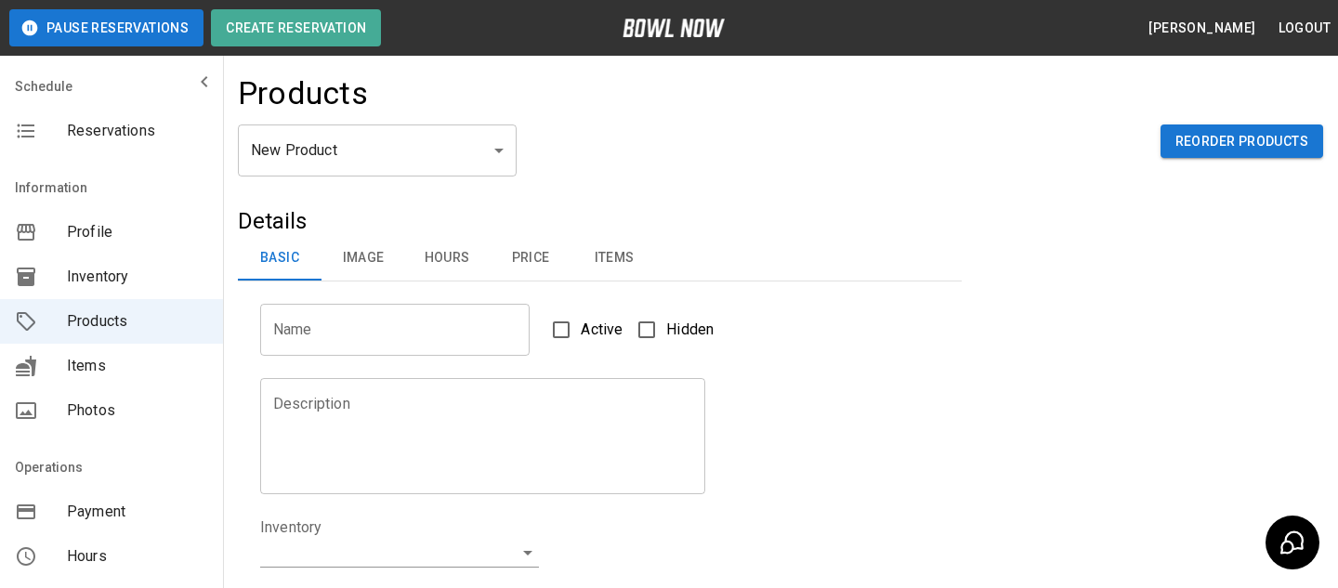
click at [376, 150] on body "Pause Reservations Create Reservation Bradey Powell Logout Schedule Reservation…" at bounding box center [669, 598] width 1338 height 1197
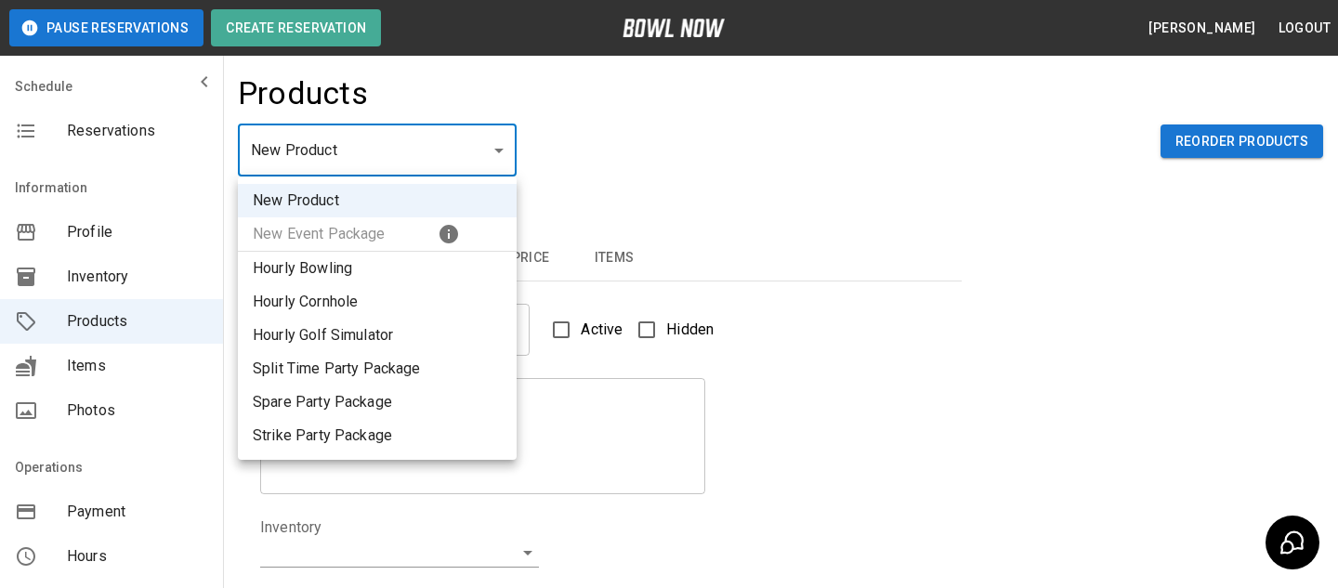
click at [749, 143] on div at bounding box center [669, 294] width 1338 height 588
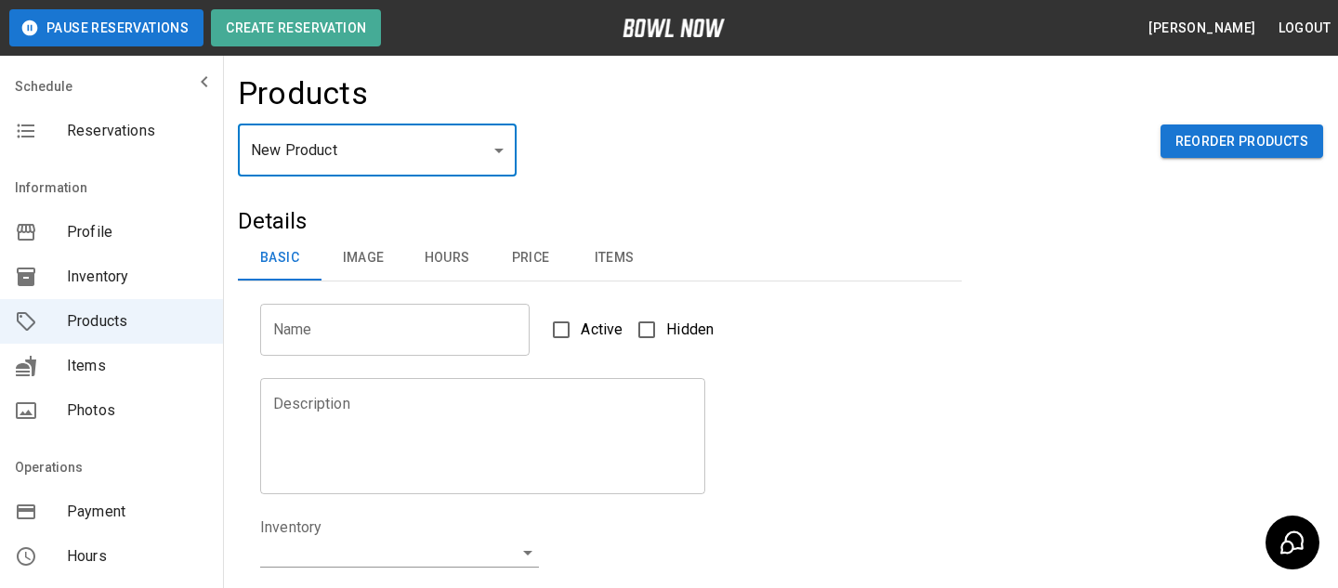
click at [479, 150] on body "Pause Reservations Create Reservation Bradey Powell Logout Schedule Reservation…" at bounding box center [669, 598] width 1338 height 1197
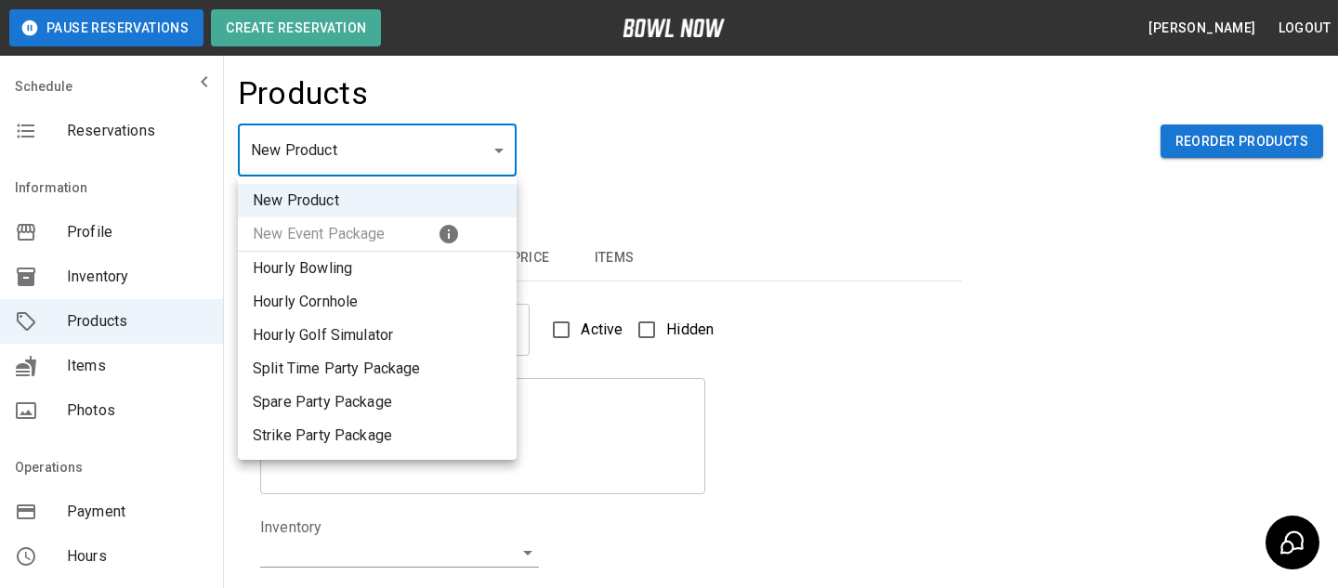
click at [418, 360] on li "Split Time Party Package" at bounding box center [377, 368] width 279 height 33
type input "*"
type input "**********"
type textarea "**********"
type input "**********"
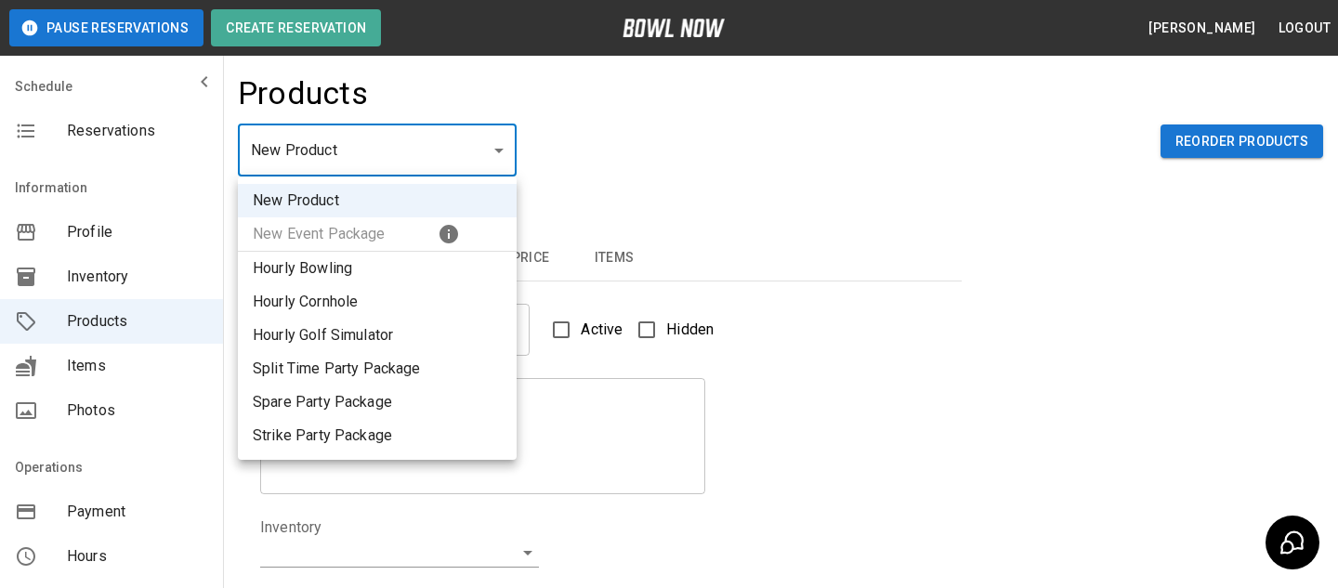
type input "*"
type input "**"
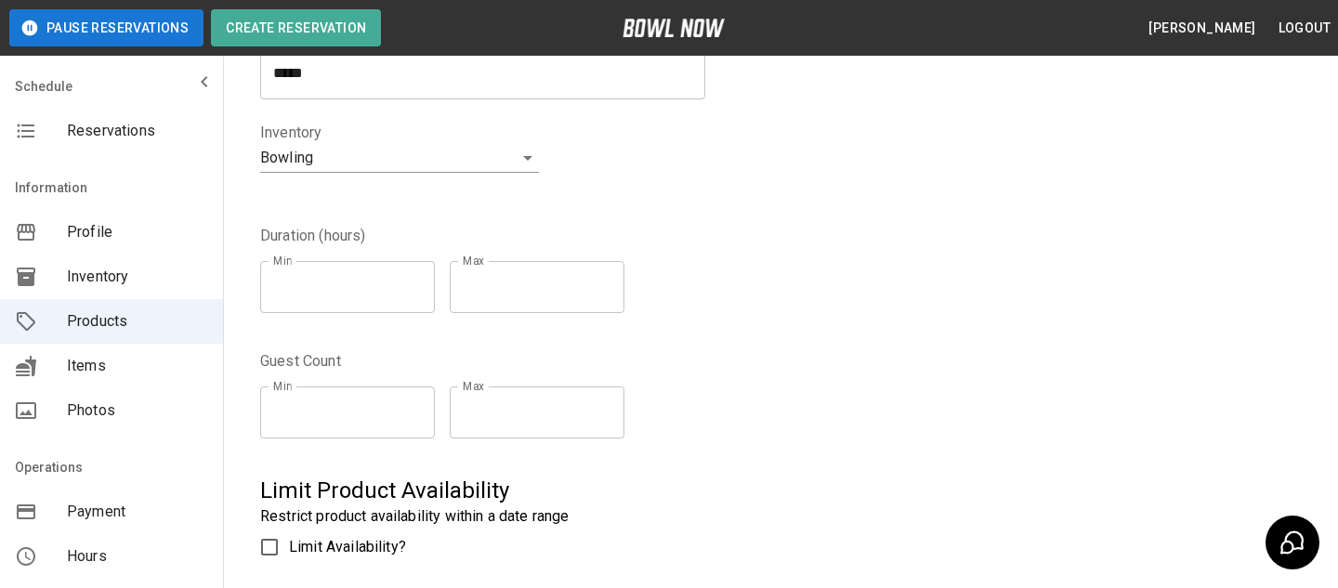
scroll to position [446, 0]
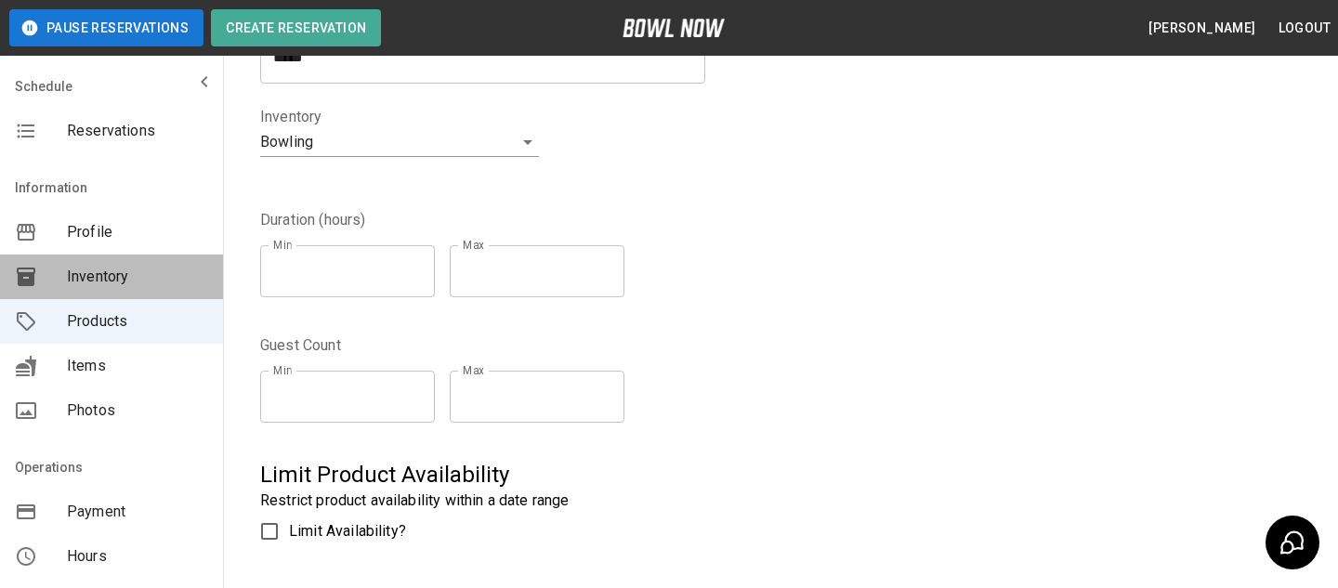
click at [150, 274] on span "Inventory" at bounding box center [137, 277] width 141 height 22
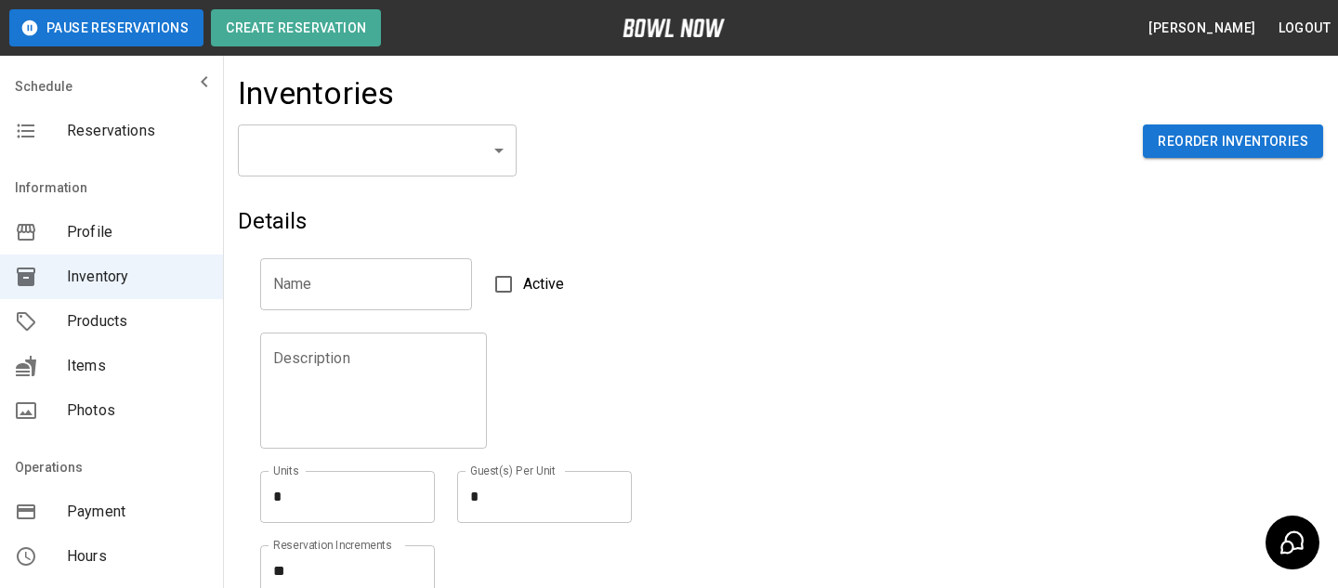
click at [318, 182] on div "​ ​ Reorder Inventories" at bounding box center [780, 165] width 1085 height 82
click at [318, 179] on div "​ ​ Reorder Inventories" at bounding box center [780, 165] width 1085 height 82
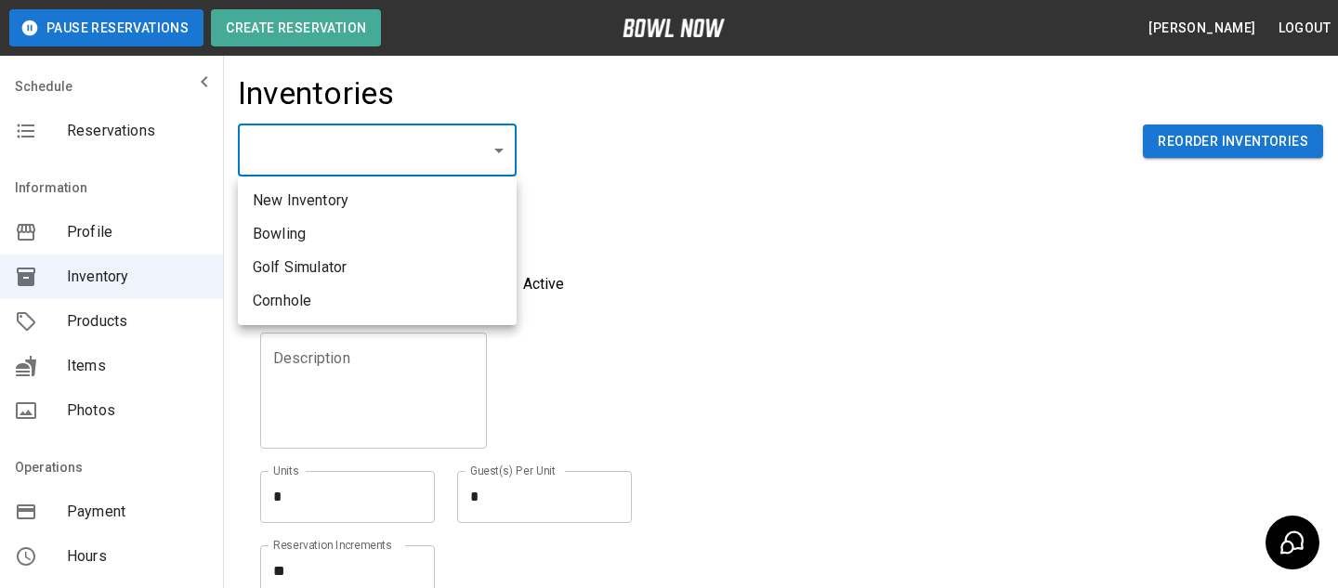
click at [325, 163] on body "Pause Reservations Create Reservation Bradey Powell Logout Schedule Reservation…" at bounding box center [669, 409] width 1338 height 818
click at [325, 229] on li "Bowling" at bounding box center [377, 233] width 279 height 33
type input "**********"
type input "*******"
type textarea "**"
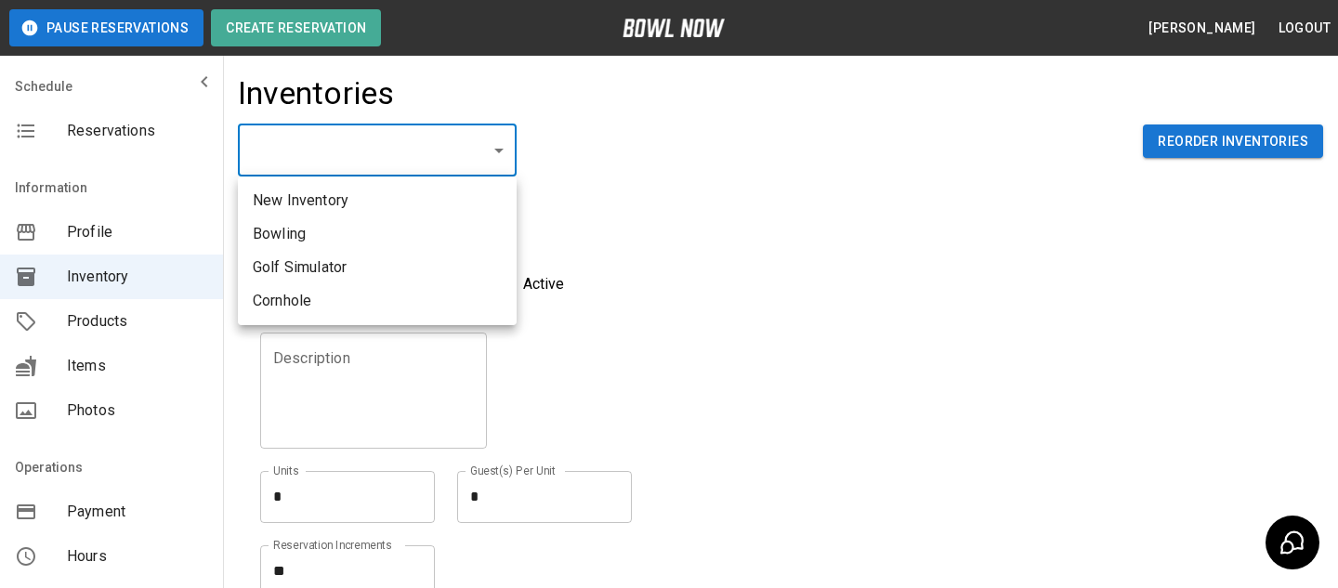
type textarea "*"
type textarea "**"
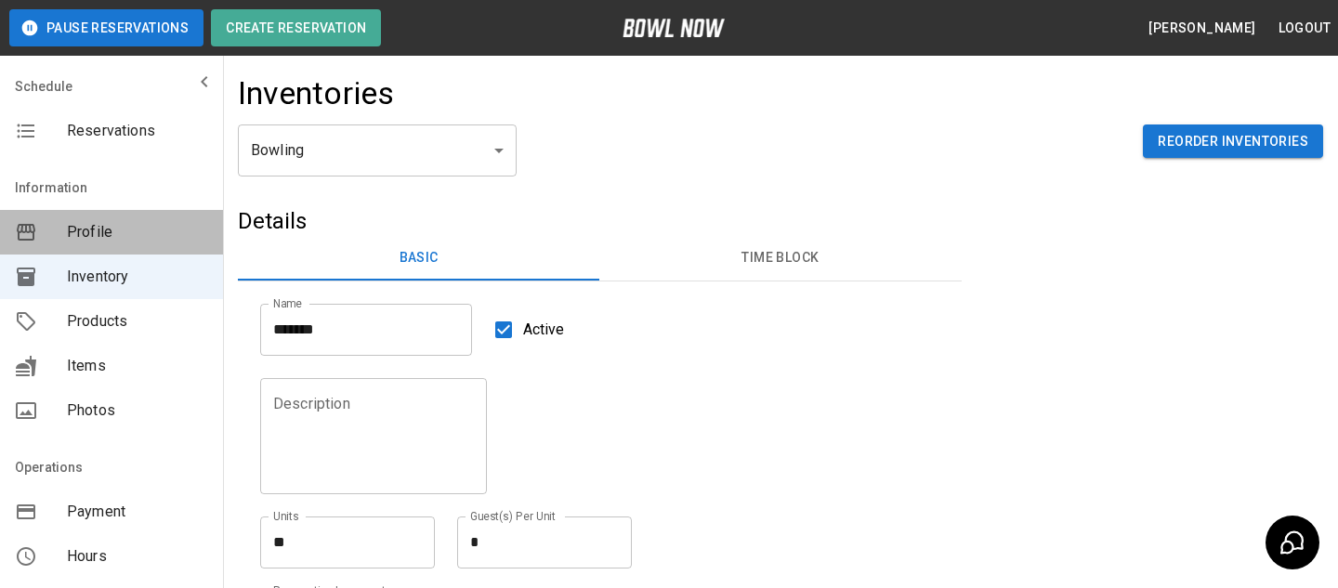
click at [205, 229] on span "Profile" at bounding box center [137, 232] width 141 height 22
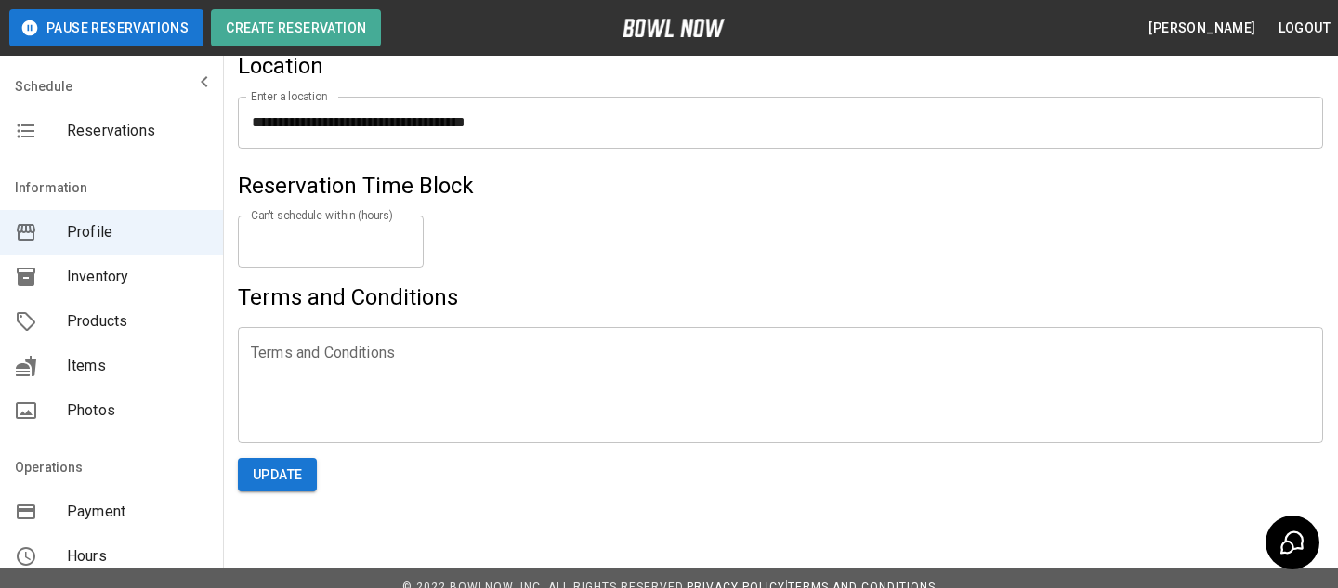
scroll to position [415, 0]
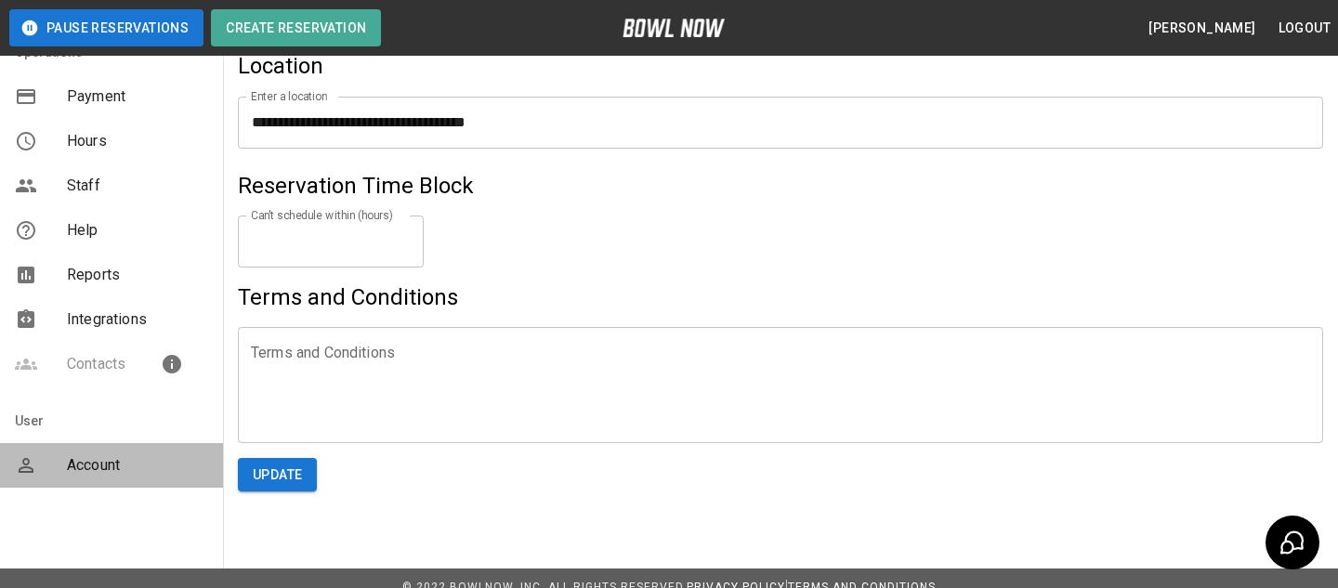
click at [81, 477] on div "Account" at bounding box center [111, 465] width 223 height 45
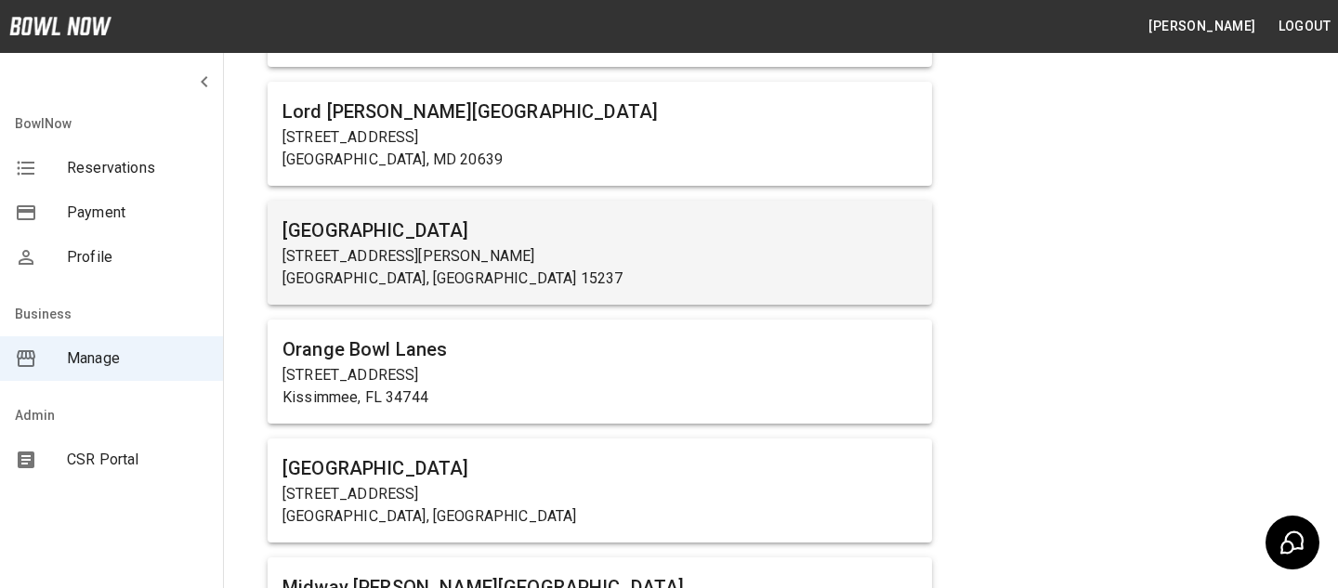
scroll to position [1001, 0]
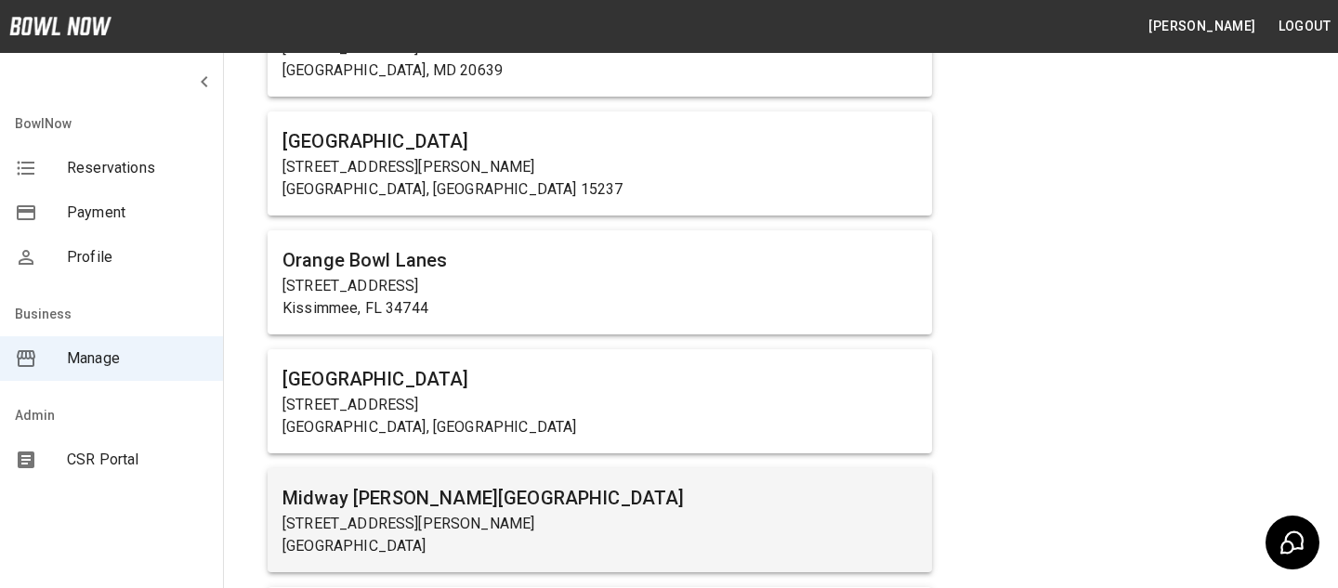
click at [465, 487] on h6 "Midway [PERSON_NAME][GEOGRAPHIC_DATA]" at bounding box center [599, 498] width 634 height 30
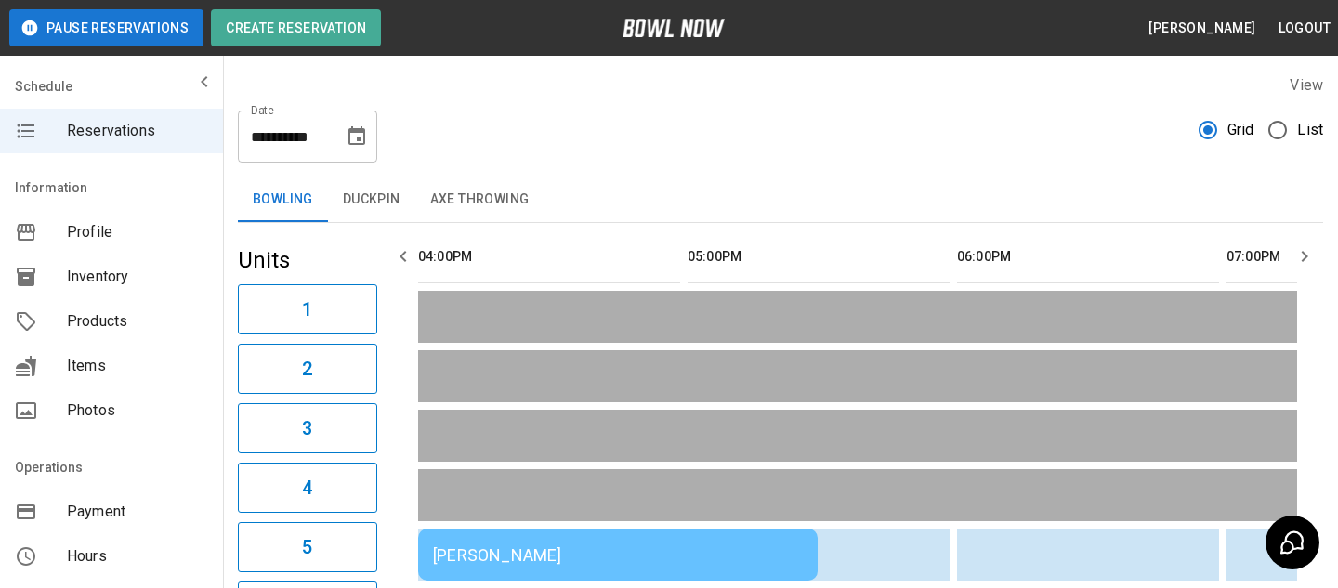
click at [158, 319] on span "Products" at bounding box center [137, 321] width 141 height 22
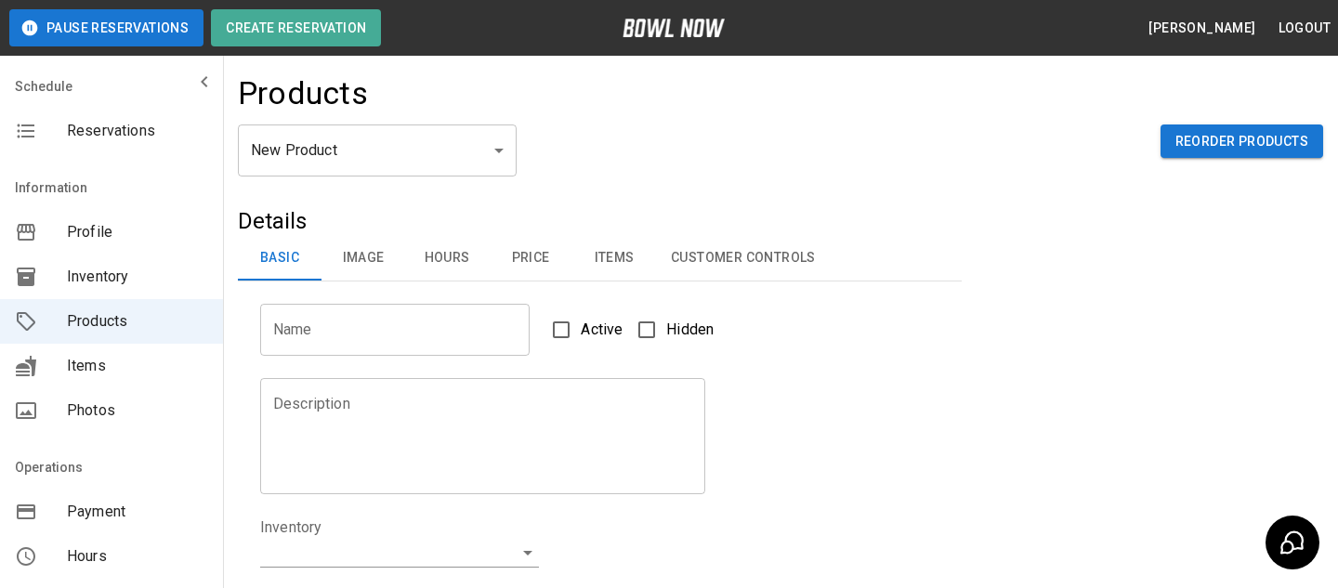
click at [259, 167] on body "Pause Reservations Create Reservation Bradey Powell Logout Schedule Reservation…" at bounding box center [669, 598] width 1338 height 1197
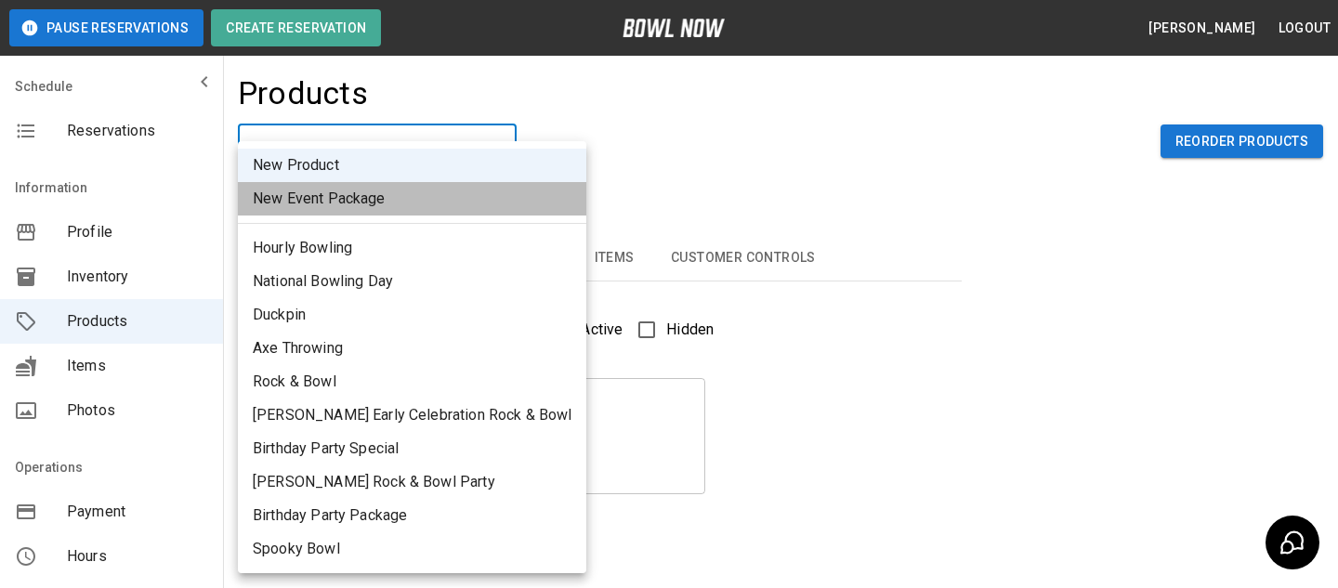
click at [423, 205] on li "New Event Package" at bounding box center [412, 198] width 348 height 33
type input "**"
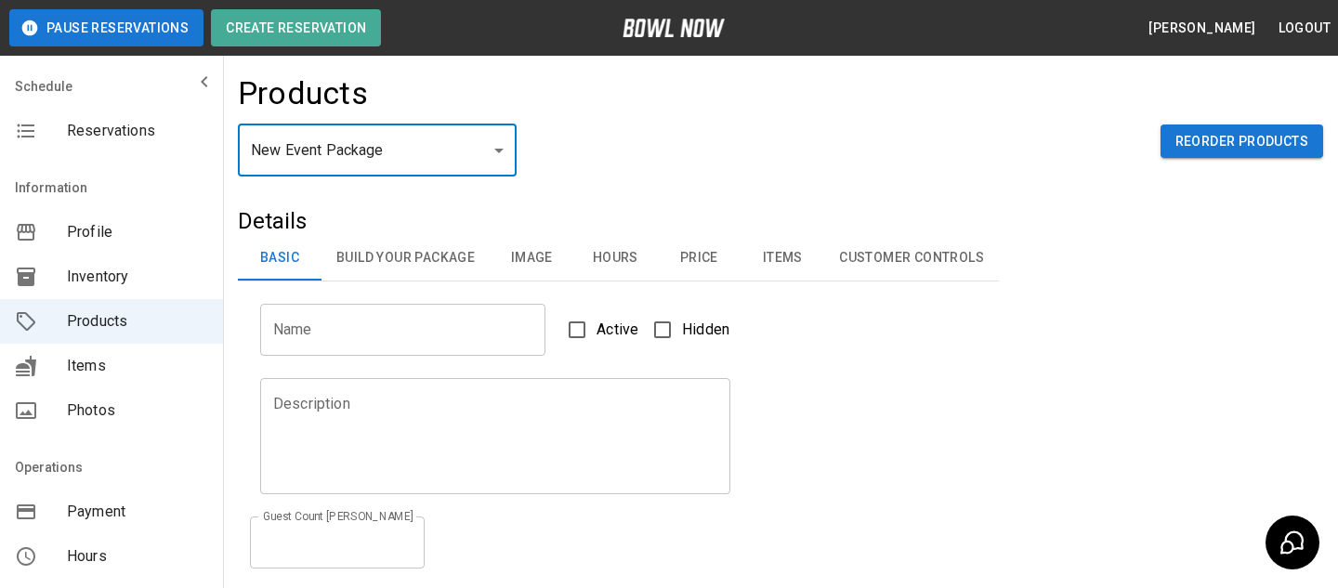
click at [450, 152] on body "Pause Reservations Create Reservation Bradey Powell Logout Schedule Reservation…" at bounding box center [669, 402] width 1338 height 804
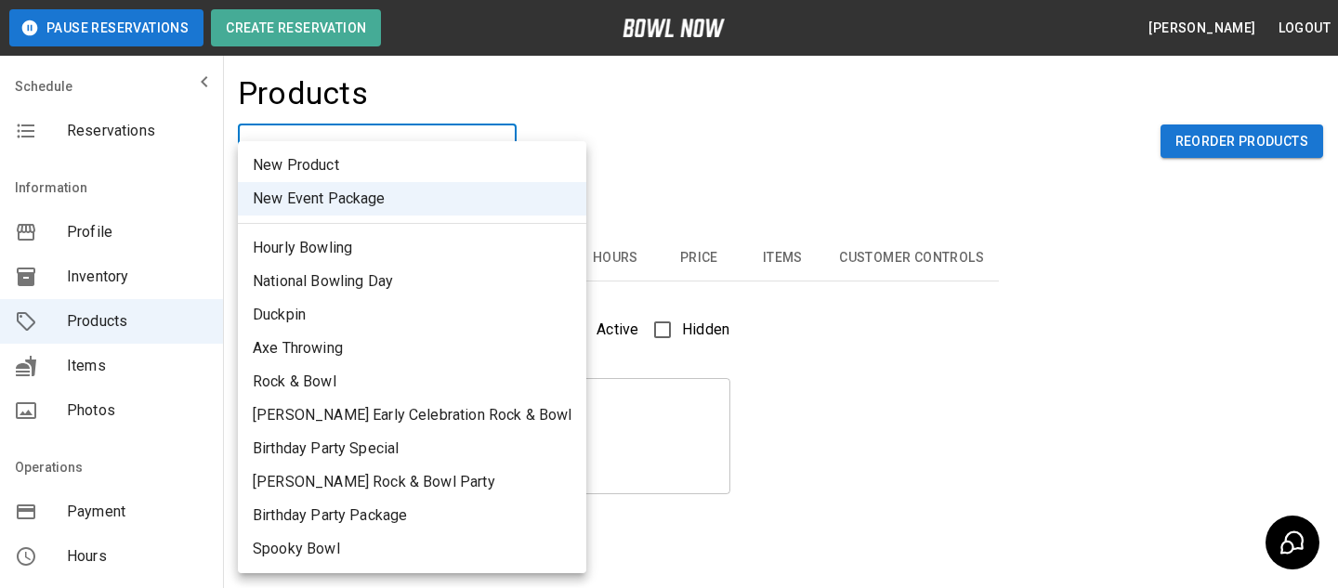
click at [597, 163] on div at bounding box center [669, 294] width 1338 height 588
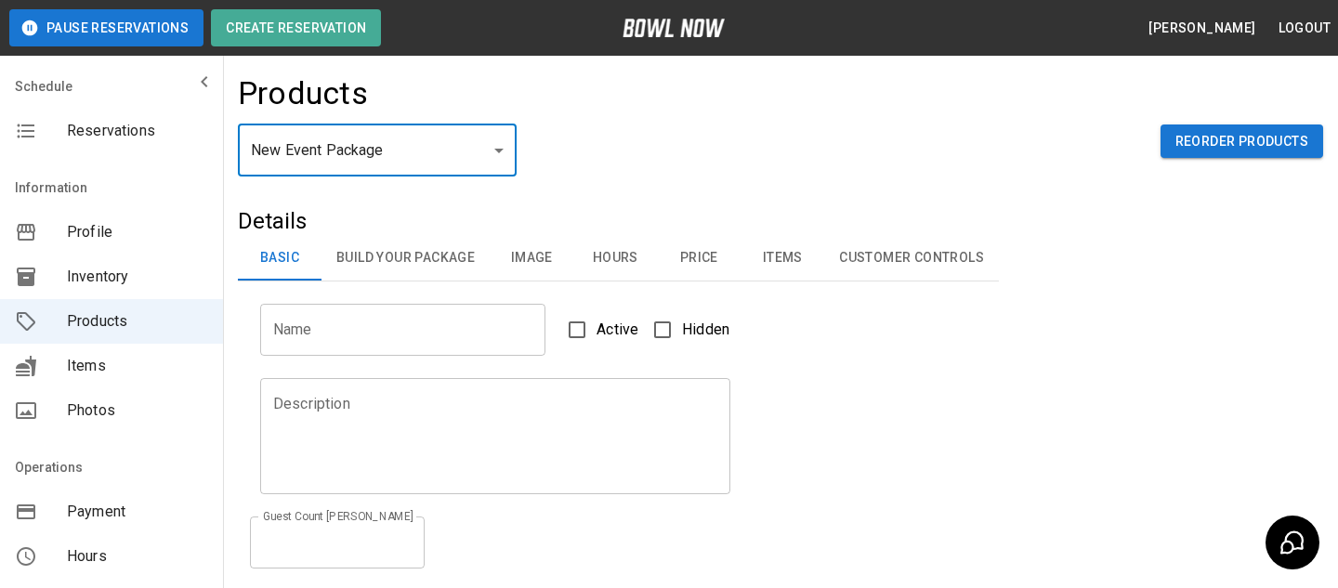
click at [612, 255] on button "Hours" at bounding box center [615, 258] width 84 height 45
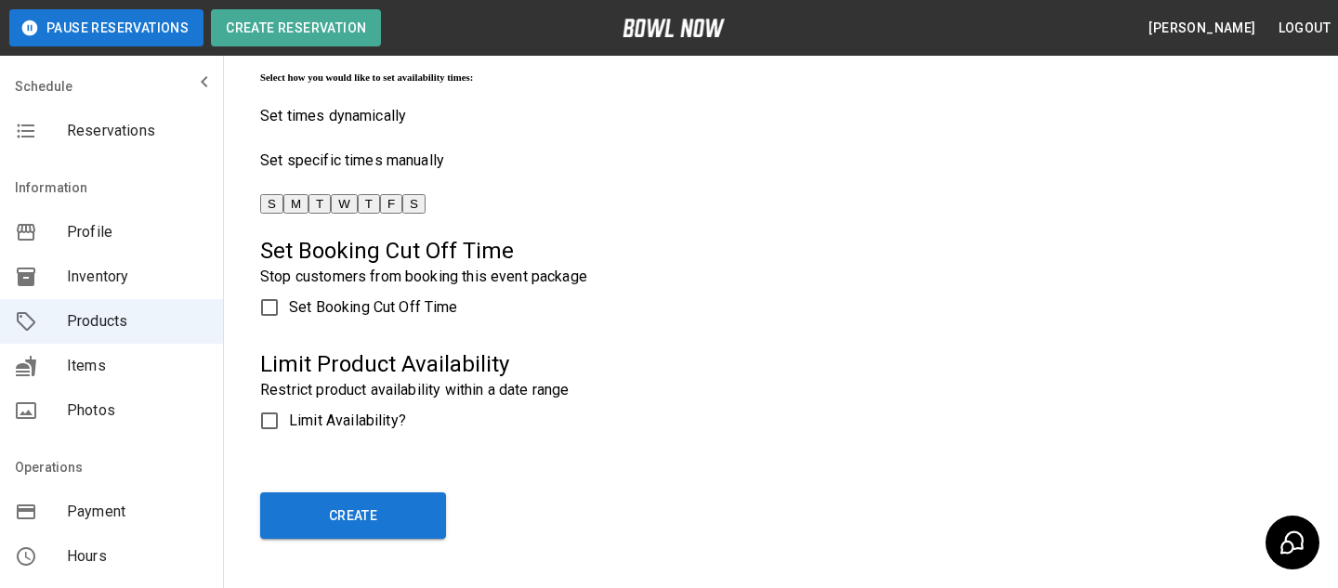
scroll to position [457, 0]
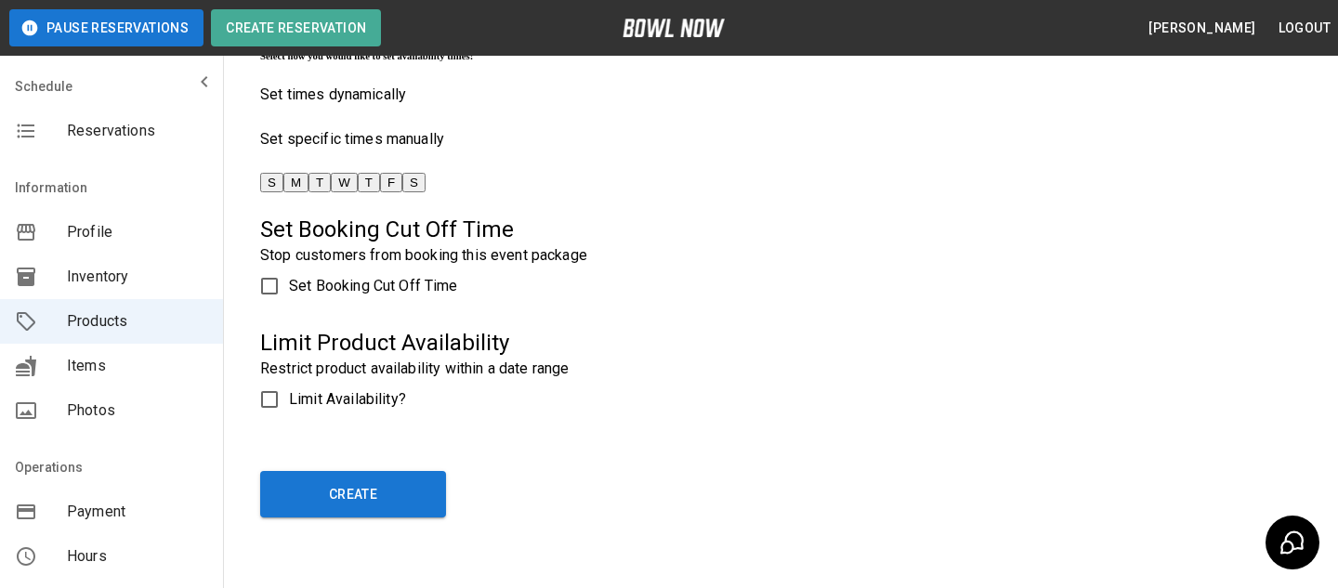
click at [353, 306] on label "Set Booking Cut Off Time" at bounding box center [464, 286] width 429 height 39
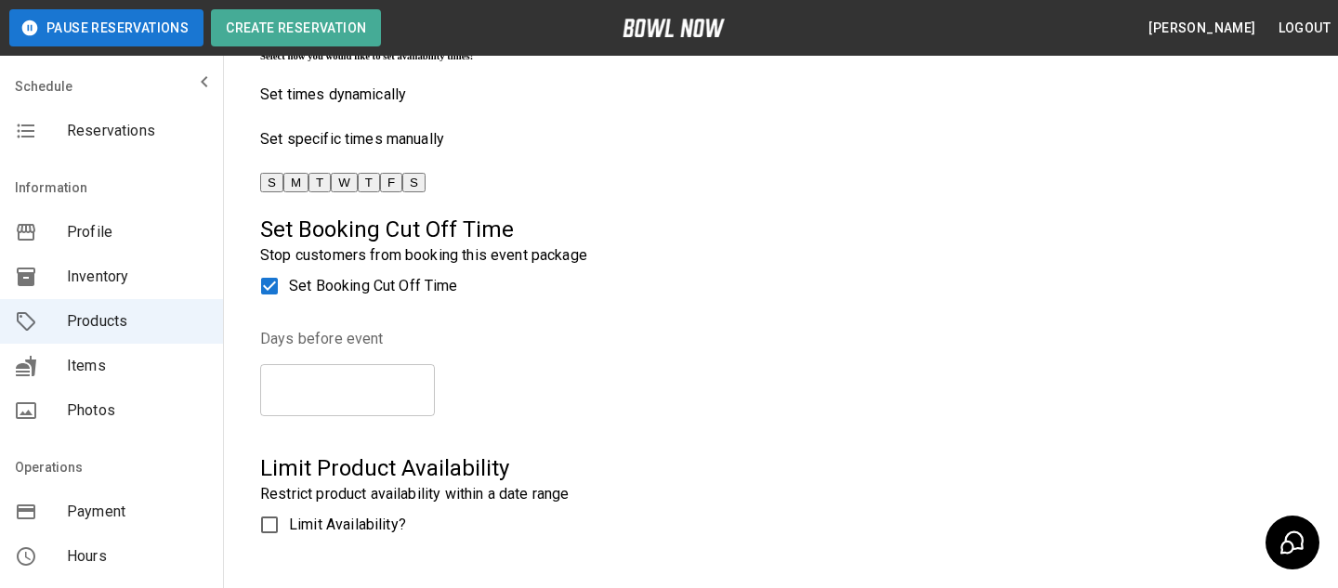
click at [417, 416] on input "*" at bounding box center [347, 390] width 175 height 52
type input "*"
click at [417, 416] on input "*" at bounding box center [347, 390] width 175 height 52
click at [527, 349] on legend "Days before event" at bounding box center [477, 338] width 434 height 21
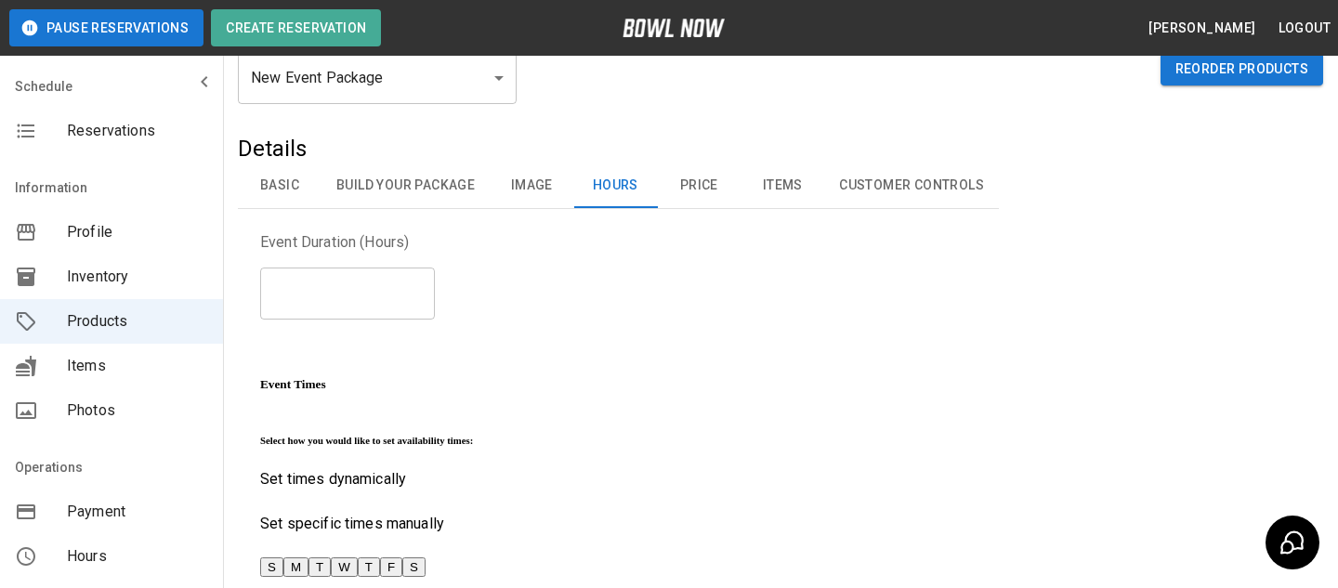
scroll to position [0, 0]
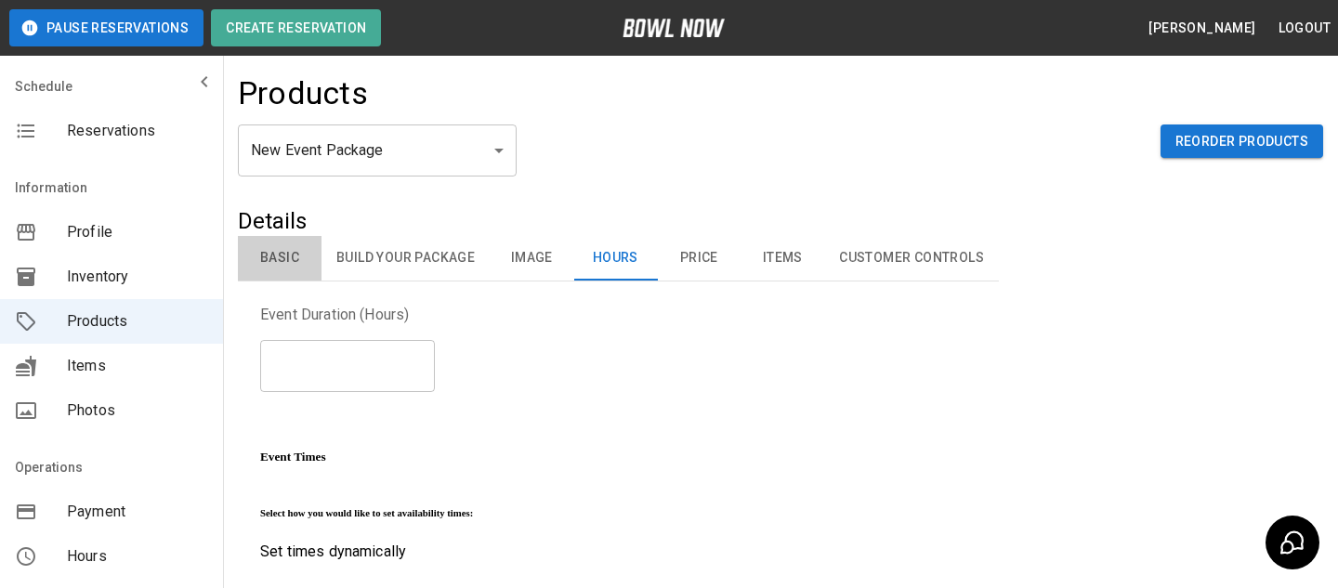
click at [291, 251] on button "Basic" at bounding box center [280, 258] width 84 height 45
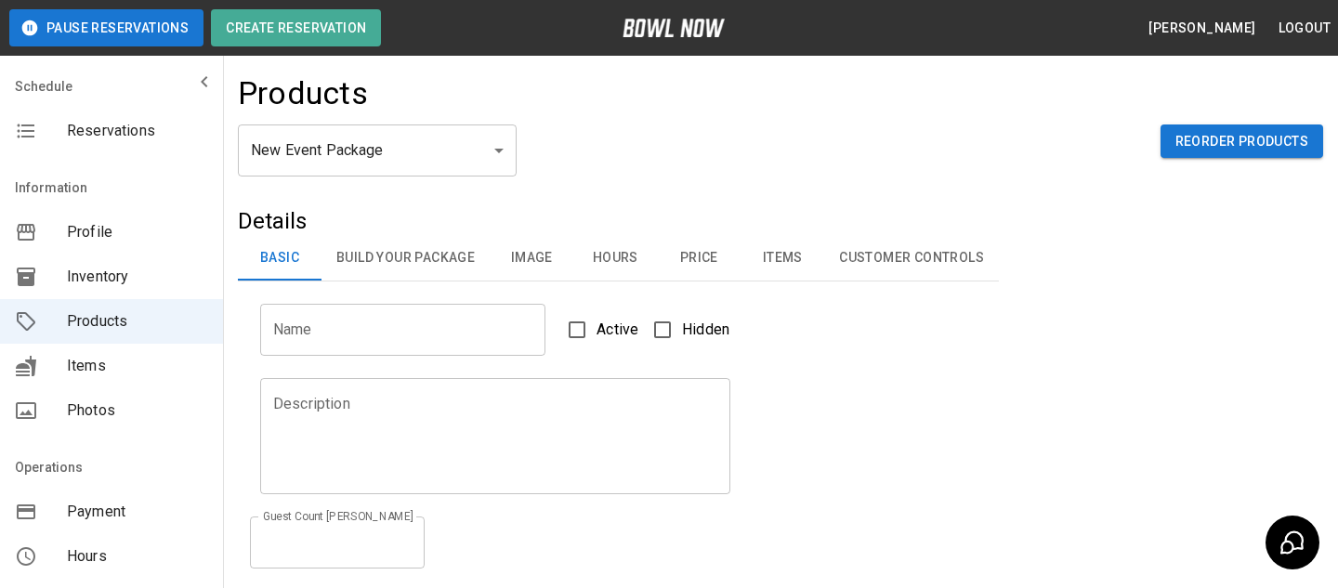
click at [389, 177] on div "New Event Package ** ​ Reorder Products" at bounding box center [780, 165] width 1085 height 82
click at [398, 166] on body "Pause Reservations Create Reservation Bradey Powell Logout Schedule Reservation…" at bounding box center [669, 402] width 1338 height 804
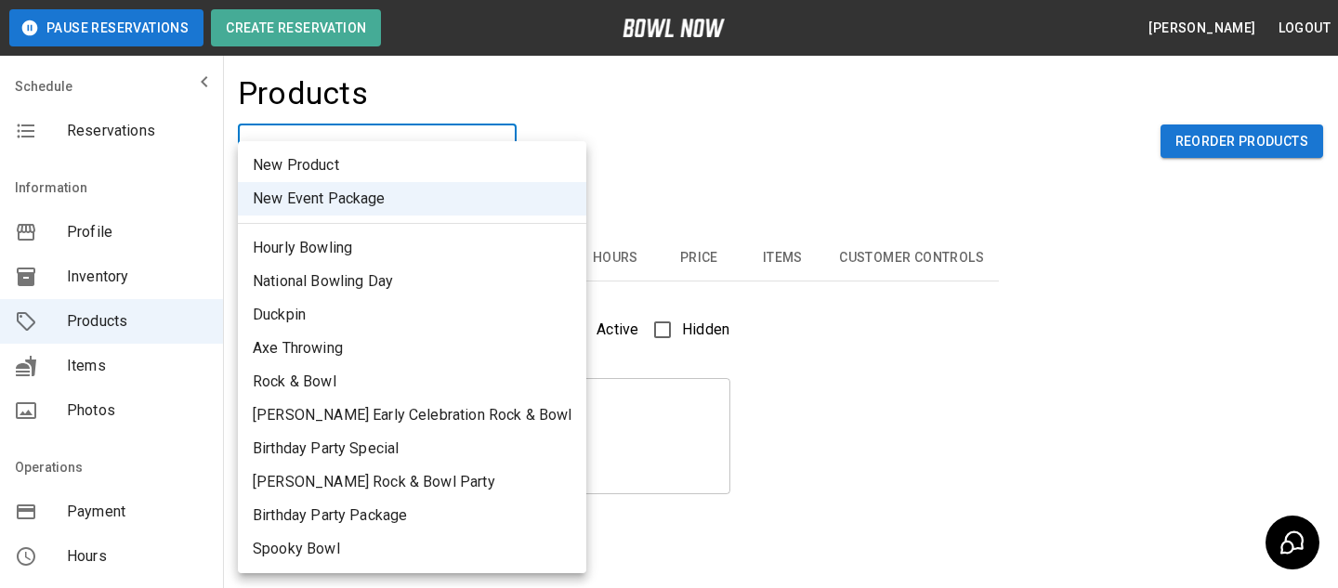
click at [594, 193] on div at bounding box center [669, 294] width 1338 height 588
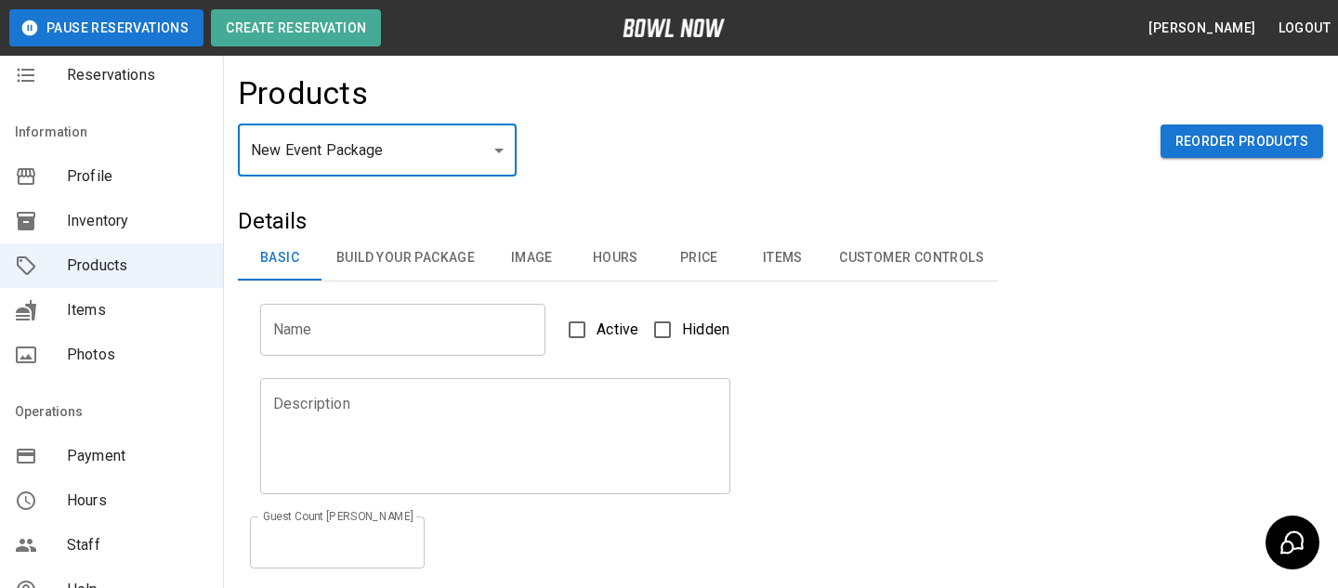
scroll to position [75, 0]
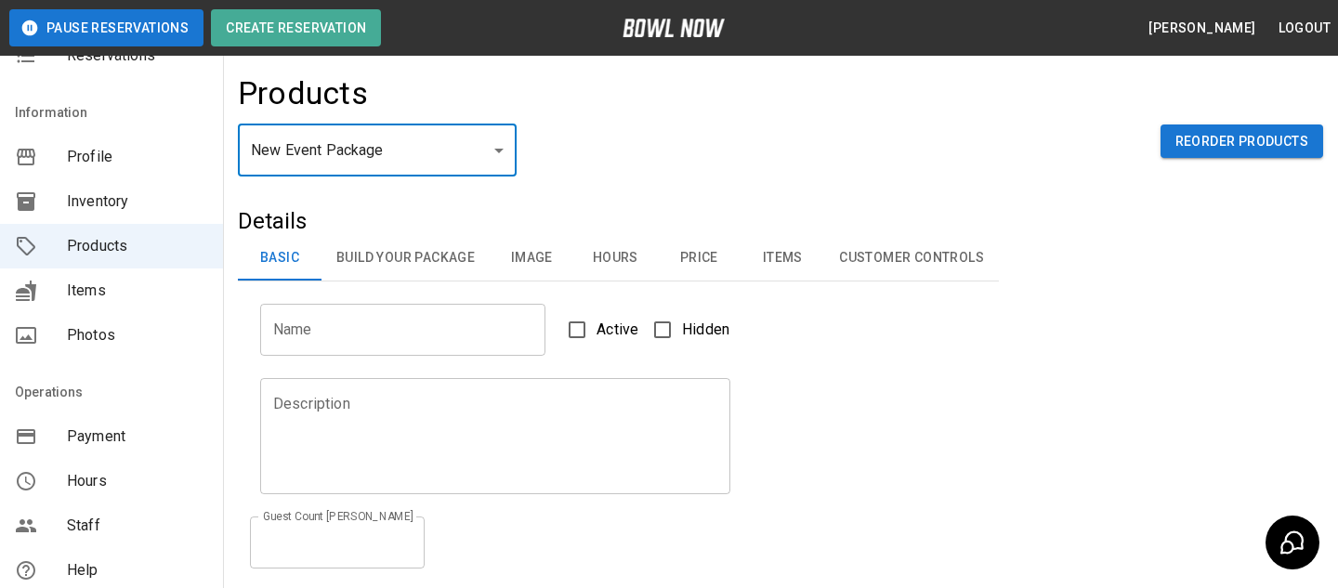
click at [586, 272] on button "Hours" at bounding box center [615, 258] width 84 height 45
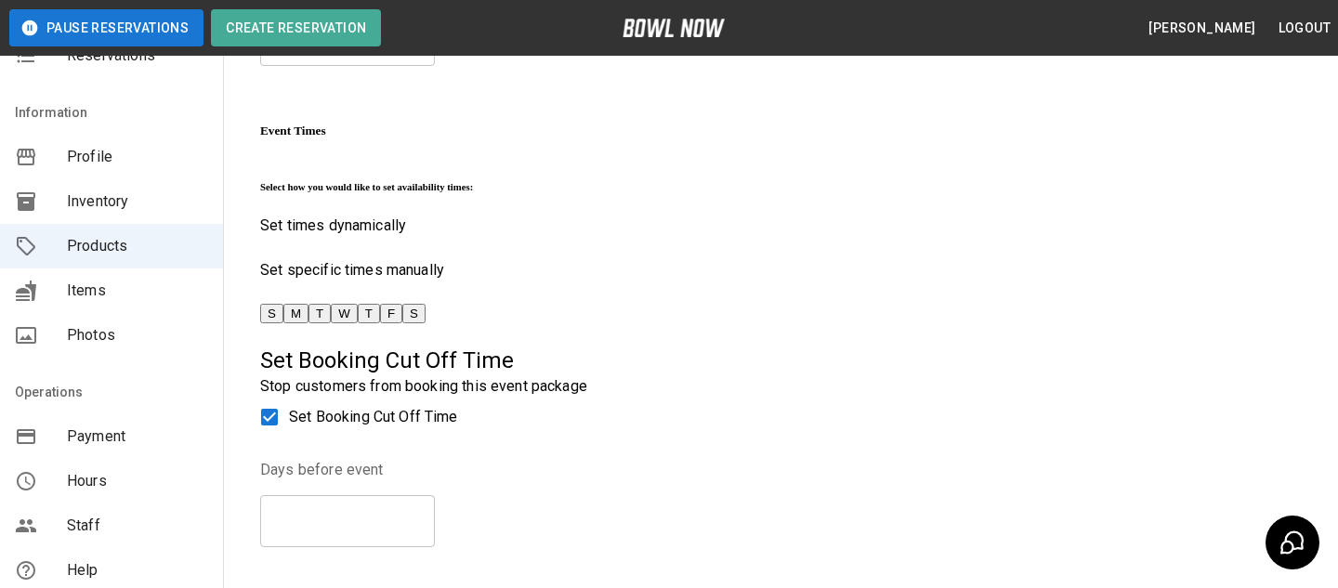
scroll to position [321, 0]
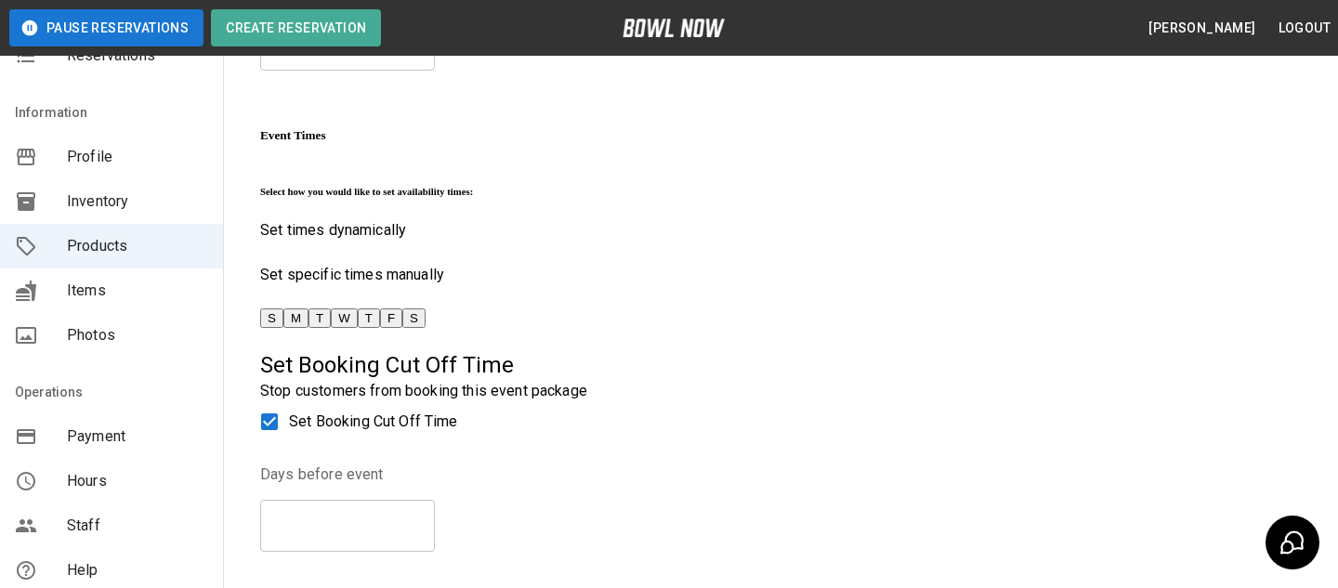
click at [380, 328] on button "T" at bounding box center [369, 318] width 22 height 20
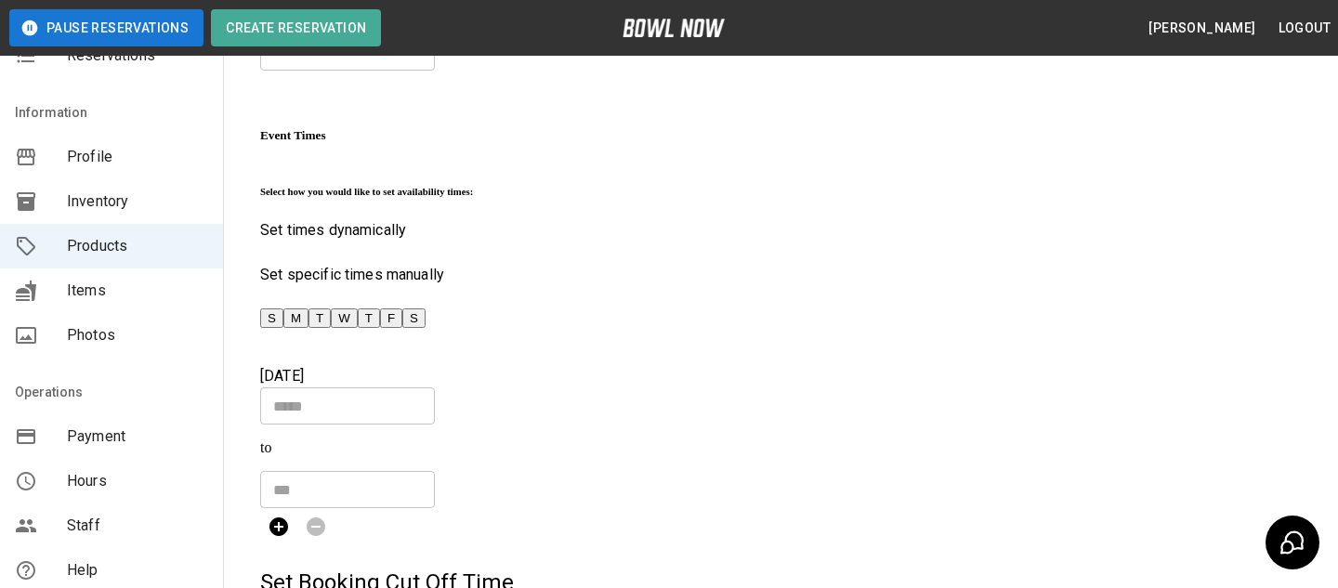
click at [402, 328] on button "F" at bounding box center [391, 318] width 22 height 20
click at [425, 328] on button "S" at bounding box center [413, 318] width 23 height 20
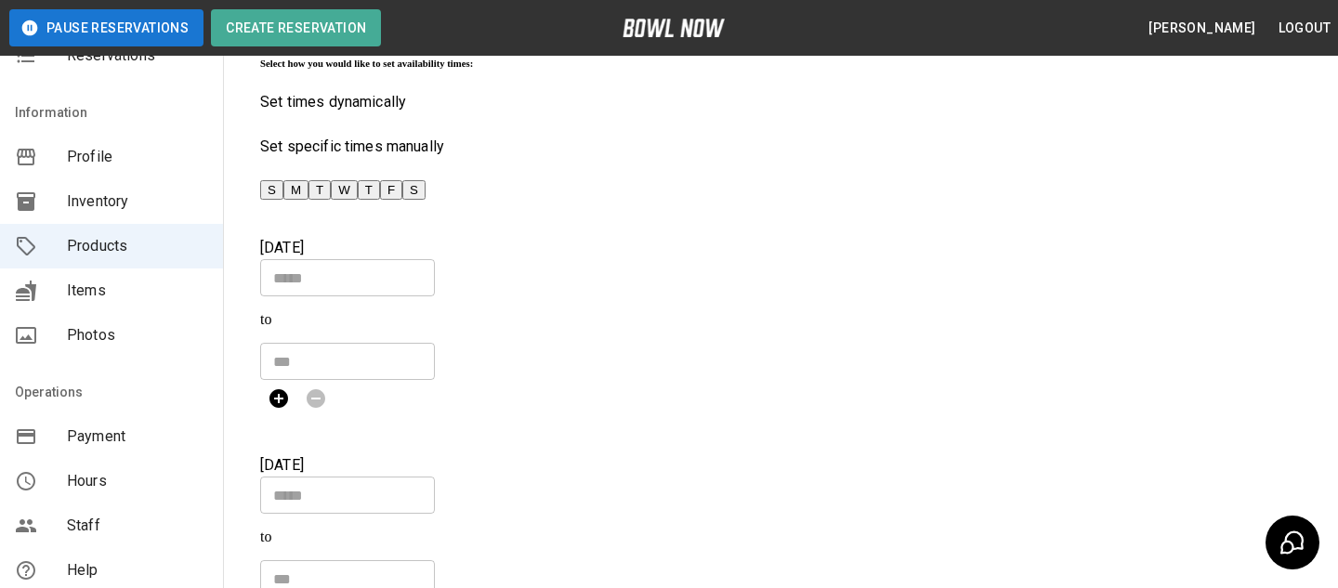
scroll to position [544, 0]
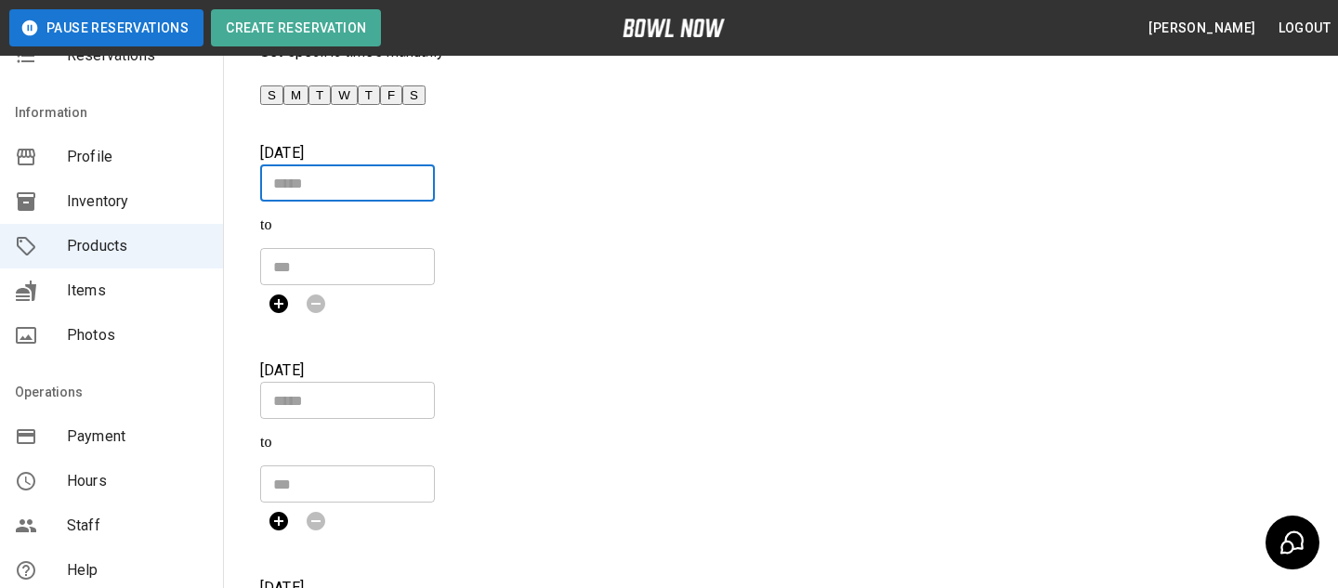
click at [422, 202] on input "Choose time" at bounding box center [341, 182] width 162 height 37
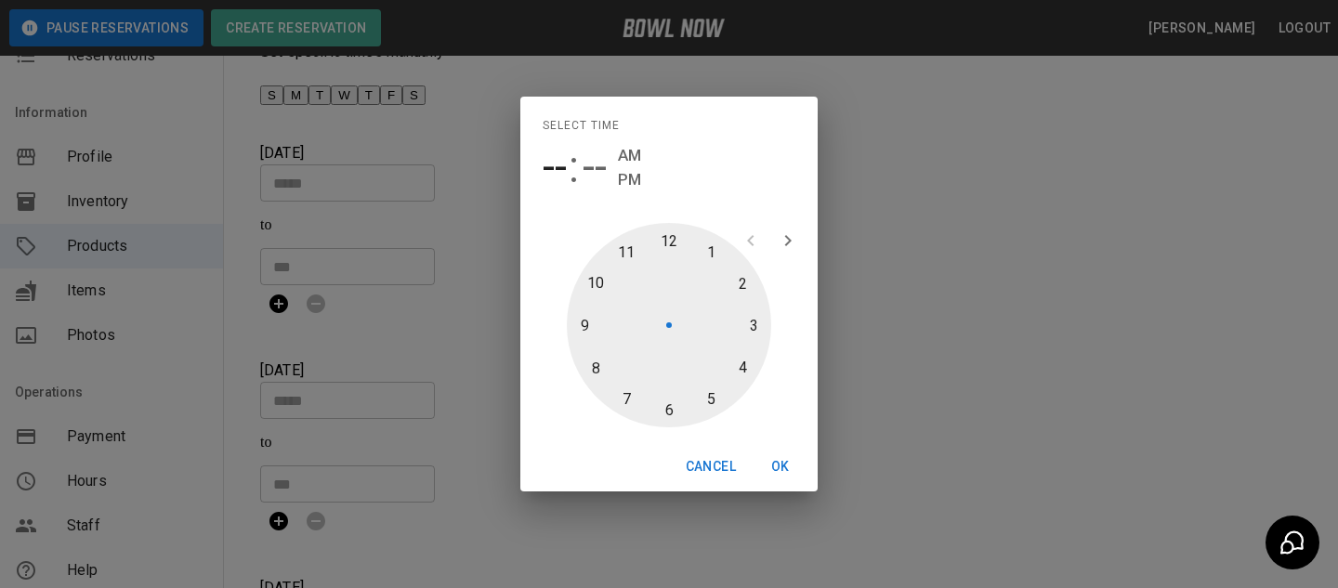
type input "********"
click at [740, 359] on div at bounding box center [669, 325] width 204 height 204
type input "********"
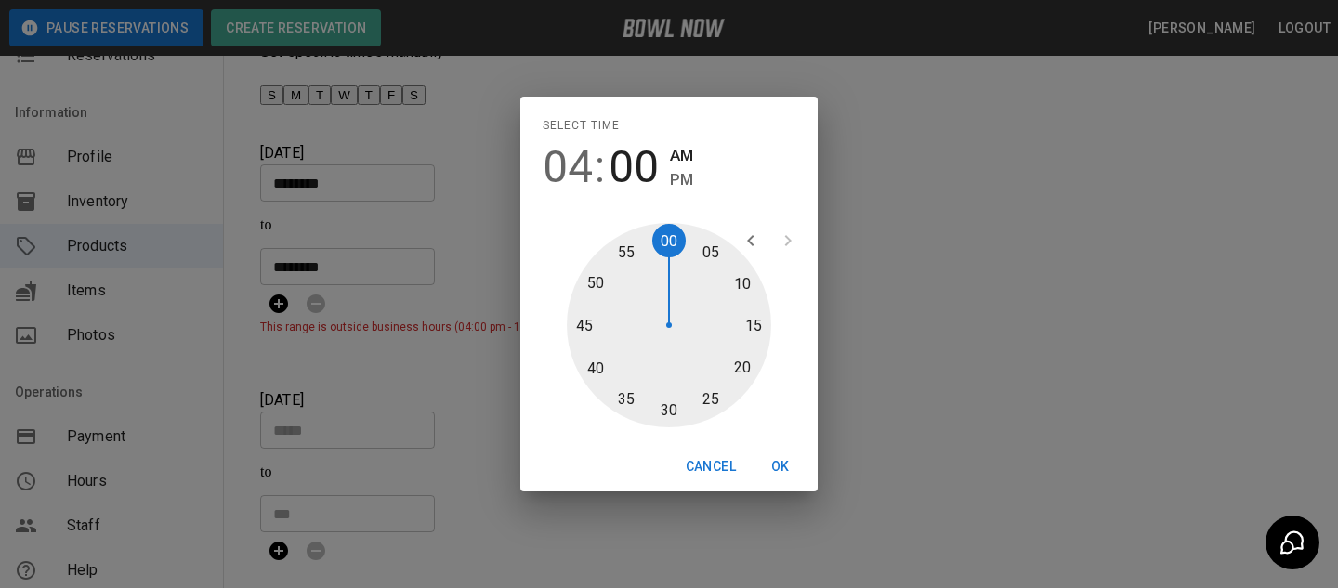
click at [673, 164] on span "AM" at bounding box center [681, 155] width 23 height 25
click at [673, 173] on span "PM" at bounding box center [681, 179] width 23 height 25
type input "********"
click at [781, 470] on button "OK" at bounding box center [780, 467] width 59 height 34
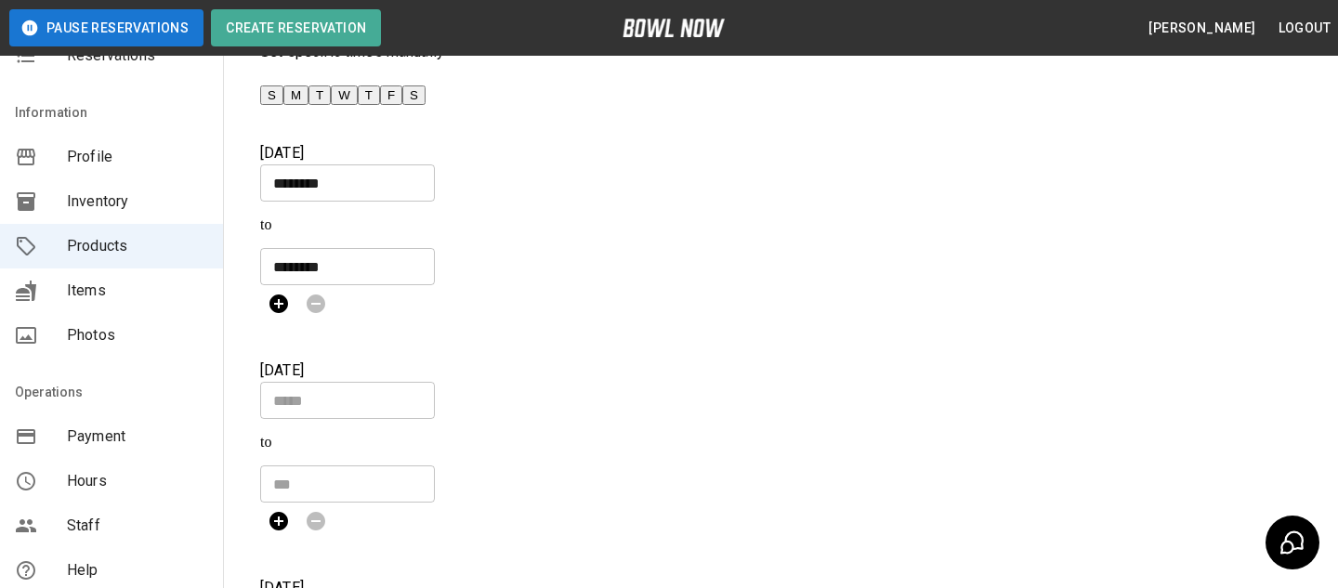
click at [735, 285] on div at bounding box center [585, 303] width 650 height 37
click at [297, 285] on button "button" at bounding box center [278, 303] width 37 height 37
click at [441, 303] on div "Event Times Select how you would like to set availability times: Set times dyna…" at bounding box center [585, 400] width 650 height 1030
click at [422, 322] on input "Choose time" at bounding box center [341, 340] width 162 height 37
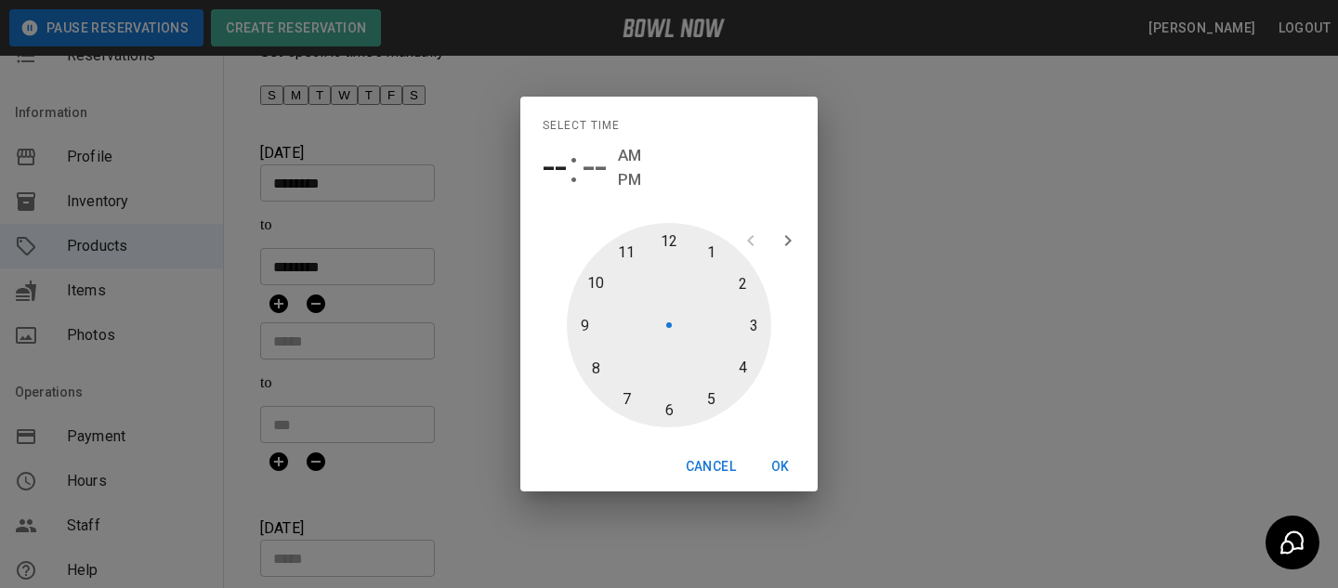
click at [648, 411] on div at bounding box center [669, 325] width 204 height 204
type input "********"
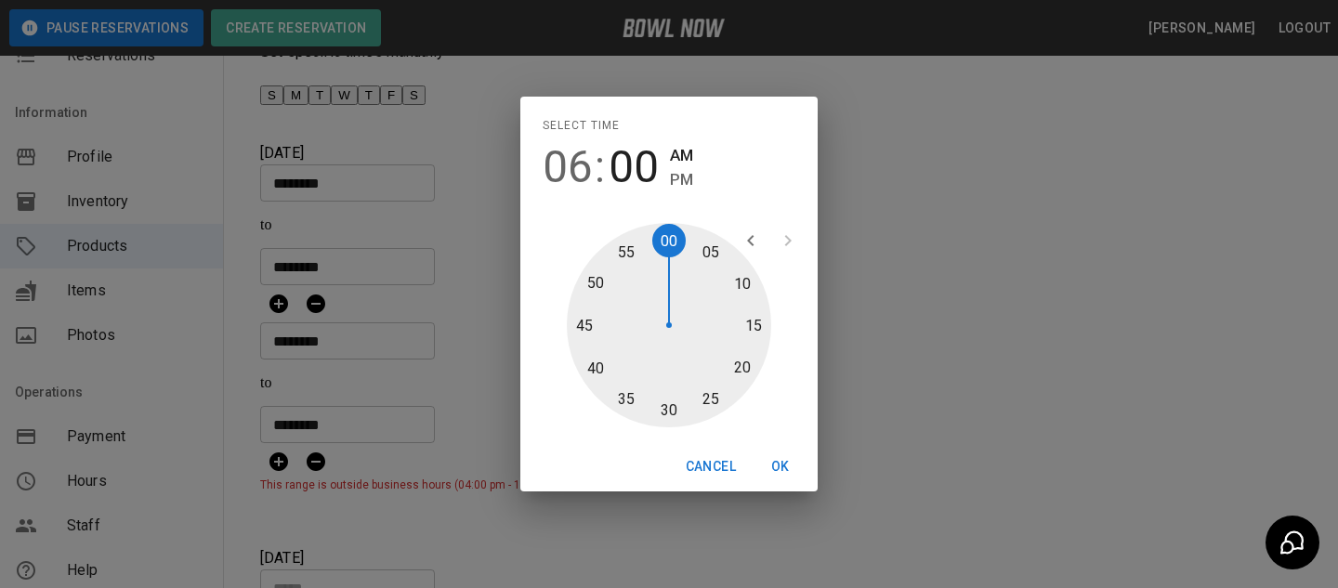
click at [682, 189] on span "PM" at bounding box center [681, 179] width 23 height 25
type input "********"
click at [782, 471] on button "OK" at bounding box center [780, 467] width 59 height 34
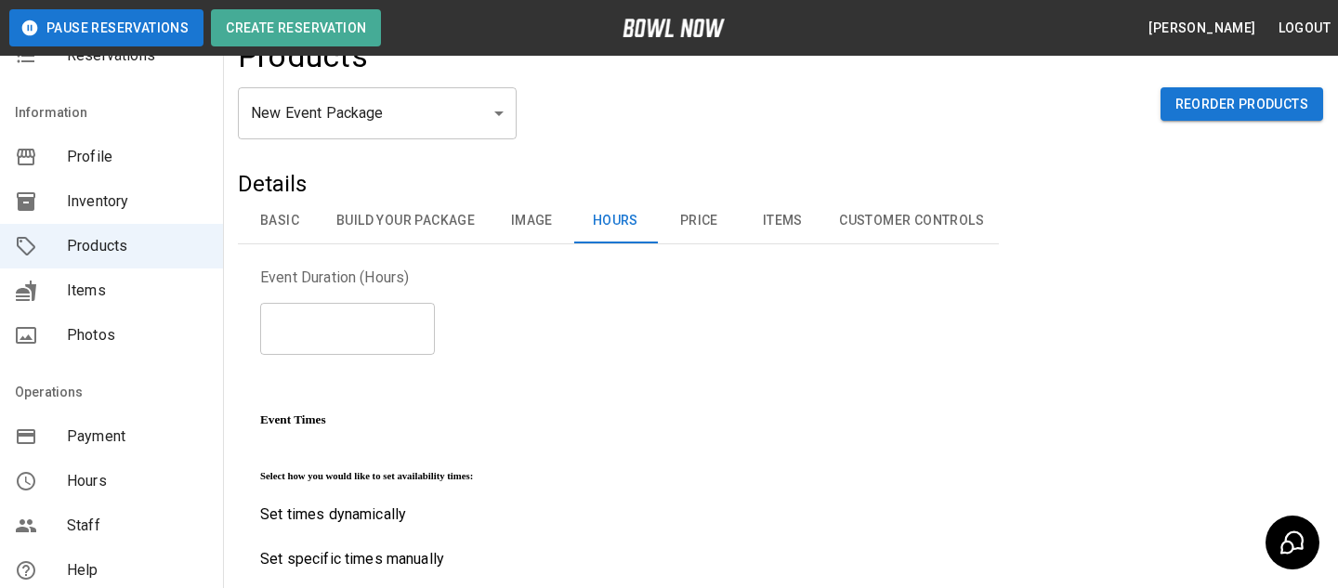
scroll to position [0, 0]
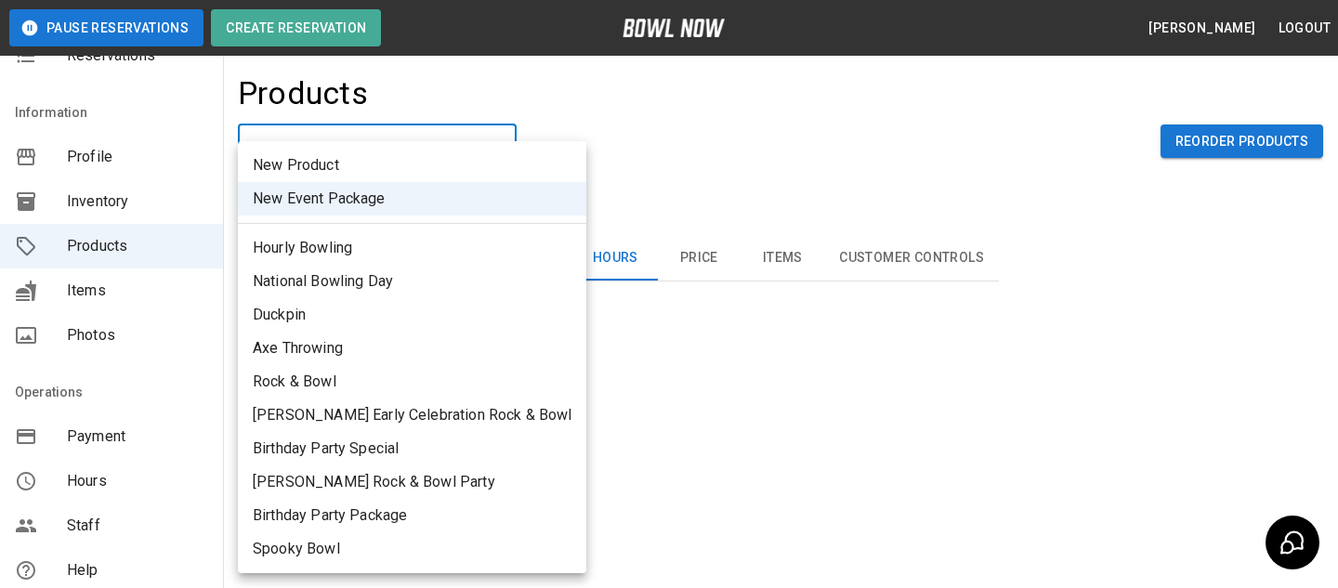
click at [532, 186] on div at bounding box center [669, 294] width 1338 height 588
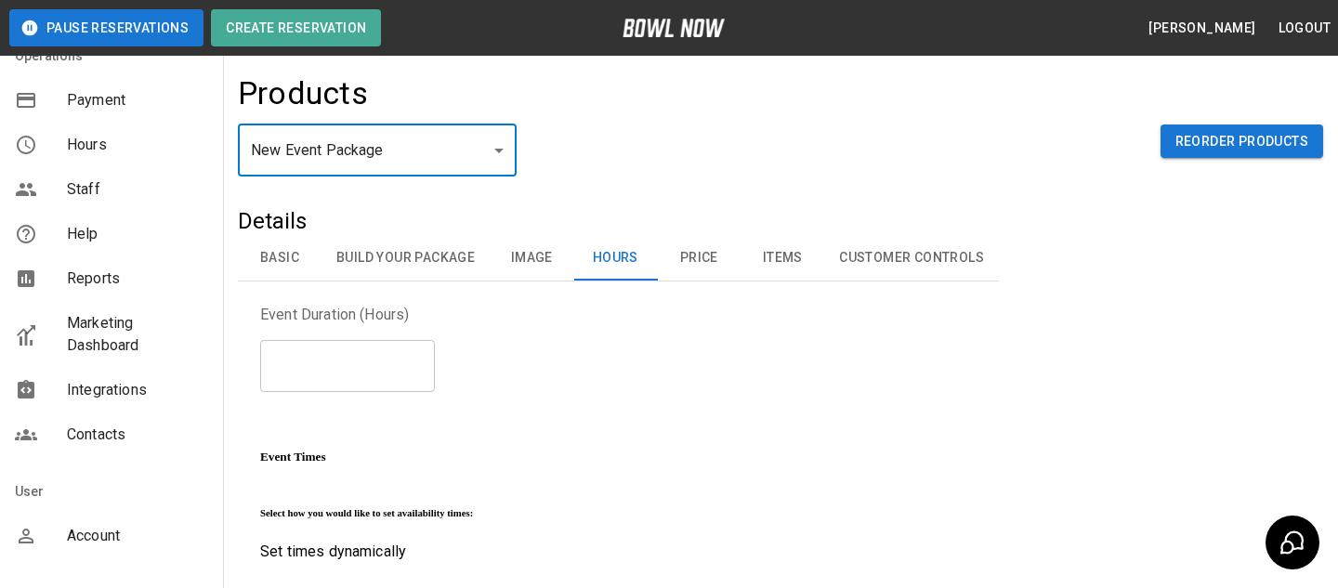
scroll to position [431, 0]
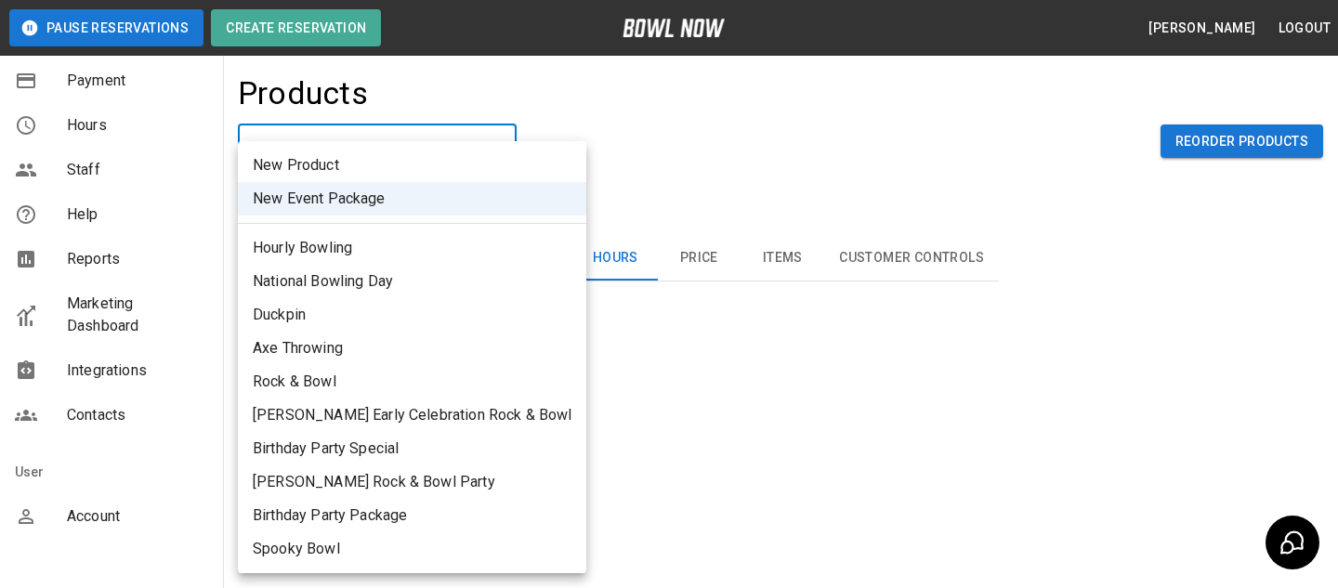
click at [558, 191] on div at bounding box center [669, 294] width 1338 height 588
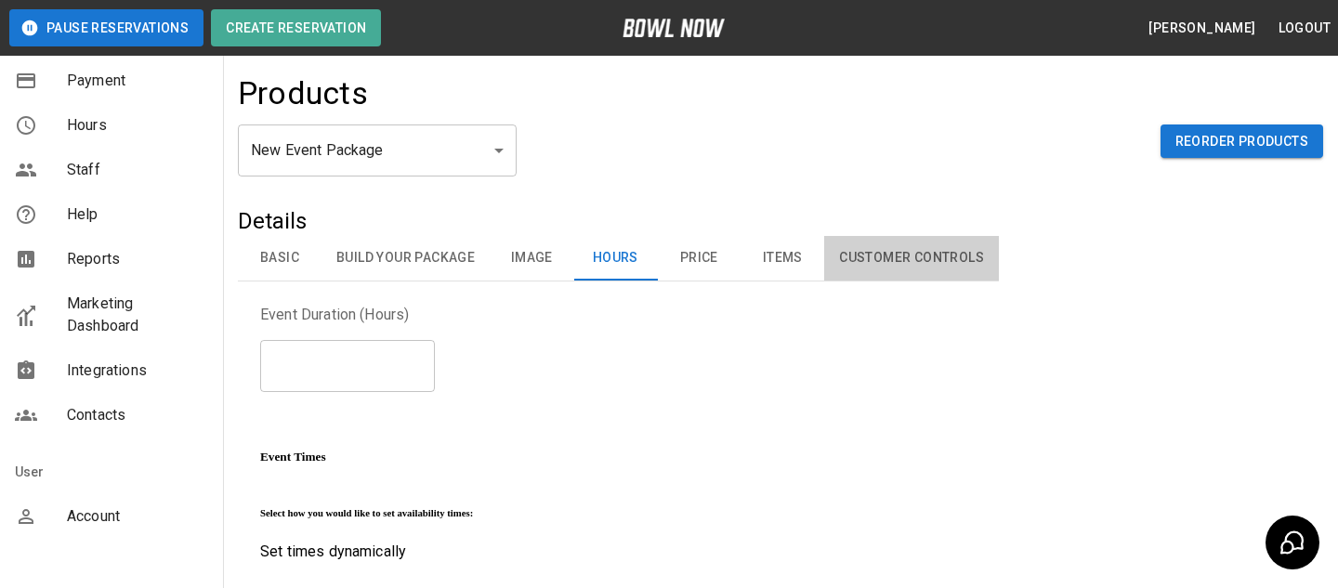
click at [843, 268] on button "Customer Controls" at bounding box center [911, 258] width 175 height 45
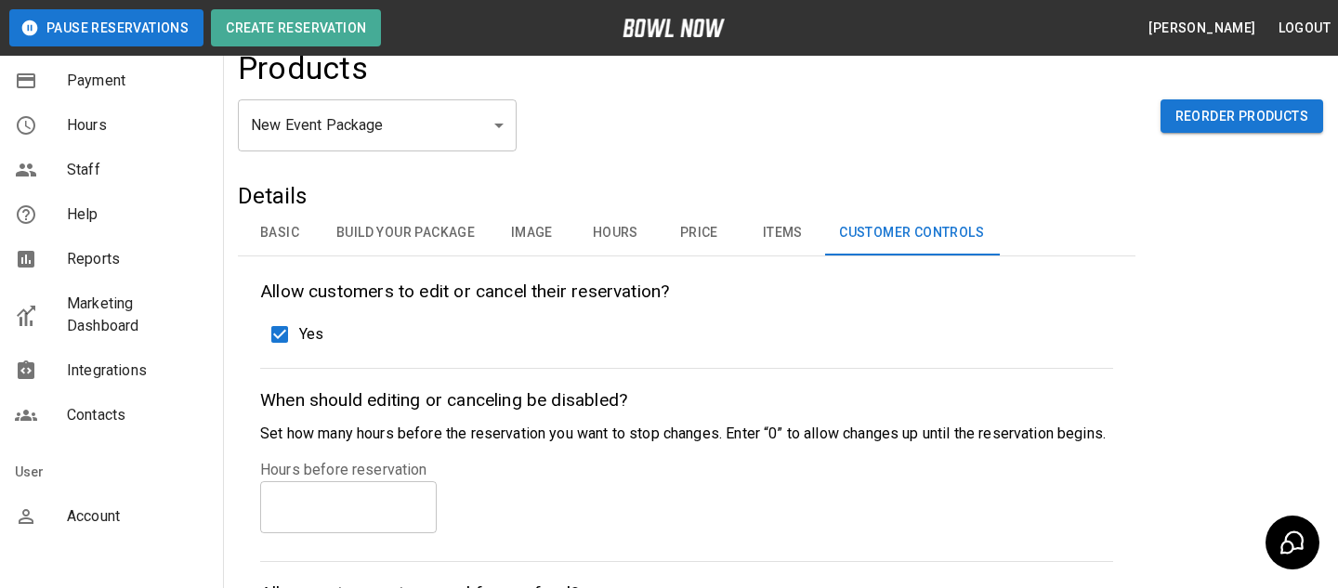
scroll to position [21, 0]
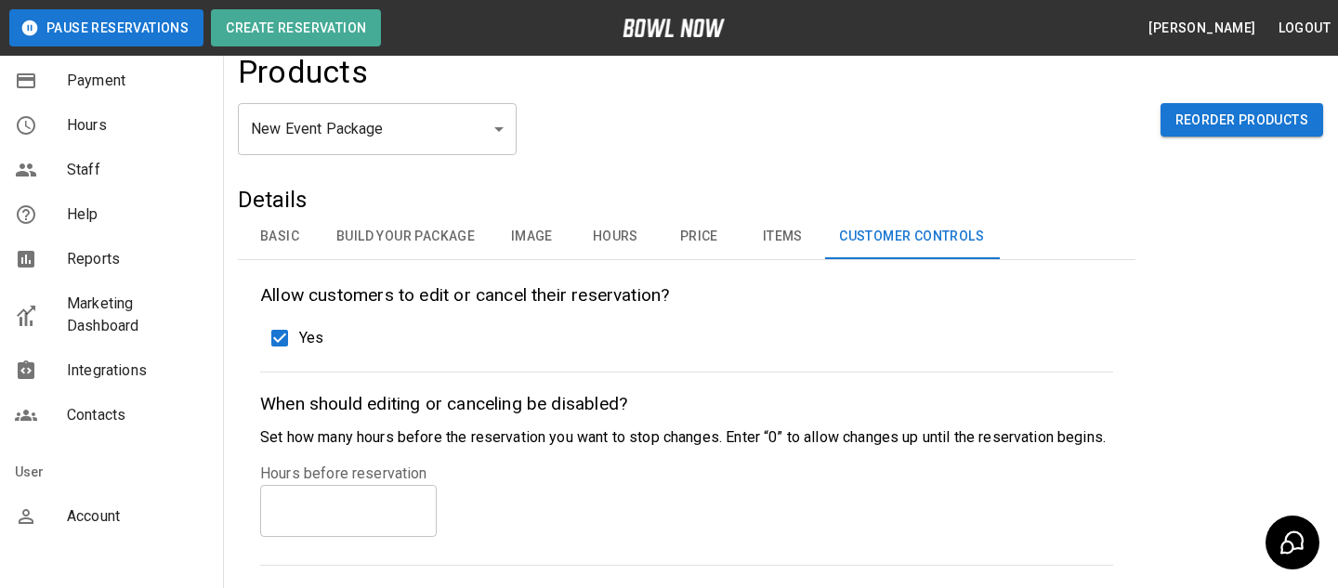
click at [439, 134] on body "Pause Reservations Create Reservation Bradey Powell Logout Schedule Reservation…" at bounding box center [669, 487] width 1338 height 1017
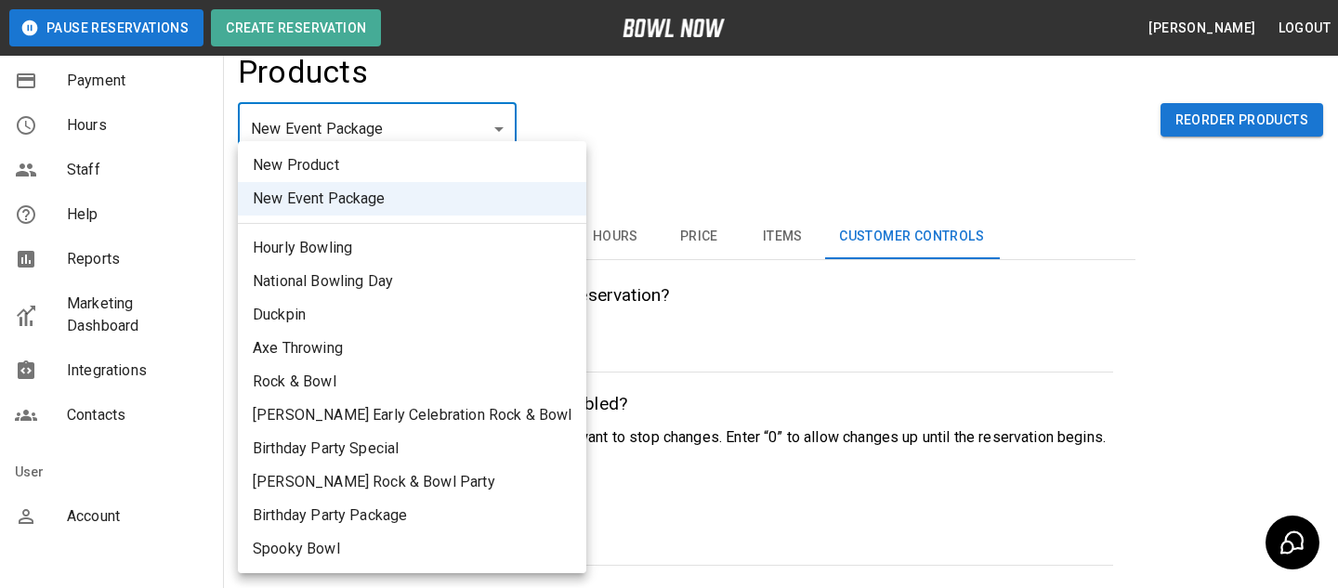
click at [797, 184] on div at bounding box center [669, 294] width 1338 height 588
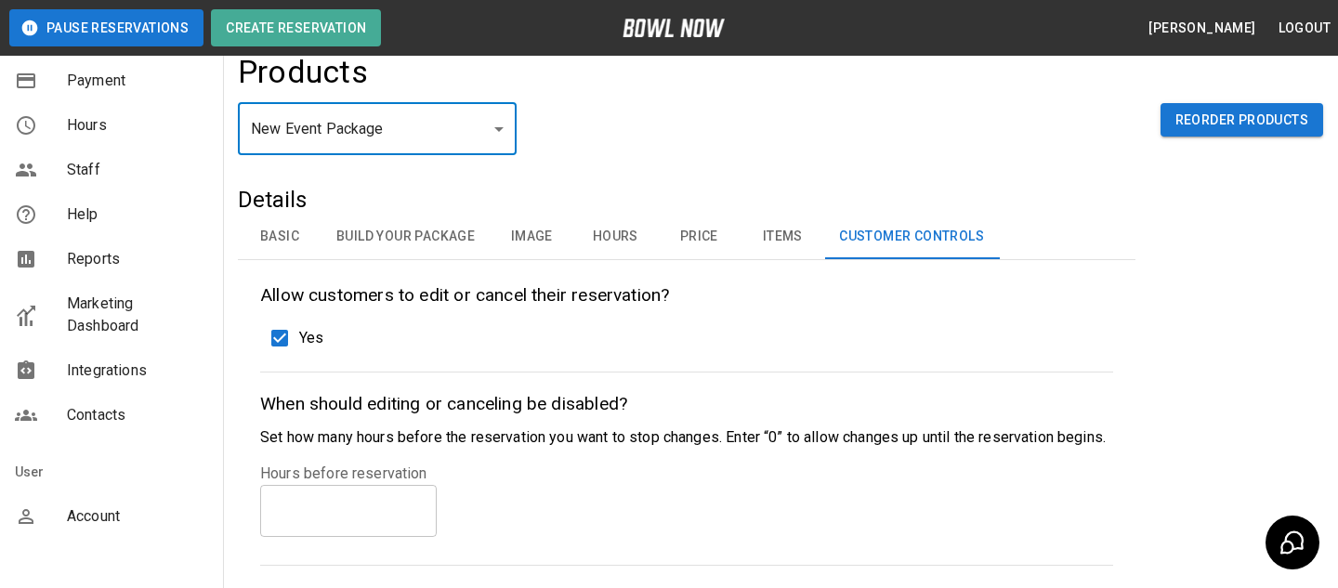
scroll to position [152, 0]
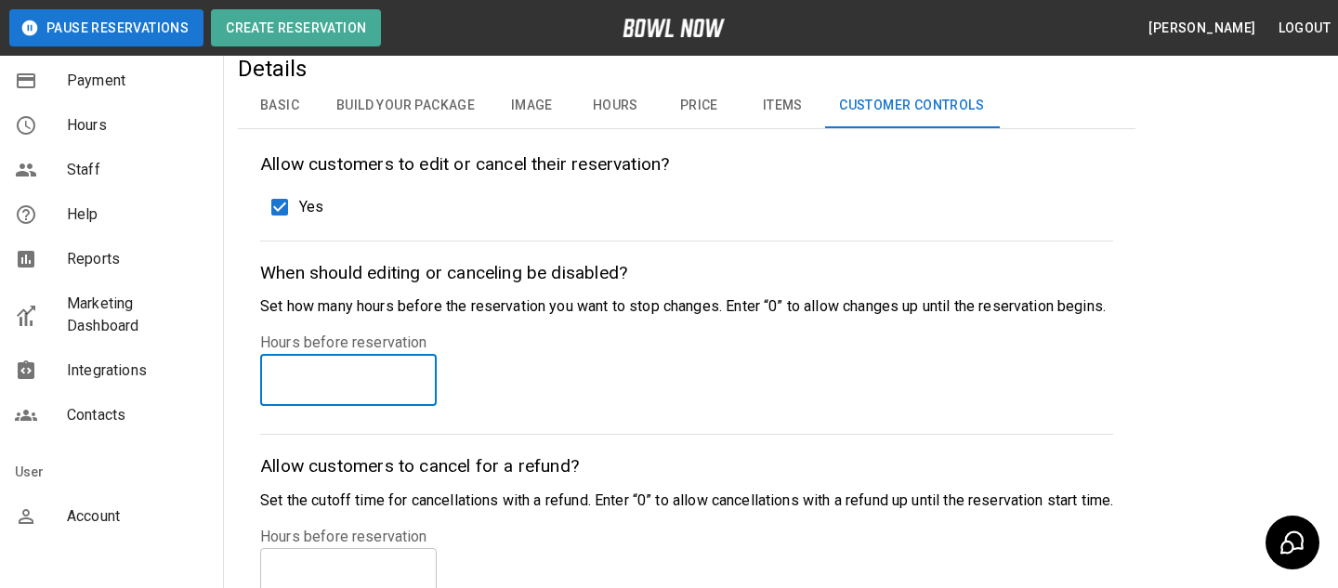
click at [418, 376] on input "*" at bounding box center [348, 380] width 177 height 52
click at [479, 379] on div "Hours before reservation * ​" at bounding box center [686, 369] width 853 height 74
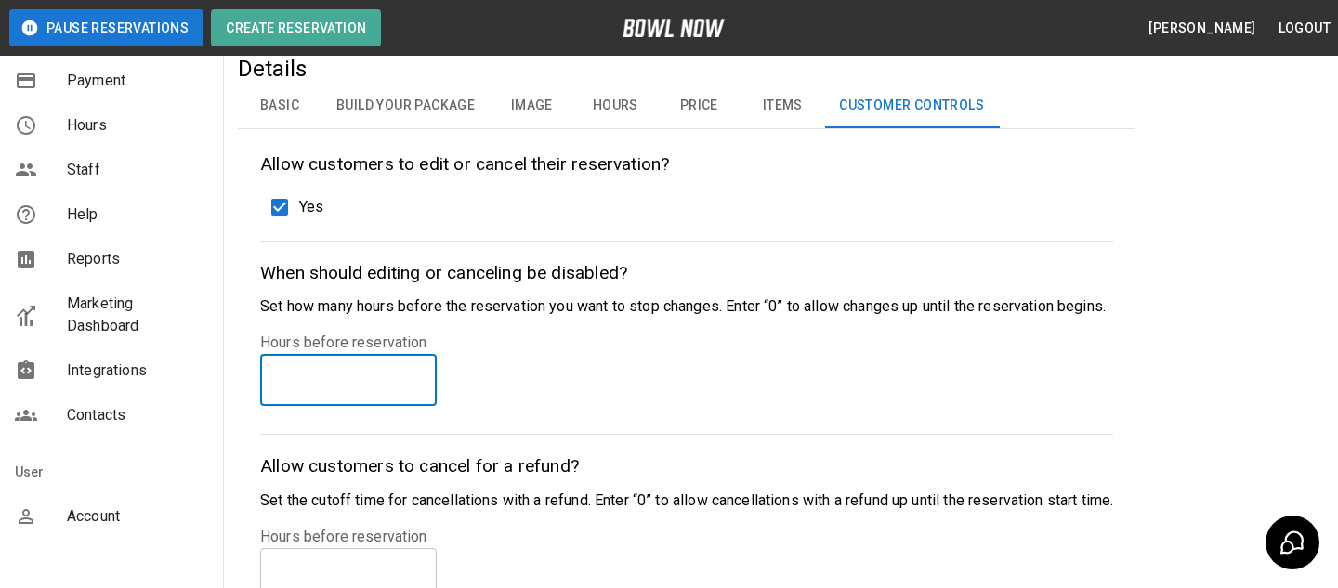
click at [421, 376] on input "**" at bounding box center [348, 380] width 177 height 52
type input "**"
click at [421, 376] on input "**" at bounding box center [348, 380] width 177 height 52
click at [575, 409] on div "Allow customers to edit or cancel their reservation? Yes When should editing or…" at bounding box center [686, 389] width 853 height 477
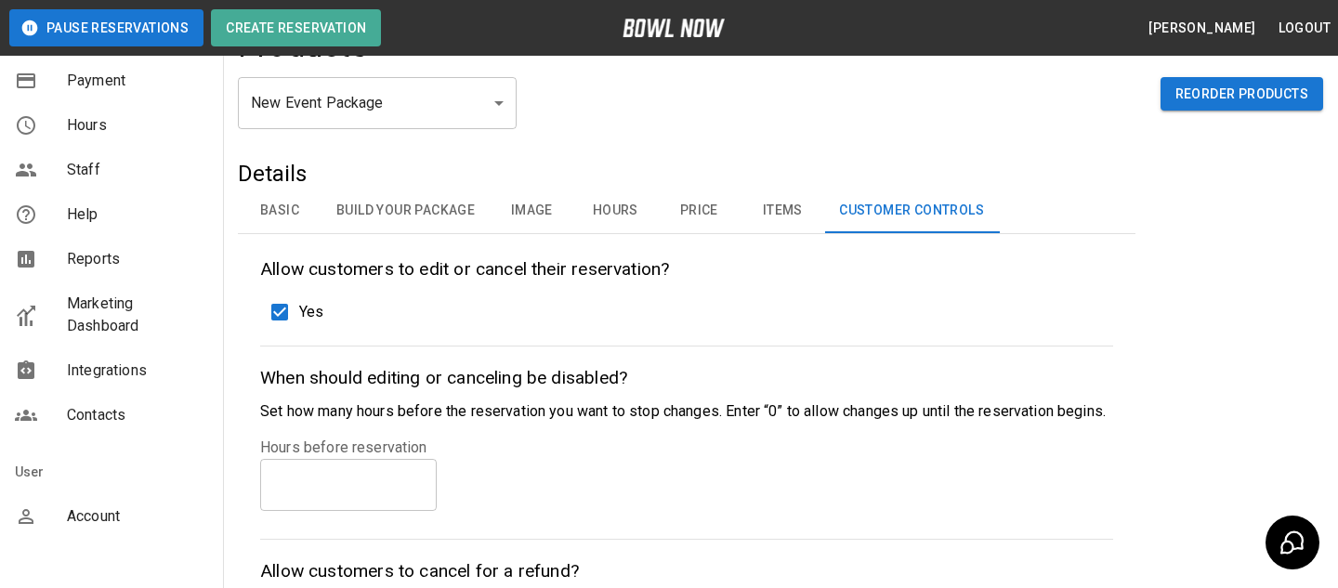
scroll to position [0, 0]
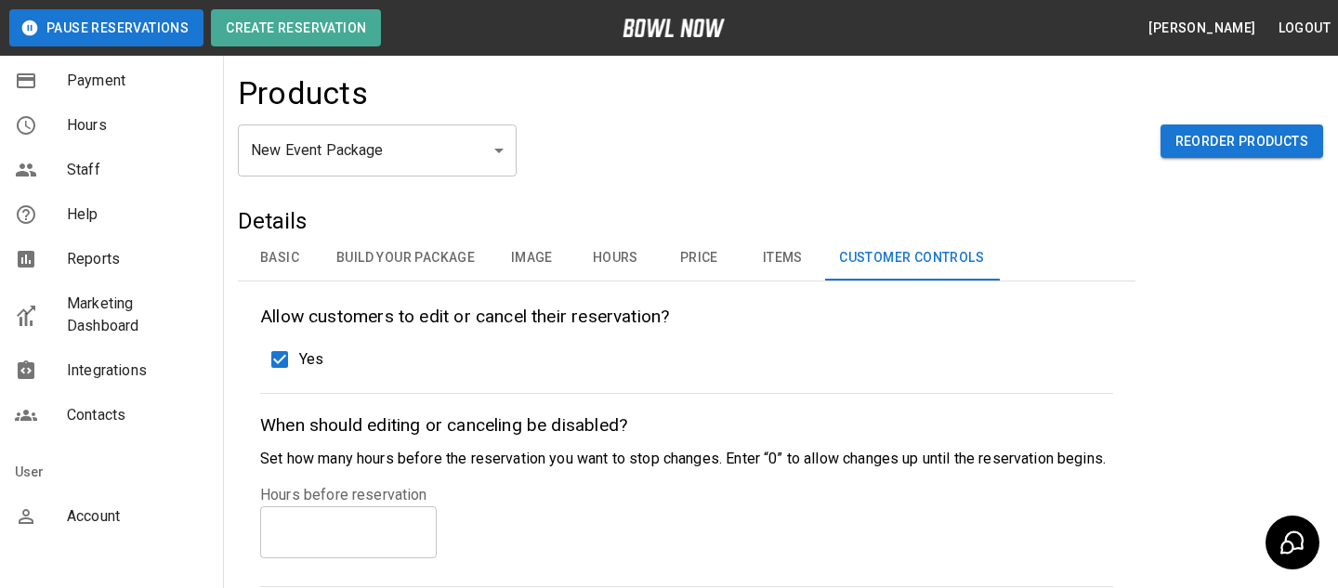
click at [328, 371] on div "Yes" at bounding box center [686, 359] width 853 height 39
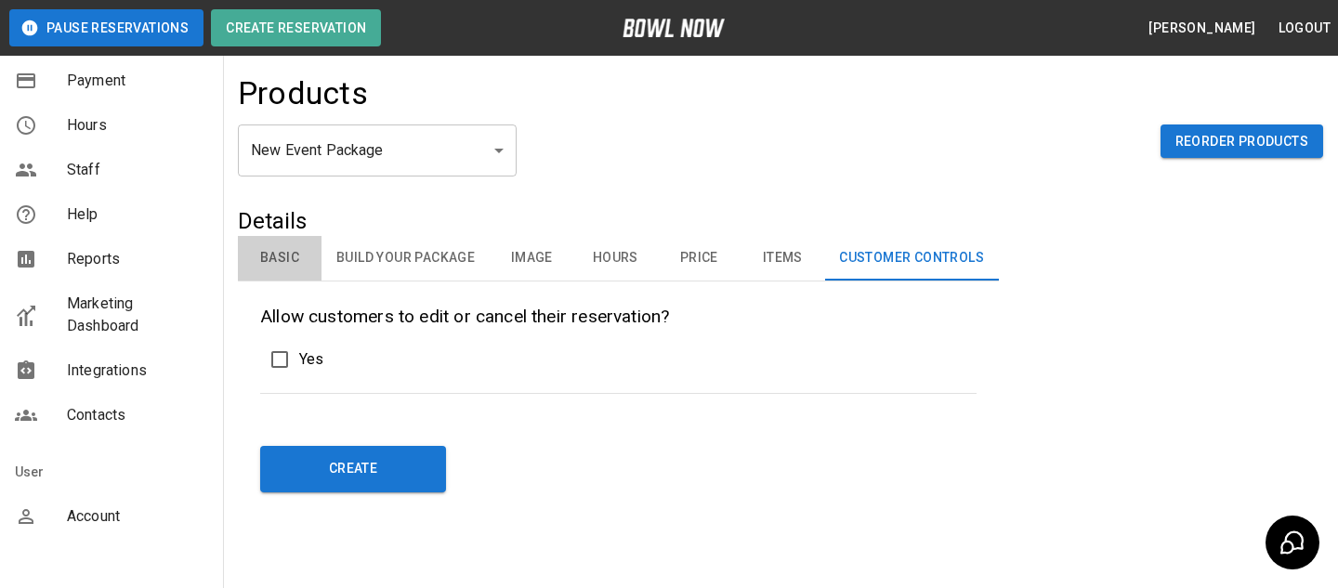
click at [268, 255] on button "Basic" at bounding box center [280, 258] width 84 height 45
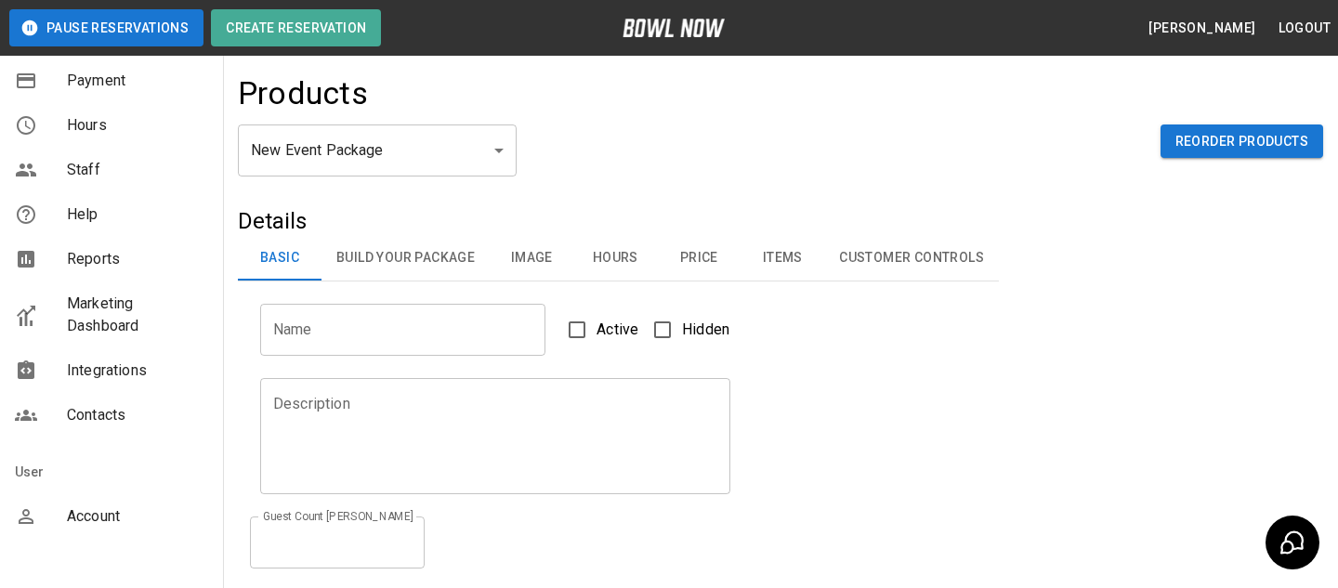
scroll to position [482, 0]
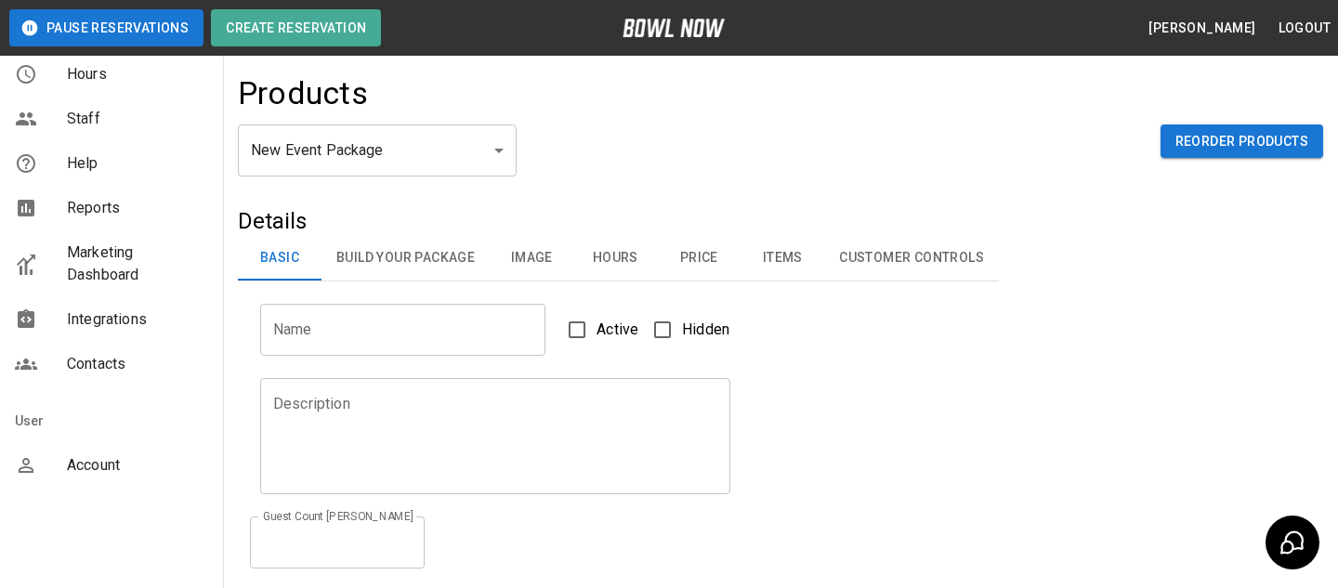
click at [127, 464] on span "Account" at bounding box center [137, 465] width 141 height 22
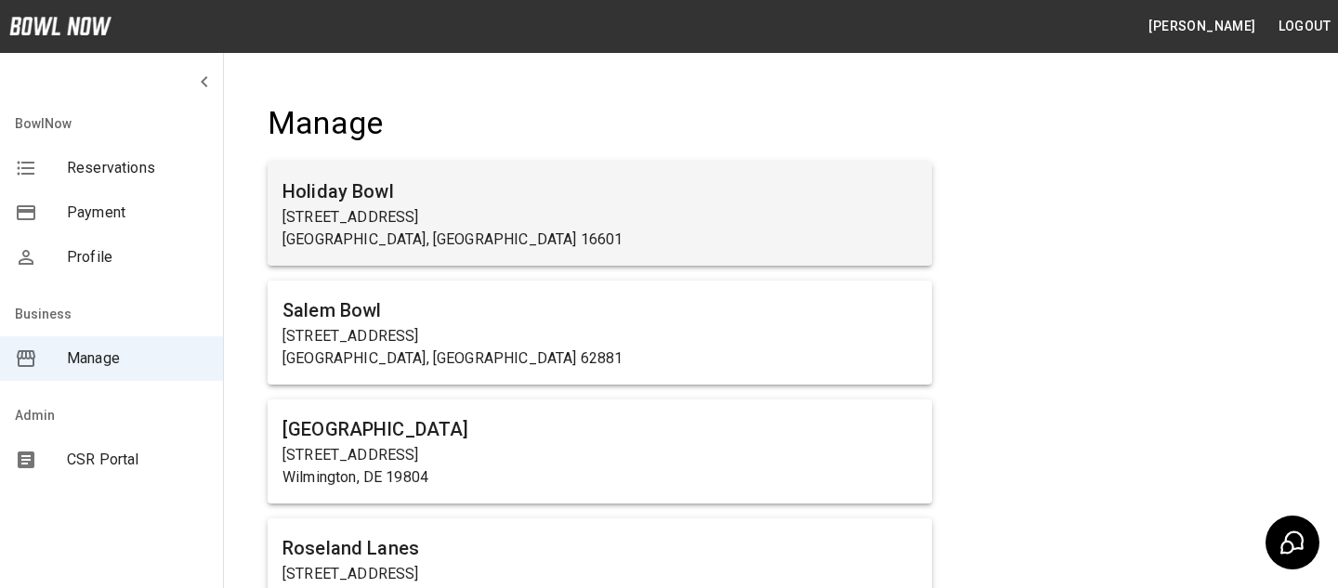
scroll to position [12620, 0]
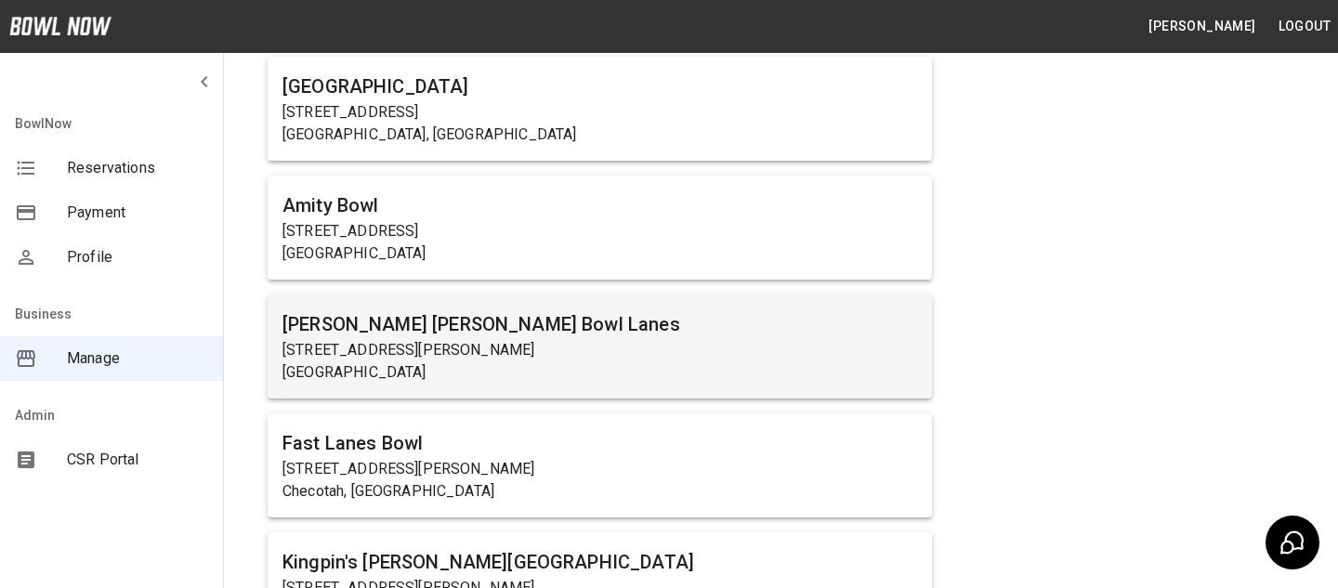
click at [617, 361] on p "Newark, NY 14513" at bounding box center [599, 372] width 634 height 22
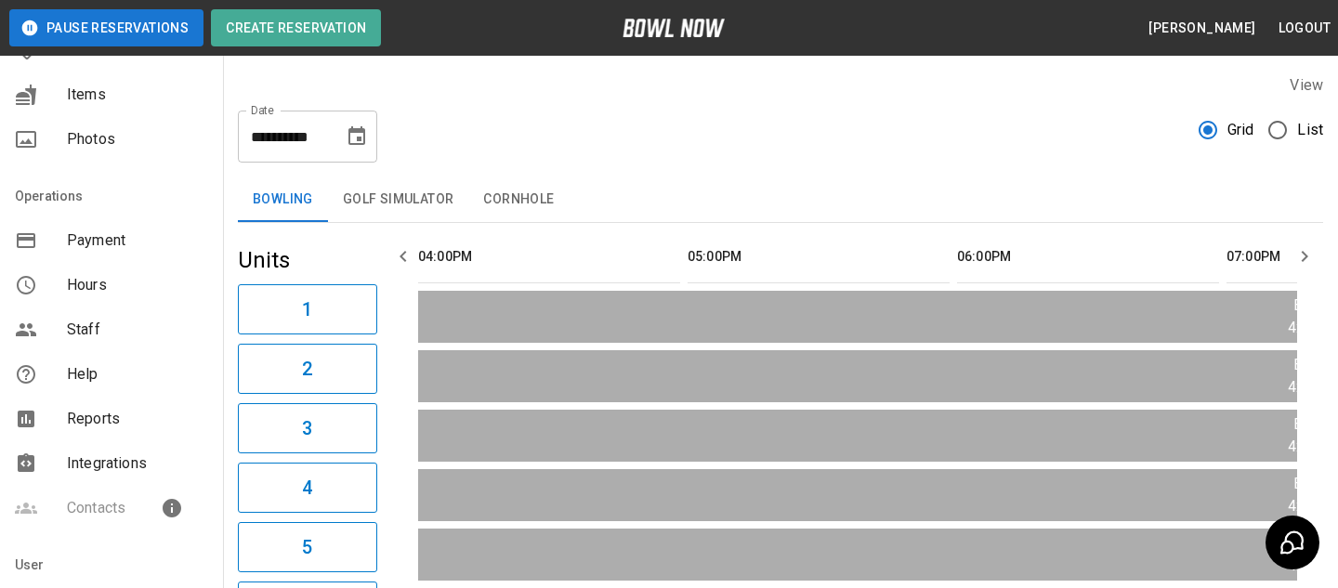
scroll to position [273, 0]
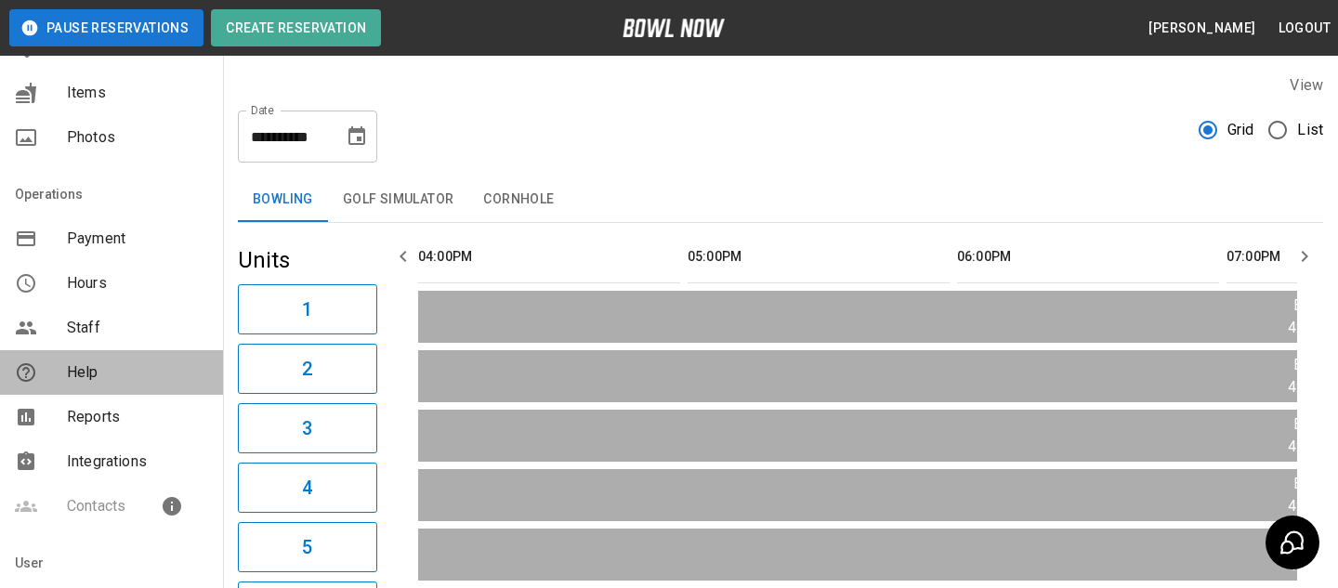
click at [173, 356] on div "Help" at bounding box center [111, 372] width 223 height 45
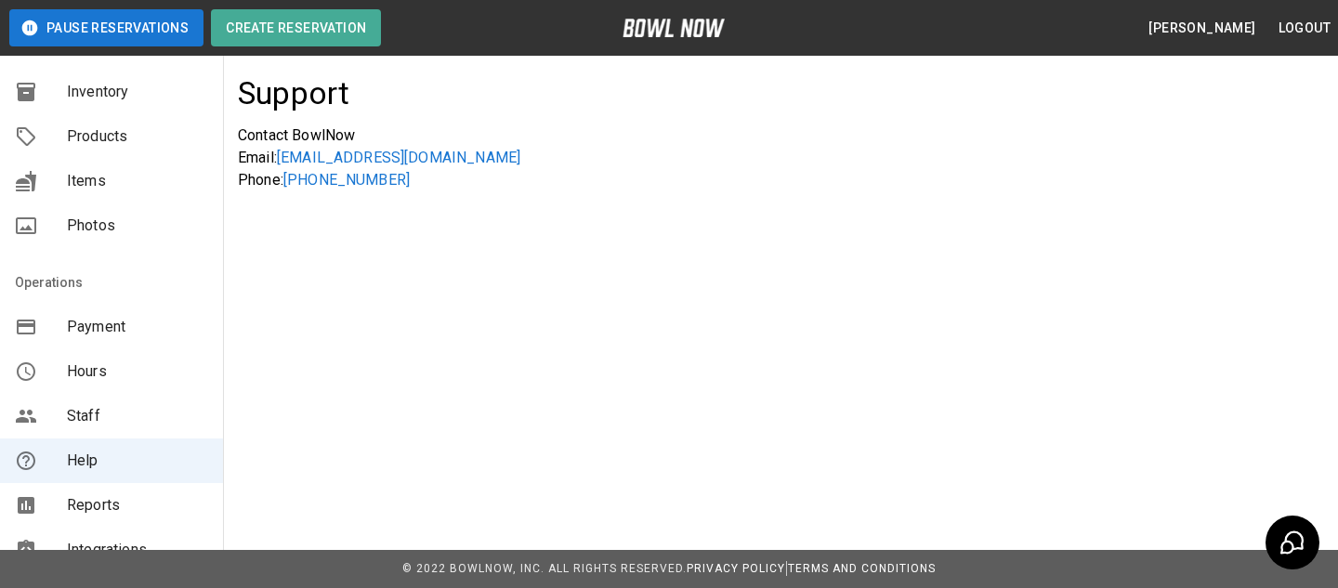
scroll to position [6, 0]
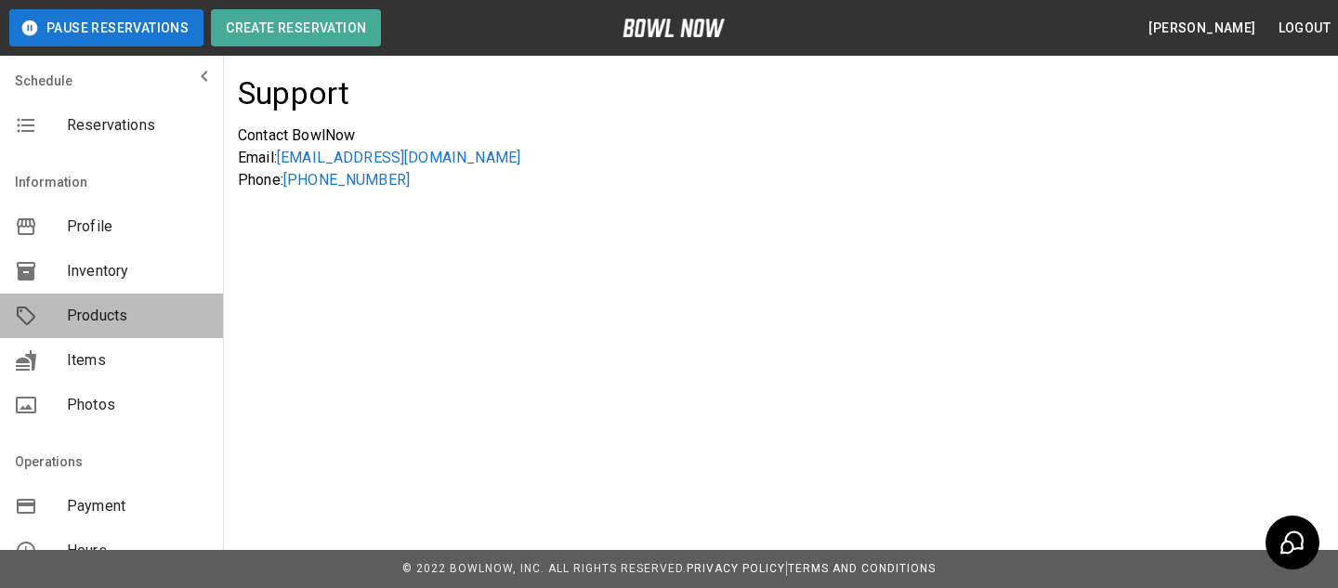
click at [168, 314] on span "Products" at bounding box center [137, 316] width 141 height 22
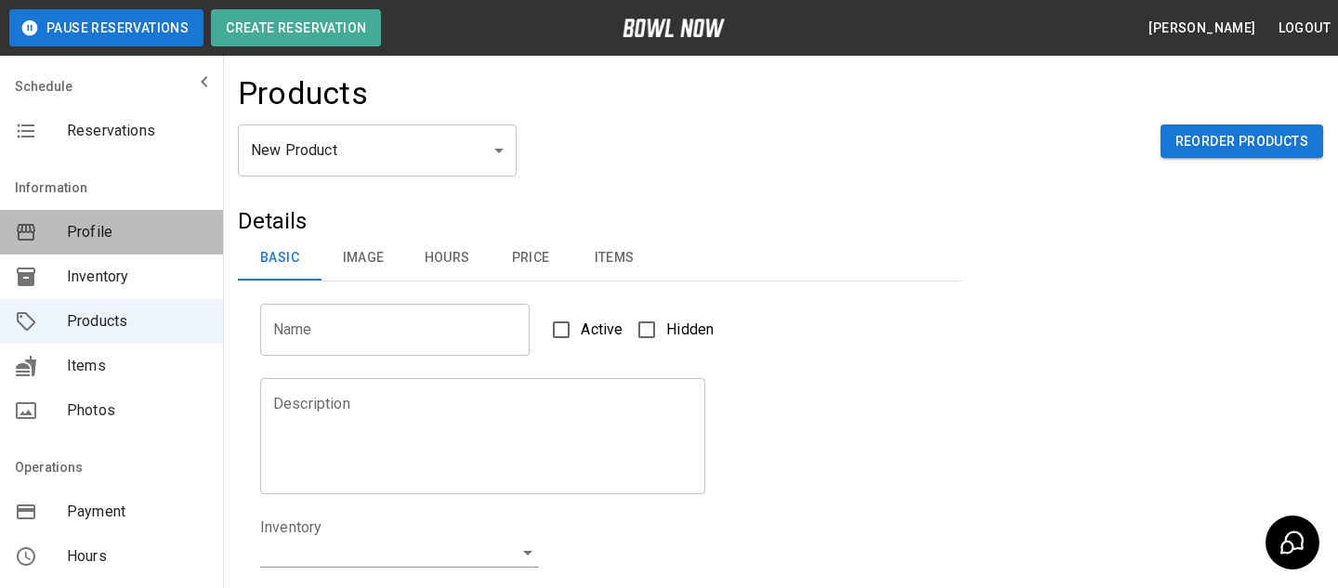
click at [200, 215] on div "Profile" at bounding box center [111, 232] width 223 height 45
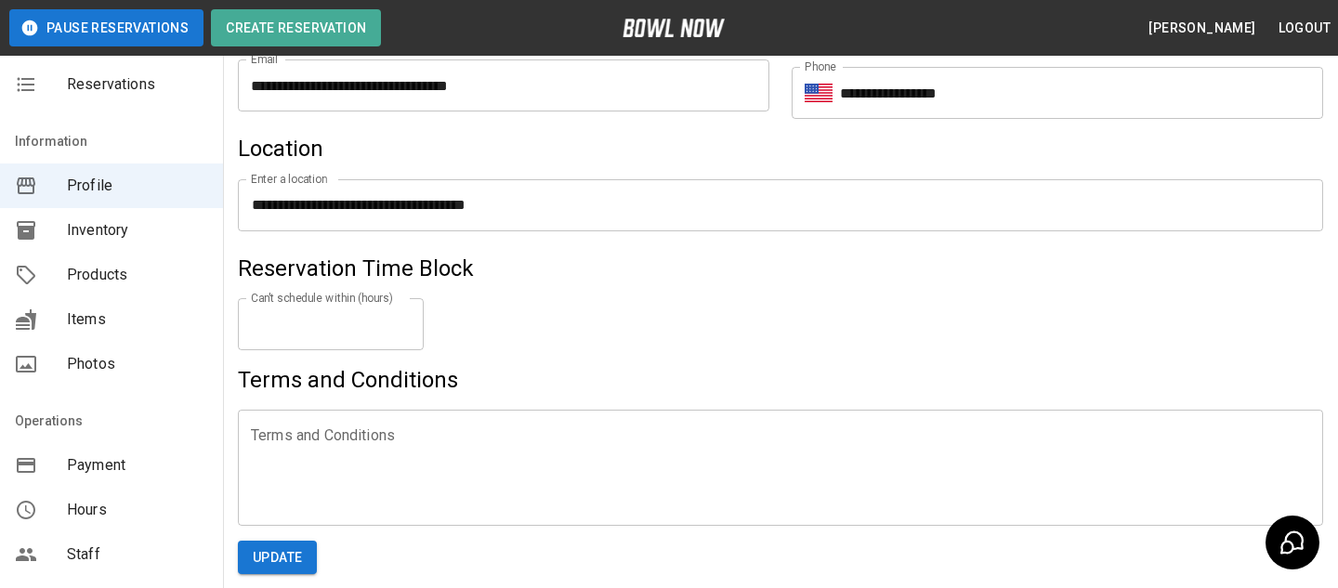
scroll to position [880, 0]
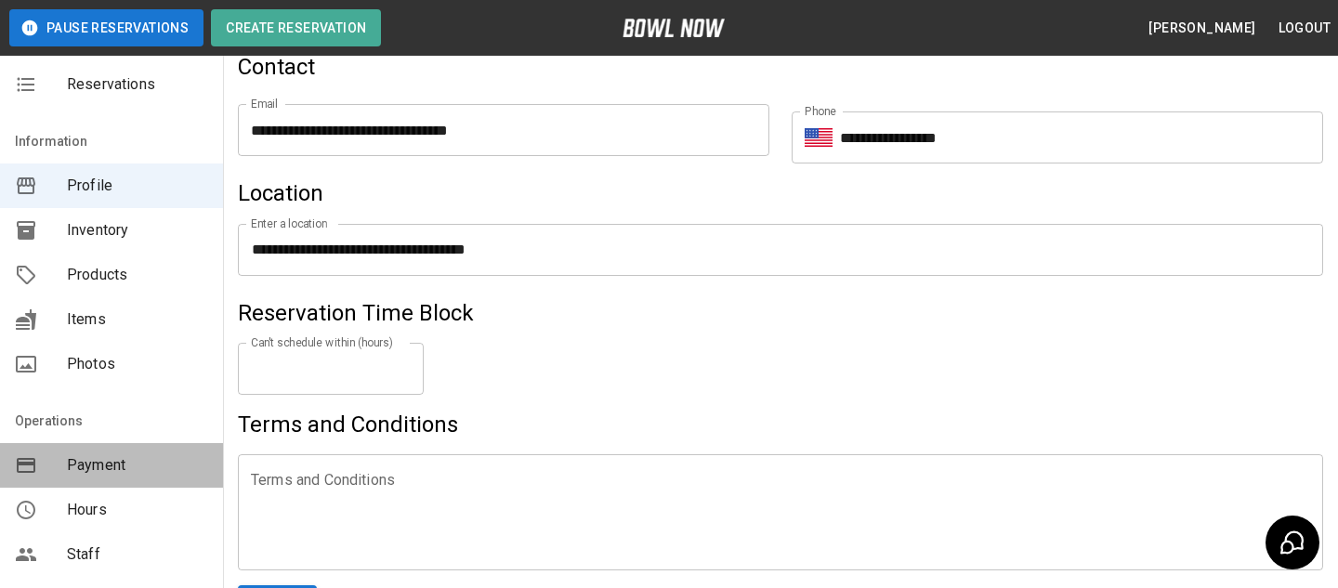
click at [134, 471] on span "Payment" at bounding box center [137, 465] width 141 height 22
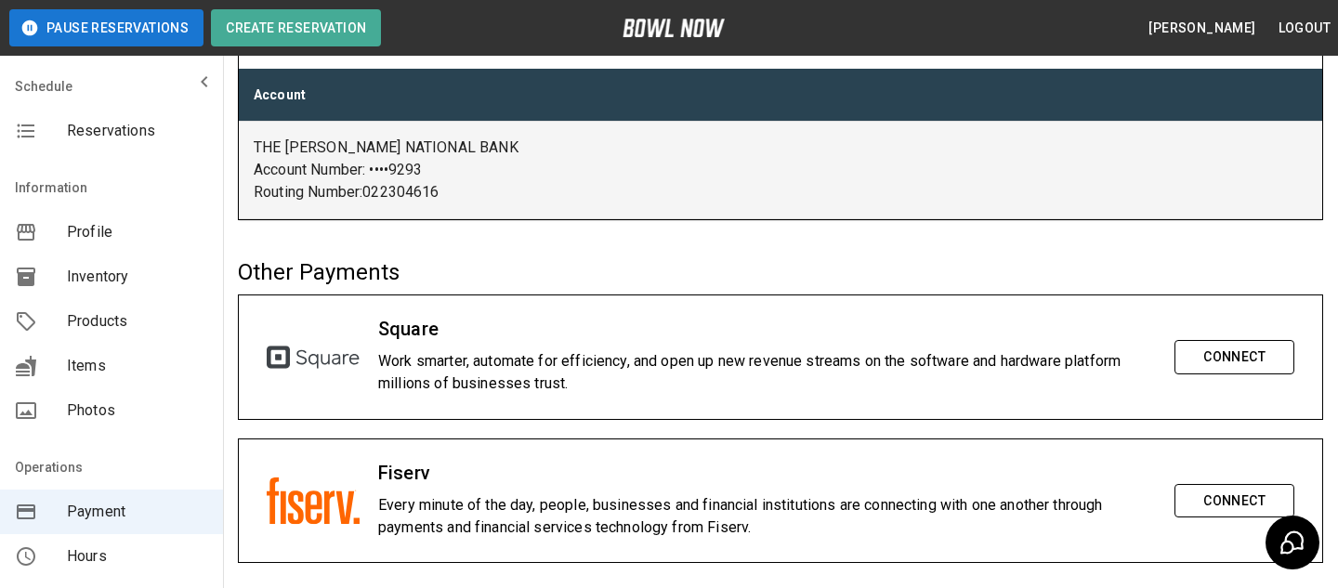
scroll to position [215, 0]
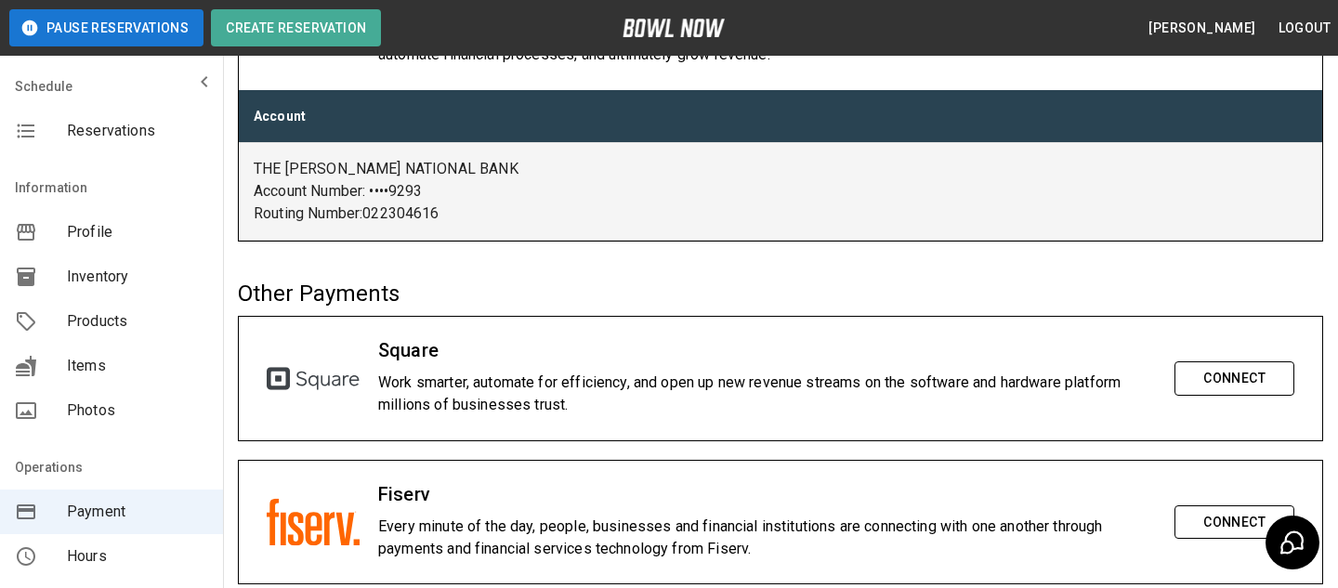
click at [187, 312] on span "Products" at bounding box center [137, 321] width 141 height 22
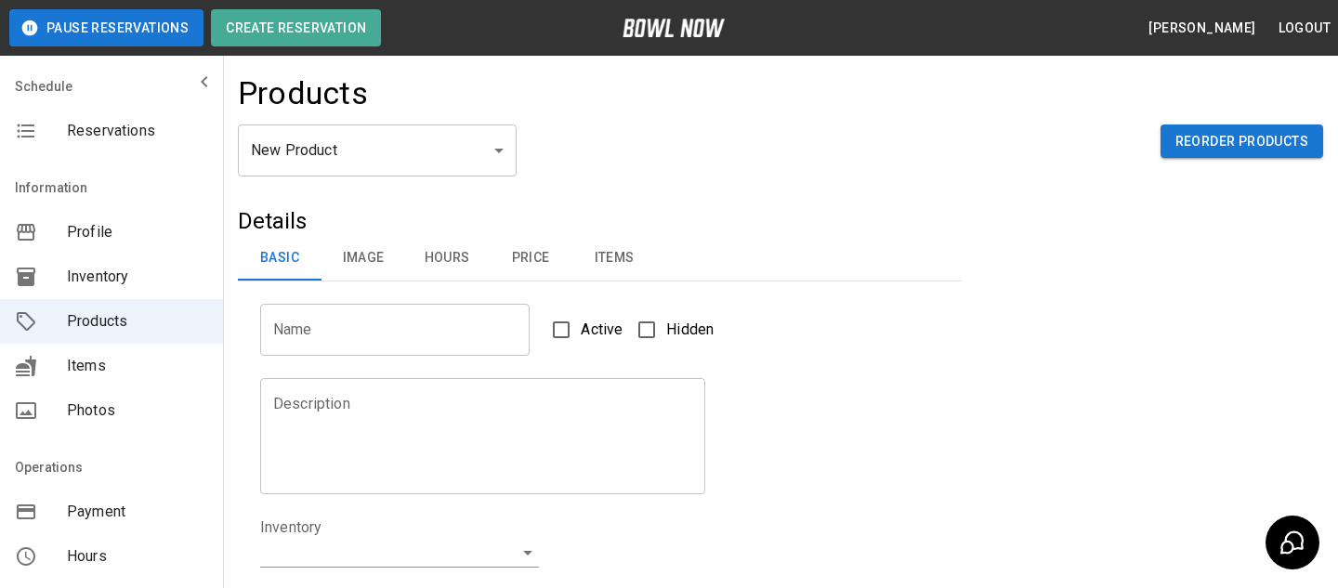
click at [411, 158] on body "Pause Reservations Create Reservation Bradey Powell Logout Schedule Reservation…" at bounding box center [669, 598] width 1338 height 1197
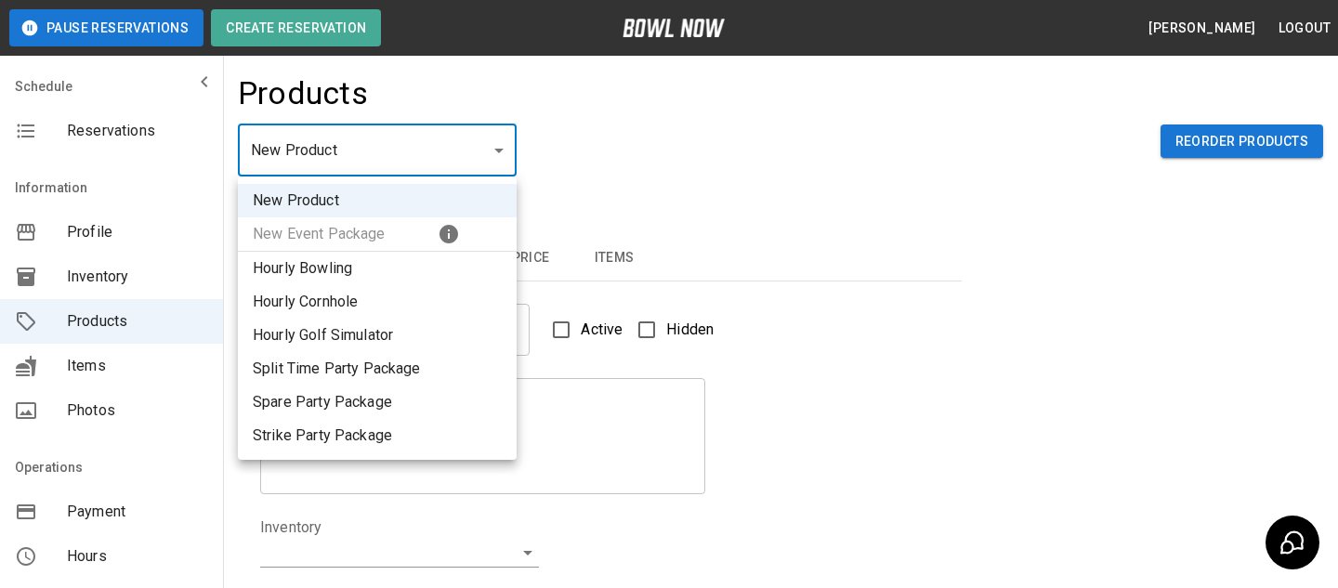
click at [603, 157] on div at bounding box center [669, 294] width 1338 height 588
click at [412, 137] on body "Pause Reservations Create Reservation Bradey Powell Logout Schedule Reservation…" at bounding box center [669, 598] width 1338 height 1197
click at [569, 159] on div at bounding box center [669, 294] width 1338 height 588
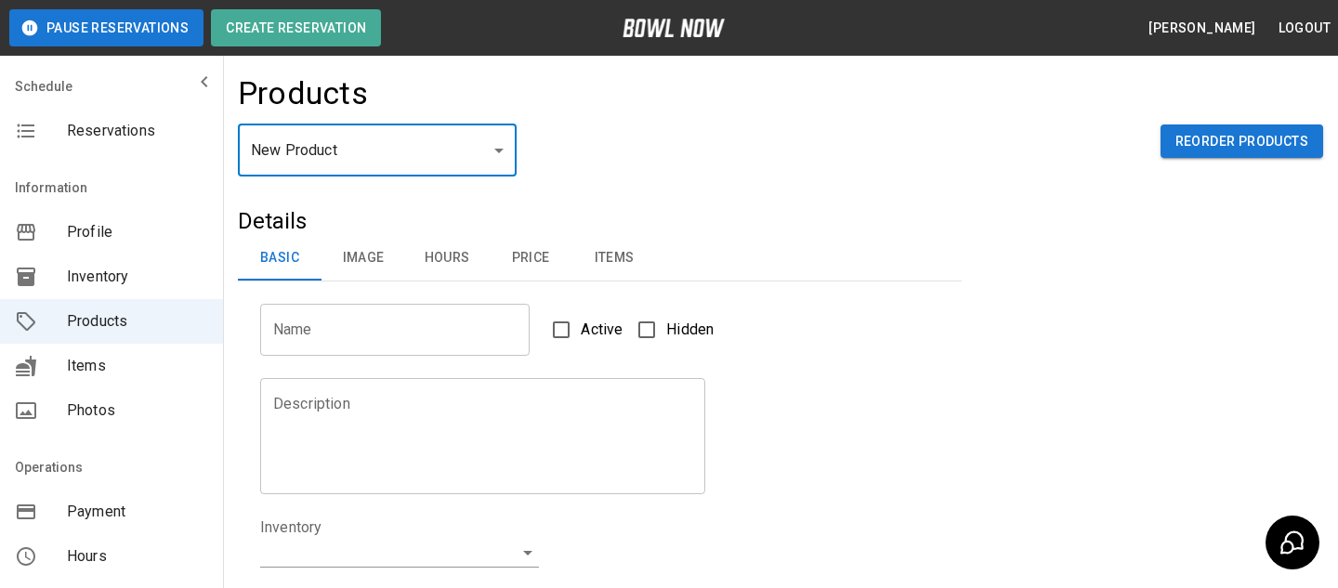
click at [490, 172] on body "Pause Reservations Create Reservation Bradey Powell Logout Schedule Reservation…" at bounding box center [669, 598] width 1338 height 1197
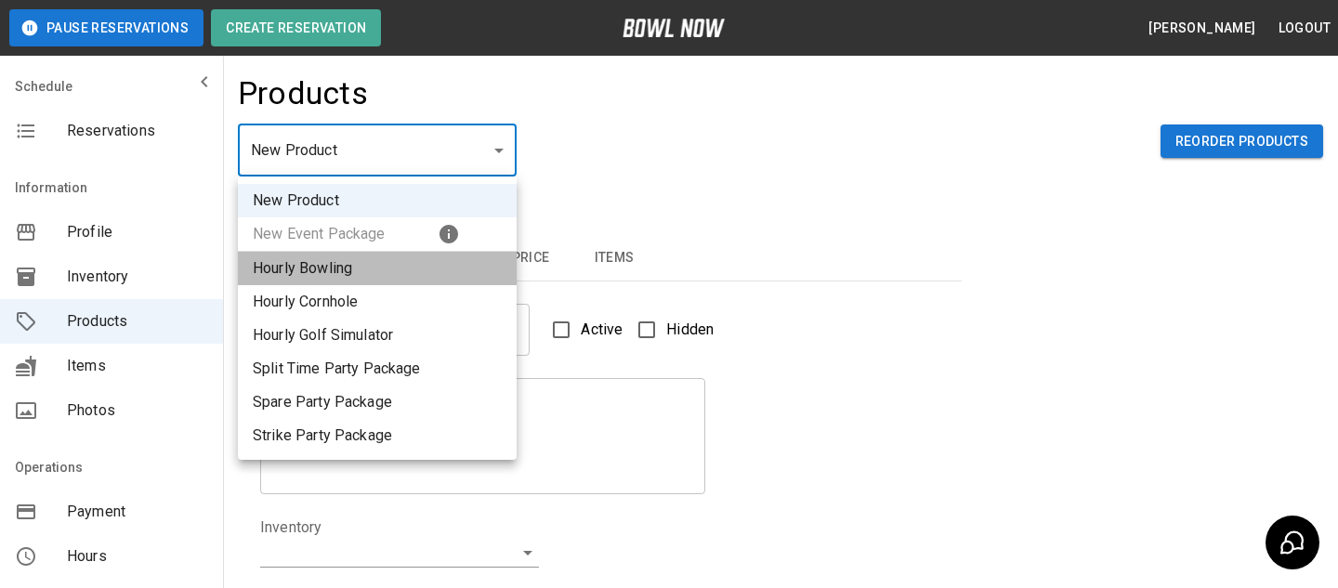
click at [424, 276] on li "Hourly Bowling" at bounding box center [377, 268] width 279 height 33
type input "*"
type input "**********"
type textarea "**********"
type input "**********"
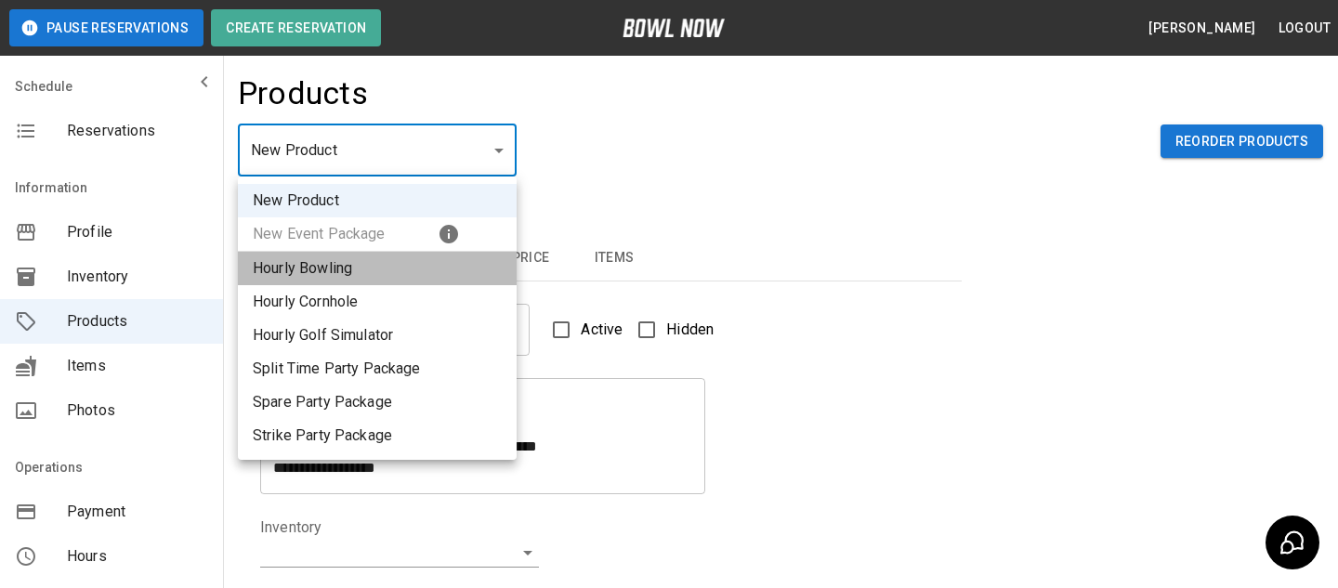
type input "*"
type input "**"
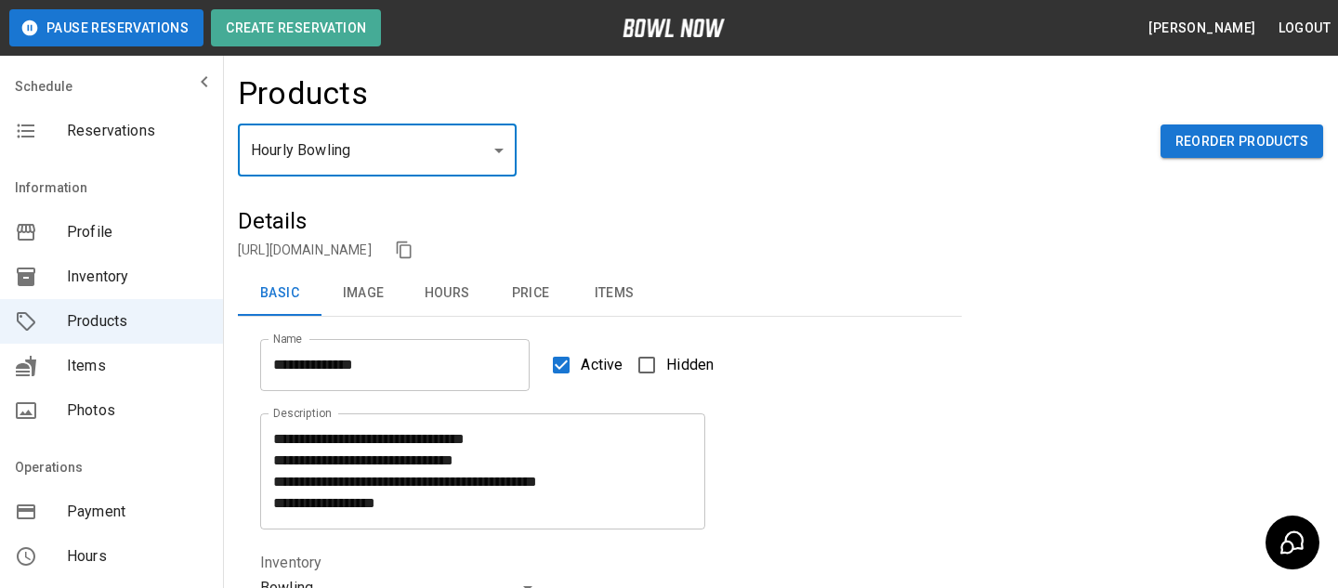
click at [543, 296] on button "Price" at bounding box center [531, 293] width 84 height 45
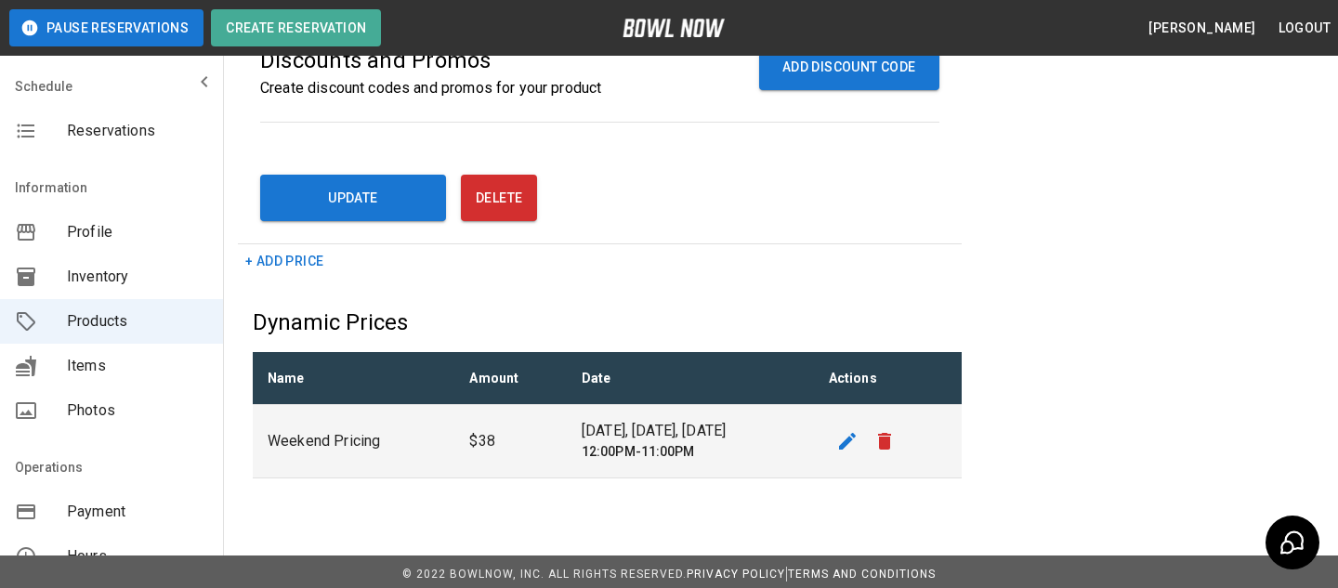
scroll to position [784, 0]
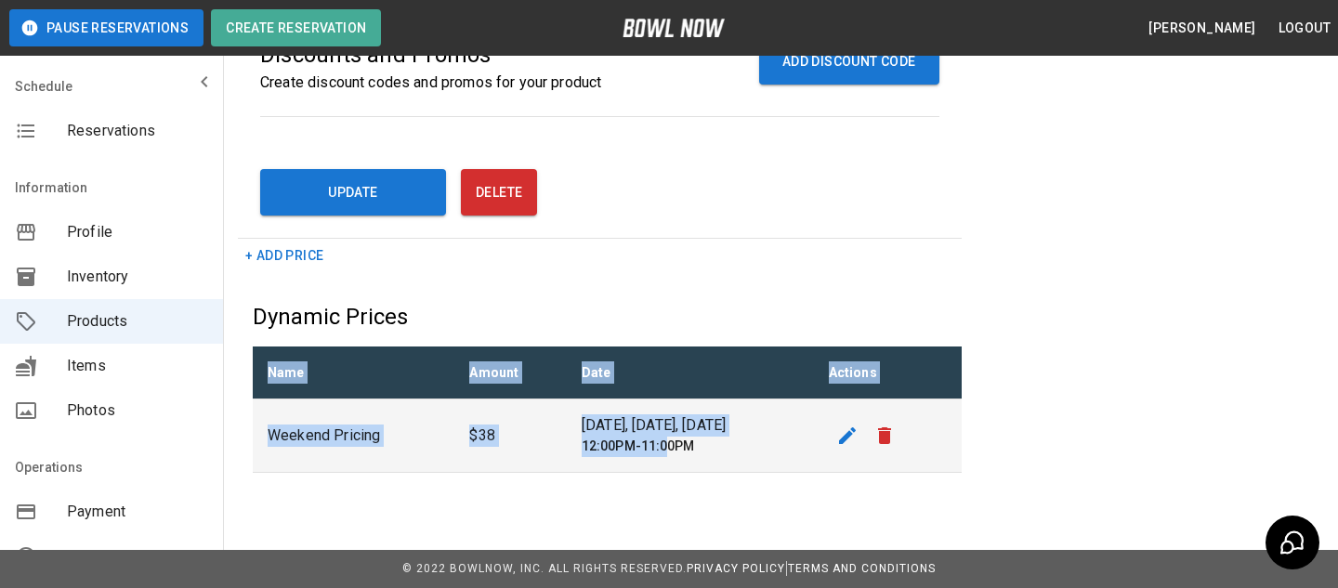
drag, startPoint x: 236, startPoint y: 437, endPoint x: 656, endPoint y: 437, distance: 419.9
click at [656, 437] on h6 "12:00PM-11:00PM" at bounding box center [690, 447] width 217 height 20
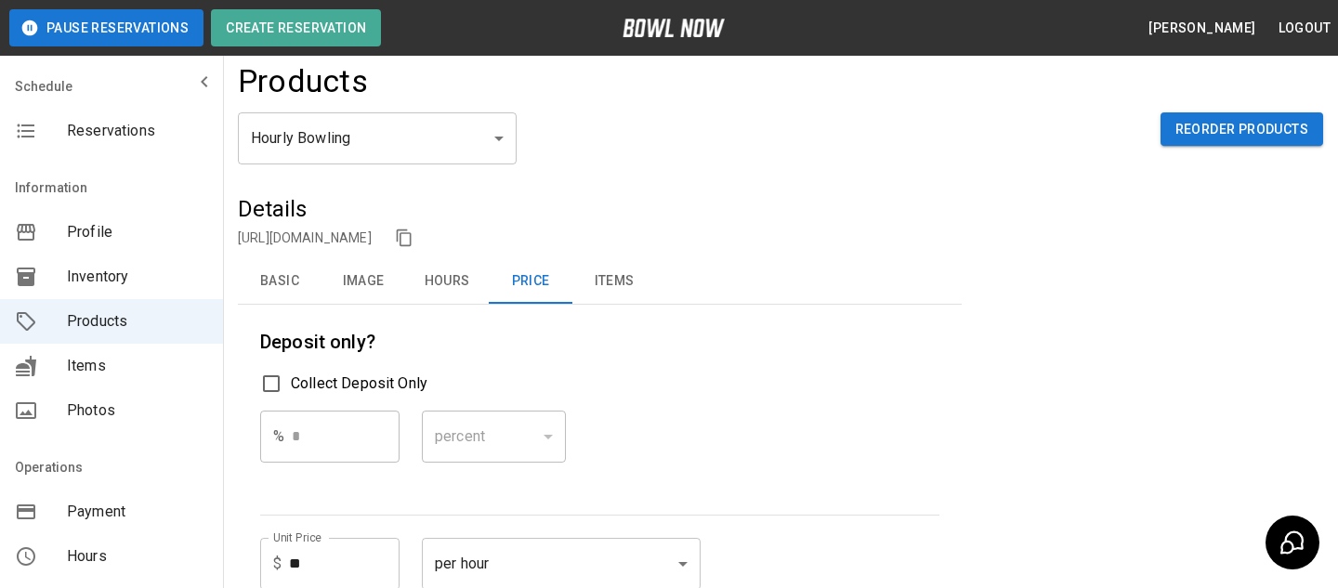
scroll to position [4, 0]
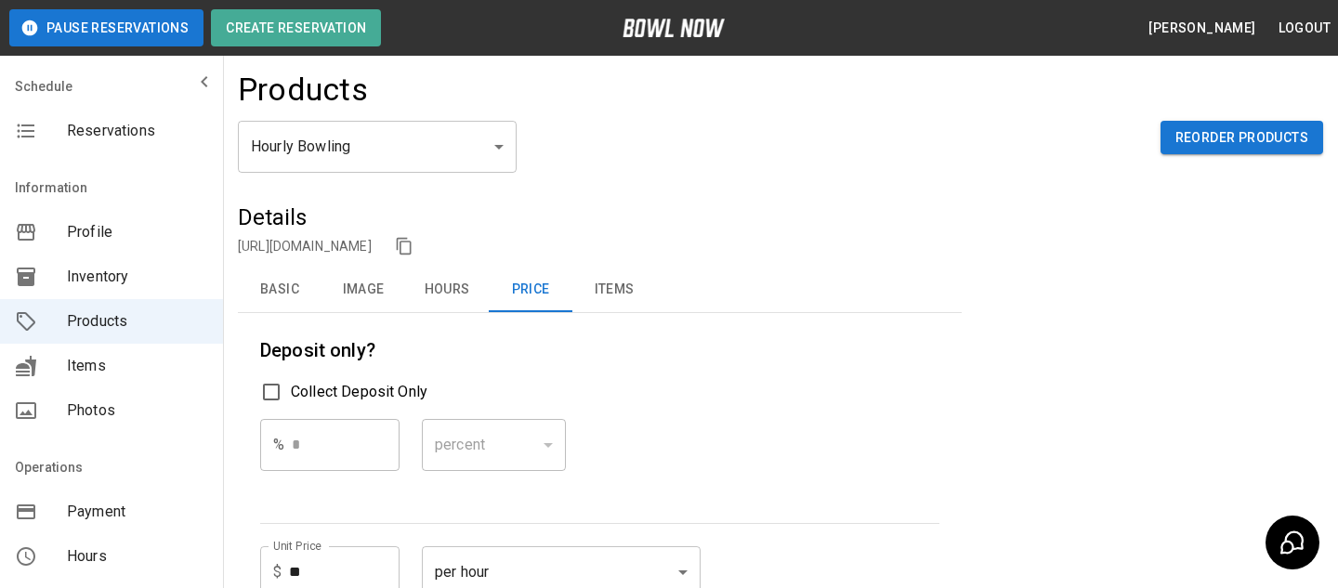
click at [296, 300] on button "Basic" at bounding box center [280, 290] width 84 height 45
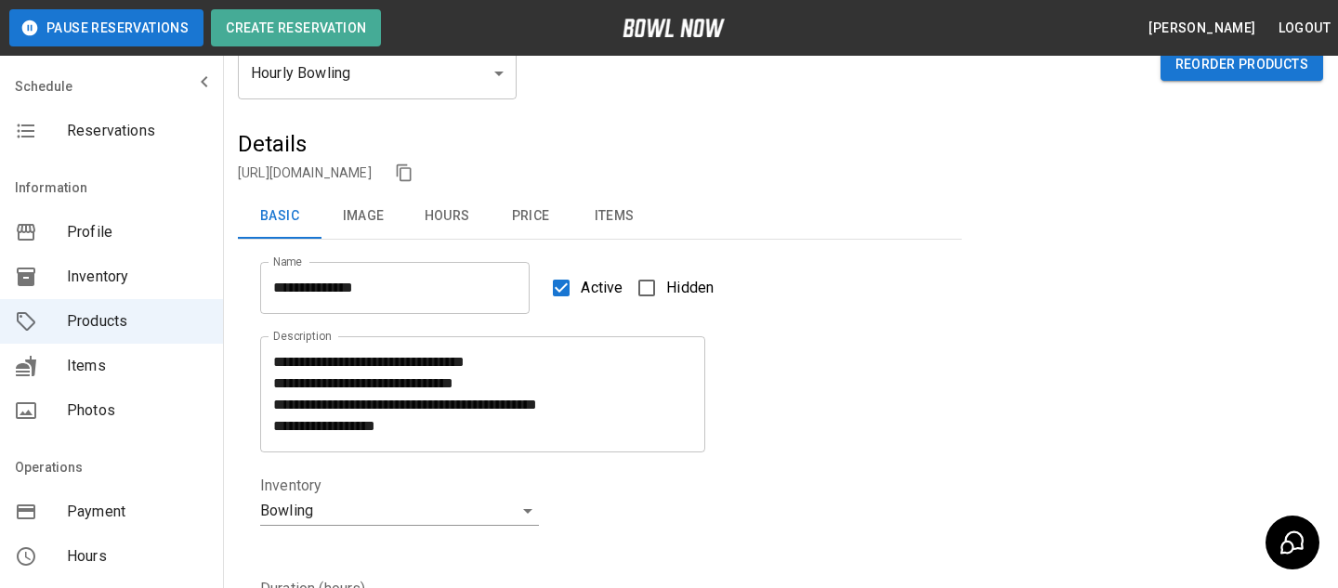
scroll to position [138, 0]
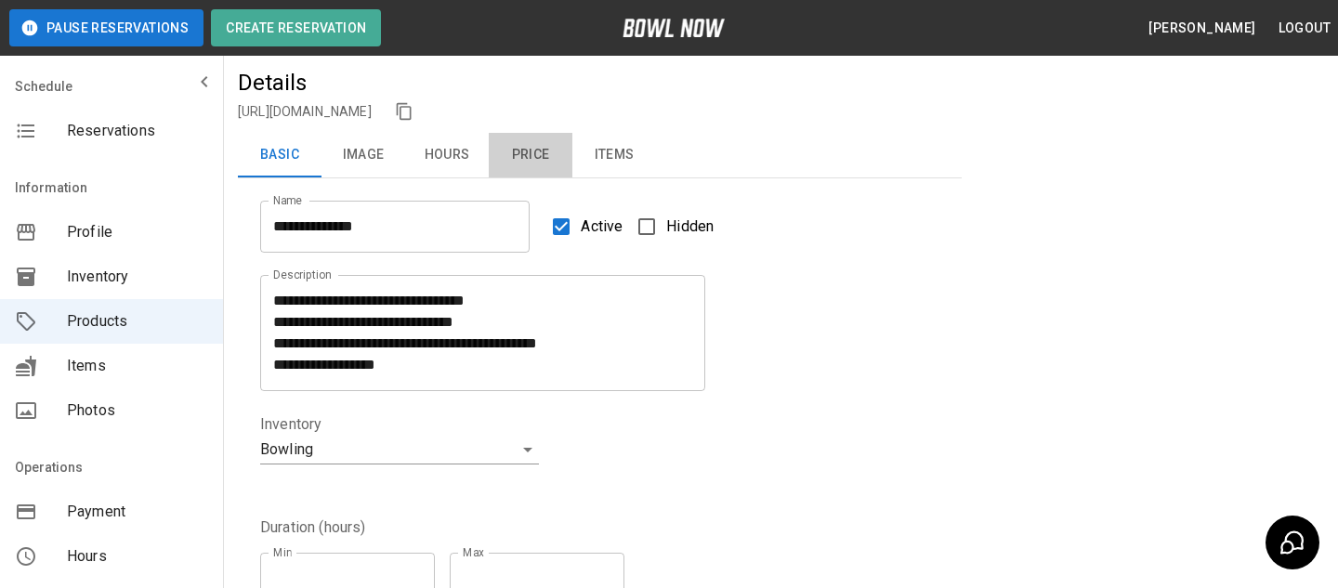
click at [528, 145] on button "Price" at bounding box center [531, 155] width 84 height 45
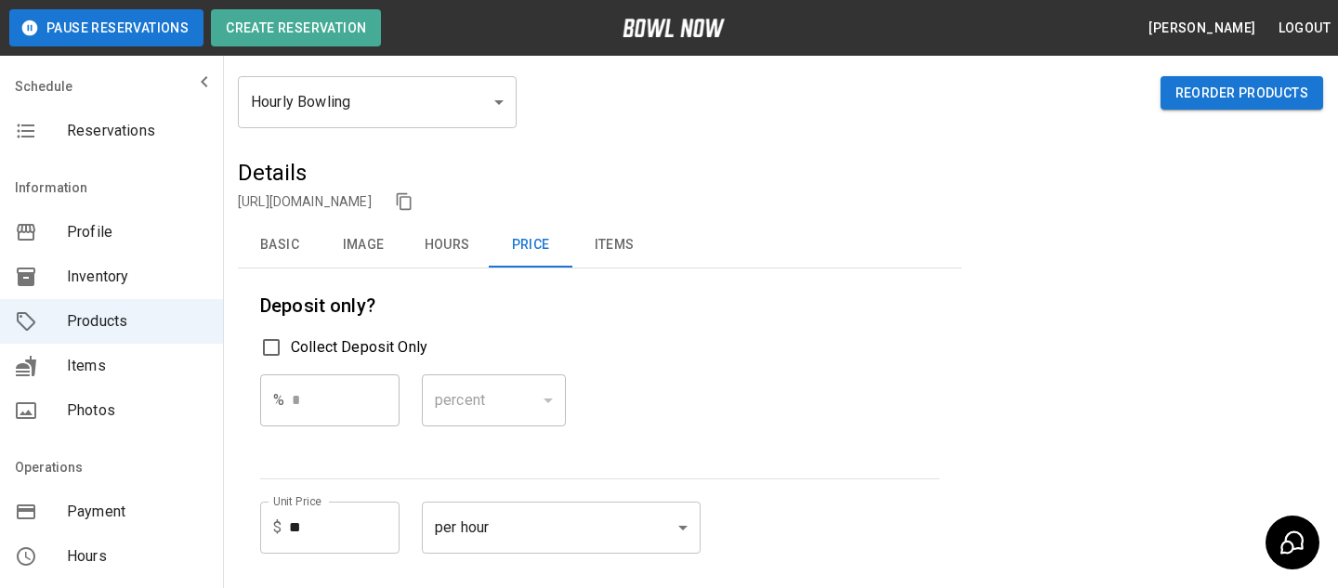
scroll to position [33, 0]
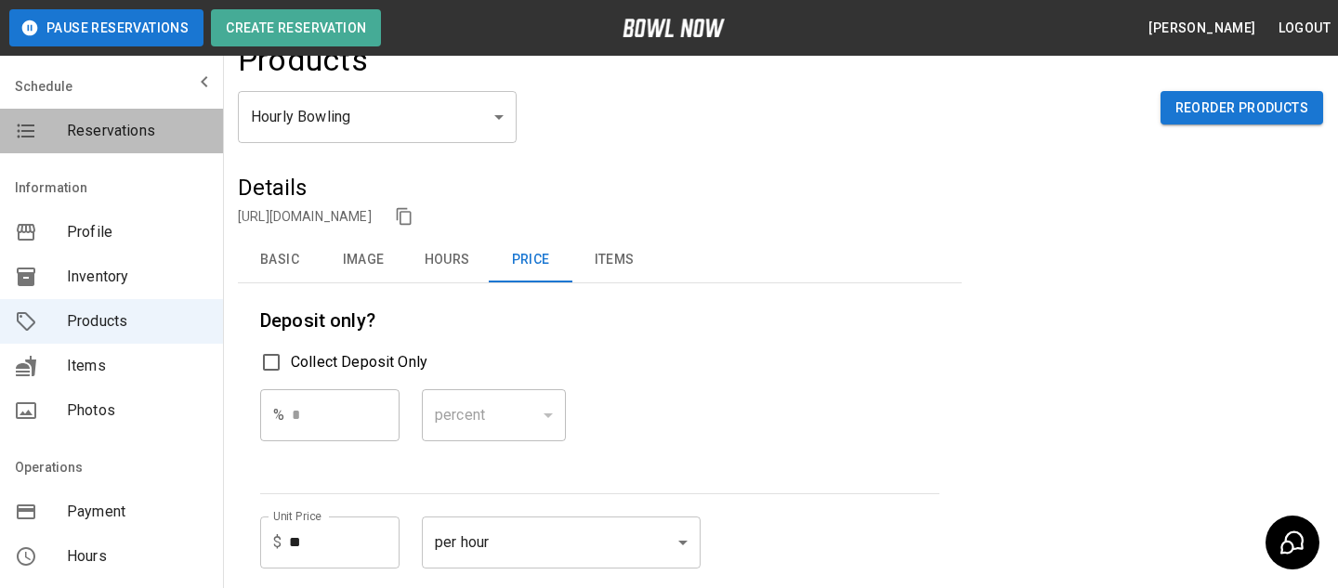
click at [139, 127] on span "Reservations" at bounding box center [137, 131] width 141 height 22
click at [149, 138] on span "Reservations" at bounding box center [137, 131] width 141 height 22
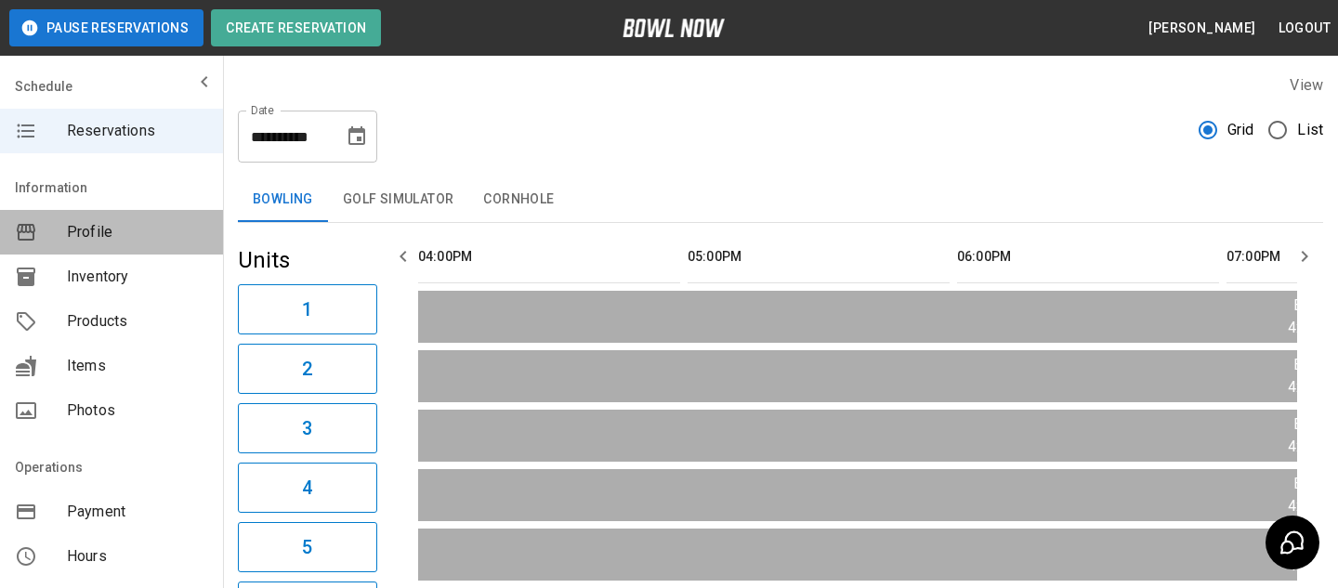
click at [191, 238] on span "Profile" at bounding box center [137, 232] width 141 height 22
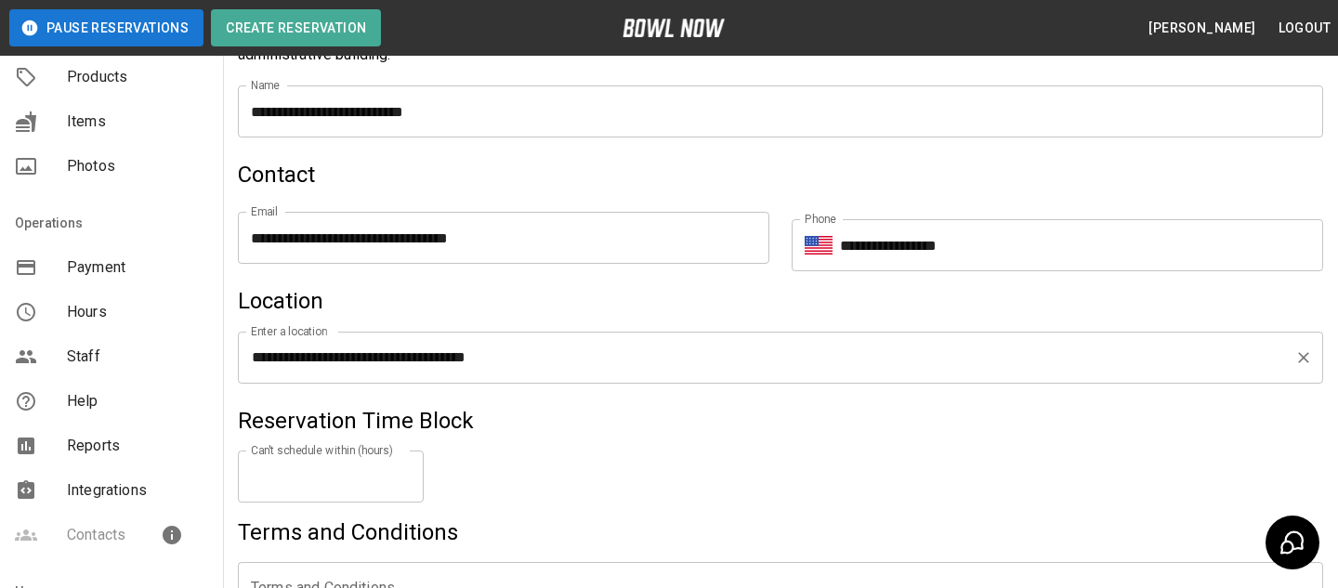
scroll to position [776, 0]
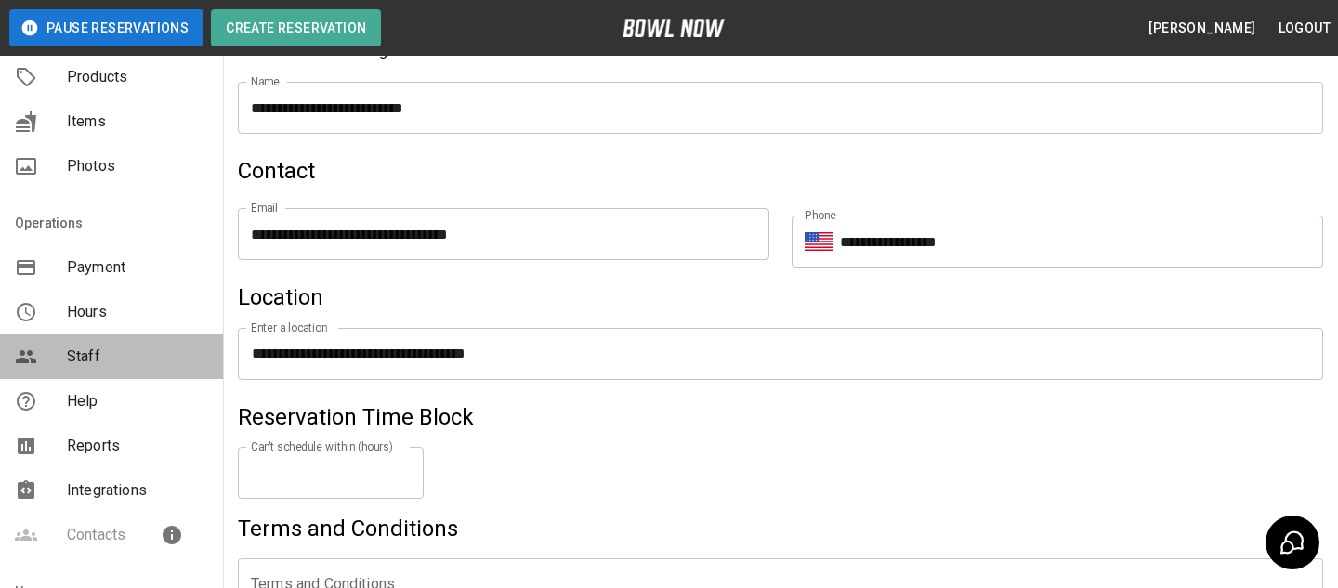
click at [200, 360] on span "Staff" at bounding box center [137, 357] width 141 height 22
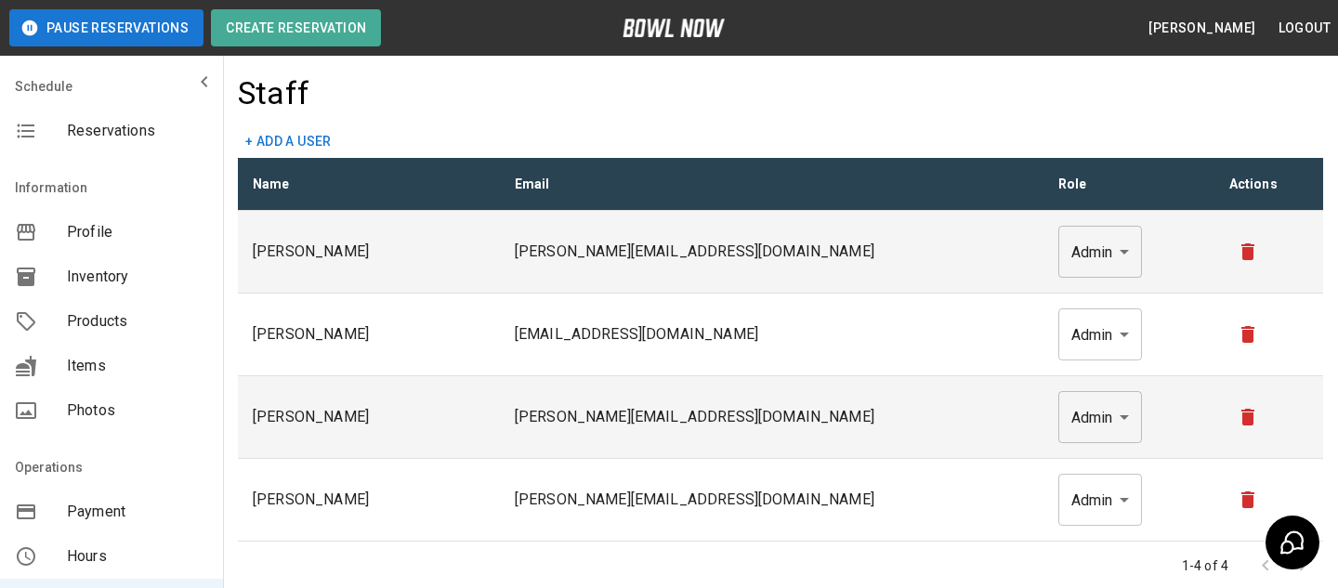
click at [325, 137] on button "+ Add a user" at bounding box center [288, 141] width 101 height 34
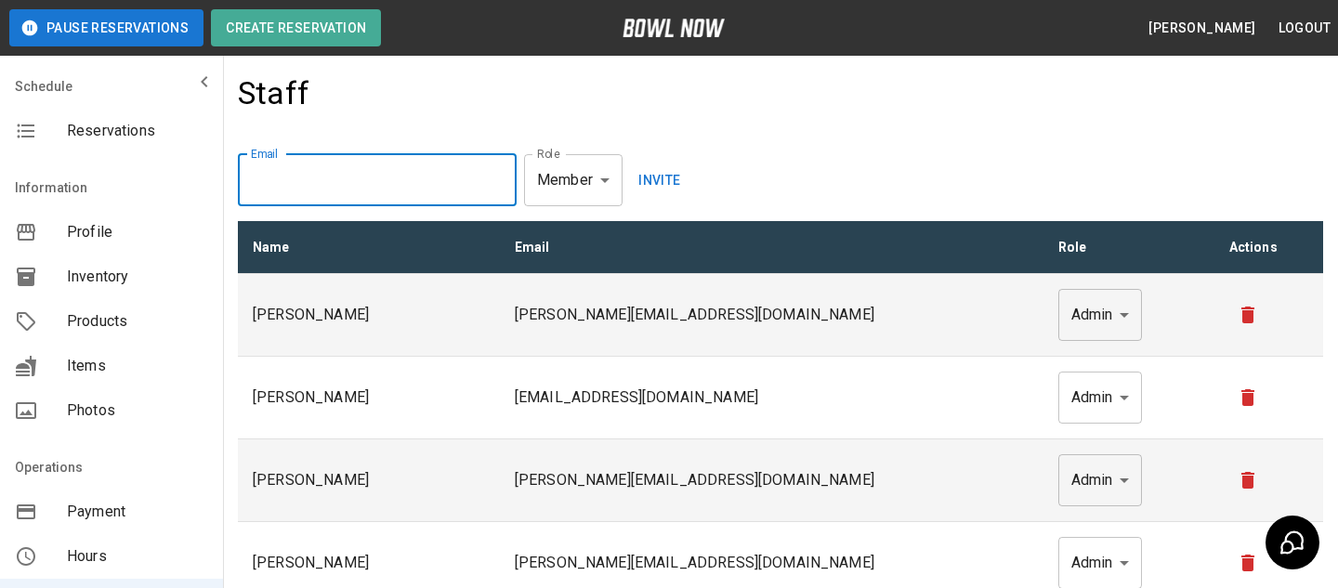
click at [465, 193] on input "email" at bounding box center [377, 180] width 279 height 52
click at [577, 165] on body "Pause Reservations Create Reservation Bradey Powell Logout Schedule Reservation…" at bounding box center [669, 384] width 1338 height 768
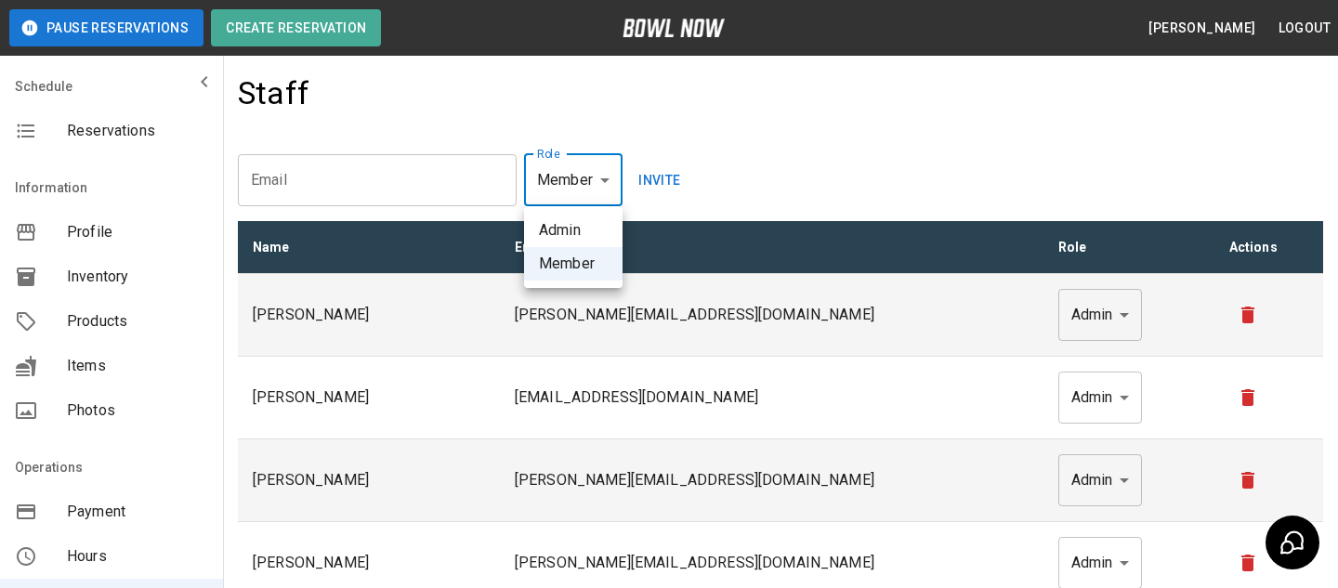
click at [437, 164] on div at bounding box center [669, 294] width 1338 height 588
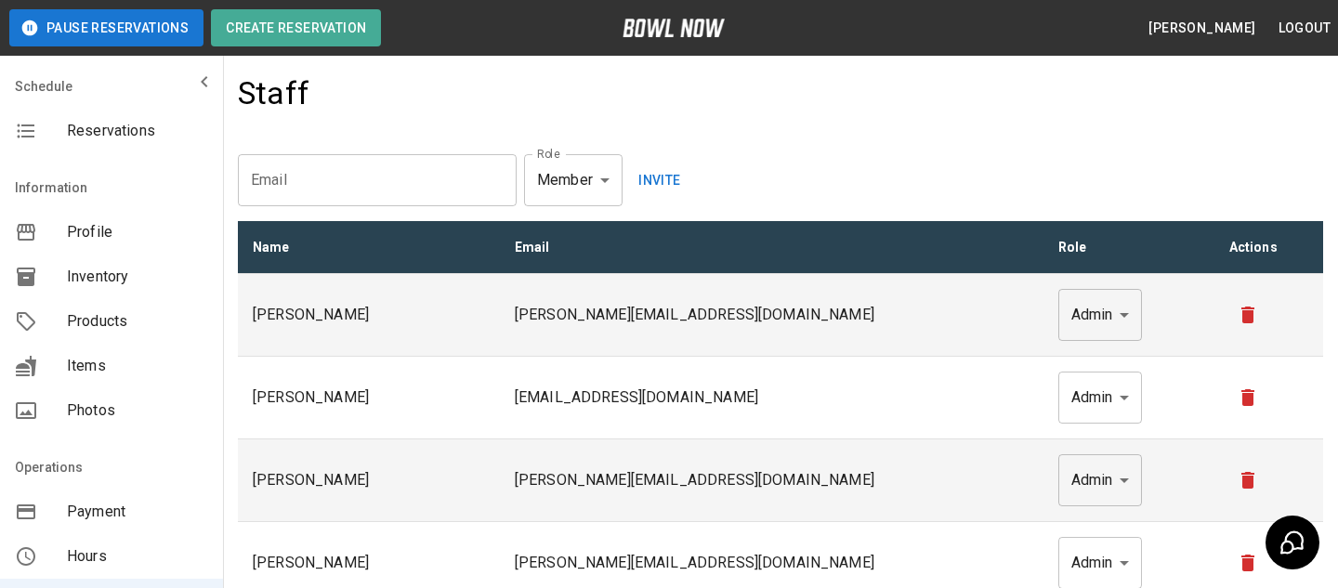
click at [437, 164] on input "email" at bounding box center [377, 180] width 279 height 52
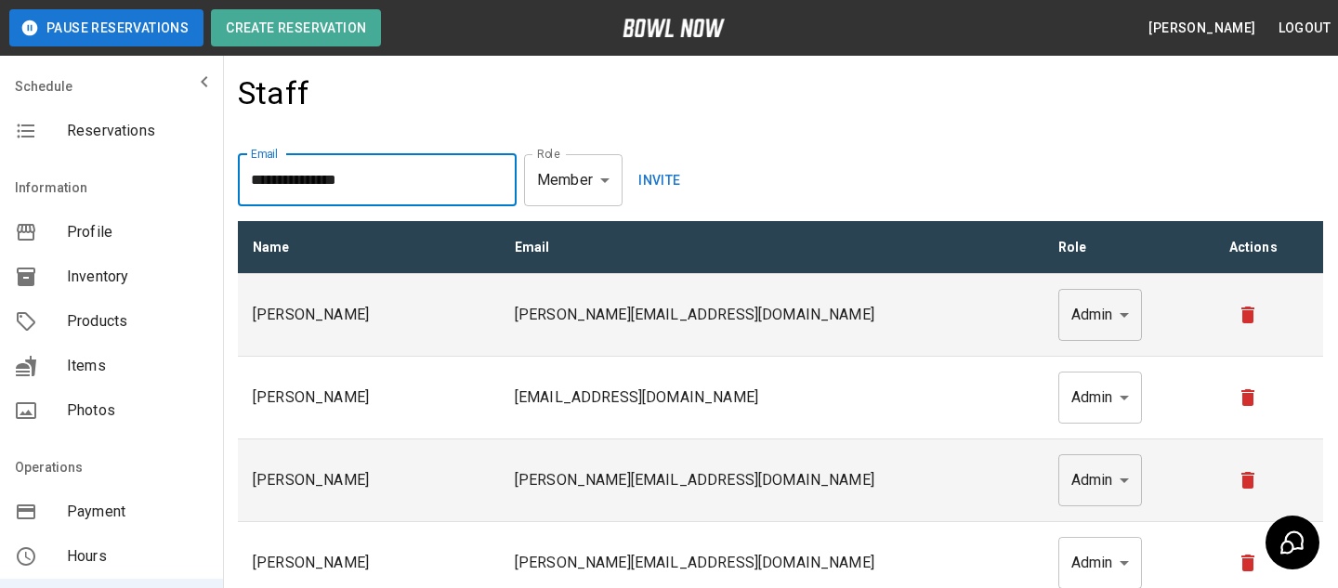
type input "**********"
click at [668, 197] on button "Invite" at bounding box center [659, 180] width 59 height 52
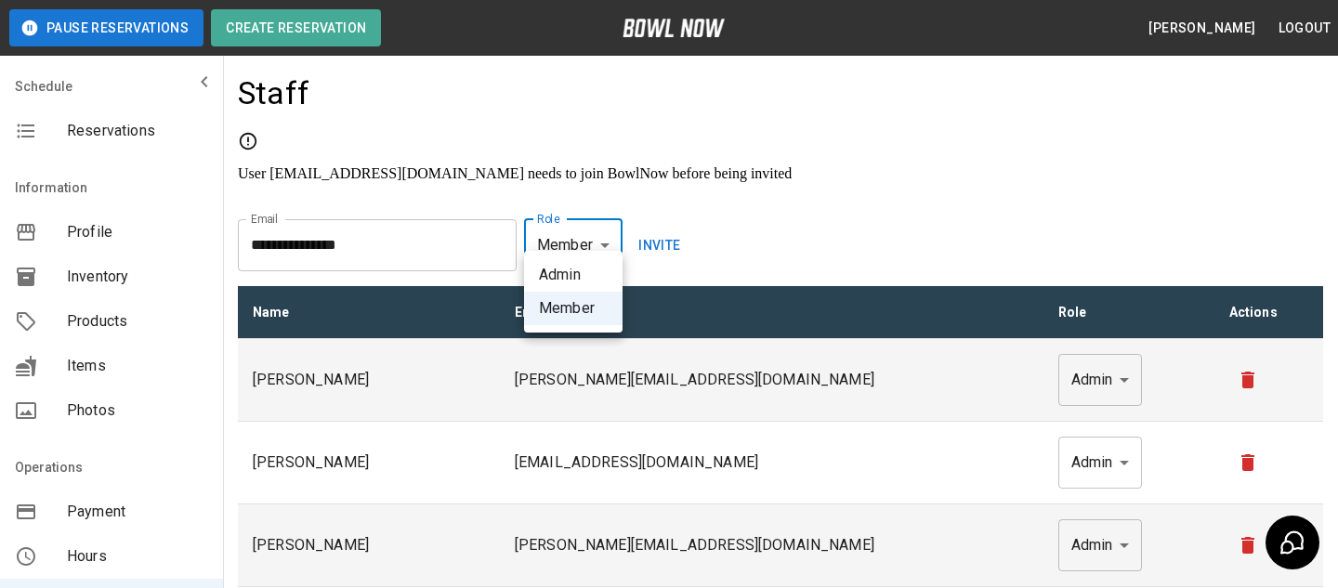
click at [569, 238] on body "**********" at bounding box center [669, 416] width 1338 height 833
click at [741, 279] on div at bounding box center [669, 294] width 1338 height 588
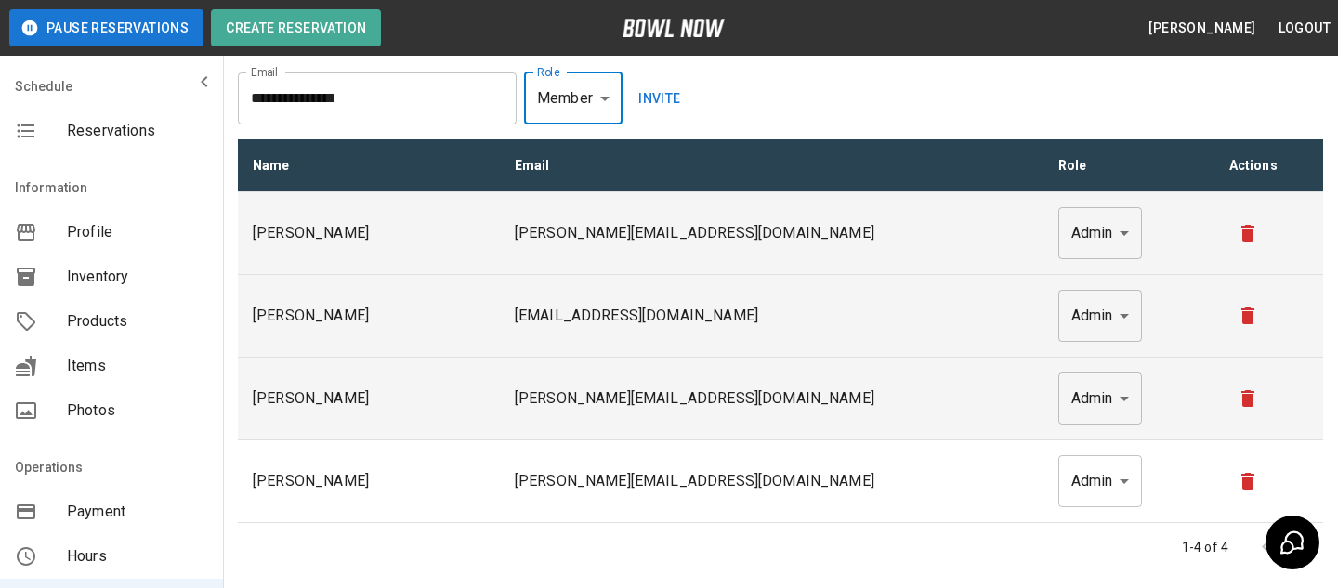
scroll to position [150, 0]
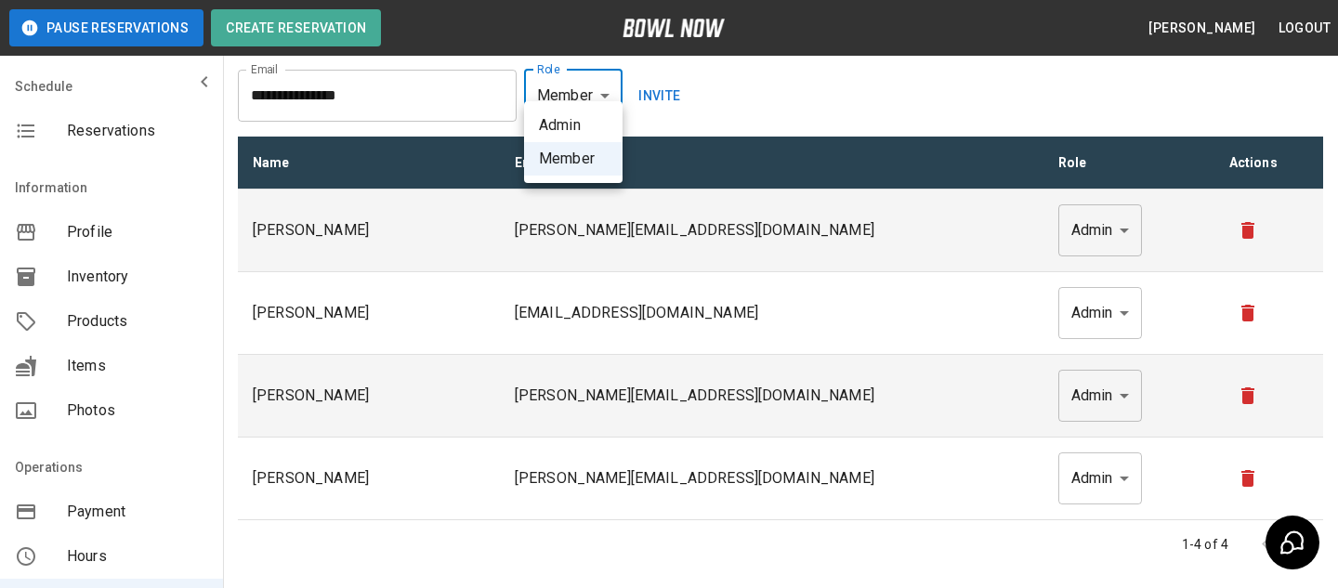
click at [609, 85] on body "**********" at bounding box center [669, 266] width 1338 height 833
click at [801, 102] on div at bounding box center [669, 294] width 1338 height 588
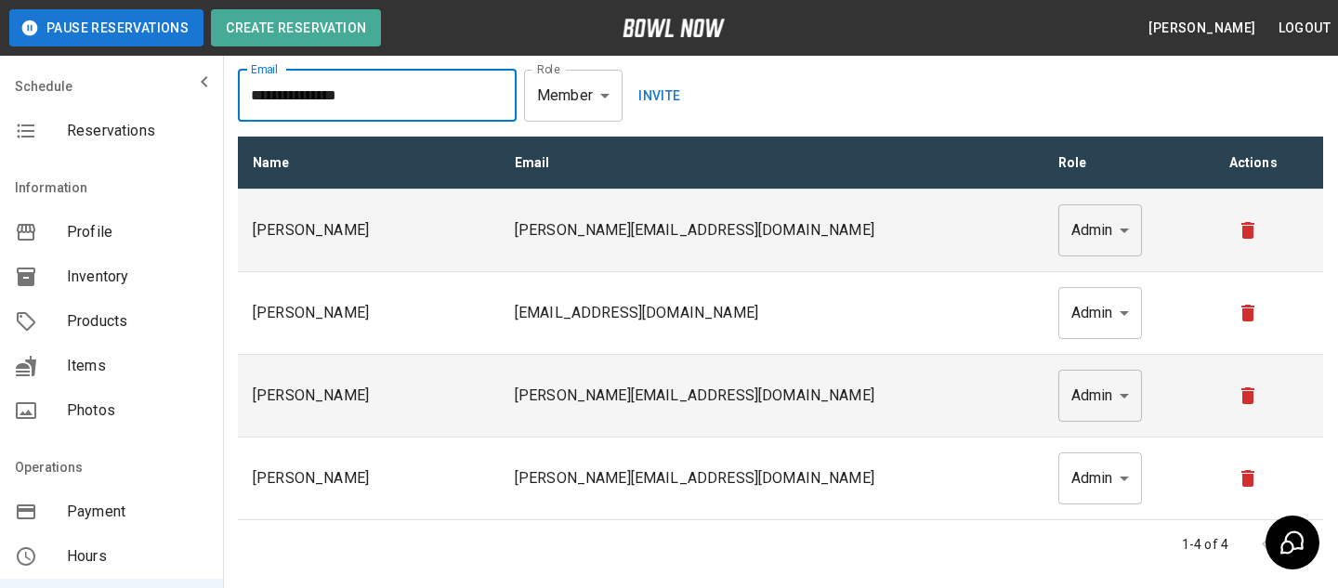
click at [366, 72] on input "**********" at bounding box center [377, 96] width 279 height 52
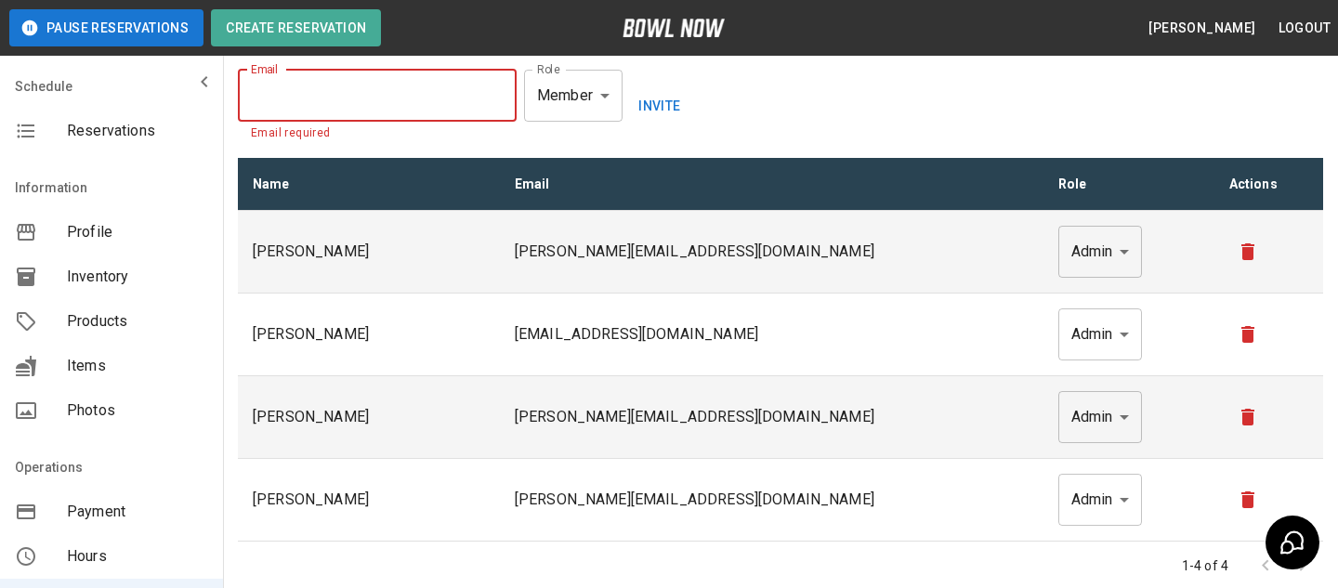
click at [819, 118] on div "Email Email Email required Role Member ****** Role Invite" at bounding box center [780, 106] width 1085 height 73
click at [124, 236] on span "Profile" at bounding box center [137, 232] width 141 height 22
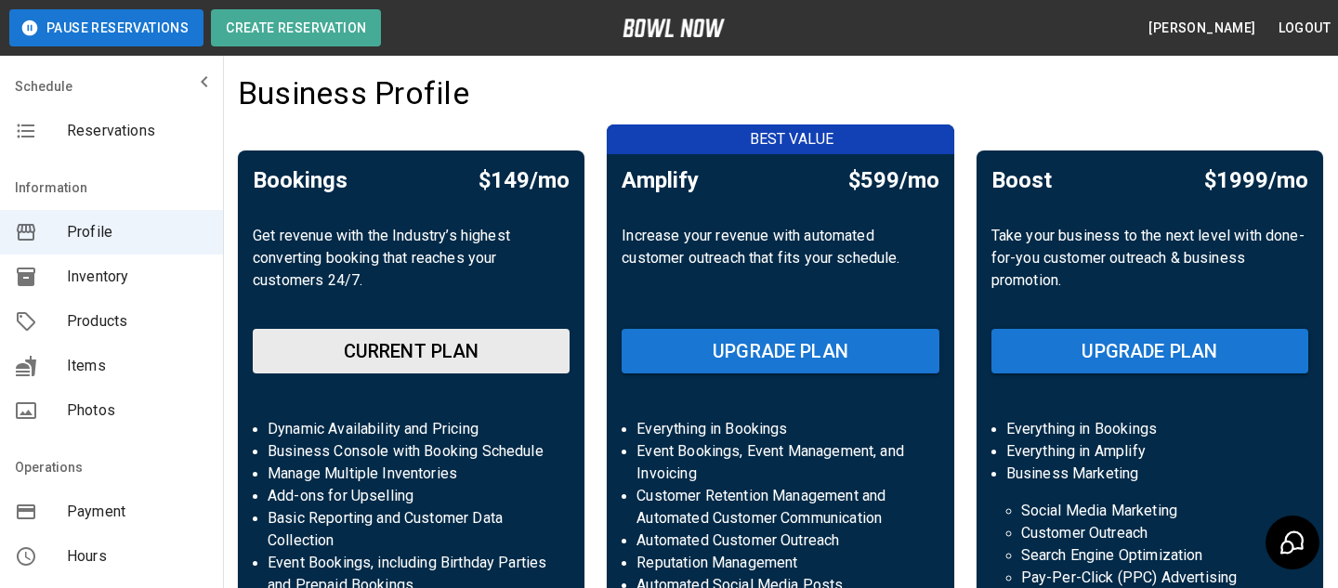
click at [152, 283] on span "Inventory" at bounding box center [137, 277] width 141 height 22
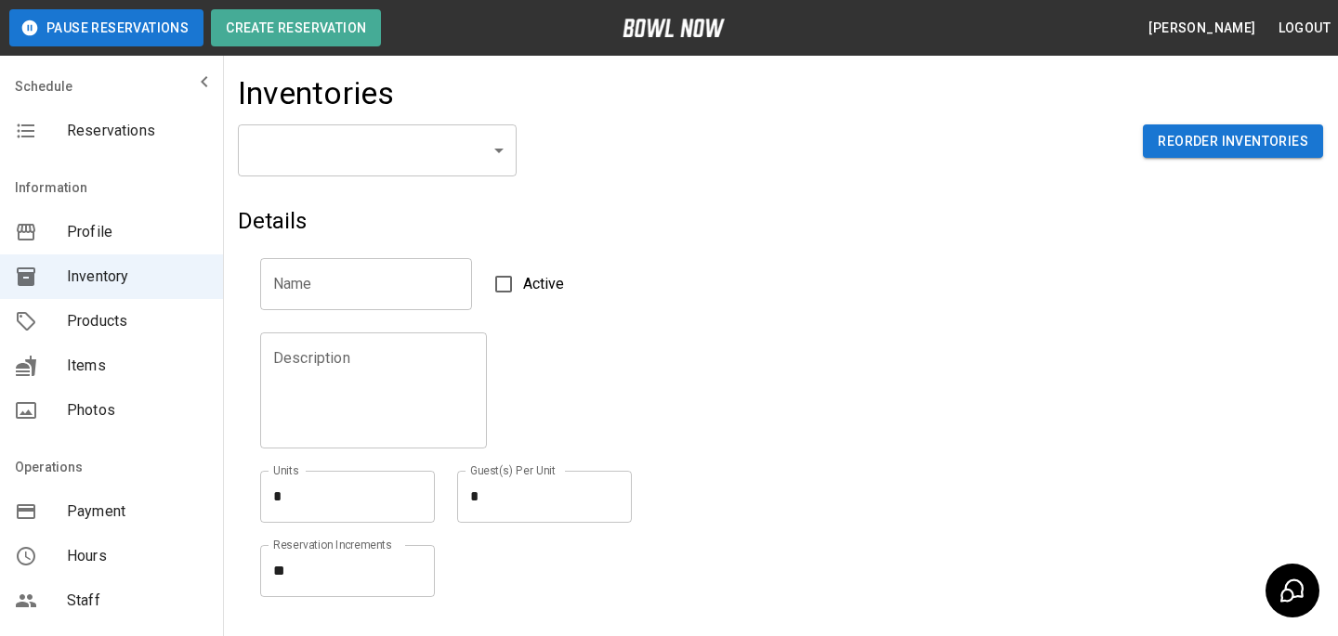
scroll to position [367, 0]
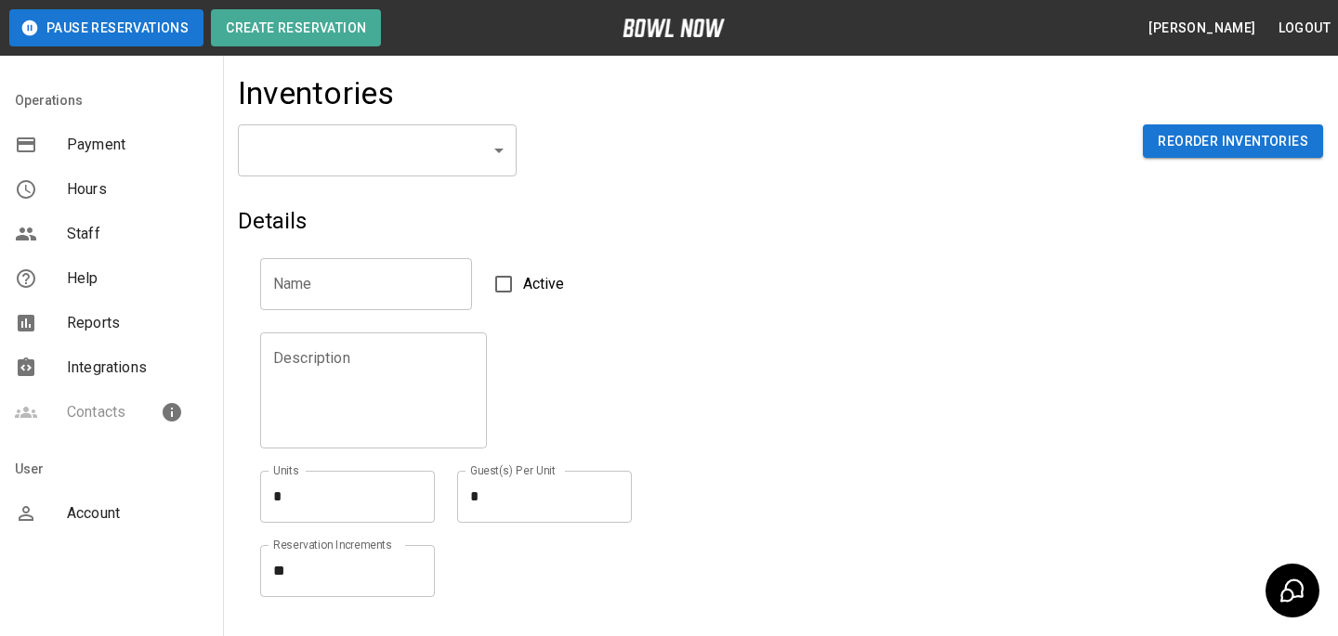
click at [90, 526] on div "Account" at bounding box center [111, 513] width 223 height 45
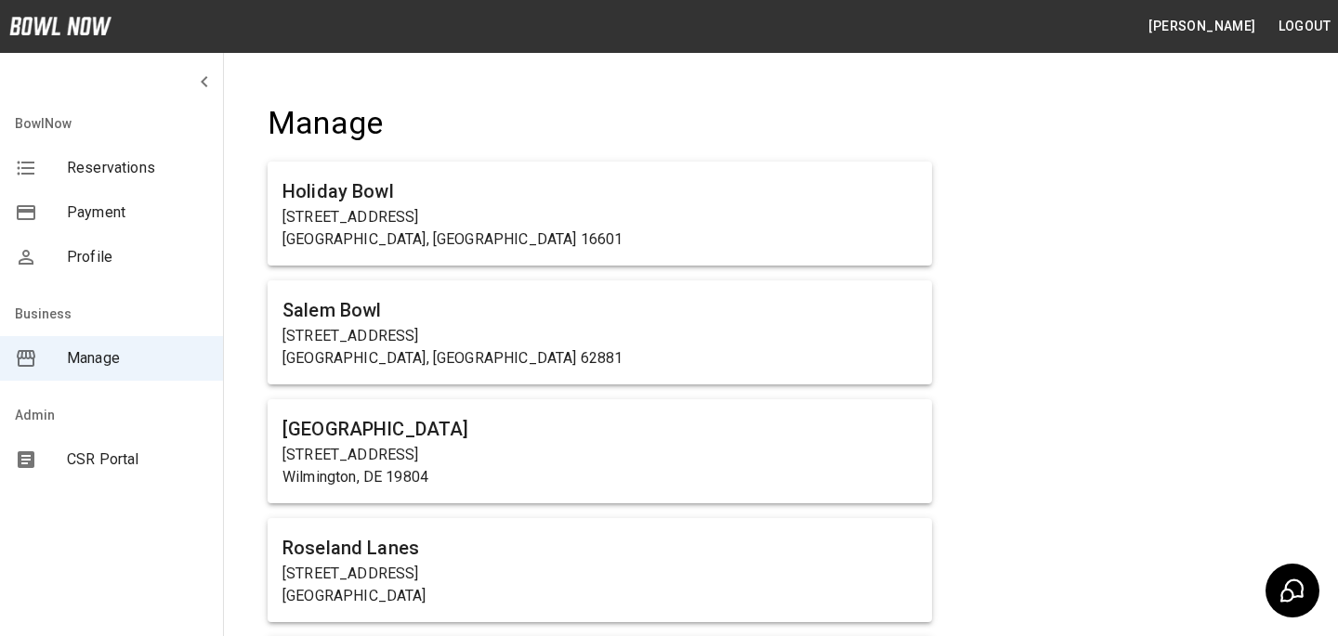
scroll to position [1181, 0]
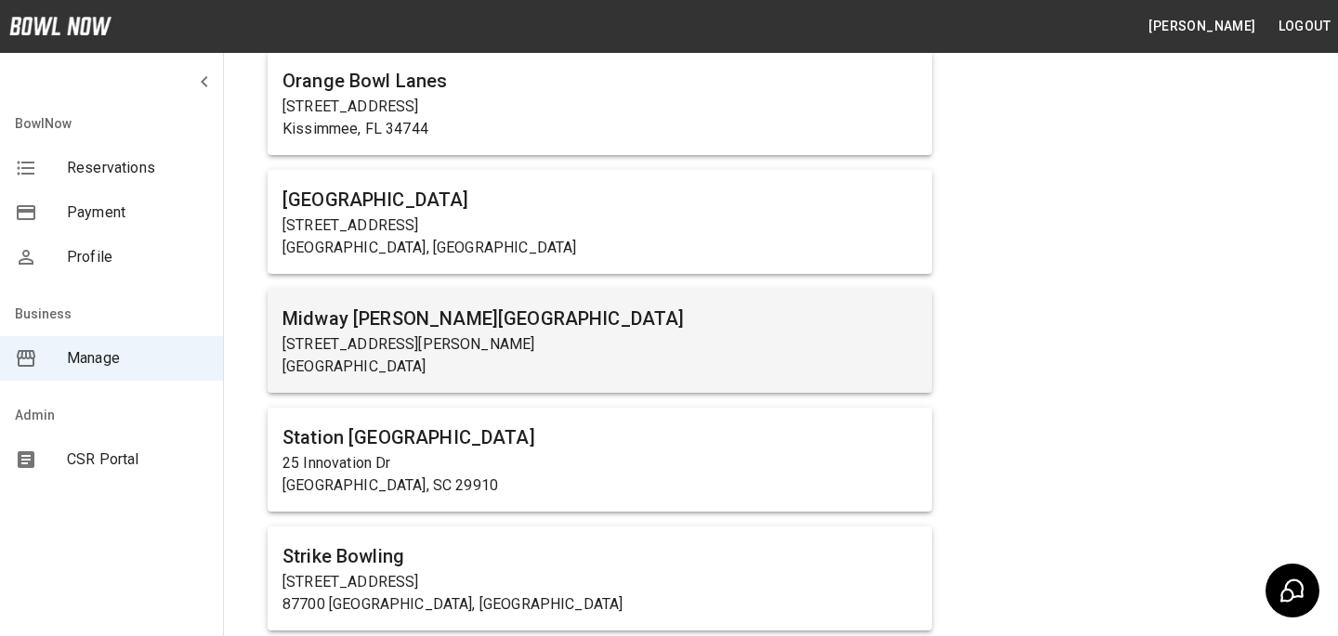
click at [541, 321] on h6 "Midway [PERSON_NAME][GEOGRAPHIC_DATA]" at bounding box center [599, 319] width 634 height 30
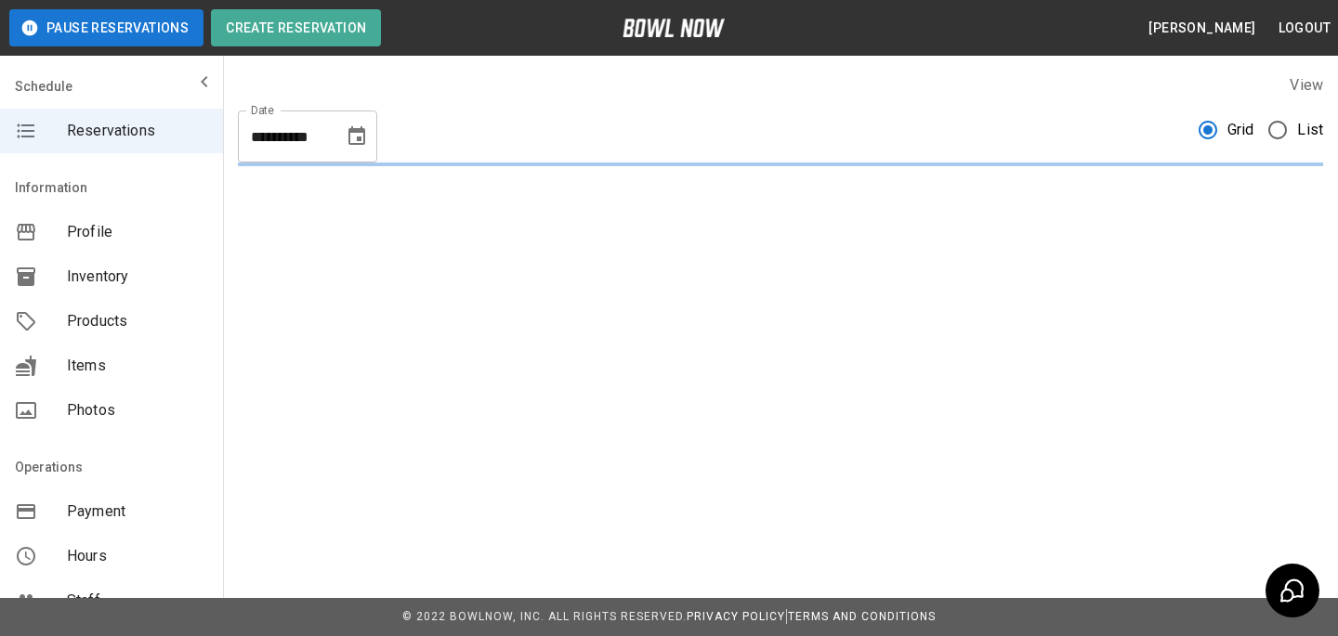
click at [79, 316] on span "Products" at bounding box center [137, 321] width 141 height 22
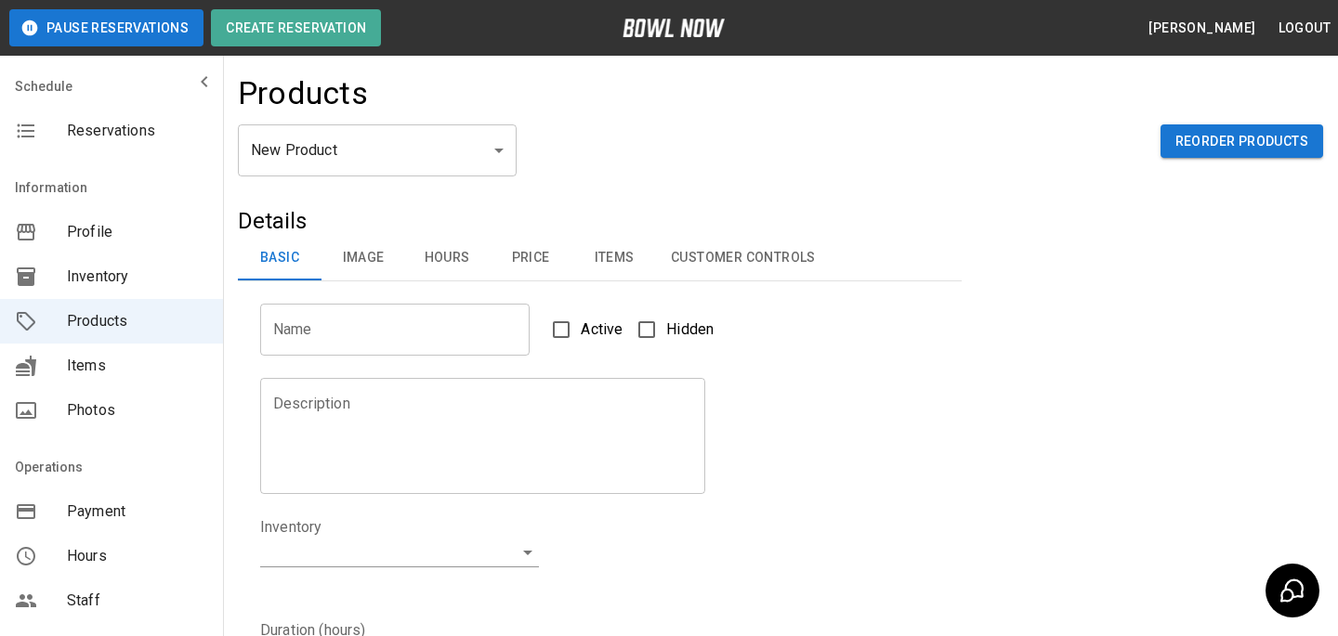
click at [320, 148] on body "Pause Reservations Create Reservation Bradey Powell Logout Schedule Reservation…" at bounding box center [669, 598] width 1338 height 1197
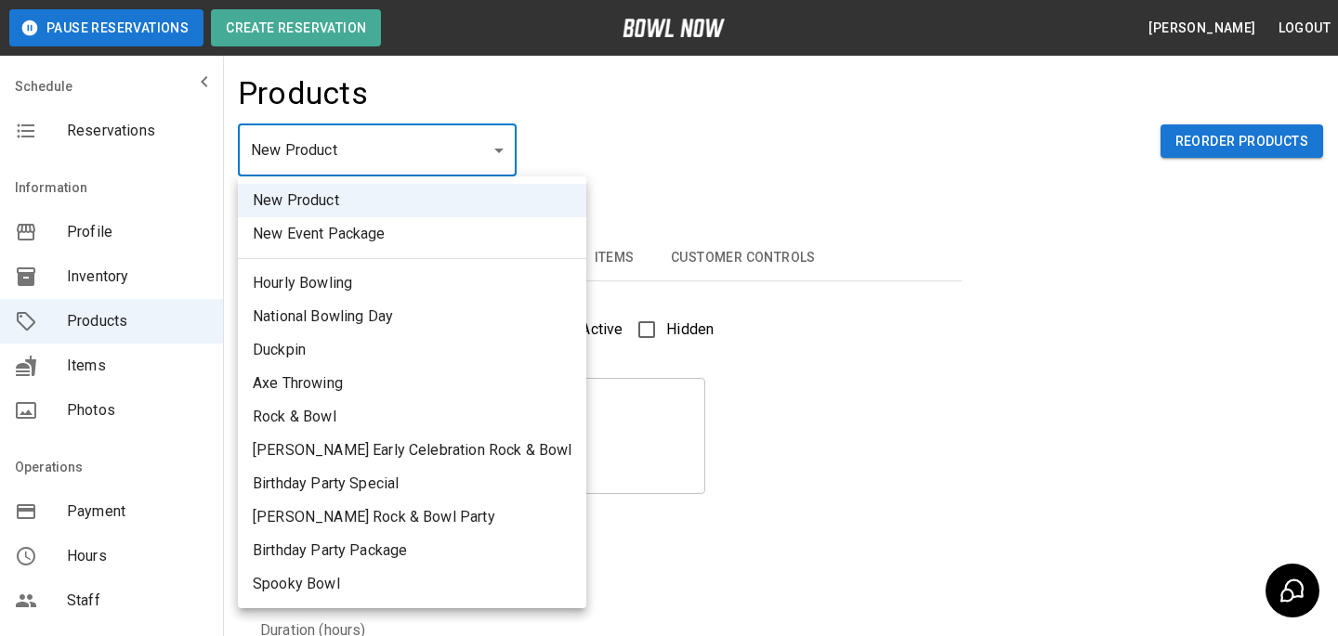
click at [345, 188] on li "New Product" at bounding box center [412, 200] width 348 height 33
click at [461, 135] on body "Pause Reservations Create Reservation Bradey Powell Logout Schedule Reservation…" at bounding box center [669, 598] width 1338 height 1197
click at [563, 142] on div at bounding box center [669, 318] width 1338 height 636
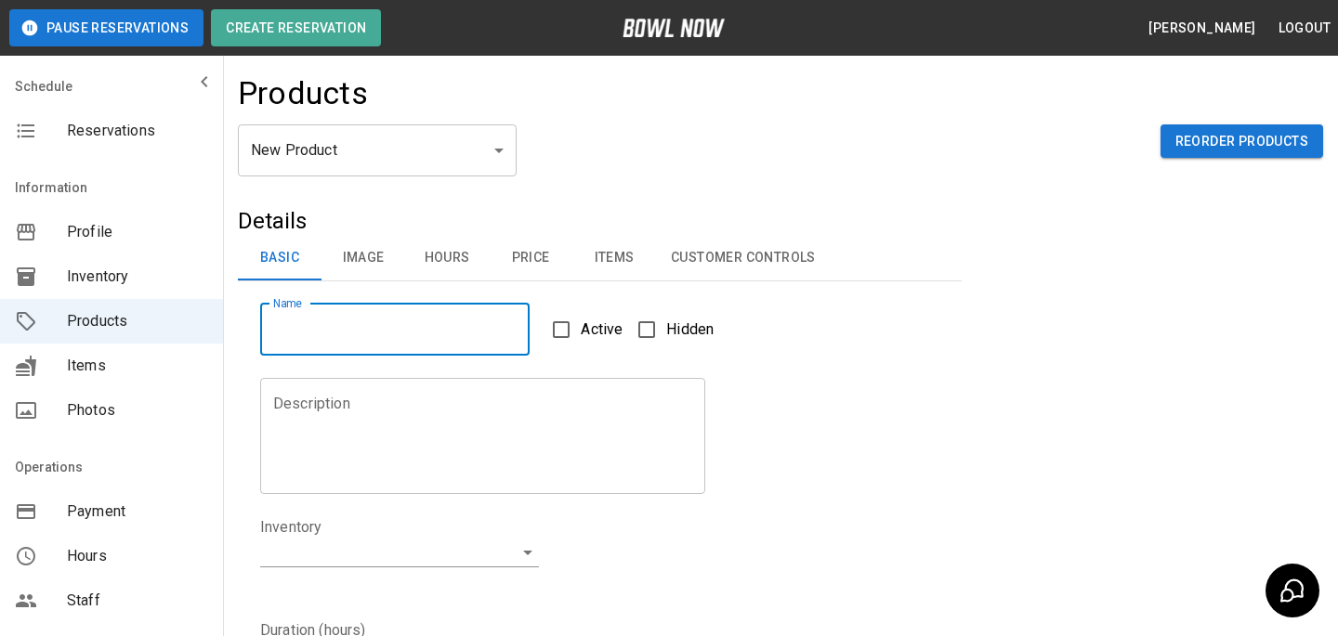
click at [414, 320] on input "Name" at bounding box center [394, 330] width 269 height 52
type input "****"
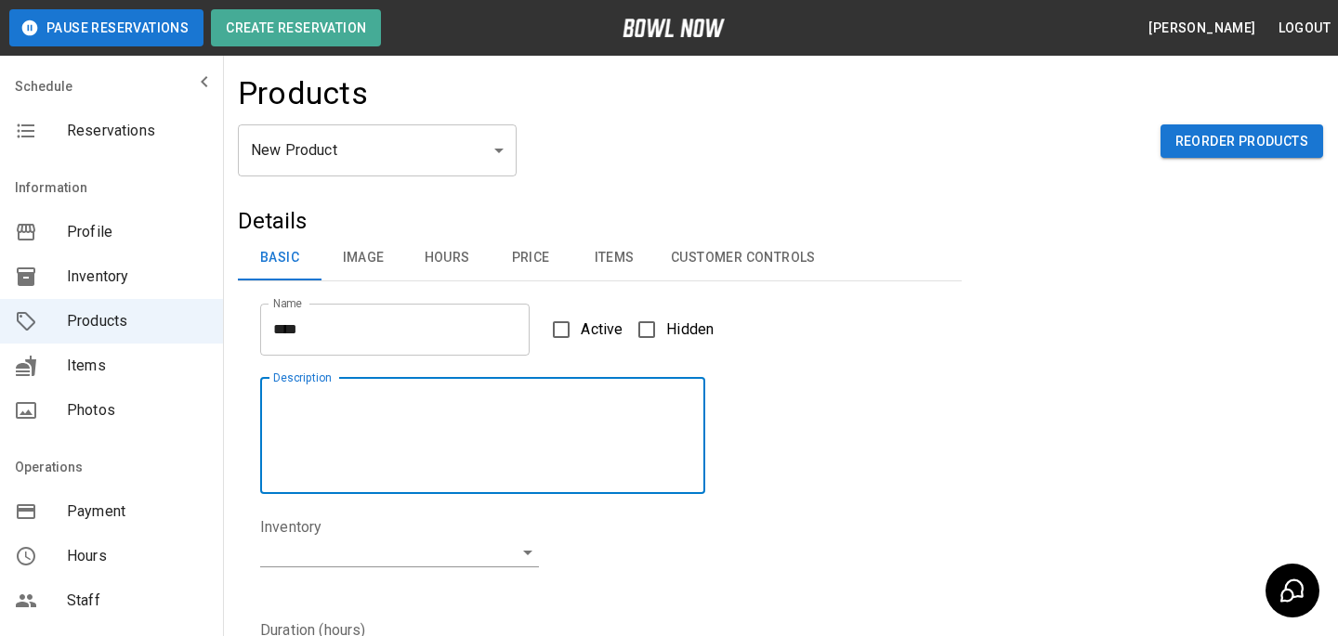
click at [398, 434] on textarea "Description" at bounding box center [482, 435] width 419 height 85
type textarea "****"
click at [380, 542] on body "Pause Reservations Create Reservation Bradey Powell Logout Schedule Reservation…" at bounding box center [669, 598] width 1338 height 1197
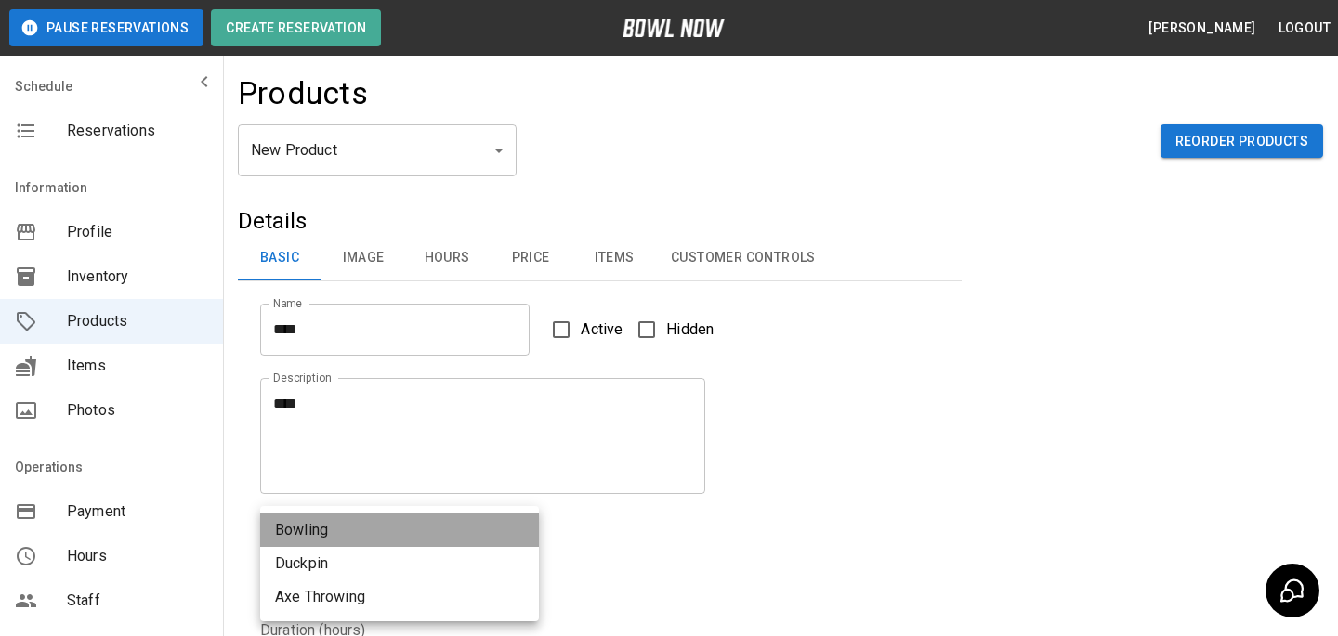
click at [381, 545] on li "Bowling" at bounding box center [399, 530] width 279 height 33
type input "**********"
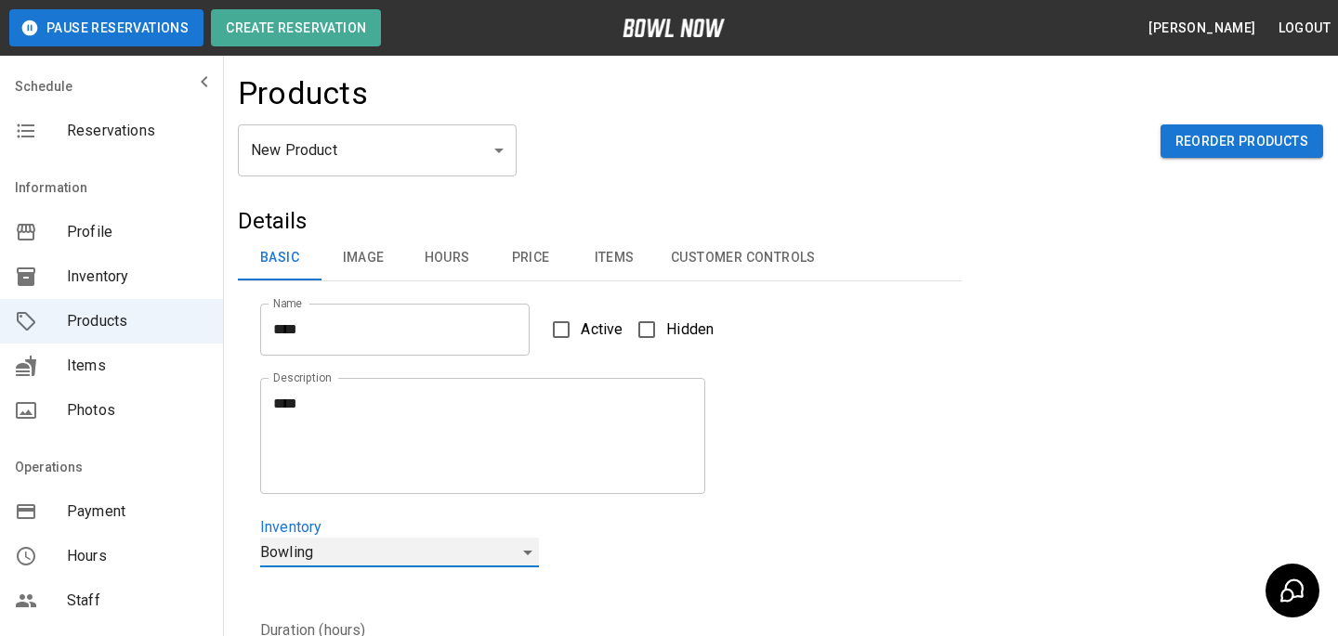
scroll to position [118, 0]
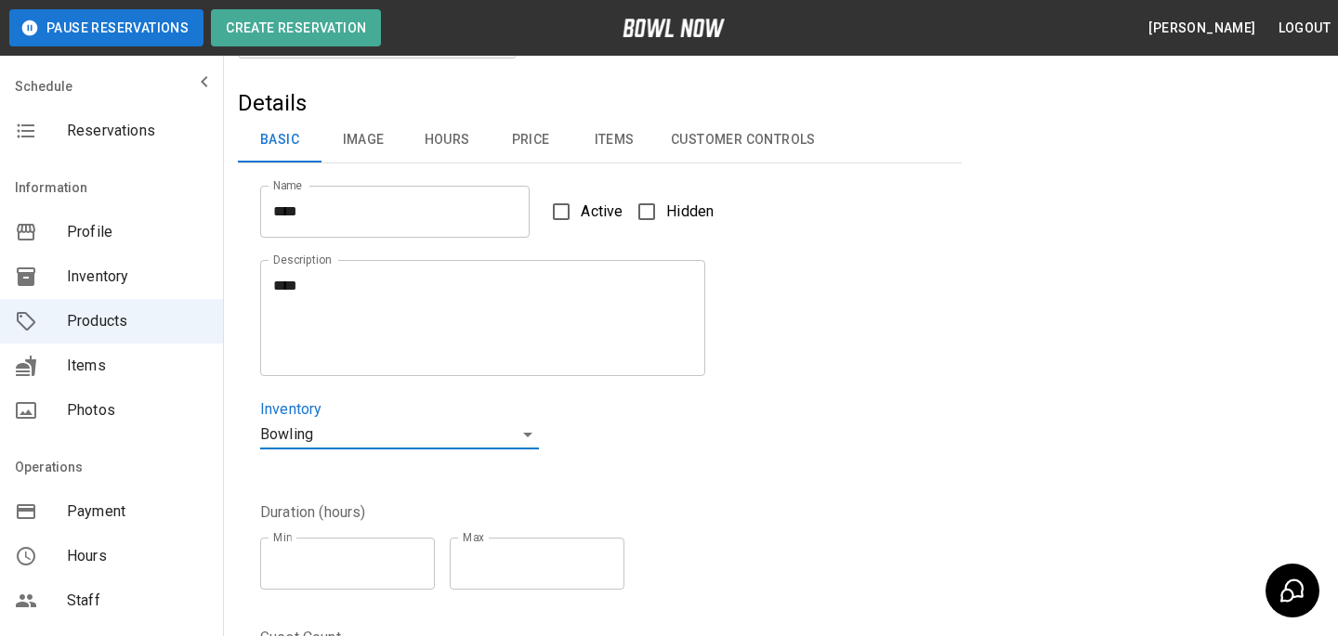
type input "*"
click at [417, 561] on input "*" at bounding box center [347, 564] width 175 height 52
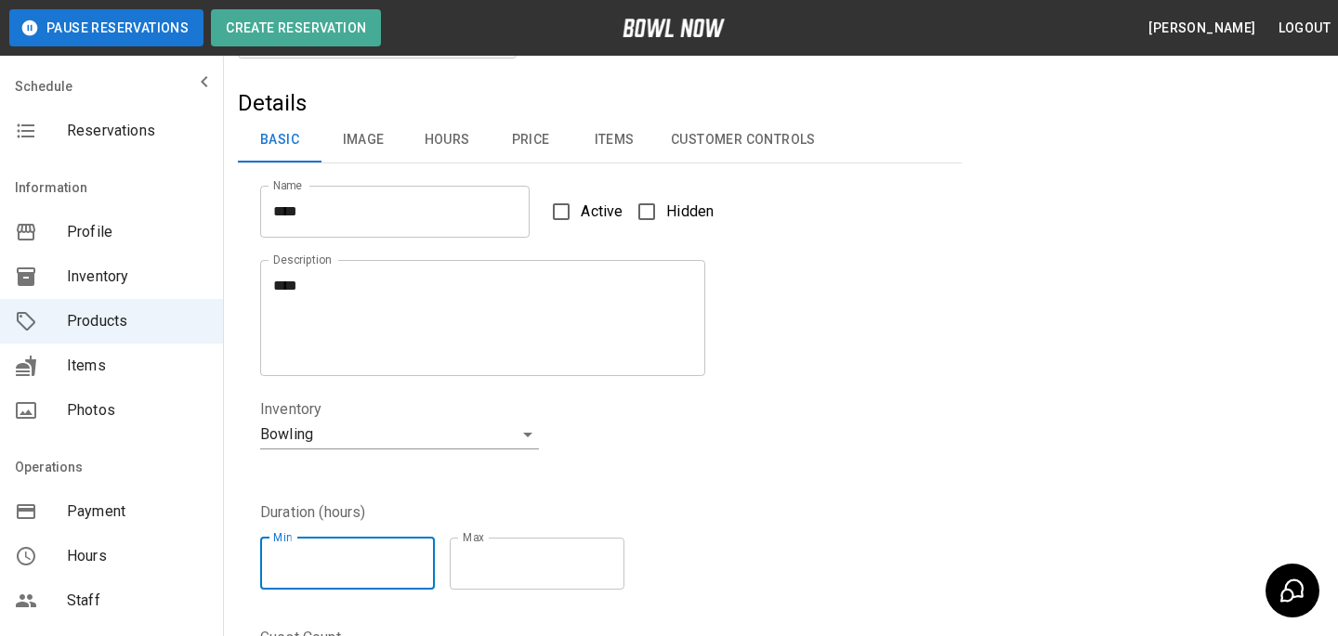
type input "*"
click at [614, 557] on input "*" at bounding box center [537, 564] width 175 height 52
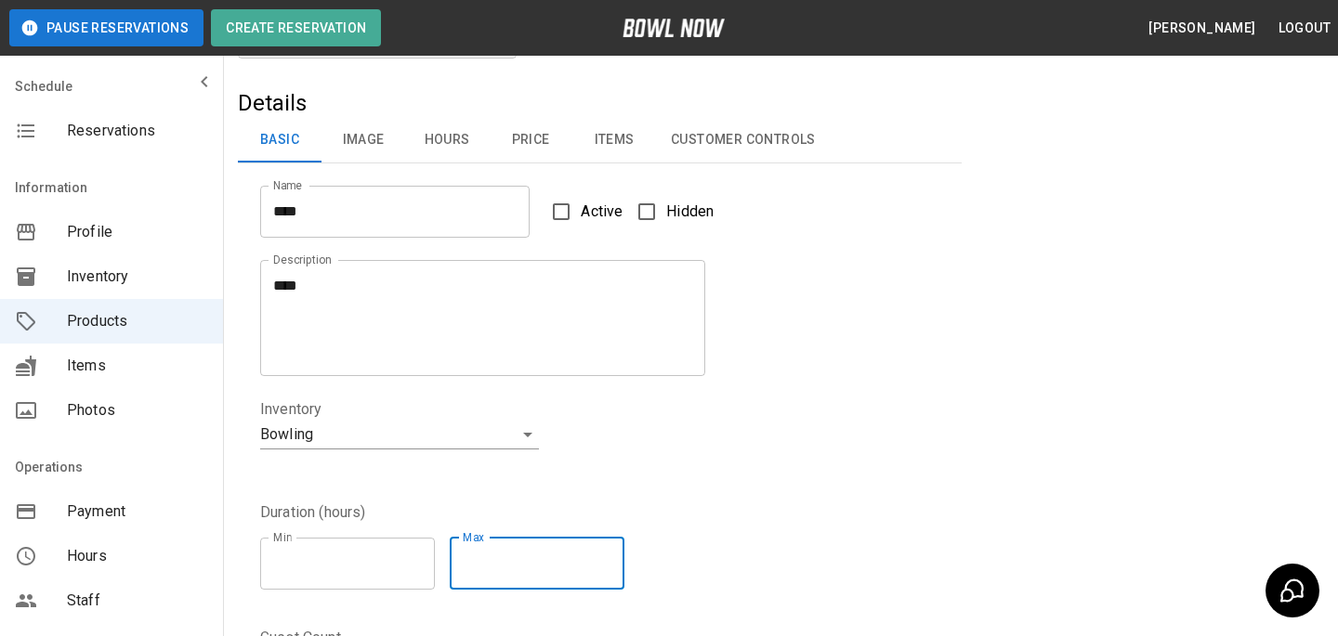
click at [710, 492] on div "Duration (hours) Min * Min Max * Max" at bounding box center [588, 541] width 701 height 125
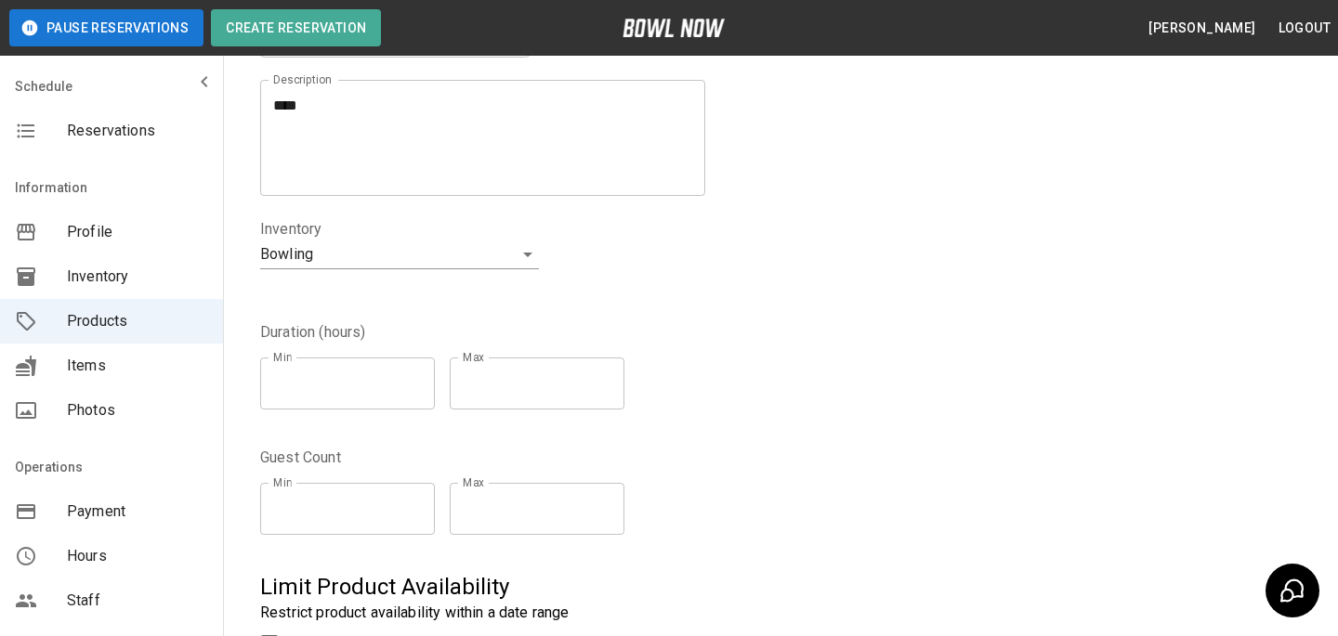
scroll to position [339, 0]
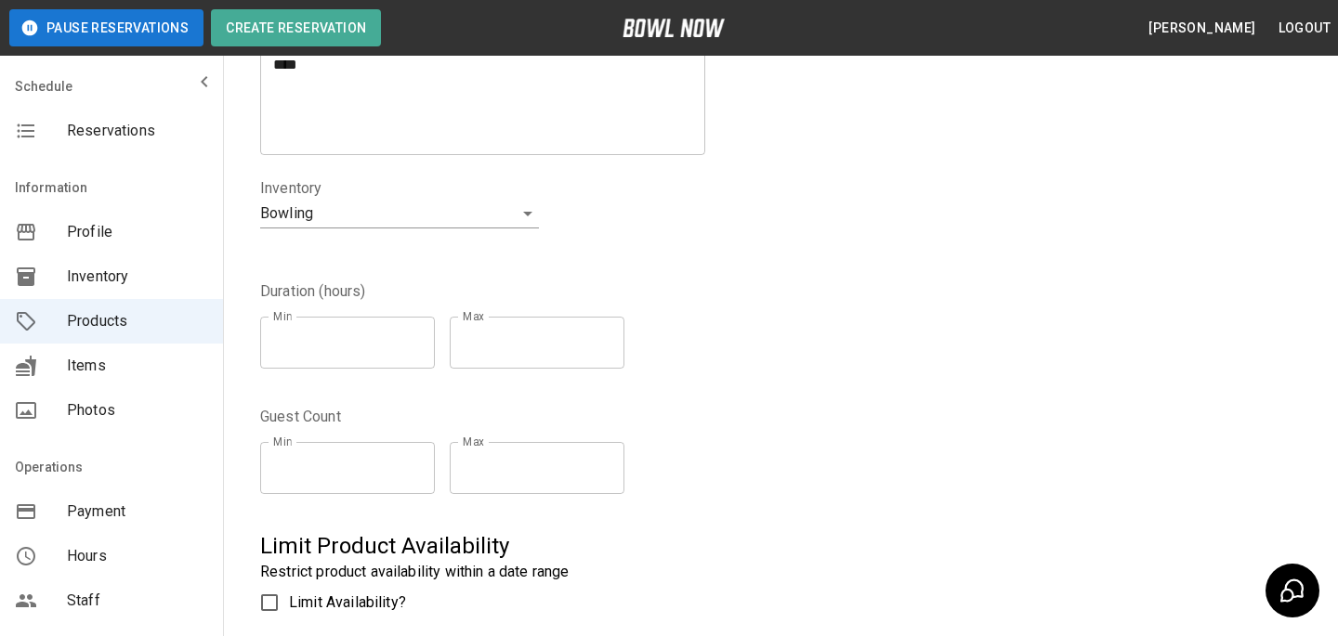
type input "*"
click at [421, 459] on input "*" at bounding box center [347, 468] width 175 height 52
type input "*"
click at [621, 464] on input "*" at bounding box center [537, 468] width 175 height 52
click at [748, 427] on div "Guest Count Min * Min Max * Max" at bounding box center [588, 446] width 701 height 125
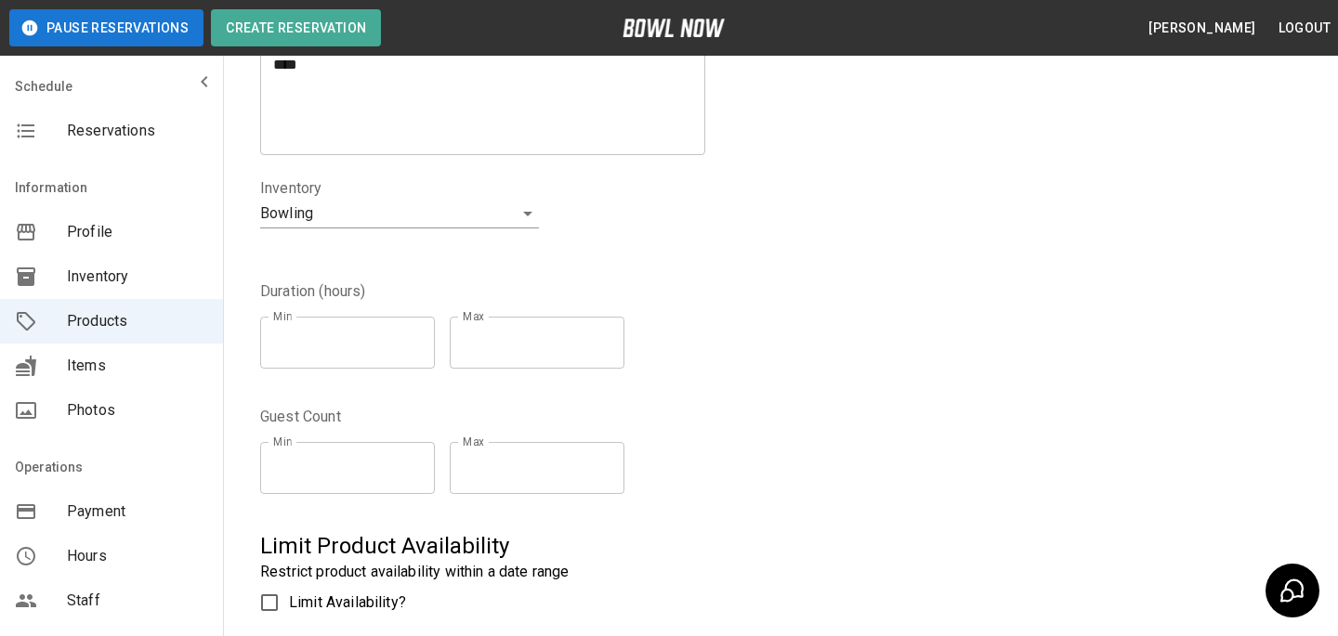
scroll to position [32, 0]
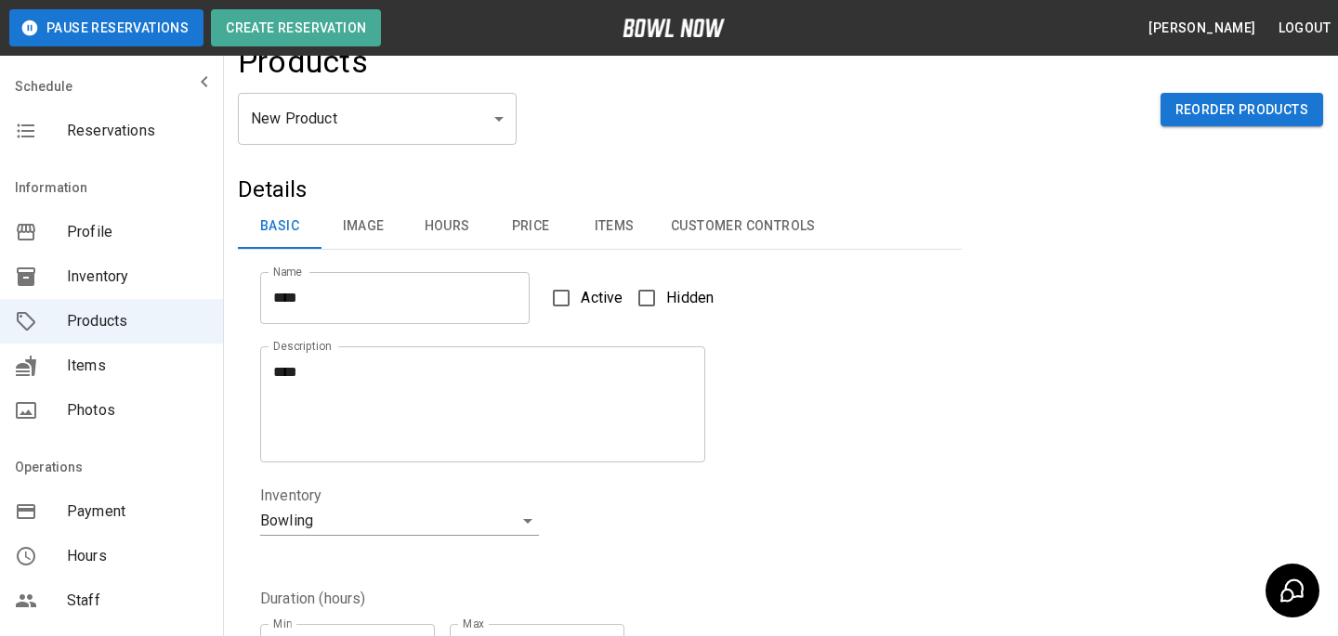
click at [582, 287] on span "Active" at bounding box center [602, 298] width 42 height 22
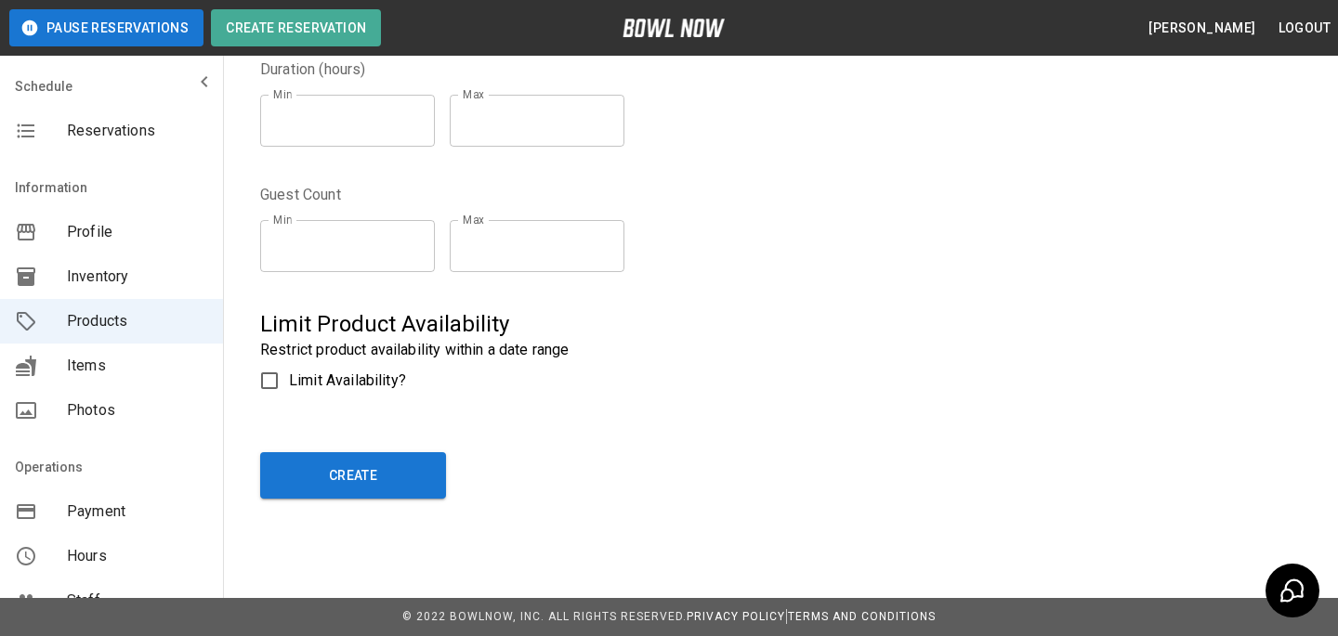
scroll to position [29, 0]
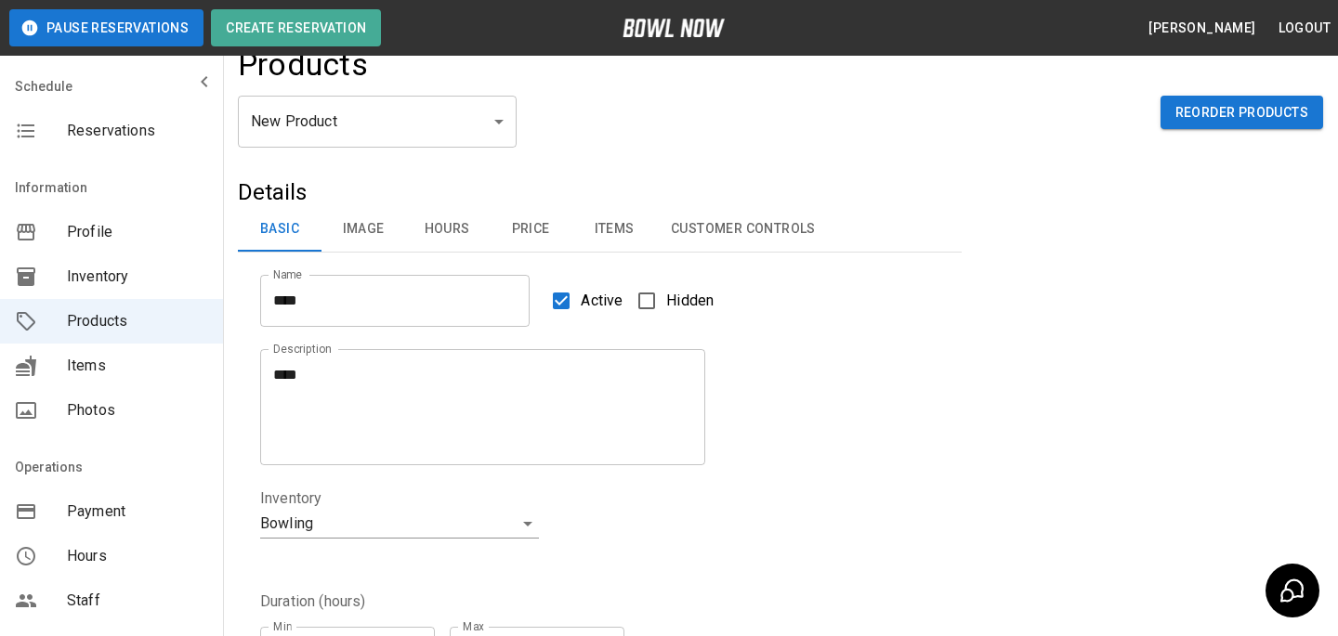
click at [350, 234] on button "Image" at bounding box center [363, 229] width 84 height 45
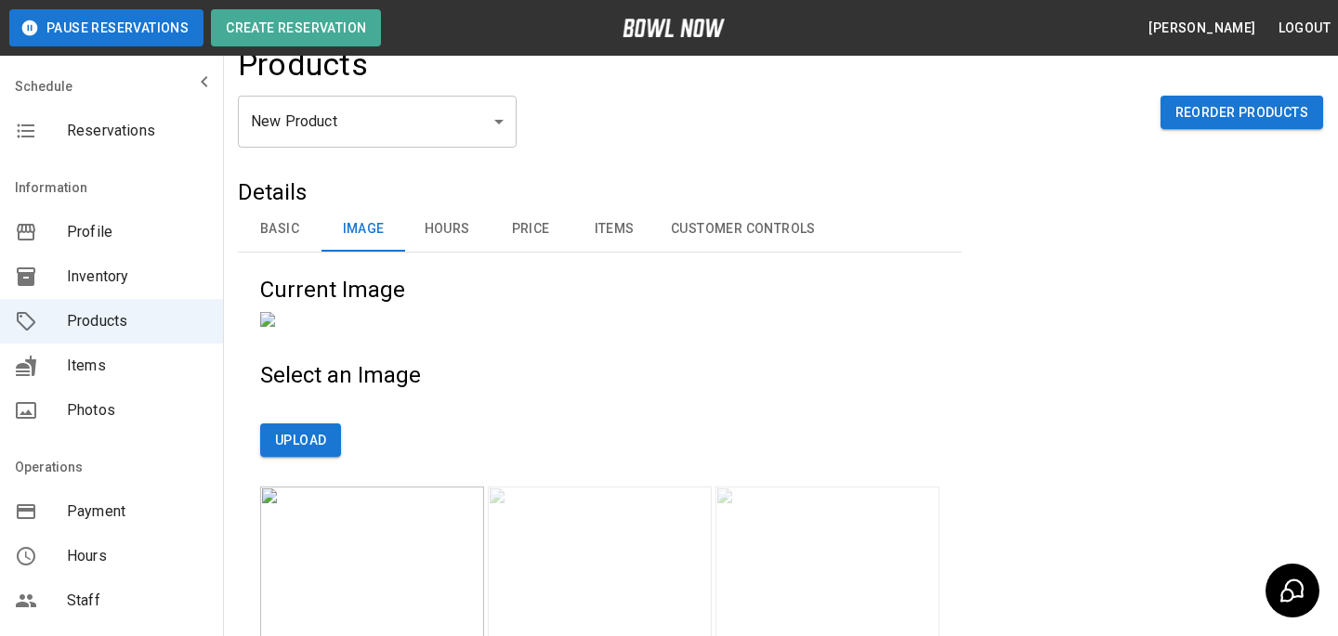
click at [427, 232] on button "Hours" at bounding box center [447, 229] width 84 height 45
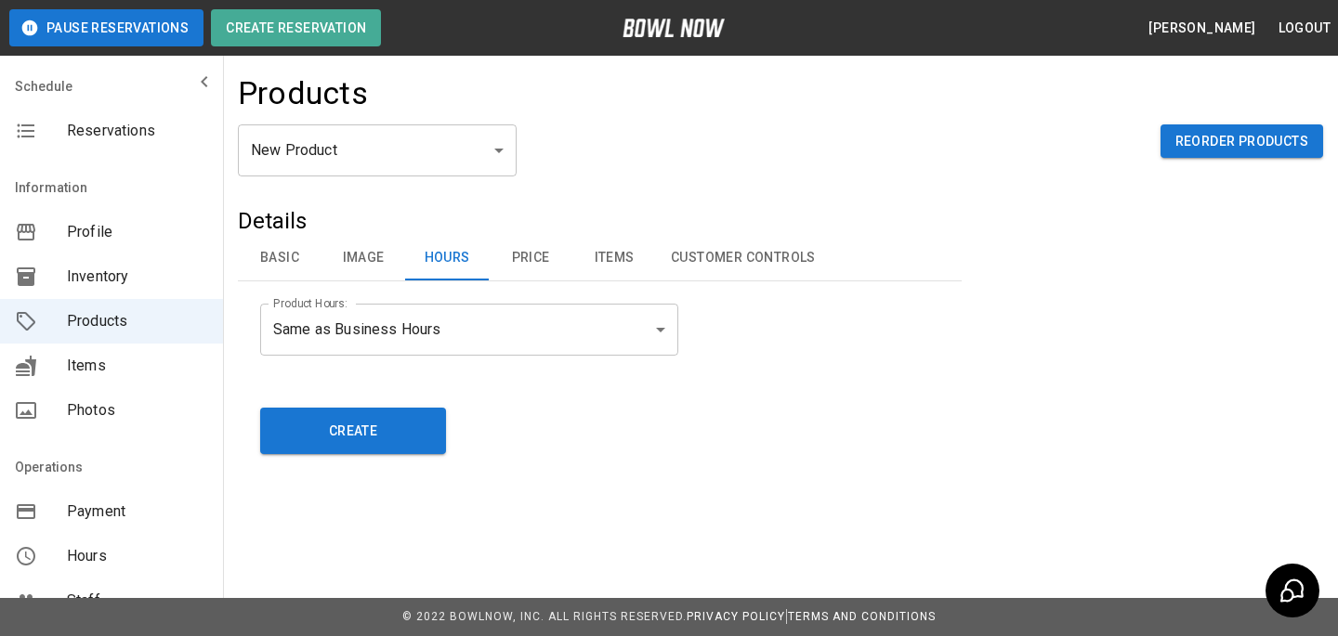
click at [535, 224] on h5 "Details" at bounding box center [600, 221] width 724 height 30
click at [360, 252] on button "Image" at bounding box center [363, 258] width 84 height 45
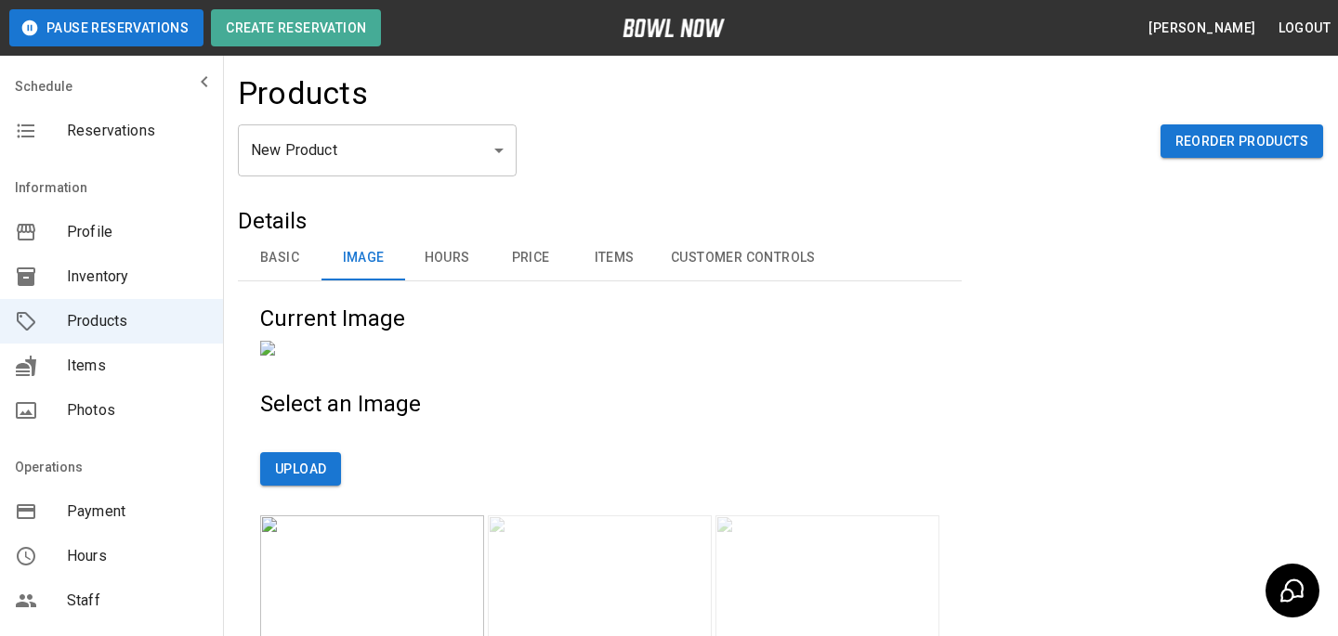
scroll to position [426, 0]
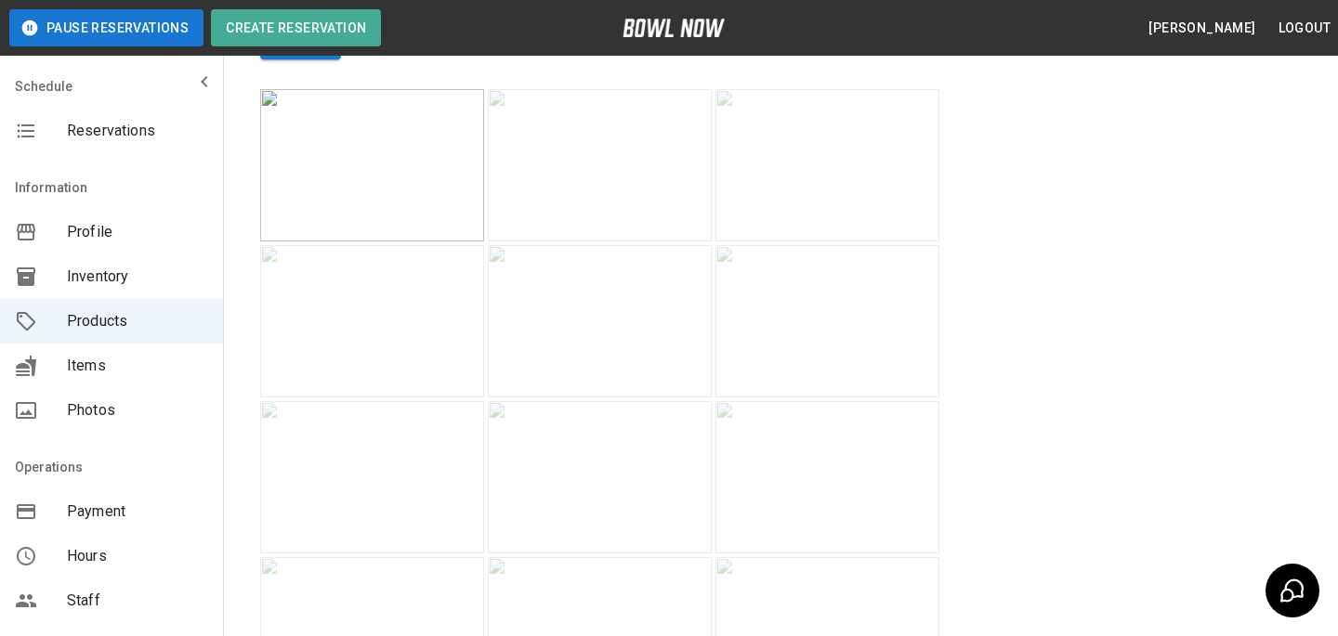
click at [605, 242] on img at bounding box center [600, 165] width 224 height 152
click at [413, 398] on img at bounding box center [372, 321] width 224 height 152
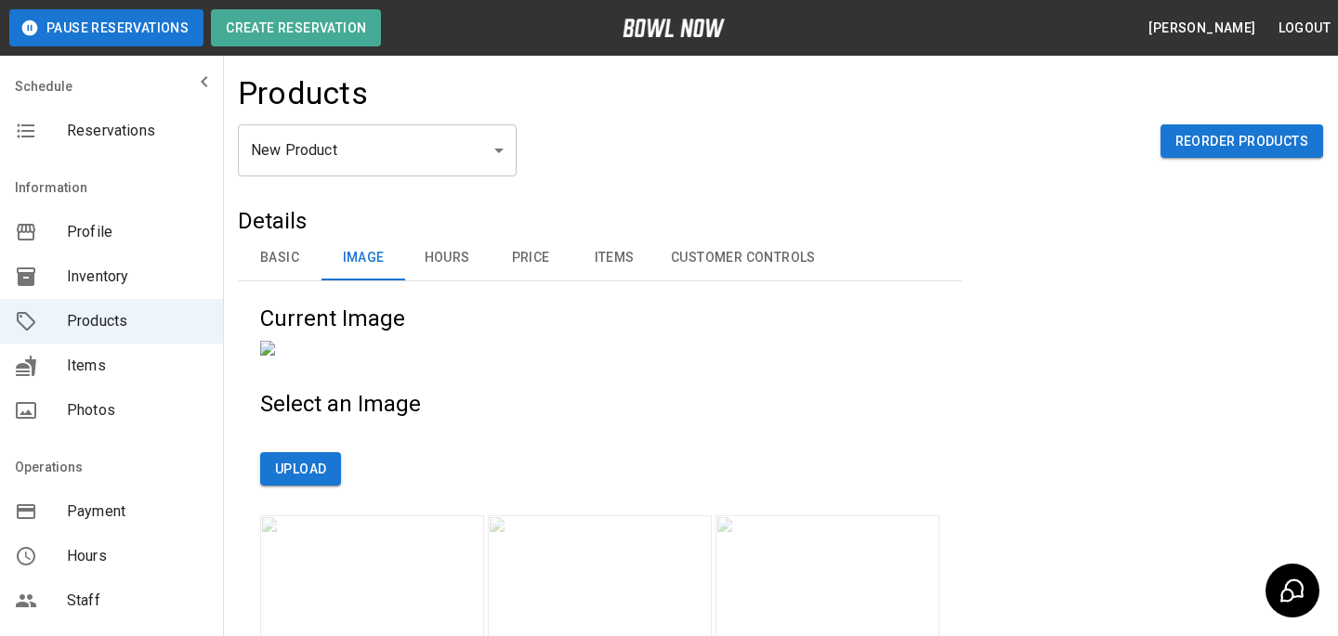
click at [546, 251] on button "Price" at bounding box center [531, 258] width 84 height 45
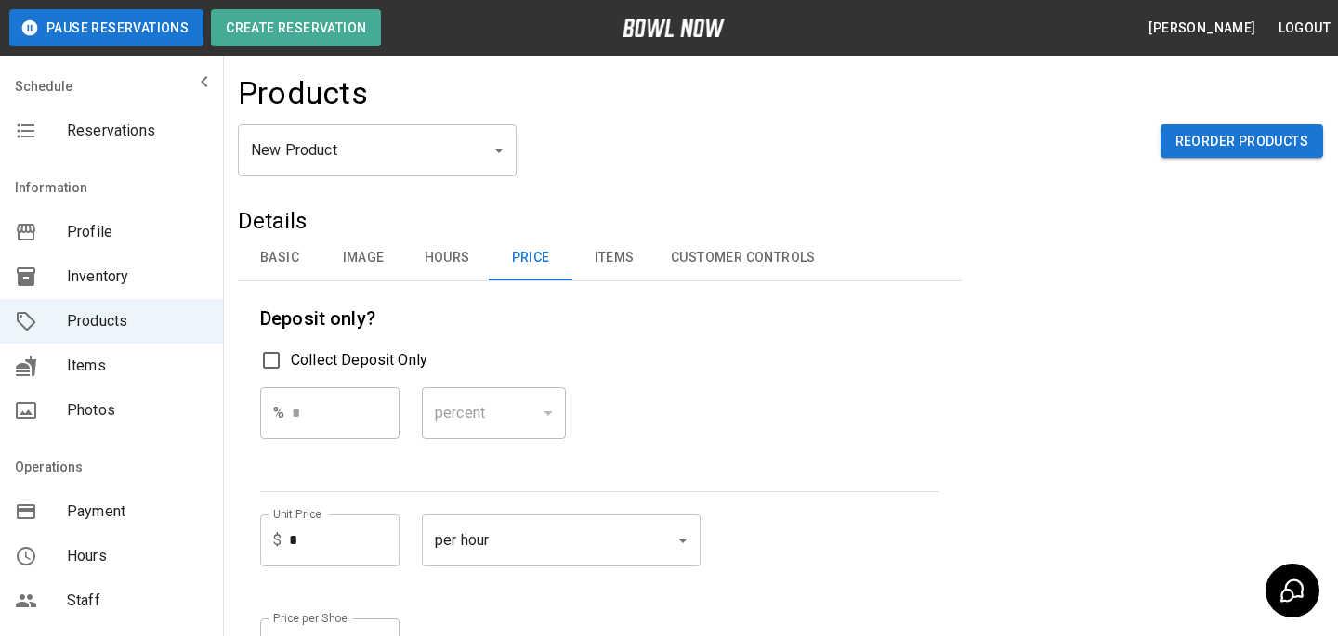
click at [346, 530] on input "*" at bounding box center [344, 541] width 111 height 52
type input "*"
click at [658, 438] on div "% * ​ percent ******* ​" at bounding box center [599, 428] width 679 height 82
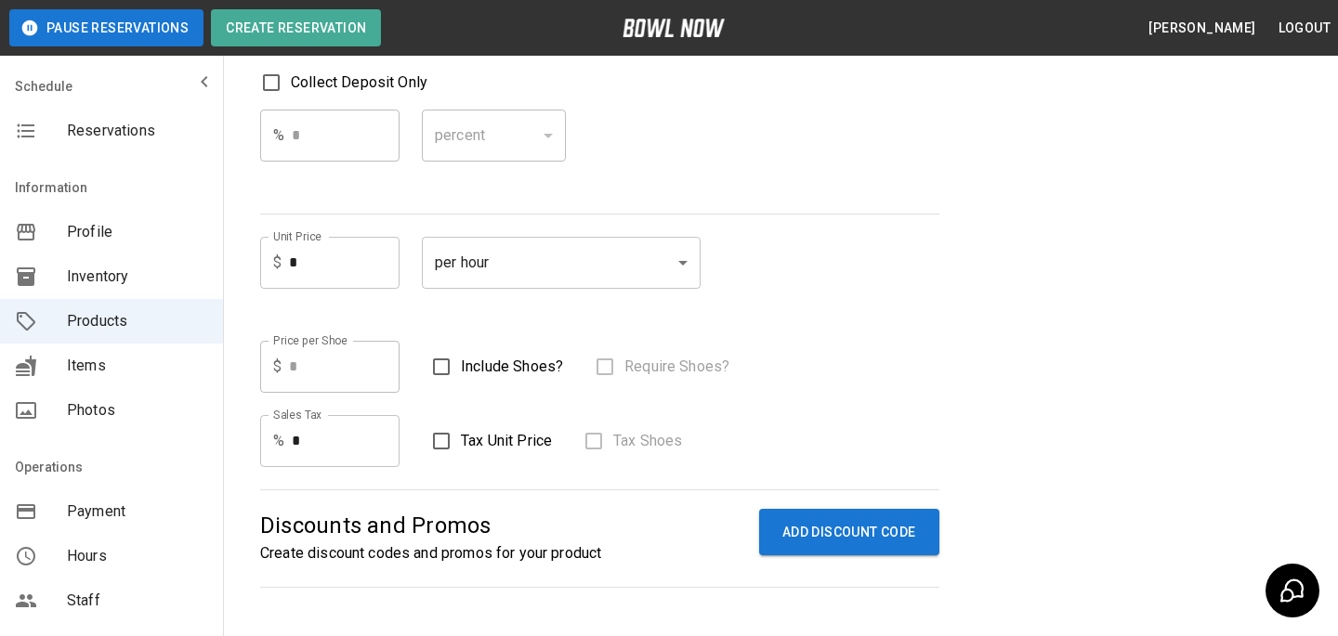
scroll to position [333, 0]
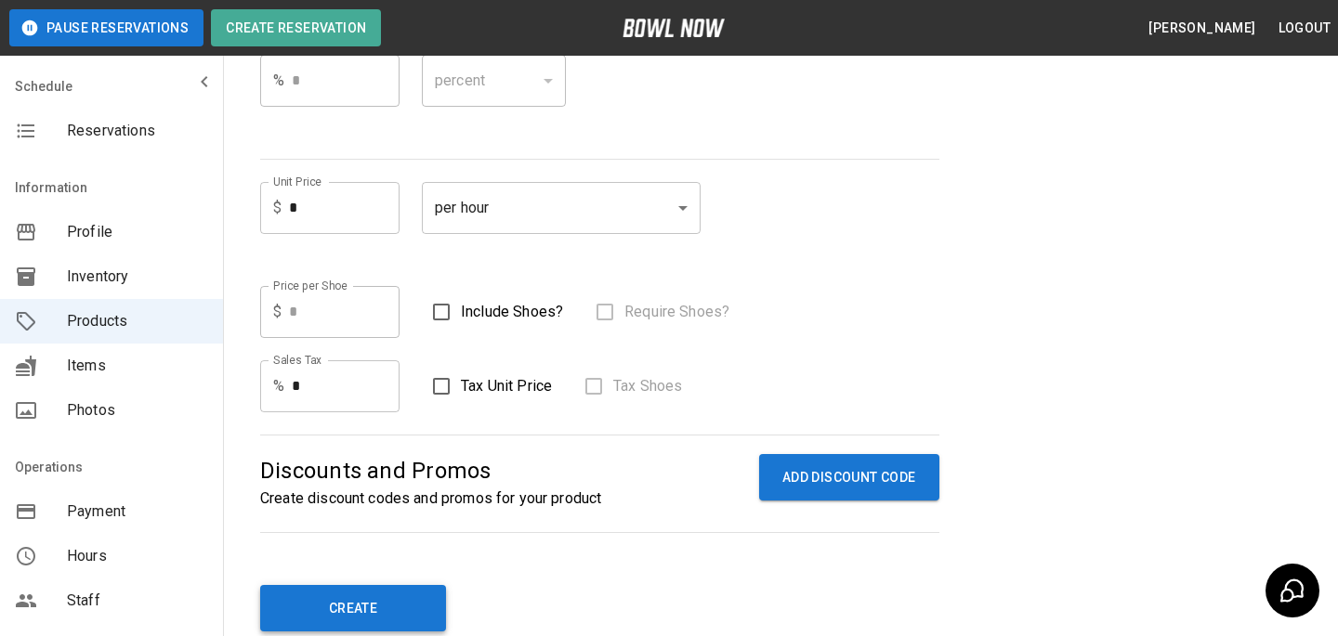
click at [366, 615] on button "Create" at bounding box center [353, 608] width 186 height 46
type input "**"
type input "*"
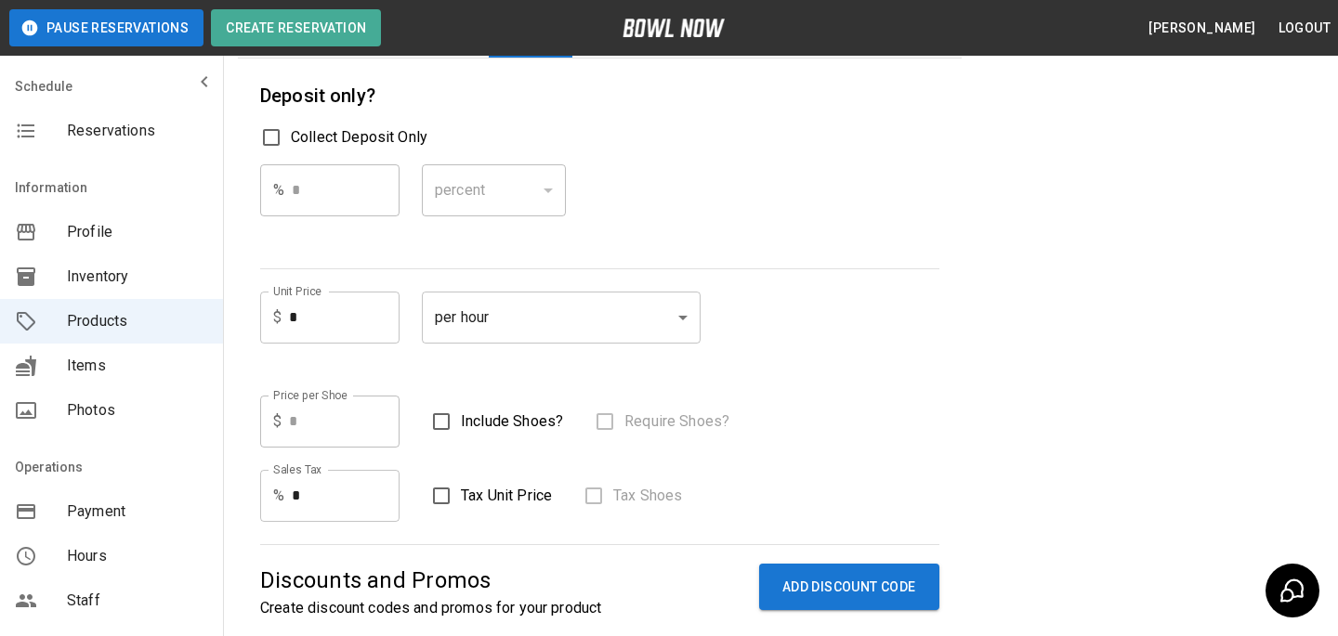
scroll to position [0, 0]
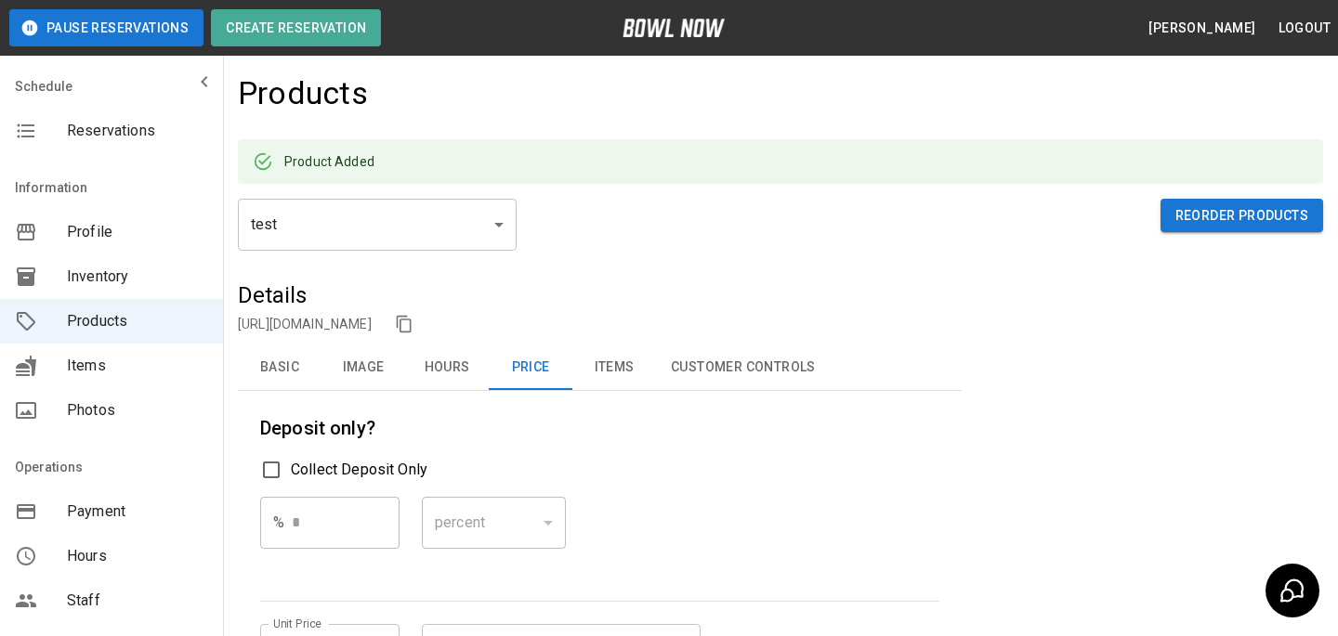
click at [249, 380] on button "Basic" at bounding box center [280, 368] width 84 height 45
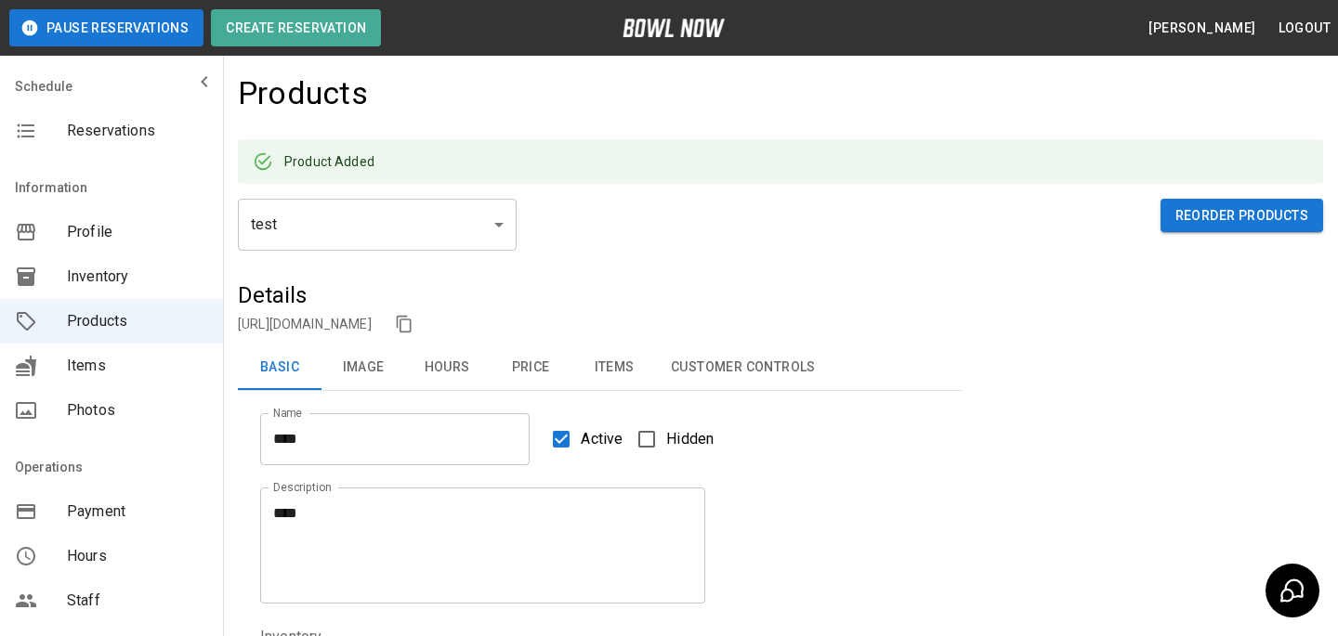
click at [372, 326] on link "https://bowlnow.com/places/786dY9abBeLeGwSSJhDg?pid=IvCld8SOJ8W6r5hdv4oj" at bounding box center [305, 324] width 134 height 15
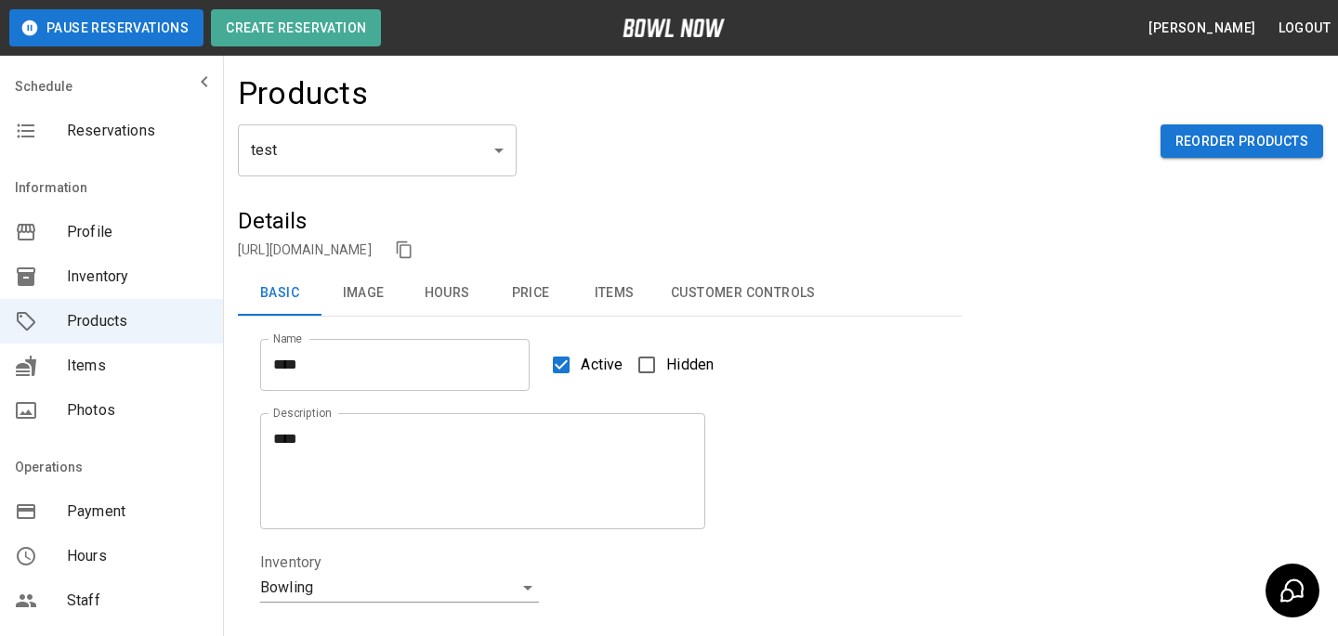
click at [148, 111] on div "Reservations" at bounding box center [111, 131] width 223 height 45
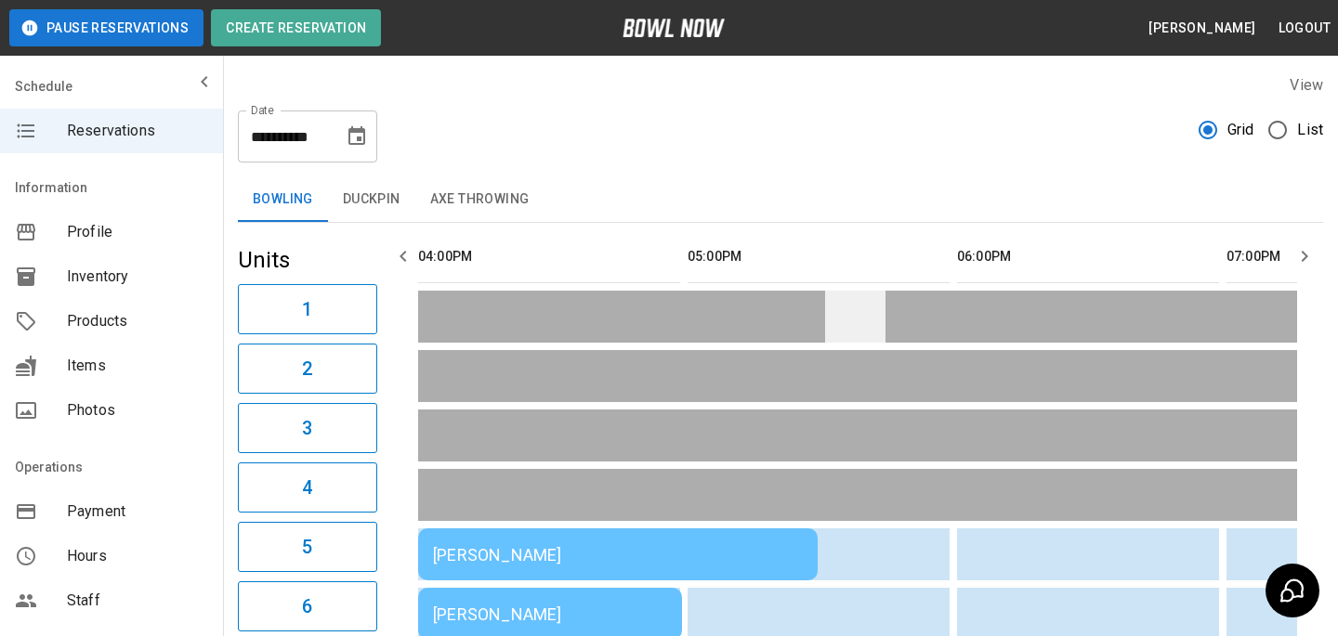
scroll to position [220, 0]
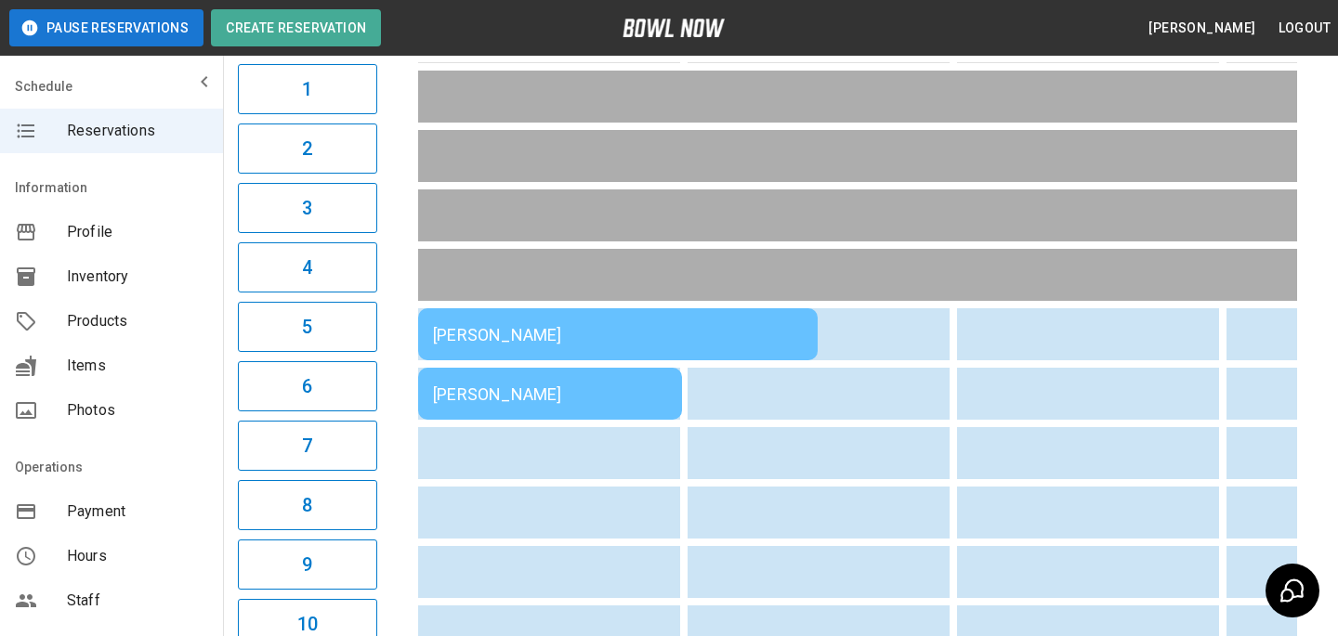
click at [616, 400] on div "[PERSON_NAME]" at bounding box center [550, 395] width 234 height 20
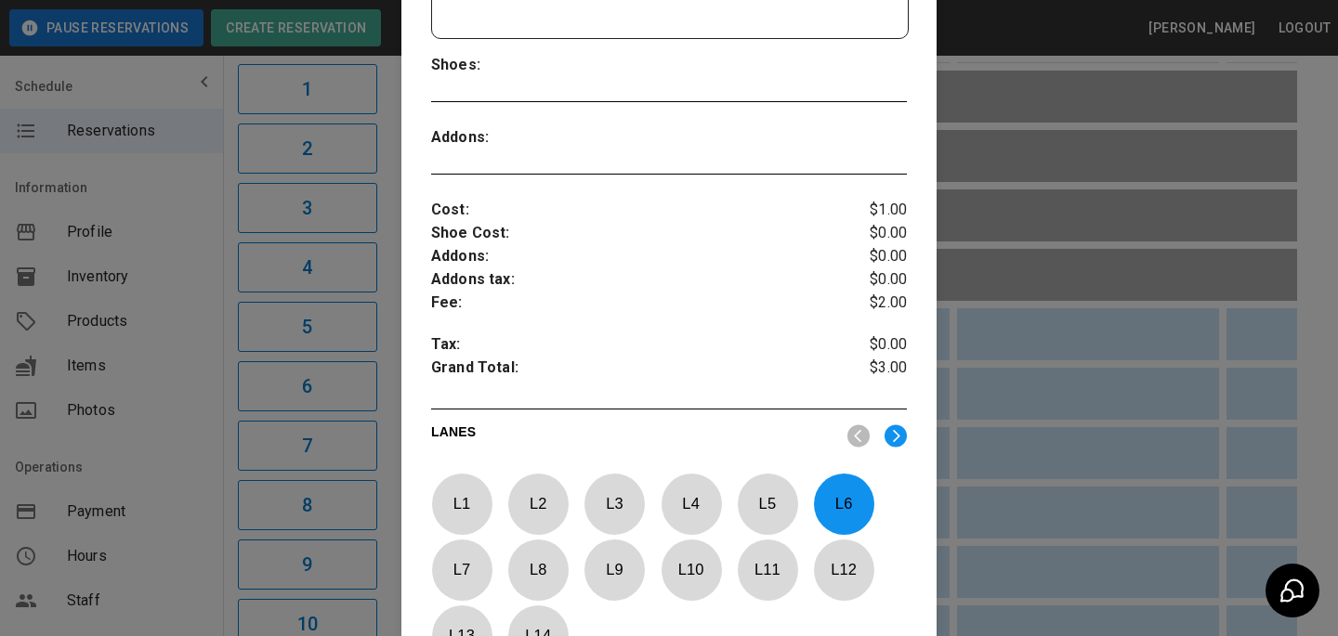
scroll to position [753, 0]
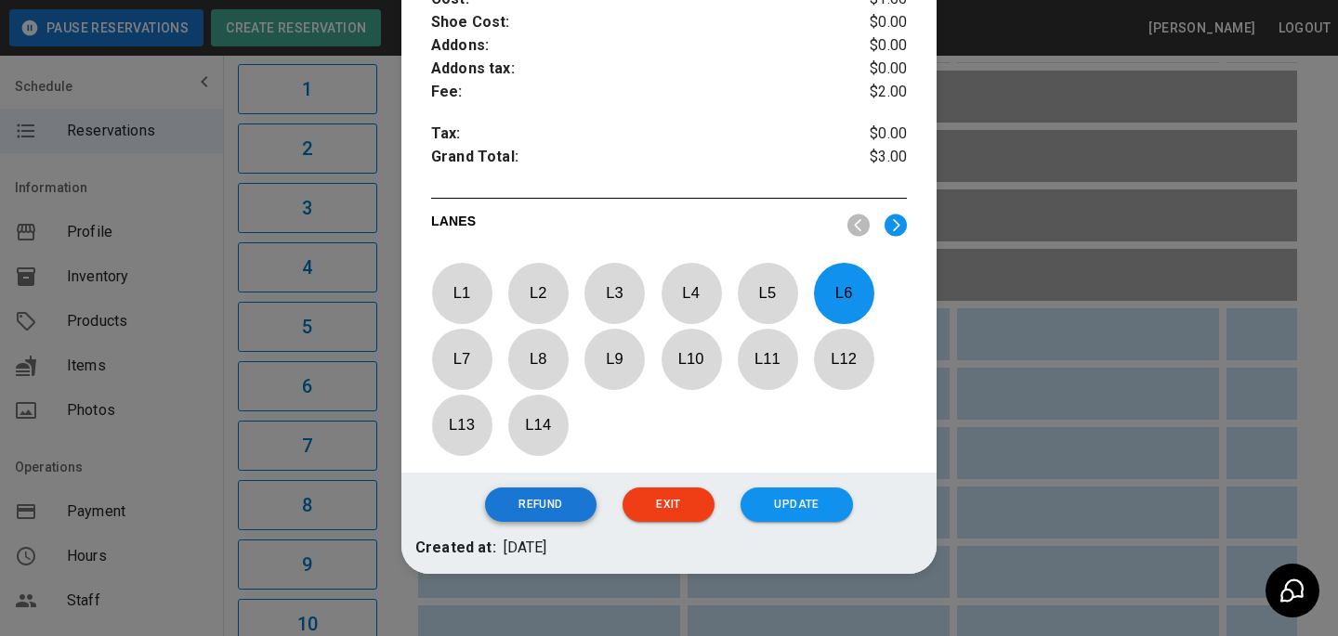
click at [543, 488] on button "Refund" at bounding box center [540, 505] width 111 height 34
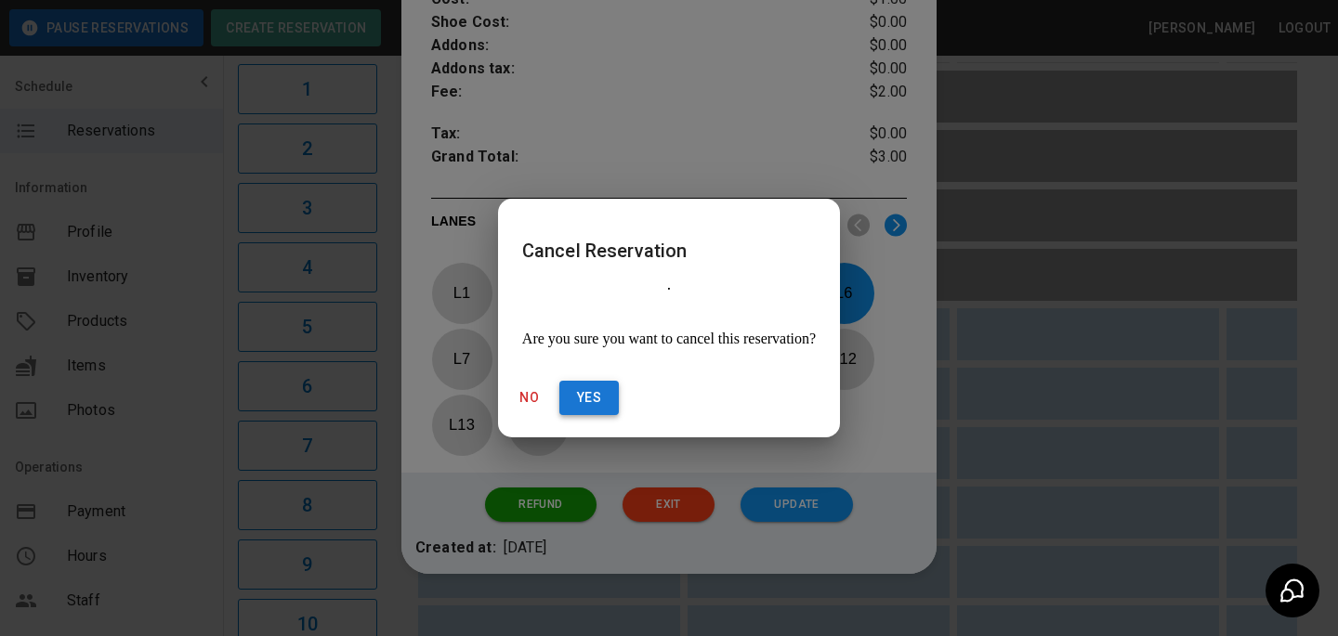
click at [619, 381] on button "Yes" at bounding box center [588, 398] width 59 height 34
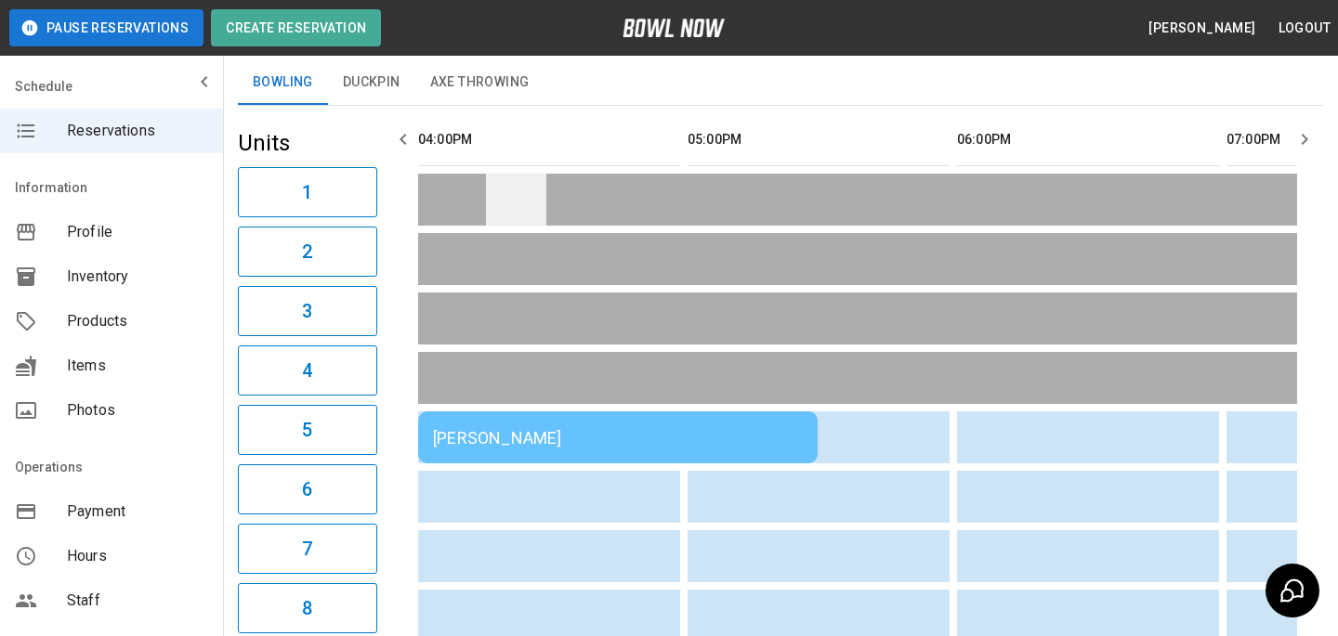
scroll to position [146, 0]
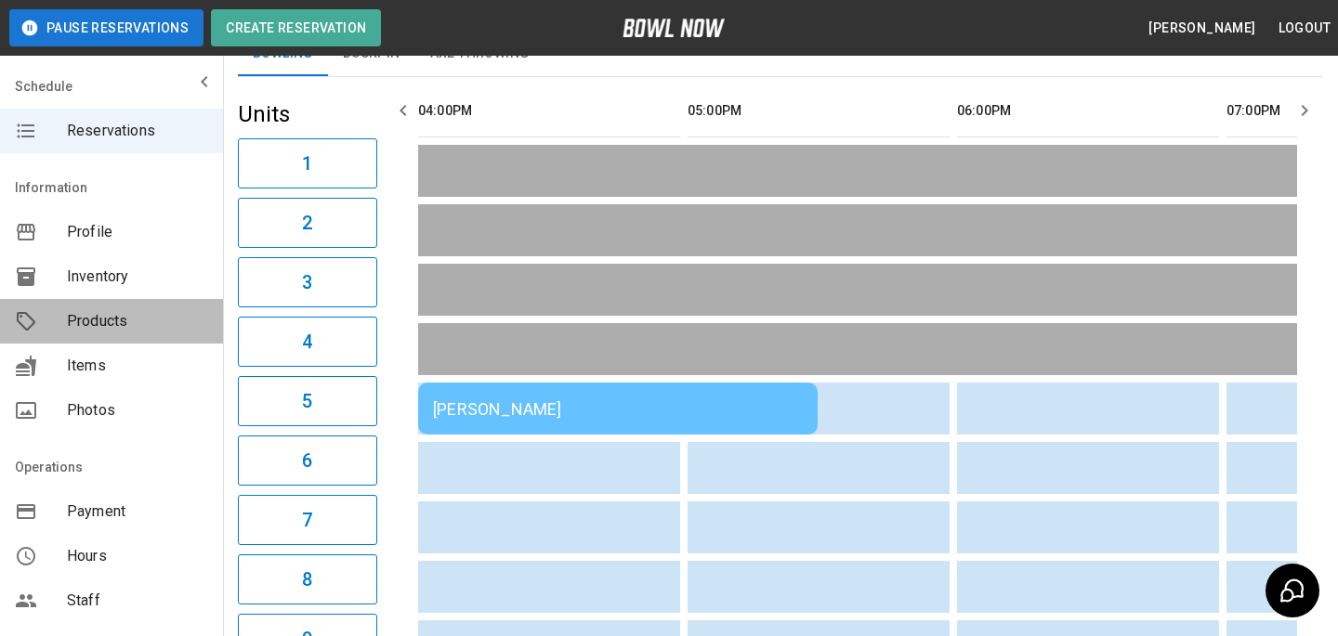
click at [164, 308] on div "Products" at bounding box center [111, 321] width 223 height 45
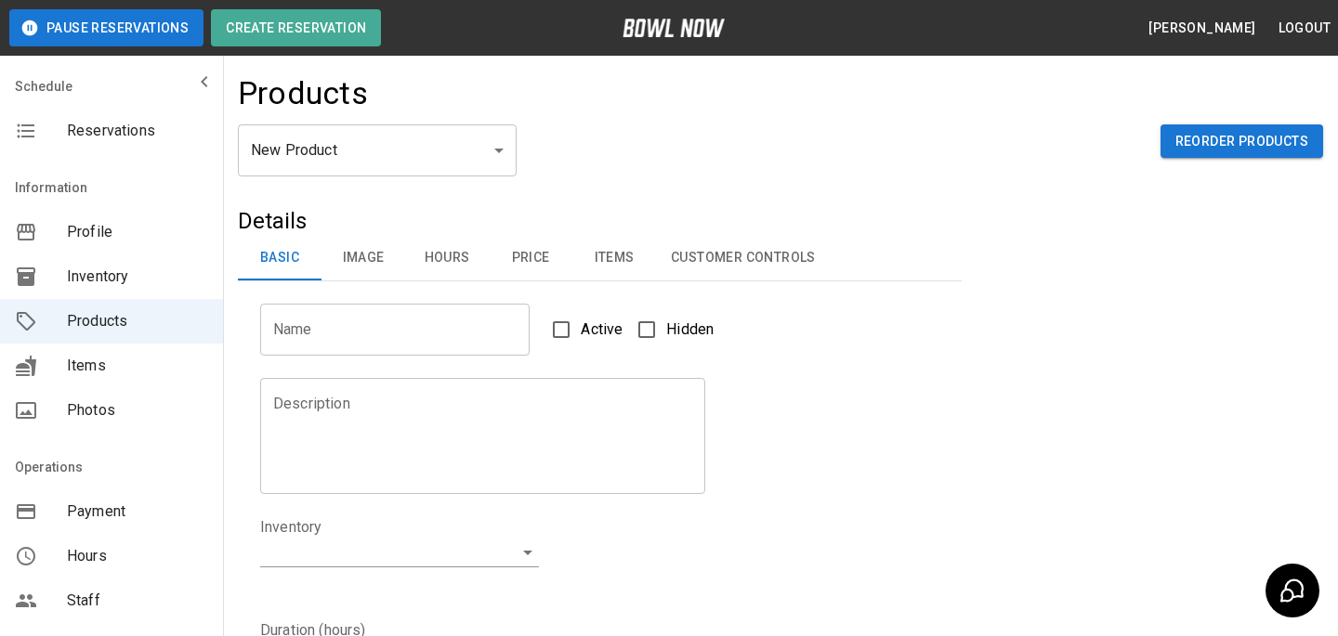
click at [433, 158] on body "Pause Reservations Create Reservation Bradey Powell Logout Schedule Reservation…" at bounding box center [669, 598] width 1338 height 1197
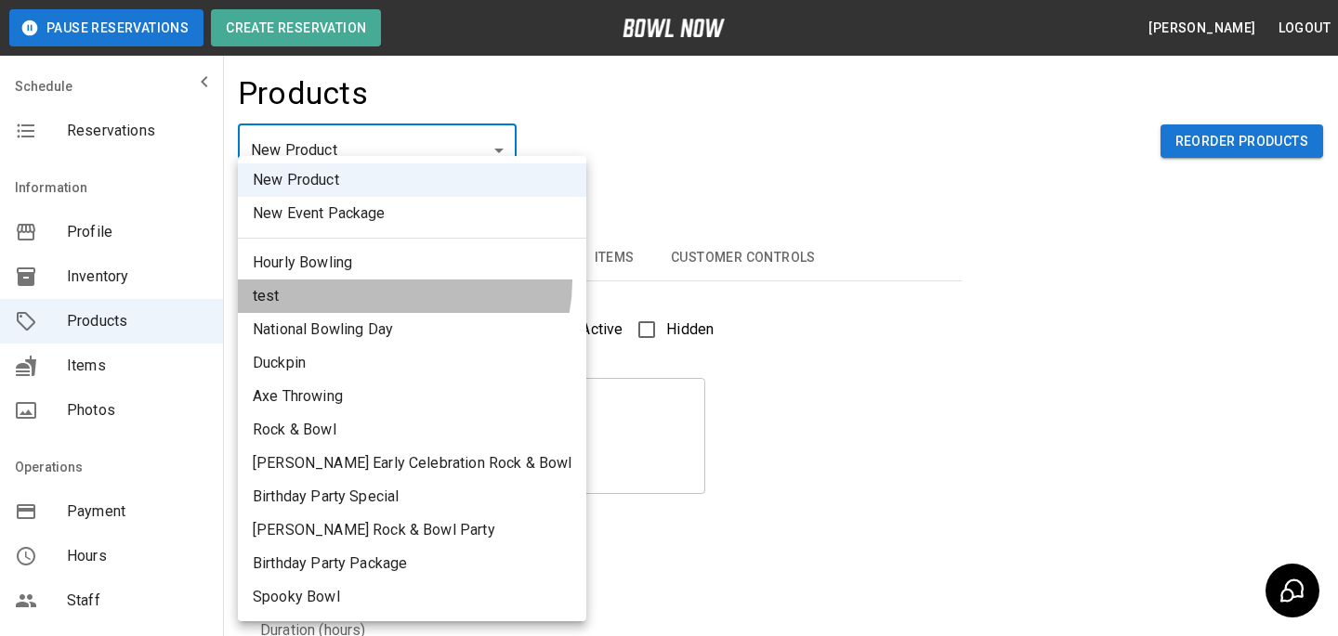
click at [403, 281] on li "test" at bounding box center [412, 296] width 348 height 33
type input "*"
type input "****"
type textarea "****"
type input "**********"
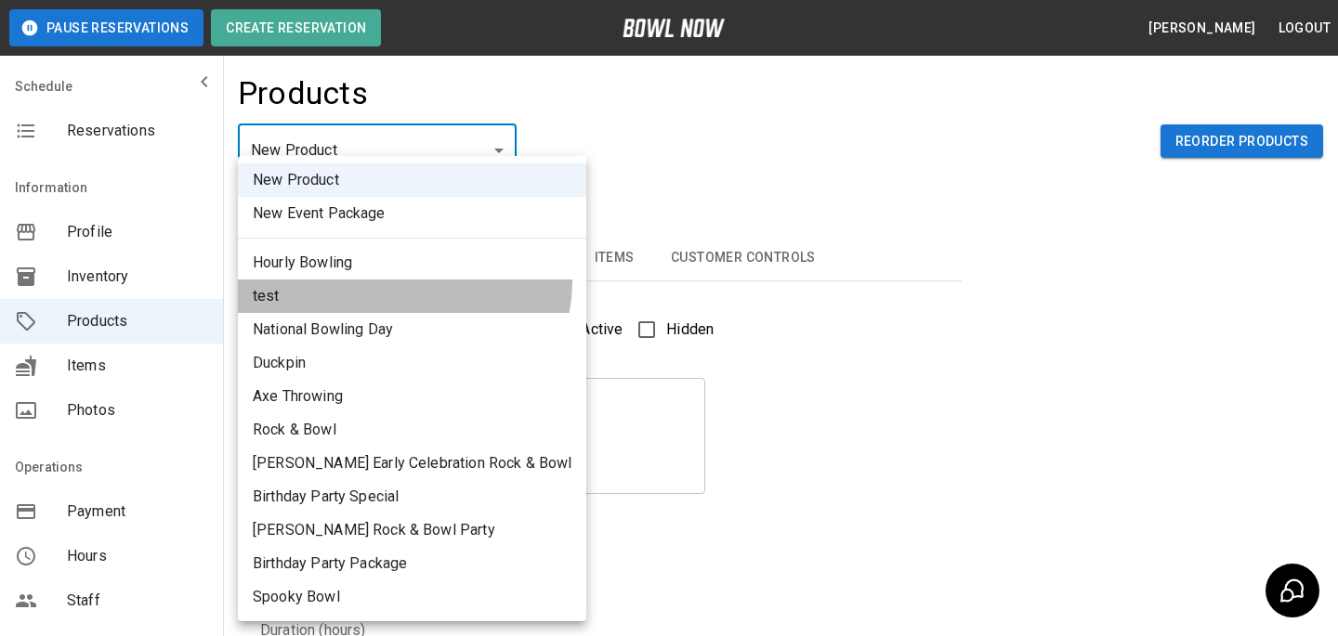
type input "*"
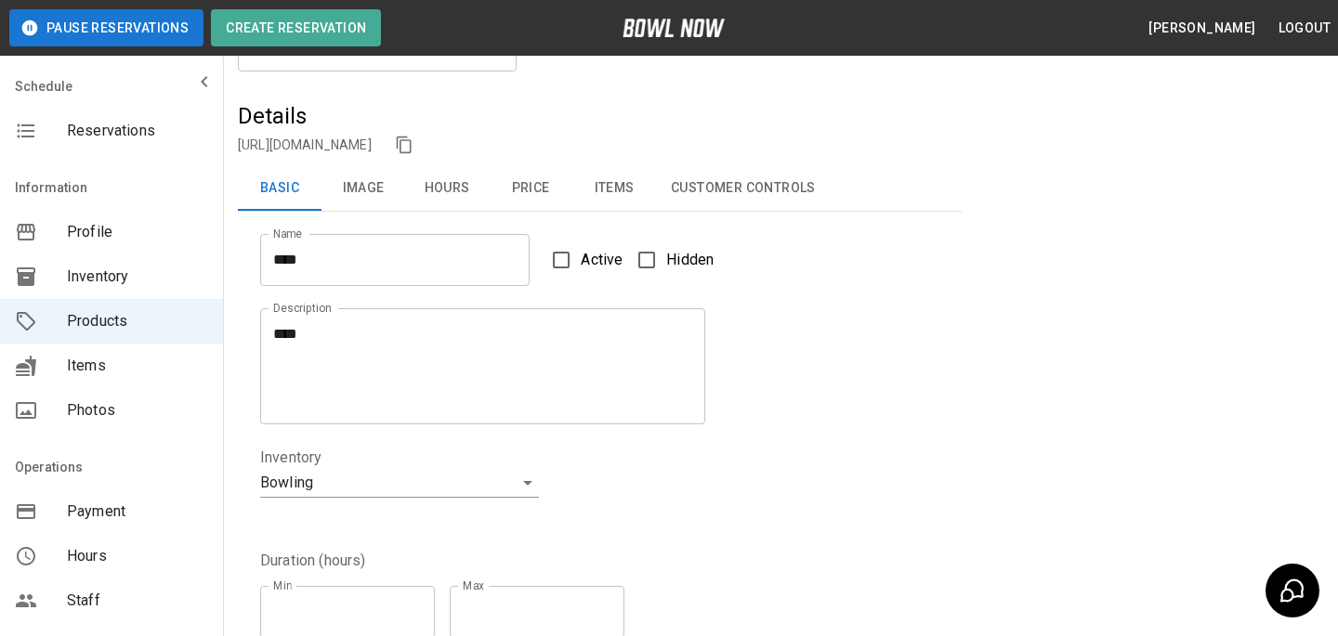
scroll to position [53, 0]
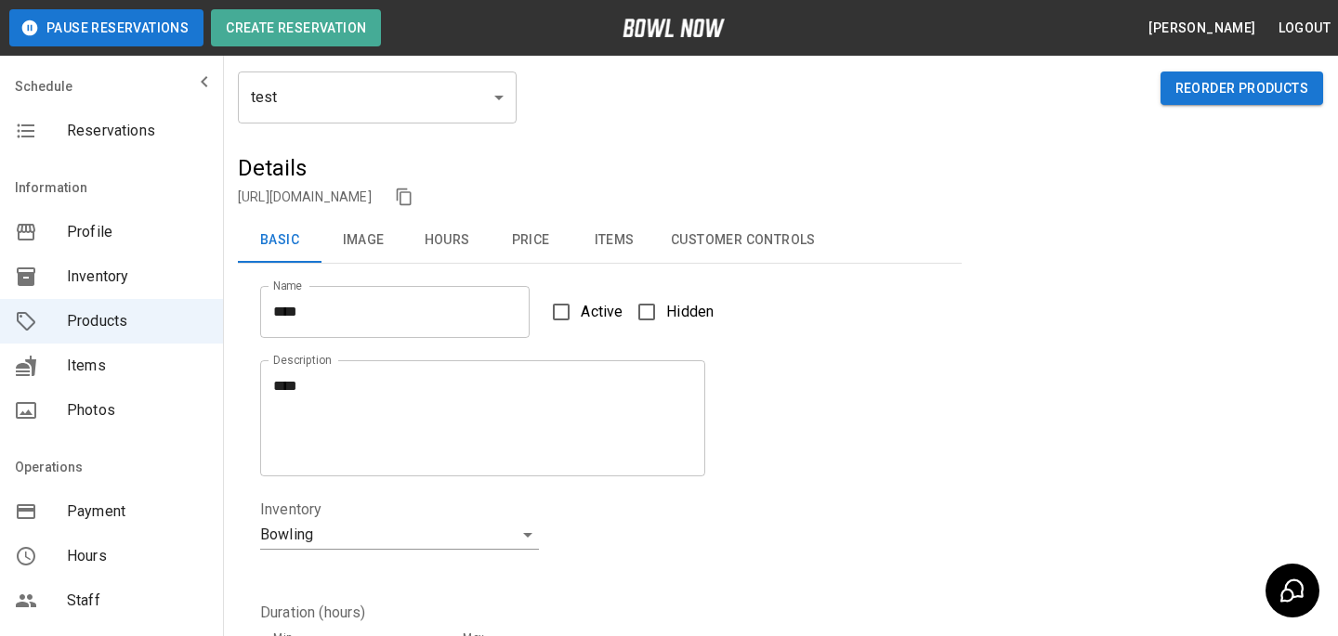
click at [582, 298] on label "Active" at bounding box center [582, 312] width 81 height 39
click at [538, 244] on button "Price" at bounding box center [531, 240] width 84 height 45
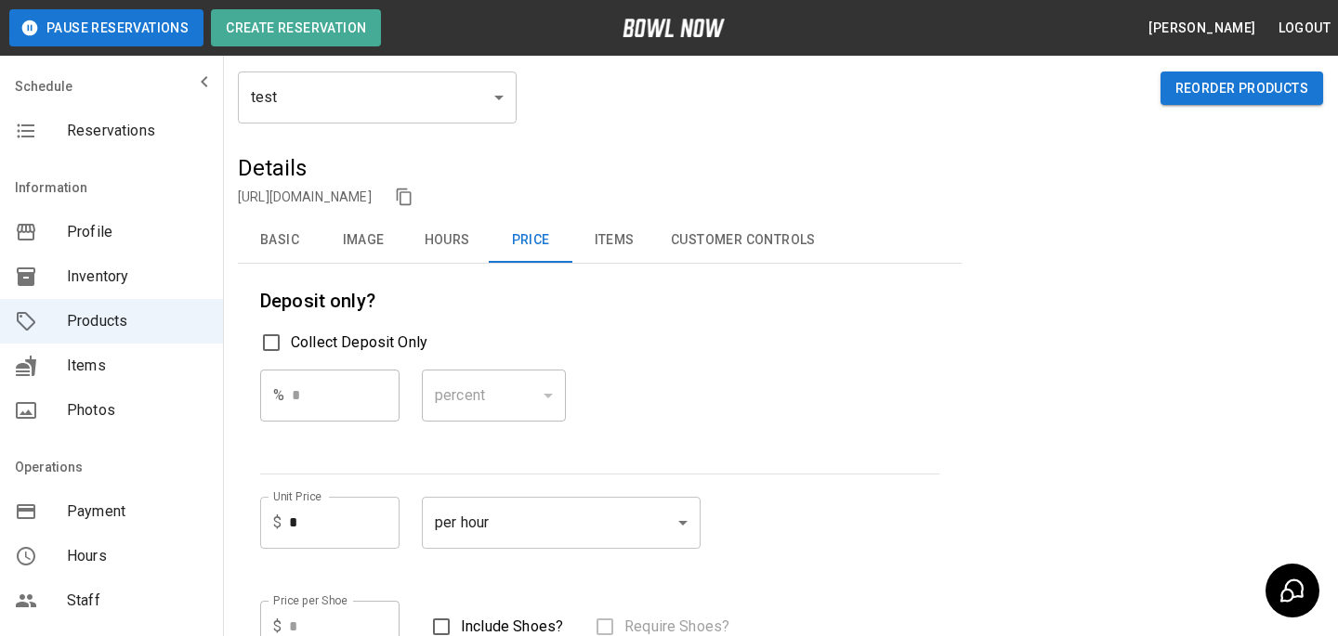
click at [364, 503] on input "*" at bounding box center [344, 523] width 111 height 52
type input "*"
click at [516, 435] on div "percent ******* ​" at bounding box center [494, 411] width 144 height 82
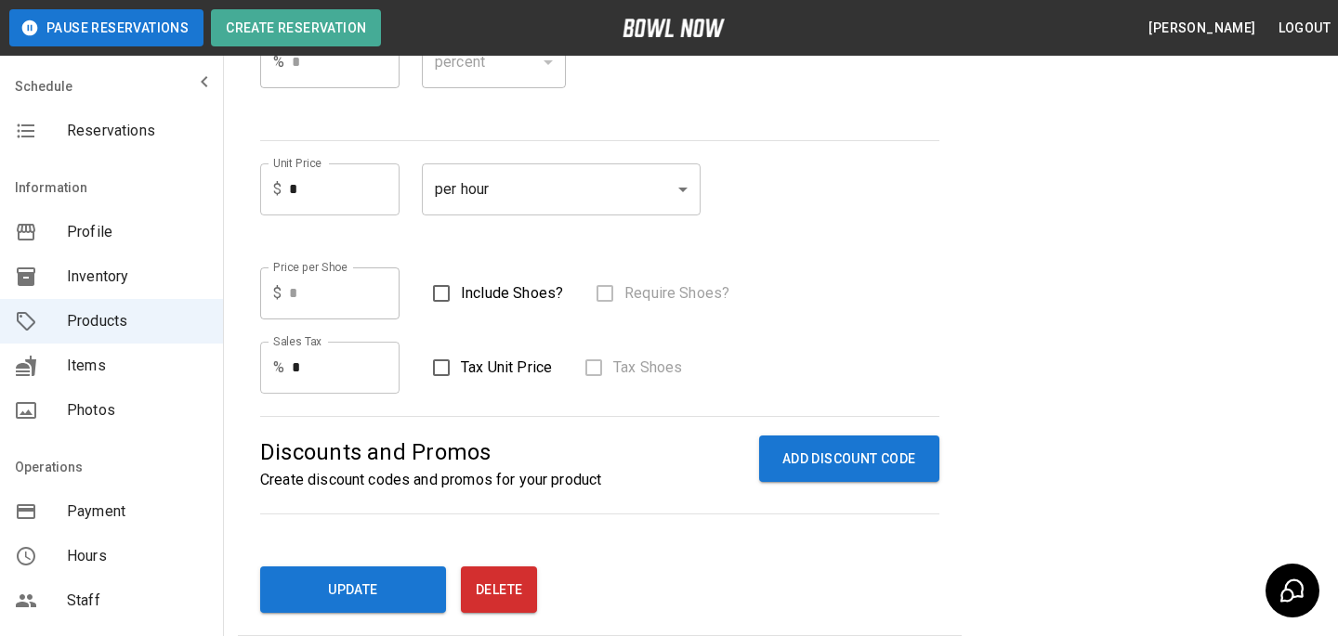
scroll to position [662, 0]
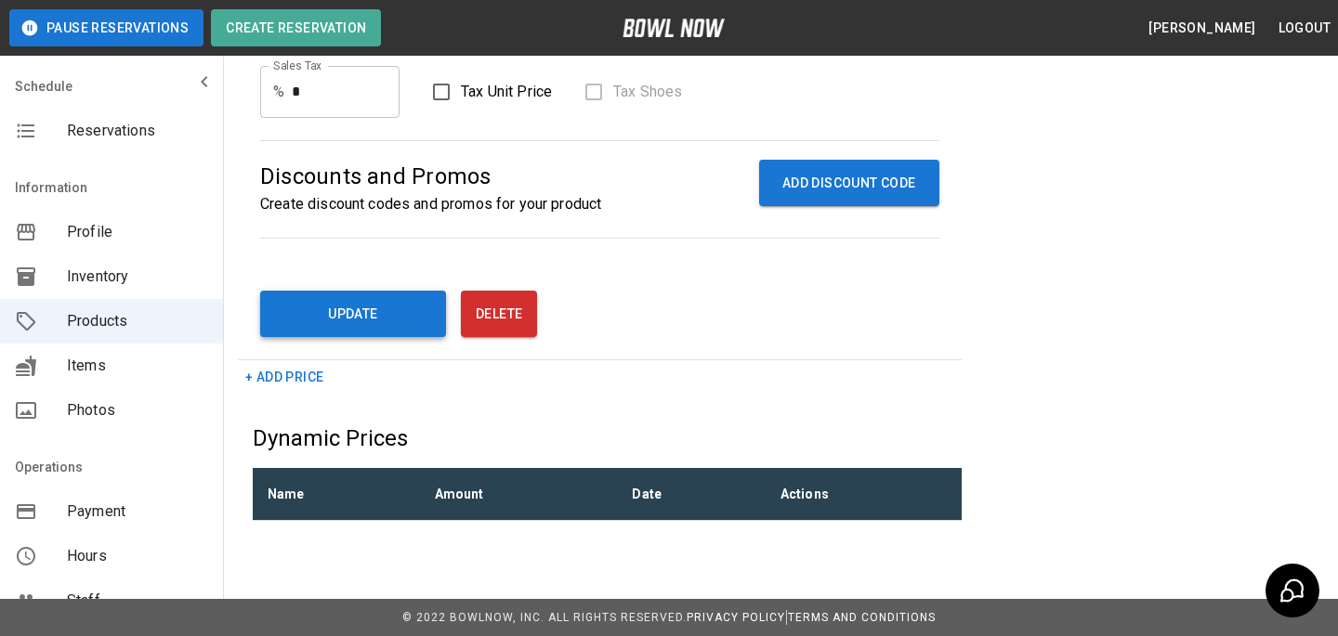
click at [385, 316] on button "Update" at bounding box center [353, 314] width 186 height 46
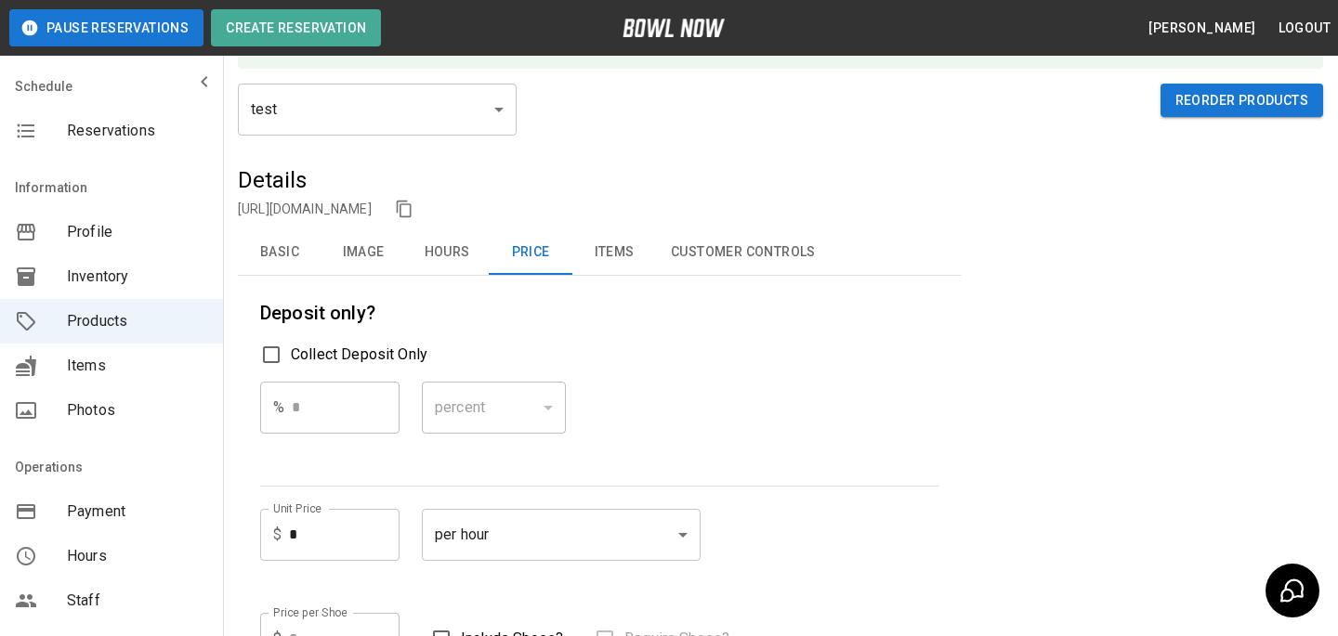
scroll to position [0, 0]
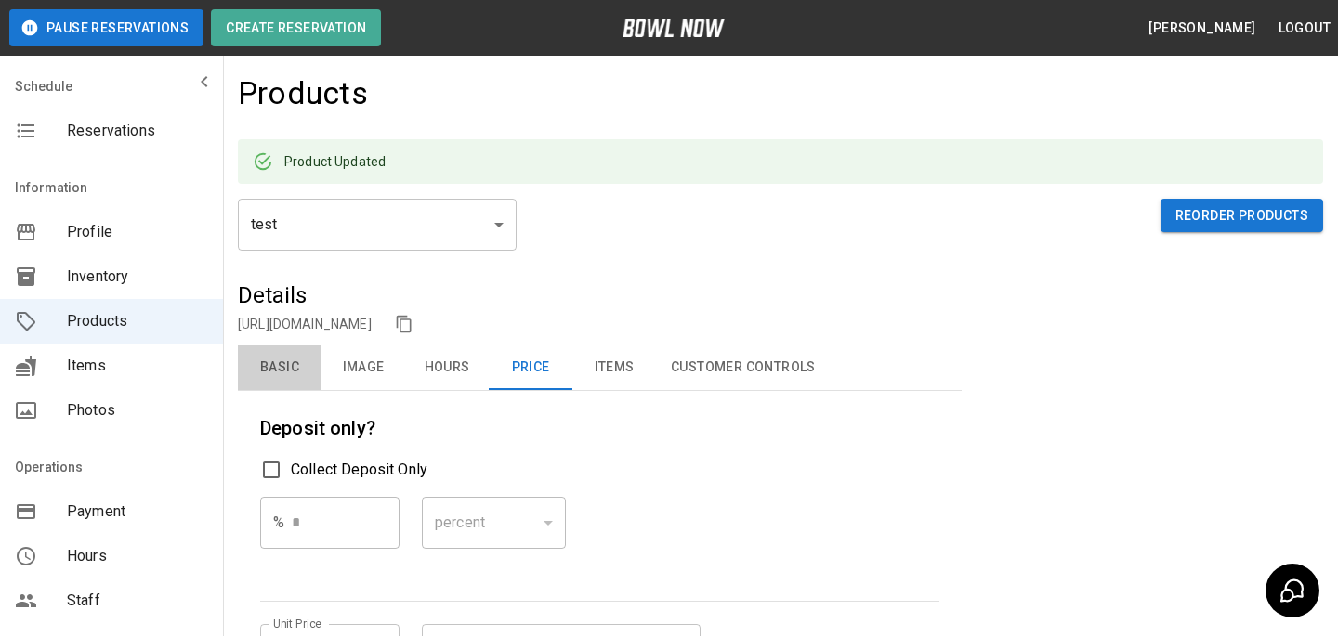
click at [302, 369] on button "Basic" at bounding box center [280, 368] width 84 height 45
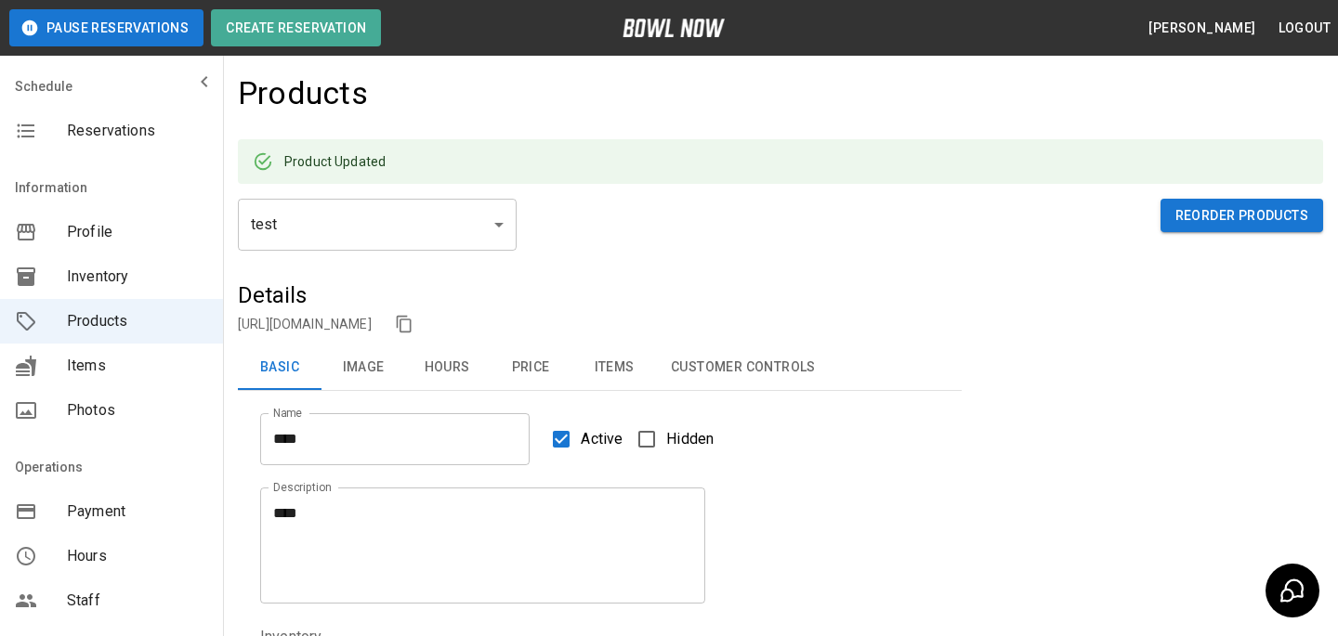
click at [372, 326] on link "https://bowlnow.com/places/786dY9abBeLeGwSSJhDg?pid=IvCld8SOJ8W6r5hdv4oj" at bounding box center [305, 324] width 134 height 15
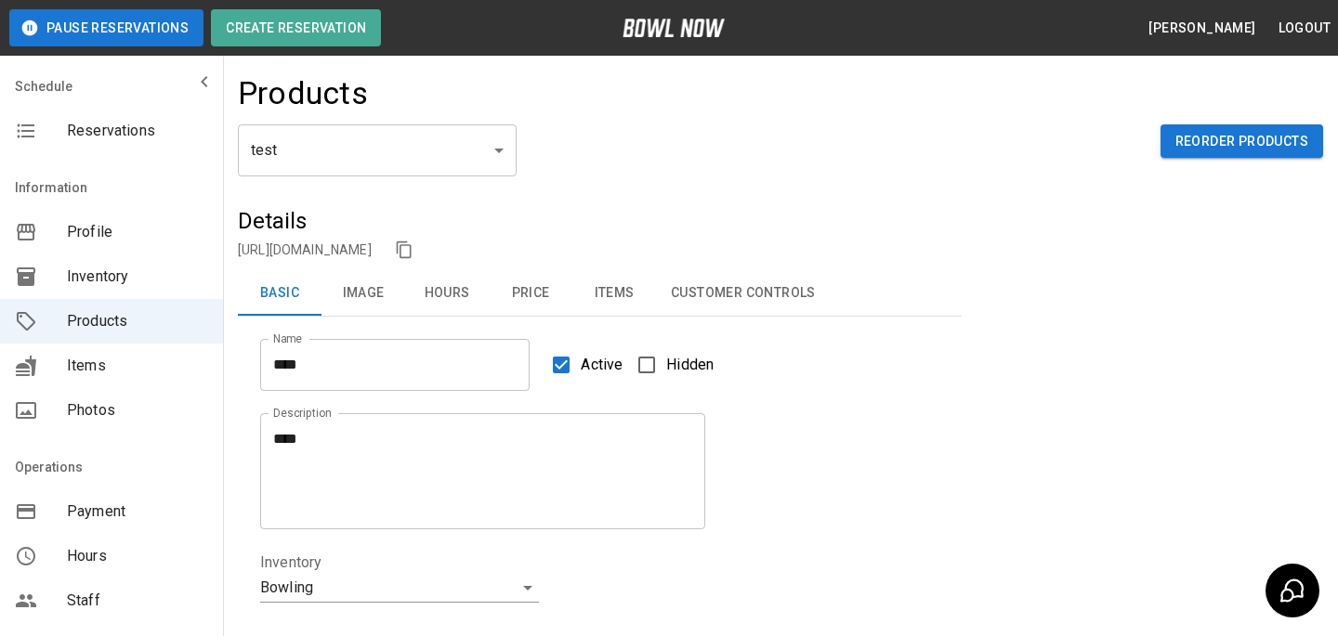
click at [192, 154] on nav "Schedule Reservations" at bounding box center [111, 112] width 223 height 97
click at [194, 143] on div "Reservations" at bounding box center [111, 131] width 223 height 45
click at [102, 152] on html "**********" at bounding box center [669, 616] width 1338 height 1233
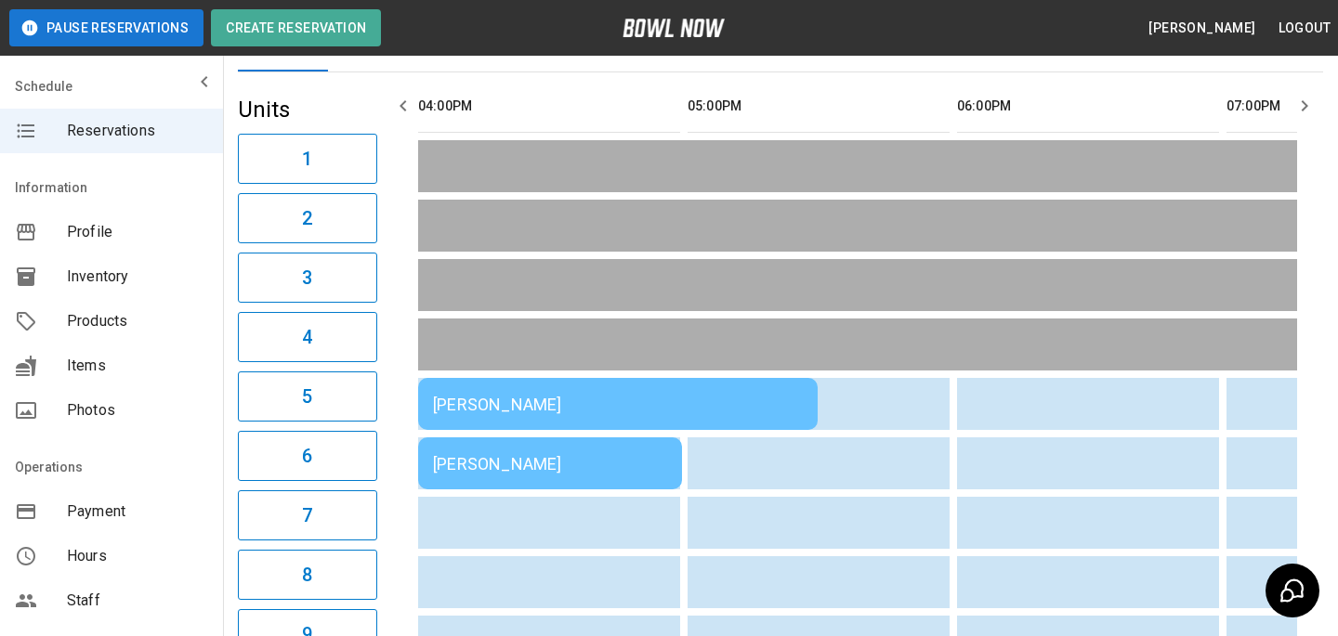
scroll to position [164, 0]
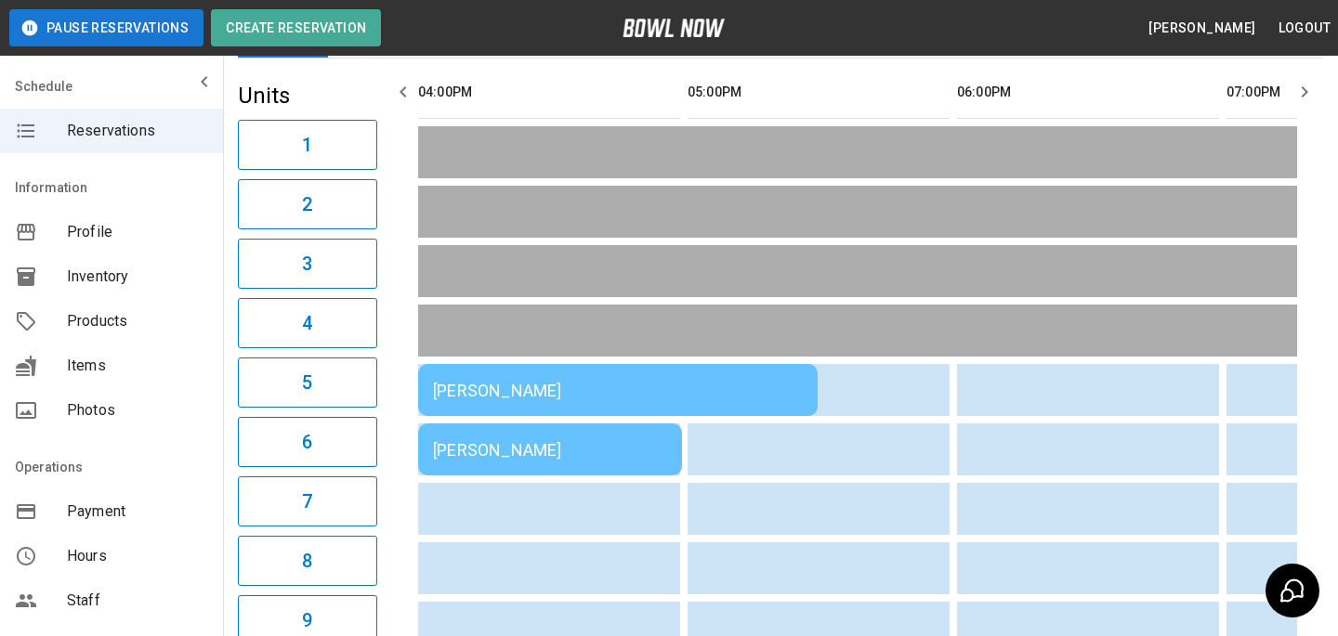
click at [483, 448] on div "[PERSON_NAME]" at bounding box center [550, 450] width 234 height 20
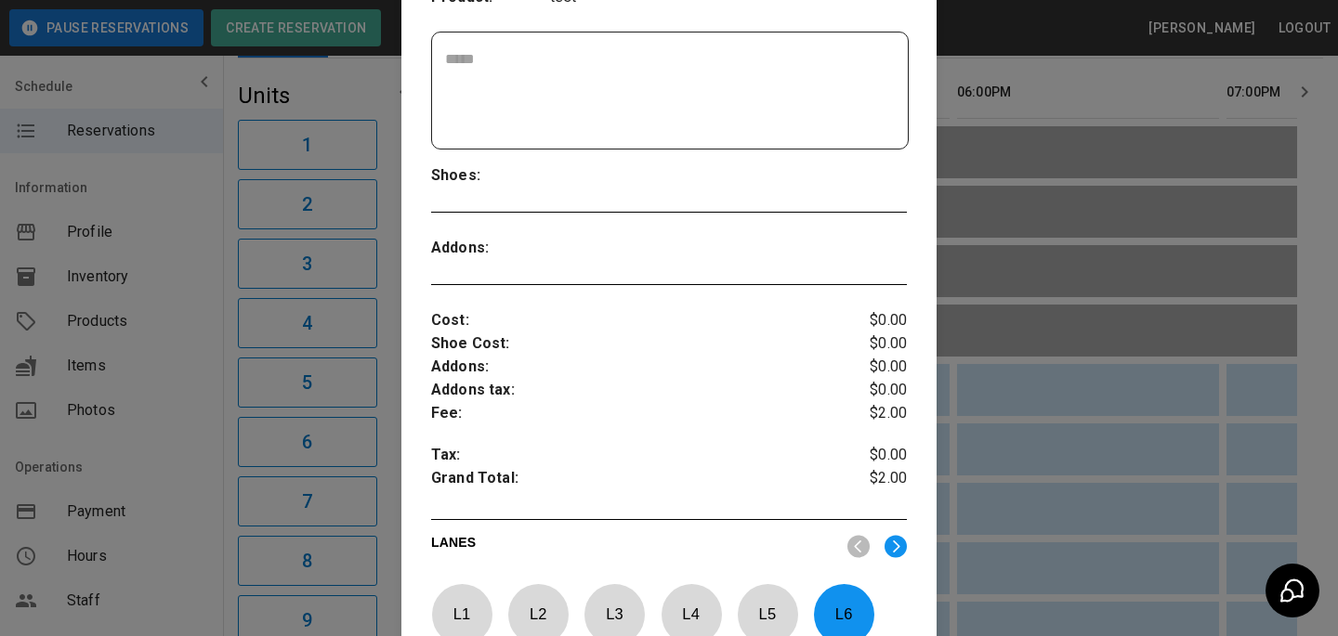
scroll to position [612, 0]
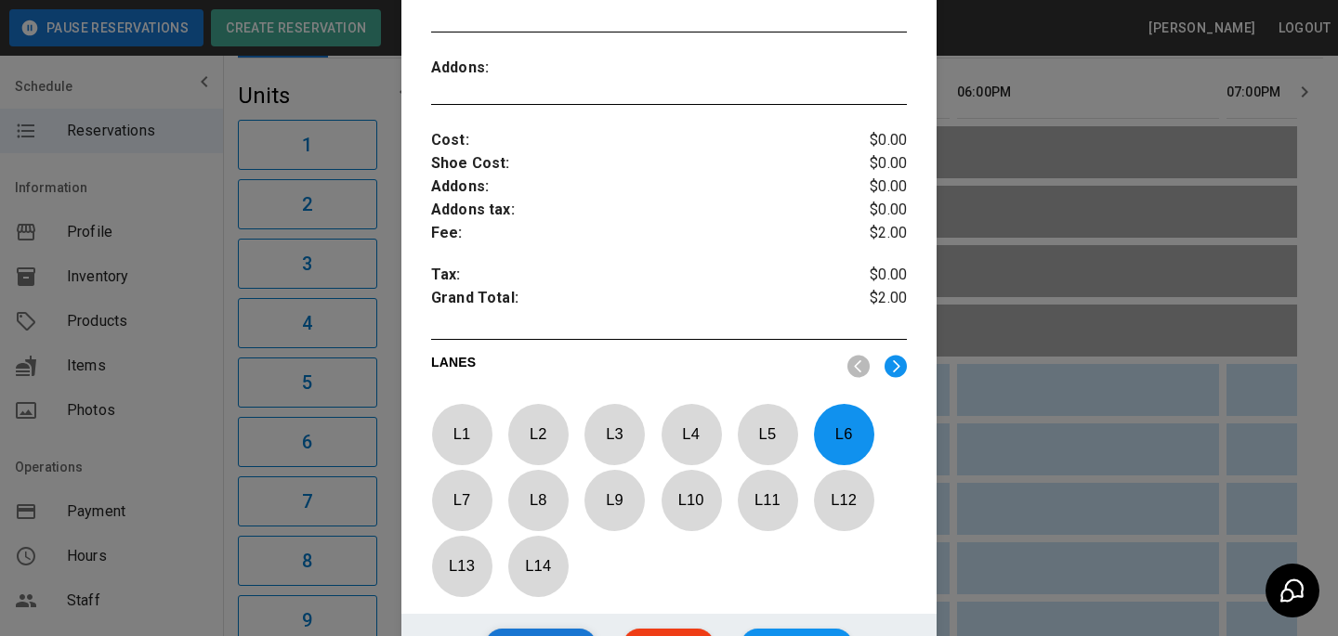
click at [509, 629] on button "Refund" at bounding box center [540, 646] width 111 height 34
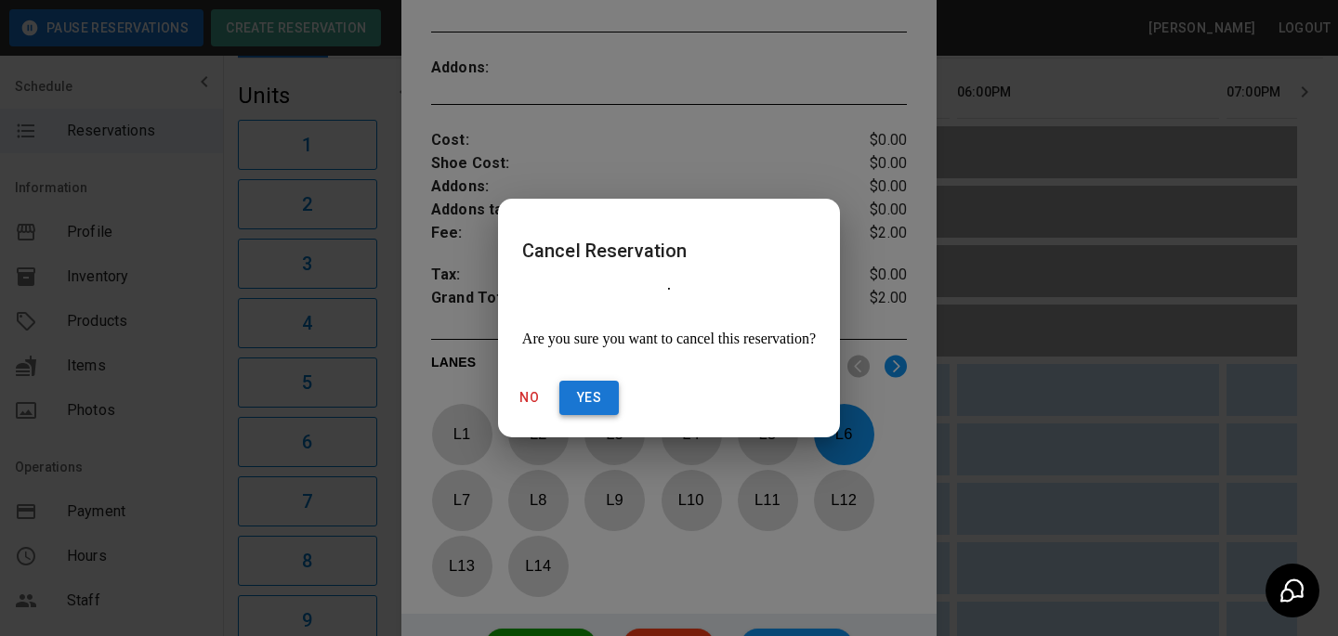
click at [619, 388] on button "Yes" at bounding box center [588, 398] width 59 height 34
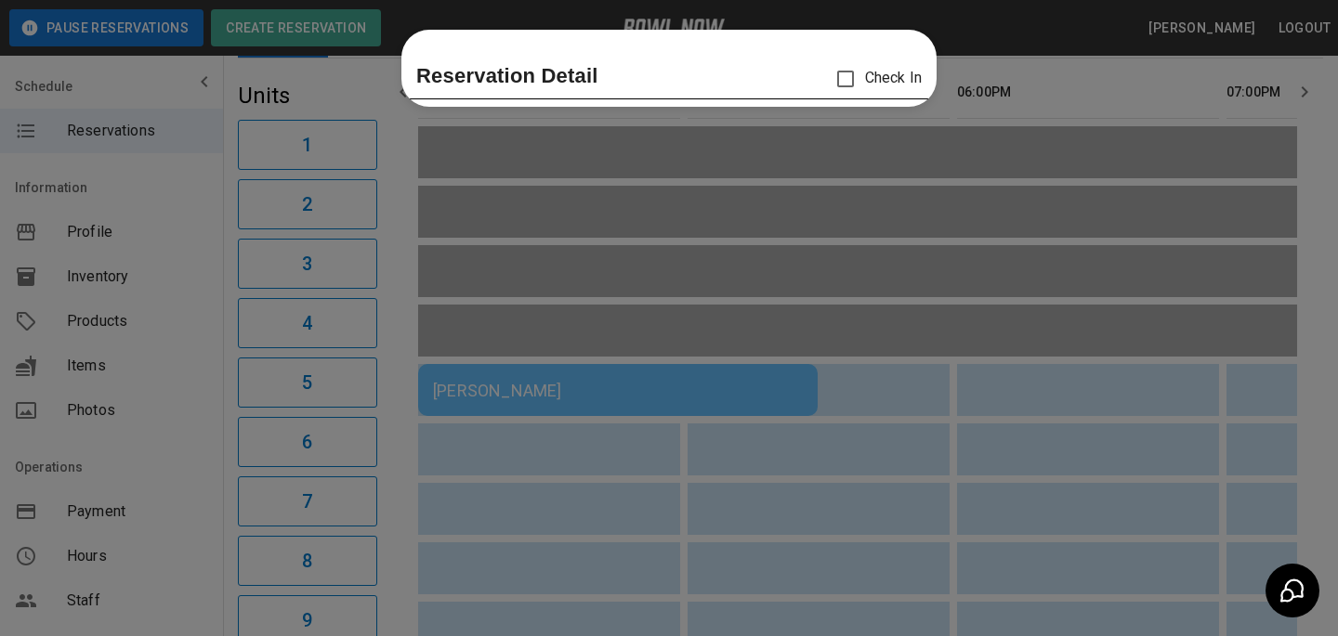
scroll to position [0, 0]
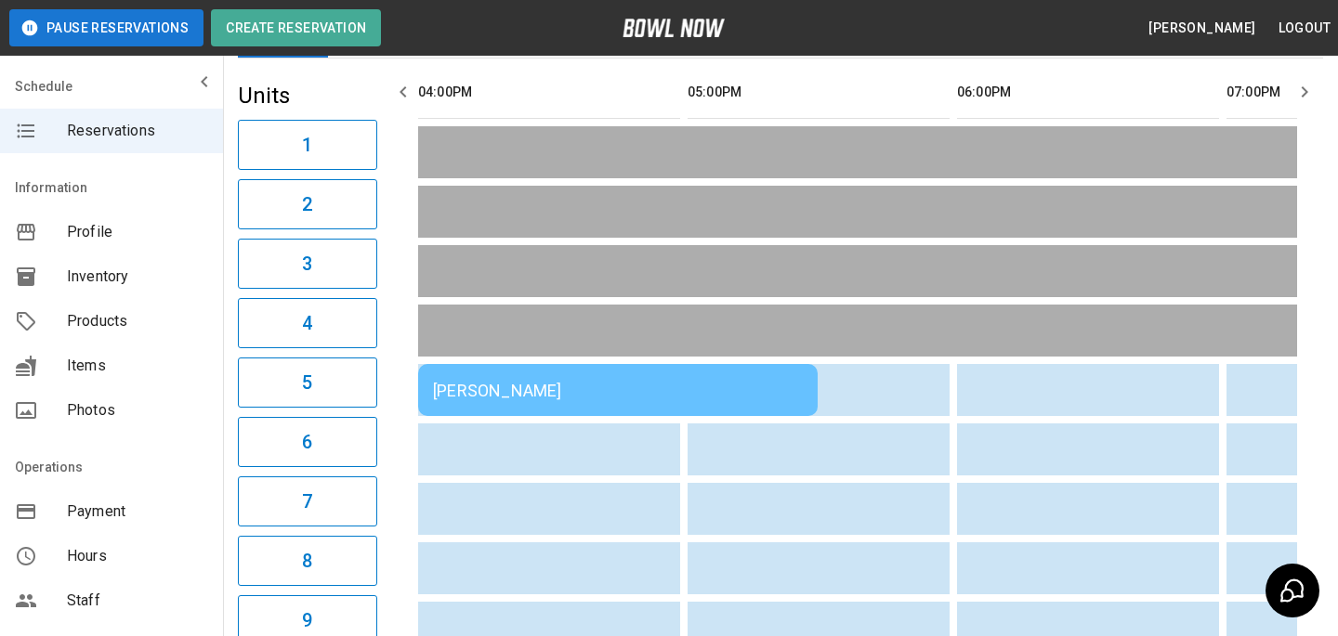
click at [121, 314] on span "Products" at bounding box center [137, 321] width 141 height 22
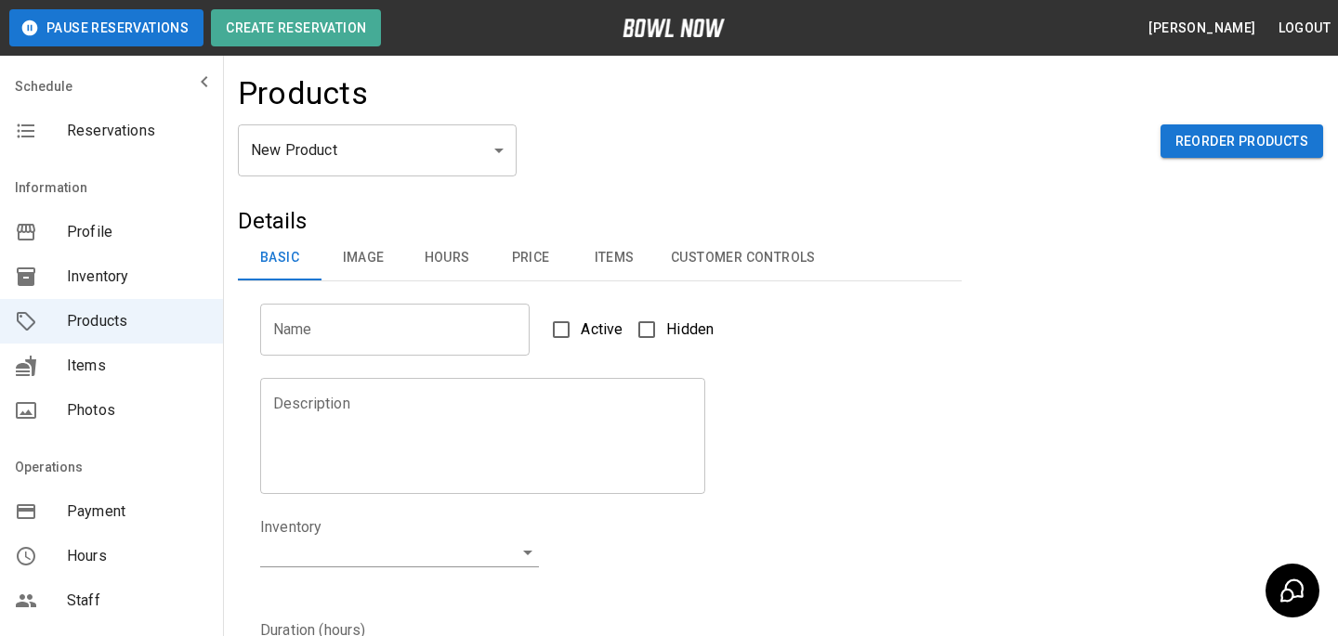
click at [469, 153] on body "Pause Reservations Create Reservation Bradey Powell Logout Schedule Reservation…" at bounding box center [669, 598] width 1338 height 1197
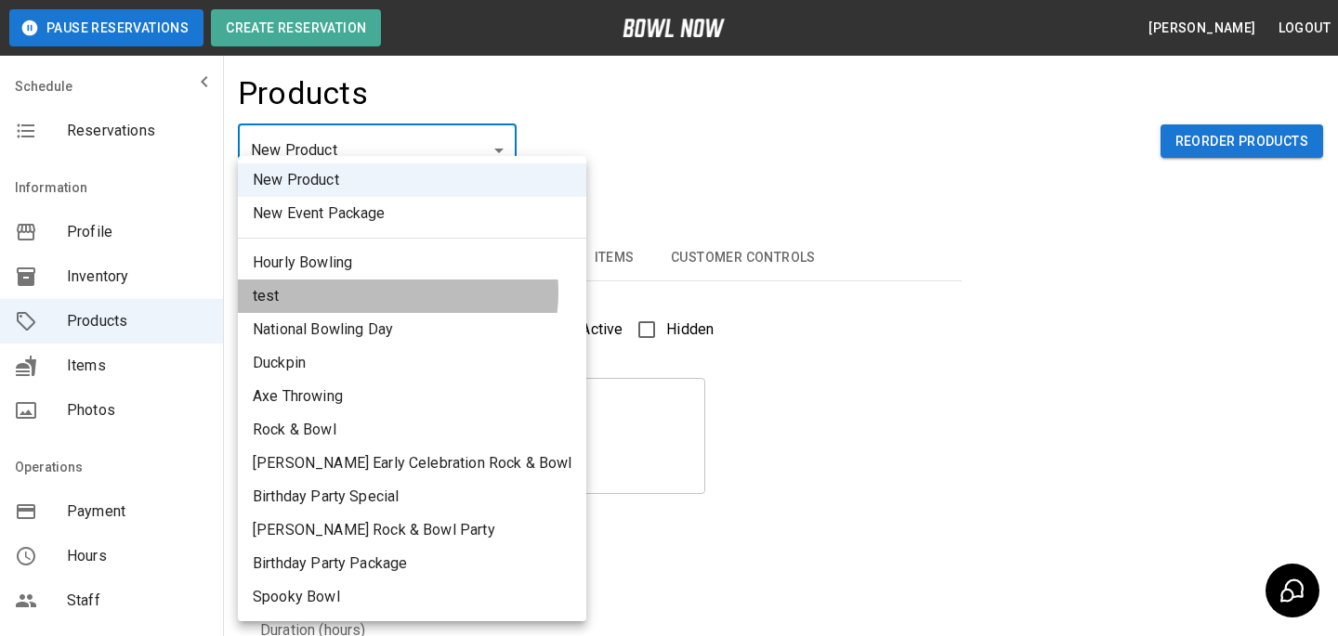
click at [397, 293] on li "test" at bounding box center [412, 296] width 348 height 33
type input "*"
type input "****"
type textarea "****"
type input "**********"
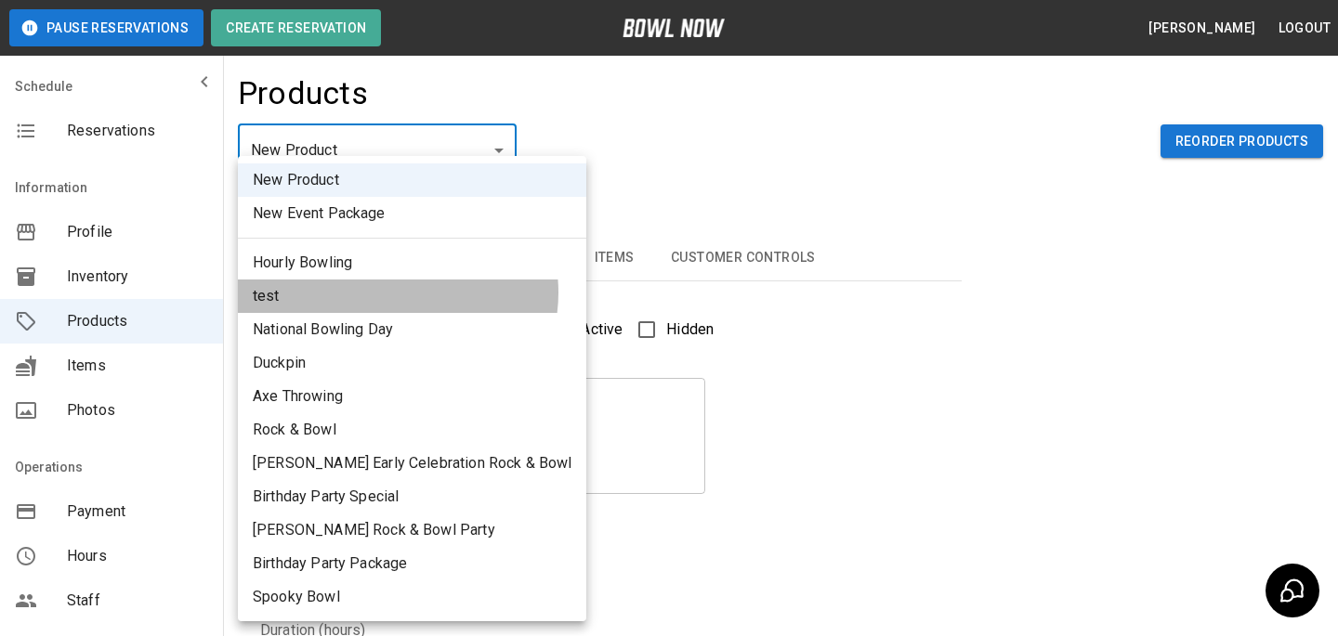
type input "*"
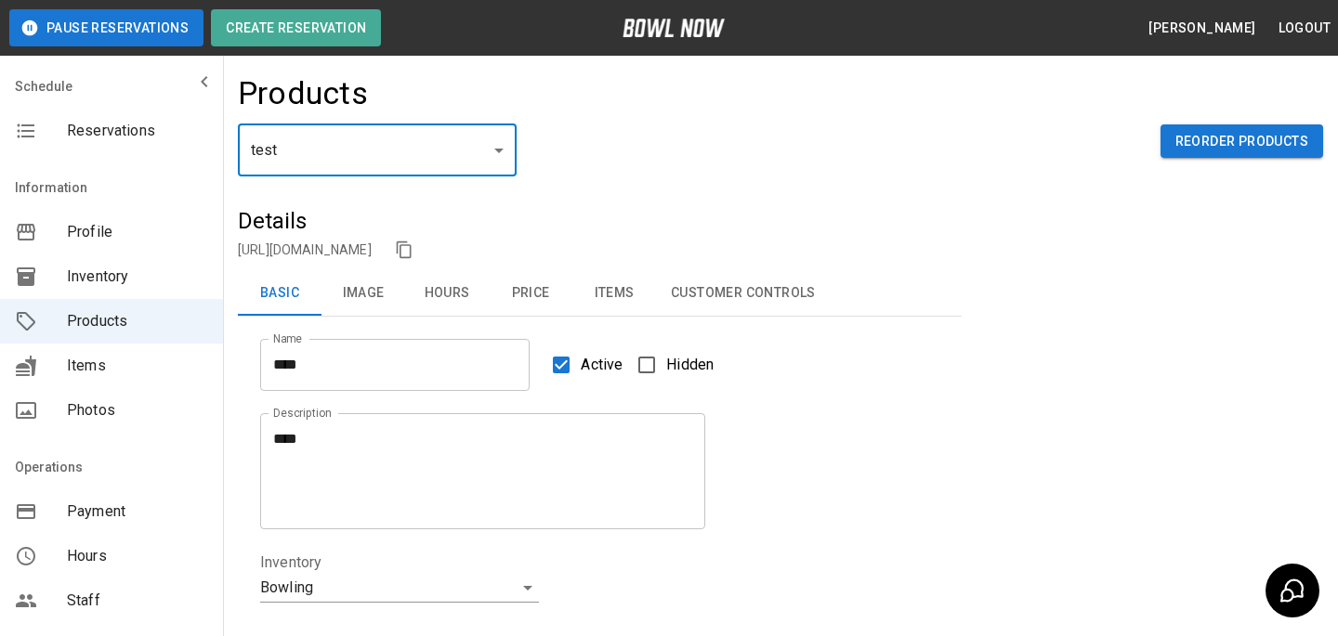
click at [588, 357] on span "Active" at bounding box center [602, 365] width 42 height 22
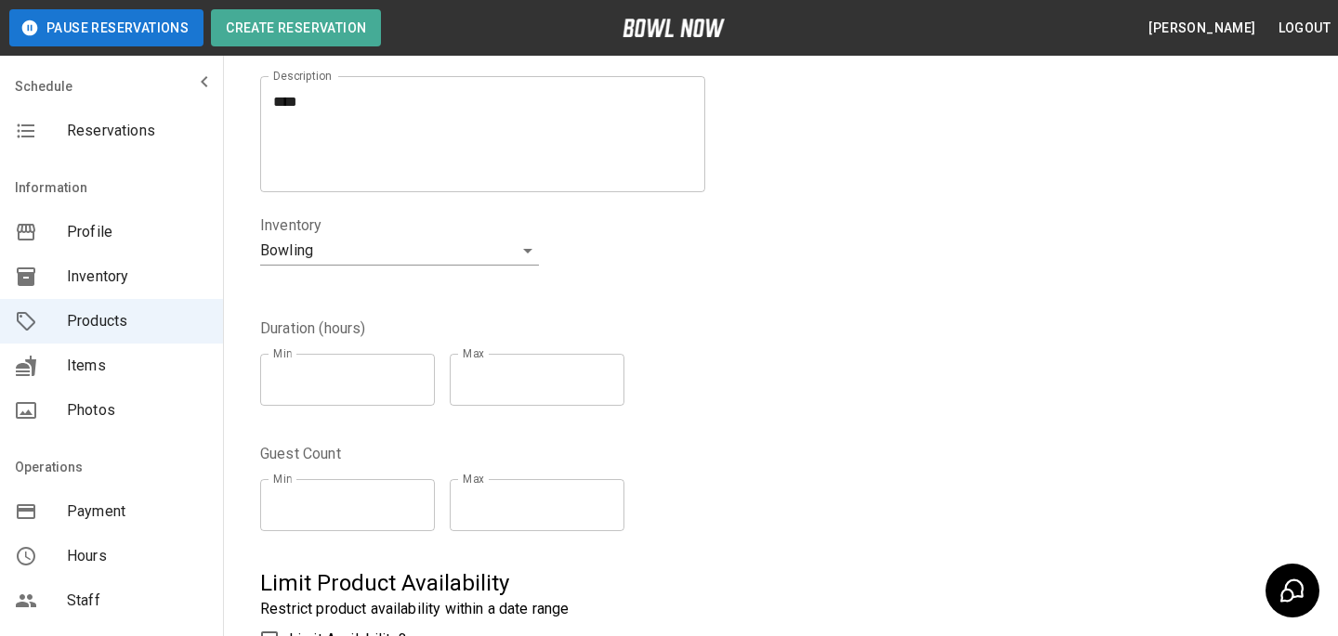
scroll to position [596, 0]
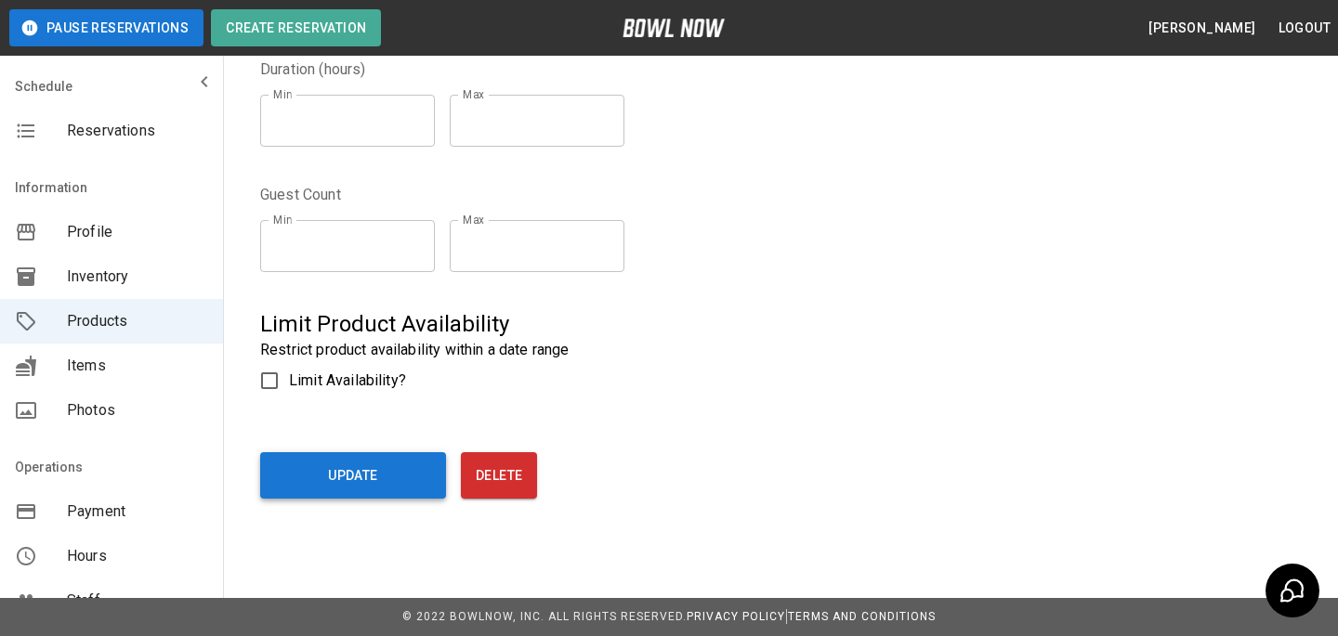
click at [378, 470] on button "Update" at bounding box center [353, 475] width 186 height 46
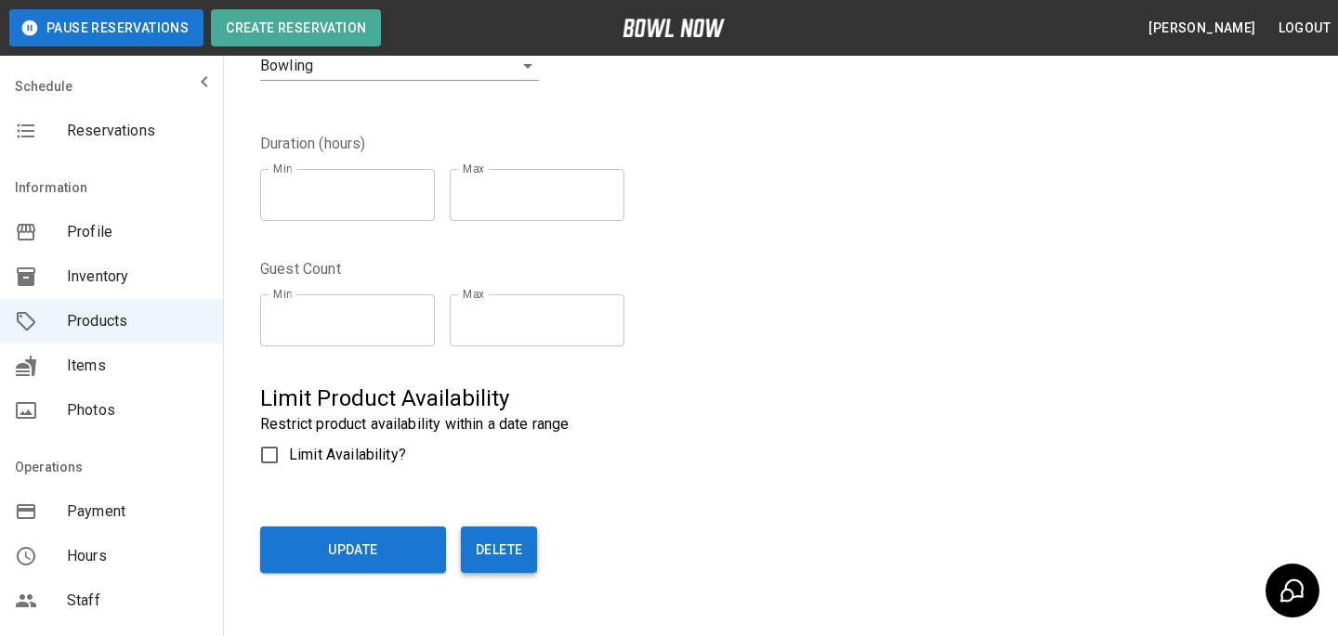
click at [503, 563] on button "Delete" at bounding box center [499, 550] width 76 height 46
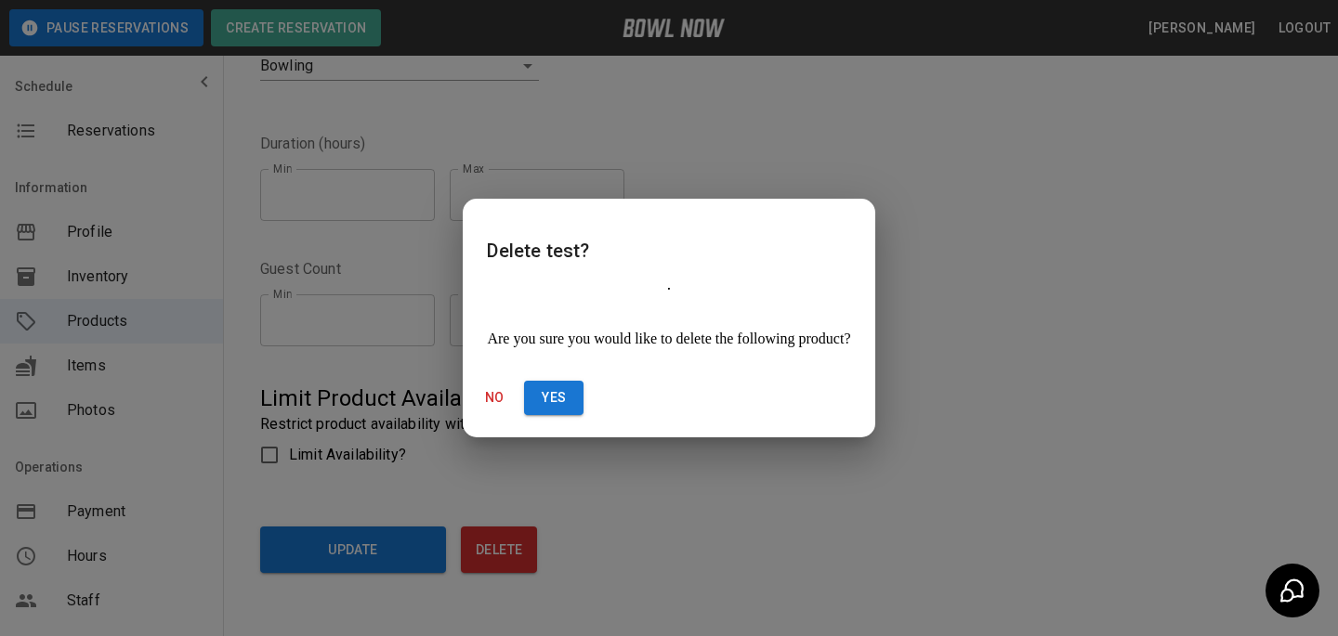
click at [872, 382] on div "No Yes" at bounding box center [668, 398] width 408 height 34
click at [583, 382] on button "Yes" at bounding box center [553, 398] width 59 height 34
type input "**"
type input "*"
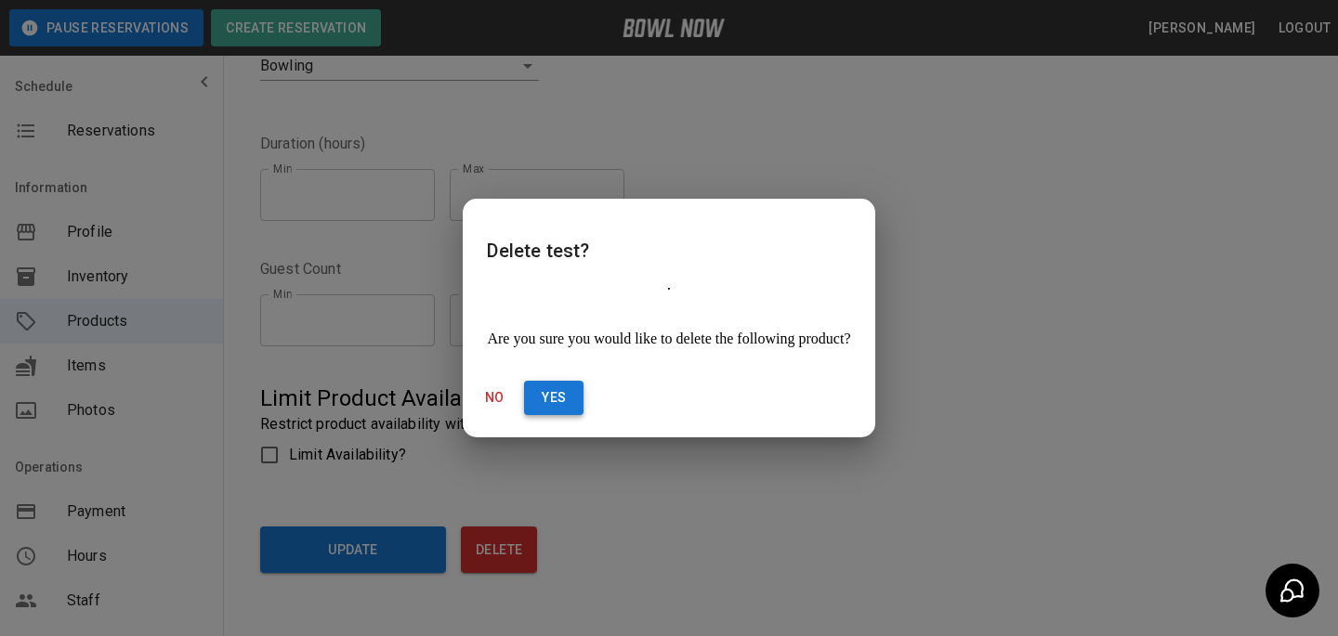
type input "*"
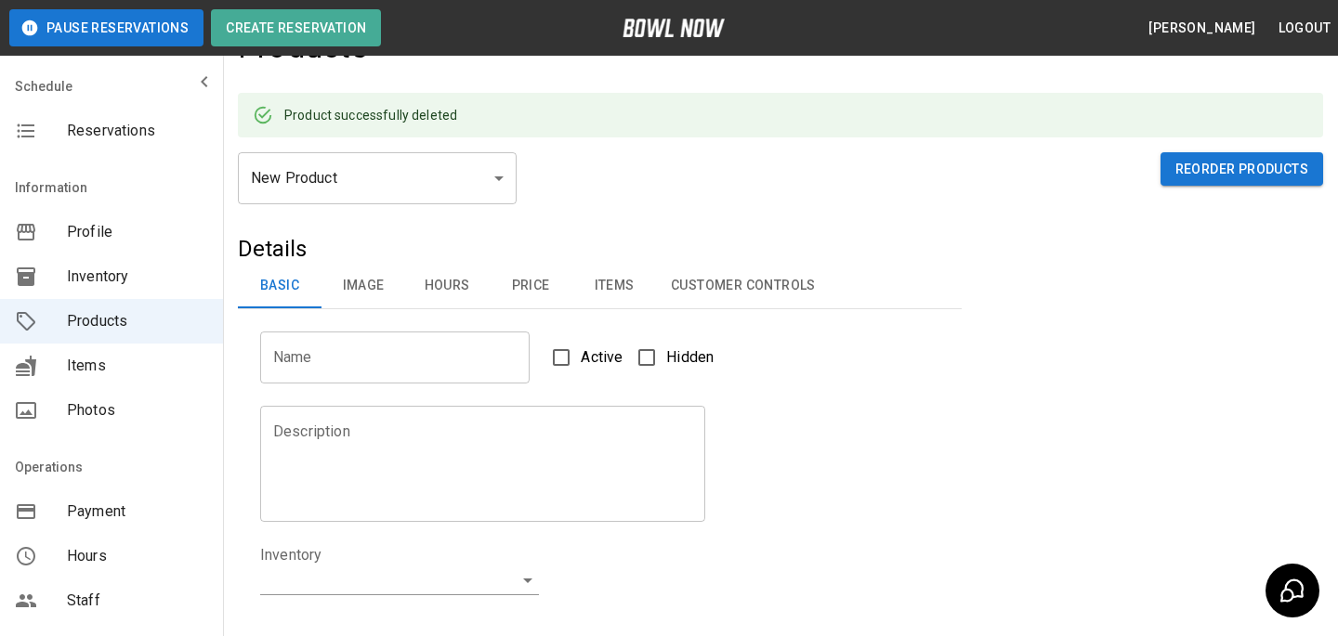
scroll to position [0, 0]
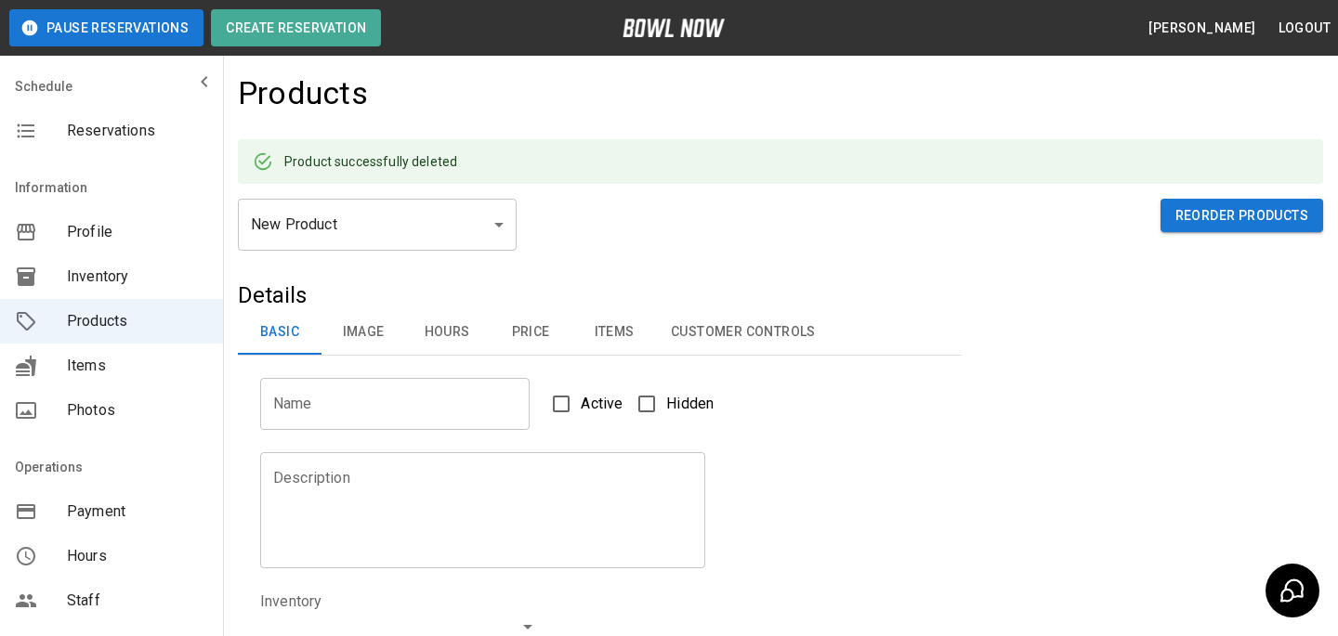
click at [143, 135] on span "Reservations" at bounding box center [137, 131] width 141 height 22
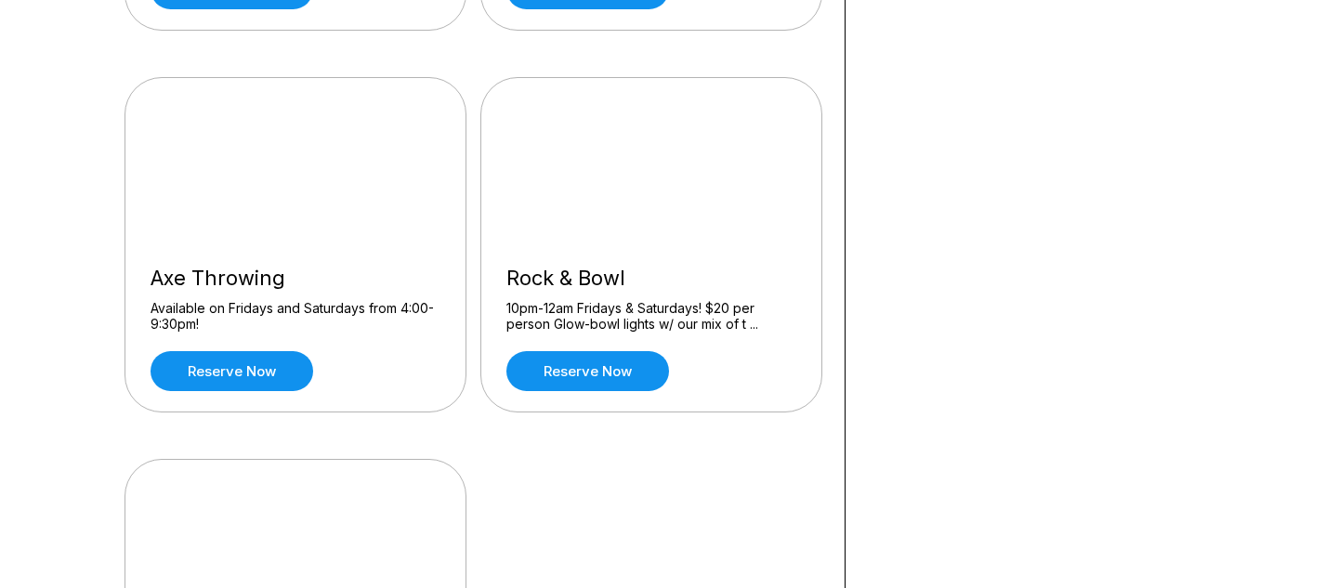
scroll to position [530, 0]
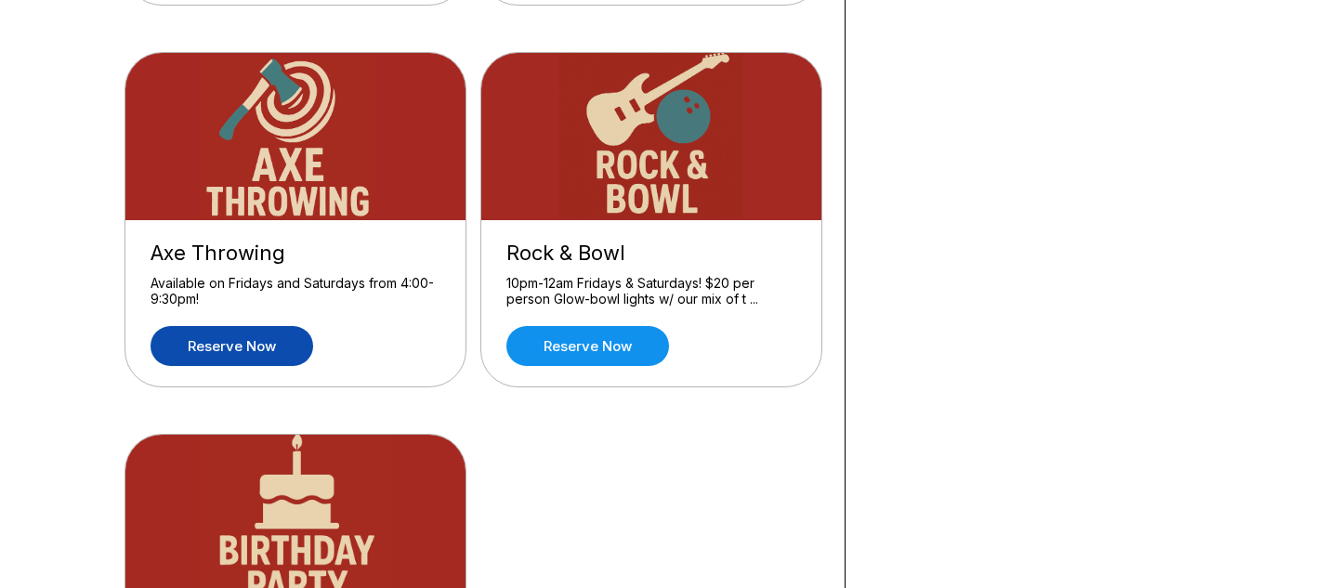
click at [281, 334] on link "Reserve now" at bounding box center [231, 346] width 163 height 40
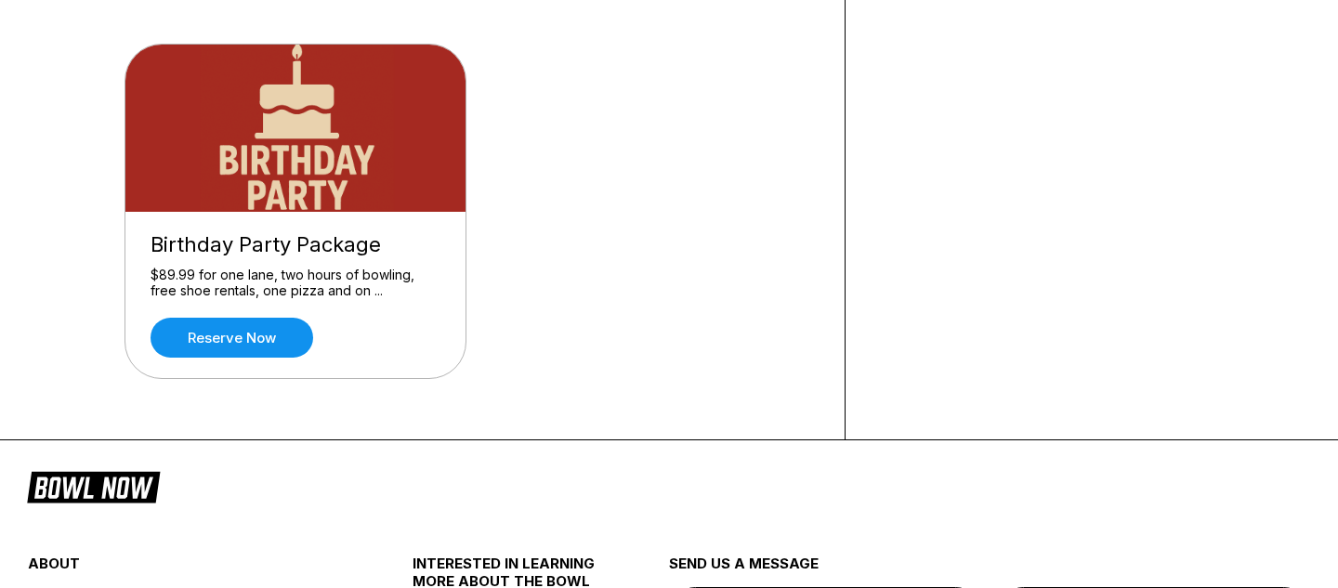
scroll to position [870, 0]
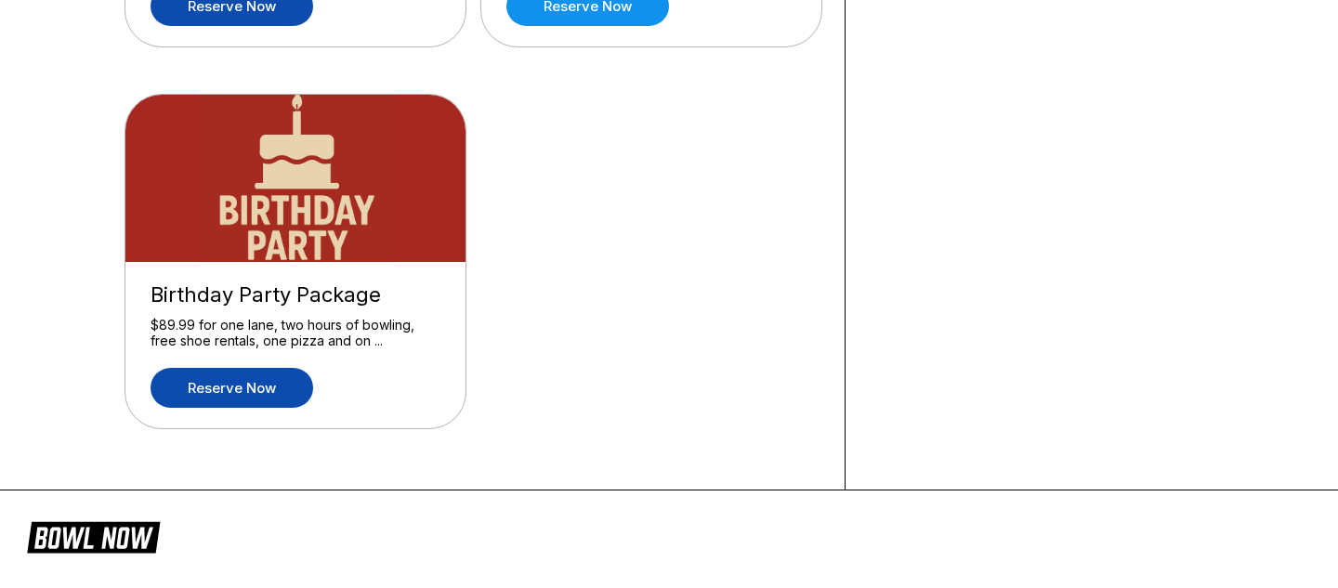
click at [265, 368] on link "Reserve now" at bounding box center [231, 388] width 163 height 40
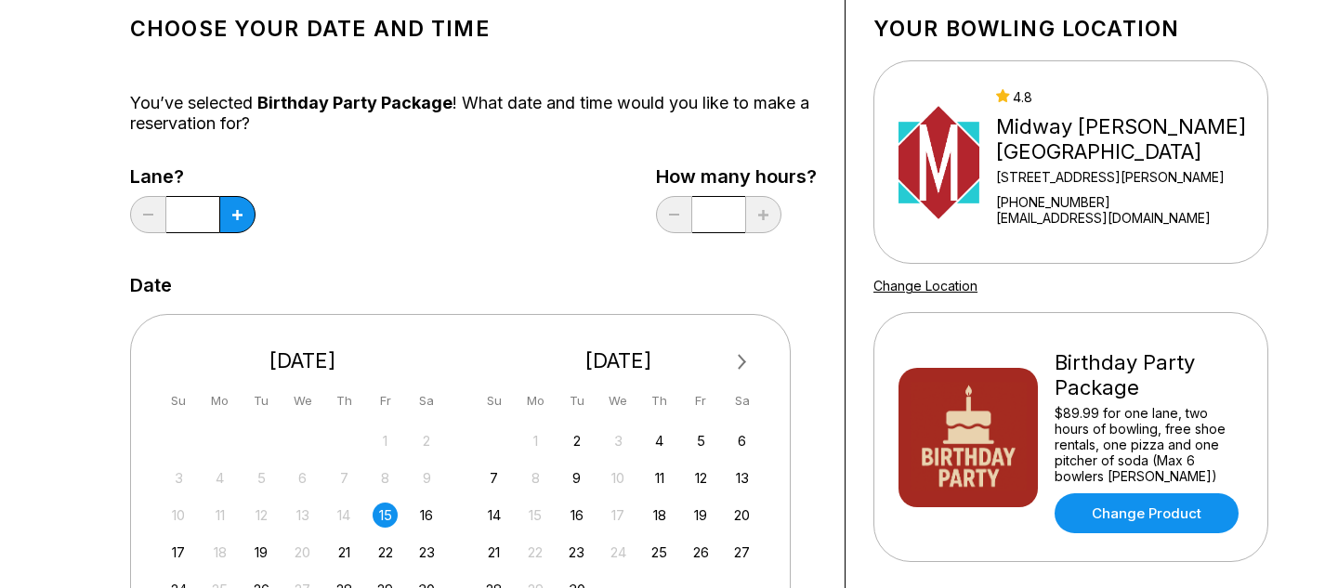
scroll to position [135, 0]
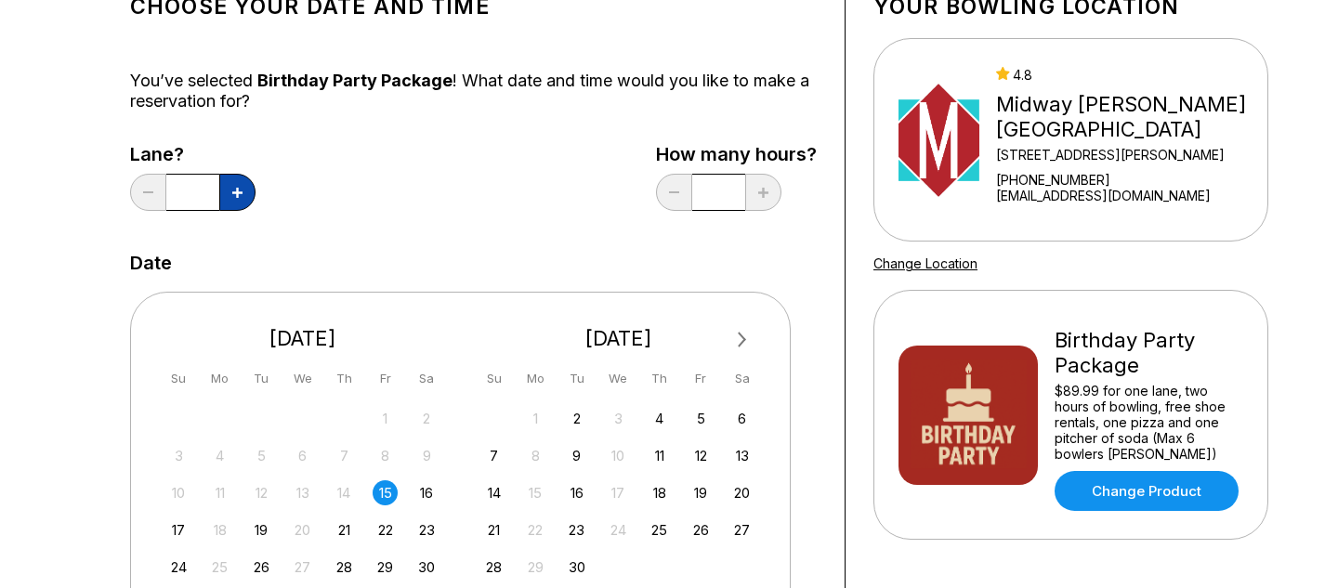
click at [243, 196] on button at bounding box center [237, 192] width 36 height 37
type input "*"
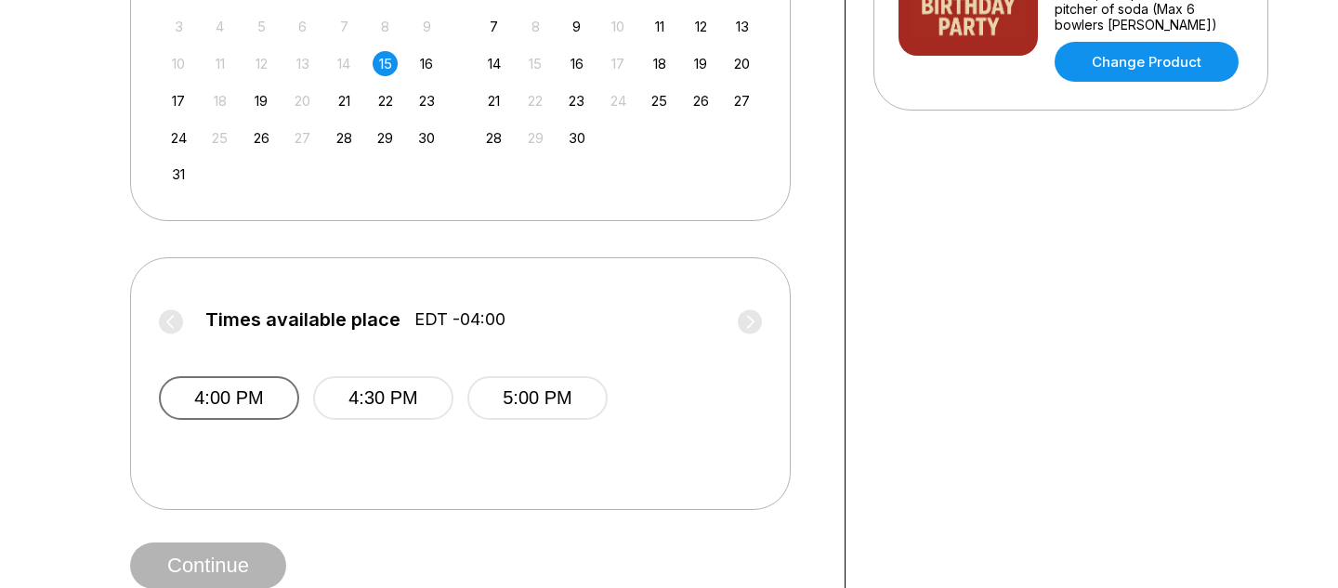
click at [268, 399] on button "4:00 PM" at bounding box center [229, 398] width 140 height 44
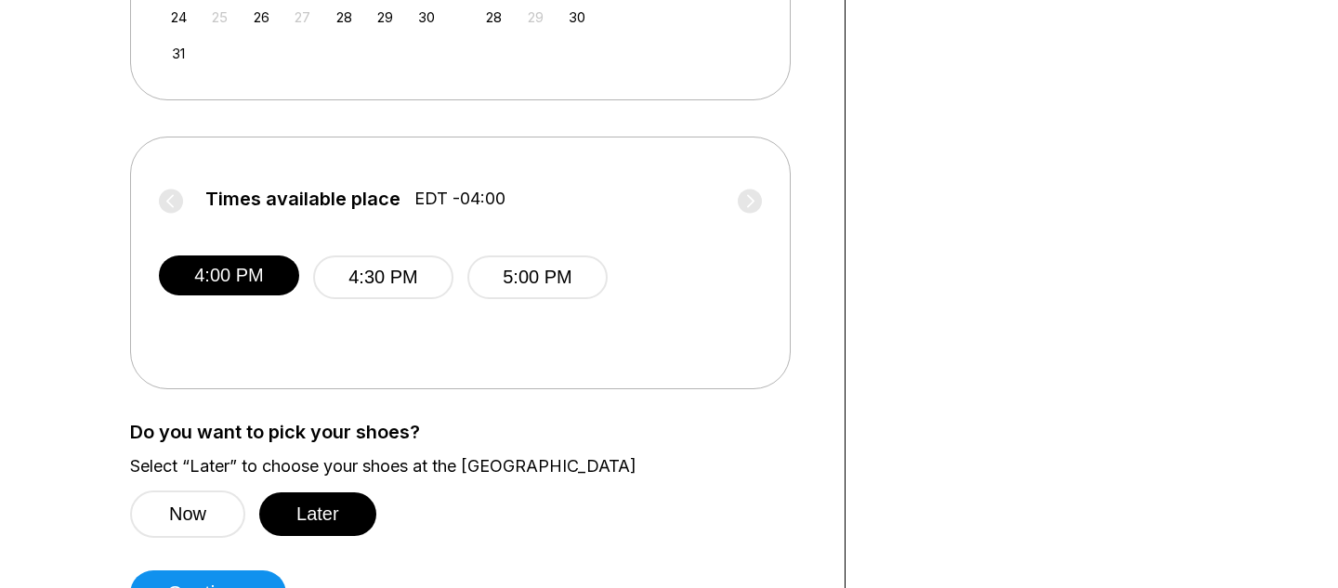
scroll to position [695, 0]
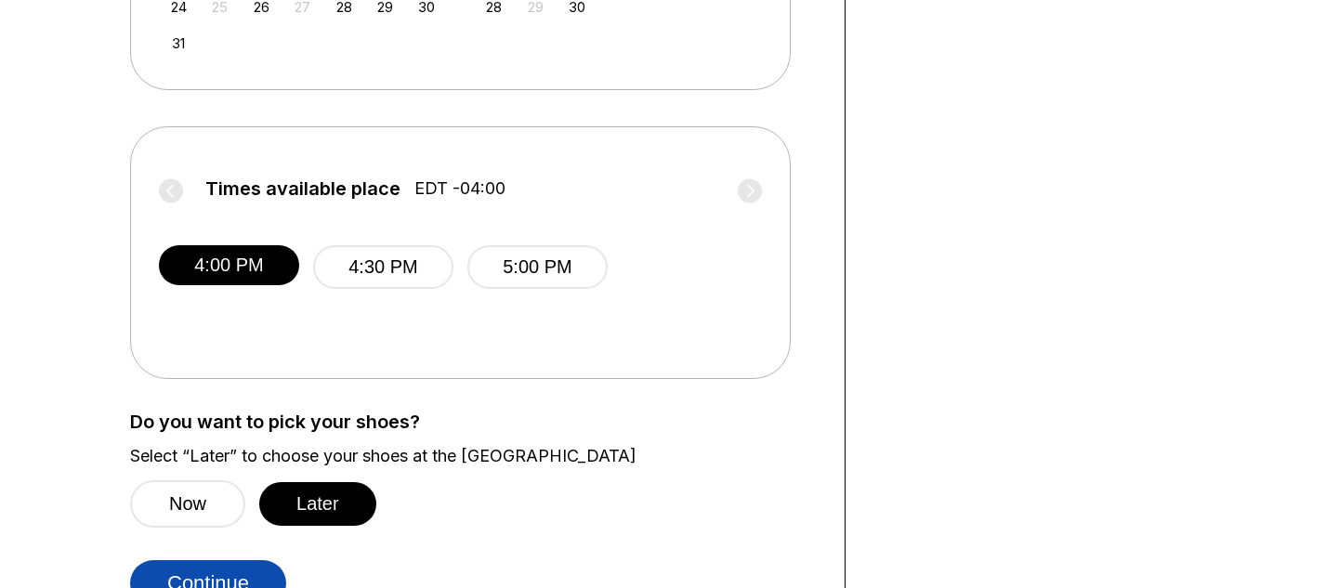
click at [244, 566] on button "Continue" at bounding box center [208, 583] width 156 height 46
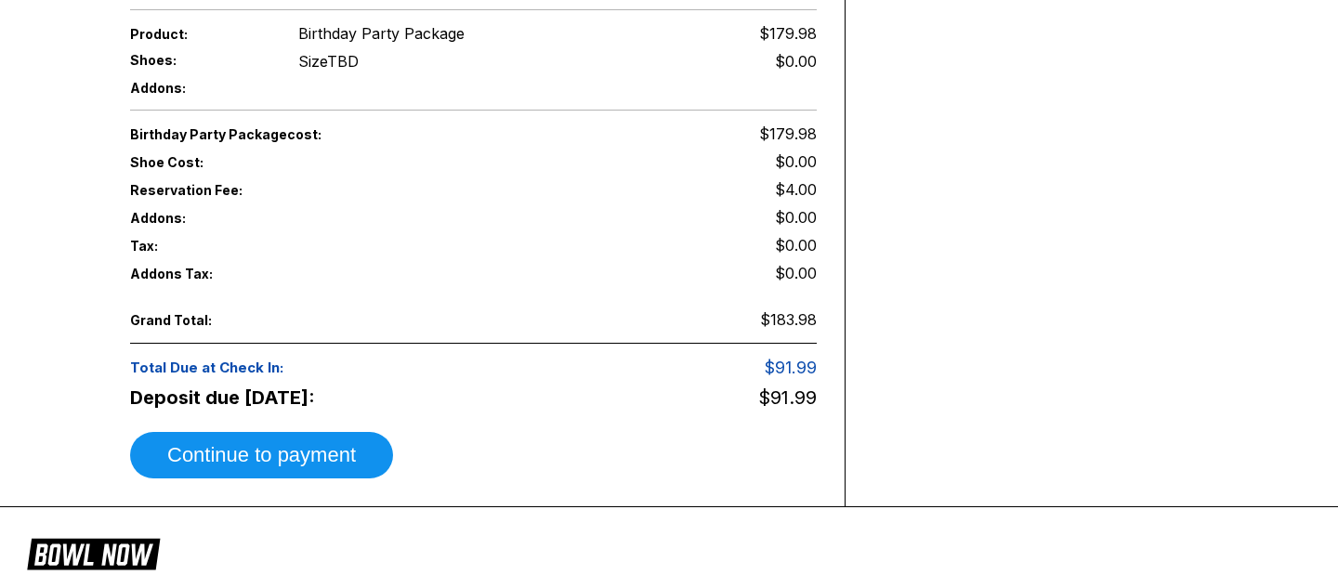
scroll to position [770, 0]
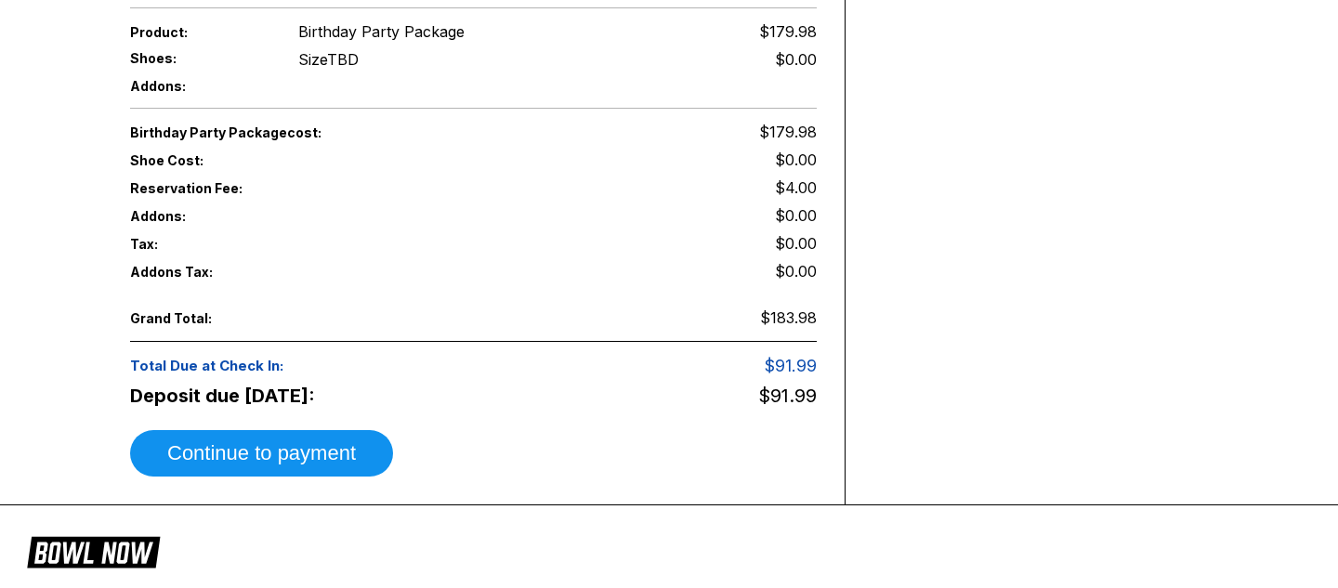
click at [739, 353] on div "Total Due at Check In: $91.99" at bounding box center [473, 365] width 687 height 29
click at [789, 356] on span "$91.99" at bounding box center [791, 366] width 52 height 20
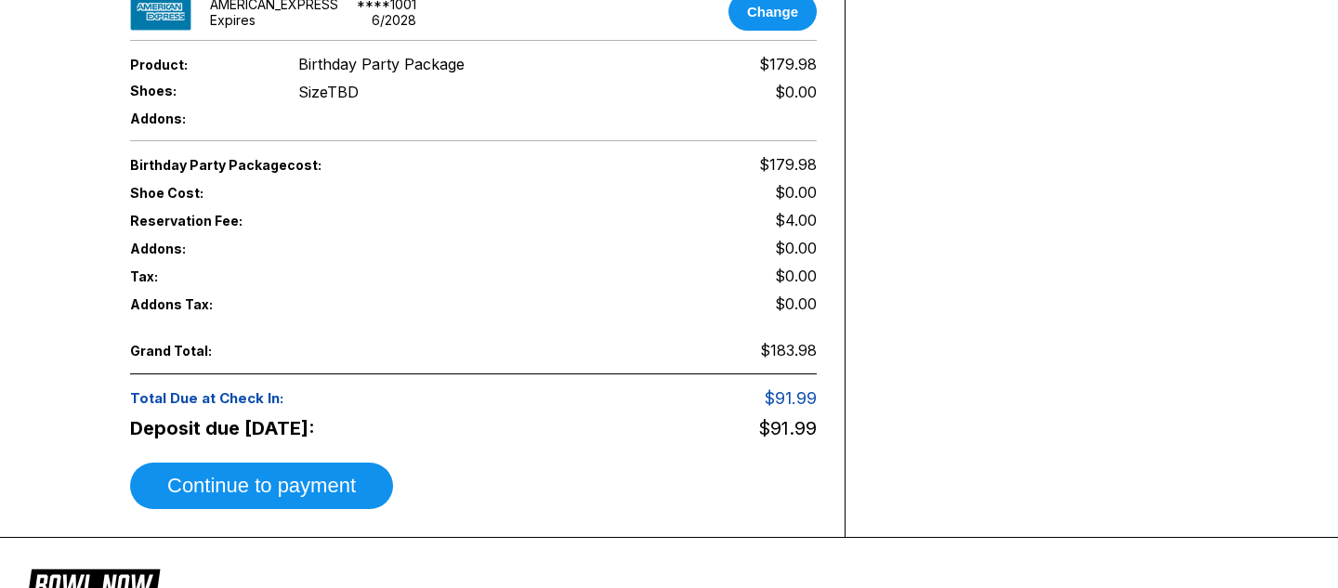
scroll to position [730, 0]
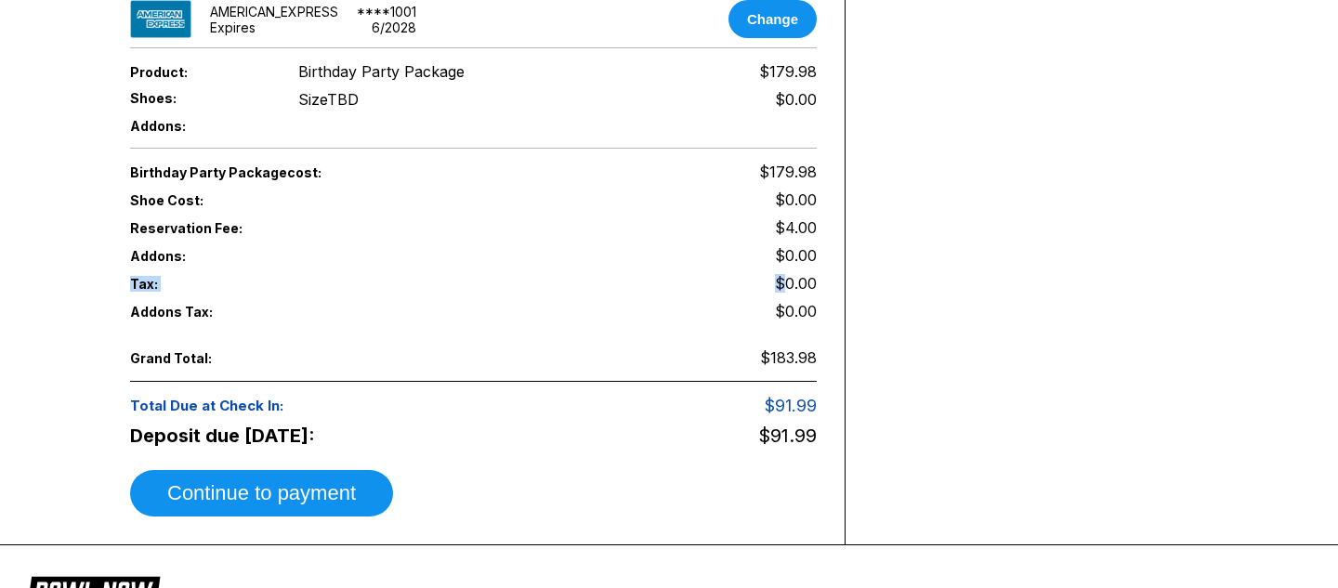
drag, startPoint x: 133, startPoint y: 269, endPoint x: 784, endPoint y: 278, distance: 651.3
click at [784, 278] on div "Tax: $0.00" at bounding box center [473, 283] width 687 height 28
click at [813, 274] on span "$0.00" at bounding box center [796, 283] width 42 height 19
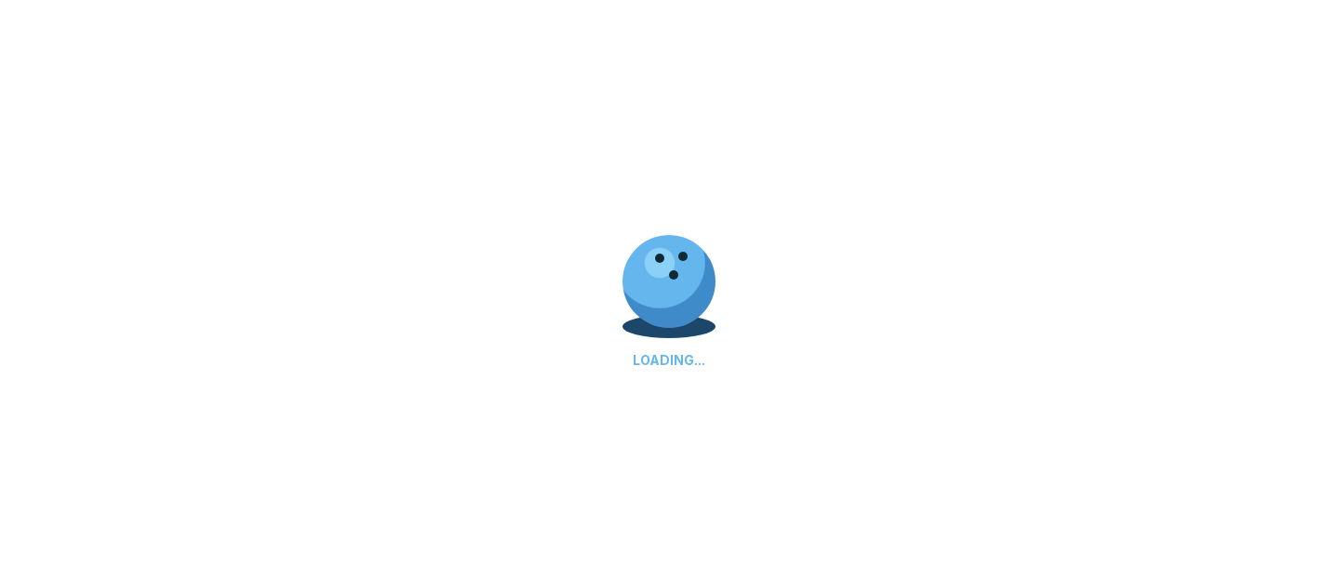
scroll to position [695, 0]
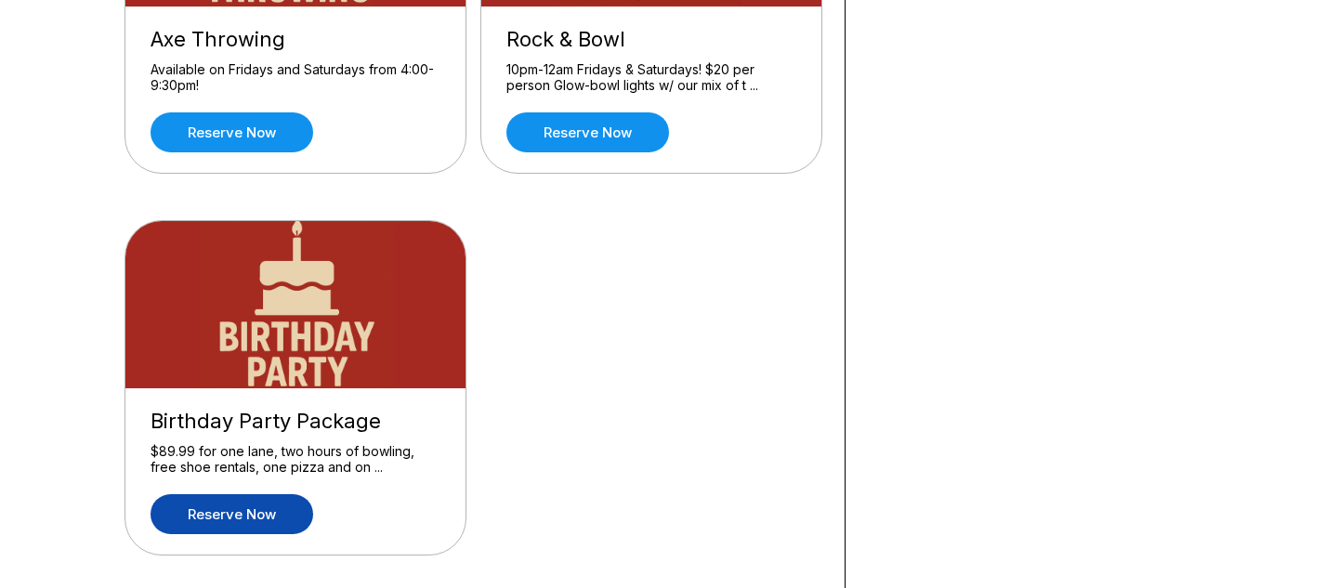
scroll to position [749, 0]
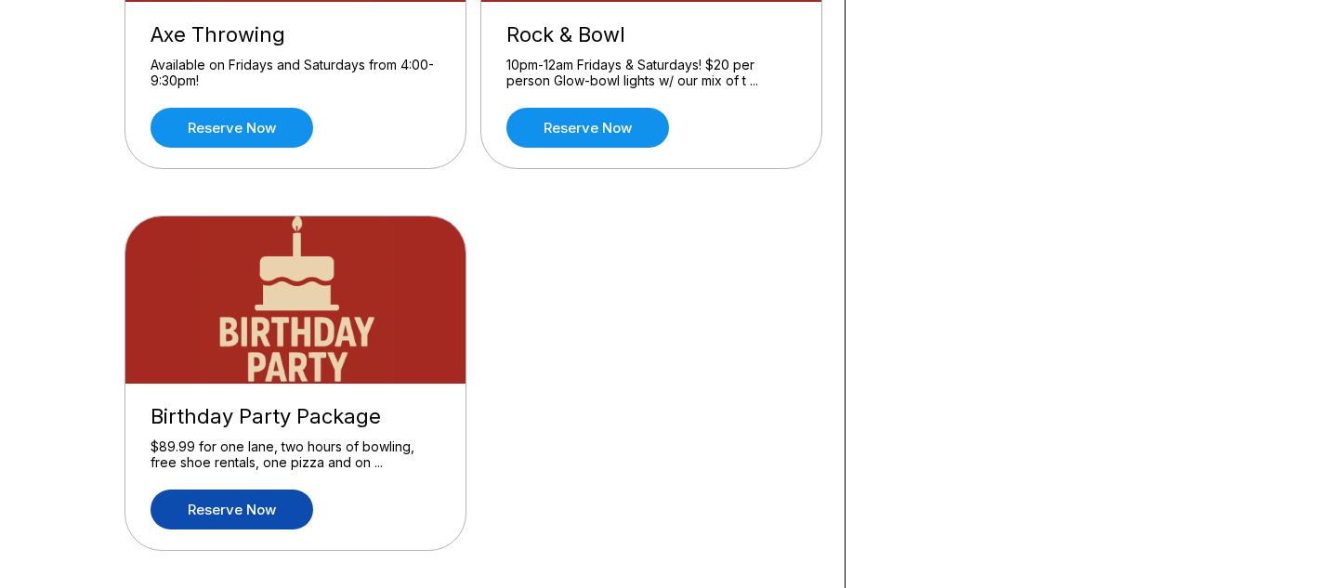
click at [241, 502] on link "Reserve now" at bounding box center [231, 510] width 163 height 40
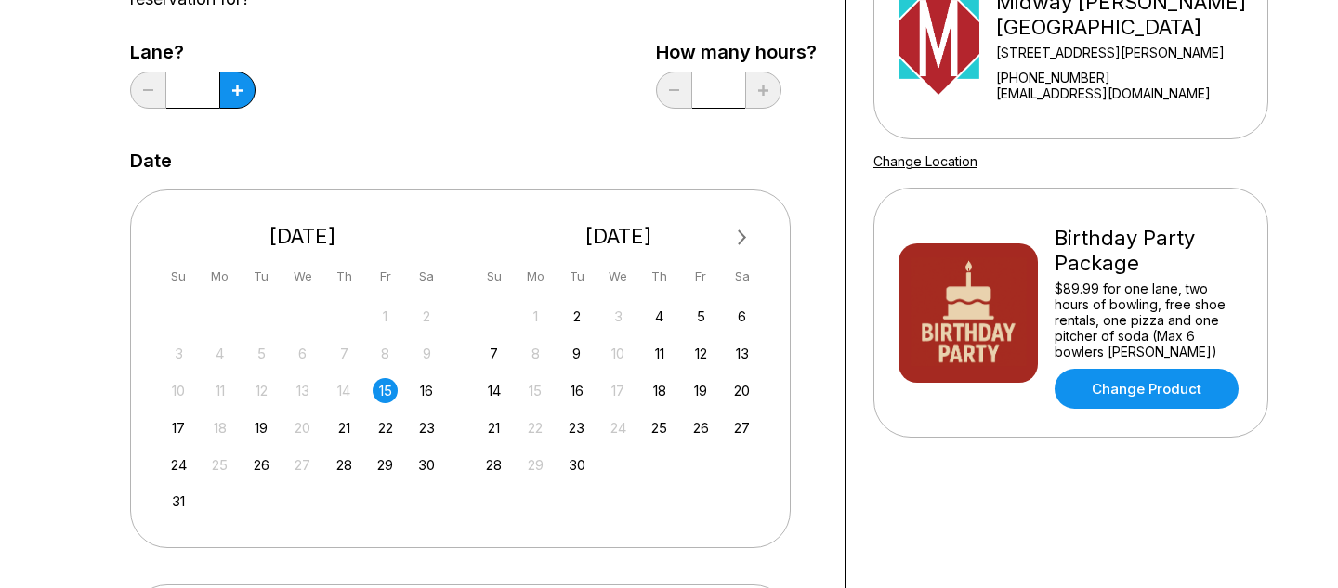
scroll to position [309, 0]
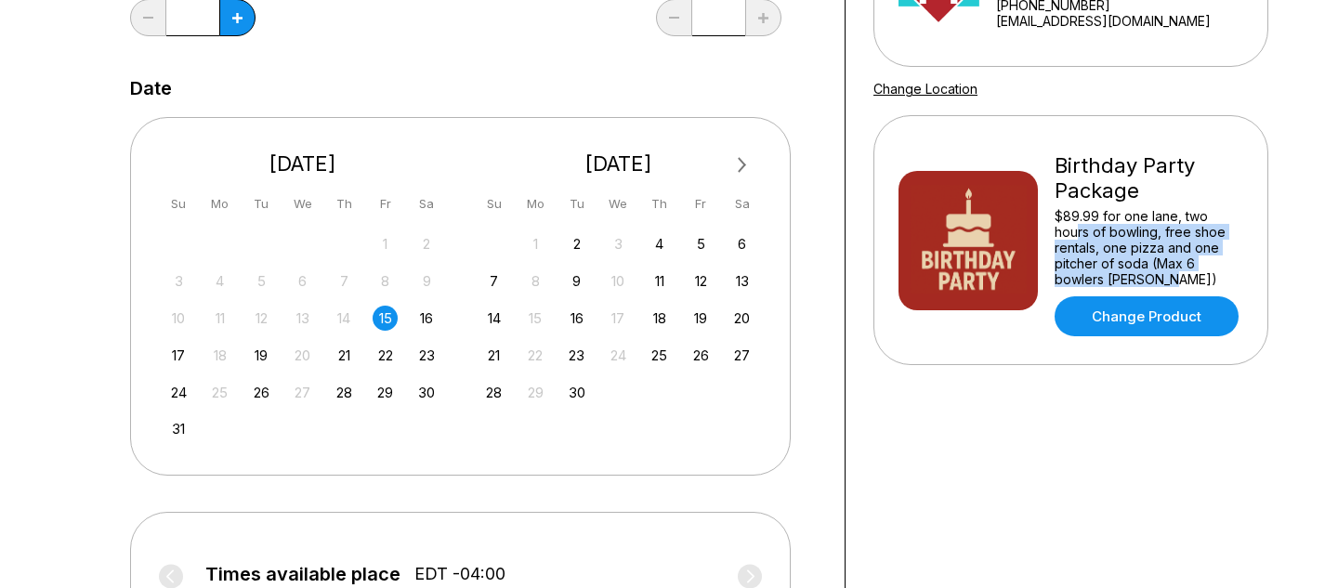
drag, startPoint x: 1159, startPoint y: 280, endPoint x: 1078, endPoint y: 227, distance: 97.4
click at [1078, 227] on div "$89.99 for one lane, two hours of bowling, free shoe rentals, one pizza and one…" at bounding box center [1148, 247] width 189 height 79
click at [1169, 232] on div "$89.99 for one lane, two hours of bowling, free shoe rentals, one pizza and one…" at bounding box center [1148, 247] width 189 height 79
drag, startPoint x: 1190, startPoint y: 282, endPoint x: 1054, endPoint y: 220, distance: 149.2
click at [1054, 220] on div "$89.99 for one lane, two hours of bowling, free shoe rentals, one pizza and one…" at bounding box center [1148, 247] width 189 height 79
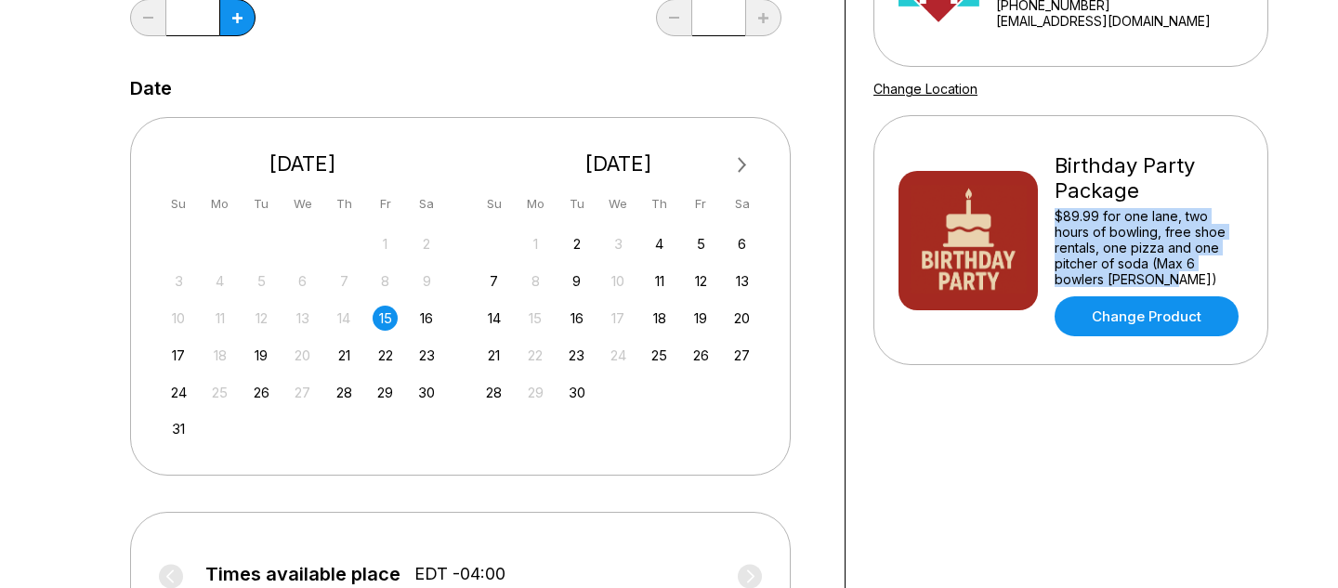
click at [1107, 235] on div "$89.99 for one lane, two hours of bowling, free shoe rentals, one pizza and one…" at bounding box center [1148, 247] width 189 height 79
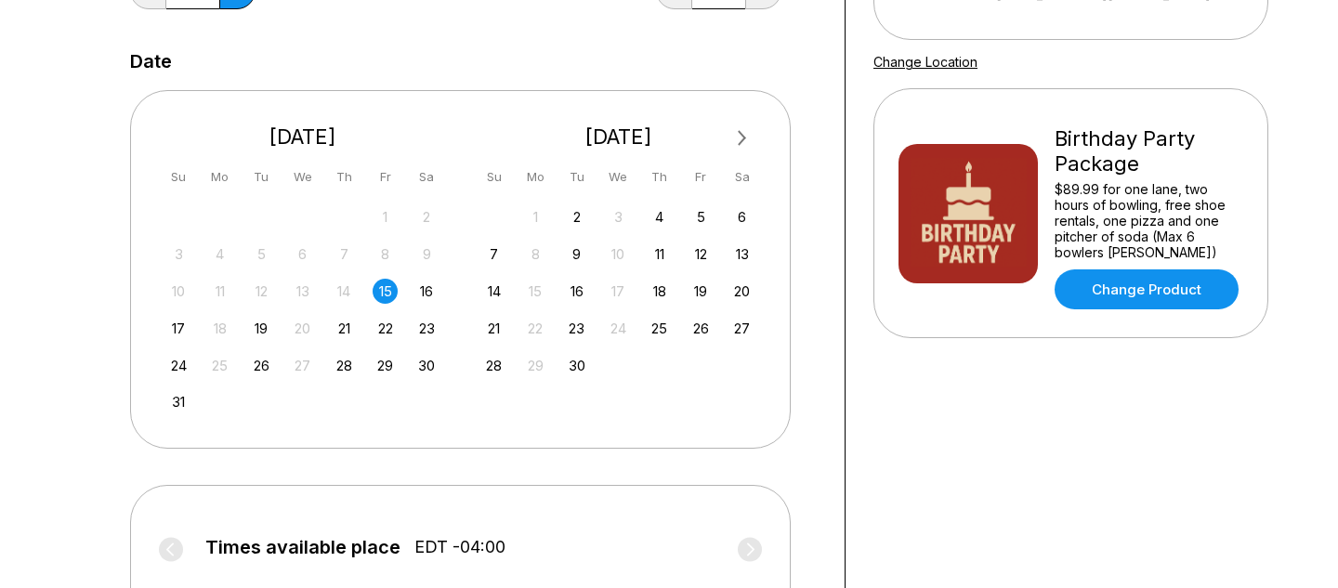
scroll to position [756, 0]
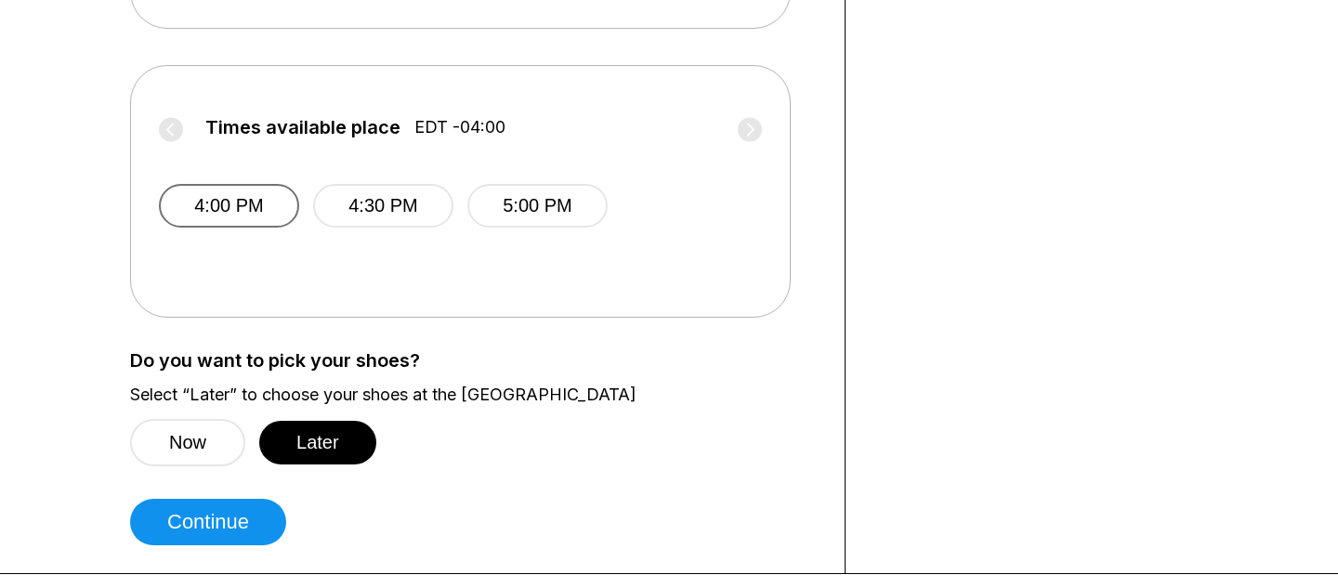
click at [228, 202] on button "4:00 PM" at bounding box center [229, 206] width 140 height 44
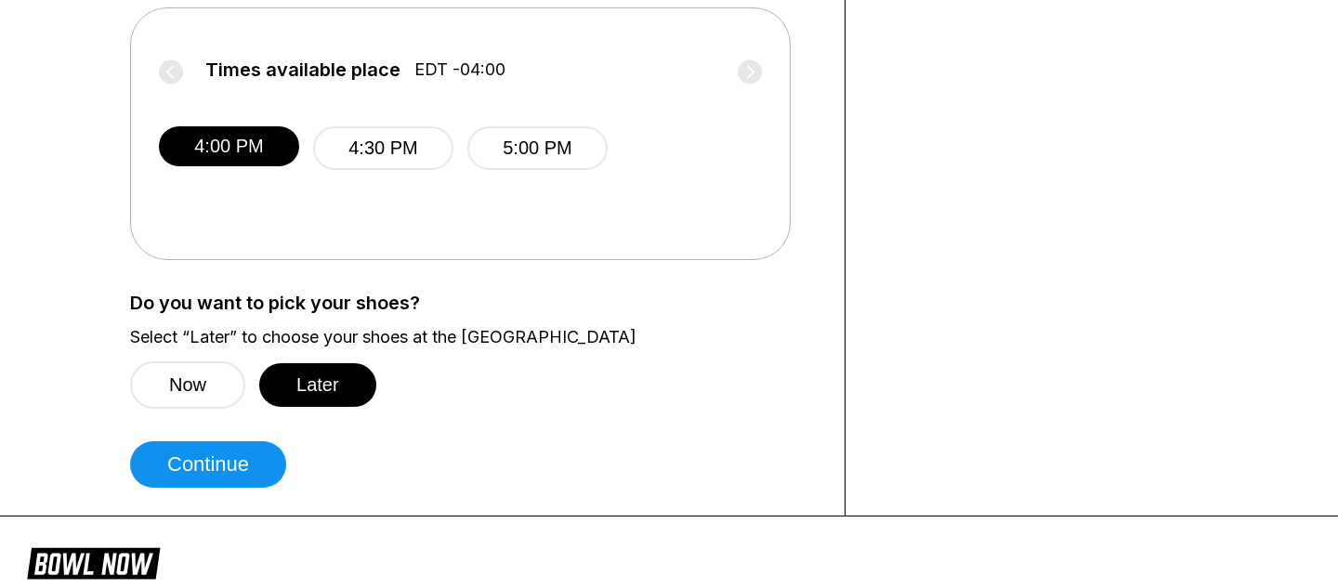
scroll to position [816, 0]
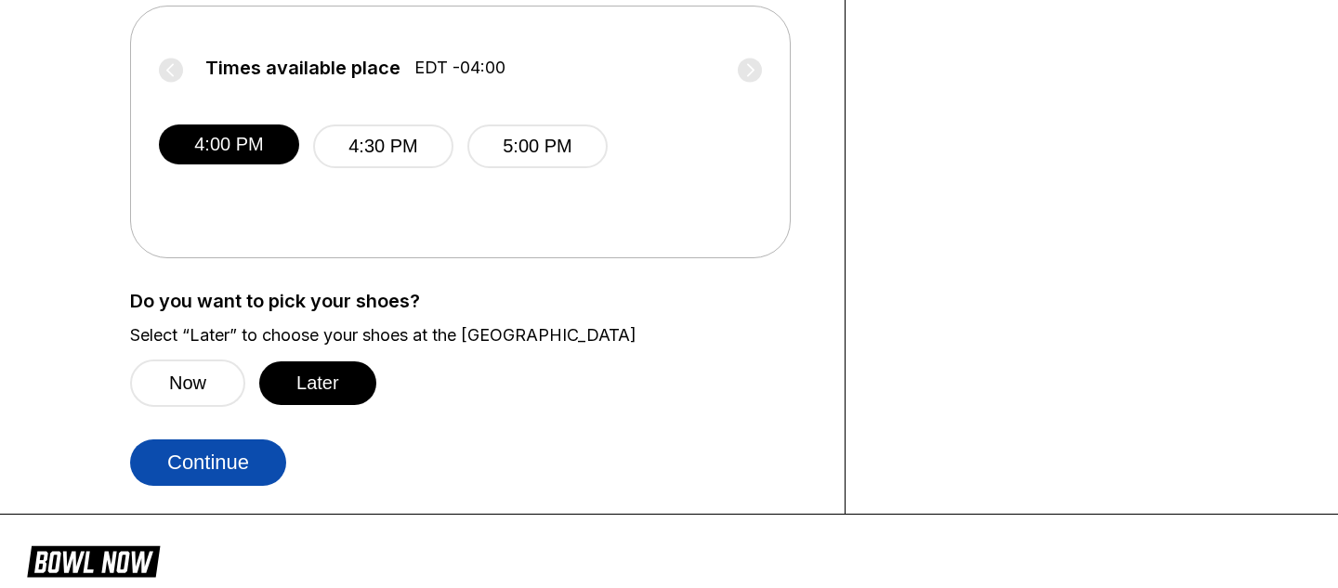
click at [235, 452] on button "Continue" at bounding box center [208, 462] width 156 height 46
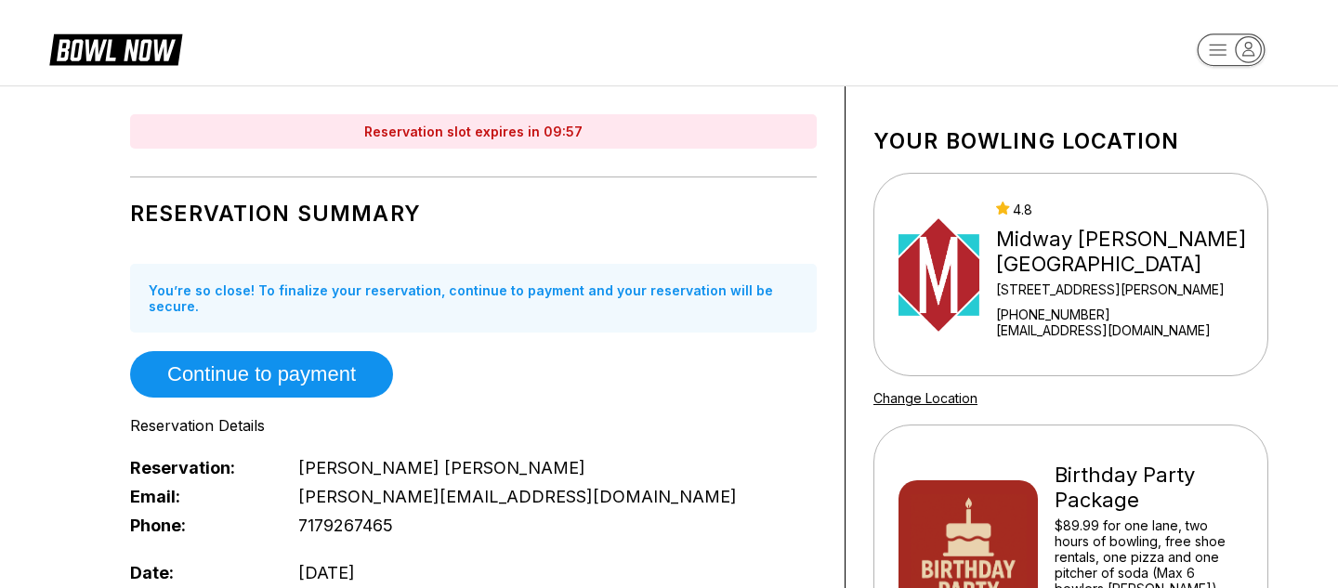
scroll to position [73, 0]
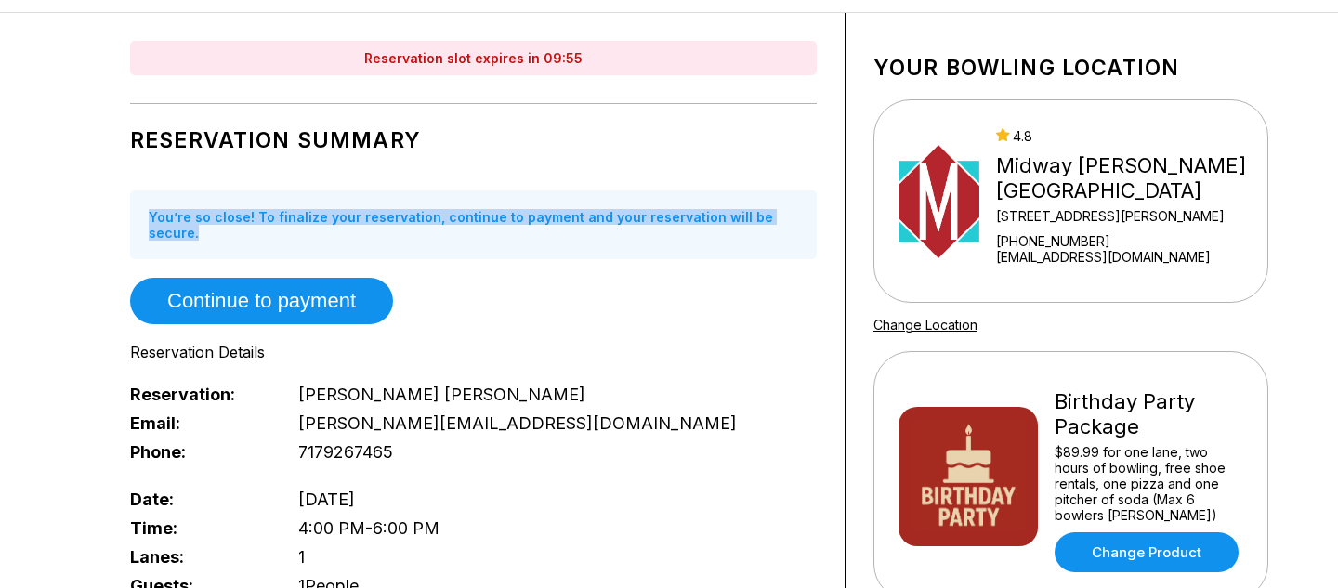
drag, startPoint x: 137, startPoint y: 177, endPoint x: 355, endPoint y: 226, distance: 223.6
click at [355, 226] on div "Reservation Summary You’re so close! To finalize your reservation, continue to …" at bounding box center [473, 356] width 687 height 487
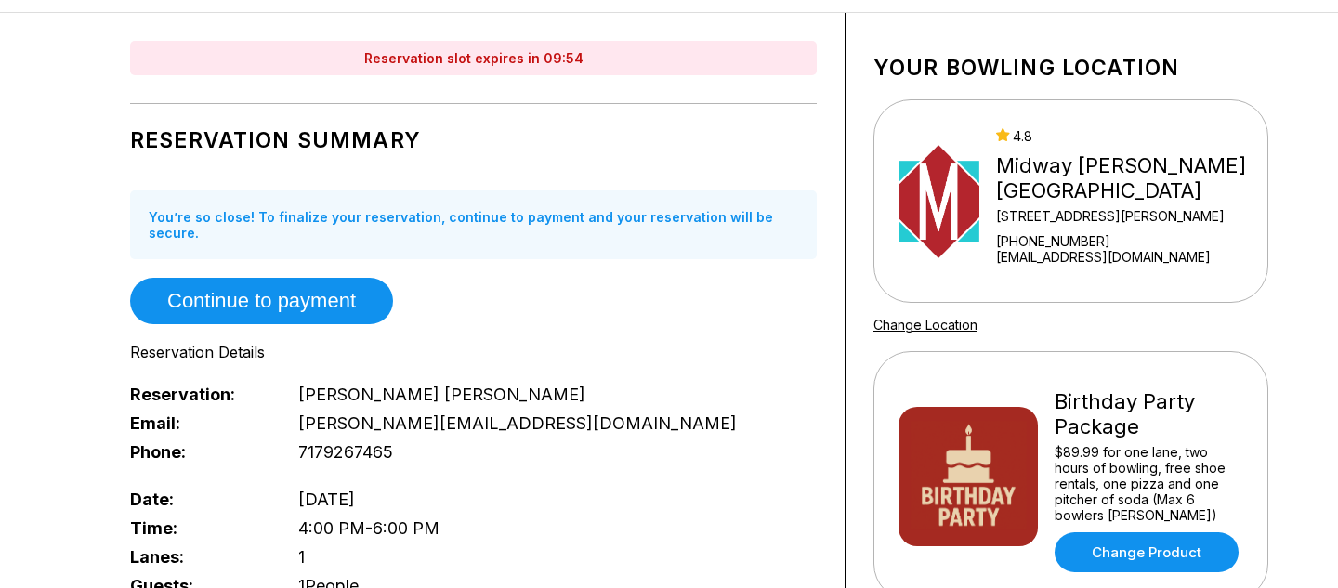
click at [443, 293] on div "Reservation Summary You’re so close! To finalize your reservation, continue to …" at bounding box center [473, 356] width 687 height 487
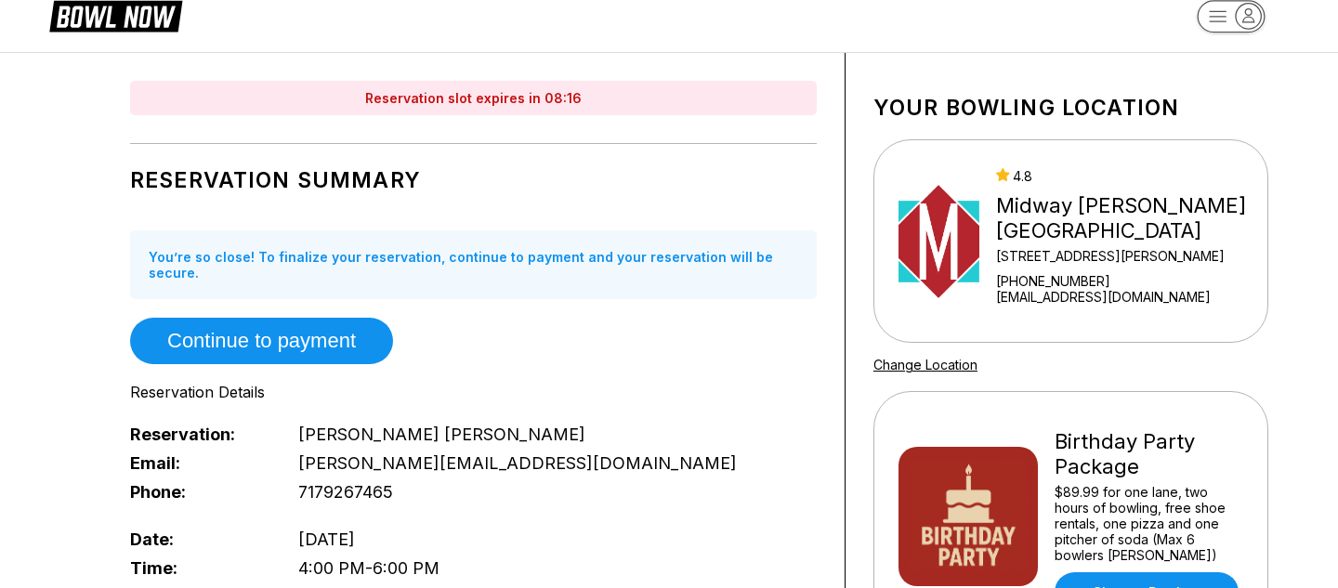
scroll to position [0, 0]
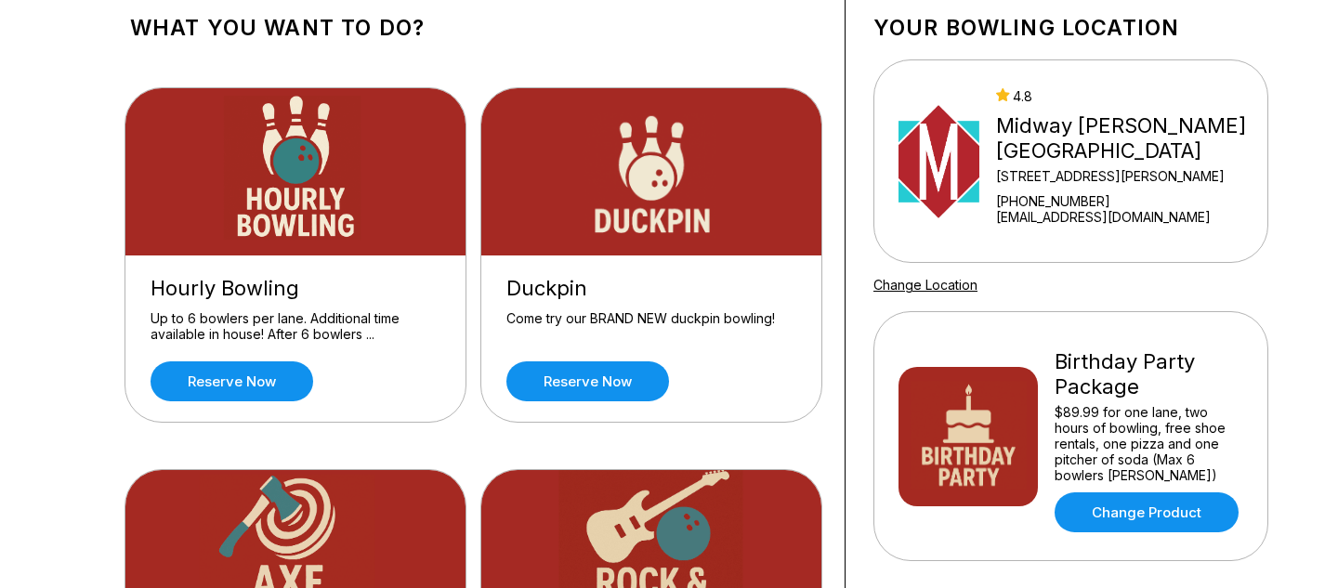
scroll to position [127, 0]
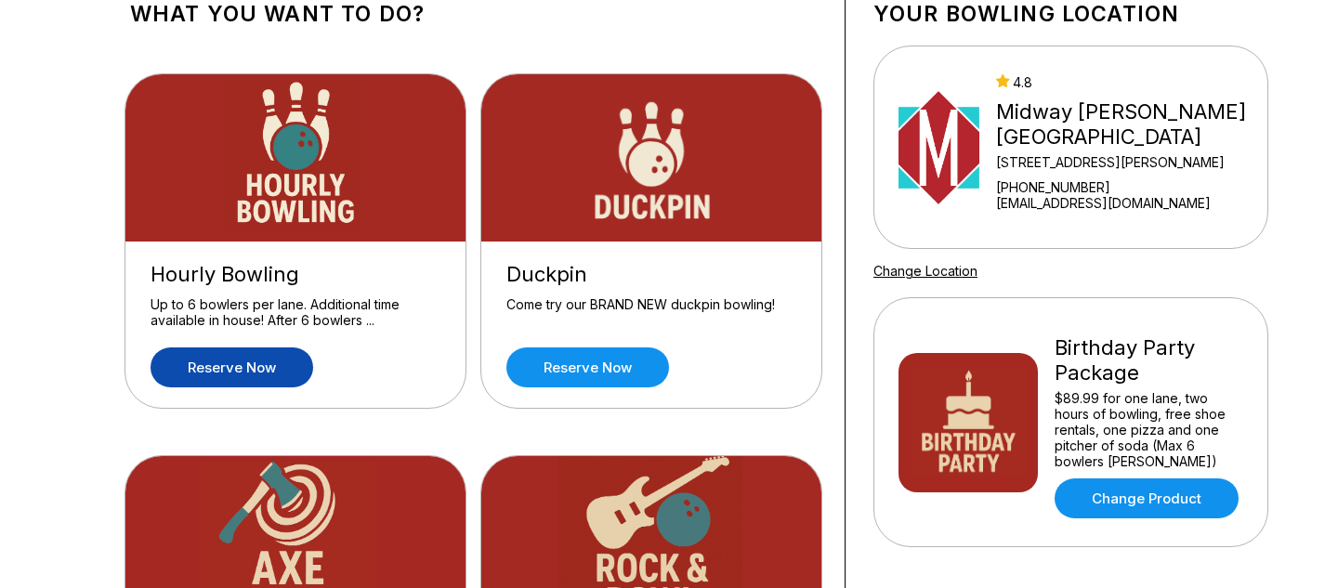
click at [280, 360] on link "Reserve now" at bounding box center [231, 367] width 163 height 40
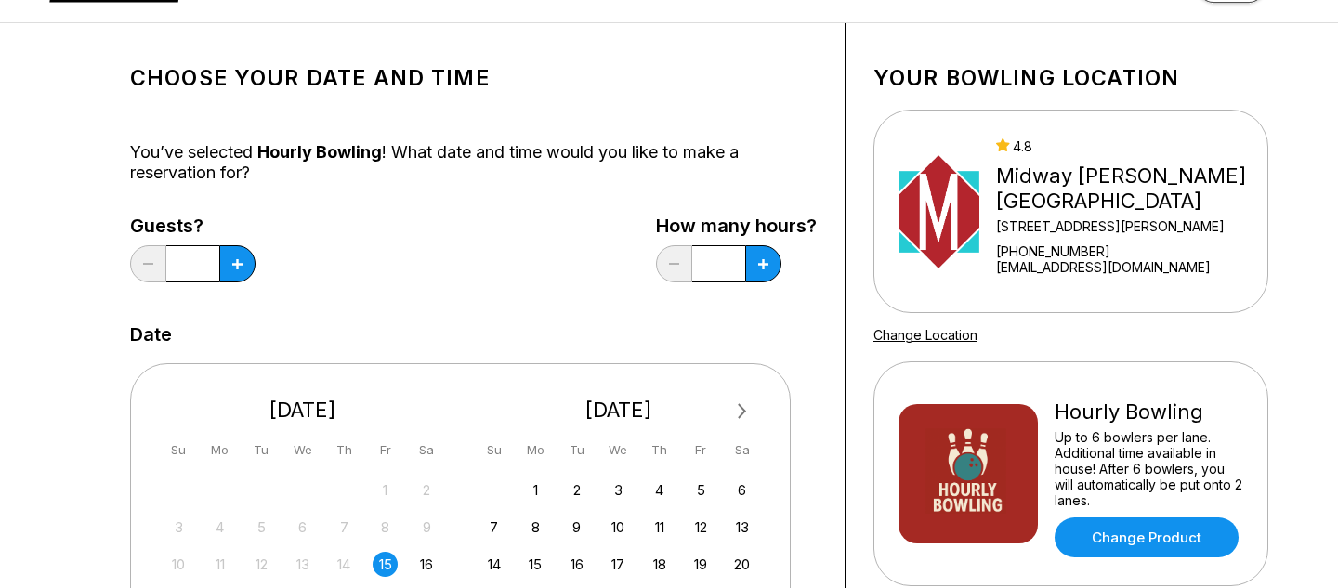
scroll to position [75, 0]
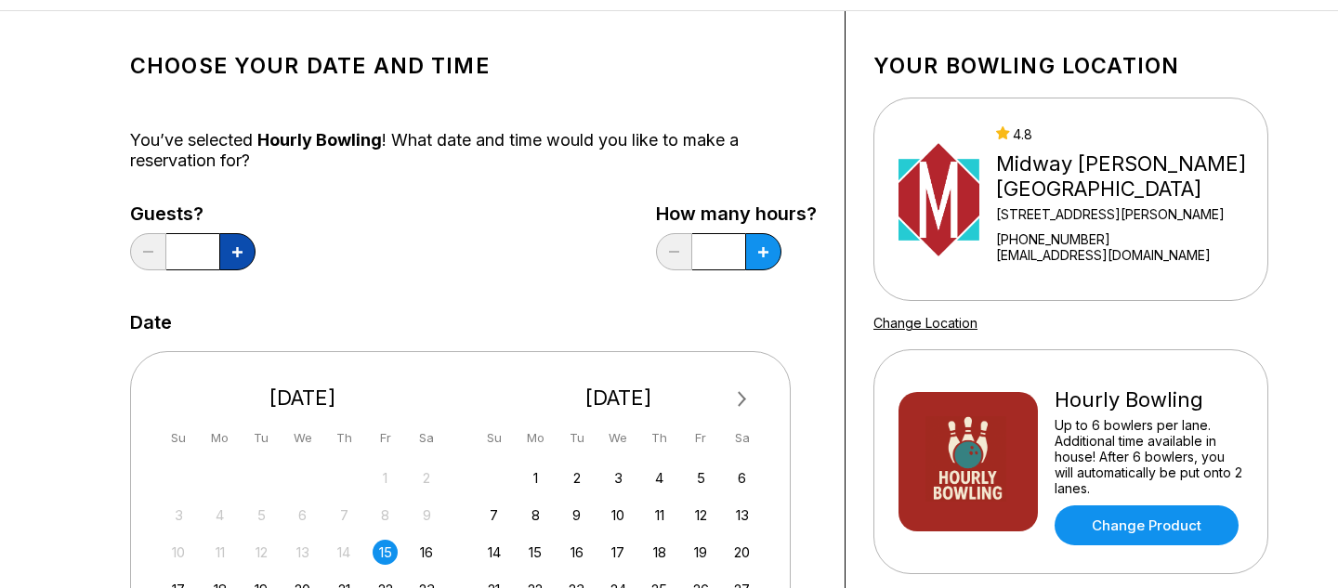
click at [244, 267] on button at bounding box center [237, 251] width 36 height 37
click at [255, 258] on div "Guests? *" at bounding box center [192, 241] width 125 height 76
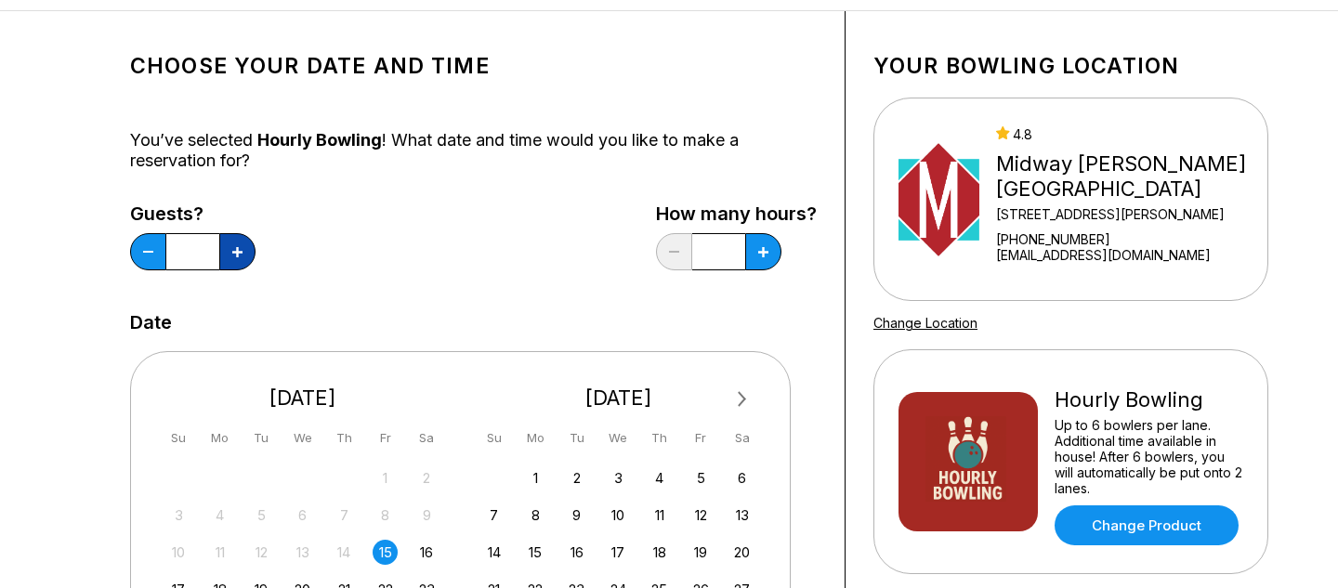
click at [242, 258] on button at bounding box center [237, 251] width 36 height 37
click at [230, 250] on button at bounding box center [237, 251] width 36 height 37
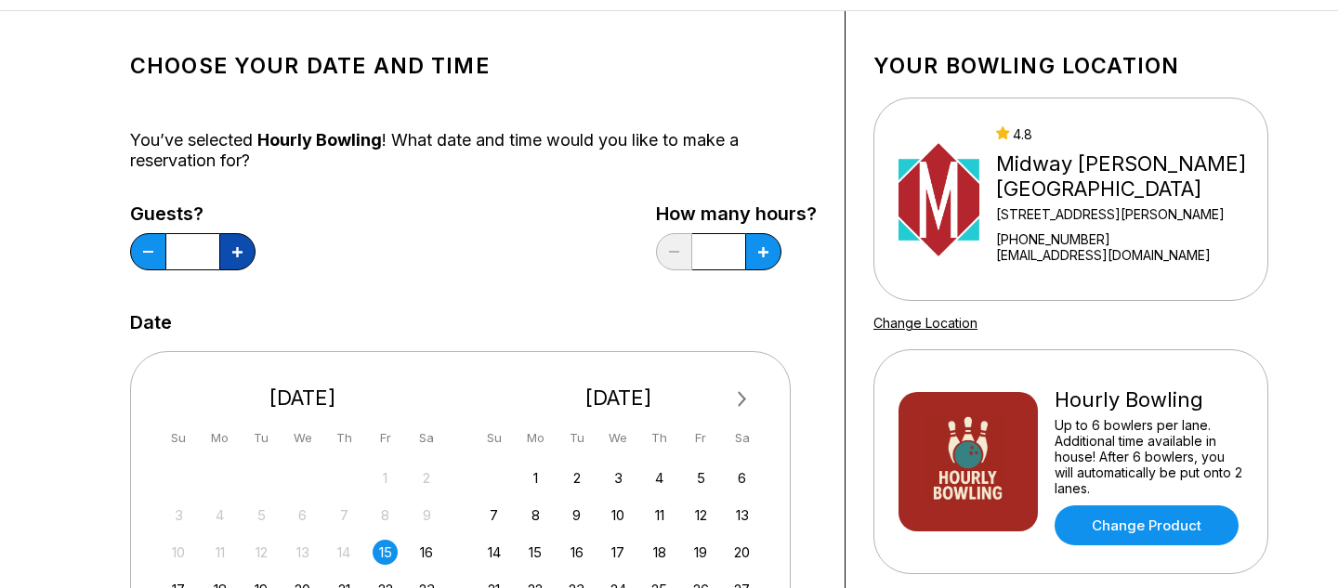
click at [230, 250] on button at bounding box center [237, 251] width 36 height 37
click at [246, 249] on button at bounding box center [237, 251] width 36 height 37
click at [257, 255] on div "Guests? ** How many hours? *" at bounding box center [473, 241] width 687 height 76
click at [249, 255] on button at bounding box center [237, 251] width 36 height 37
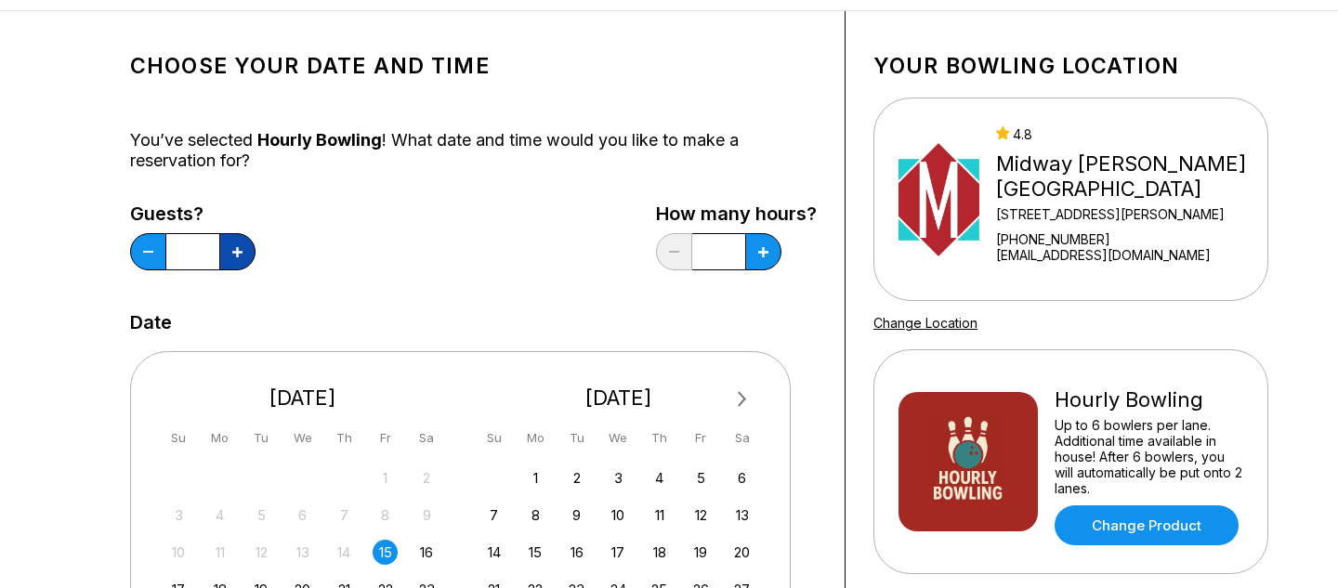
click at [252, 256] on button at bounding box center [237, 251] width 36 height 37
click at [138, 255] on button at bounding box center [148, 251] width 36 height 37
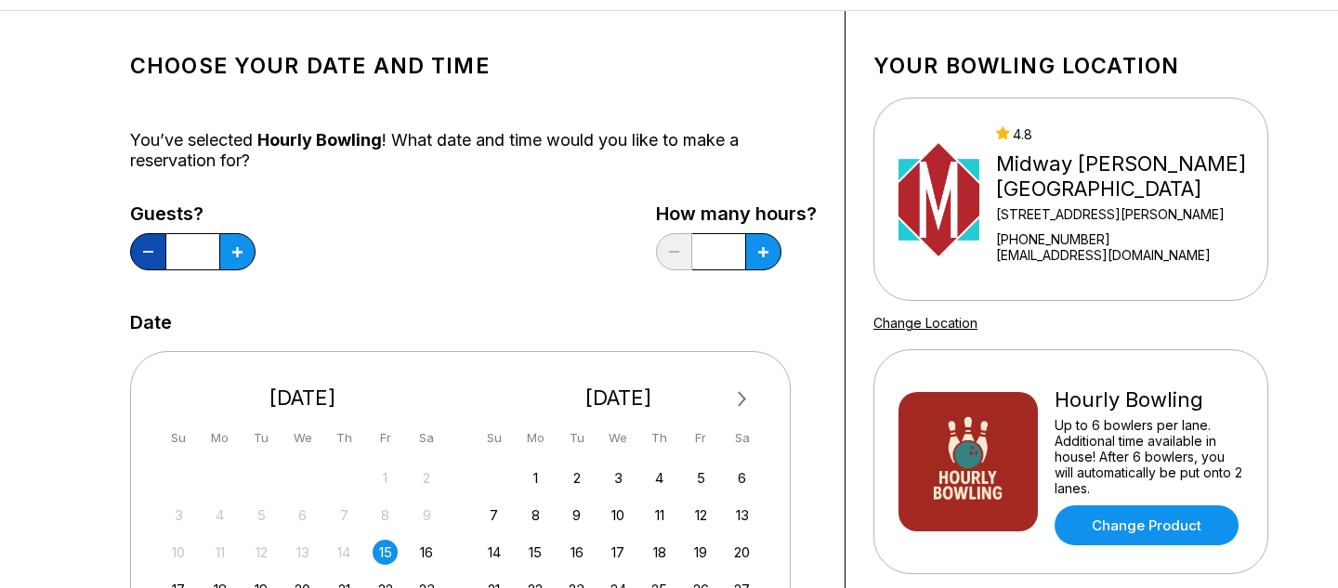
click at [138, 255] on button at bounding box center [148, 251] width 36 height 37
click at [178, 255] on input "*" at bounding box center [192, 251] width 53 height 37
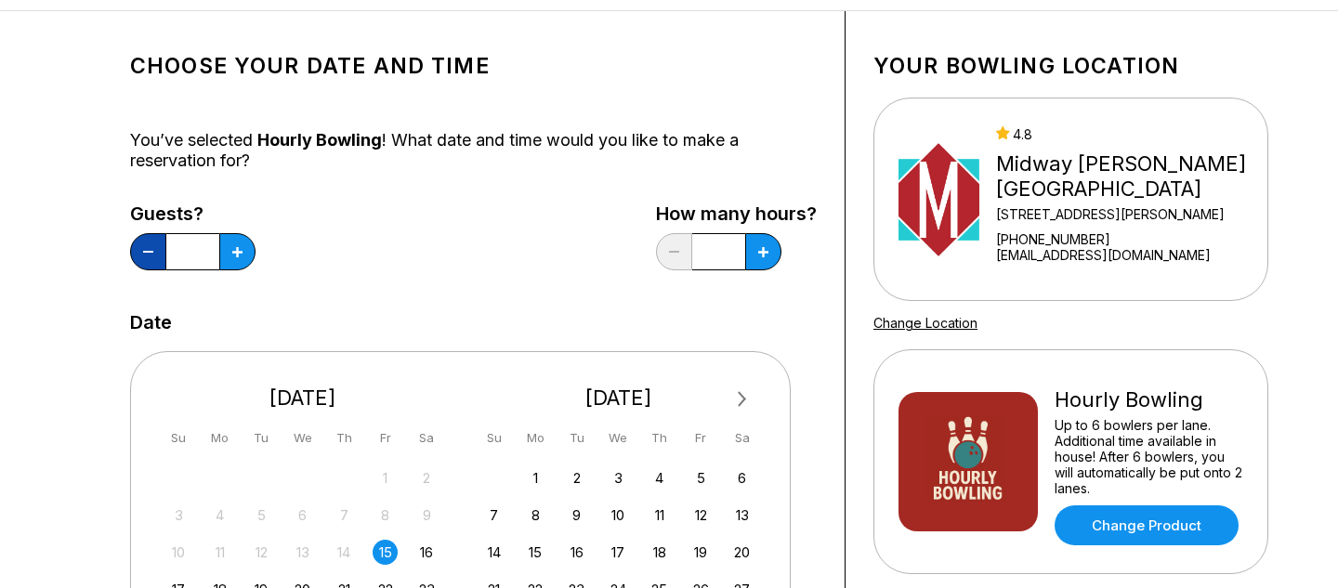
click at [165, 255] on button at bounding box center [148, 251] width 36 height 37
type input "*"
click at [341, 260] on div "Guests? * How many hours? *" at bounding box center [473, 241] width 687 height 76
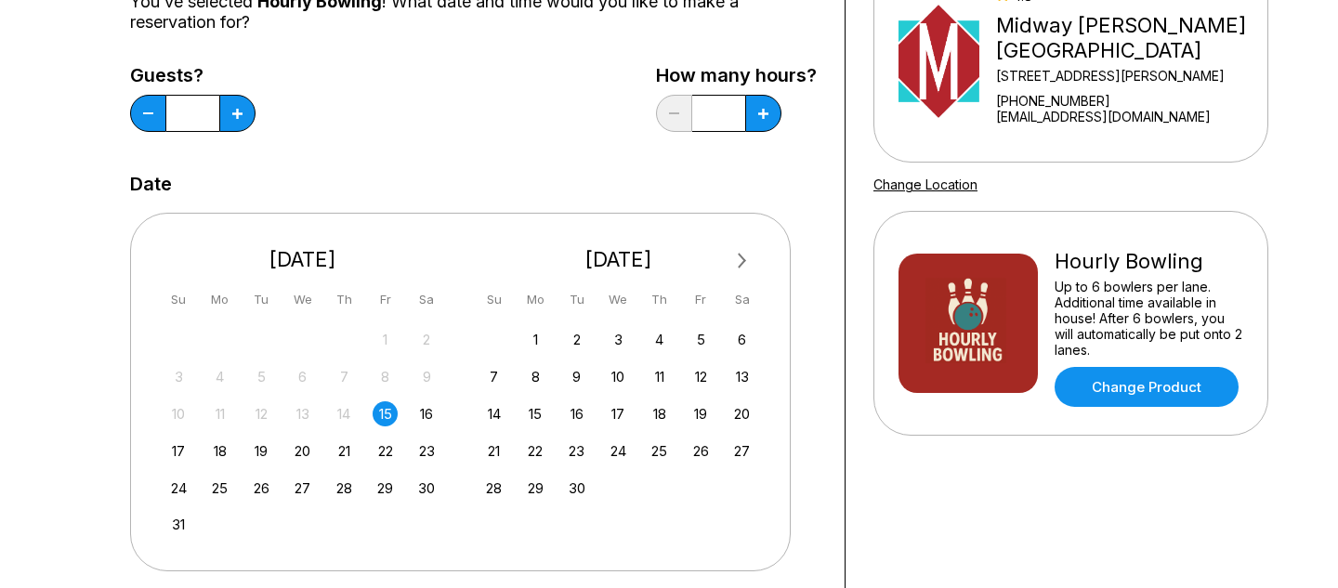
scroll to position [255, 0]
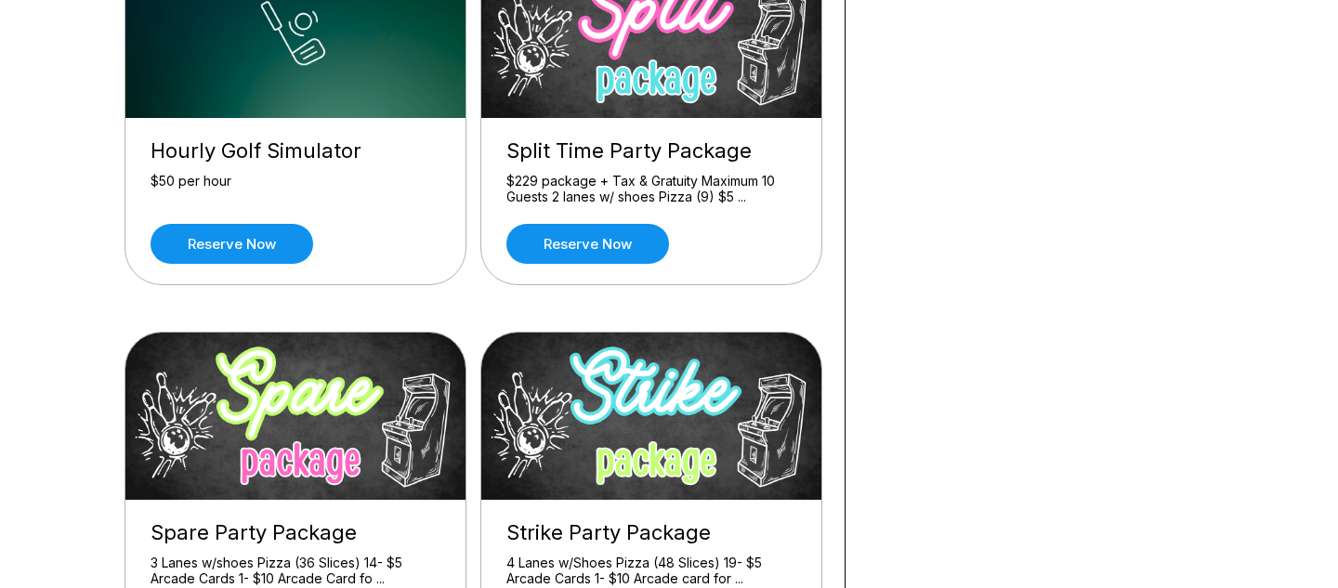
scroll to position [648, 0]
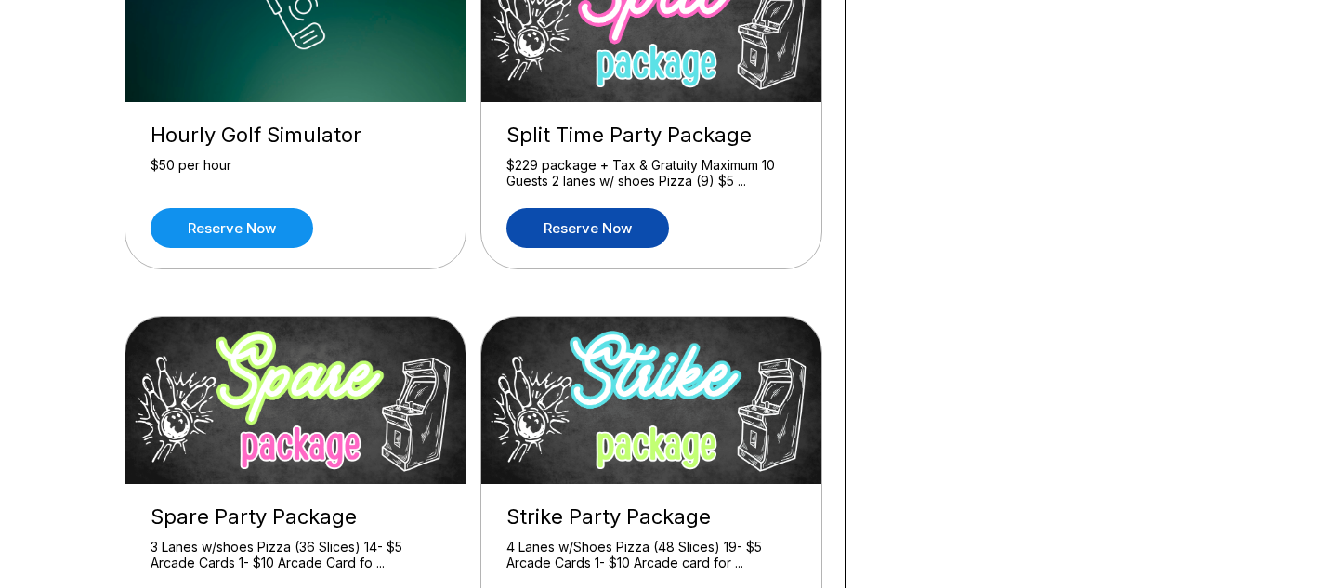
click at [613, 216] on link "Reserve now" at bounding box center [587, 228] width 163 height 40
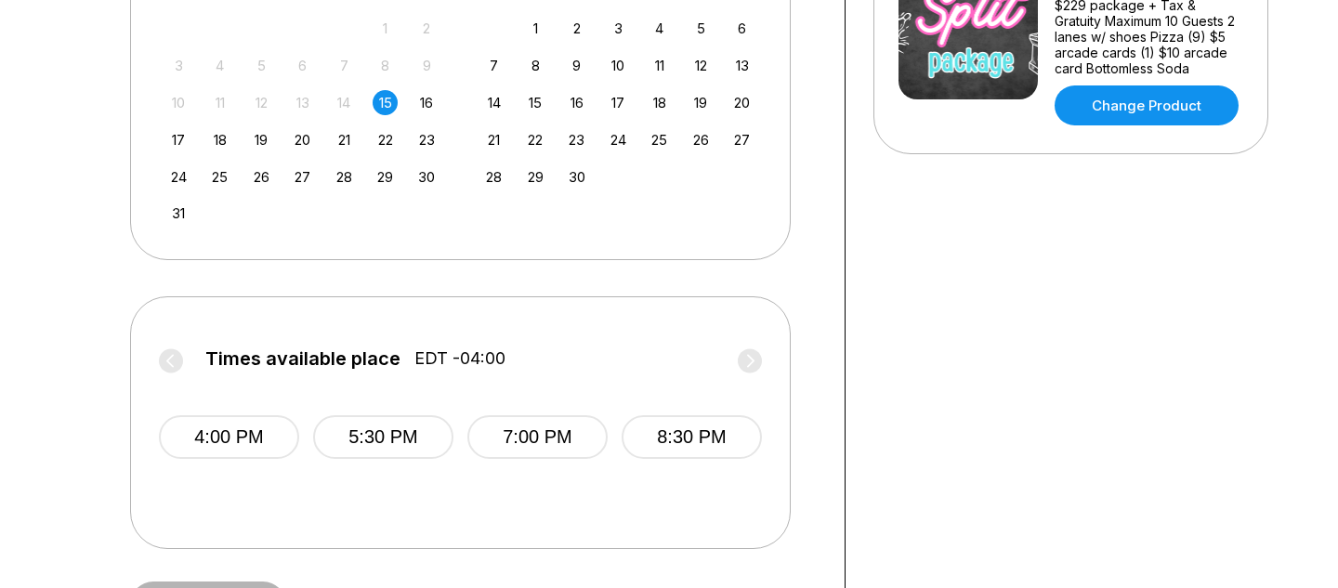
scroll to position [544, 0]
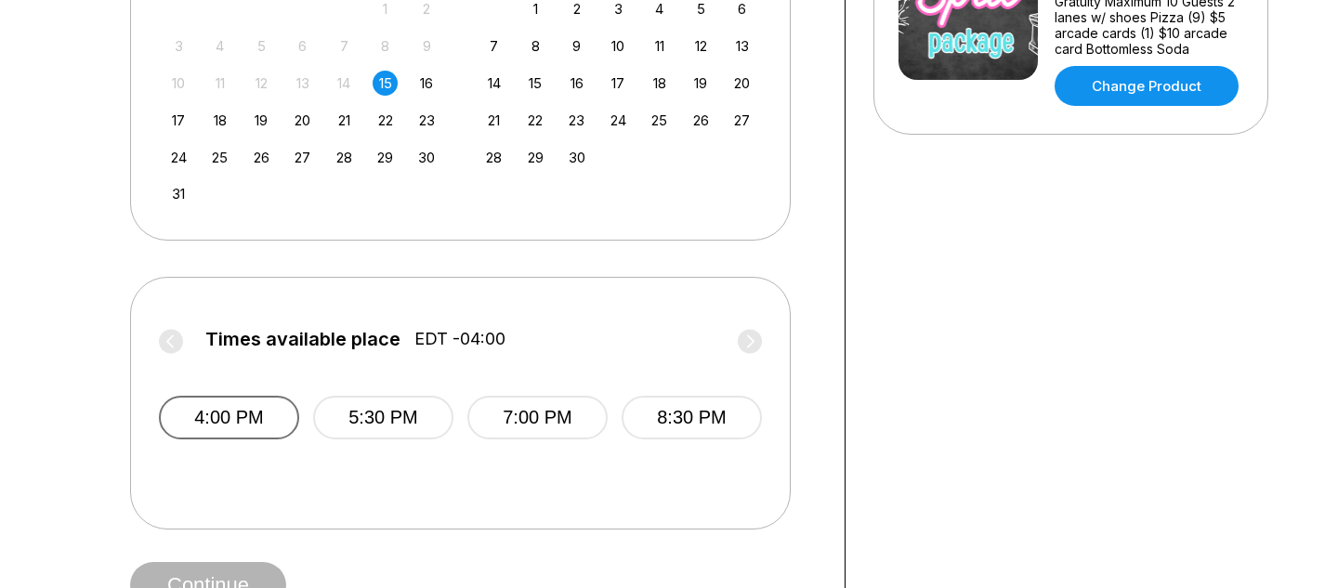
click at [264, 396] on button "4:00 PM" at bounding box center [229, 418] width 140 height 44
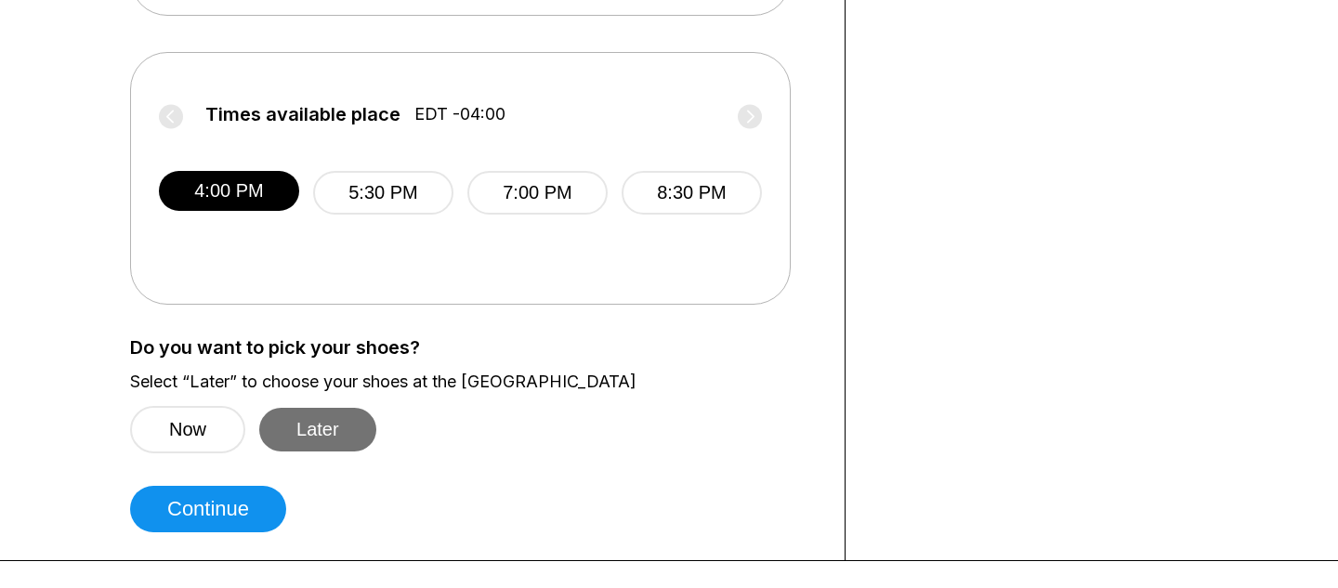
scroll to position [788, 0]
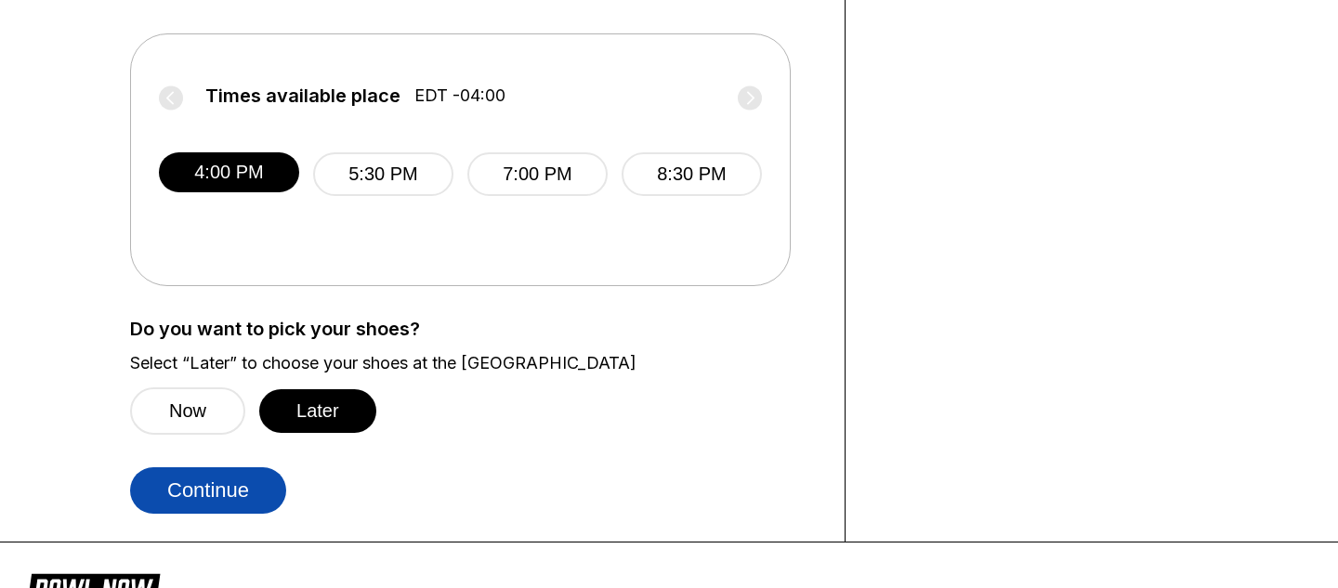
click at [234, 497] on button "Continue" at bounding box center [208, 490] width 156 height 46
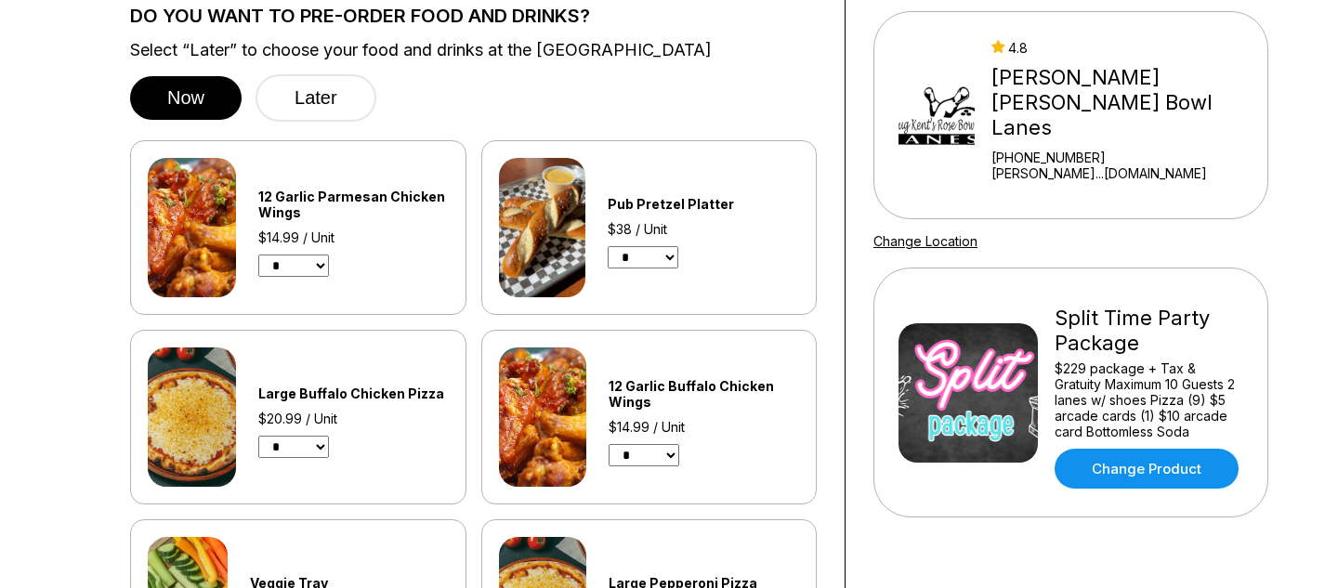
scroll to position [195, 0]
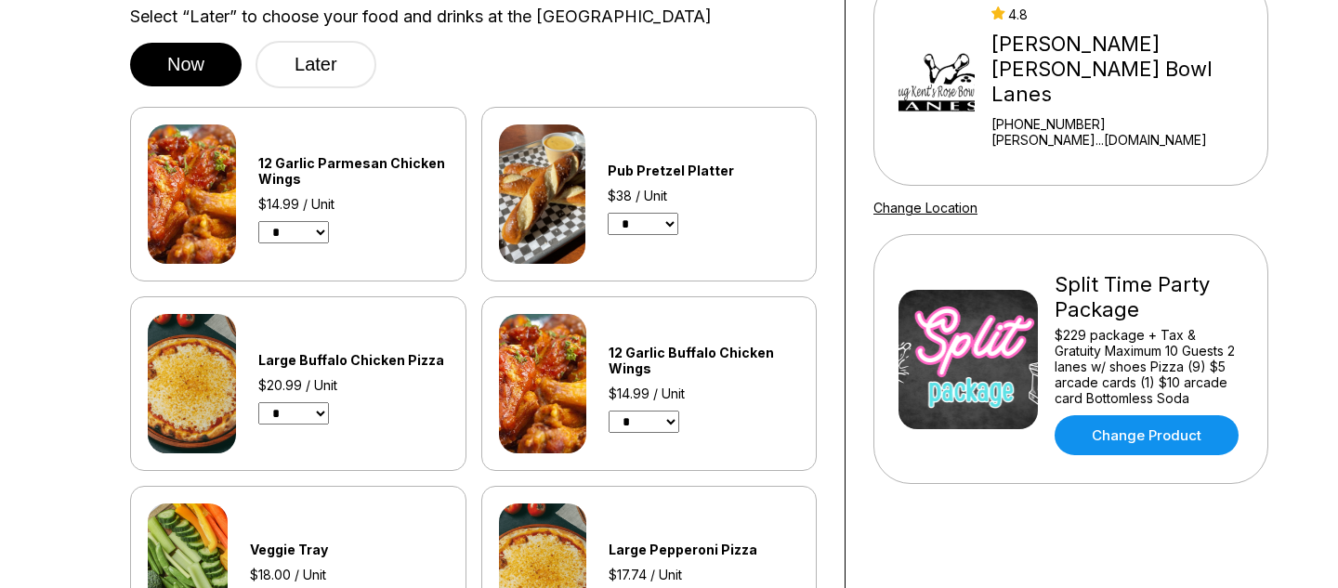
click at [301, 236] on select "* * * * * * * * * * **" at bounding box center [293, 232] width 71 height 22
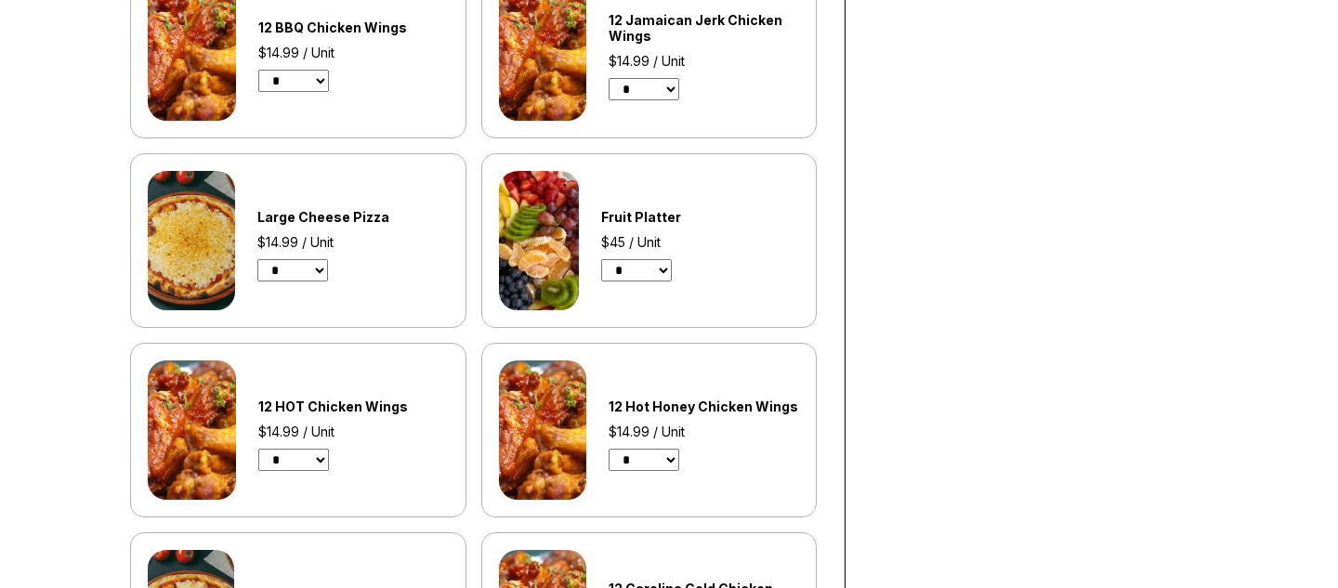
scroll to position [925, 0]
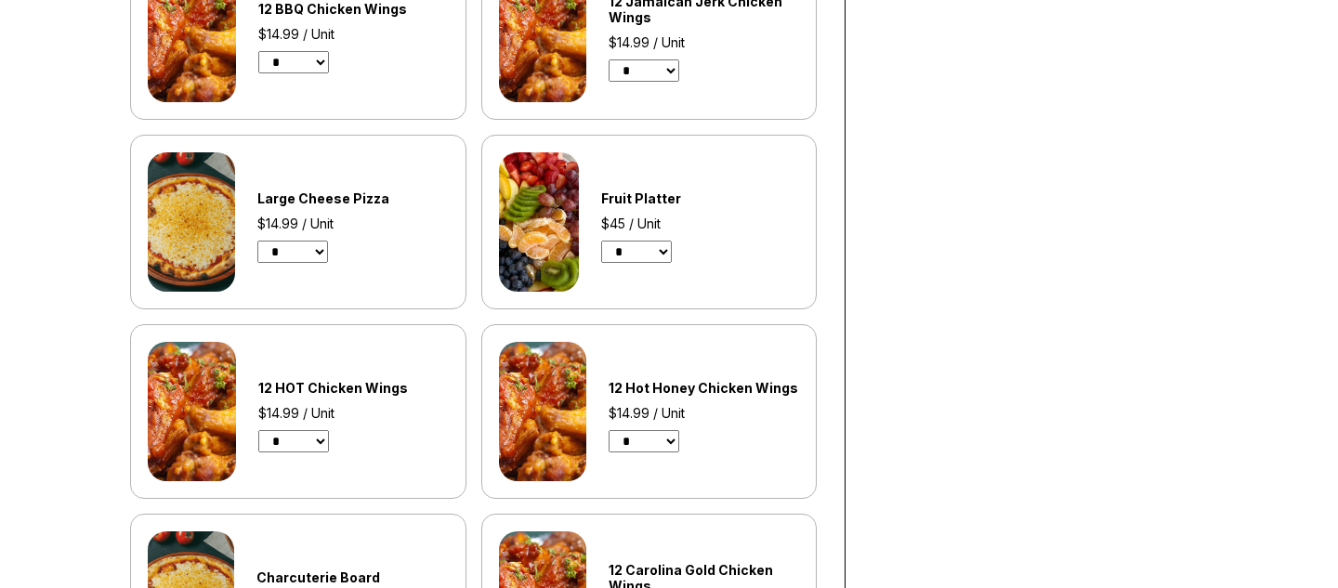
click at [323, 255] on select "* * * * * * * * * * **" at bounding box center [292, 252] width 71 height 22
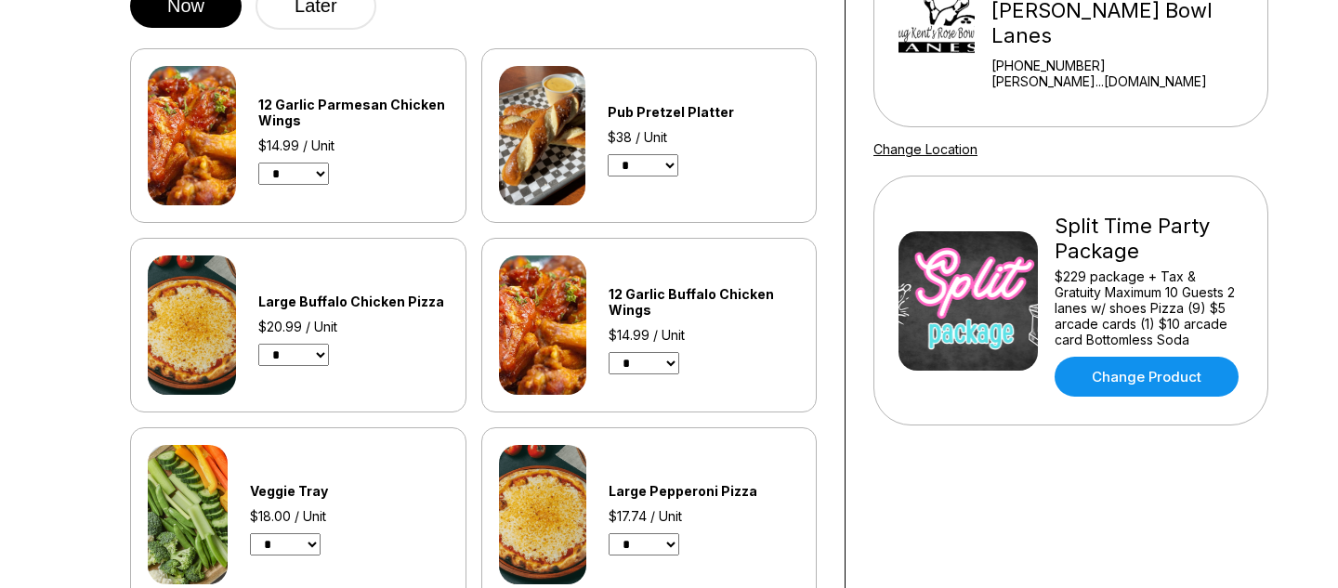
scroll to position [182, 0]
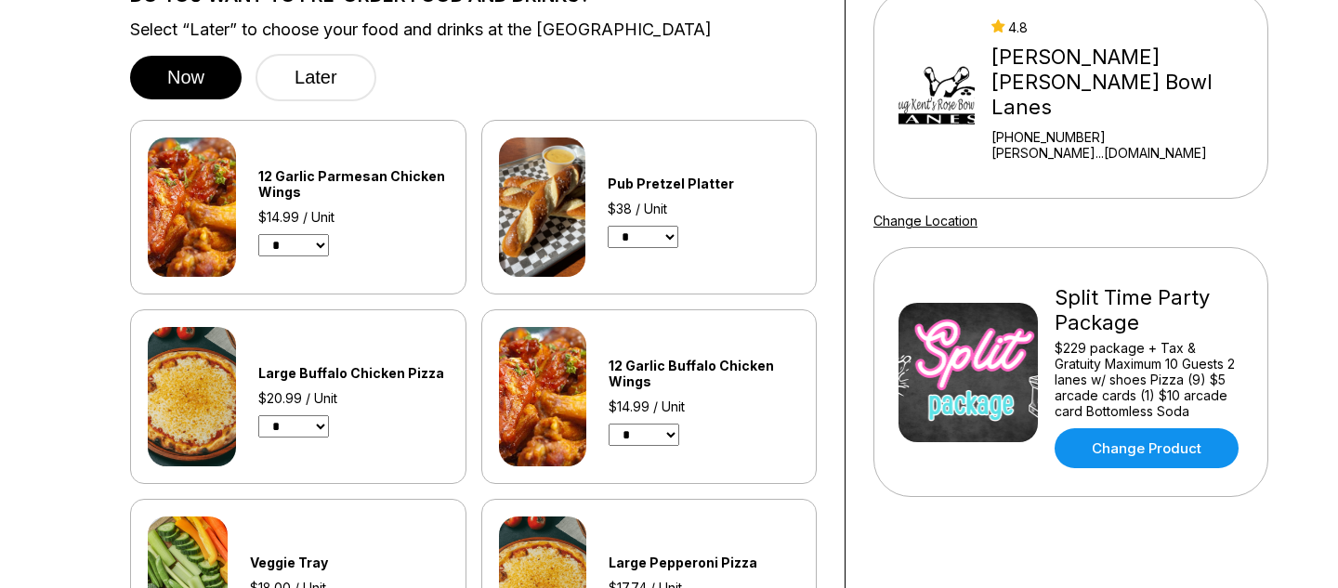
click at [303, 243] on select "* * * * * * * * * * **" at bounding box center [293, 245] width 71 height 22
click at [321, 90] on button "Later" at bounding box center [315, 77] width 121 height 47
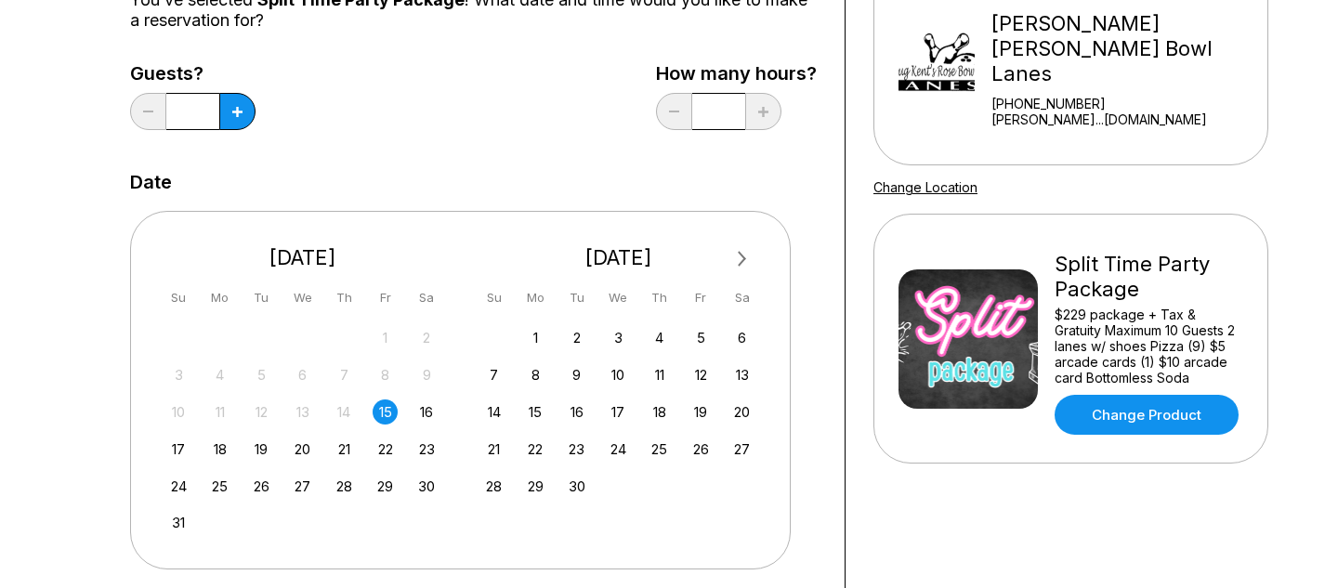
scroll to position [226, 0]
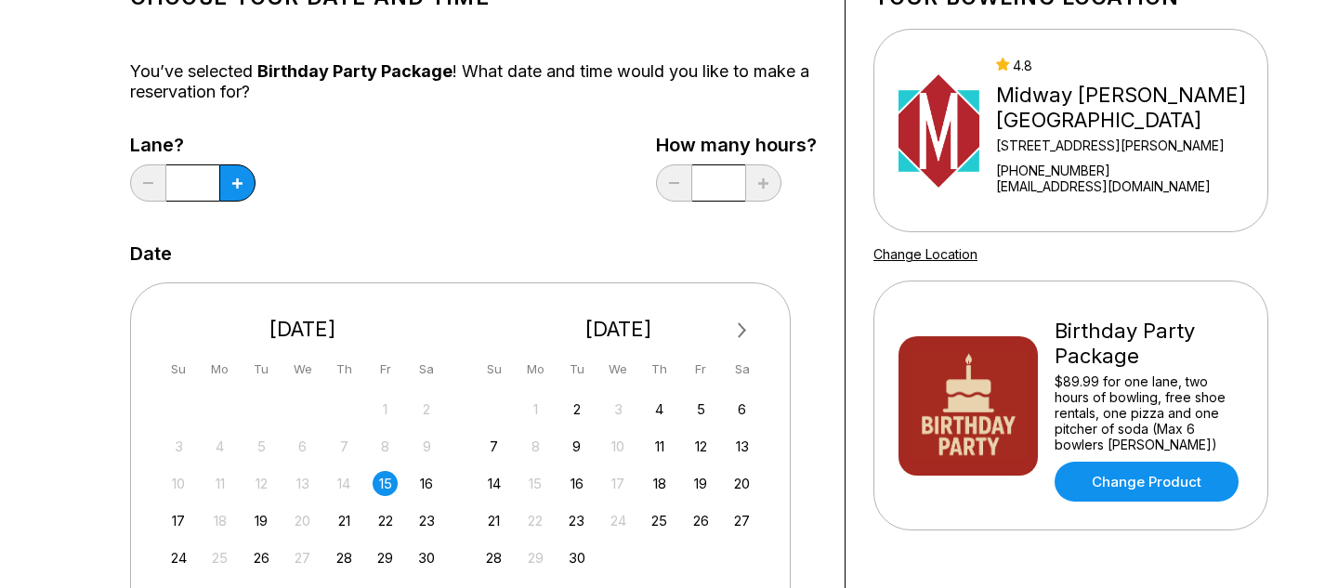
scroll to position [134, 0]
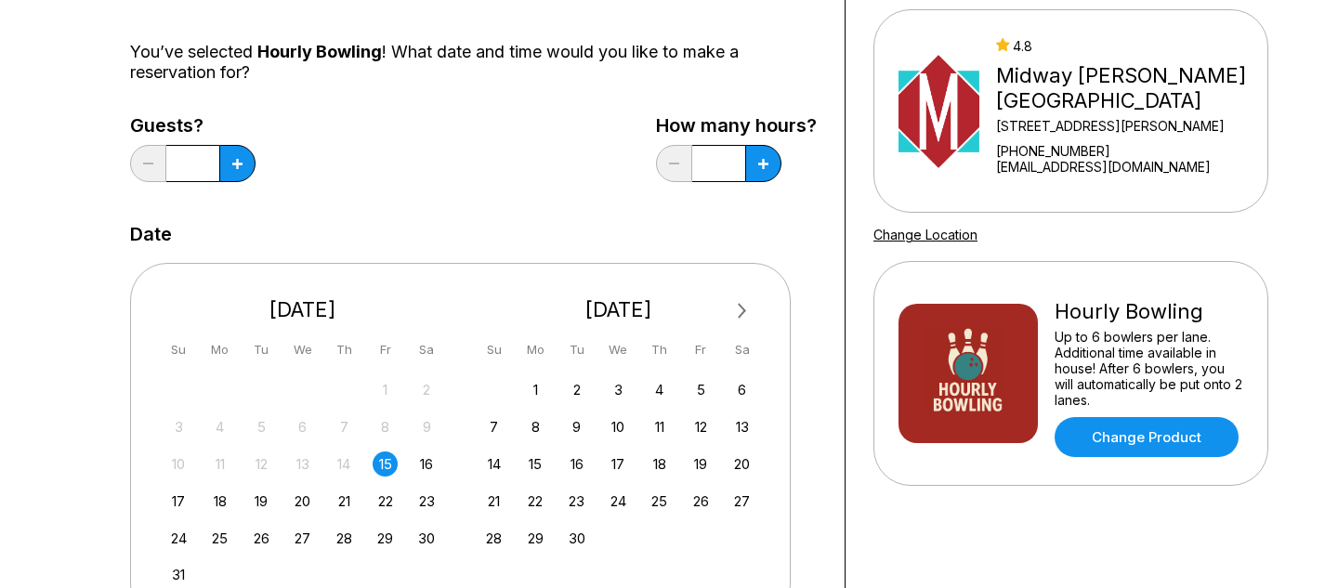
scroll to position [202, 0]
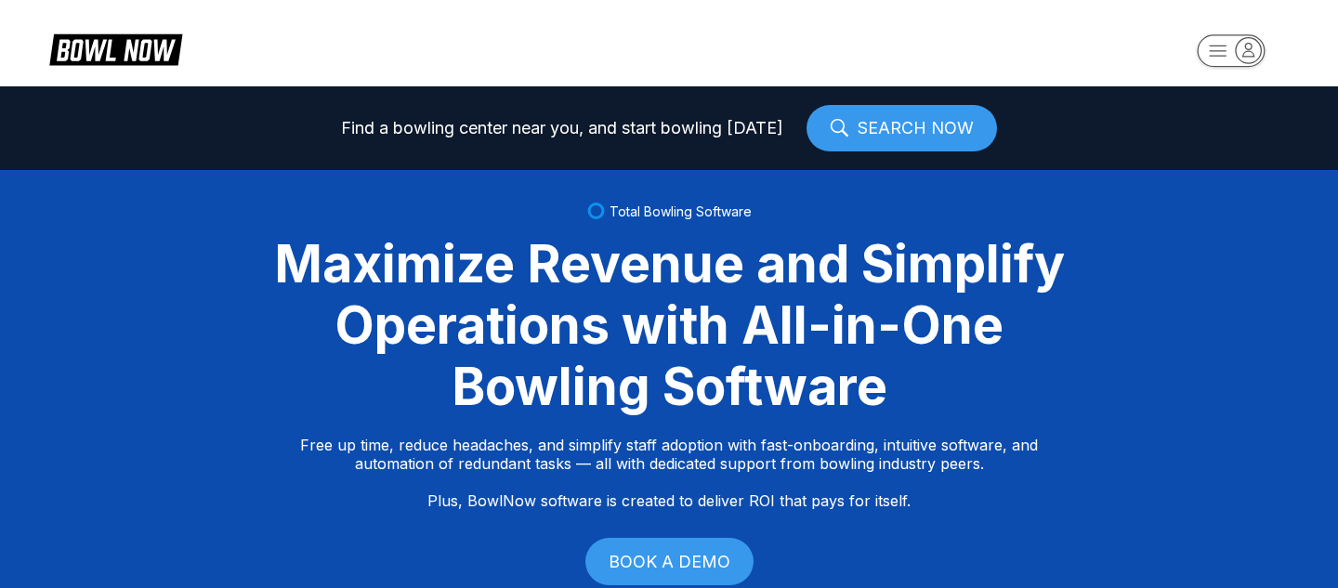
click at [1223, 58] on rect "button" at bounding box center [1231, 50] width 68 height 33
click at [1246, 40] on icon "button" at bounding box center [1248, 49] width 25 height 25
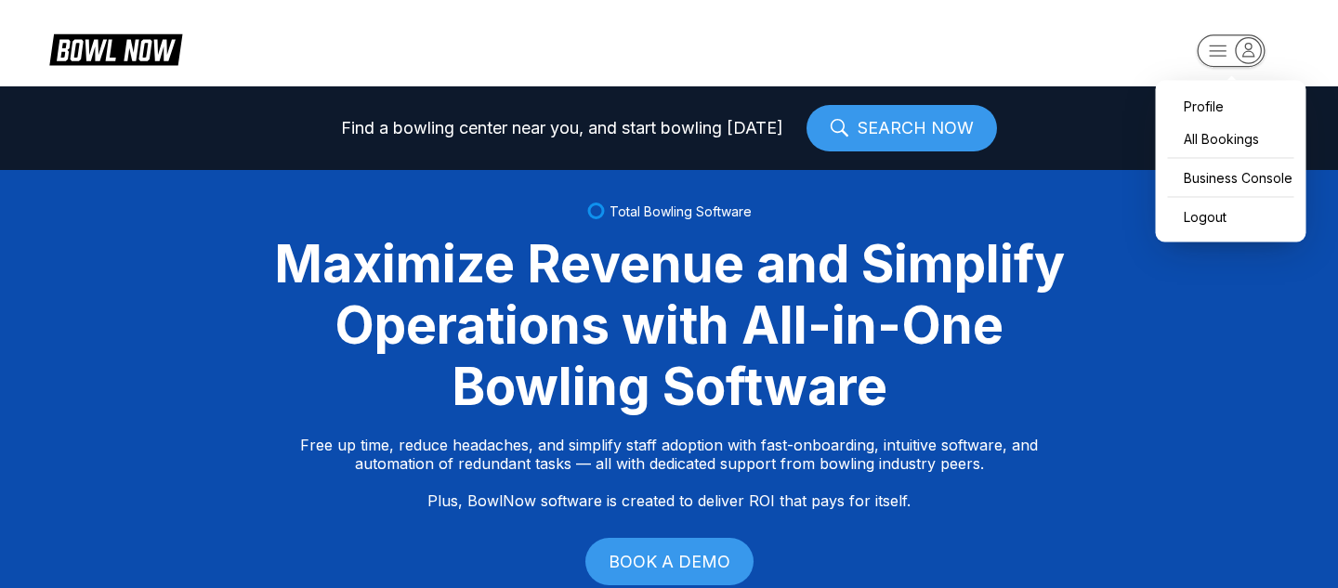
click at [1245, 44] on icon "button" at bounding box center [1248, 49] width 11 height 13
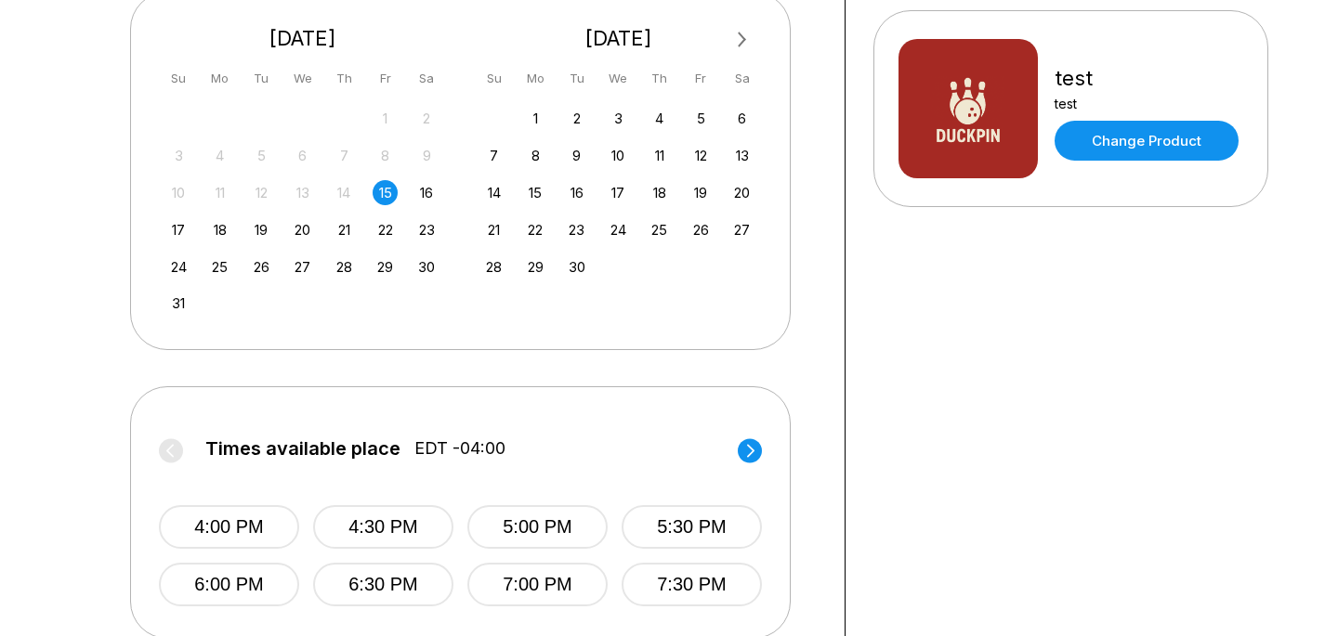
scroll to position [590, 0]
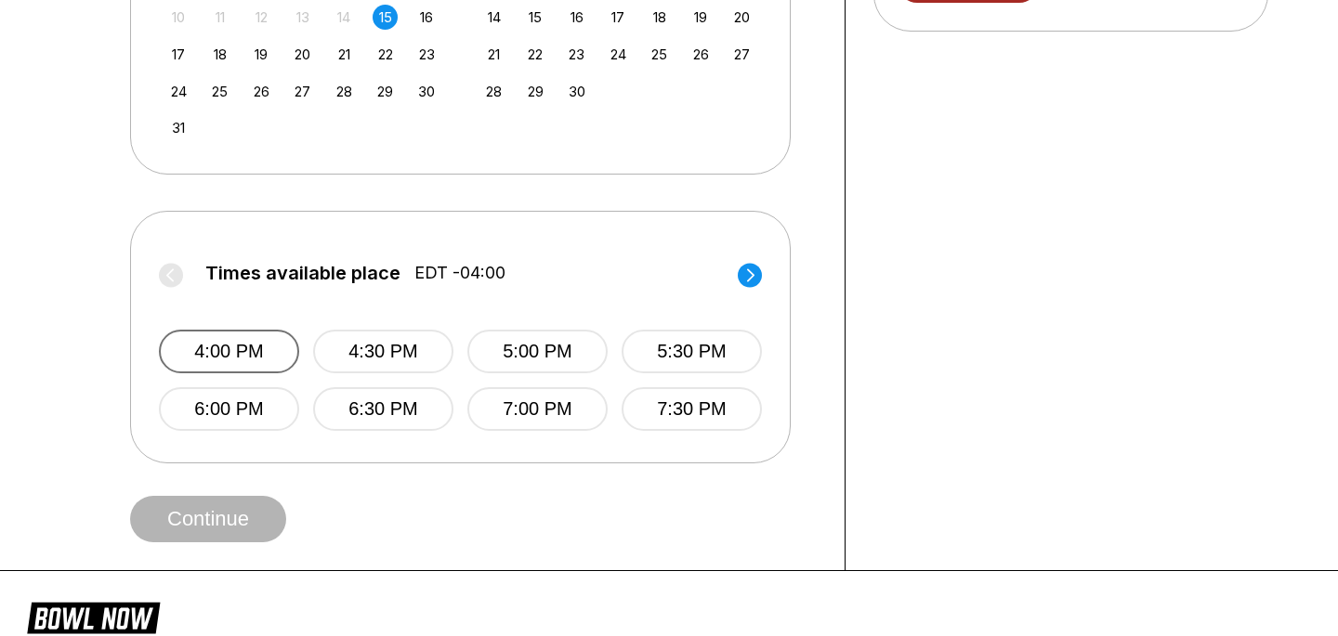
click at [284, 371] on button "4:00 PM" at bounding box center [229, 352] width 140 height 44
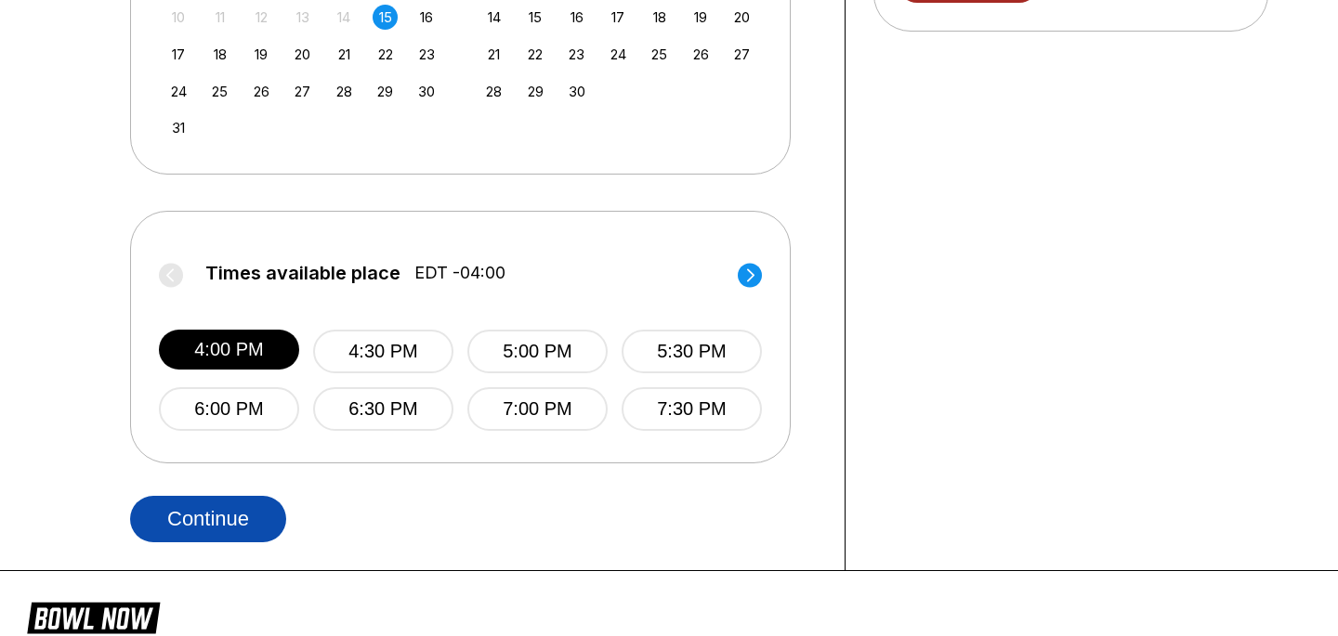
click at [250, 505] on button "Continue" at bounding box center [208, 519] width 156 height 46
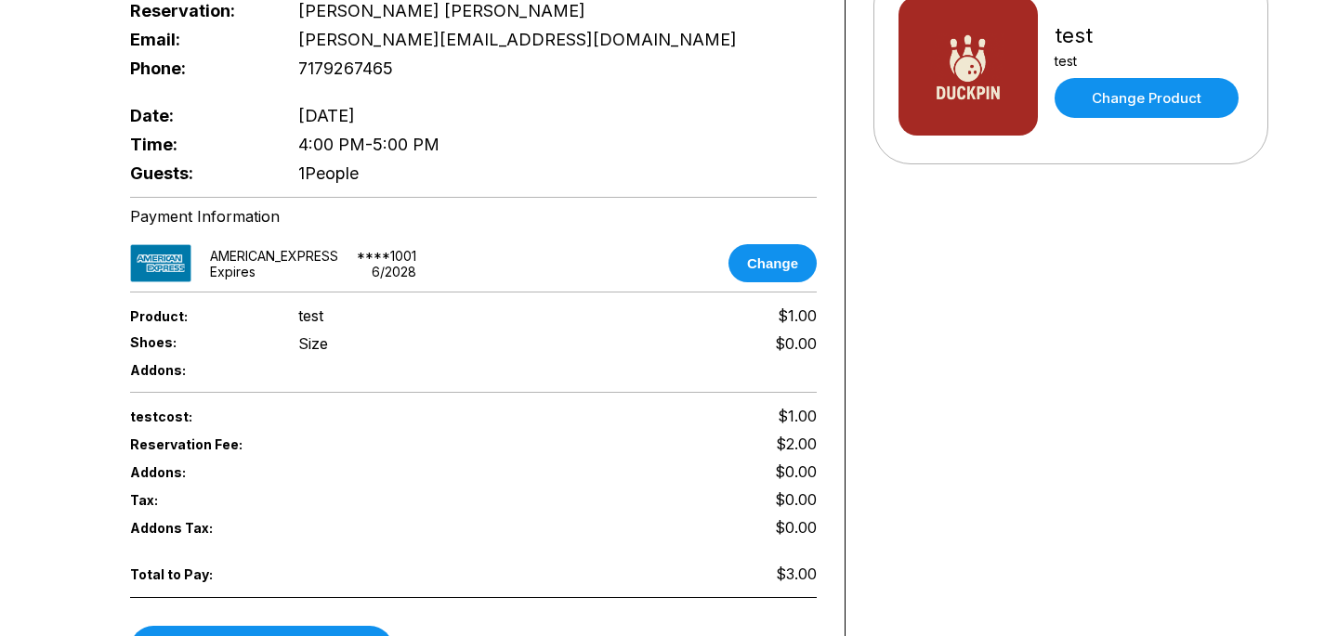
scroll to position [459, 0]
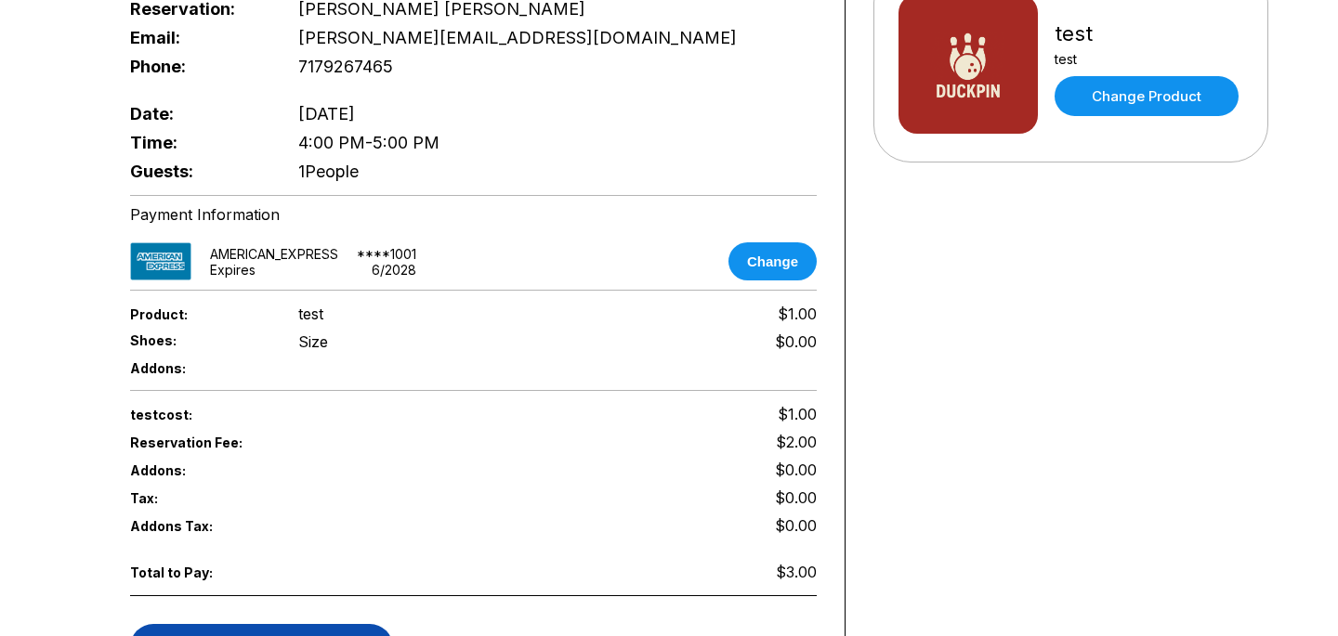
click at [299, 624] on button "Continue to payment" at bounding box center [261, 647] width 263 height 46
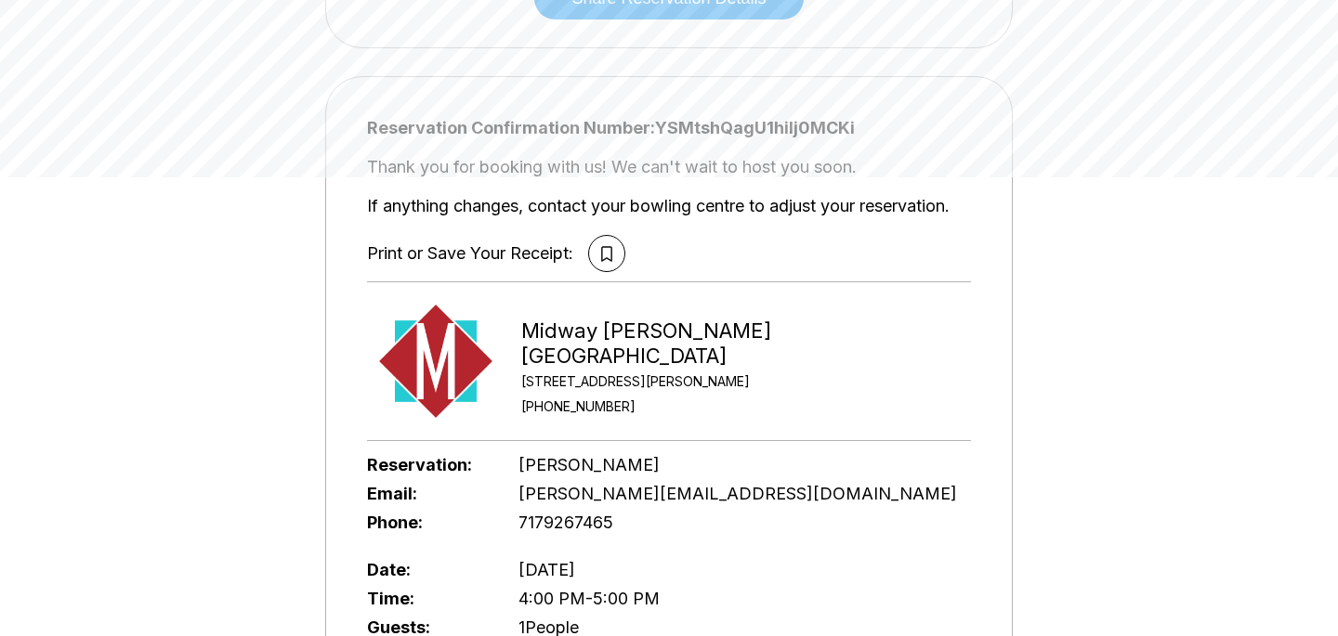
scroll to position [0, 0]
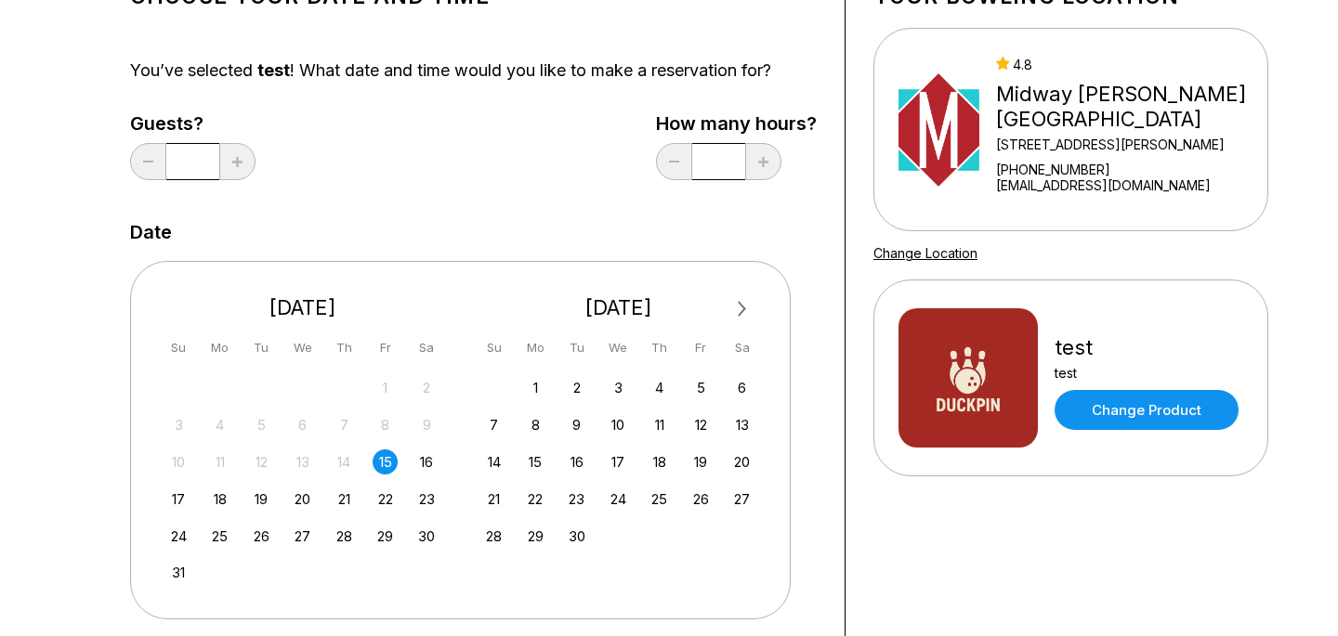
scroll to position [365, 0]
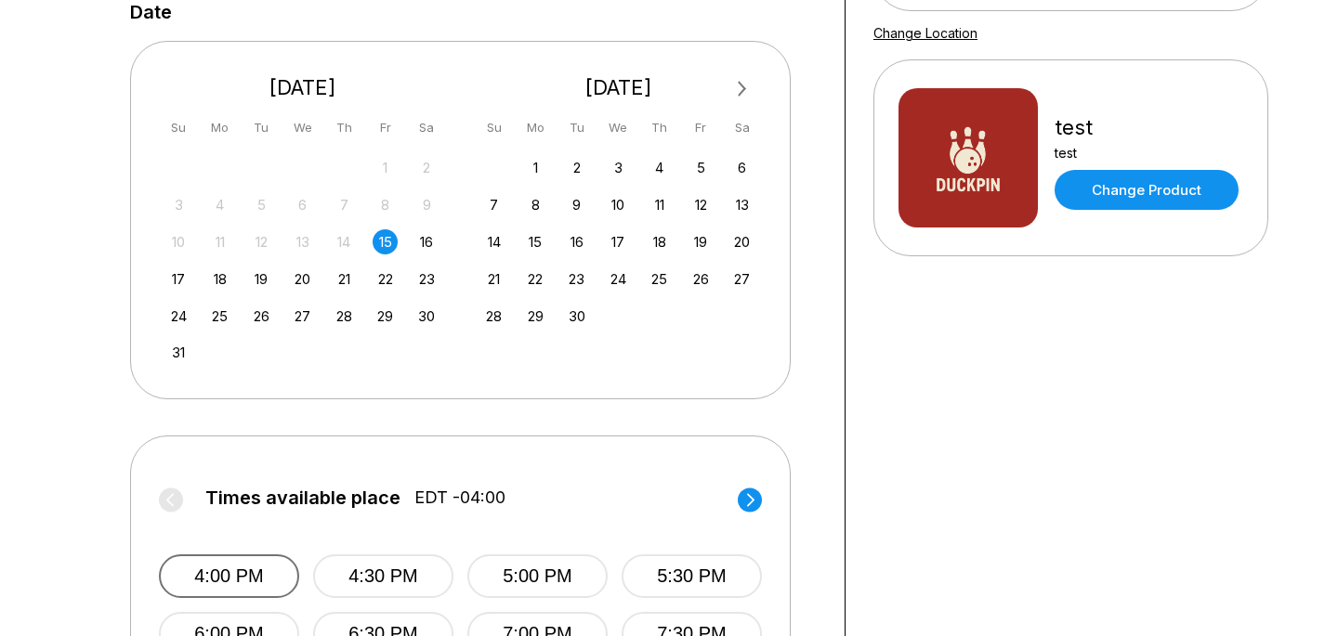
click at [217, 555] on button "4:00 PM" at bounding box center [229, 577] width 140 height 44
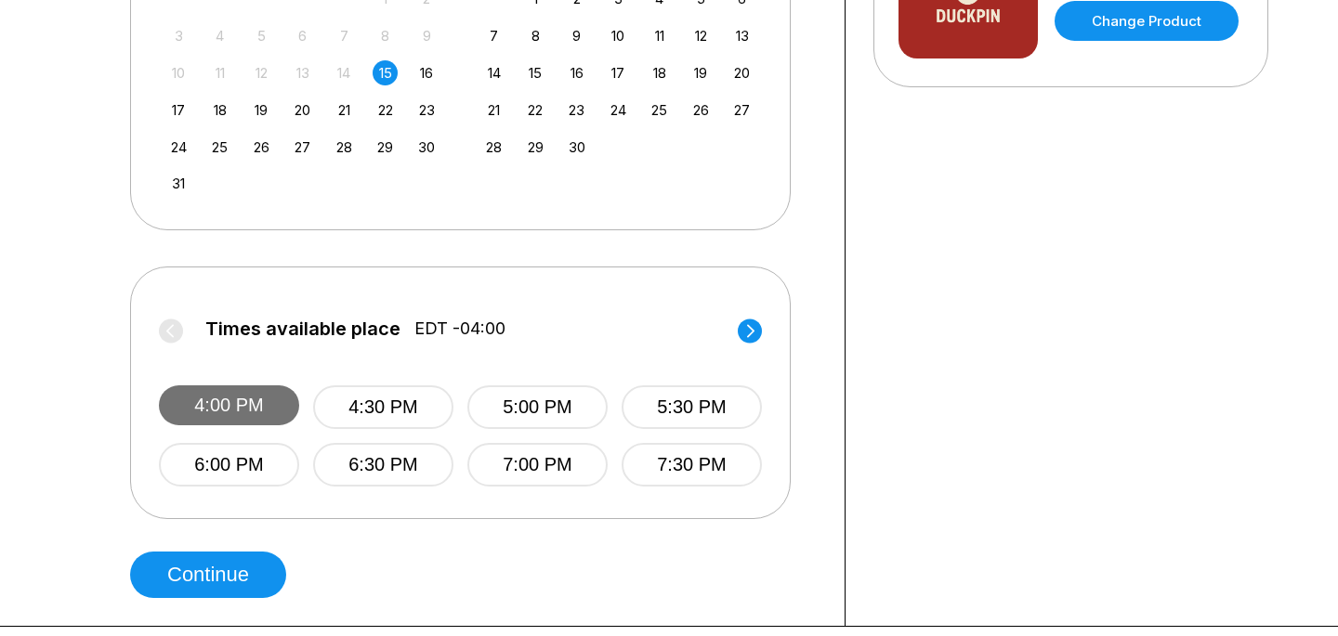
scroll to position [568, 0]
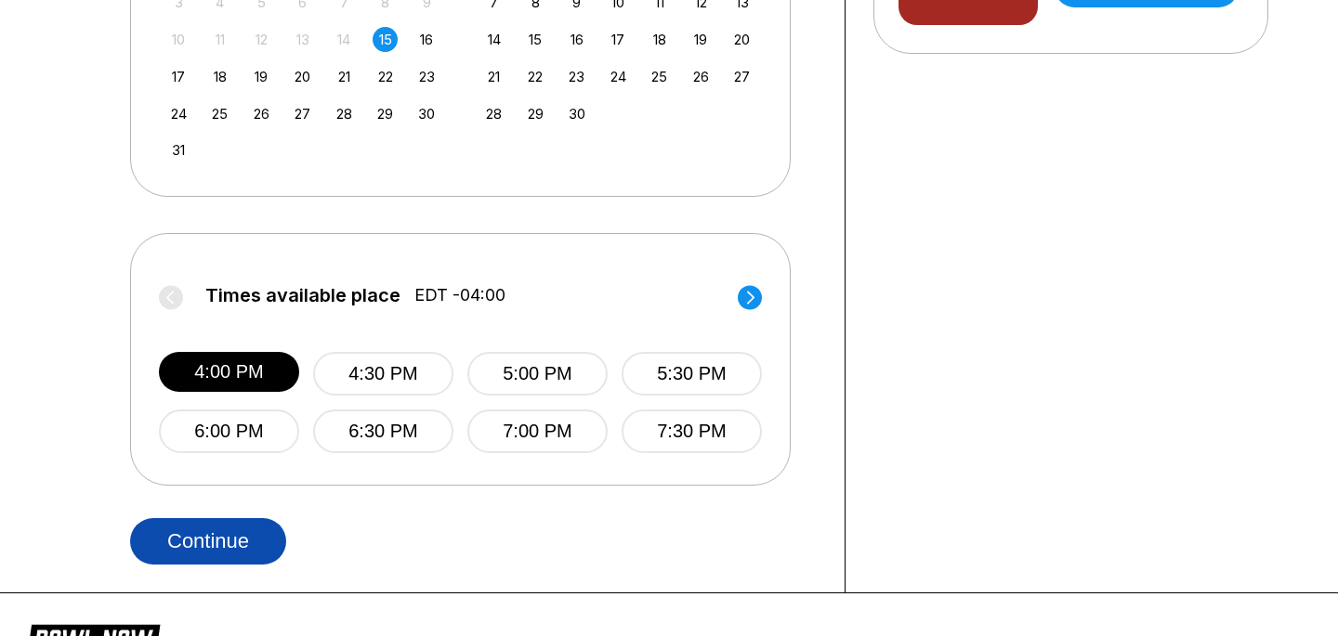
click at [248, 555] on button "Continue" at bounding box center [208, 541] width 156 height 46
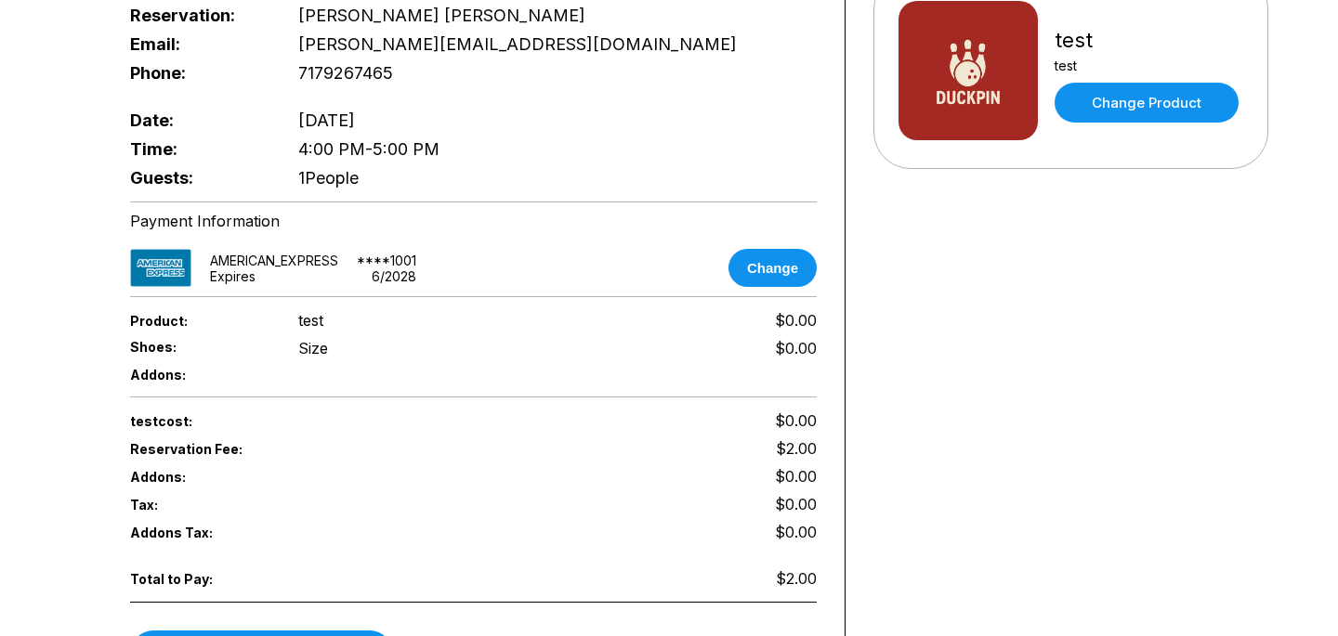
scroll to position [543, 0]
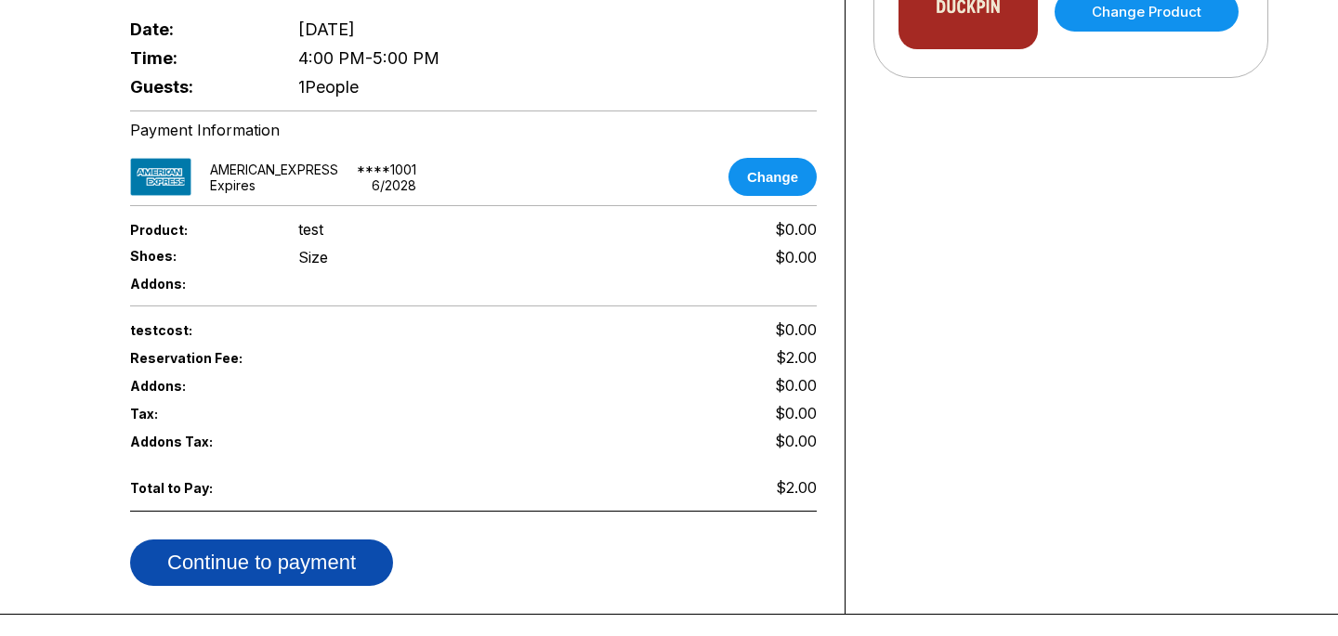
click at [255, 540] on button "Continue to payment" at bounding box center [261, 563] width 263 height 46
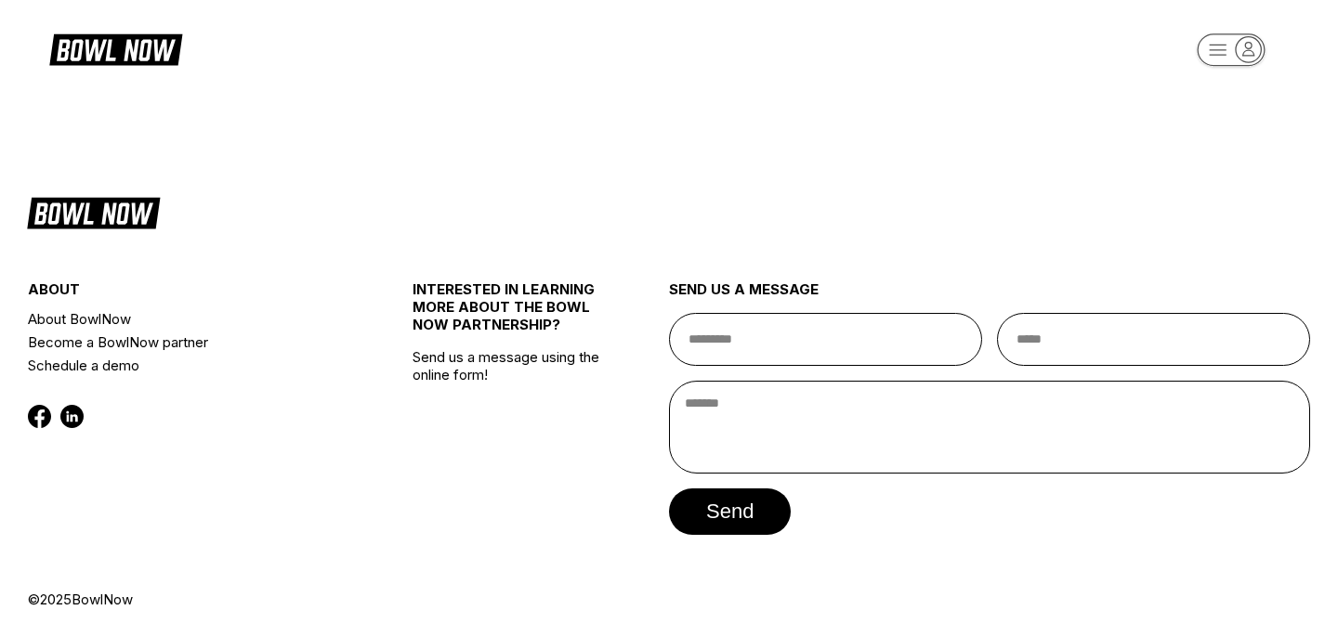
scroll to position [0, 0]
